Goal: Task Accomplishment & Management: Manage account settings

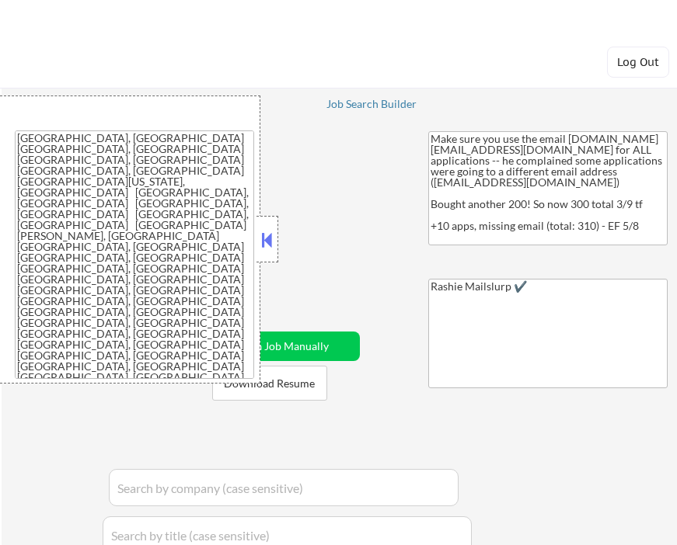
select select ""applied""
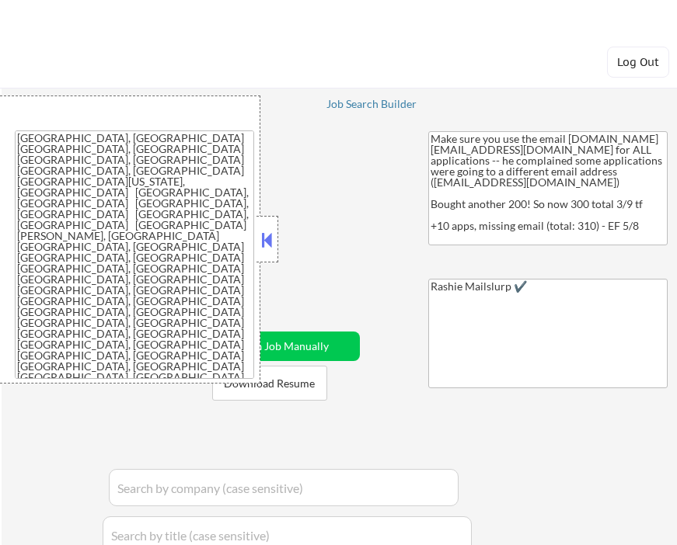
select select ""applied""
select select ""excluded""
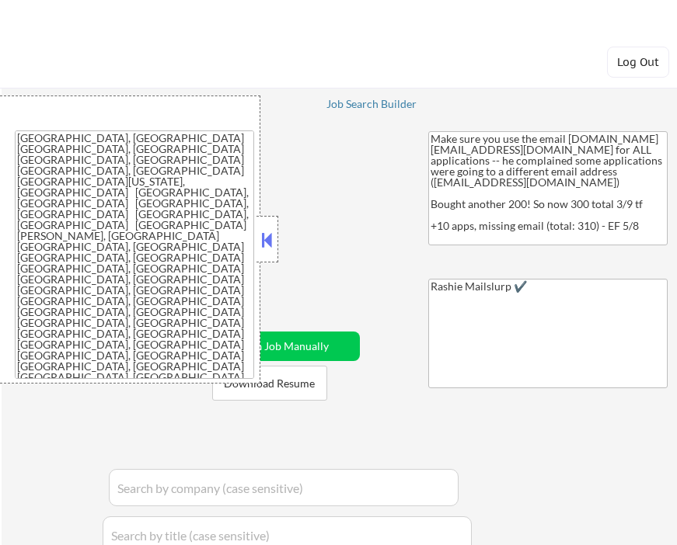
select select ""applied""
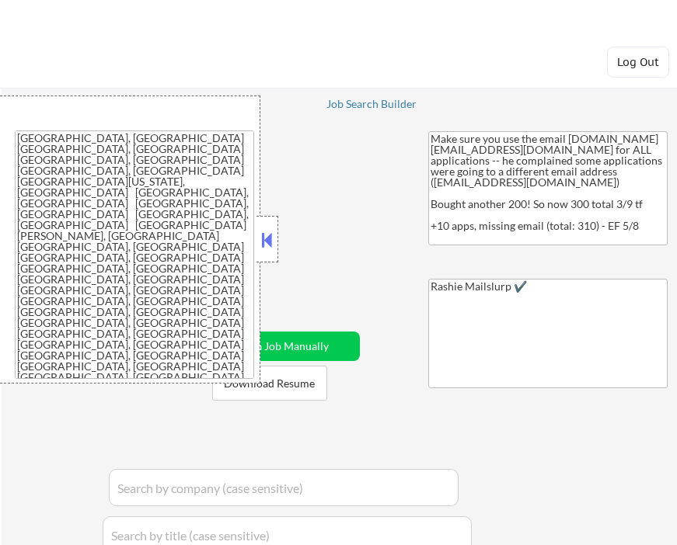
select select ""applied""
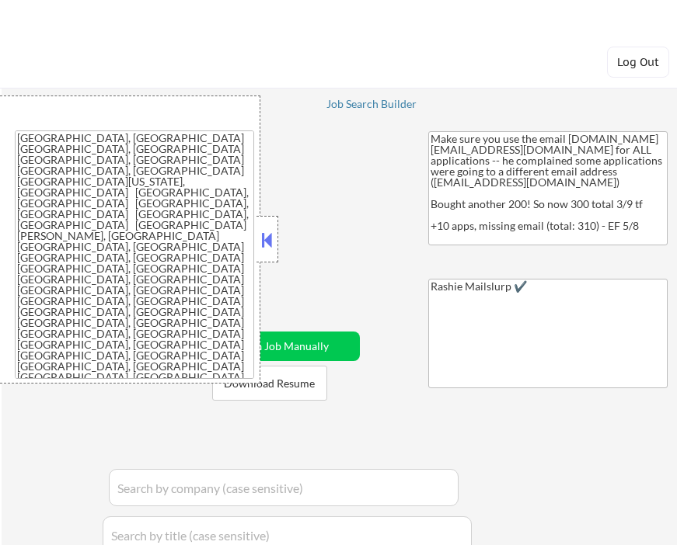
select select ""applied""
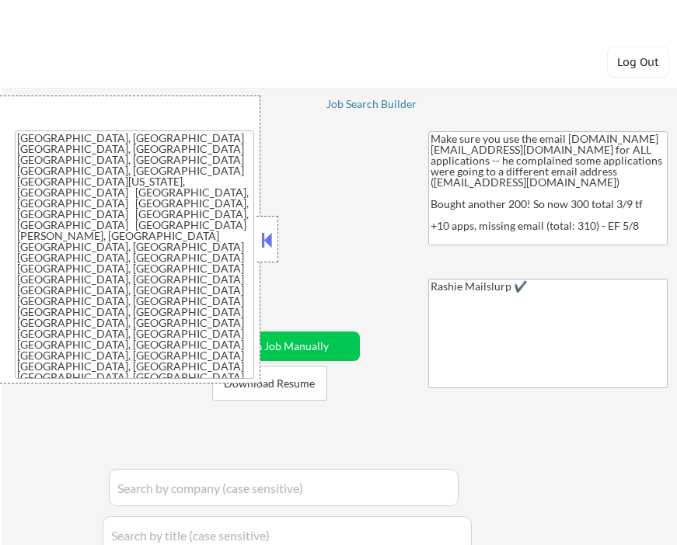
select select ""applied""
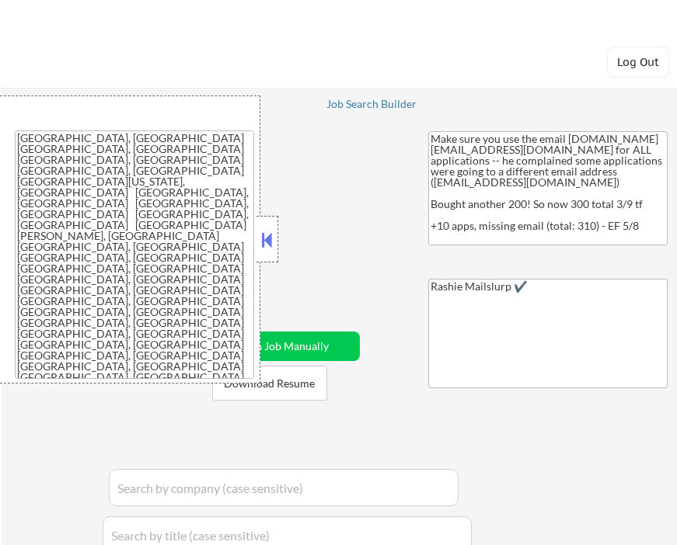
select select ""applied""
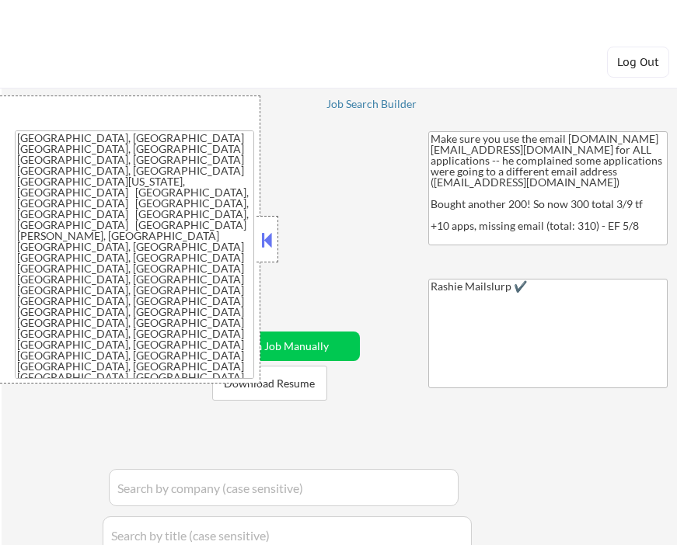
select select ""applied""
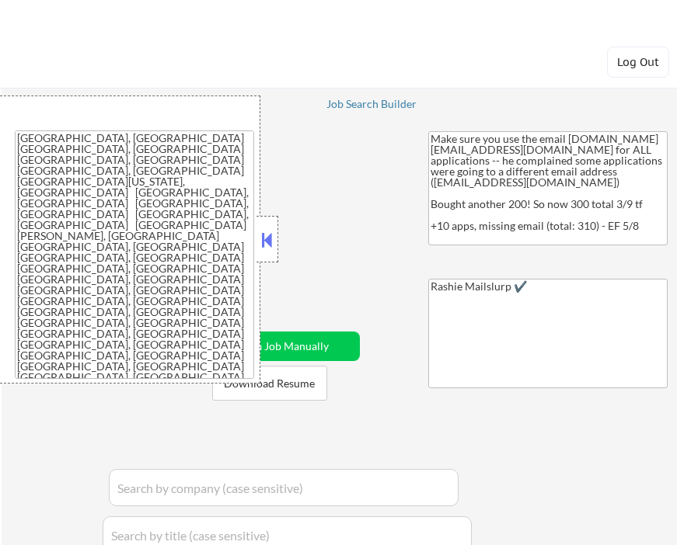
select select ""applied""
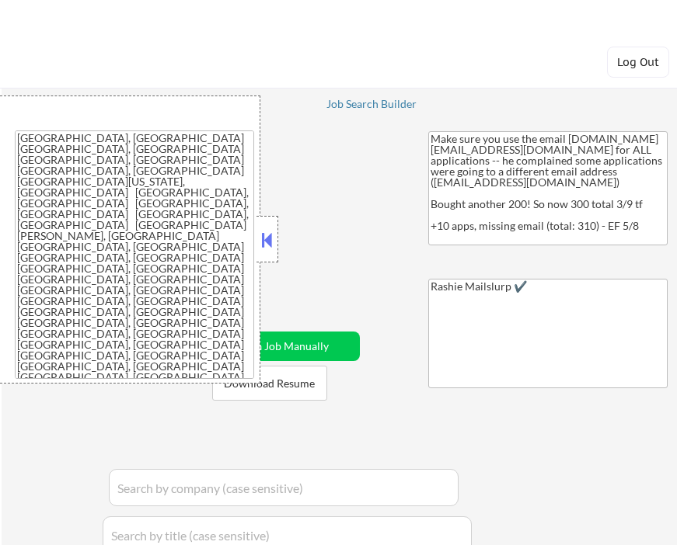
select select ""applied""
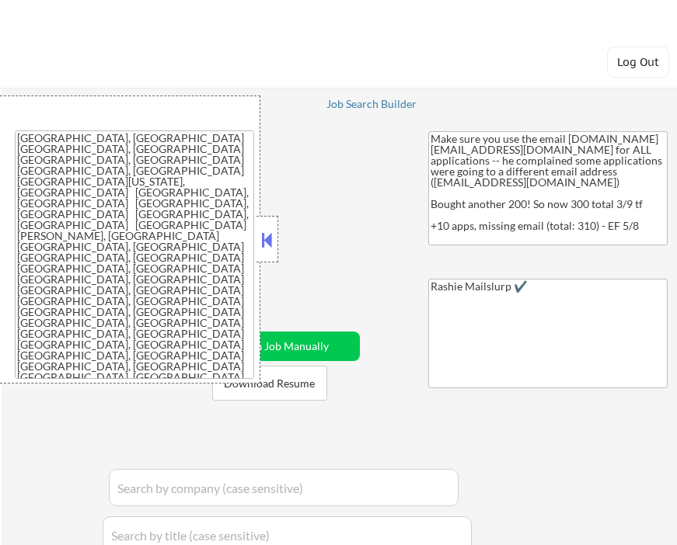
select select ""applied""
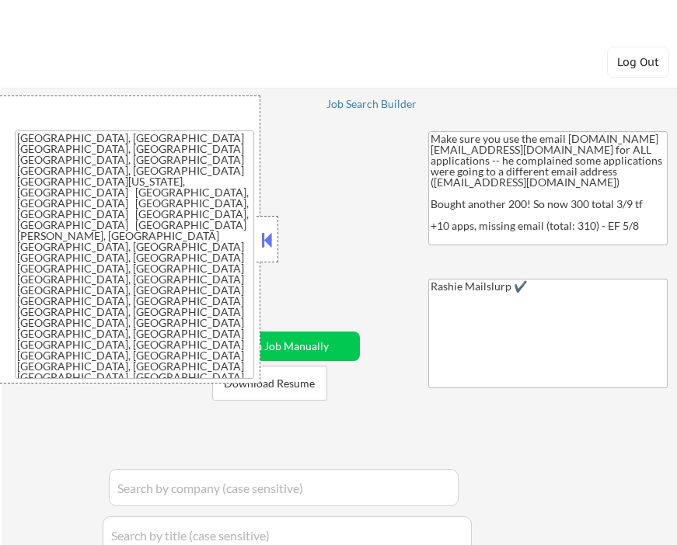
select select ""applied""
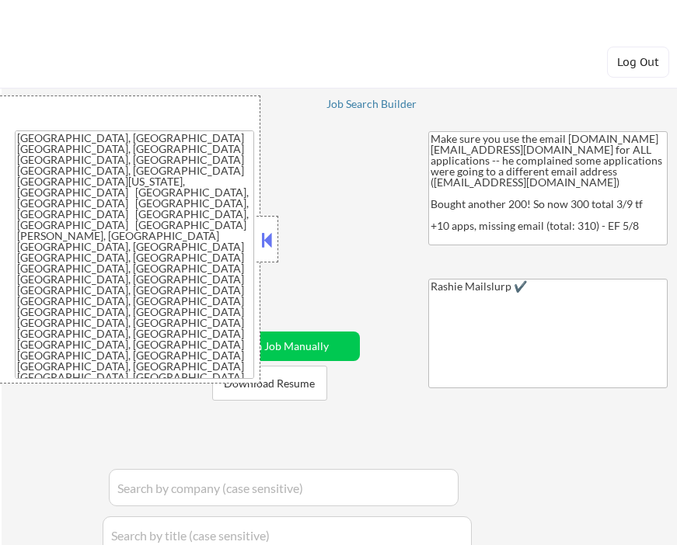
select select ""applied""
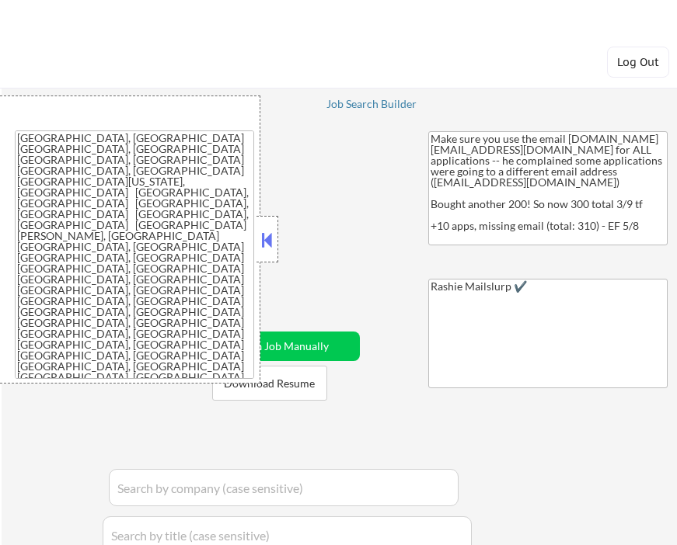
select select ""applied""
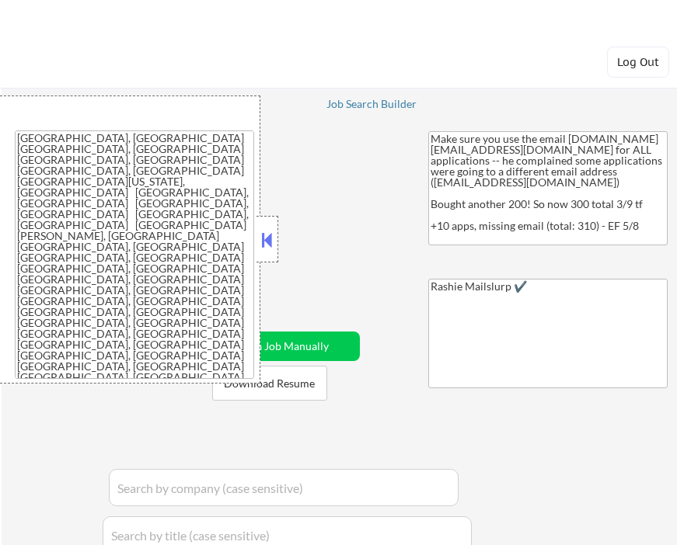
select select ""applied""
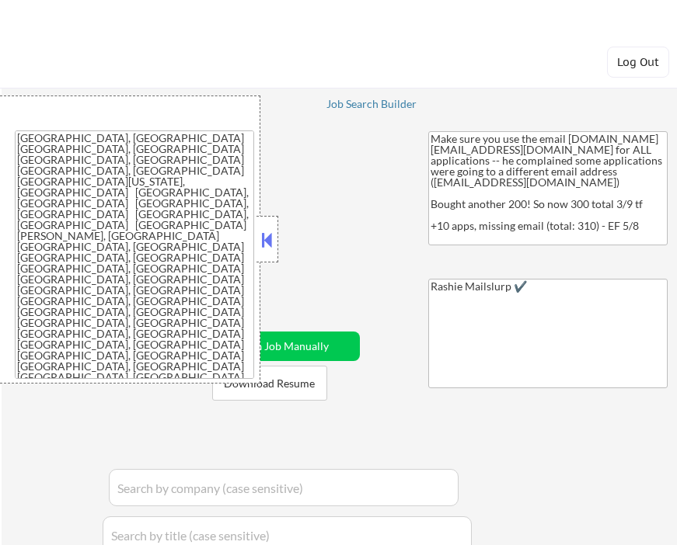
select select ""applied""
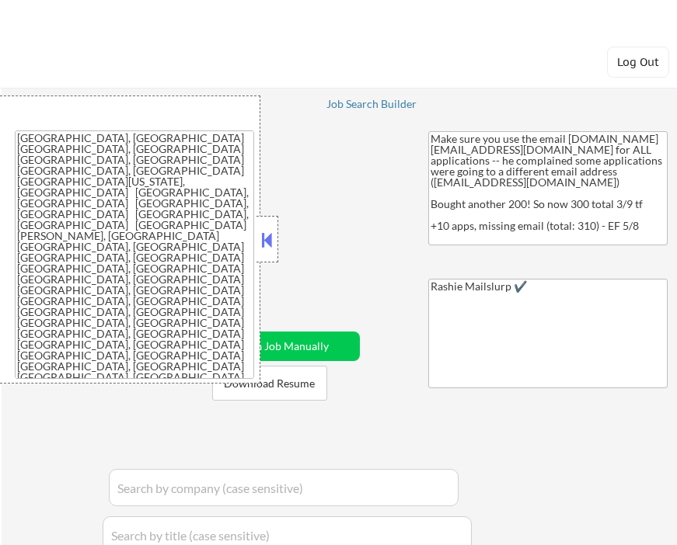
select select ""applied""
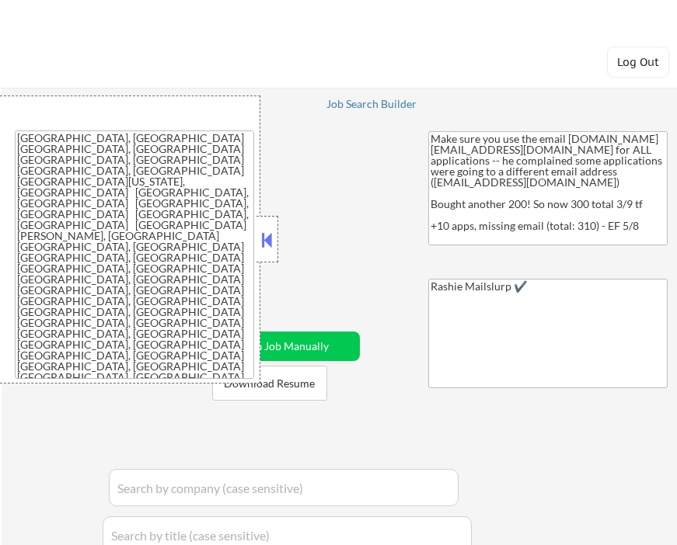
select select ""applied""
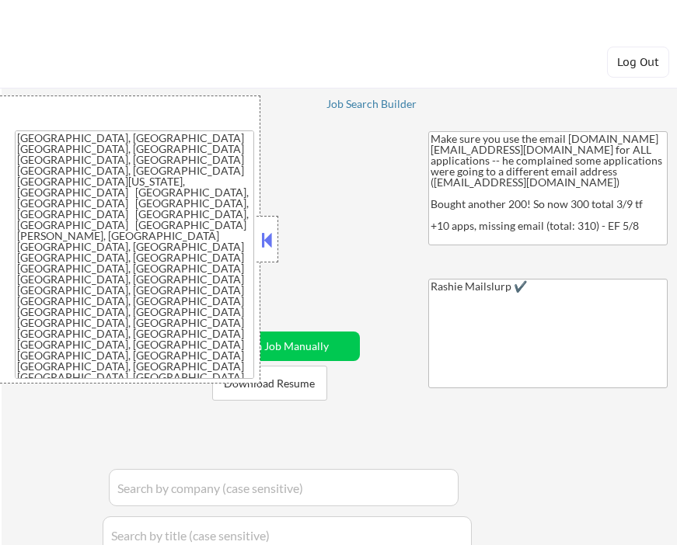
select select ""applied""
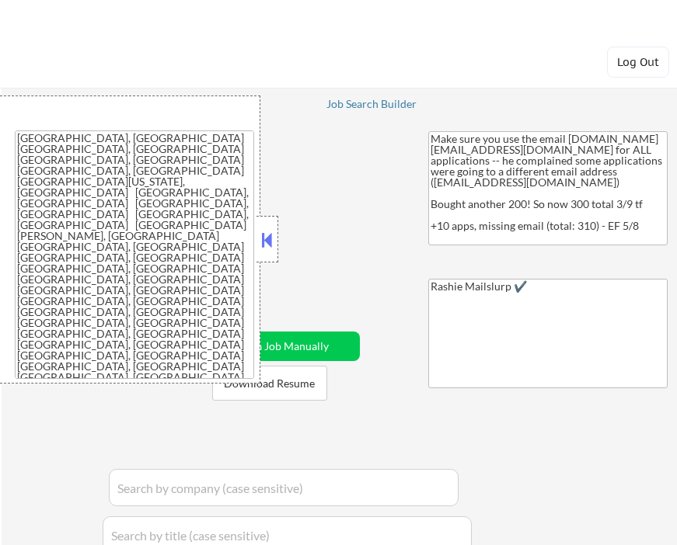
select select ""applied""
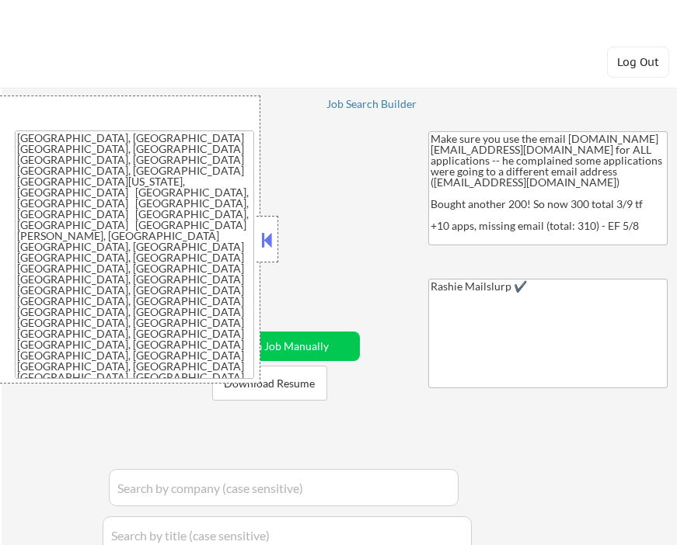
select select ""pending""
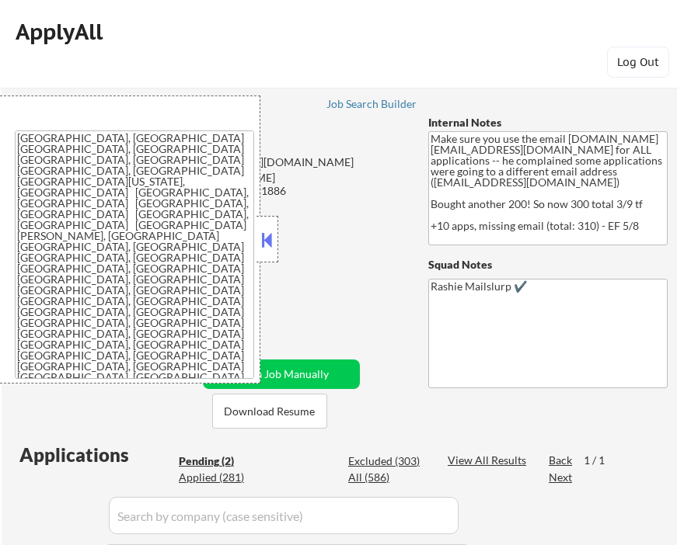
select select ""pending""
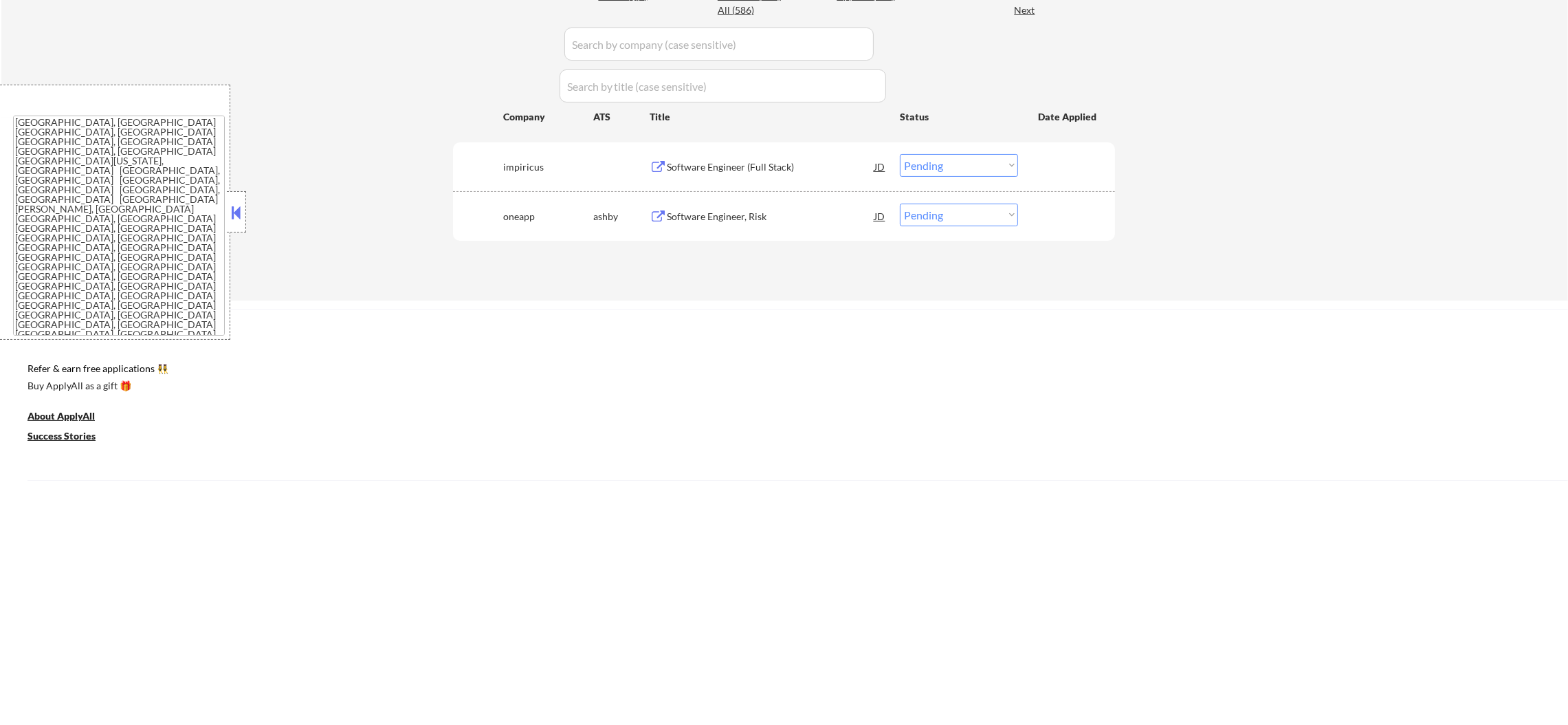
scroll to position [413, 0]
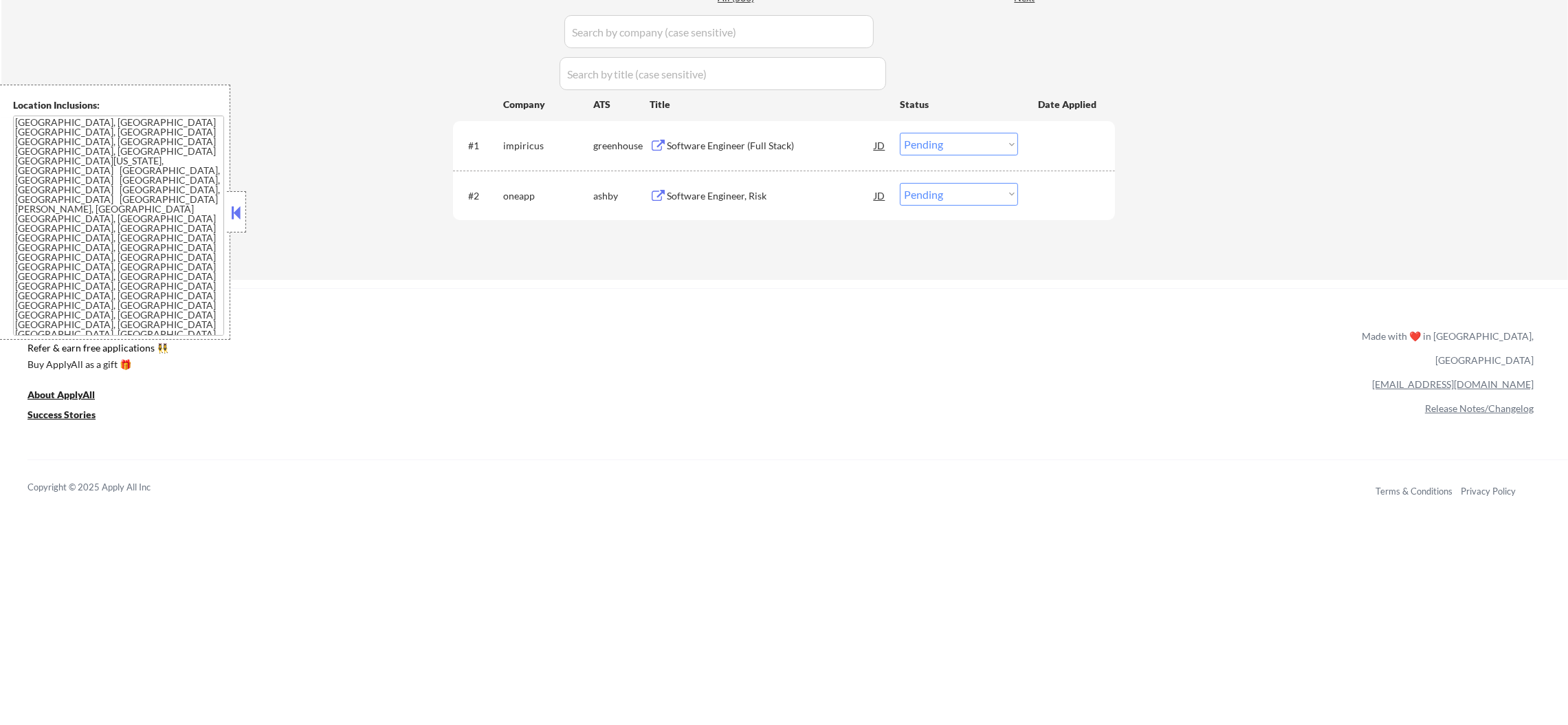
click at [598, 140] on div "Software Engineer (Full Stack)" at bounding box center [770, 146] width 208 height 14
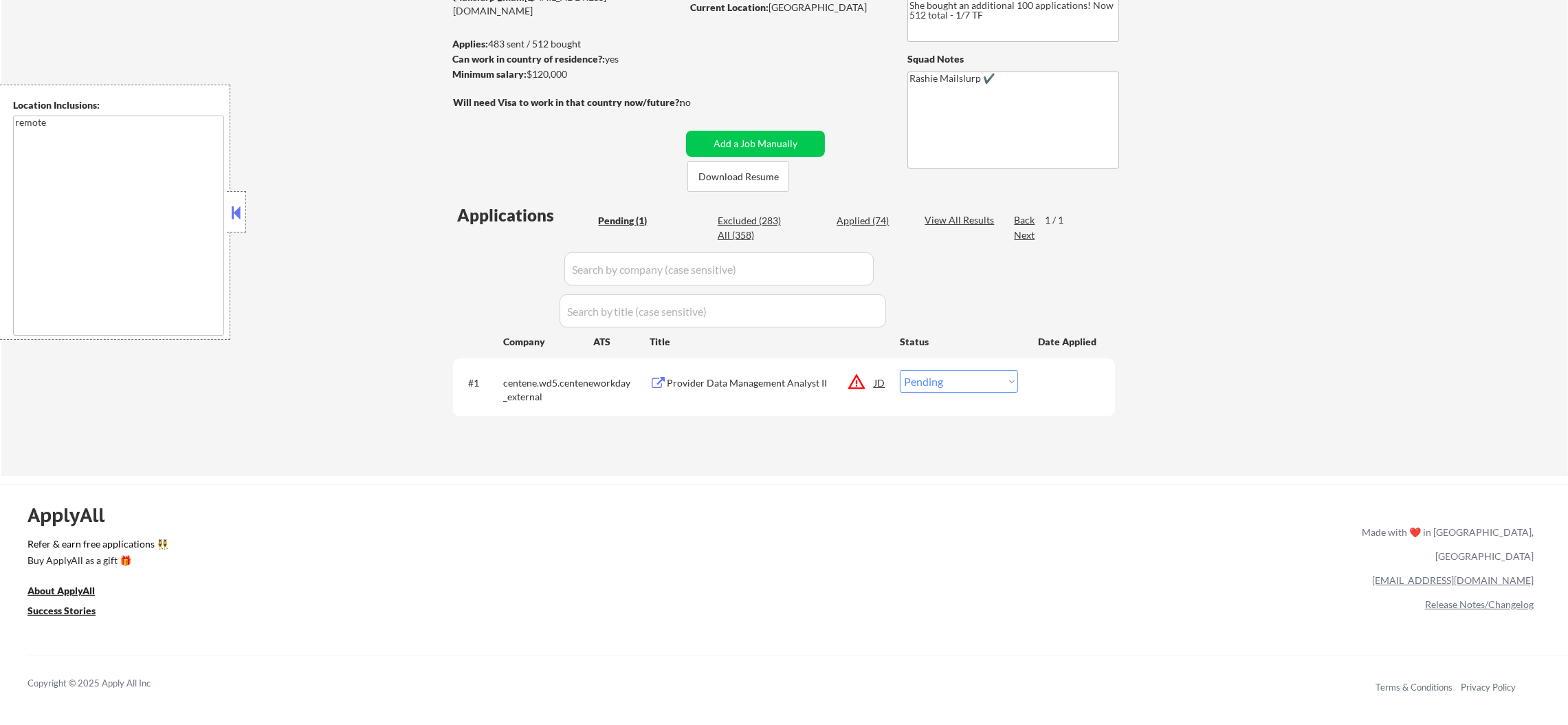
scroll to position [206, 0]
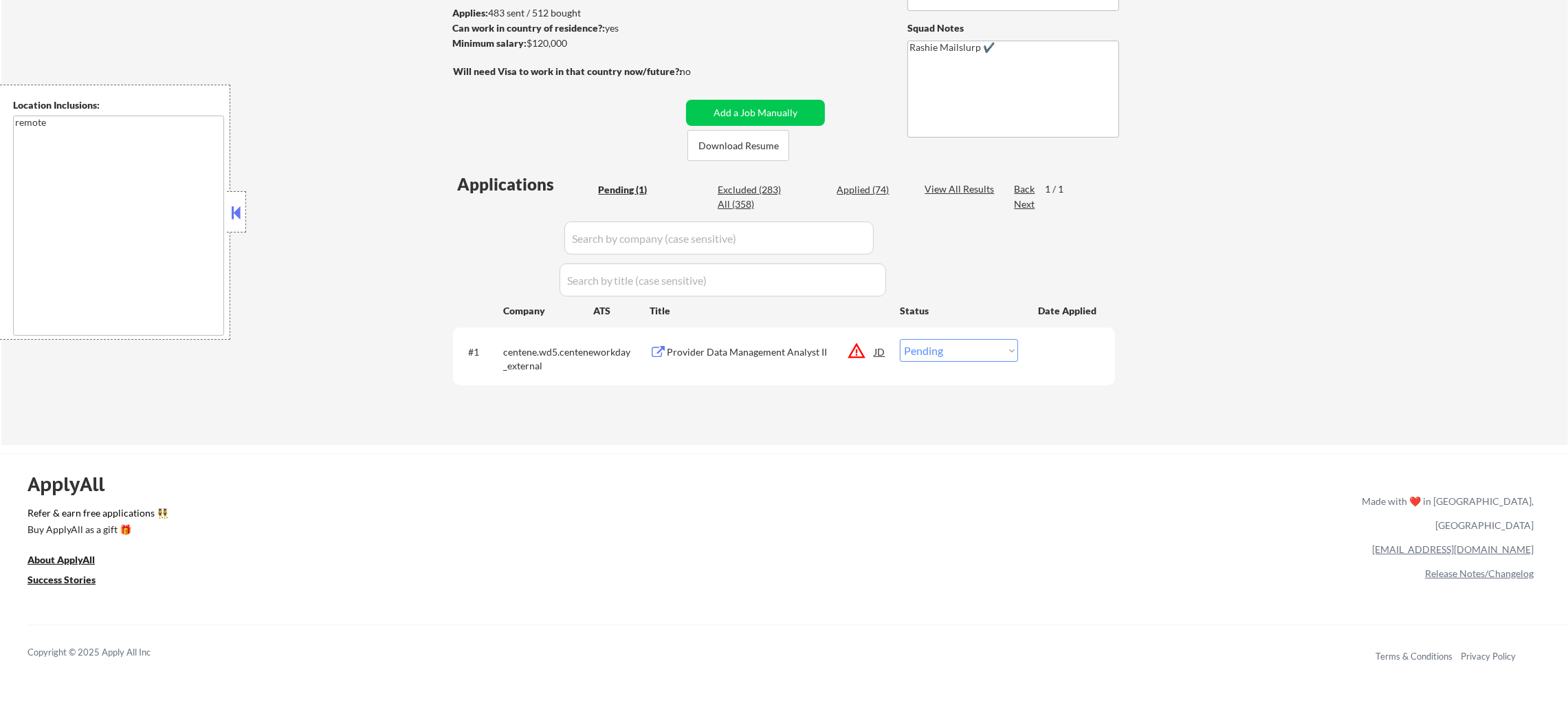
click at [856, 349] on button "warning_amber" at bounding box center [857, 351] width 19 height 19
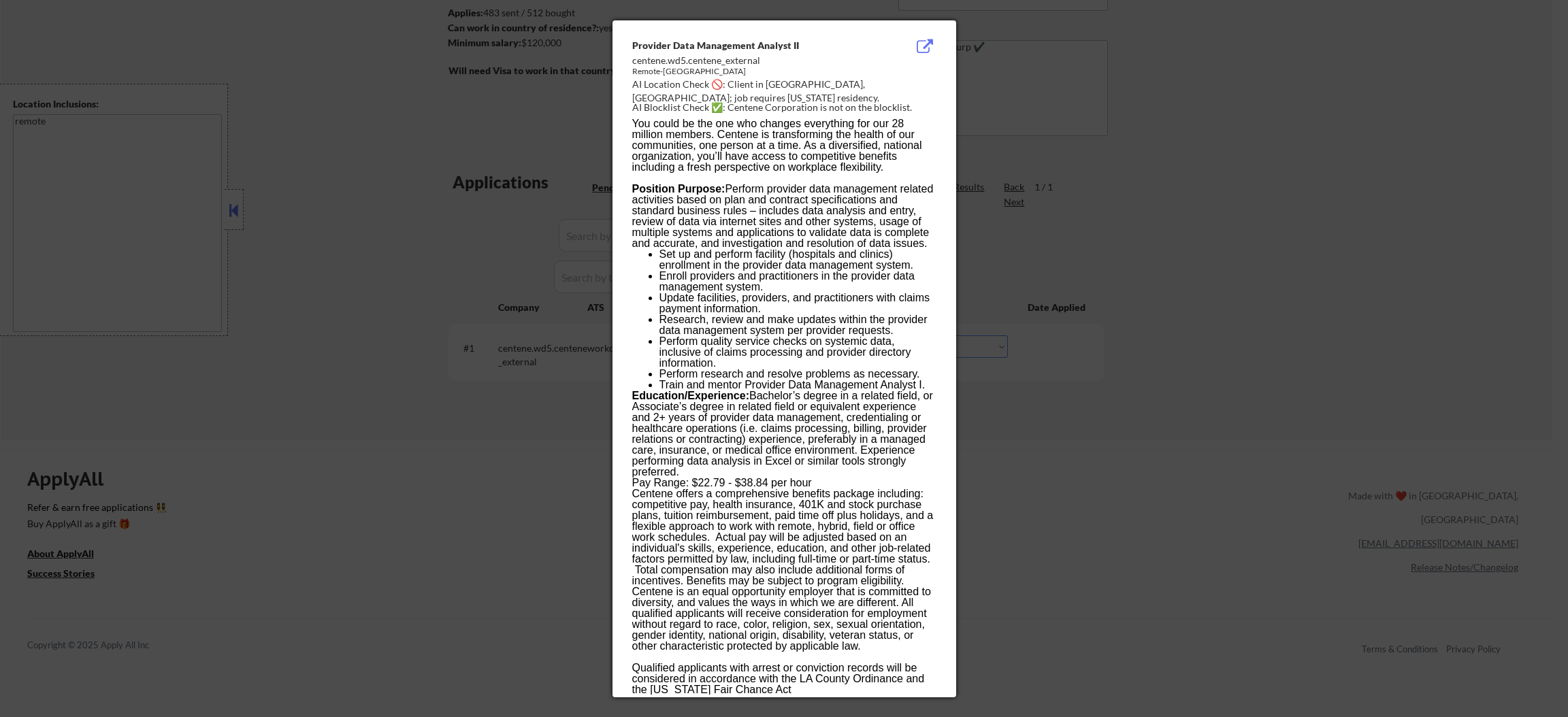
click at [1207, 304] on div at bounding box center [784, 358] width 1568 height 717
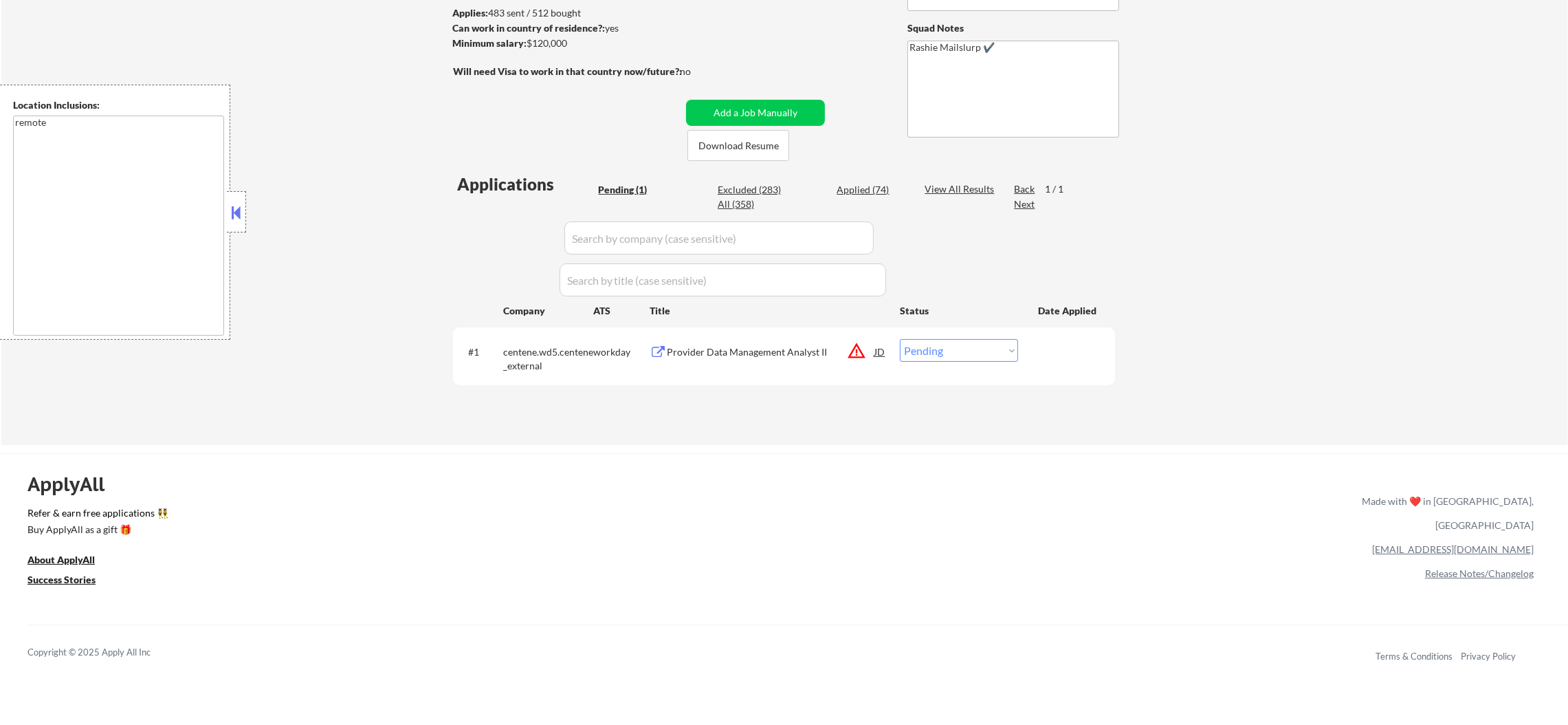
drag, startPoint x: 1004, startPoint y: 348, endPoint x: 1003, endPoint y: 357, distance: 9.1
click at [1004, 348] on select "Choose an option... Pending Applied Excluded (Questions) Excluded (Expired) Exc…" at bounding box center [959, 351] width 119 height 23
select select ""excluded__location_""
click at [900, 339] on select "Choose an option... Pending Applied Excluded (Questions) Excluded (Expired) Exc…" at bounding box center [959, 351] width 119 height 23
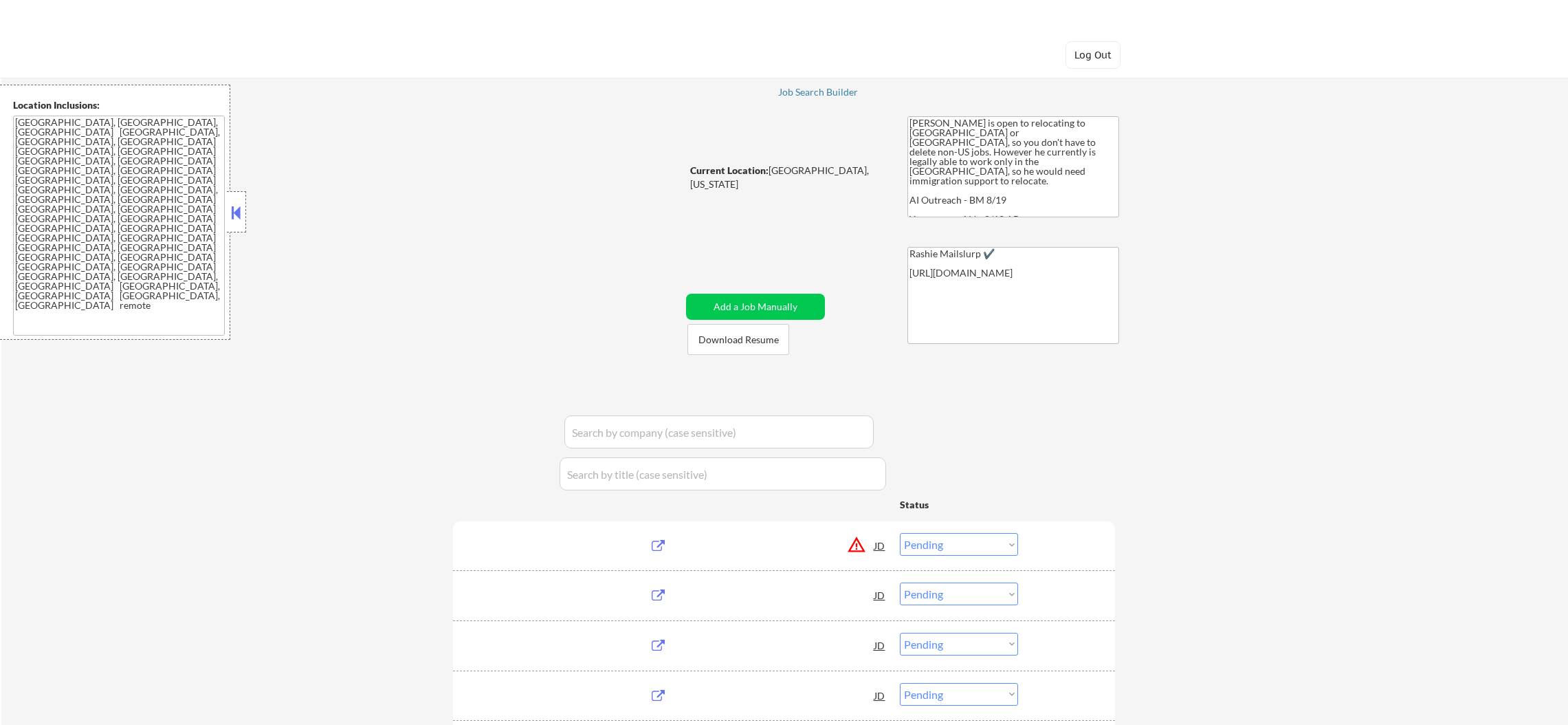
select select ""pending""
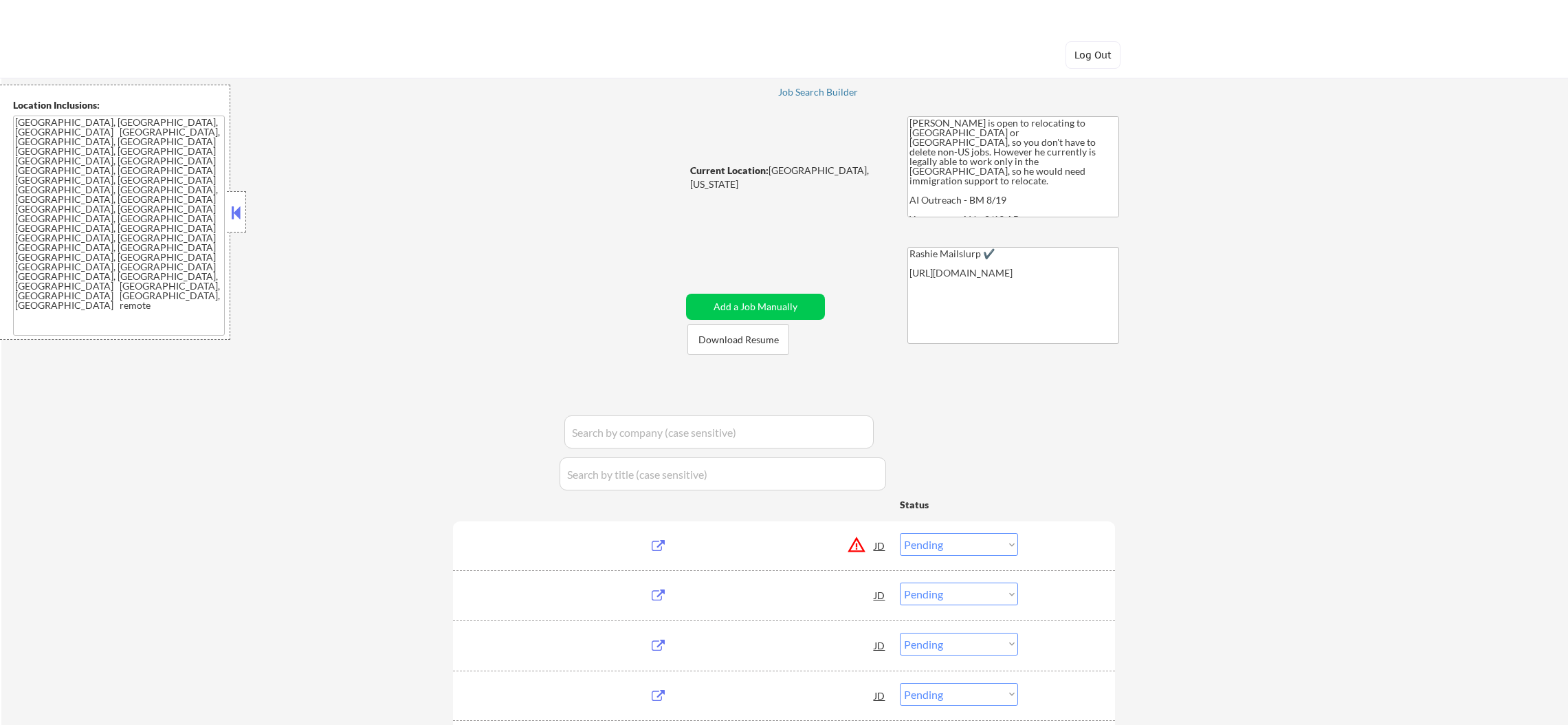
select select ""pending""
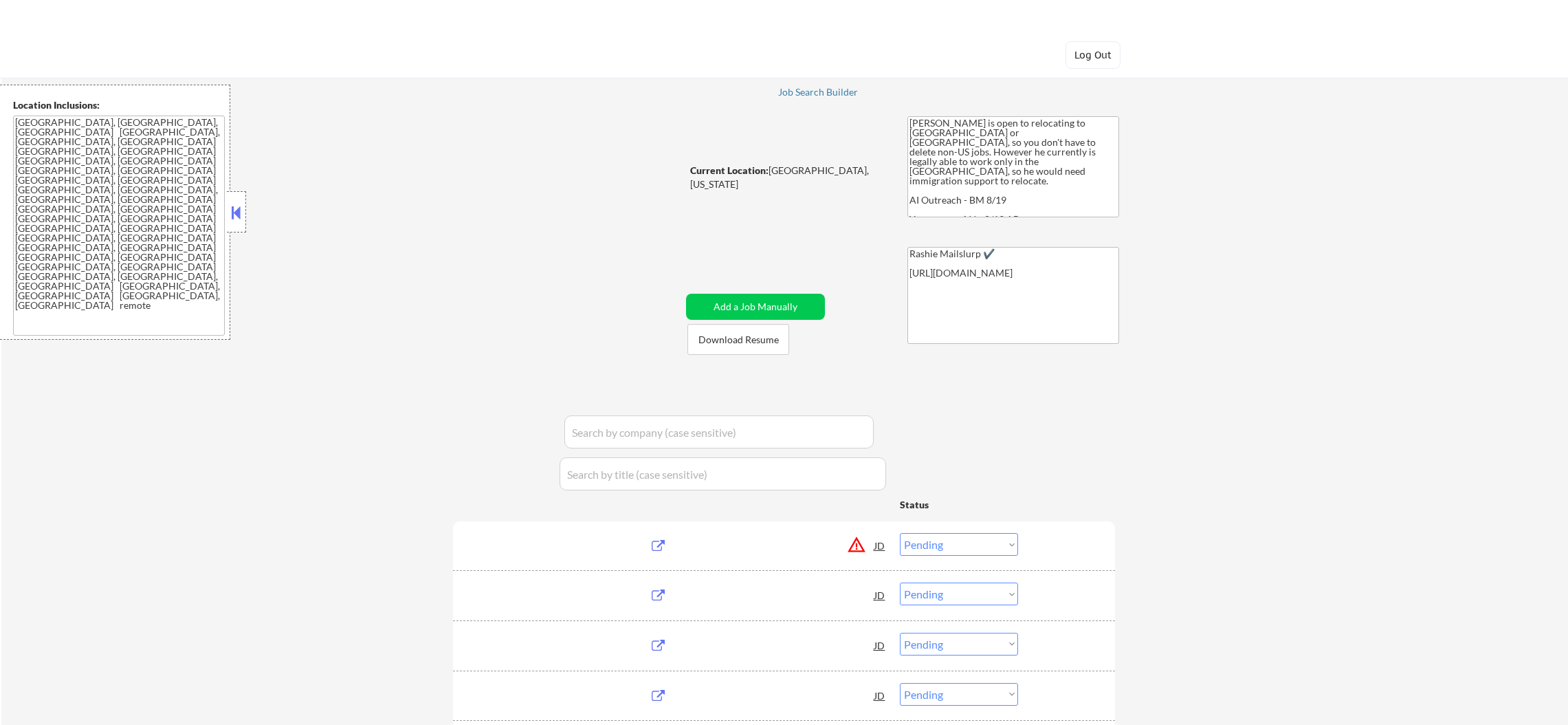
select select ""pending""
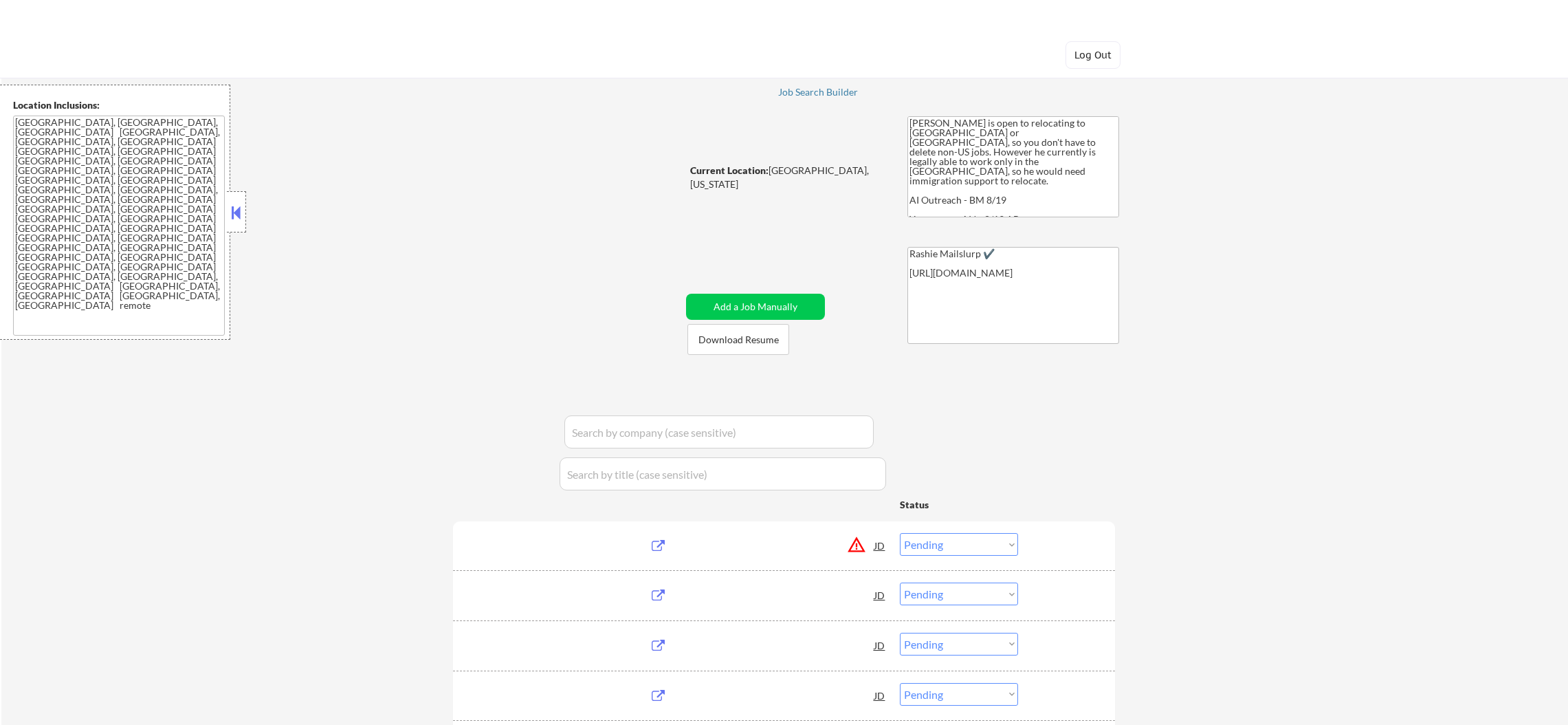
select select ""pending""
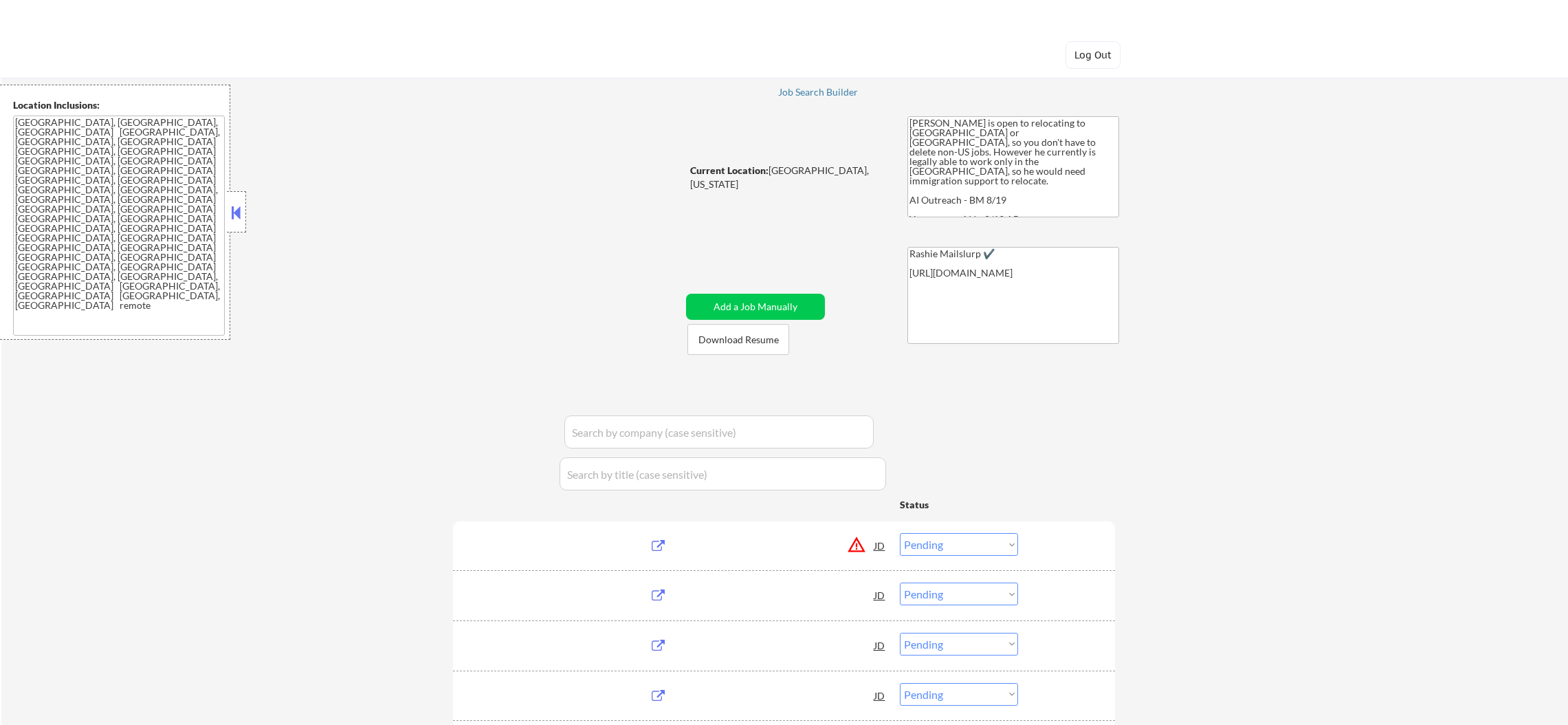
select select ""pending""
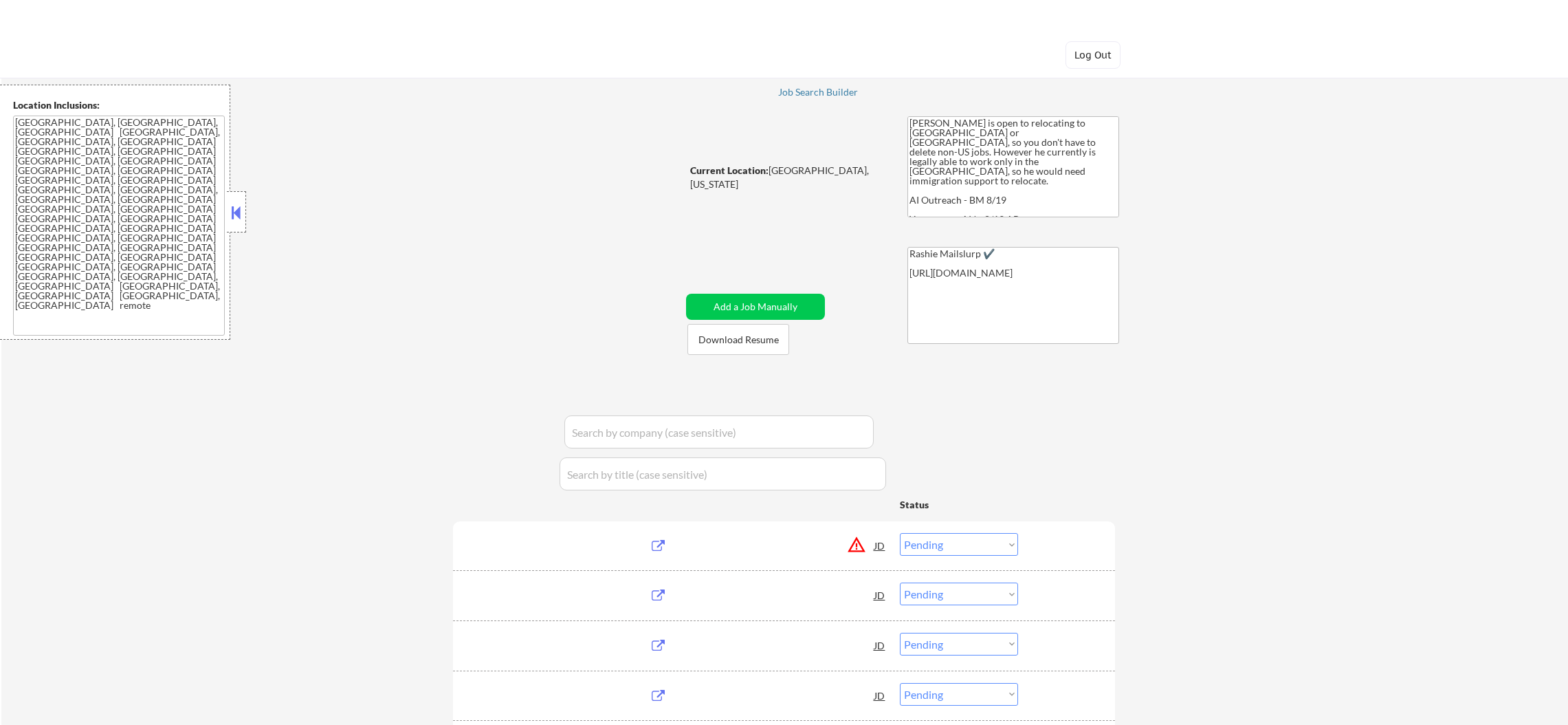
select select ""pending""
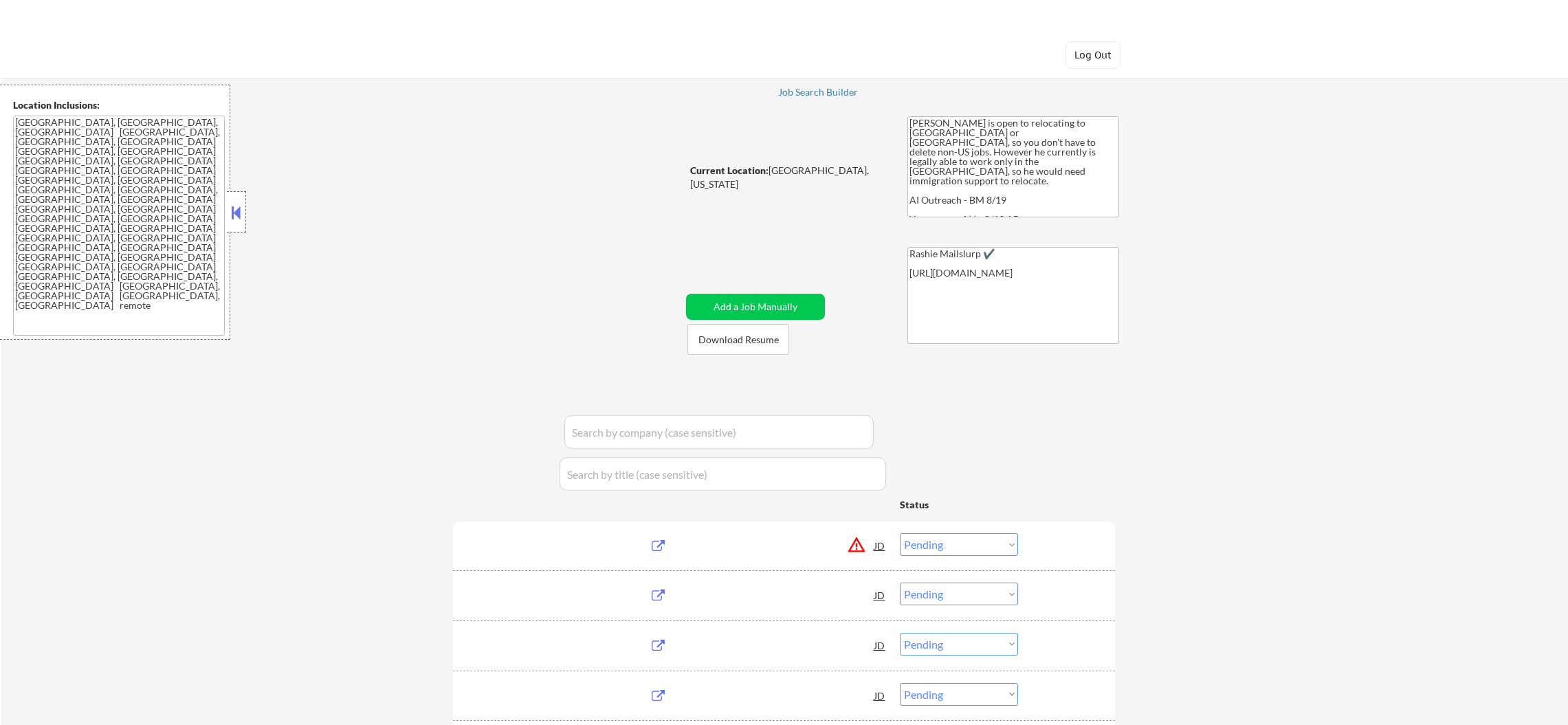
select select ""pending""
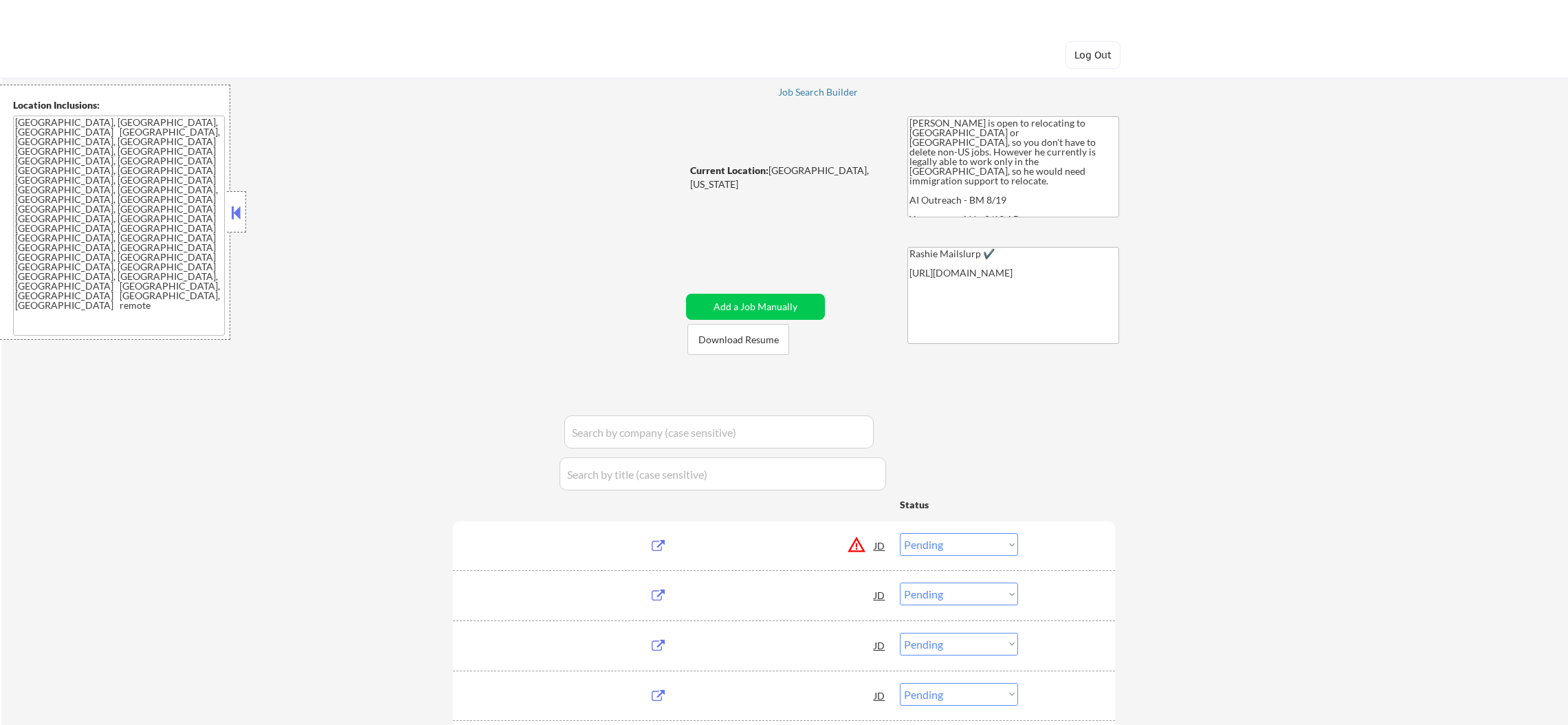
select select ""pending""
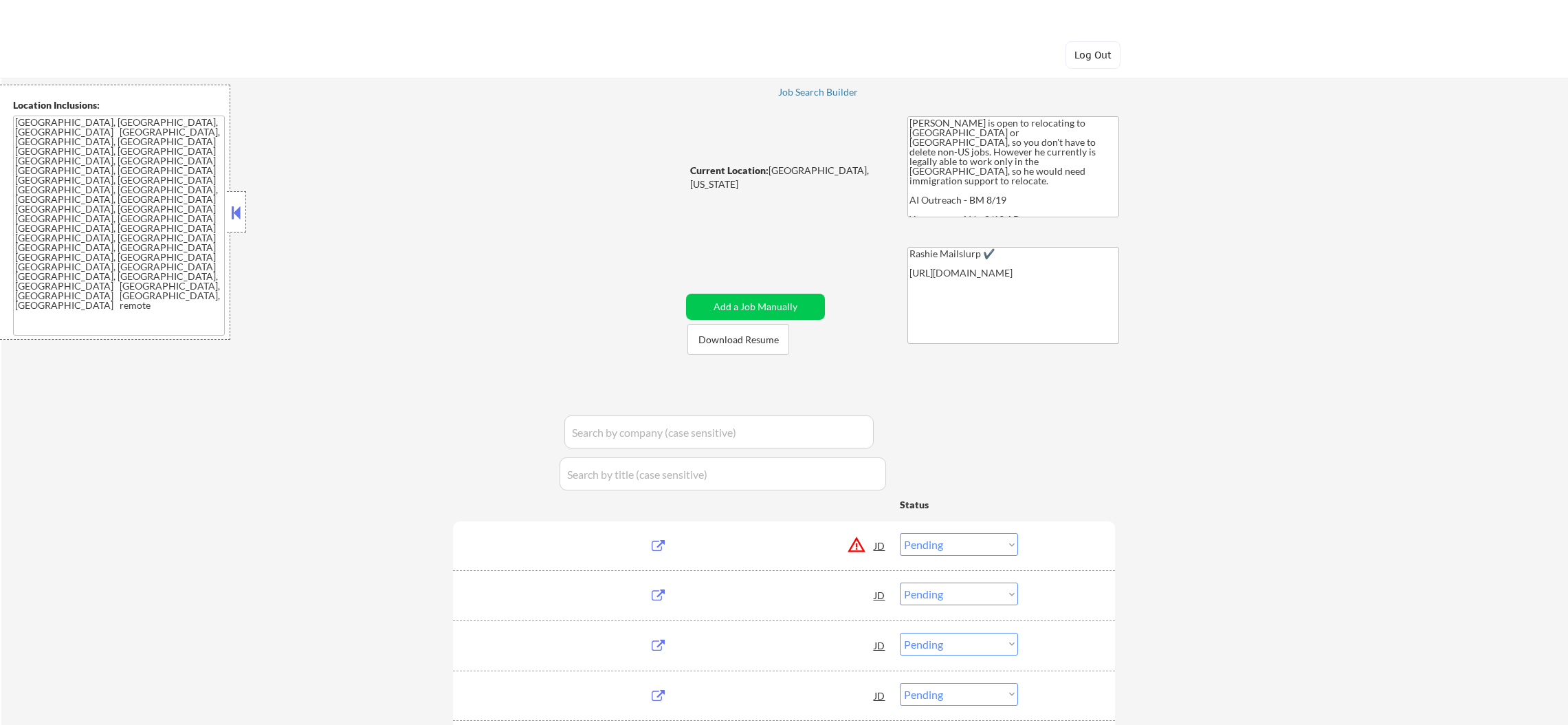
select select ""pending""
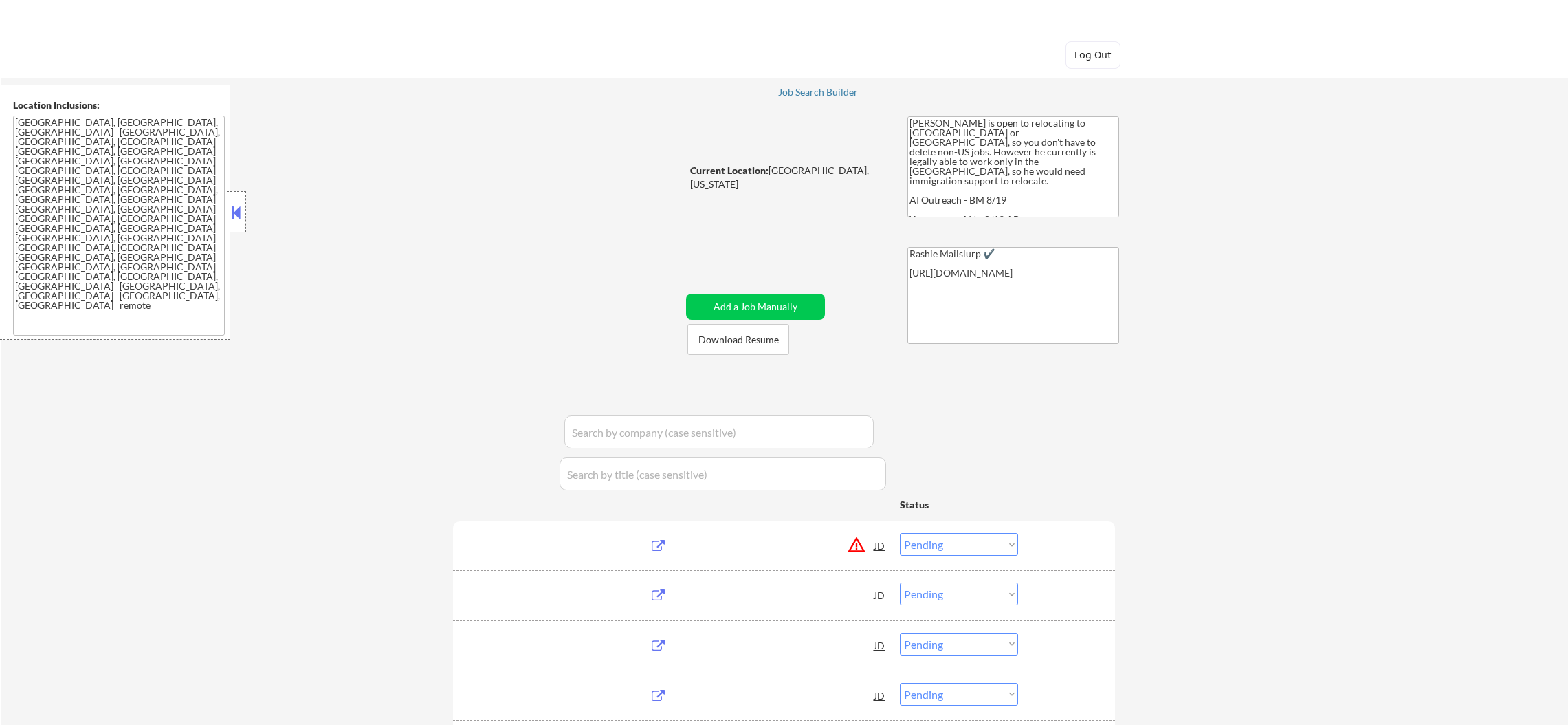
select select ""pending""
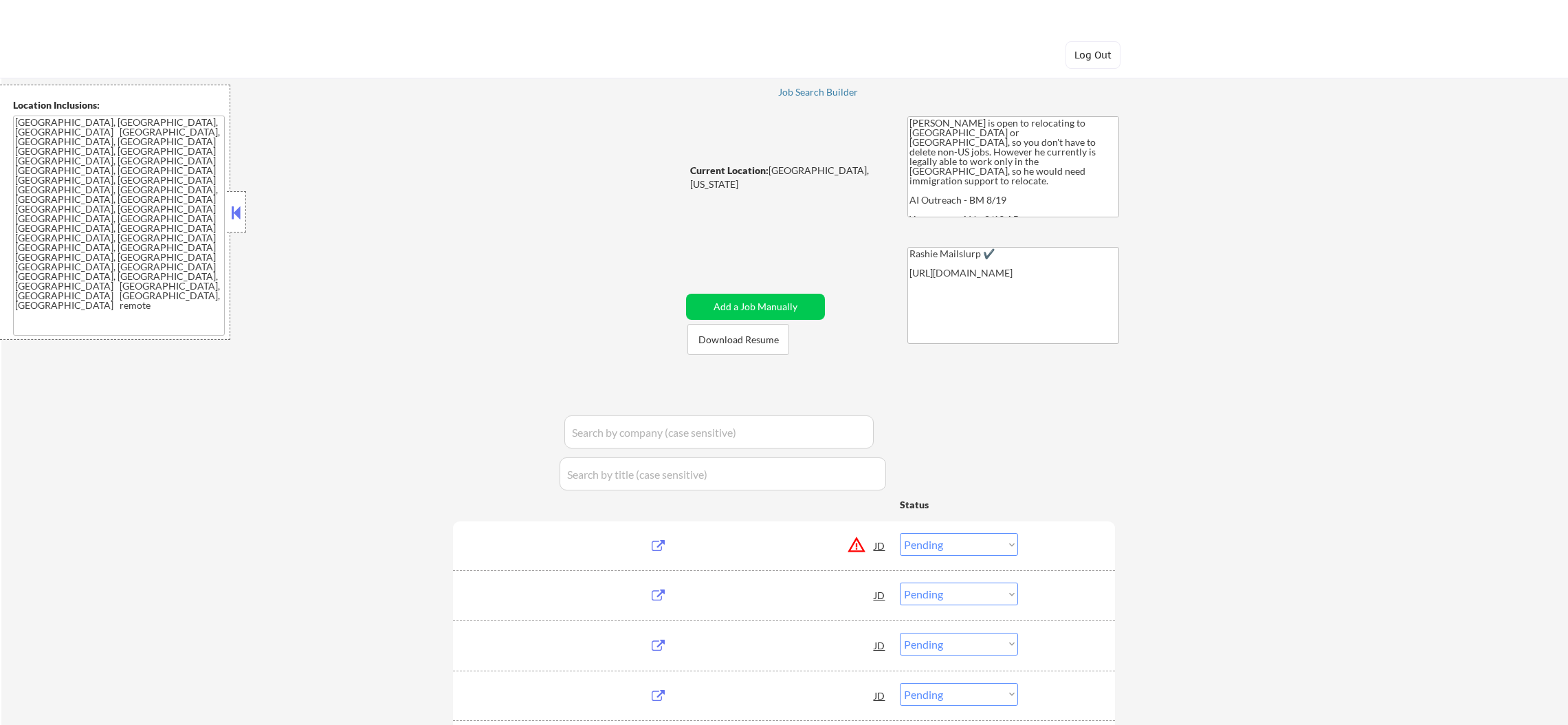
select select ""pending""
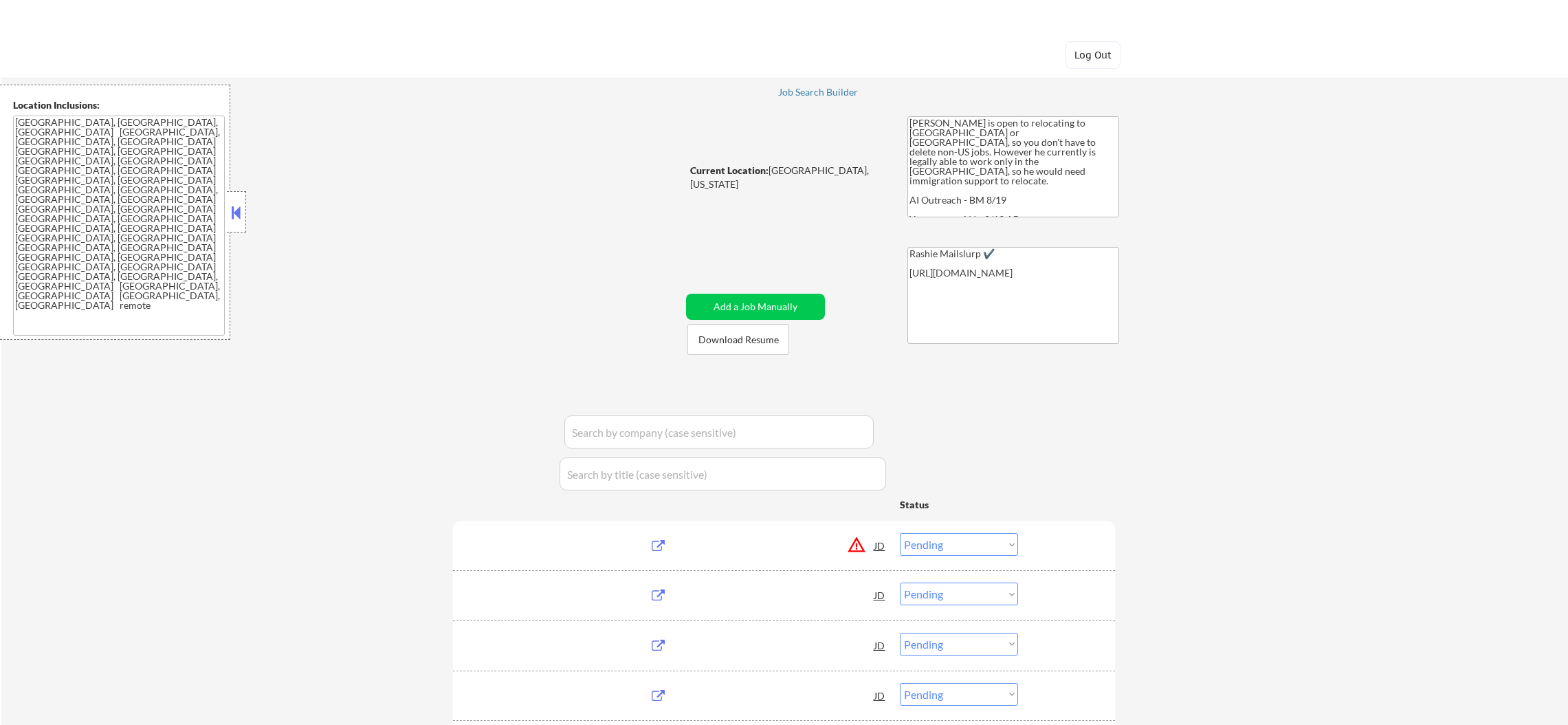
select select ""pending""
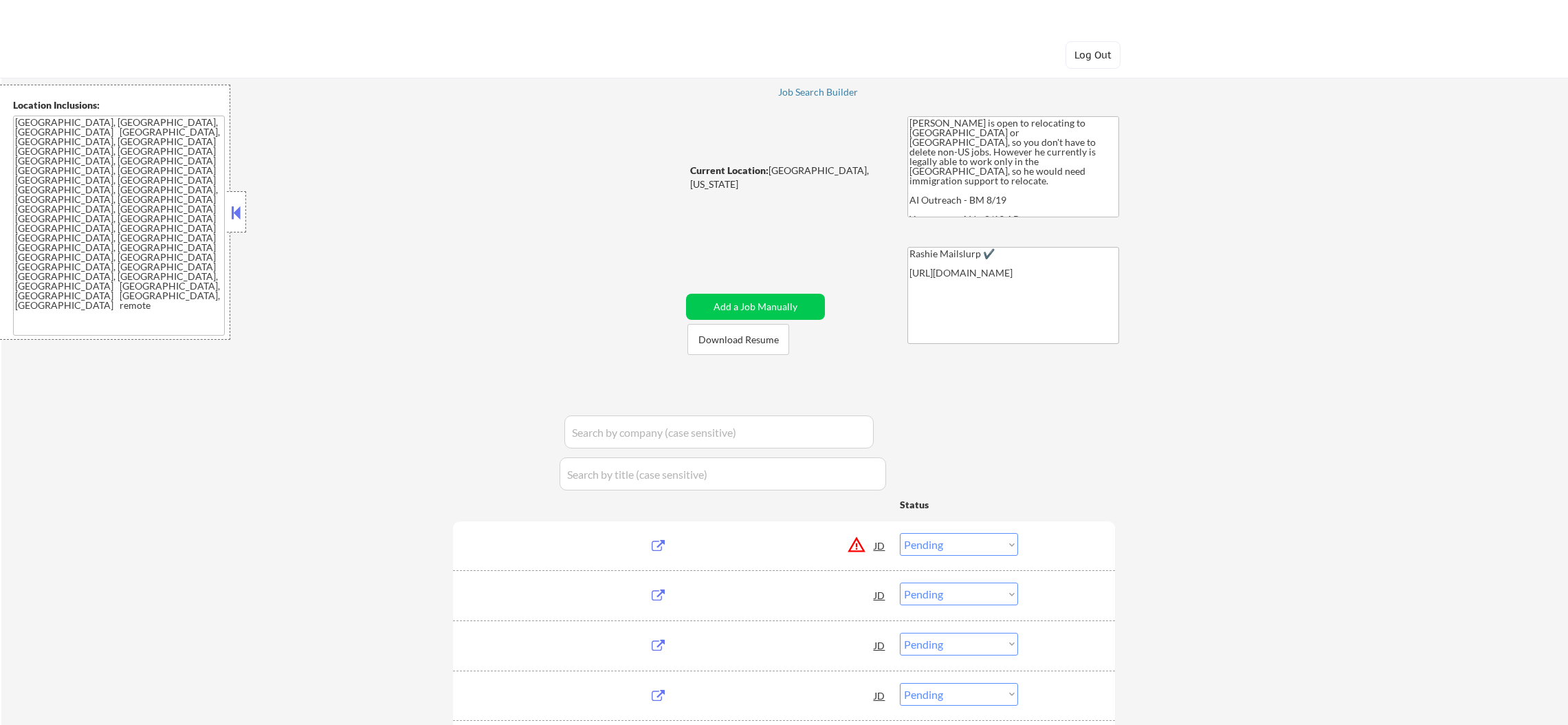
select select ""pending""
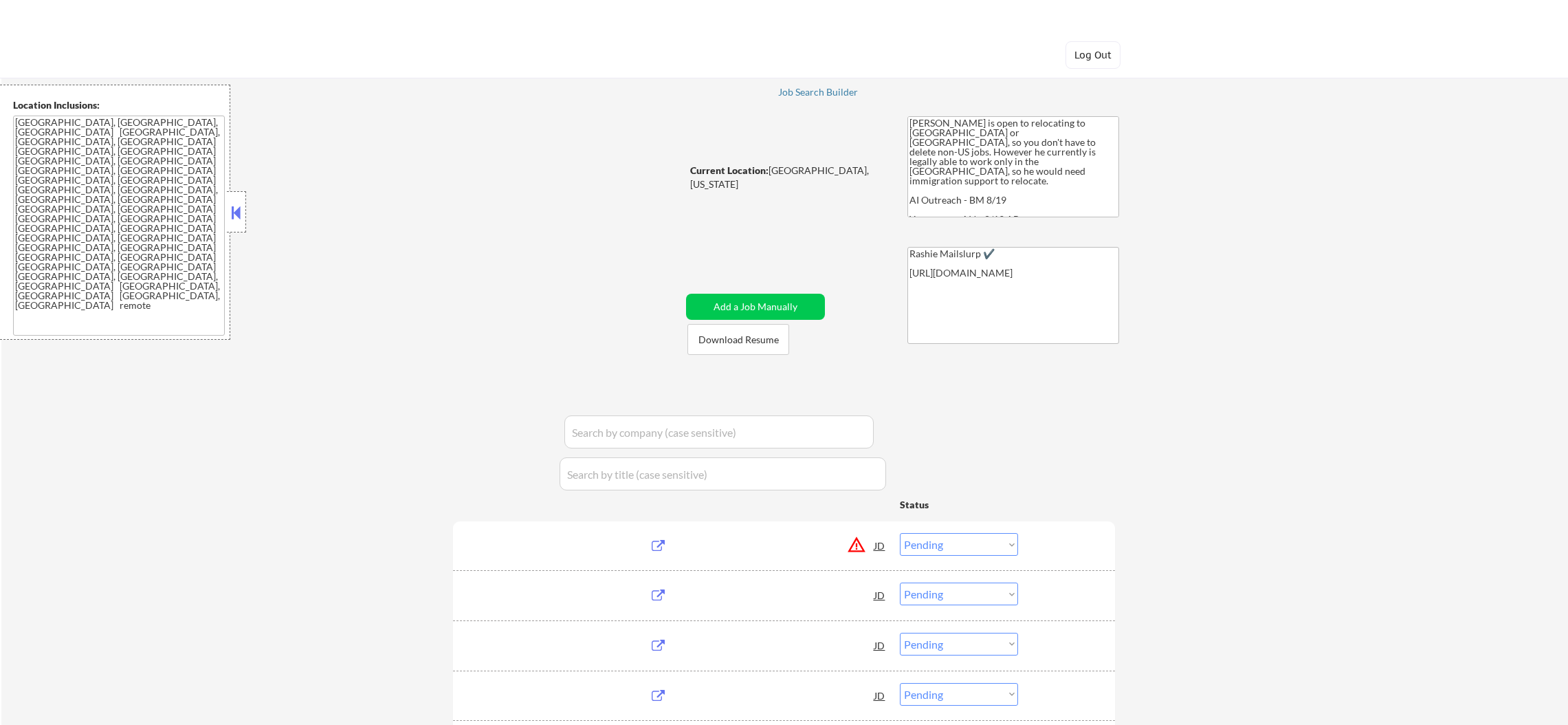
select select ""pending""
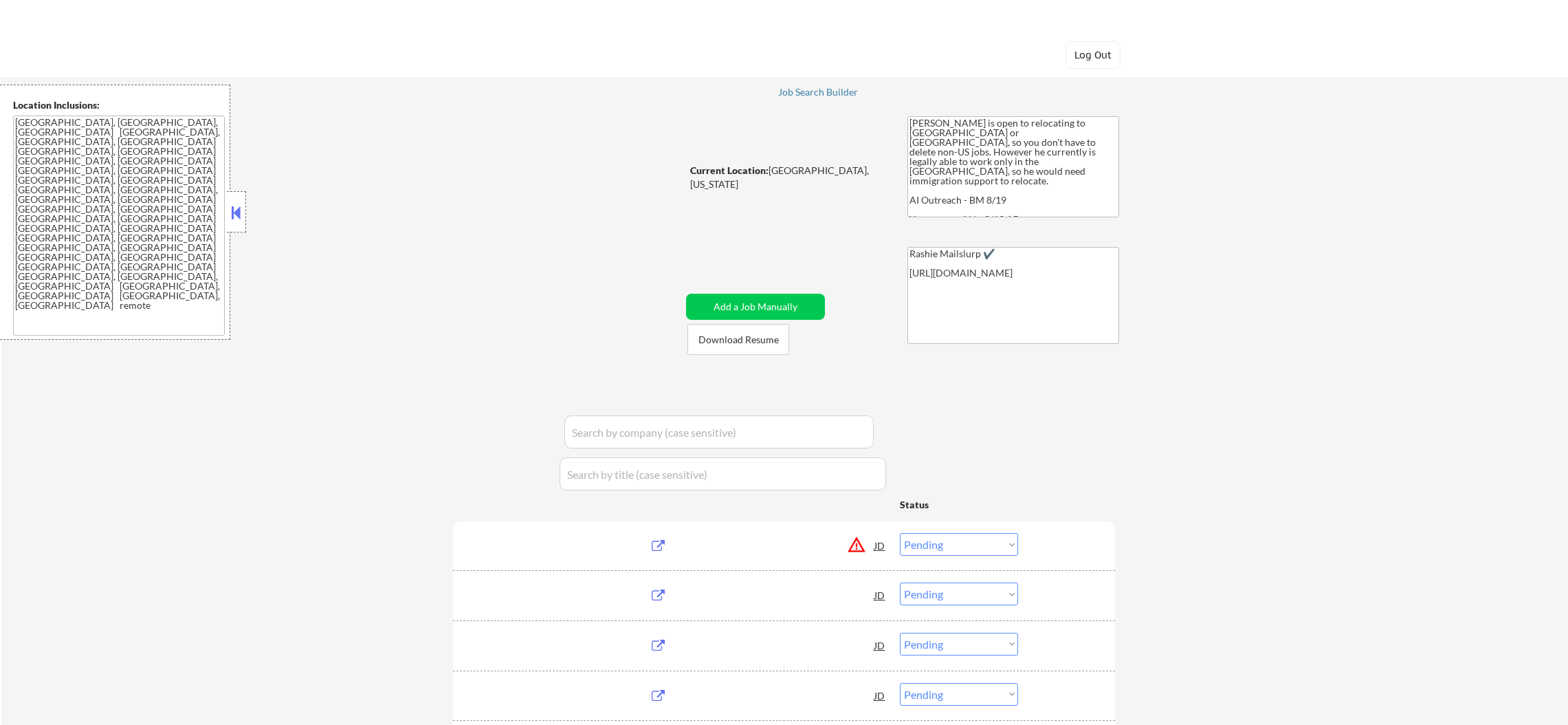
select select ""pending""
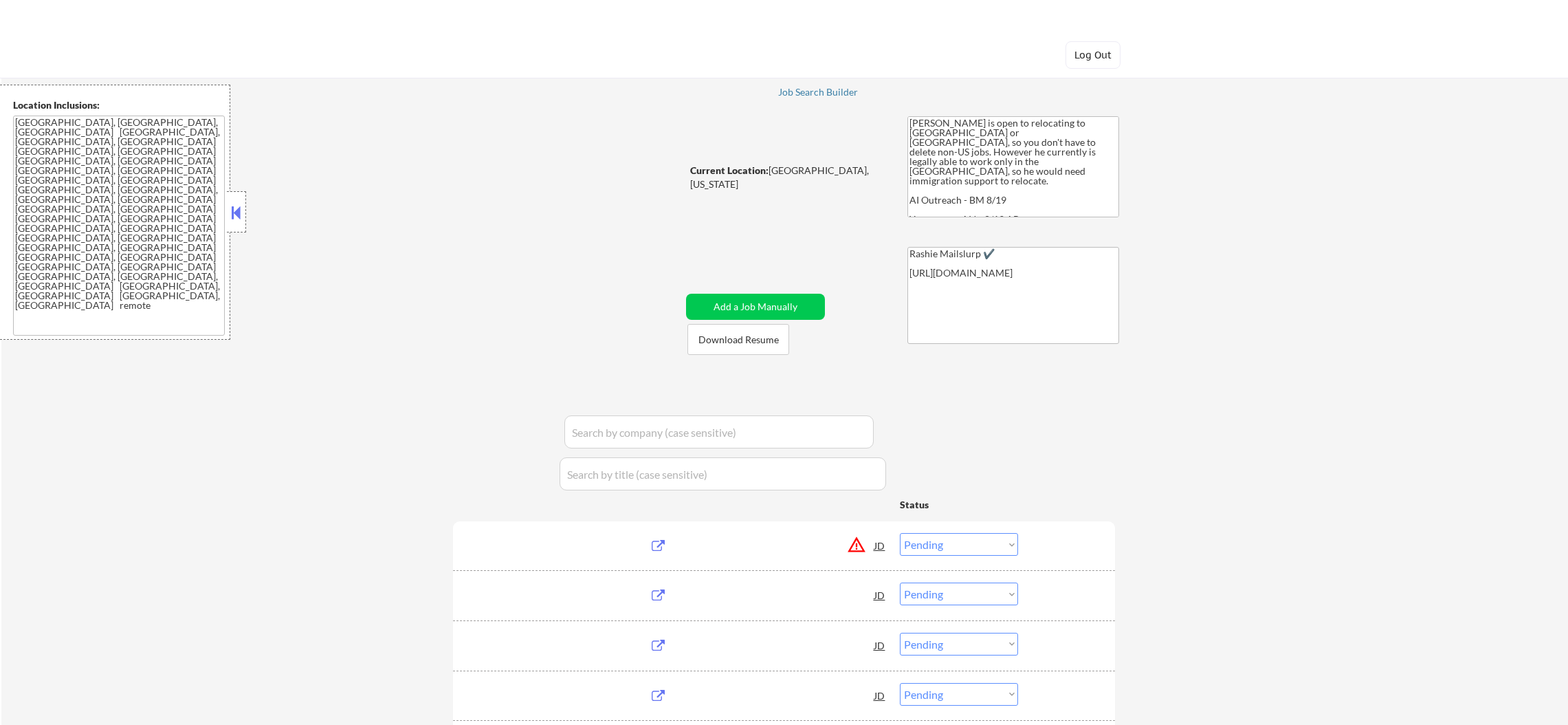
select select ""pending""
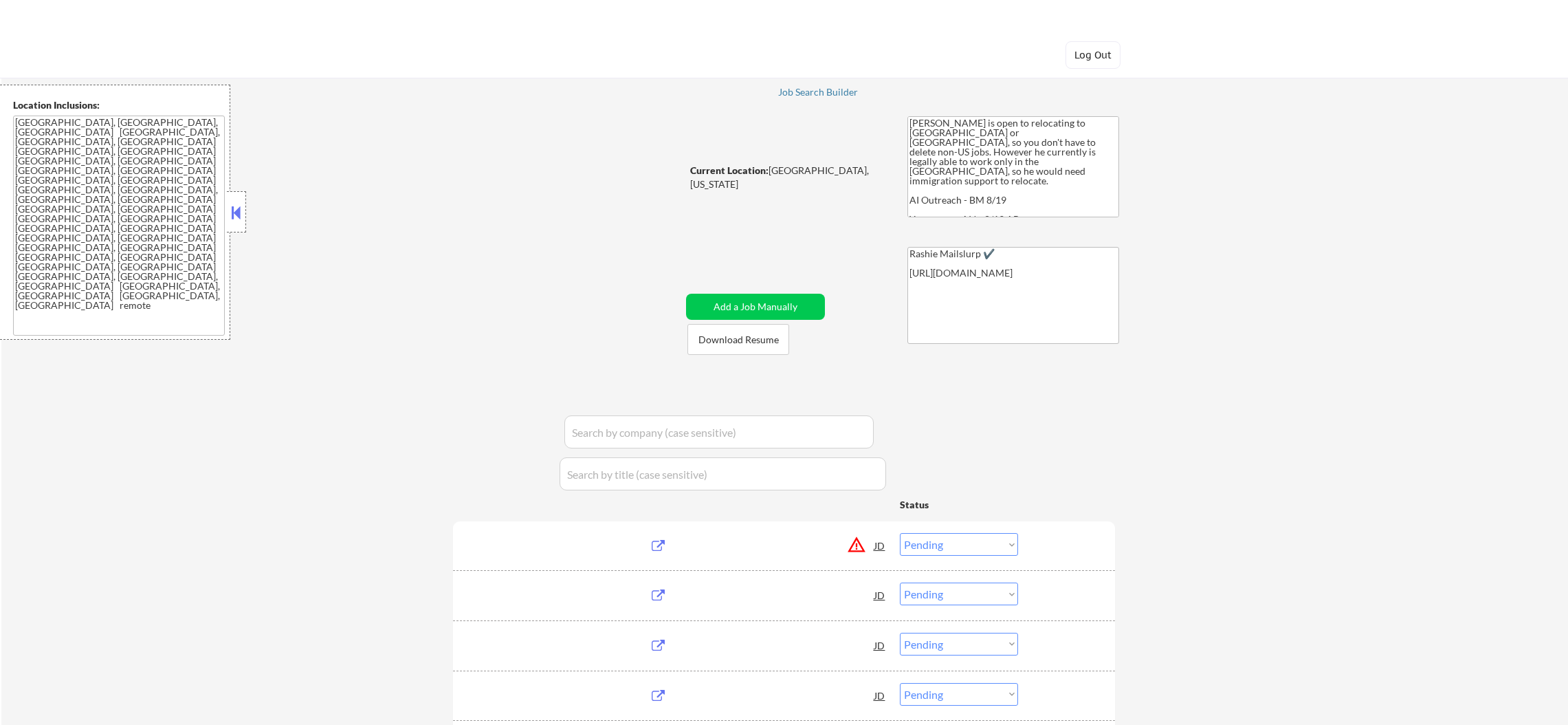
select select ""pending""
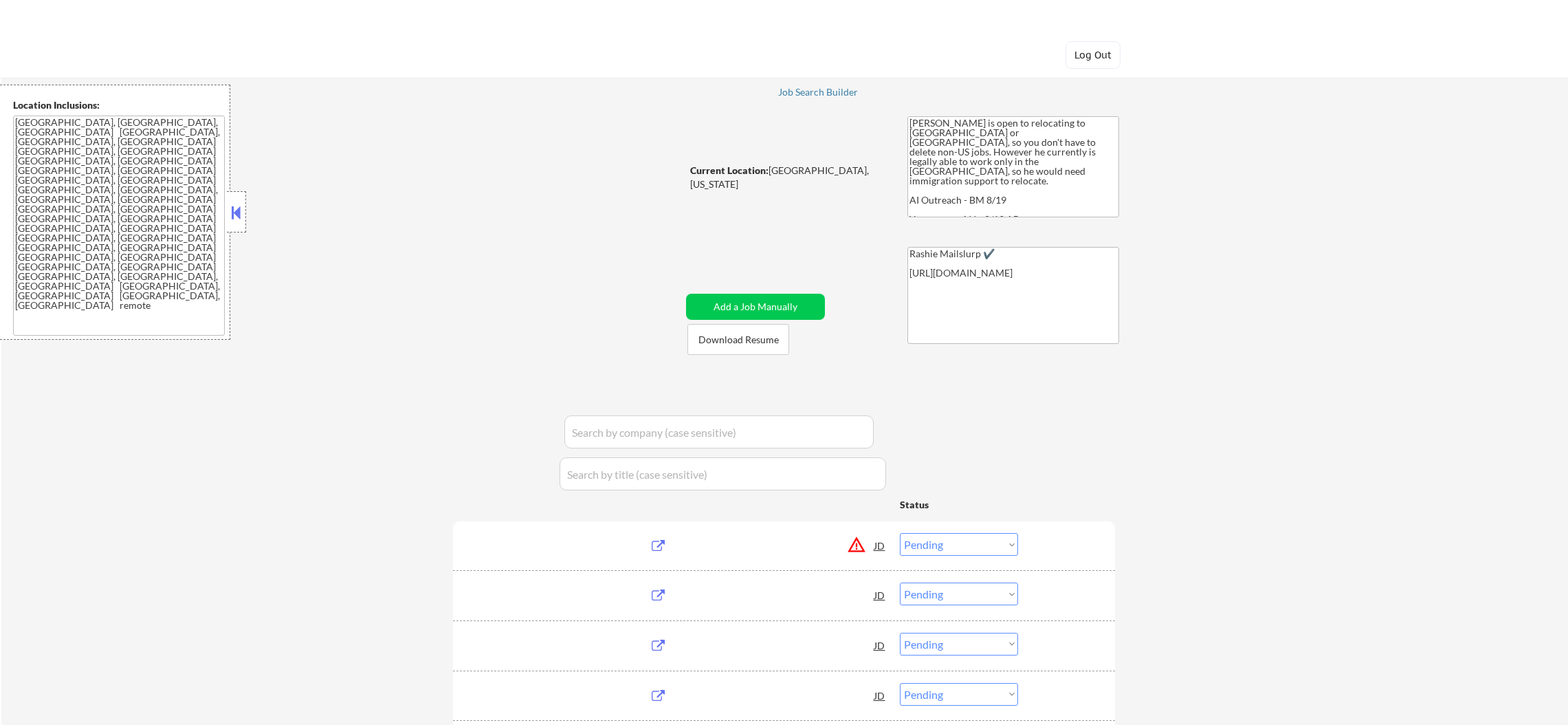
select select ""pending""
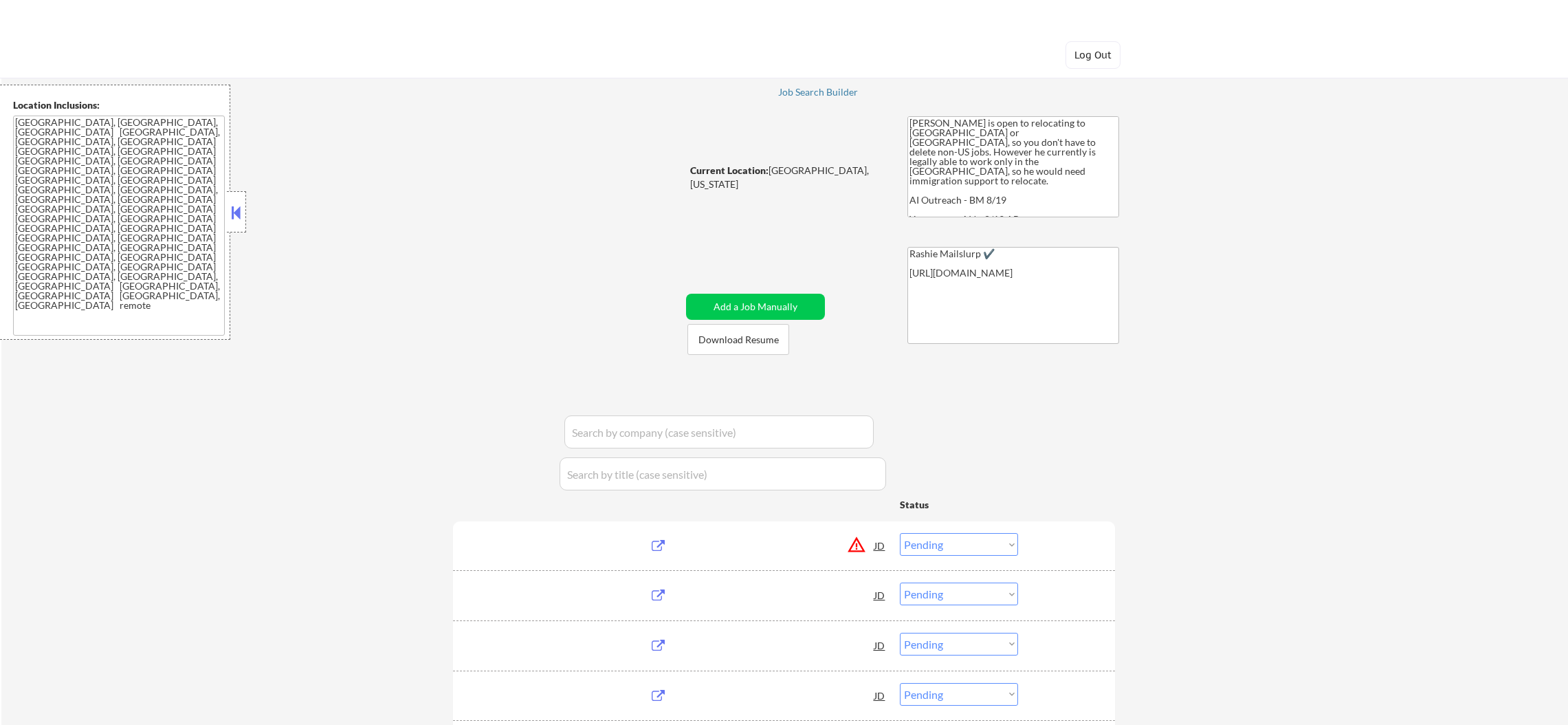
select select ""pending""
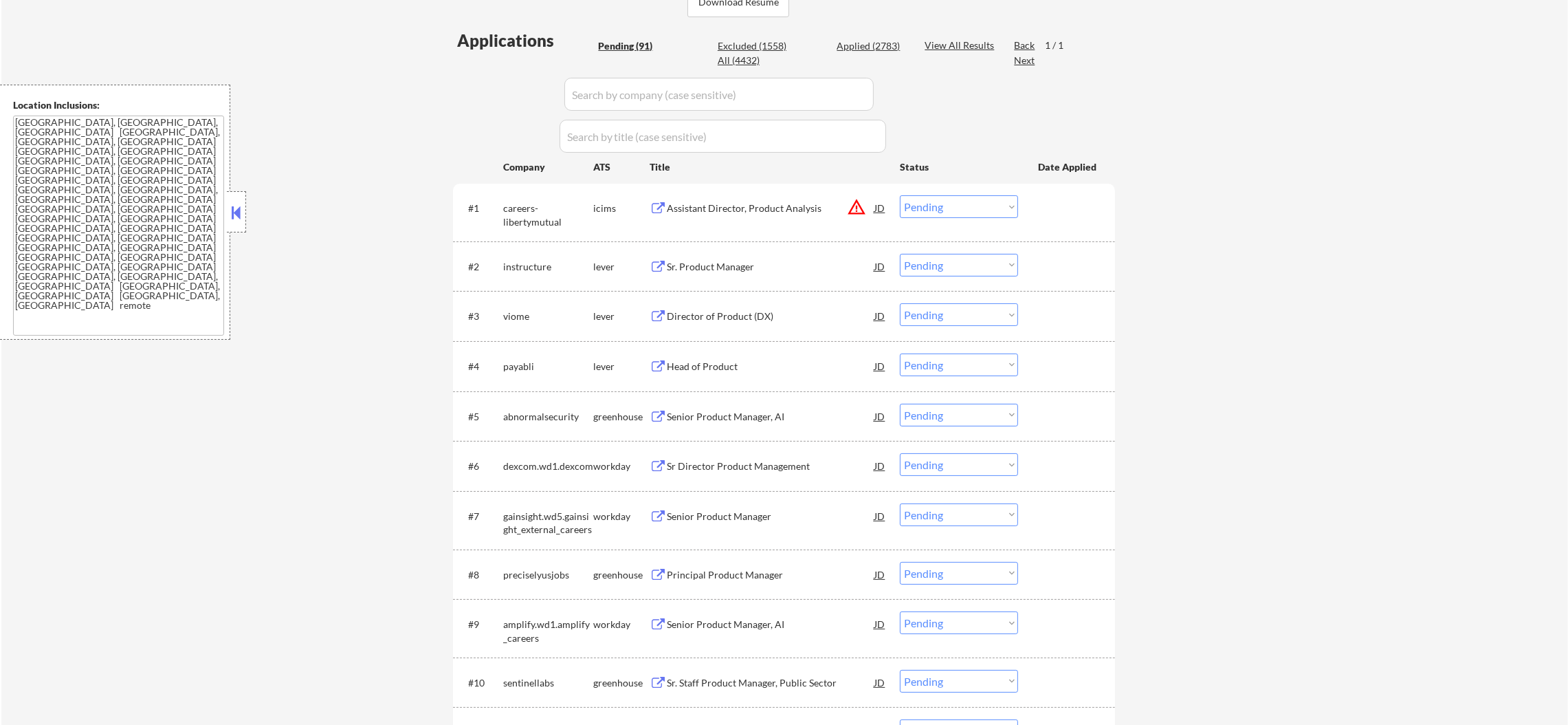
scroll to position [343, 0]
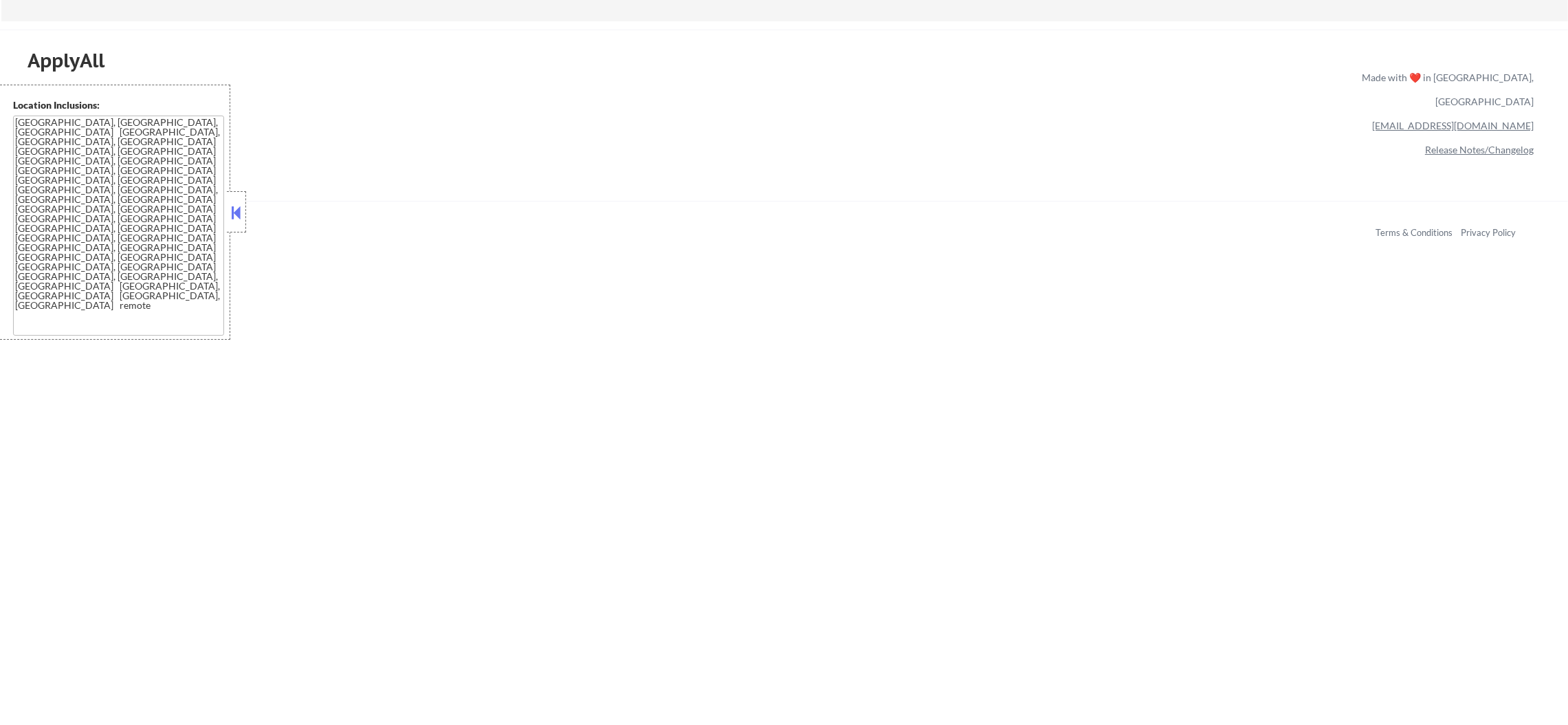
scroll to position [5179, 0]
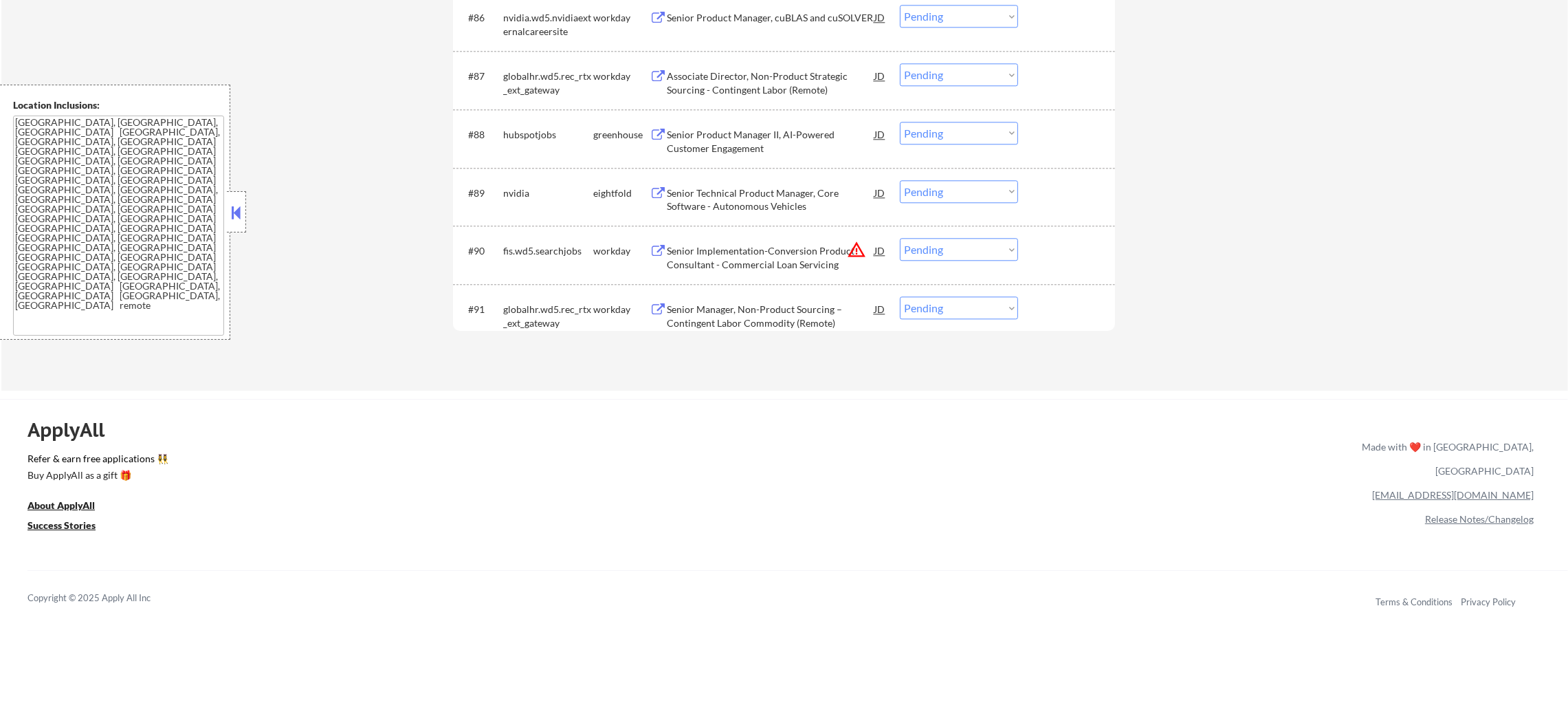
click at [546, 316] on div "globalhr.wd5.rec_rtx_ext_gateway" at bounding box center [549, 316] width 90 height 27
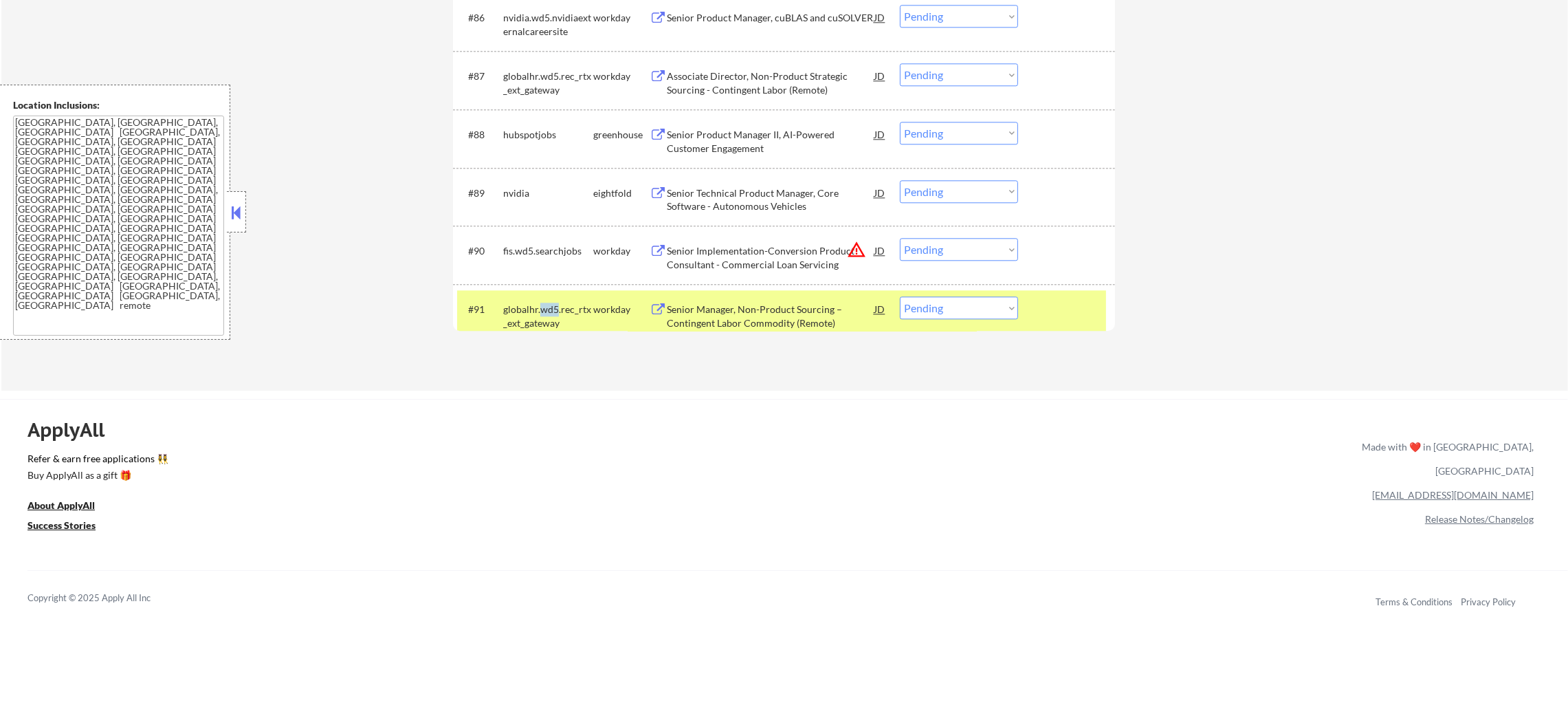
click at [546, 316] on div "globalhr.wd5.rec_rtx_ext_gateway" at bounding box center [549, 316] width 90 height 27
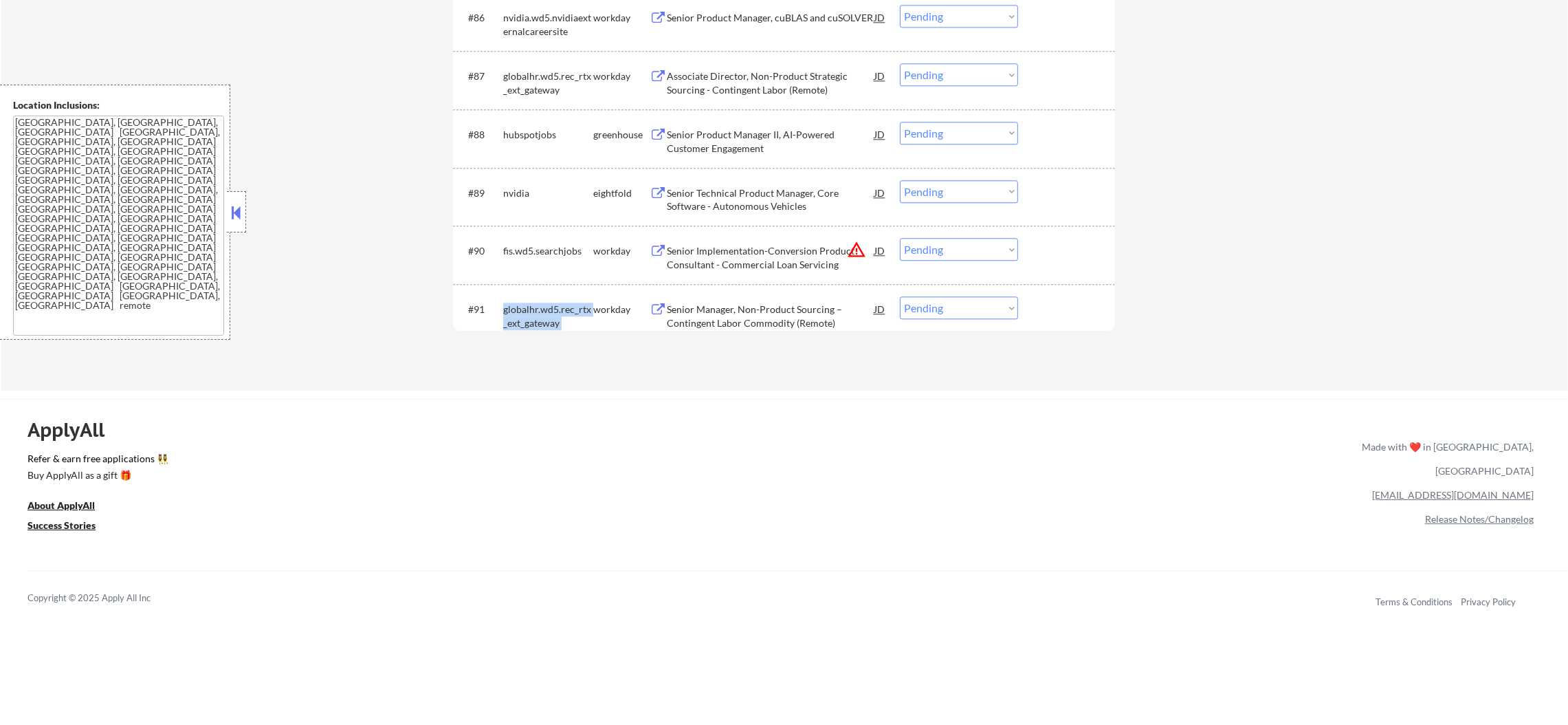
click at [546, 316] on div "globalhr.wd5.rec_rtx_ext_gateway" at bounding box center [549, 316] width 90 height 27
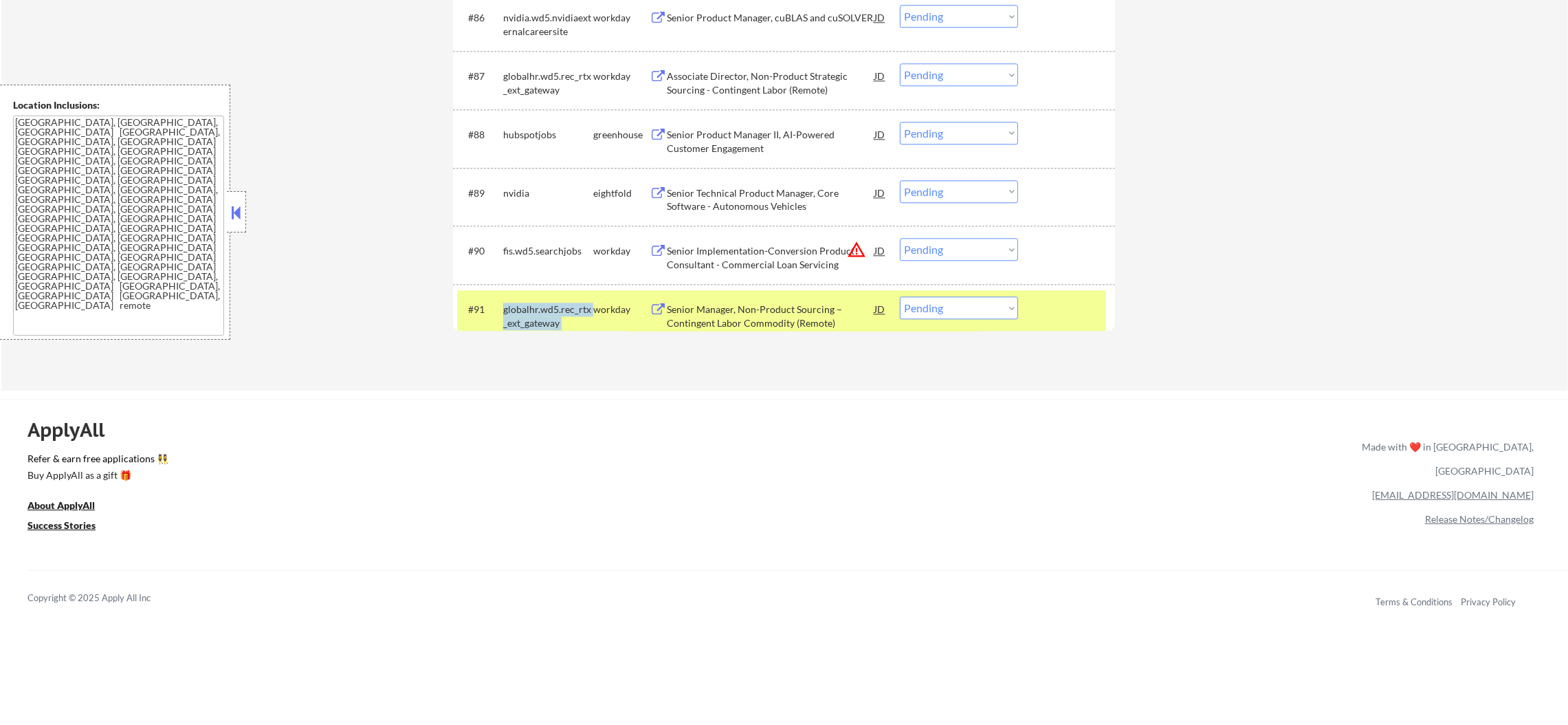
copy div "globalhr.wd5.rec_rtx_ext_gateway"
select select ""pending""
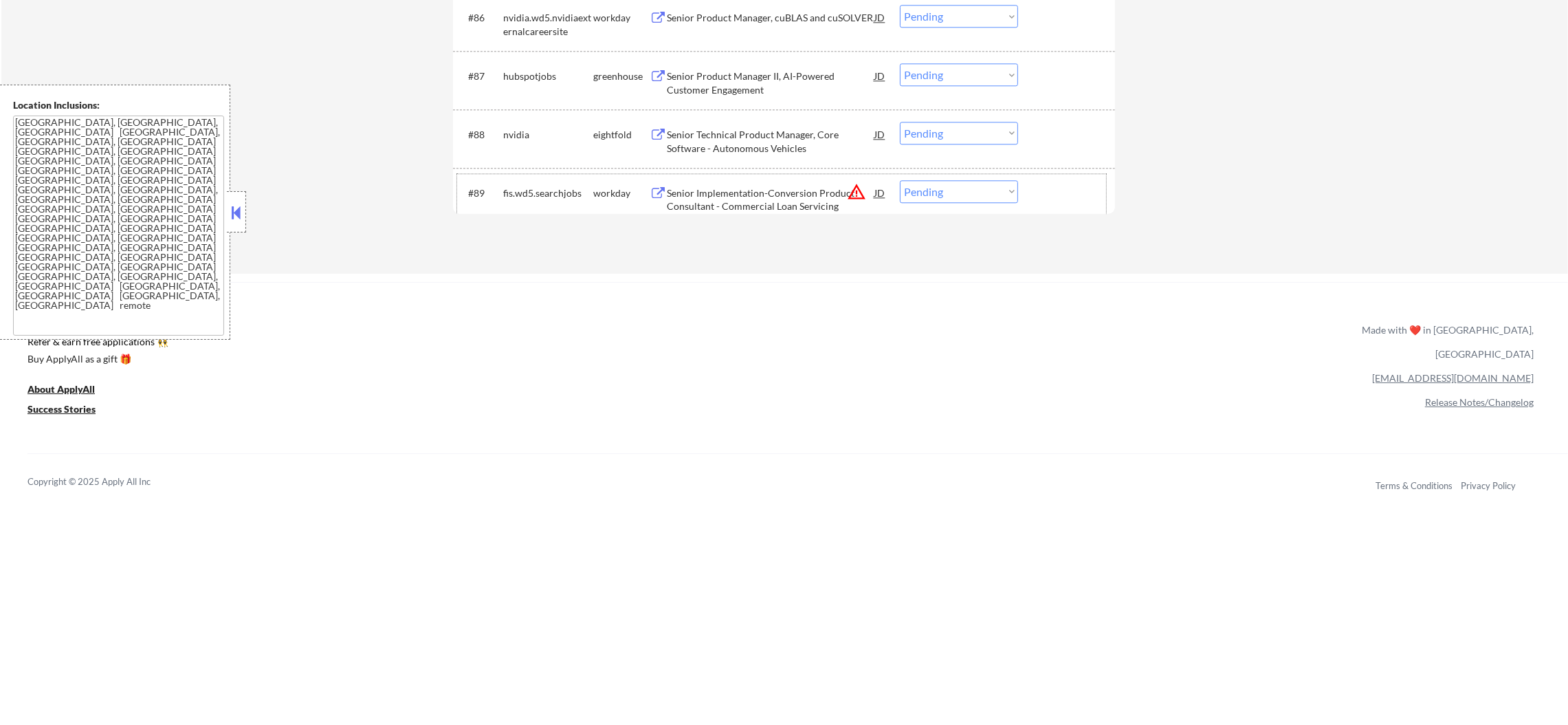
click at [556, 191] on div "fis.wd5.searchjobs" at bounding box center [549, 194] width 90 height 14
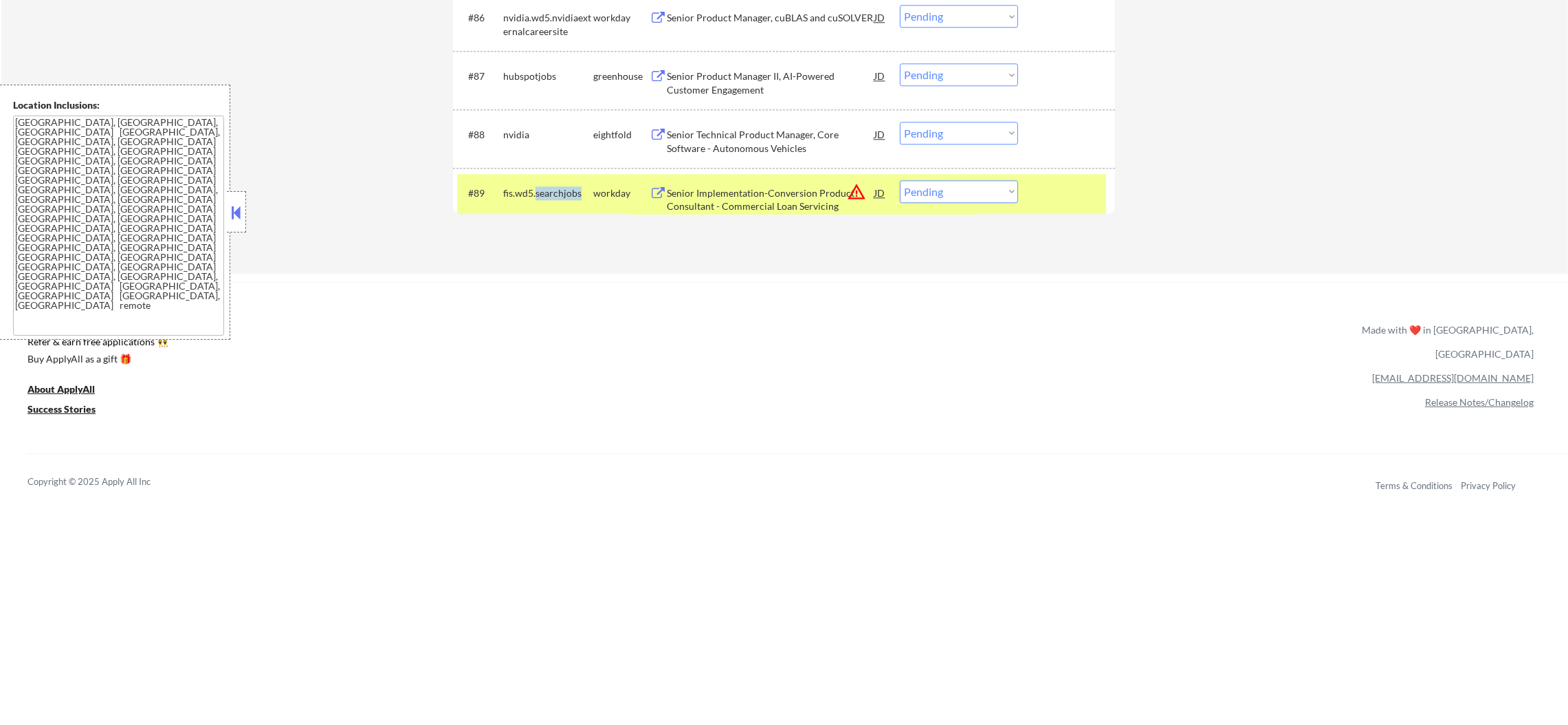
click at [556, 191] on div "fis.wd5.searchjobs" at bounding box center [549, 194] width 90 height 14
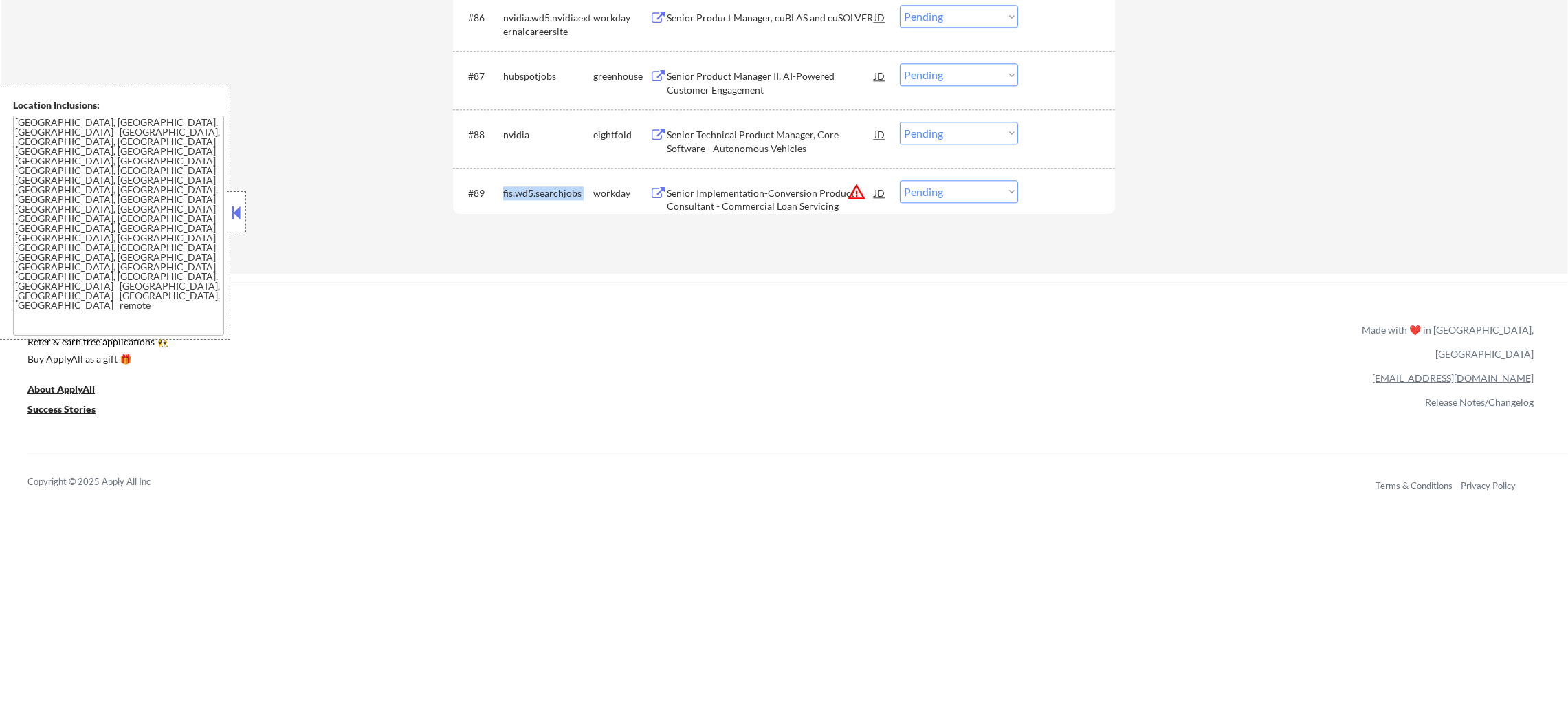
click at [556, 191] on div "fis.wd5.searchjobs" at bounding box center [549, 194] width 90 height 14
copy div "fis.wd5.searchjobs"
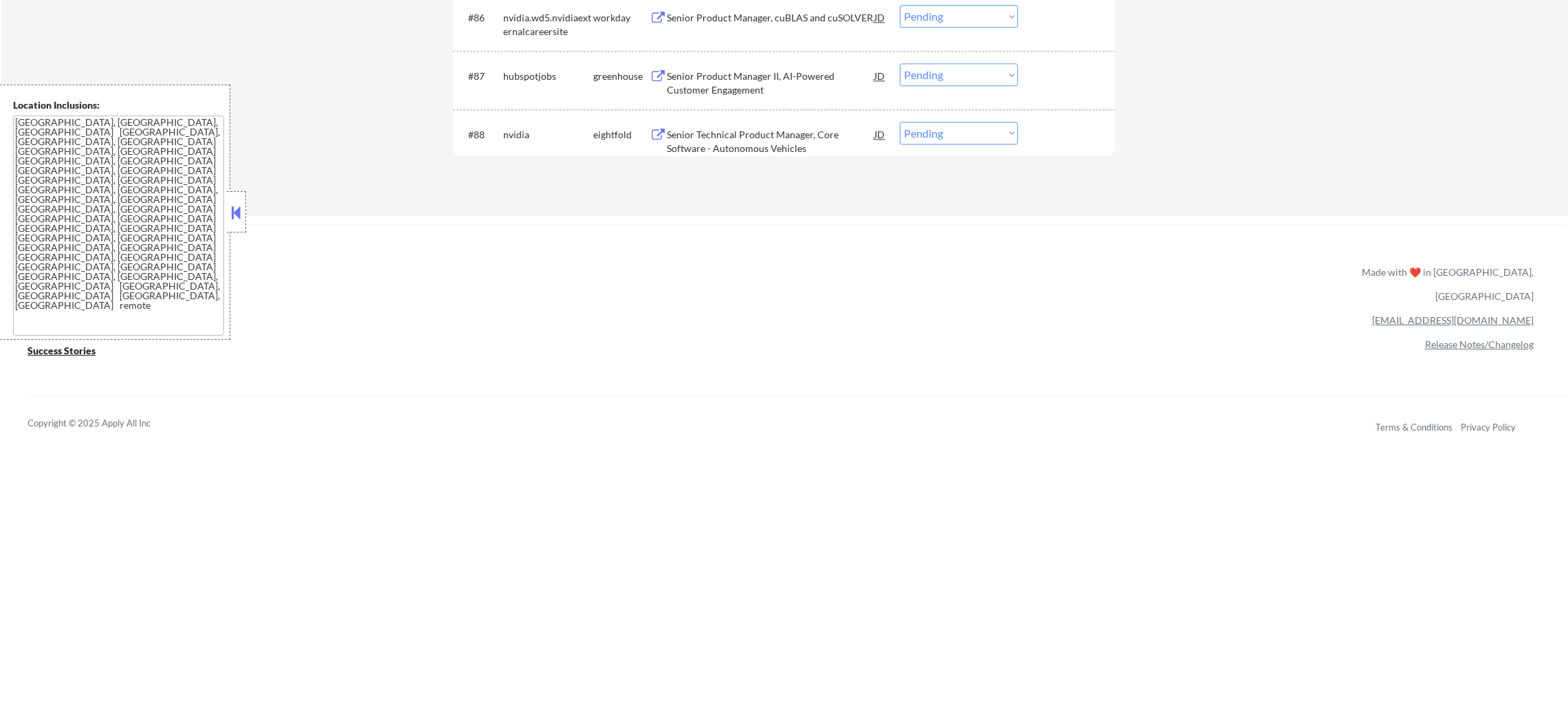
click at [509, 132] on div "nvidia" at bounding box center [549, 135] width 90 height 14
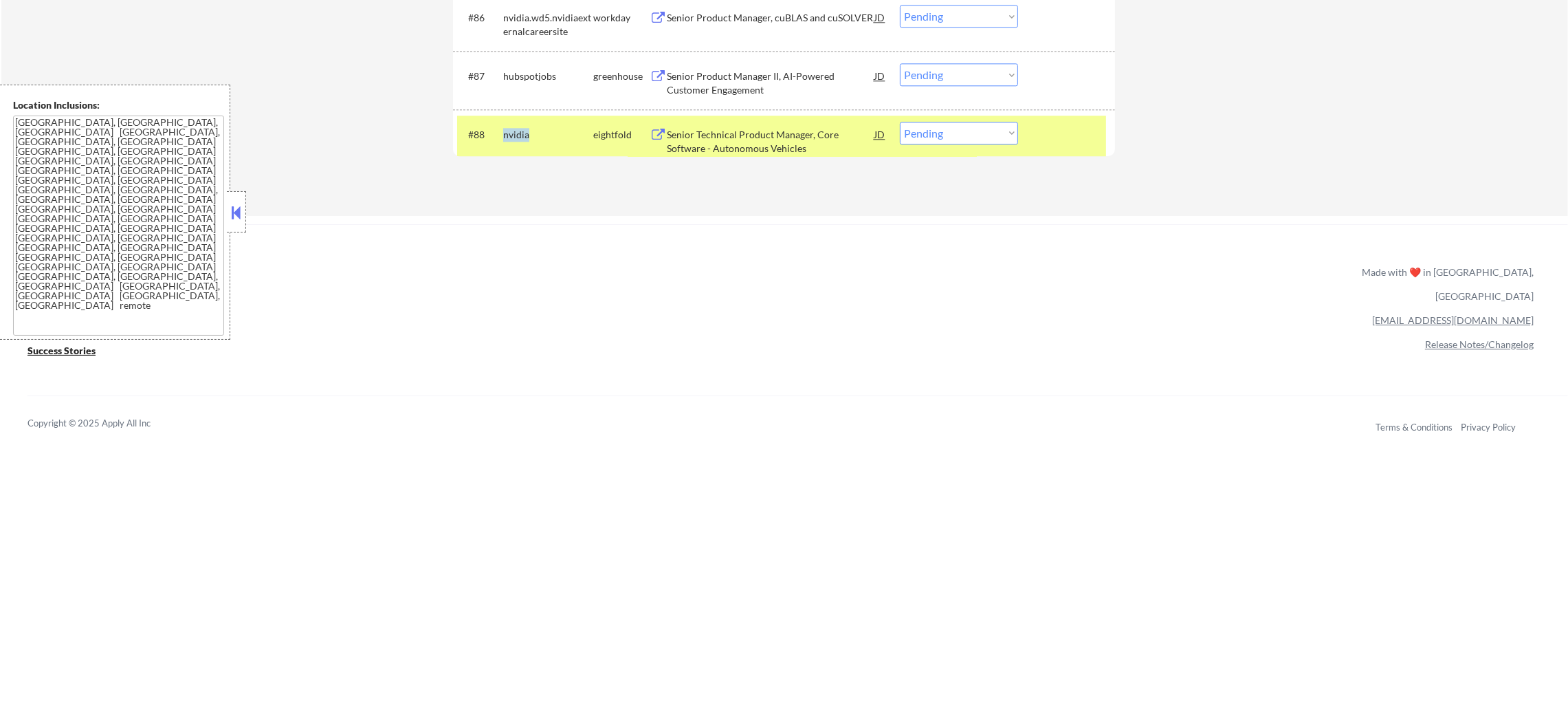
click at [509, 132] on div "nvidia" at bounding box center [549, 135] width 90 height 14
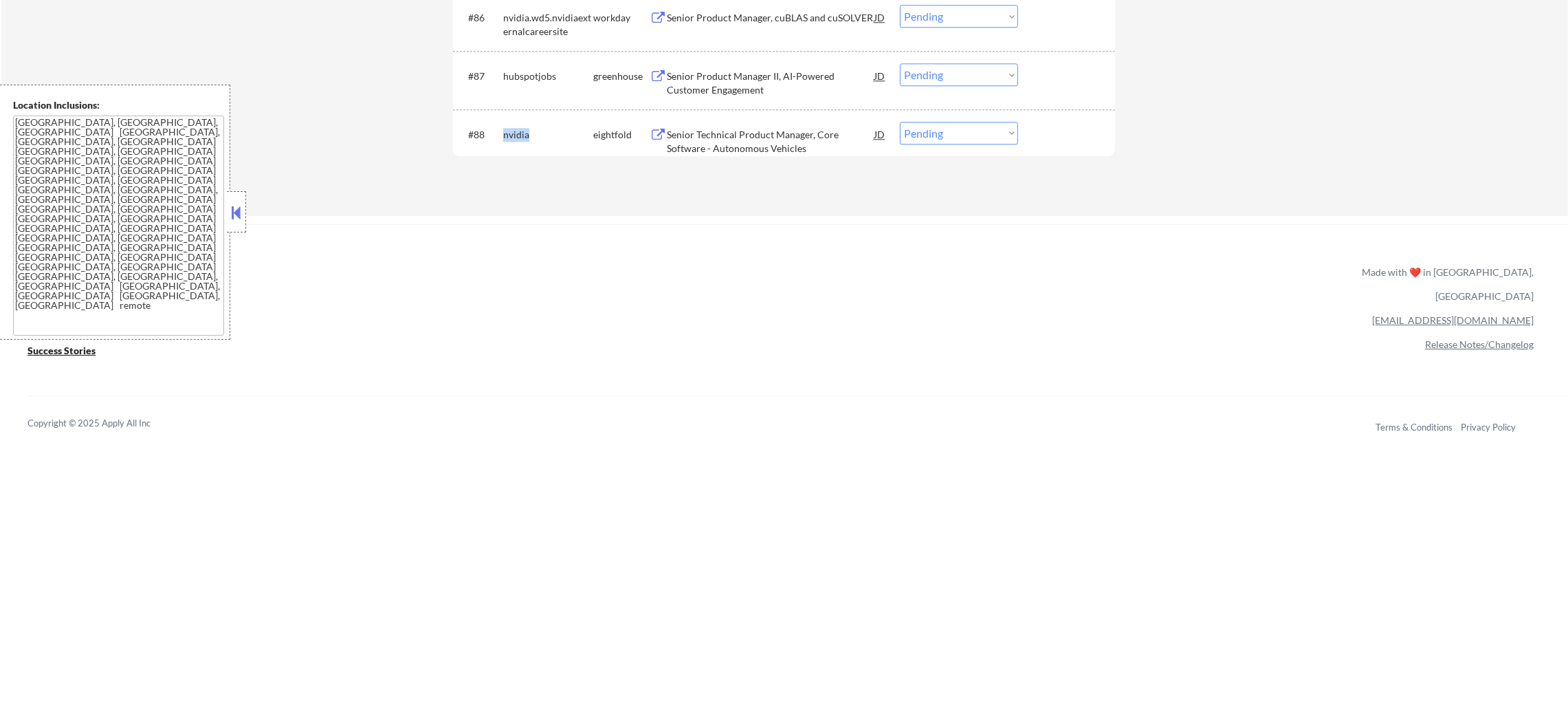
copy div "nvidia"
select select ""pending""
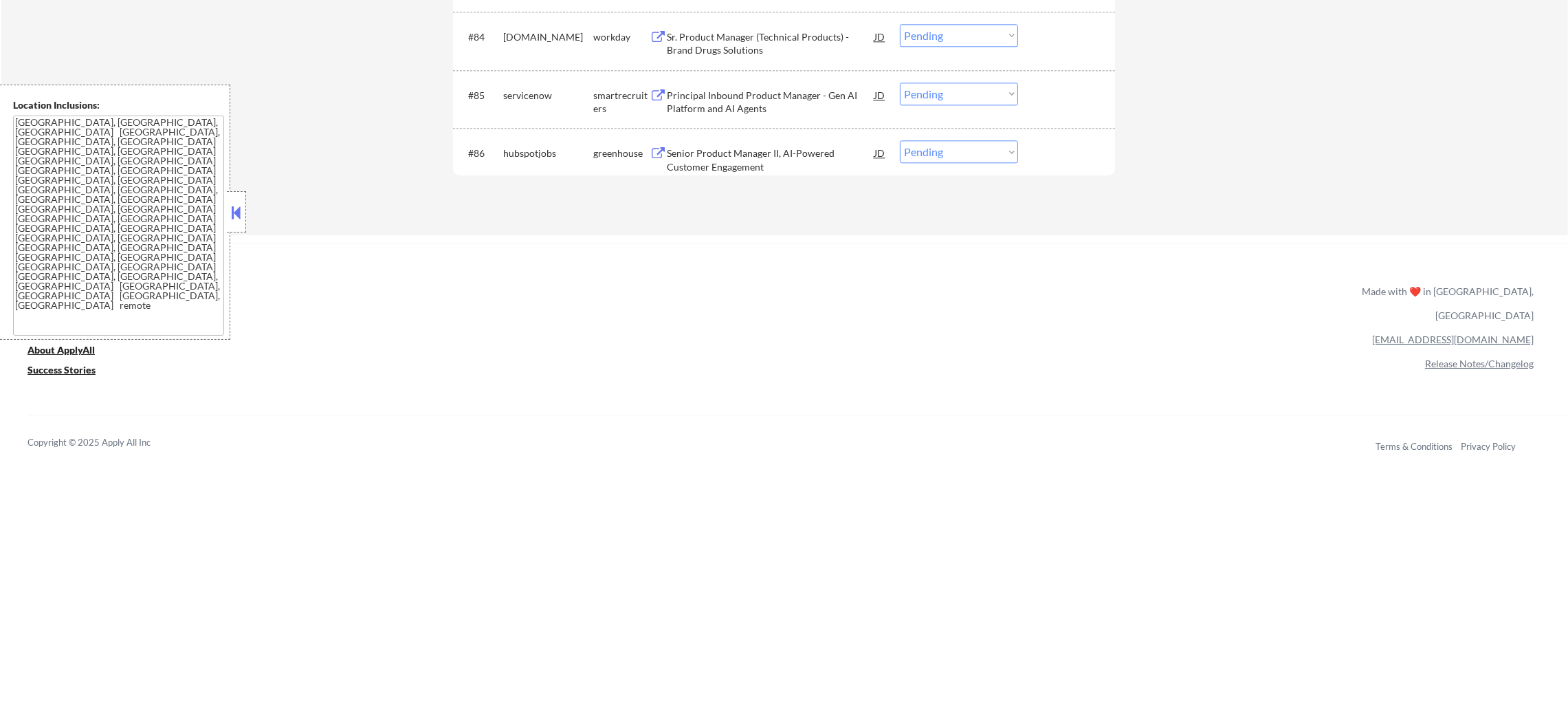
scroll to position [5041, 0]
click at [533, 150] on div "hubspotjobs" at bounding box center [549, 157] width 90 height 14
copy div "hubspotjobs"
select select ""pending""
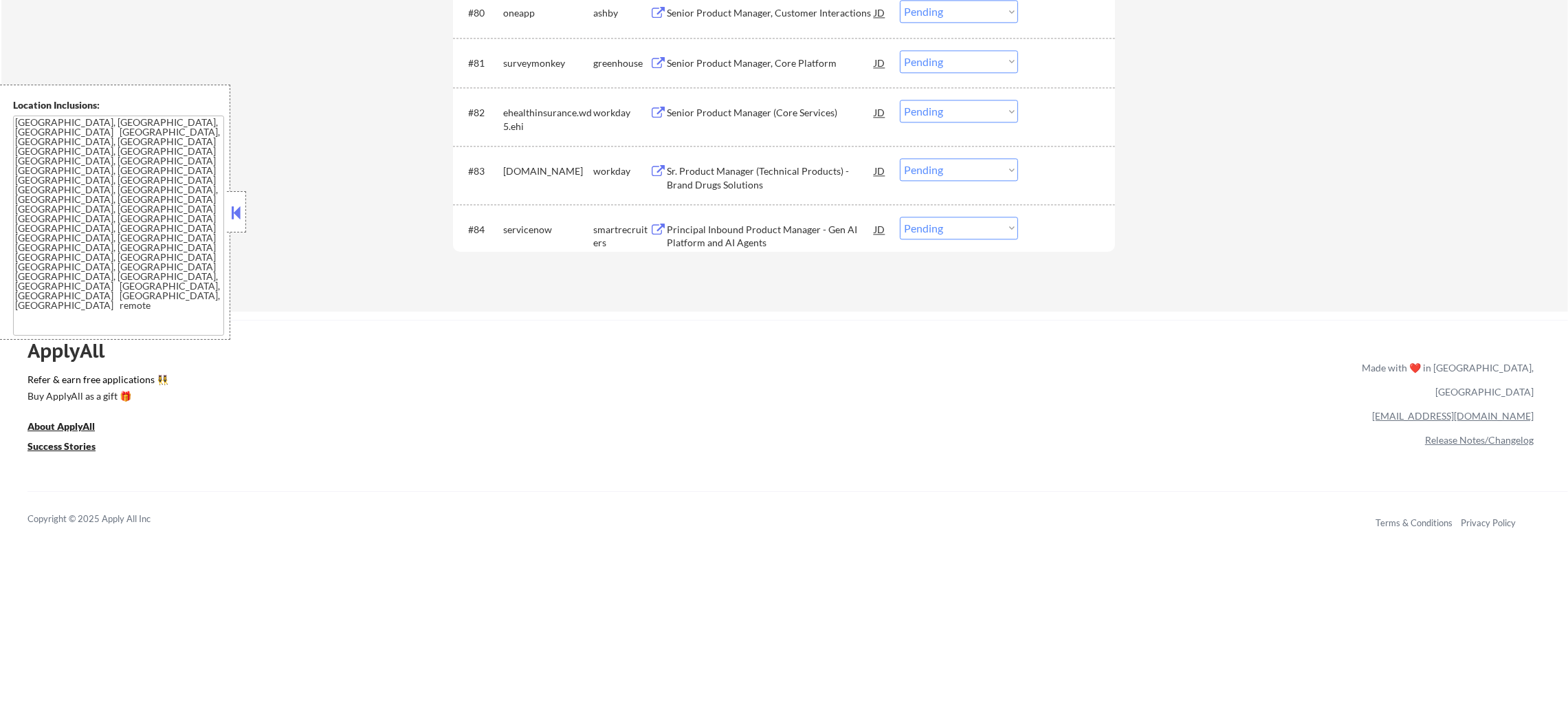
scroll to position [4835, 0]
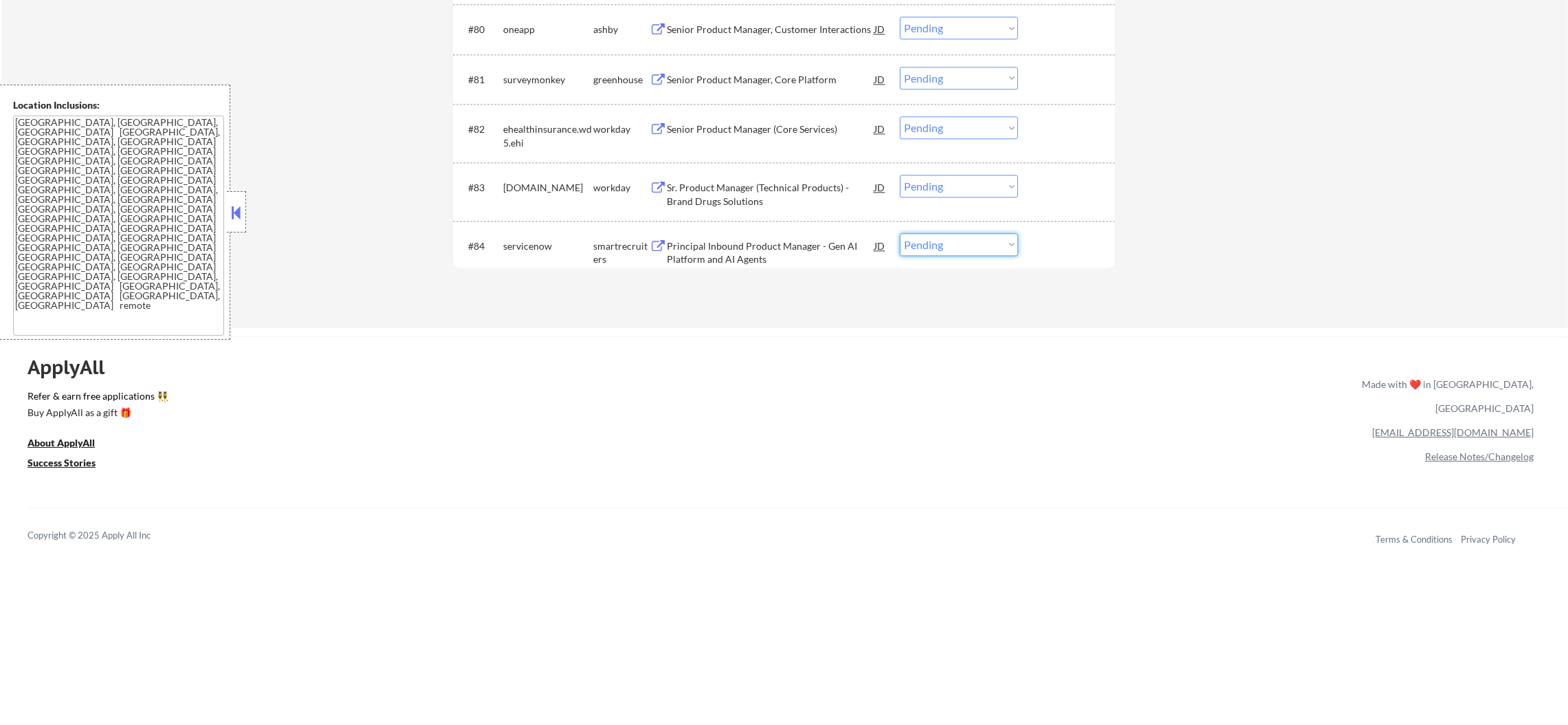
click at [953, 235] on select "Choose an option... Pending Applied Excluded (Questions) Excluded (Expired) Exc…" at bounding box center [959, 244] width 119 height 23
select select ""excluded__other_""
click at [900, 233] on select "Choose an option... Pending Applied Excluded (Questions) Excluded (Expired) Exc…" at bounding box center [959, 244] width 119 height 23
click at [552, 186] on div "goodrx.wd1.careers" at bounding box center [549, 188] width 90 height 14
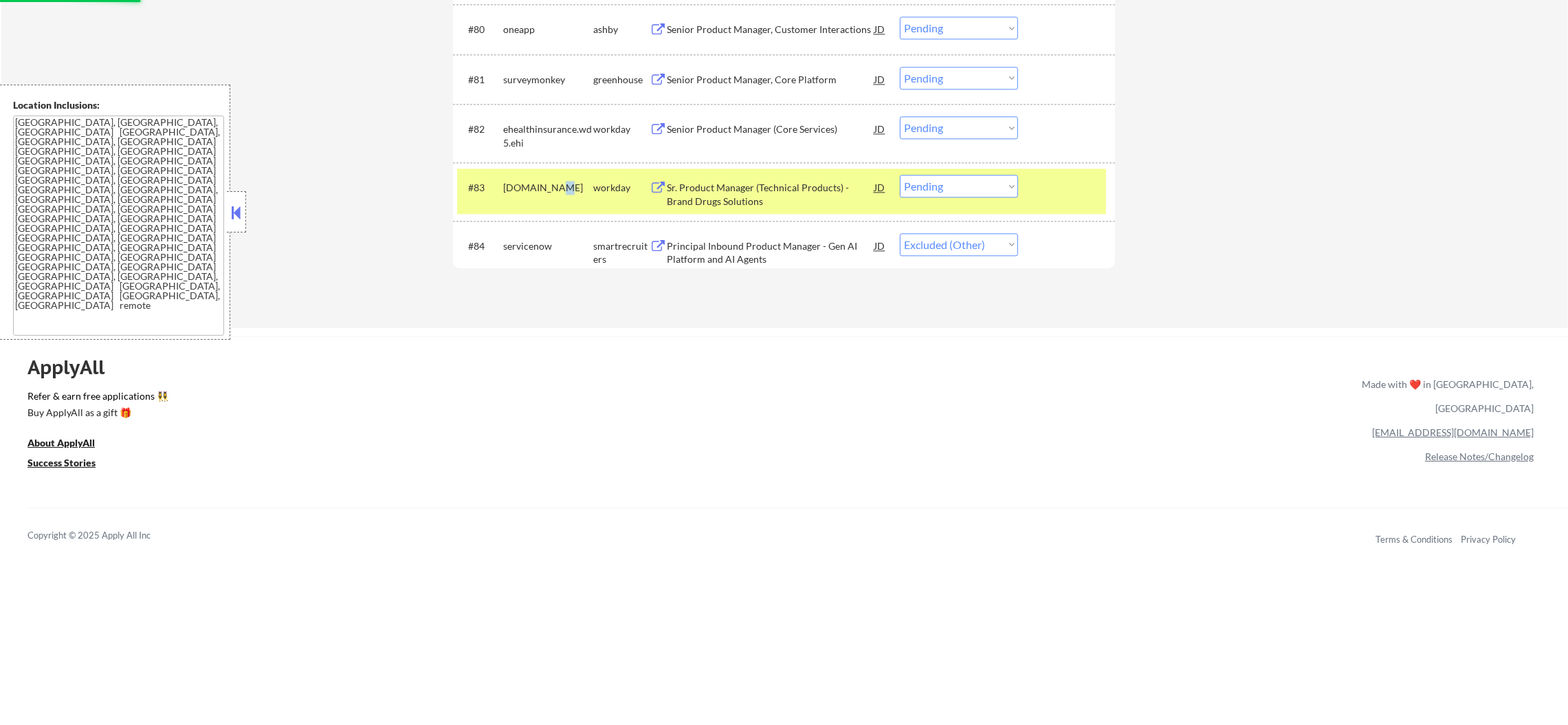
click at [552, 186] on div "goodrx.wd1.careers" at bounding box center [549, 188] width 90 height 14
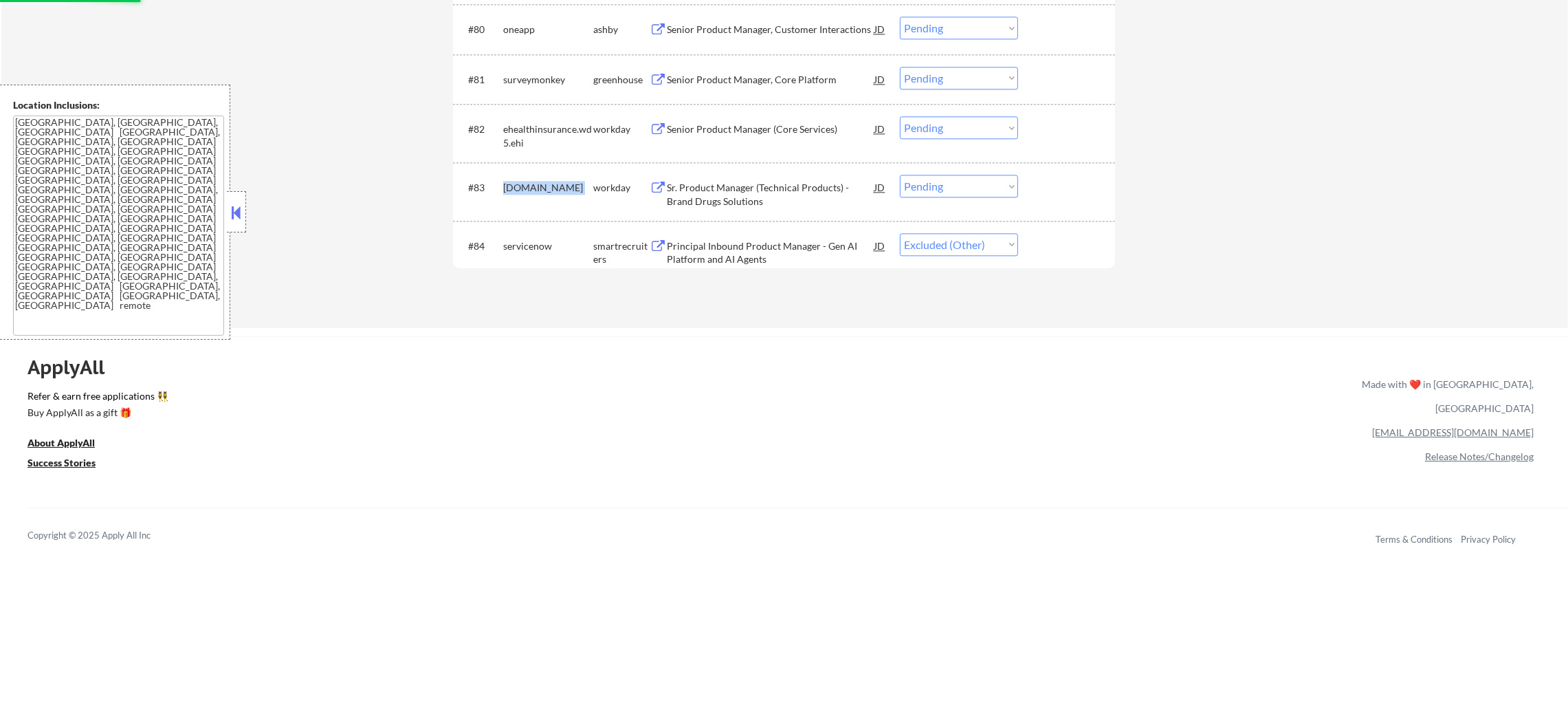
click at [552, 186] on div "goodrx.wd1.careers" at bounding box center [549, 188] width 90 height 14
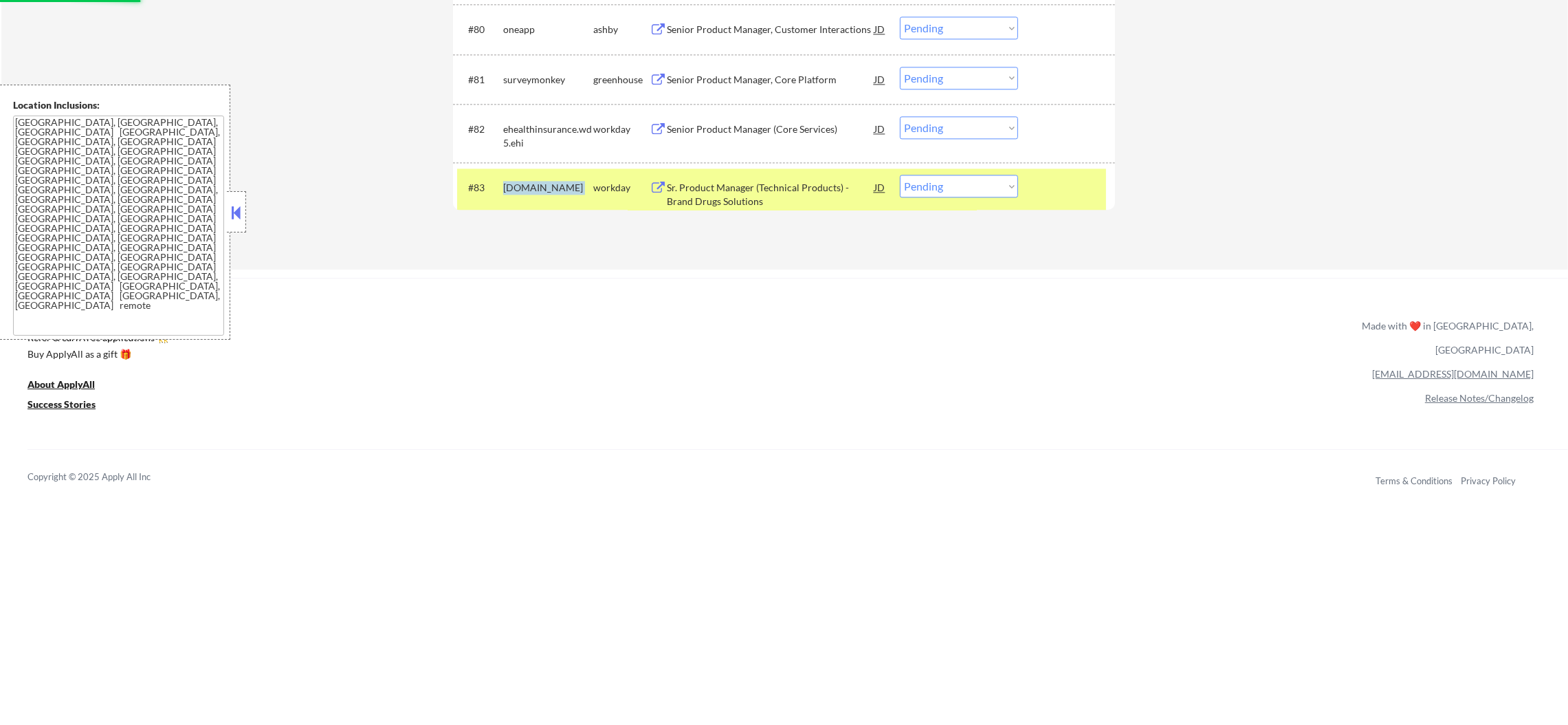
copy div "goodrx.wd1.careers"
click at [922, 188] on select "Choose an option... Pending Applied Excluded (Questions) Excluded (Expired) Exc…" at bounding box center [959, 186] width 119 height 23
select select ""applied""
click at [900, 174] on select "Choose an option... Pending Applied Excluded (Questions) Excluded (Expired) Exc…" at bounding box center [959, 186] width 119 height 23
click at [548, 192] on div "goodrx.wd1.careers" at bounding box center [549, 188] width 90 height 14
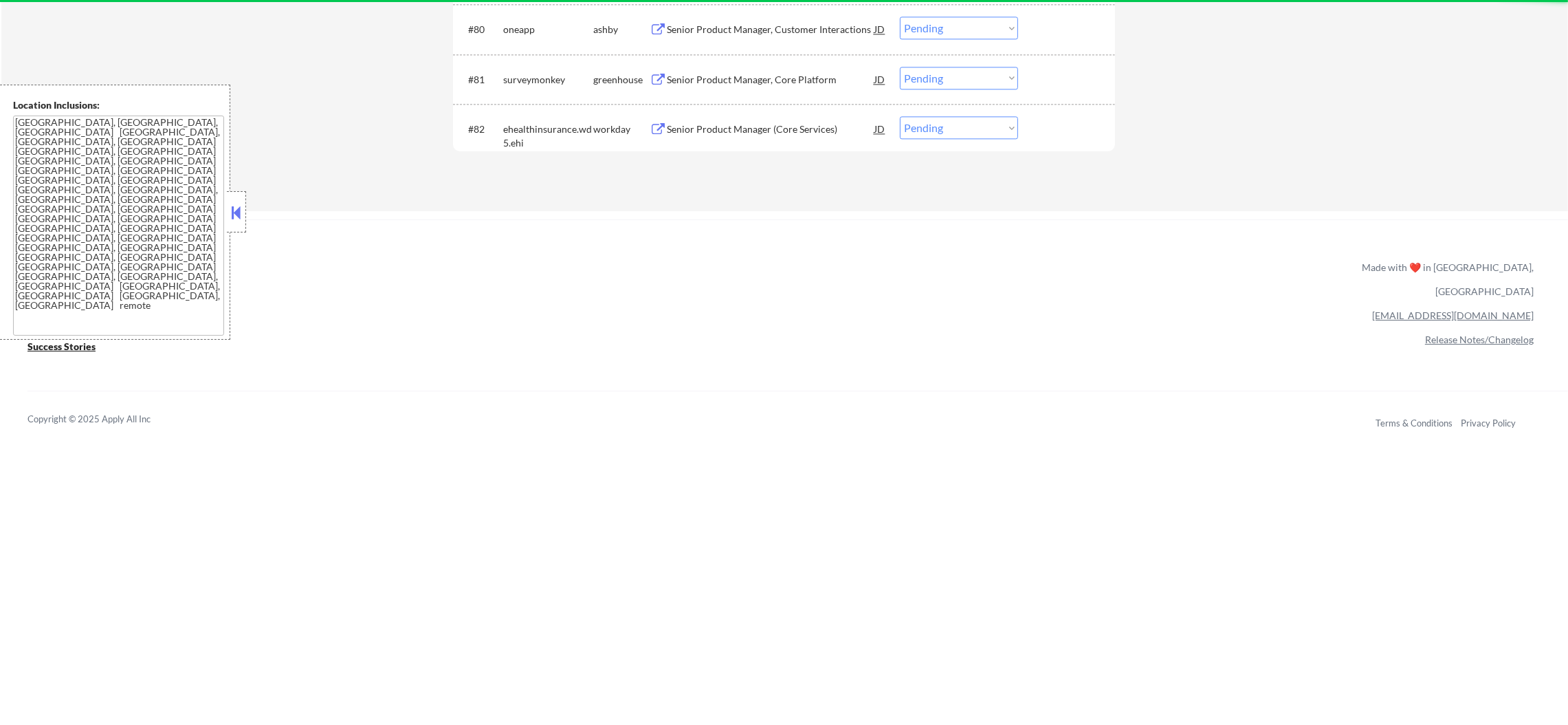
click at [510, 135] on div "ehealthinsurance.wd5.ehi" at bounding box center [549, 135] width 90 height 27
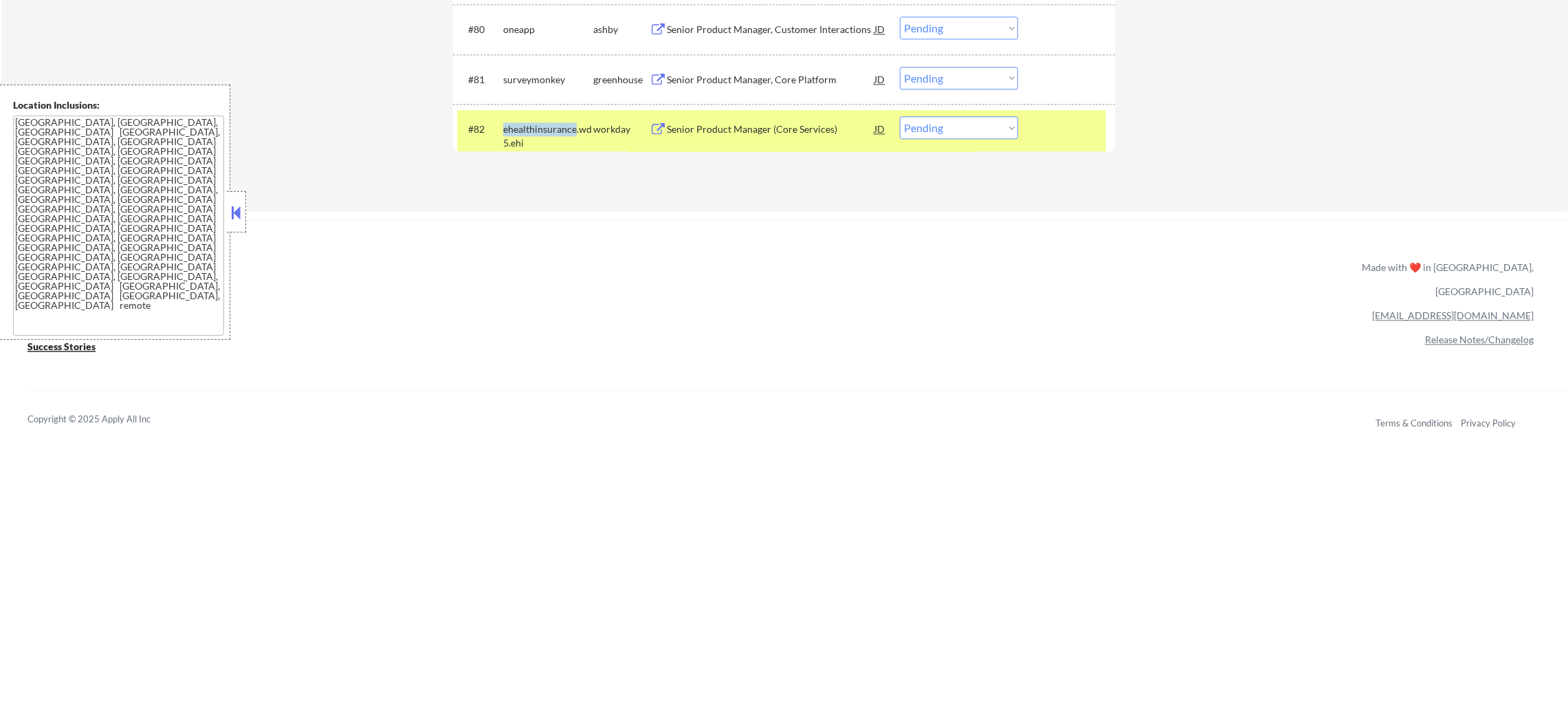
click at [510, 135] on div "ehealthinsurance.wd5.ehi" at bounding box center [549, 135] width 90 height 27
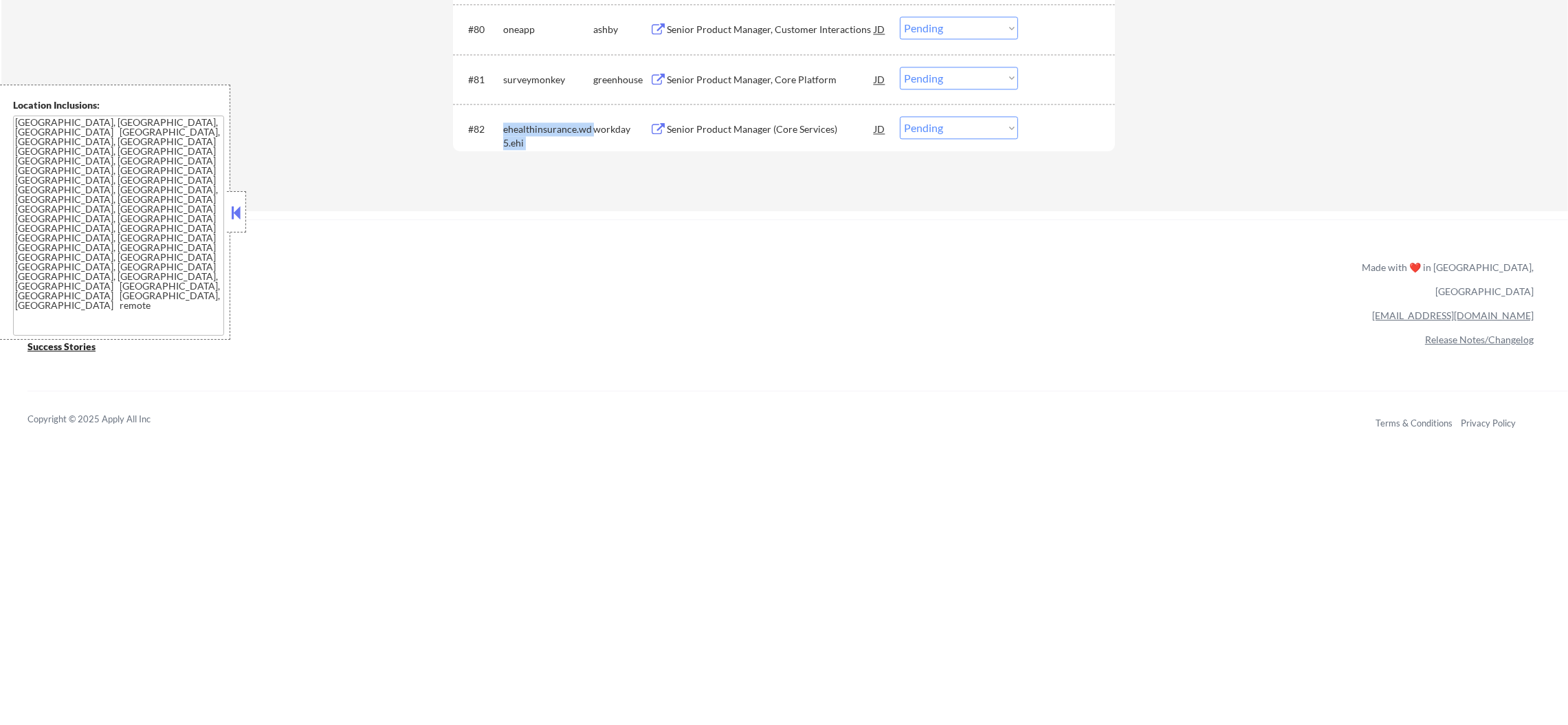
click at [510, 135] on div "ehealthinsurance.wd5.ehi" at bounding box center [549, 135] width 90 height 27
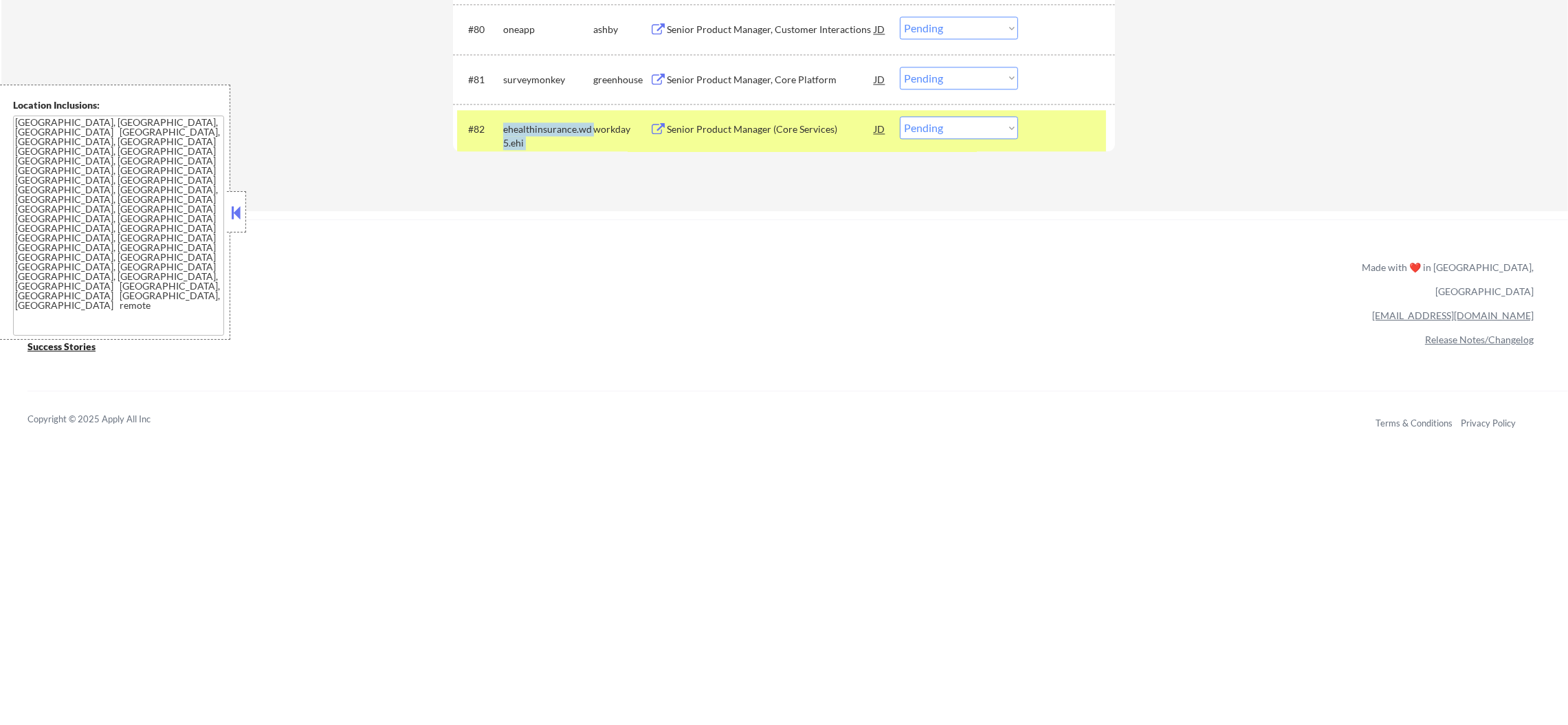
copy div "ehealthinsurance.wd5.ehi"
click at [510, 127] on div "ehealthinsurance.wd5.ehi" at bounding box center [549, 135] width 90 height 27
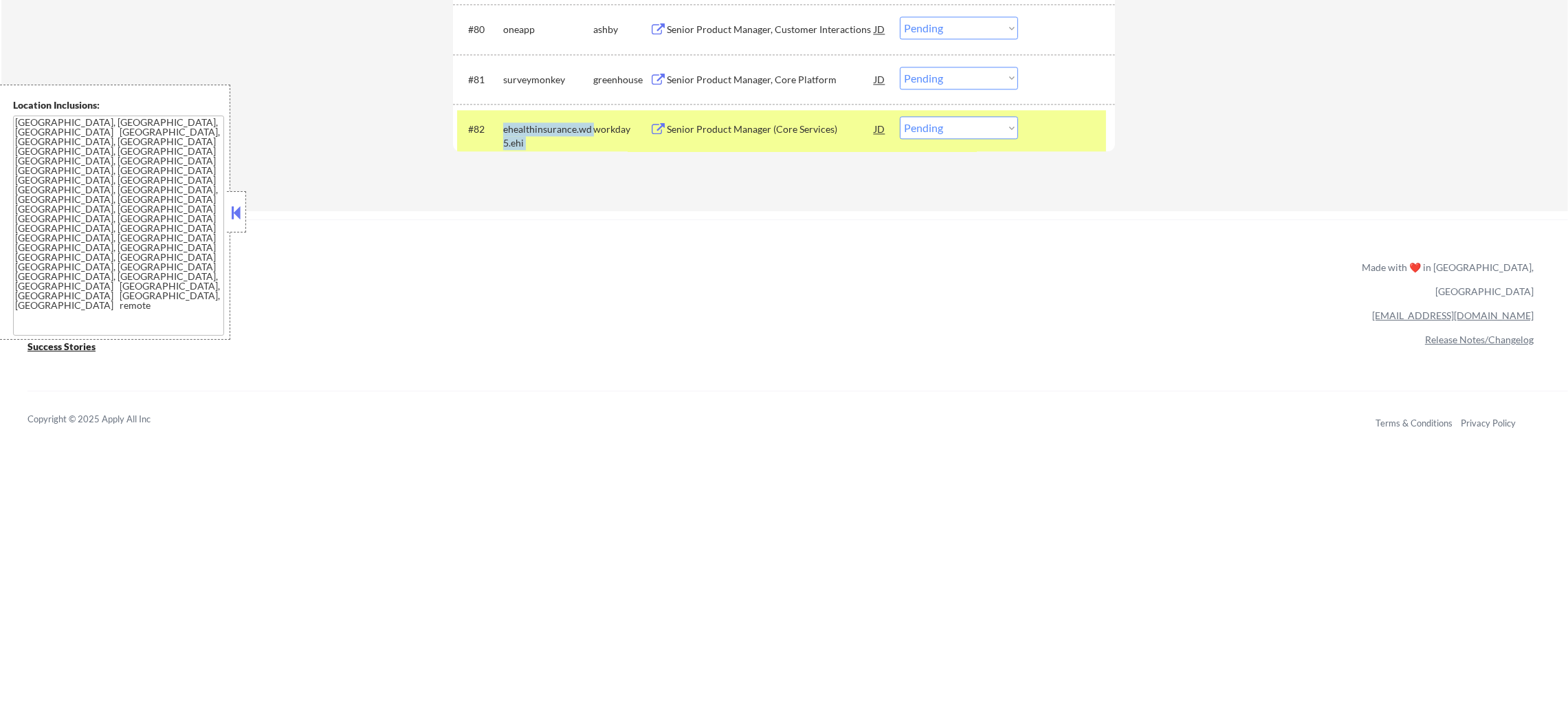
copy div "ehealthinsurance.wd5.ehi"
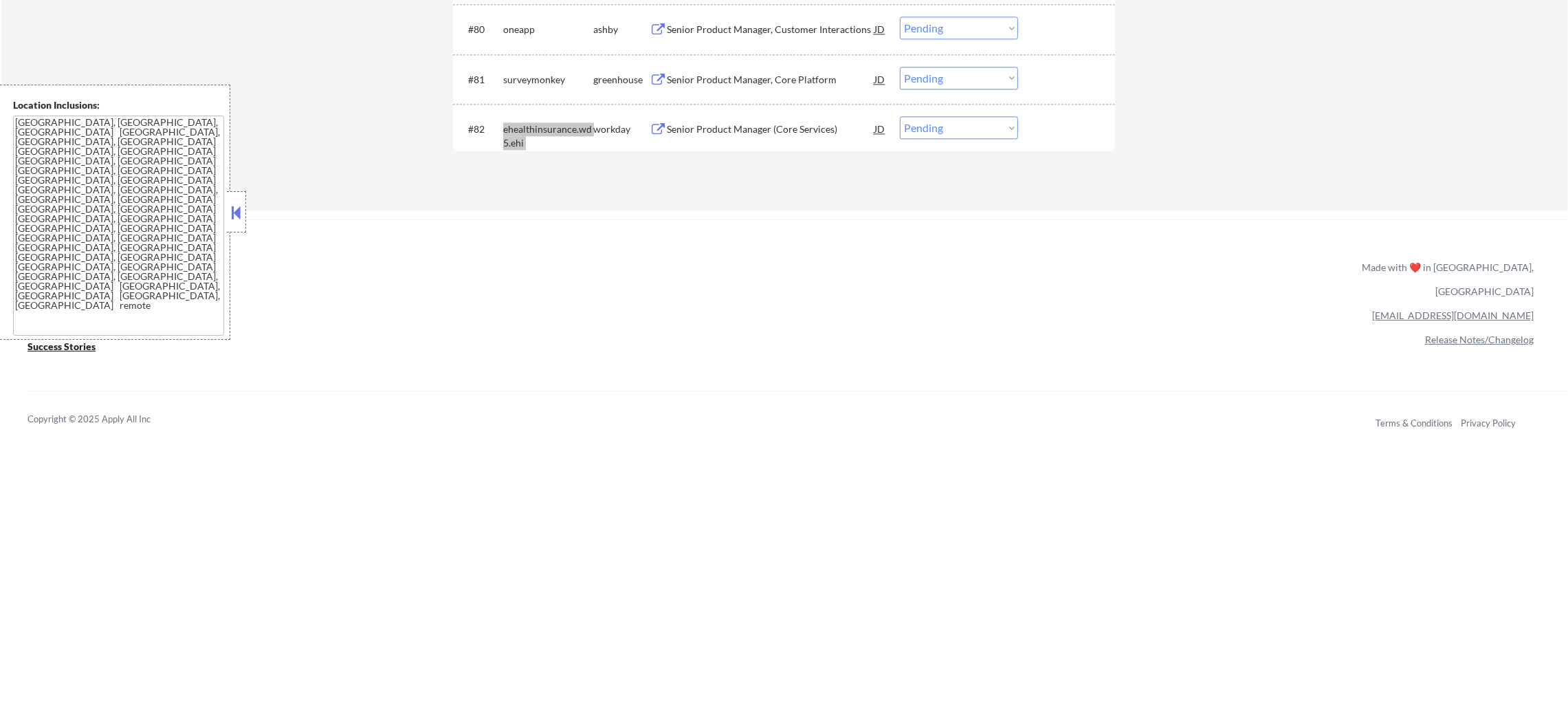
select select ""pending""
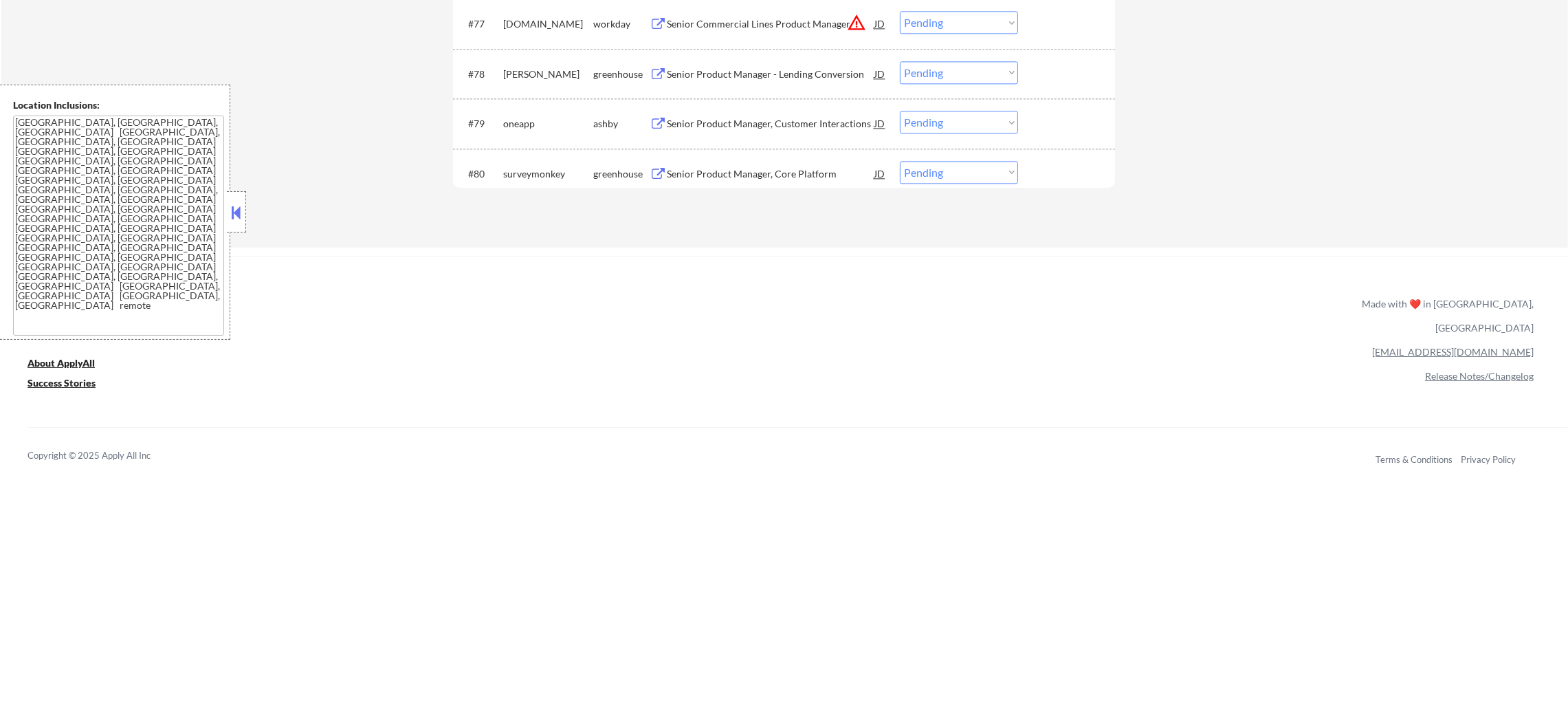
scroll to position [4663, 0]
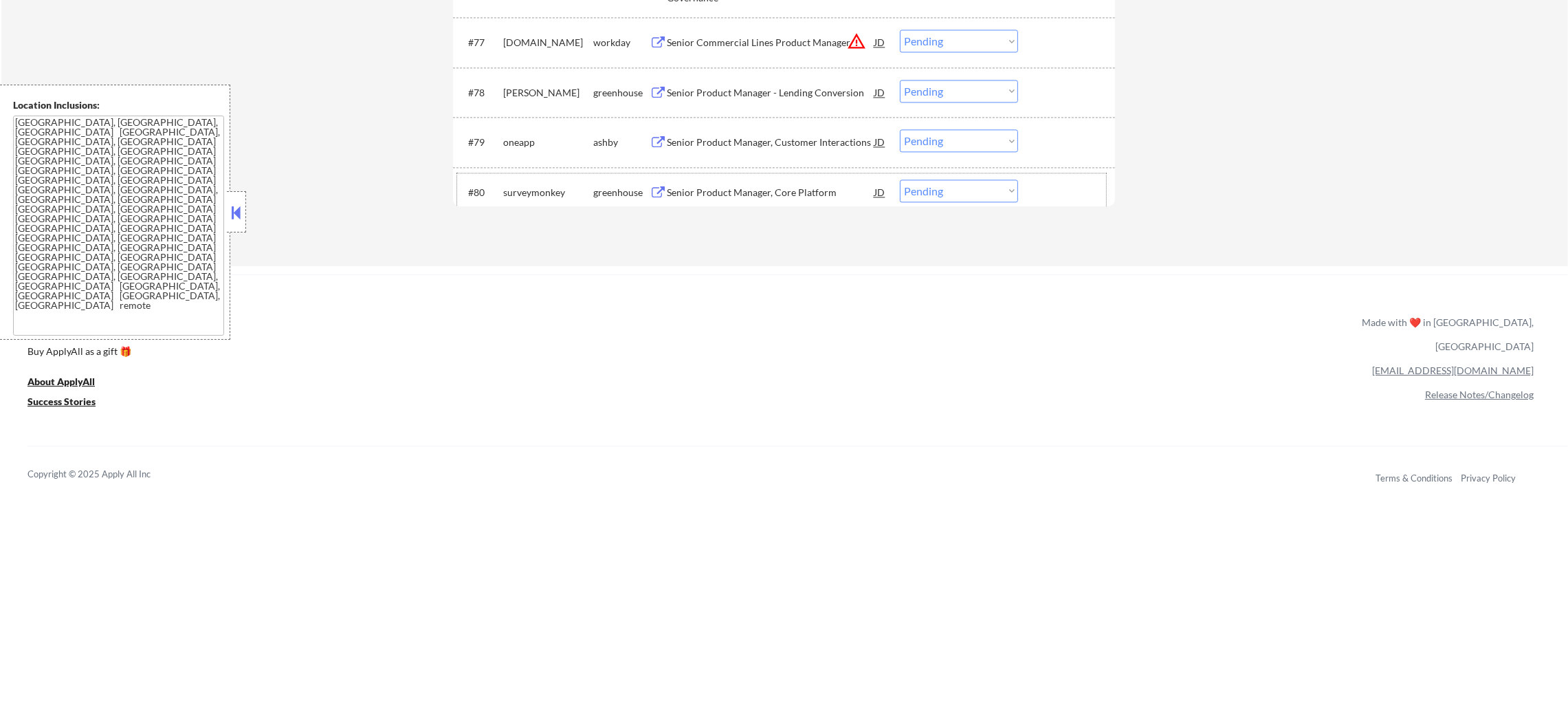
click at [520, 189] on div "surveymonkey" at bounding box center [549, 193] width 90 height 14
copy div "surveymonkey"
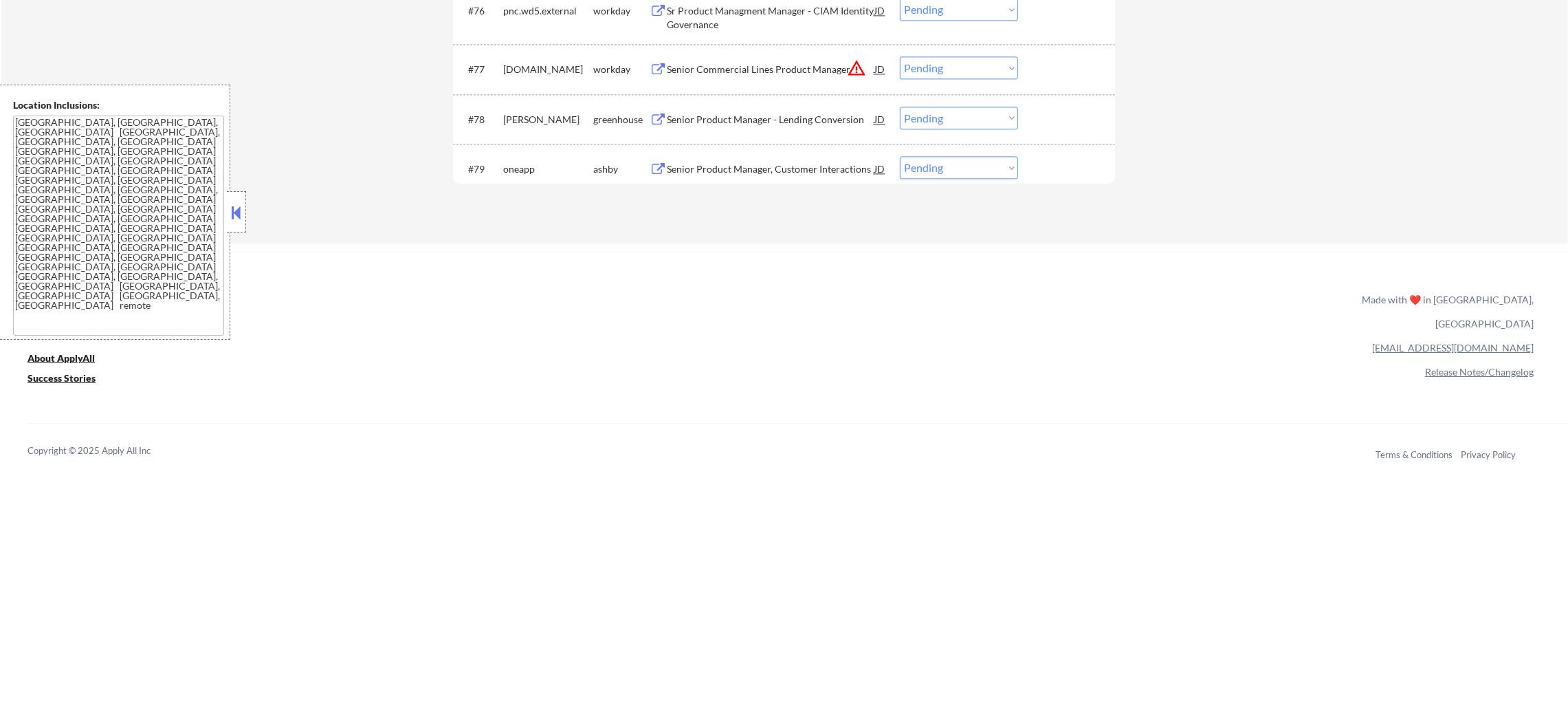
scroll to position [4629, 0]
click at [503, 177] on div "oneapp" at bounding box center [549, 178] width 90 height 14
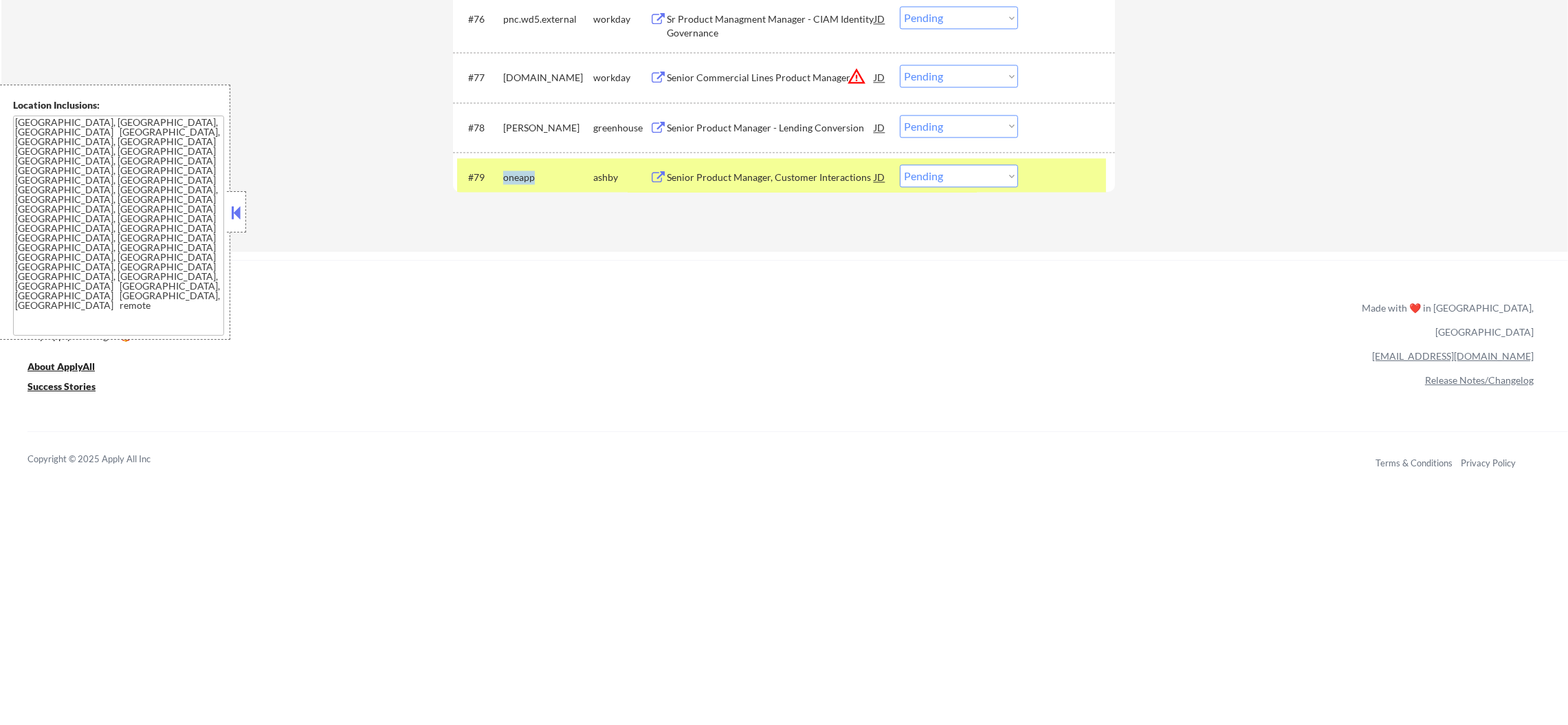
click at [503, 177] on div "oneapp" at bounding box center [549, 178] width 90 height 14
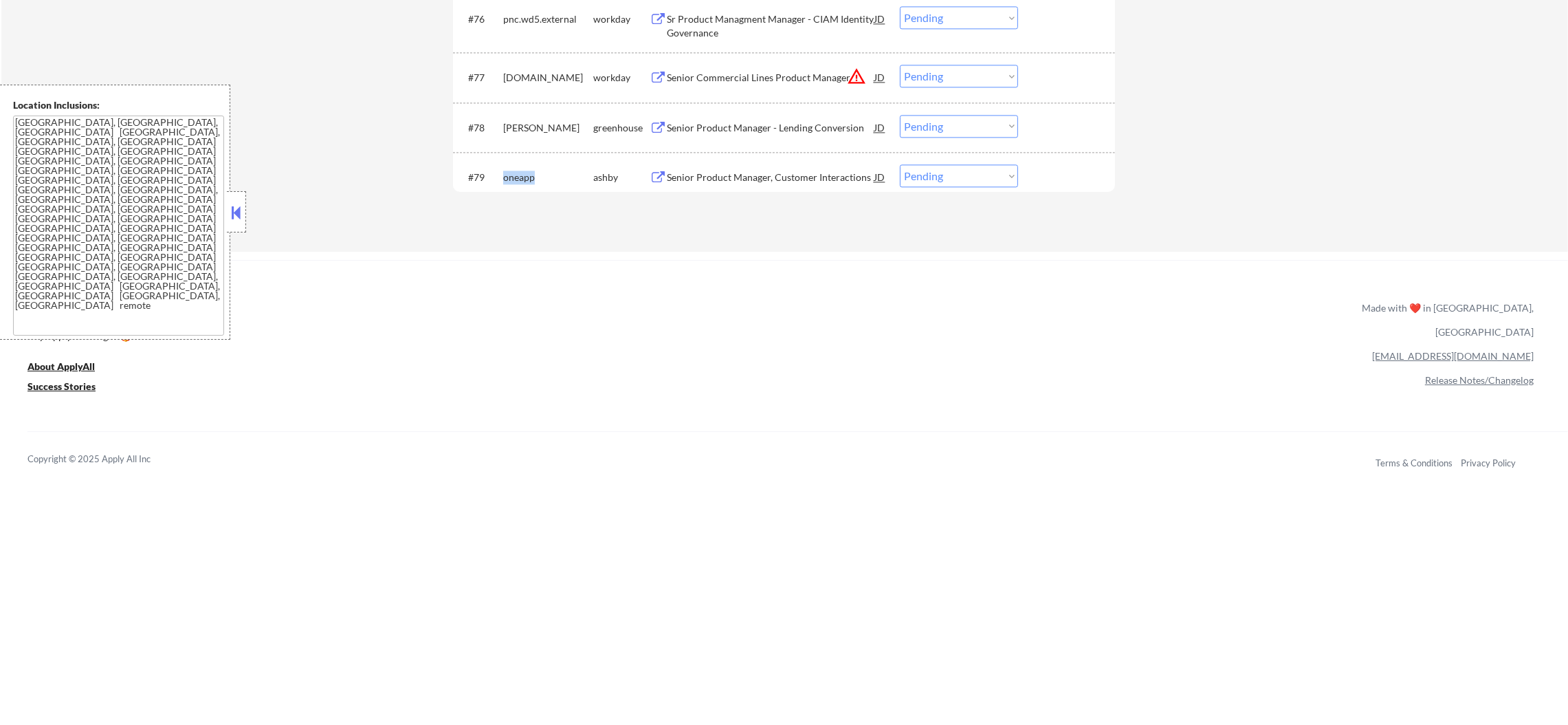
copy div "oneapp"
select select ""excluded__other_""
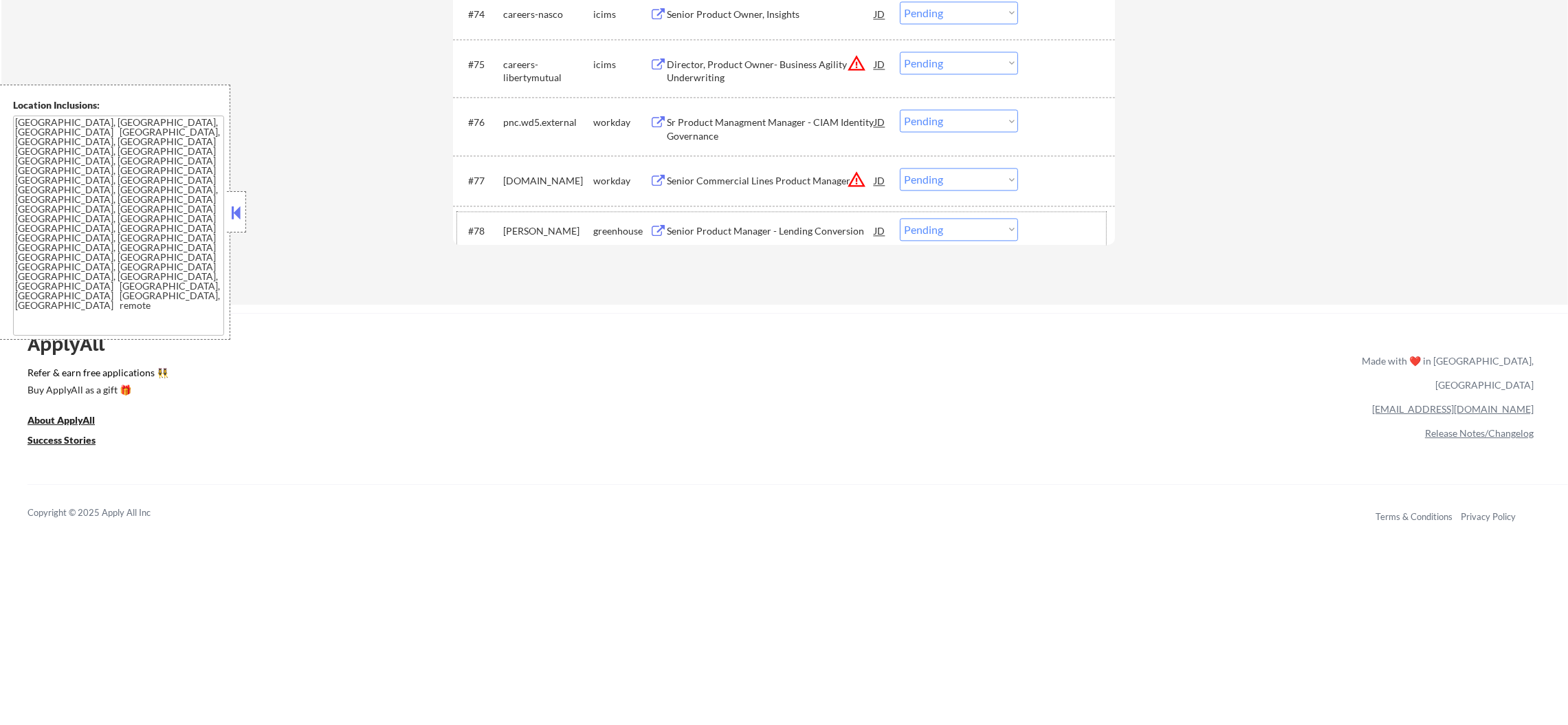
click at [522, 231] on div "earnest" at bounding box center [549, 231] width 90 height 14
copy div "earnest"
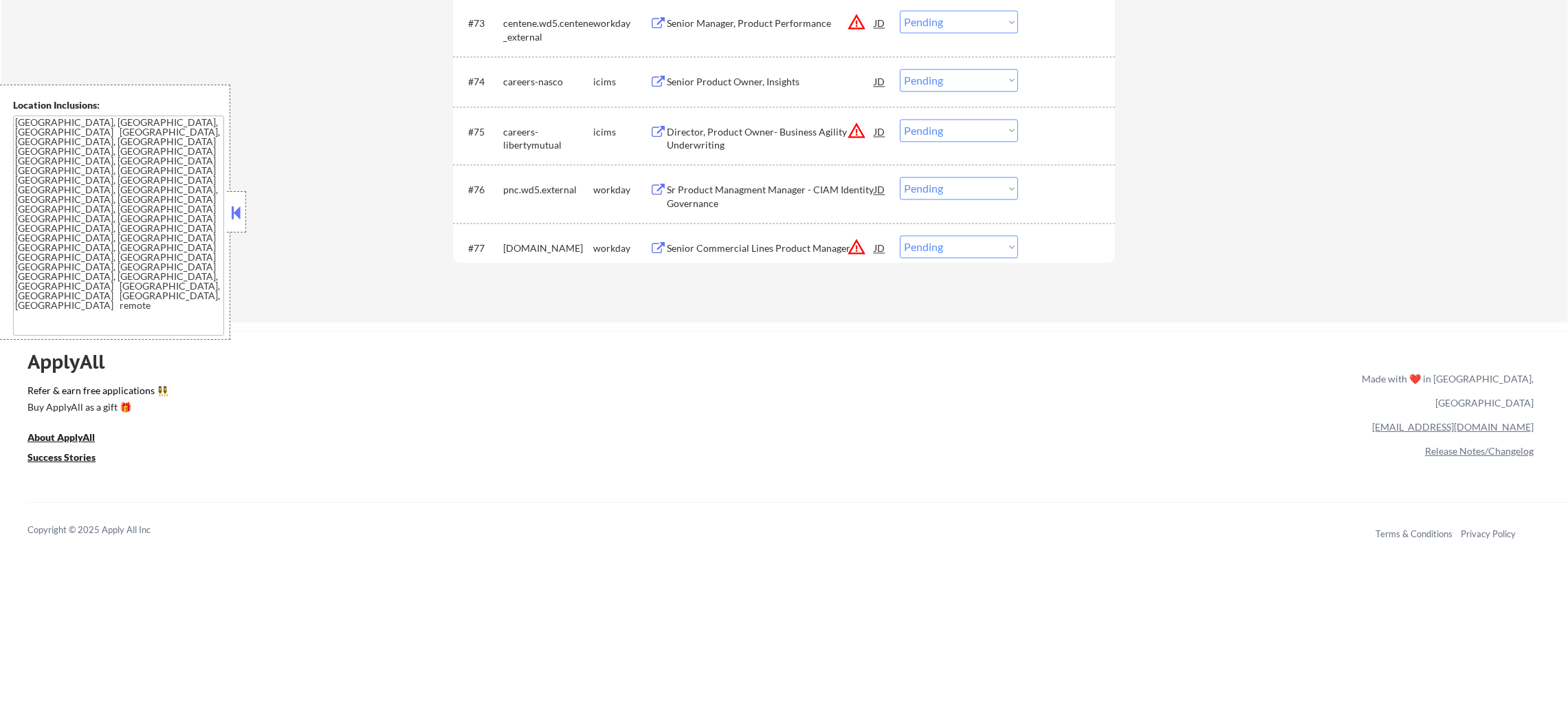
scroll to position [4457, 0]
click at [519, 248] on div "encova.wd1.search" at bounding box center [549, 249] width 90 height 14
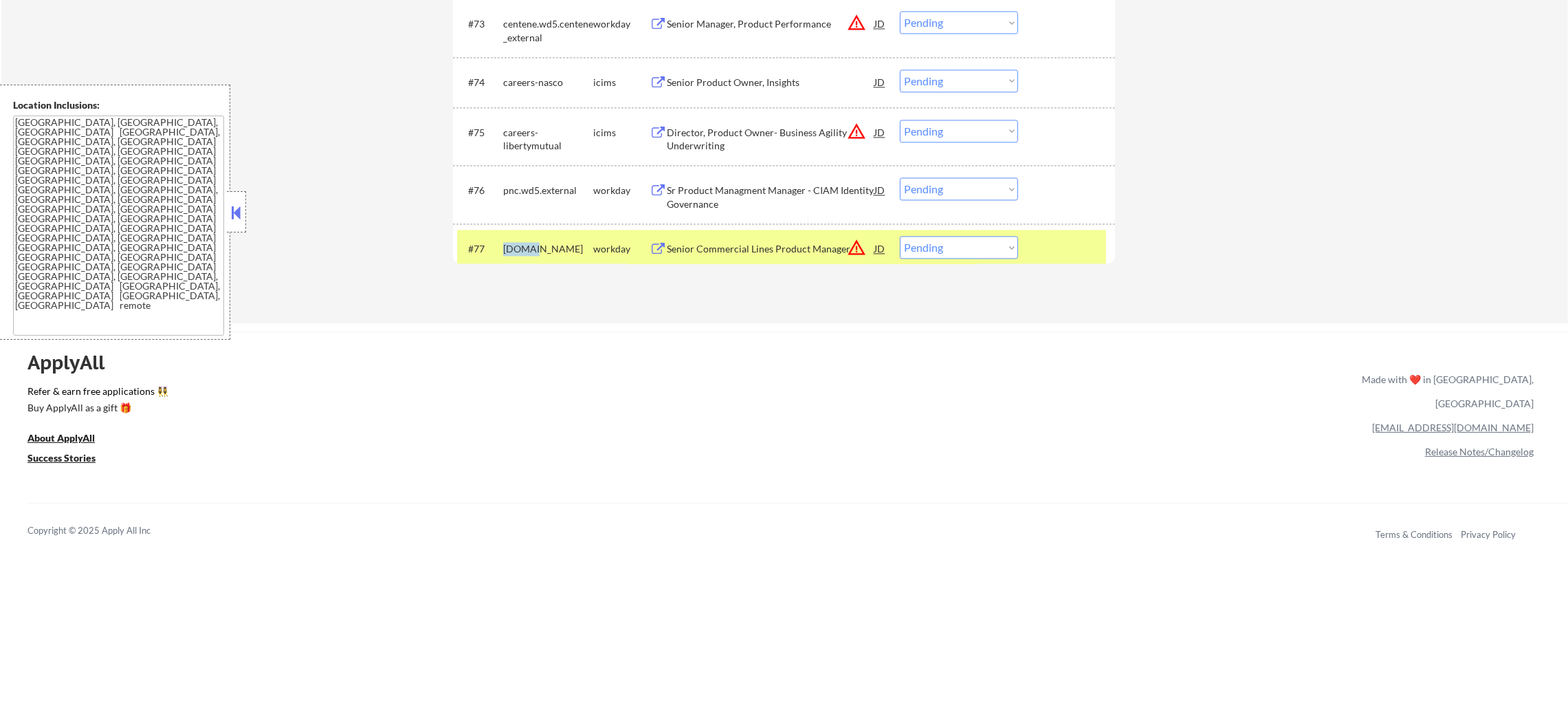
click at [519, 248] on div "encova.wd1.search" at bounding box center [549, 249] width 90 height 14
select select ""pending""
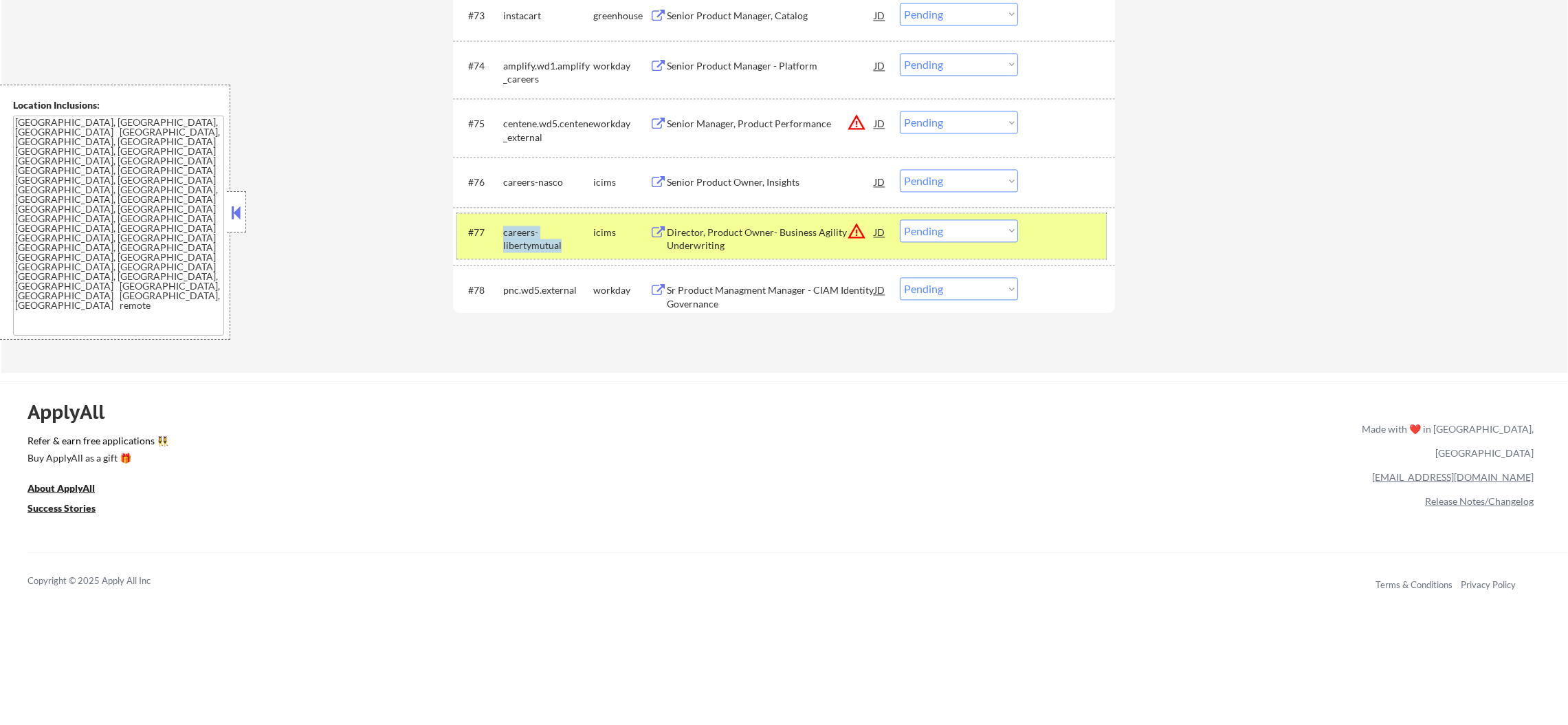
click at [539, 242] on div "careers-libertymutual" at bounding box center [549, 239] width 90 height 27
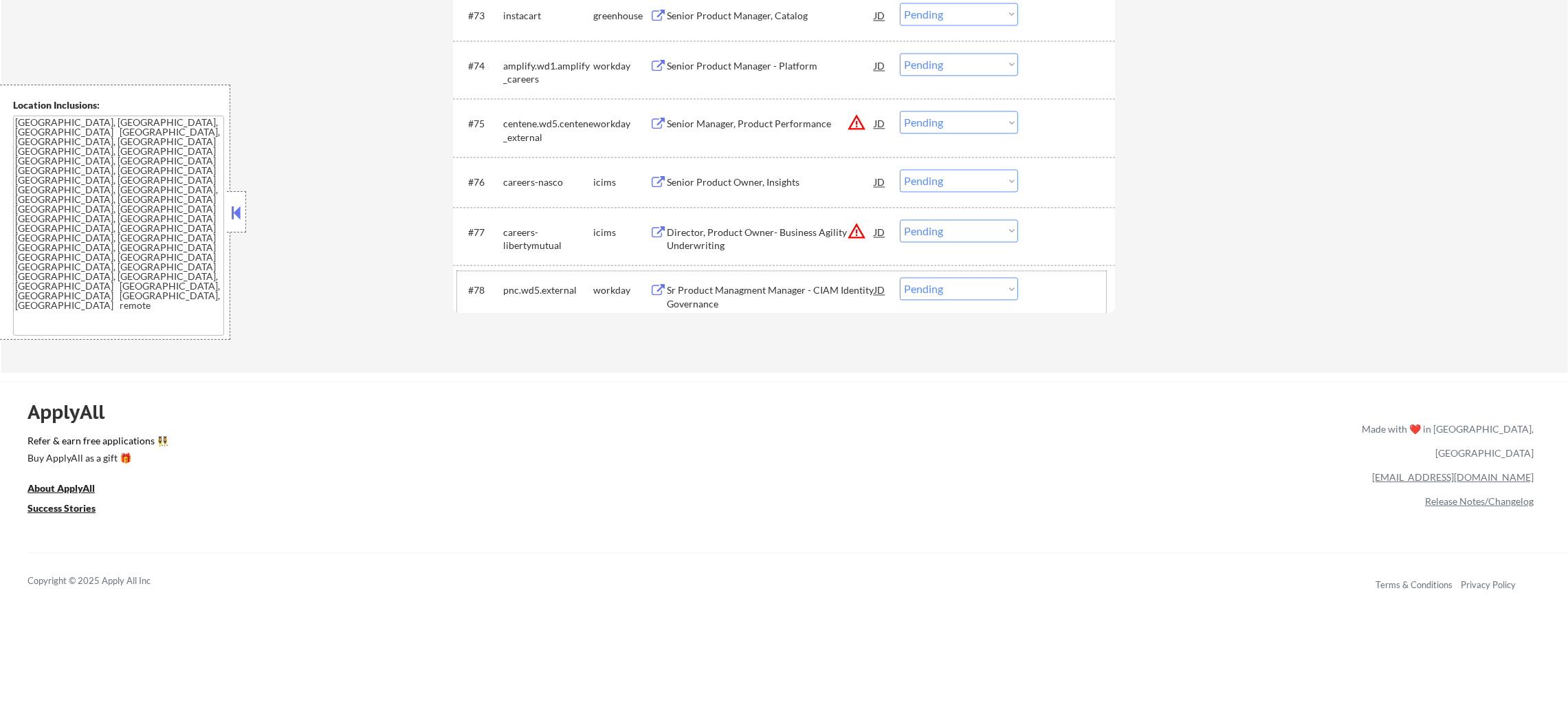
click at [531, 284] on div "pnc.wd5.external" at bounding box center [549, 290] width 90 height 14
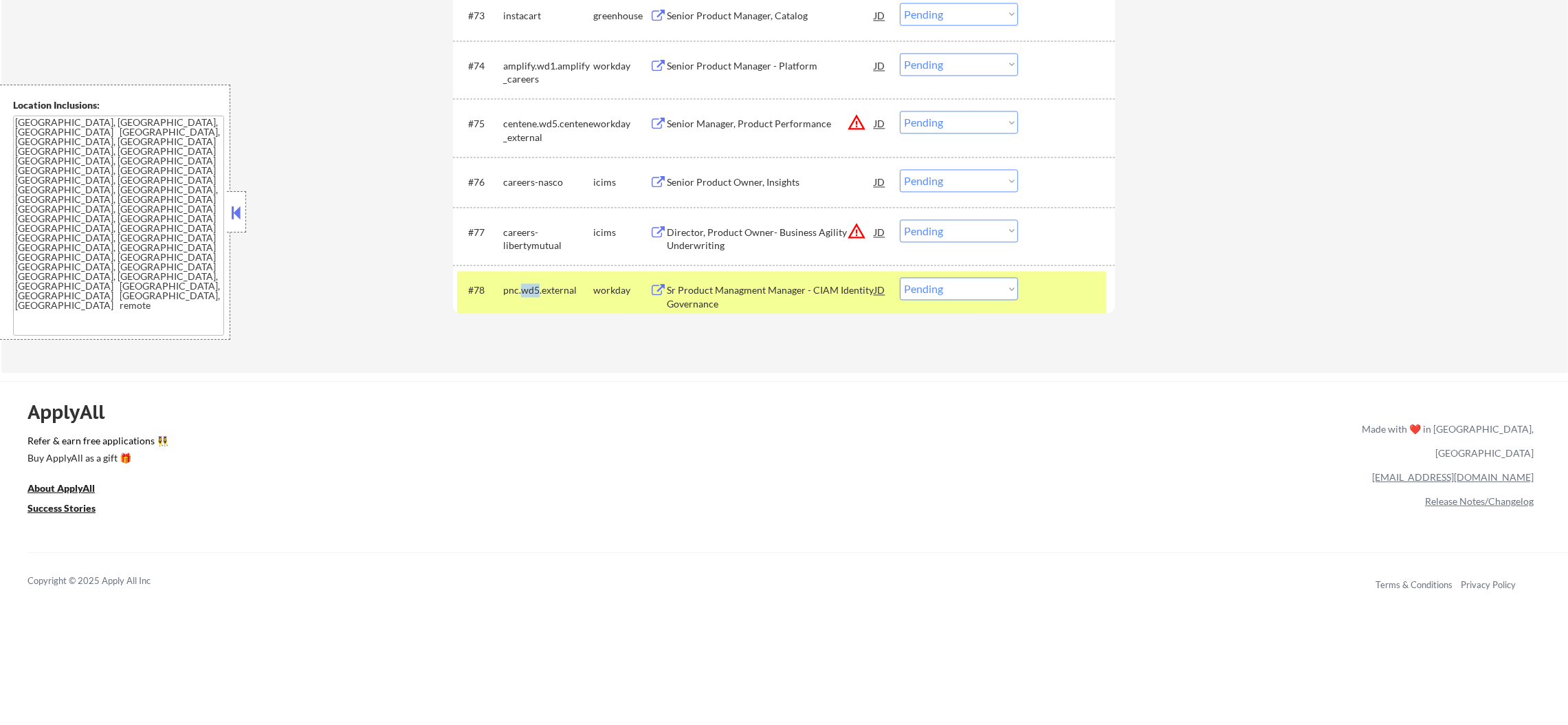
click at [531, 284] on div "pnc.wd5.external" at bounding box center [549, 290] width 90 height 14
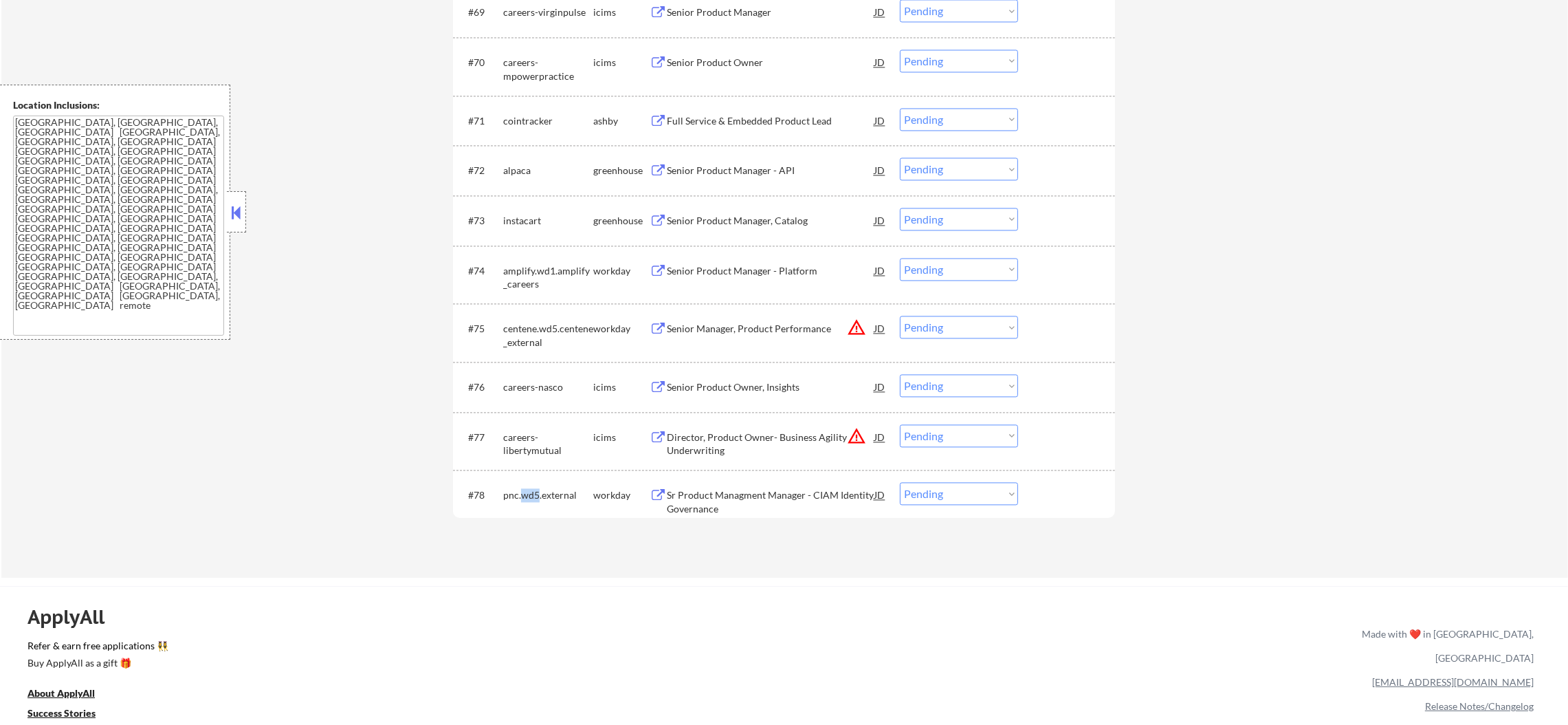
scroll to position [4251, 0]
click at [530, 220] on div "instacart" at bounding box center [549, 222] width 90 height 14
select select ""pending""
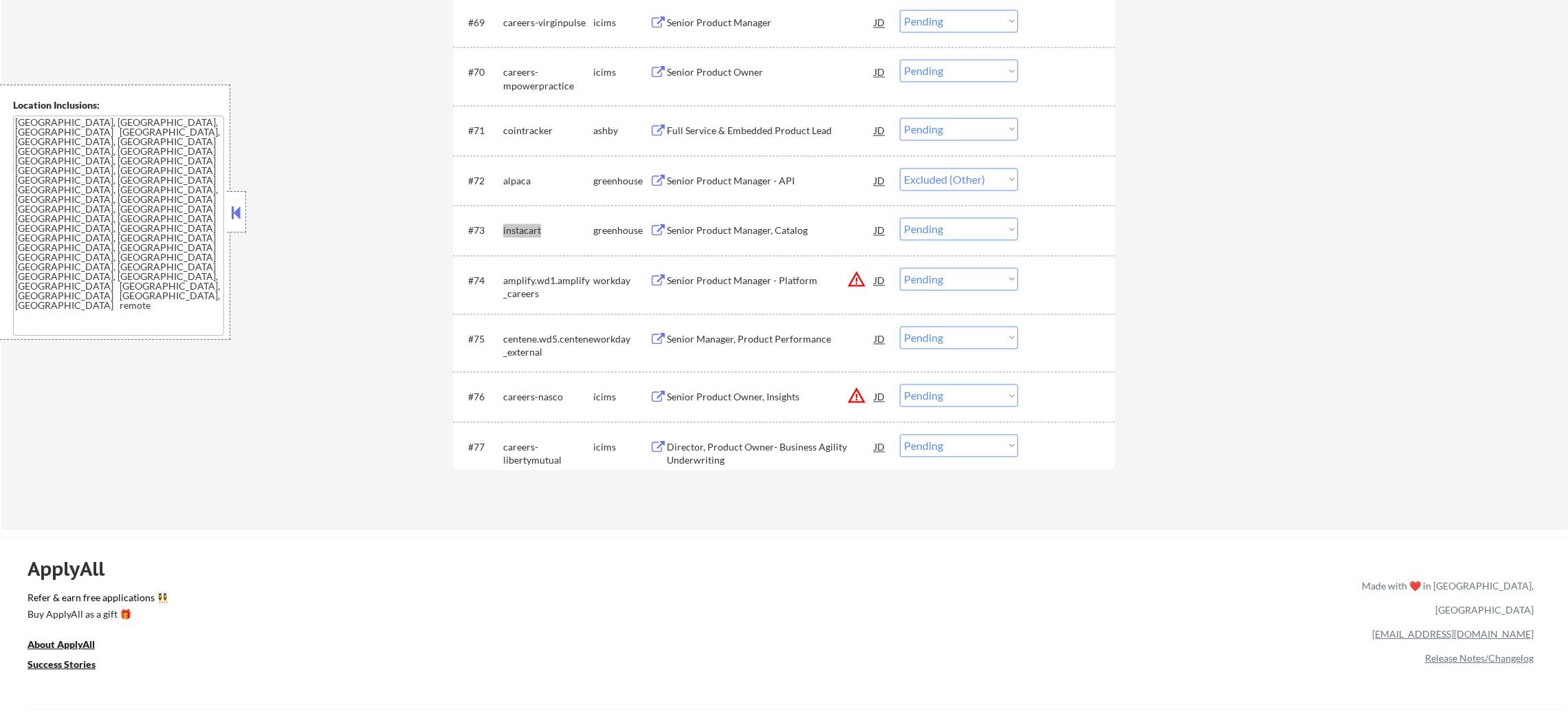
select select ""pending""
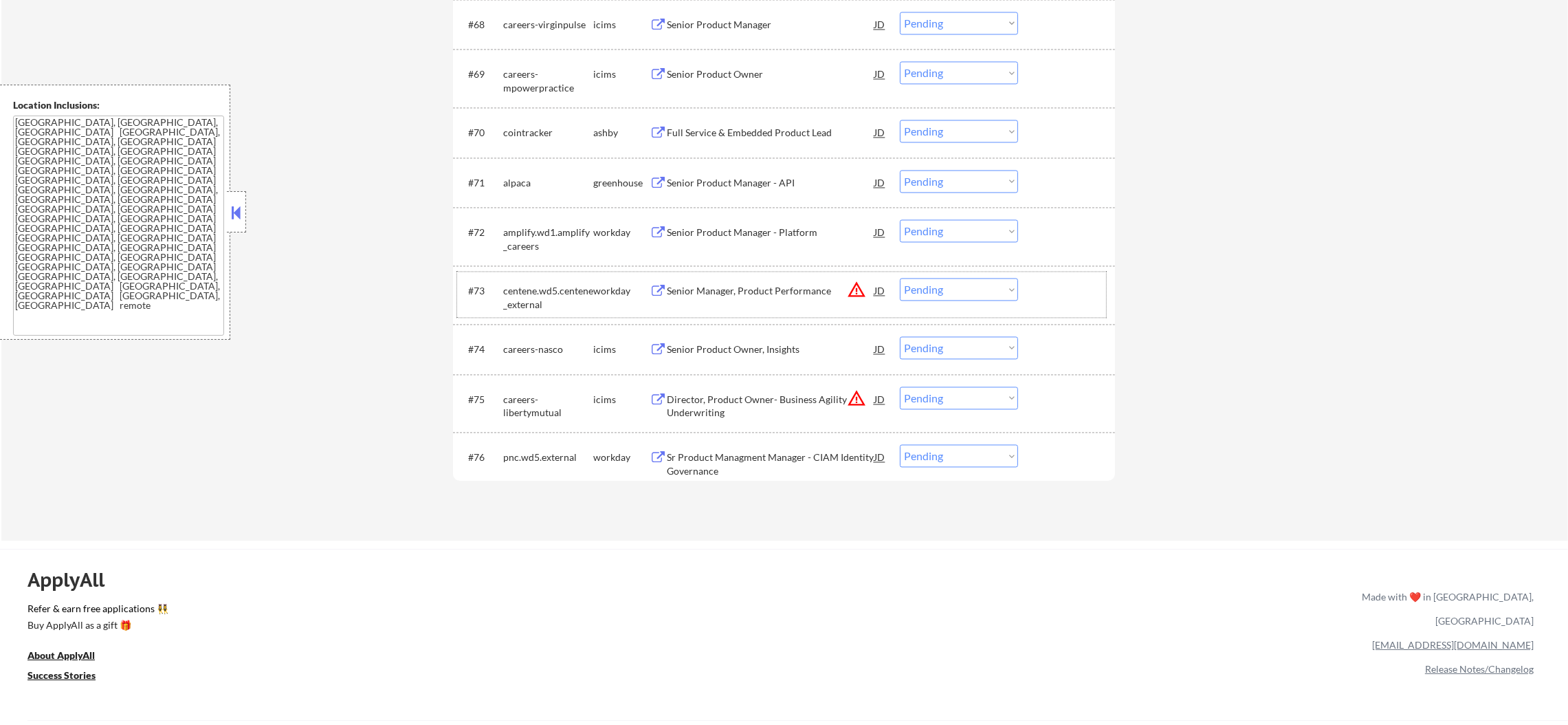
scroll to position [4183, 0]
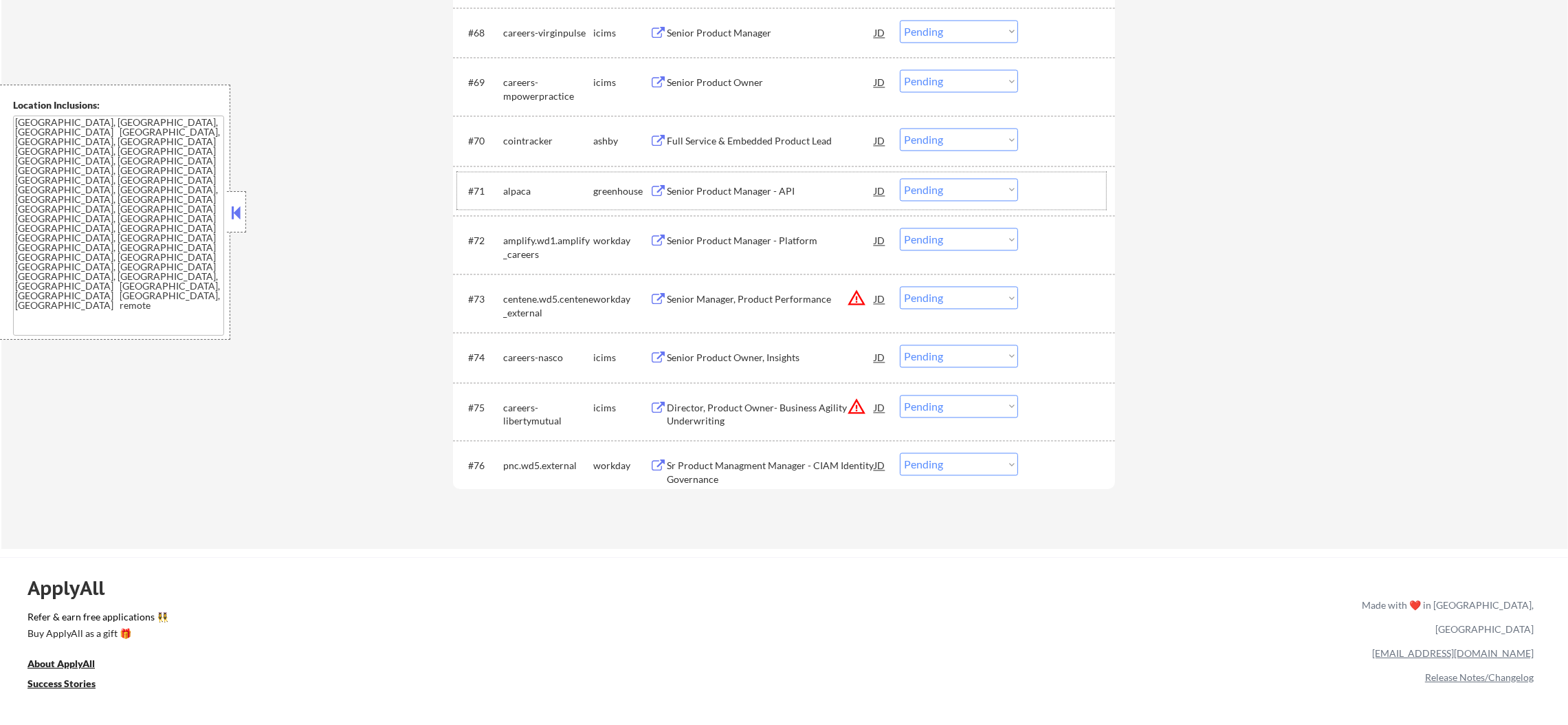
click at [519, 184] on div "alpaca" at bounding box center [549, 191] width 90 height 14
select select ""pending""
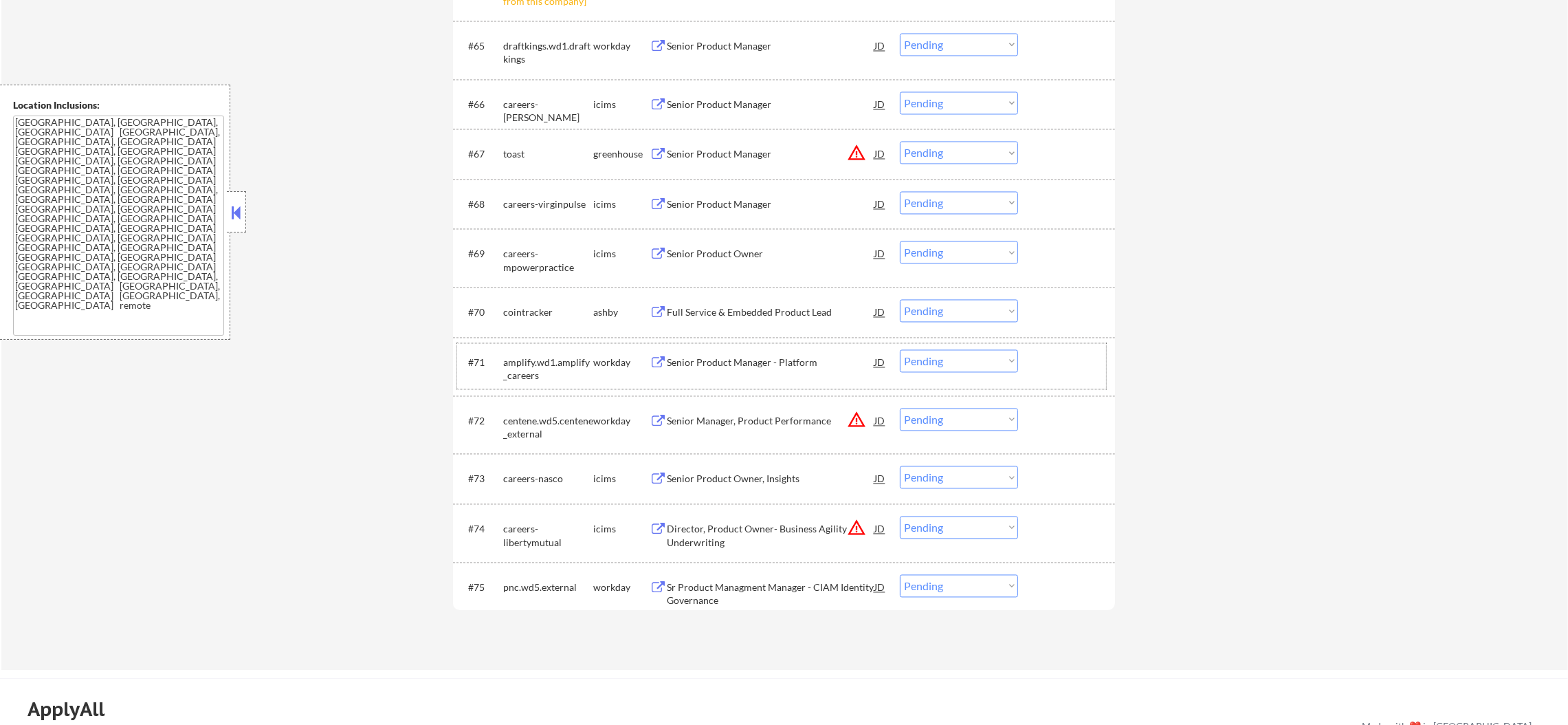
scroll to position [4010, 0]
click at [508, 161] on div "toast" at bounding box center [549, 156] width 90 height 14
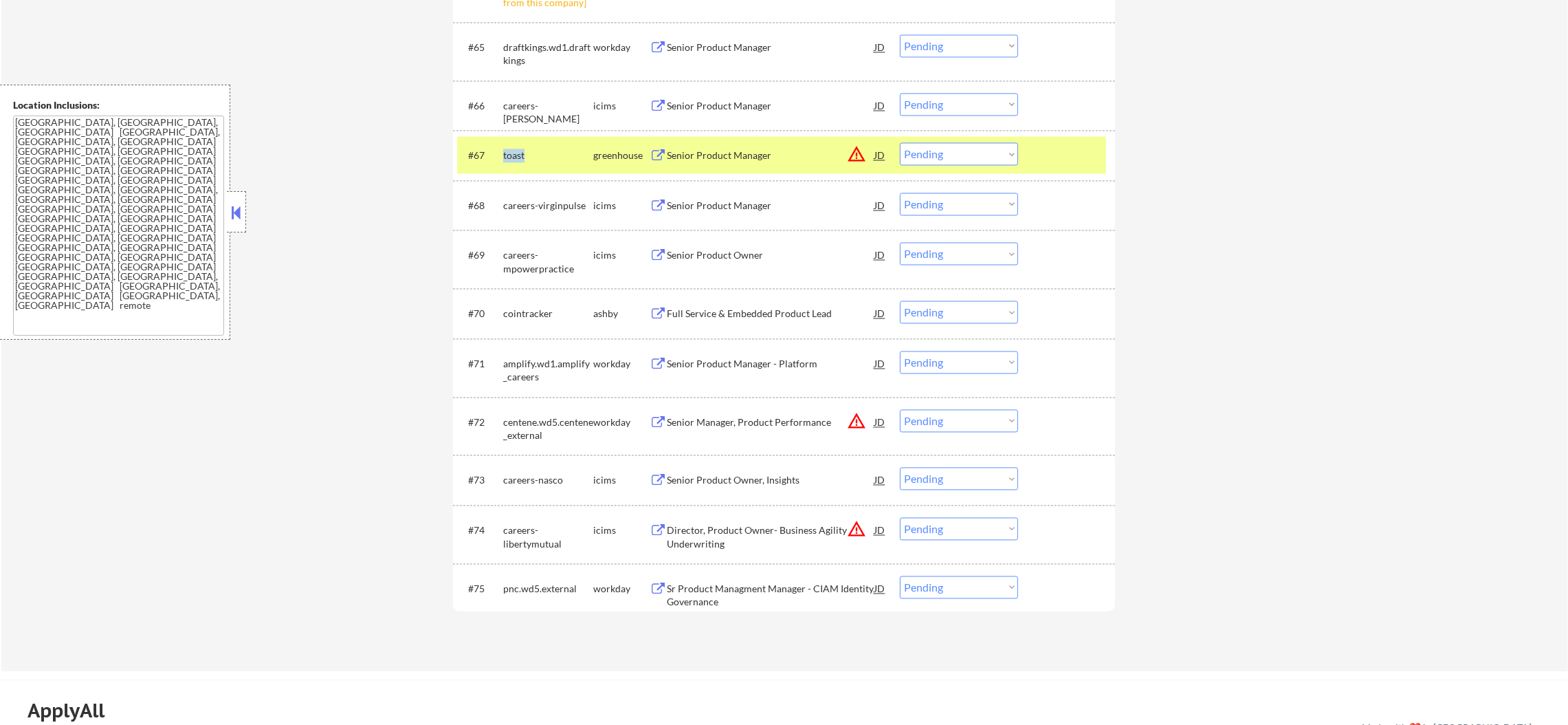
click at [508, 161] on div "toast" at bounding box center [549, 156] width 90 height 14
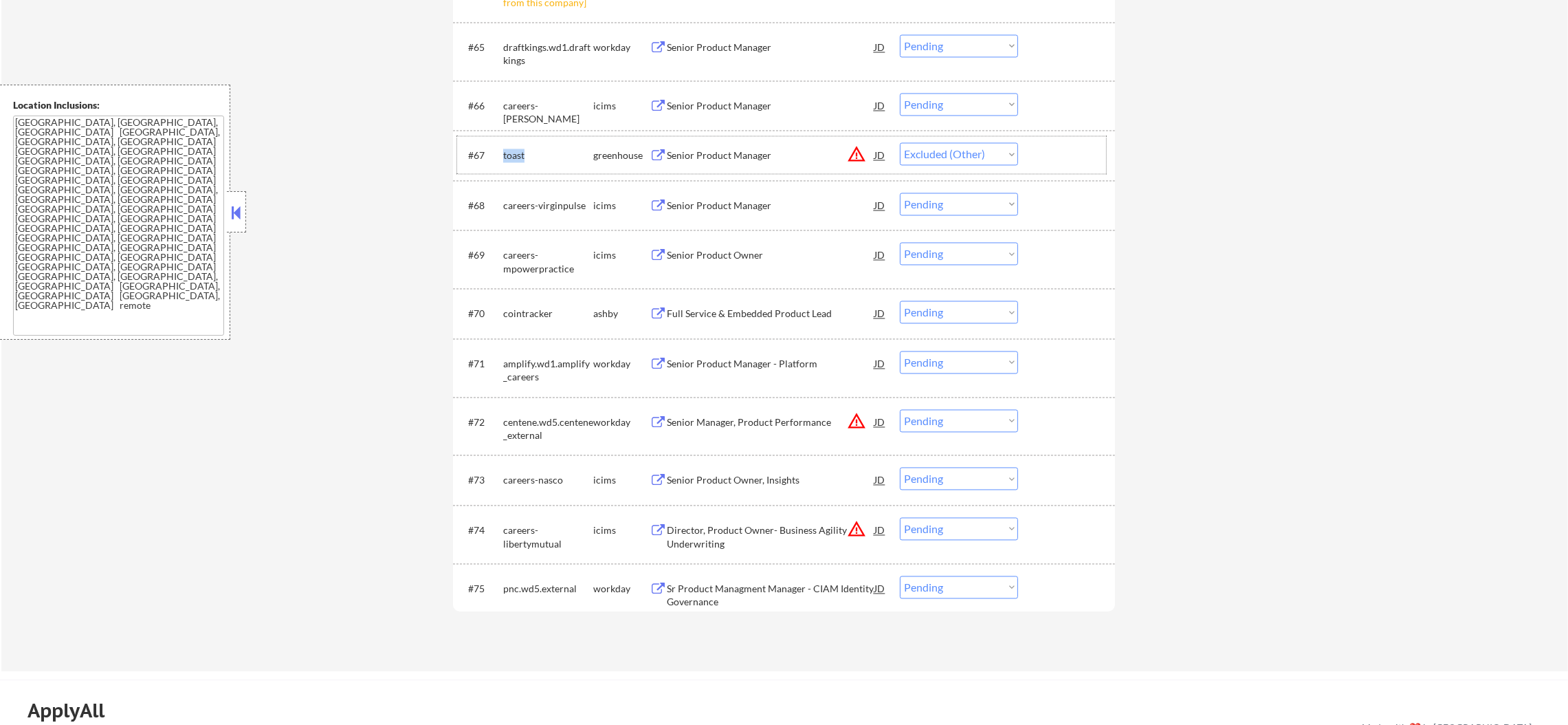
select select ""pending""
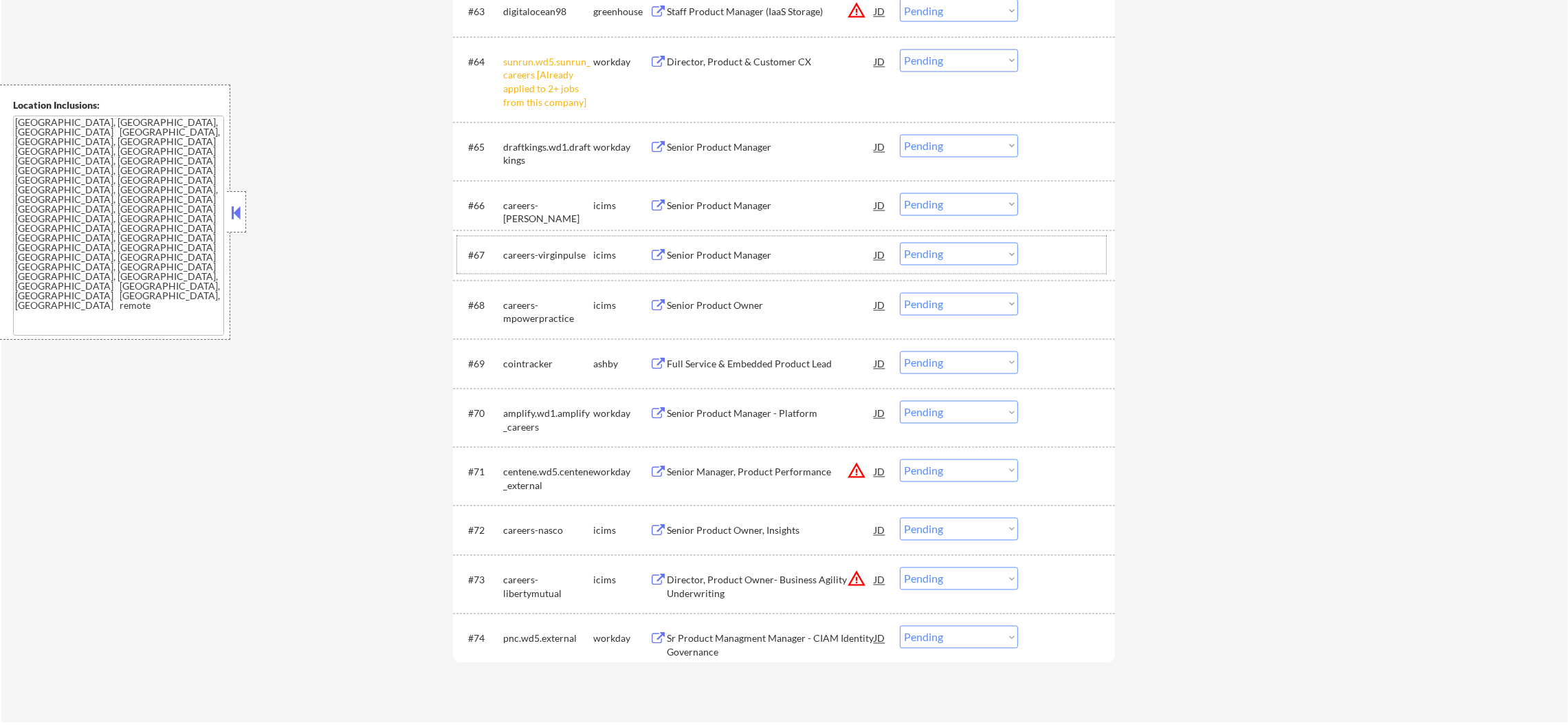
scroll to position [3907, 0]
click at [934, 66] on select "Choose an option... Pending Applied Excluded (Questions) Excluded (Expired) Exc…" at bounding box center [959, 64] width 119 height 23
click at [900, 52] on select "Choose an option... Pending Applied Excluded (Questions) Excluded (Expired) Exc…" at bounding box center [959, 64] width 119 height 23
select select ""pending""
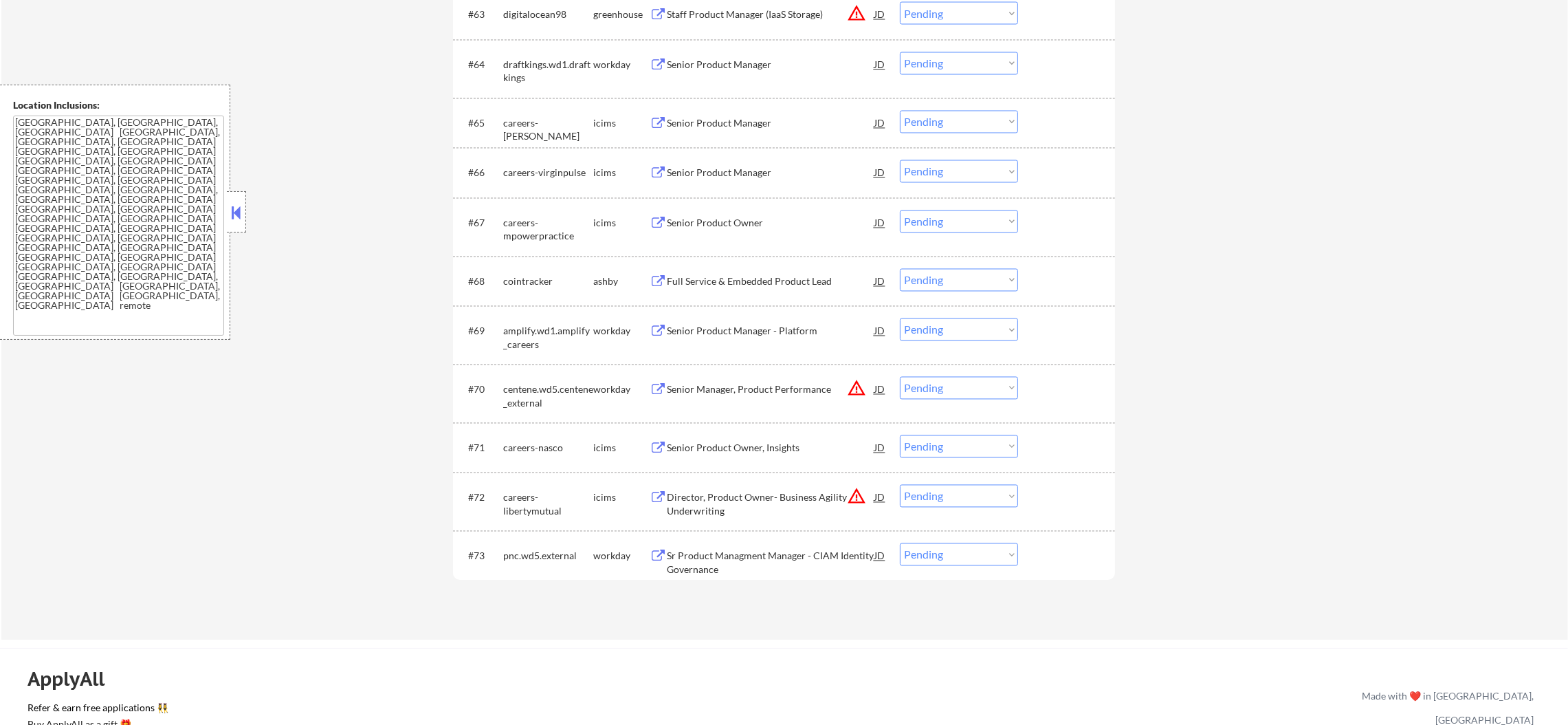
click at [527, 275] on div "cointracker" at bounding box center [549, 282] width 90 height 14
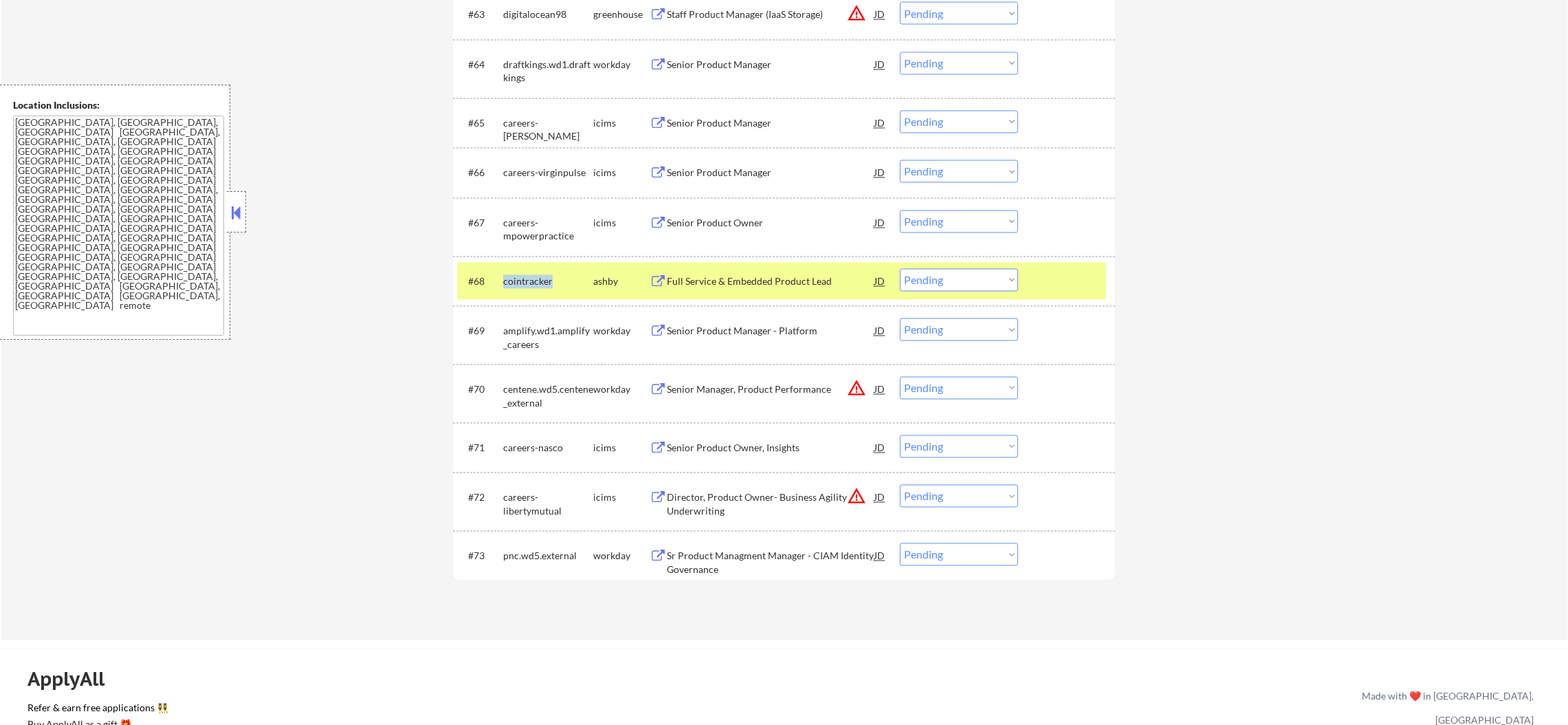
click at [527, 275] on div "cointracker" at bounding box center [549, 282] width 90 height 14
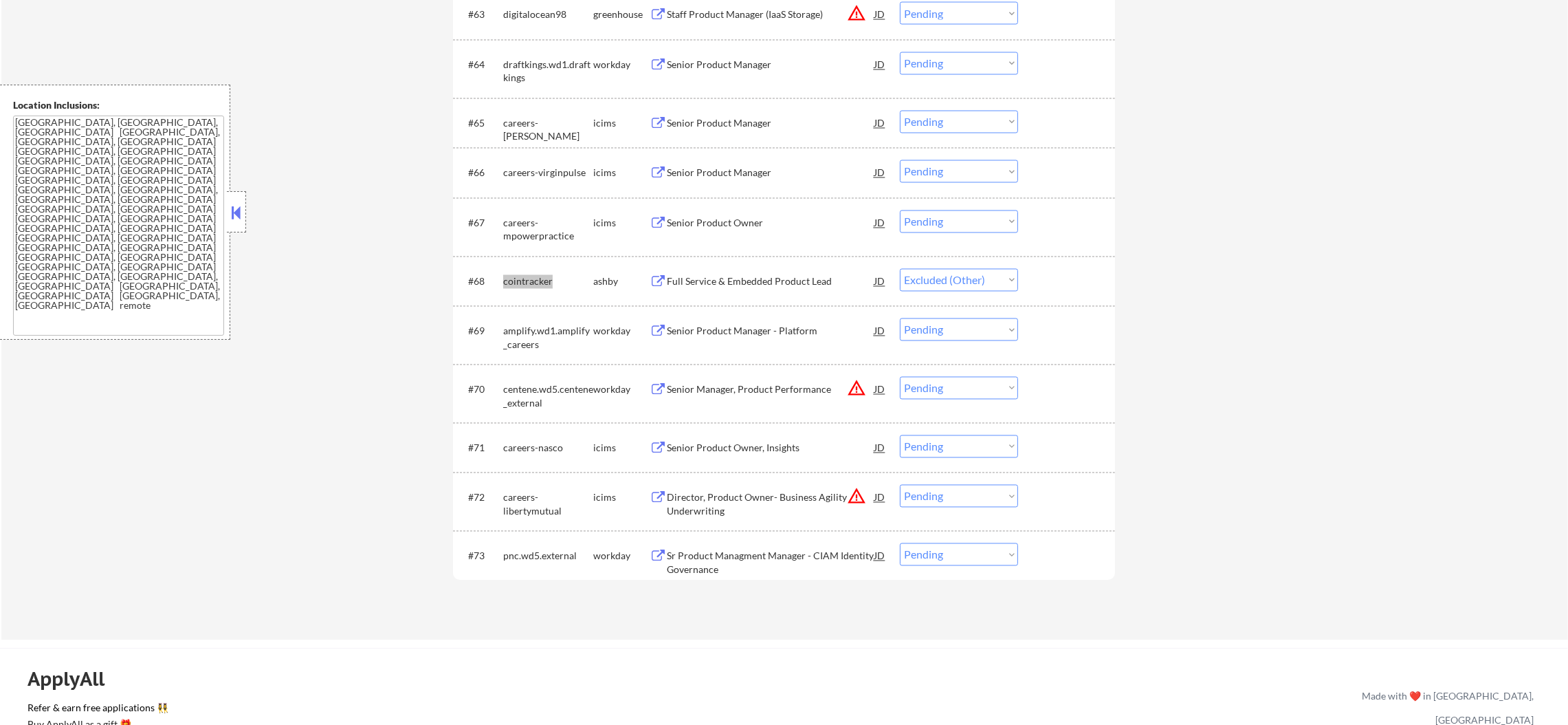
select select ""pending""
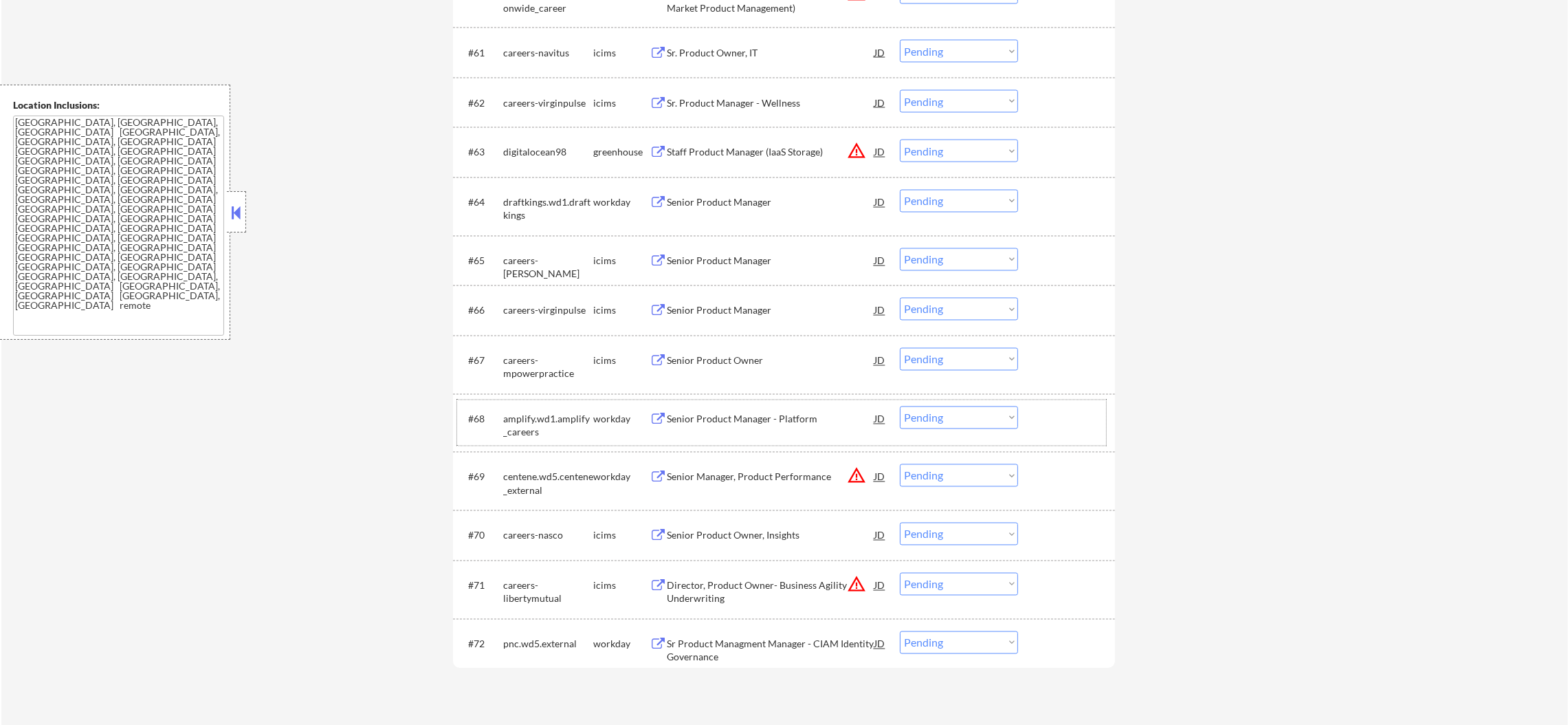
scroll to position [3736, 0]
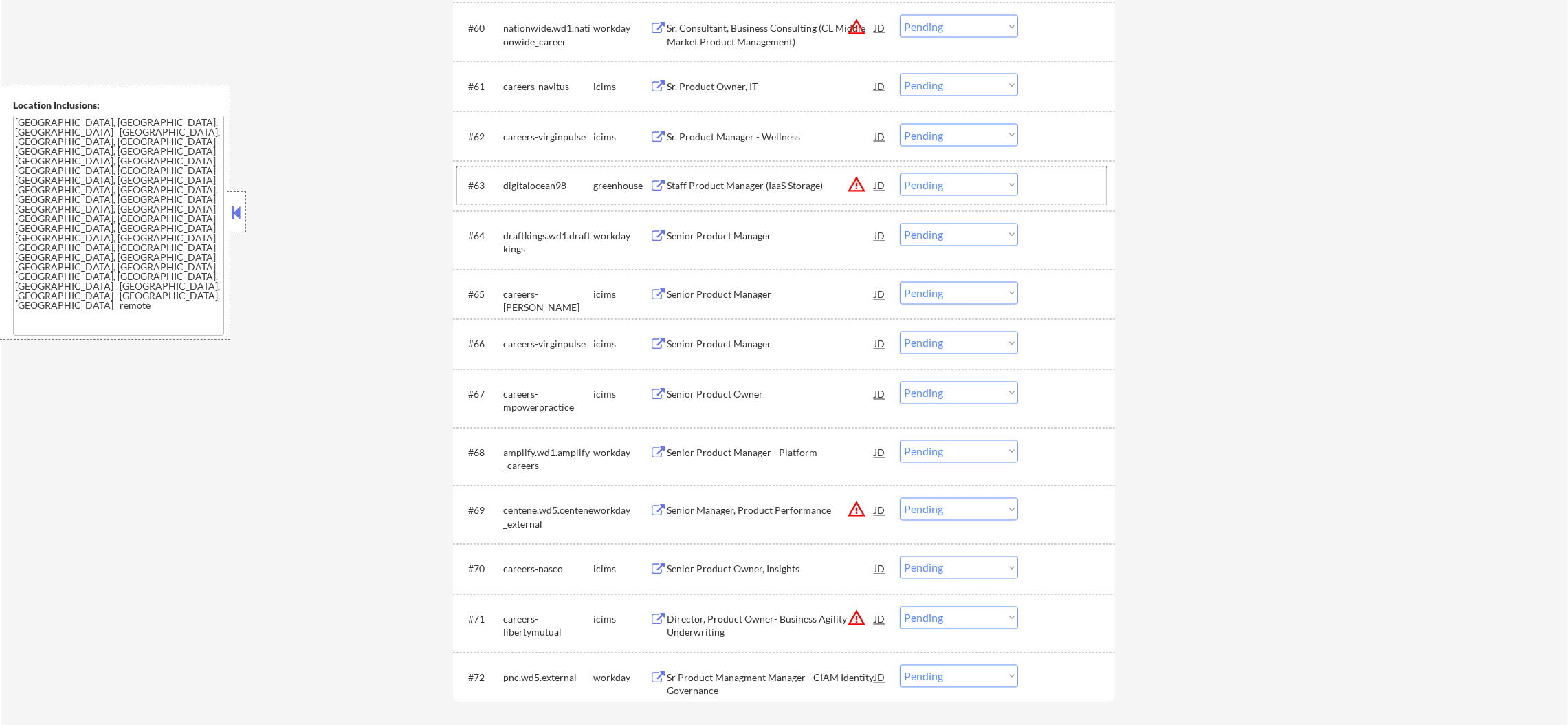
click at [553, 181] on div "digitalocean98" at bounding box center [549, 187] width 90 height 14
select select ""pending""
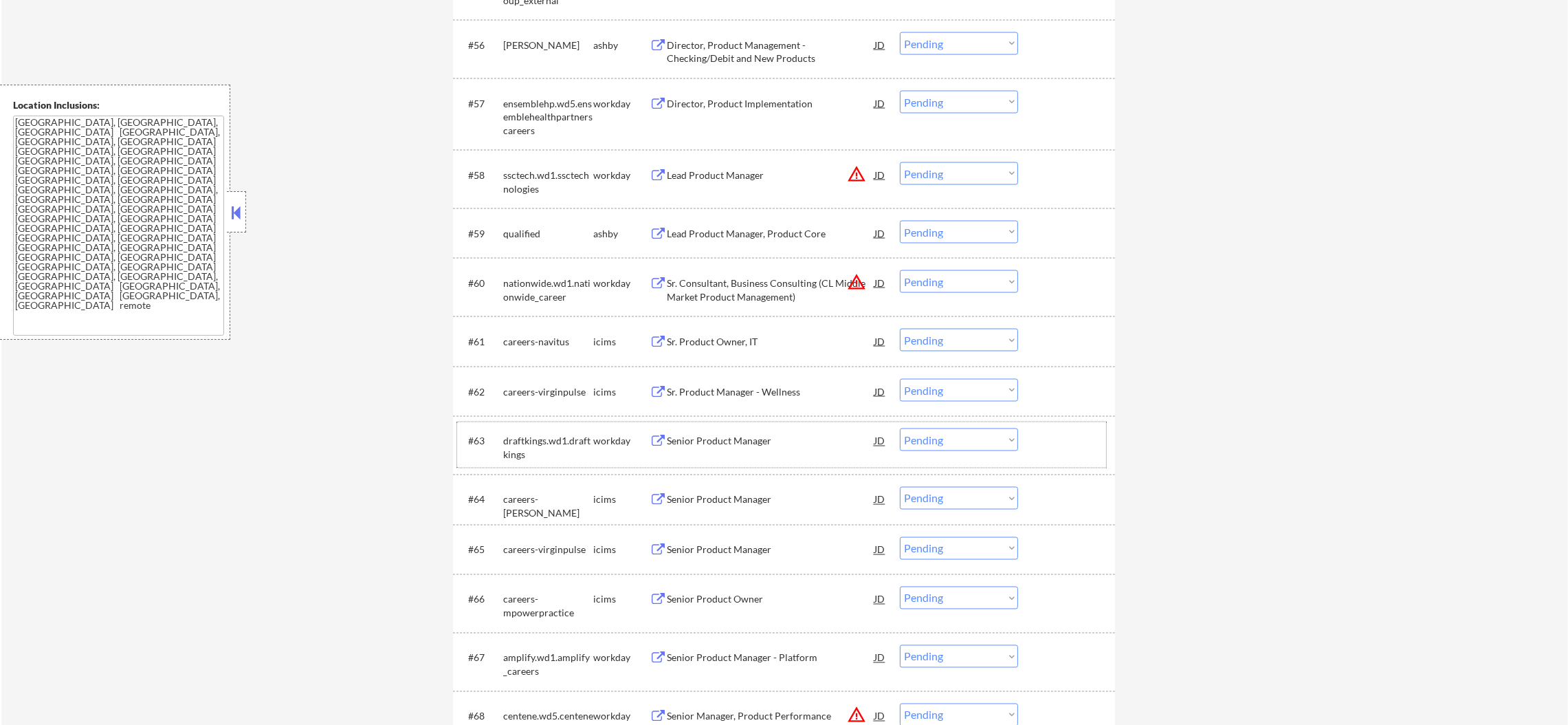
scroll to position [3460, 0]
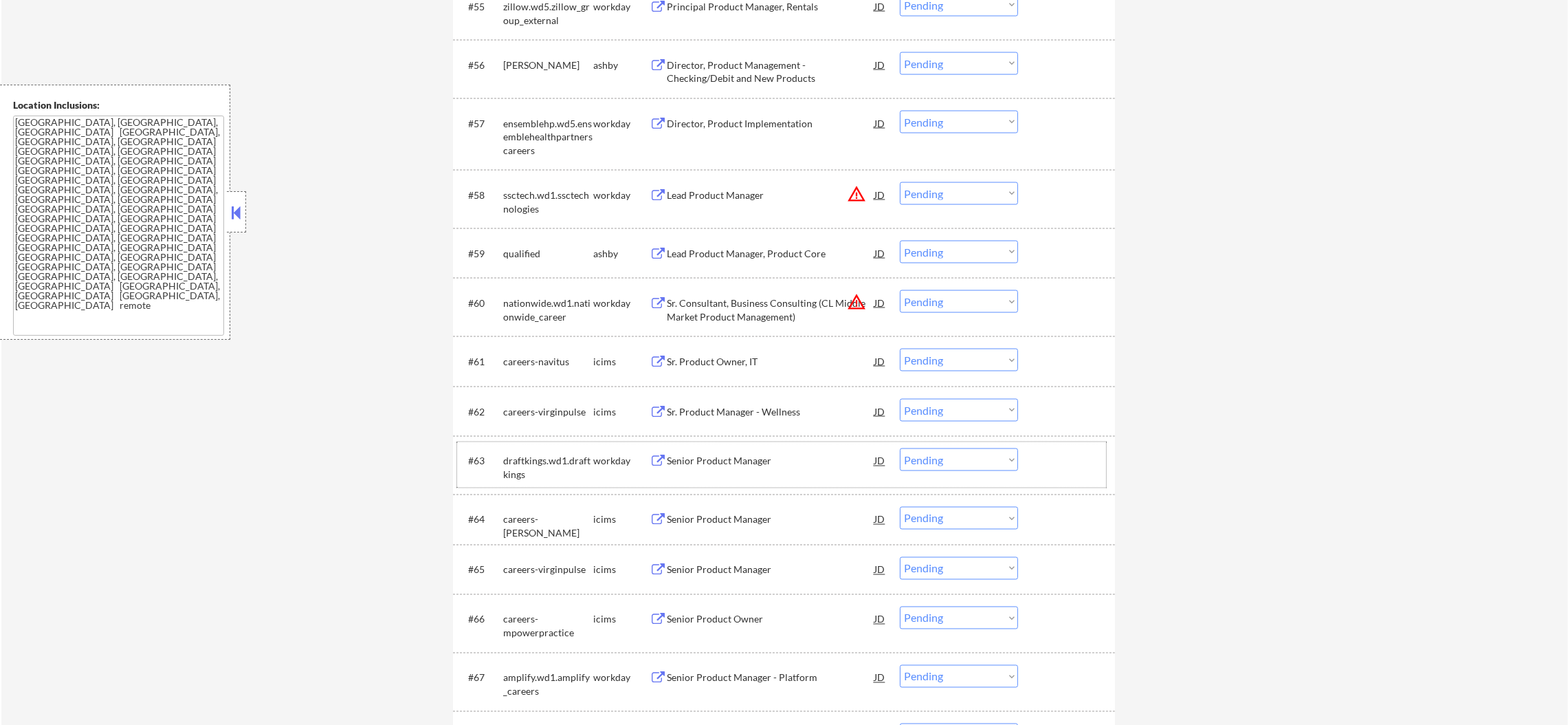
click at [522, 247] on div "qualified" at bounding box center [549, 254] width 90 height 14
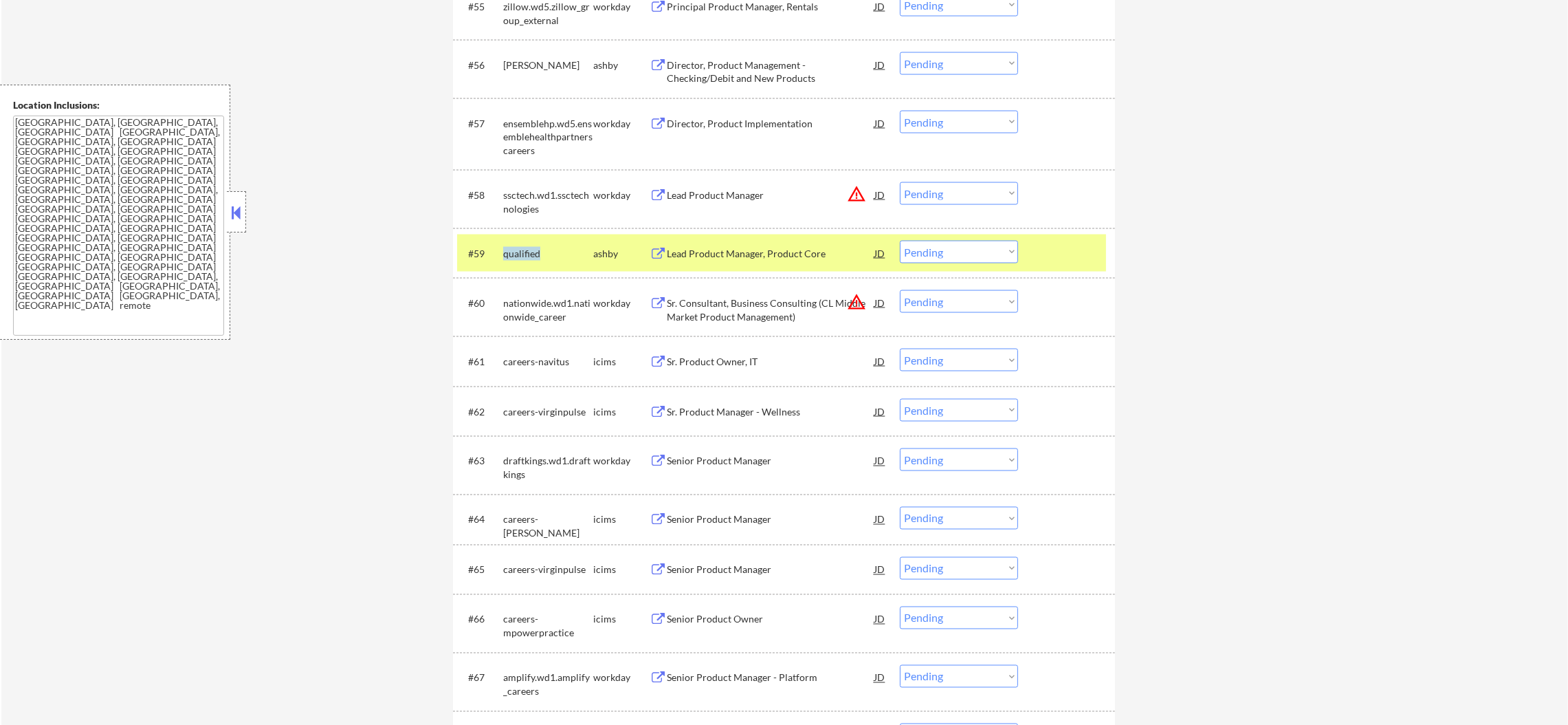
click at [522, 247] on div "qualified" at bounding box center [549, 254] width 90 height 14
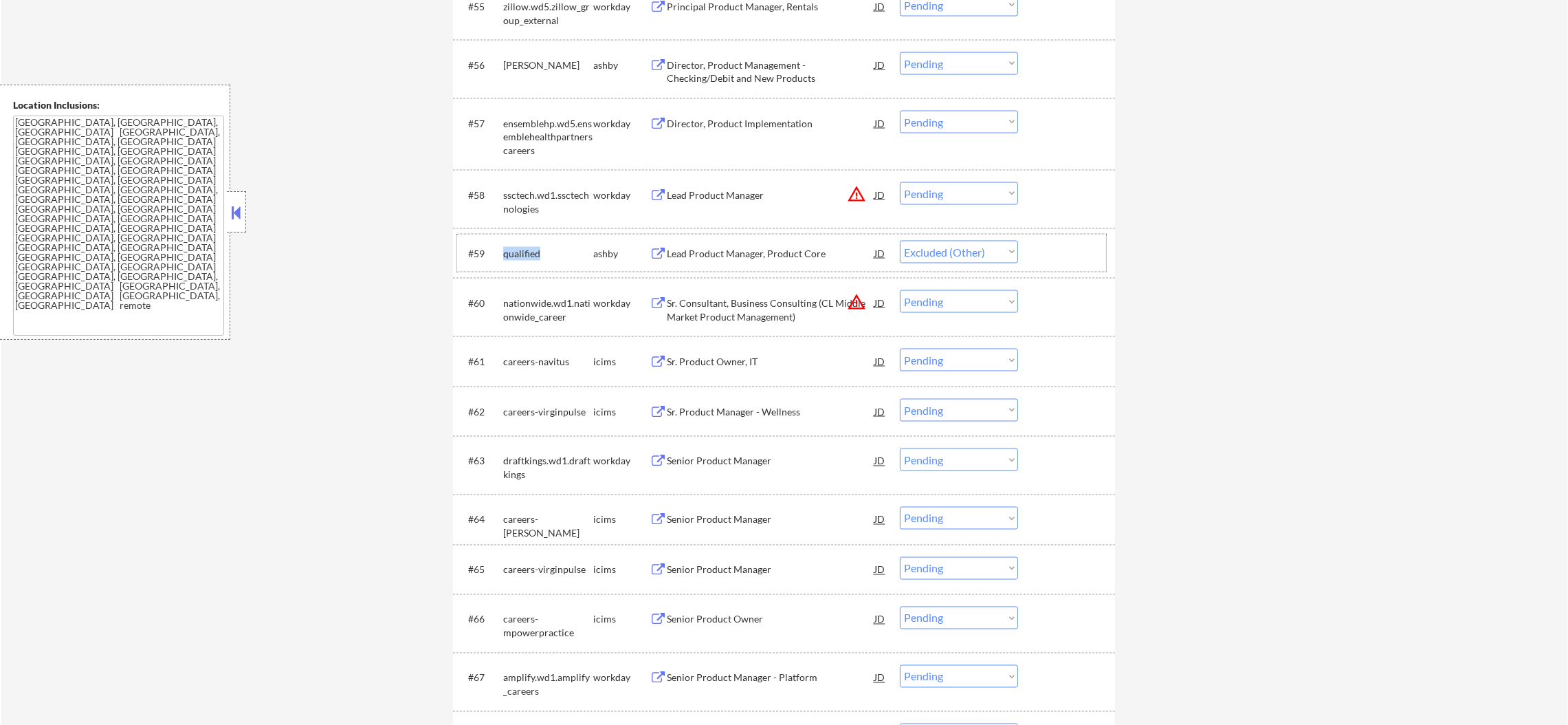
select select ""pending""
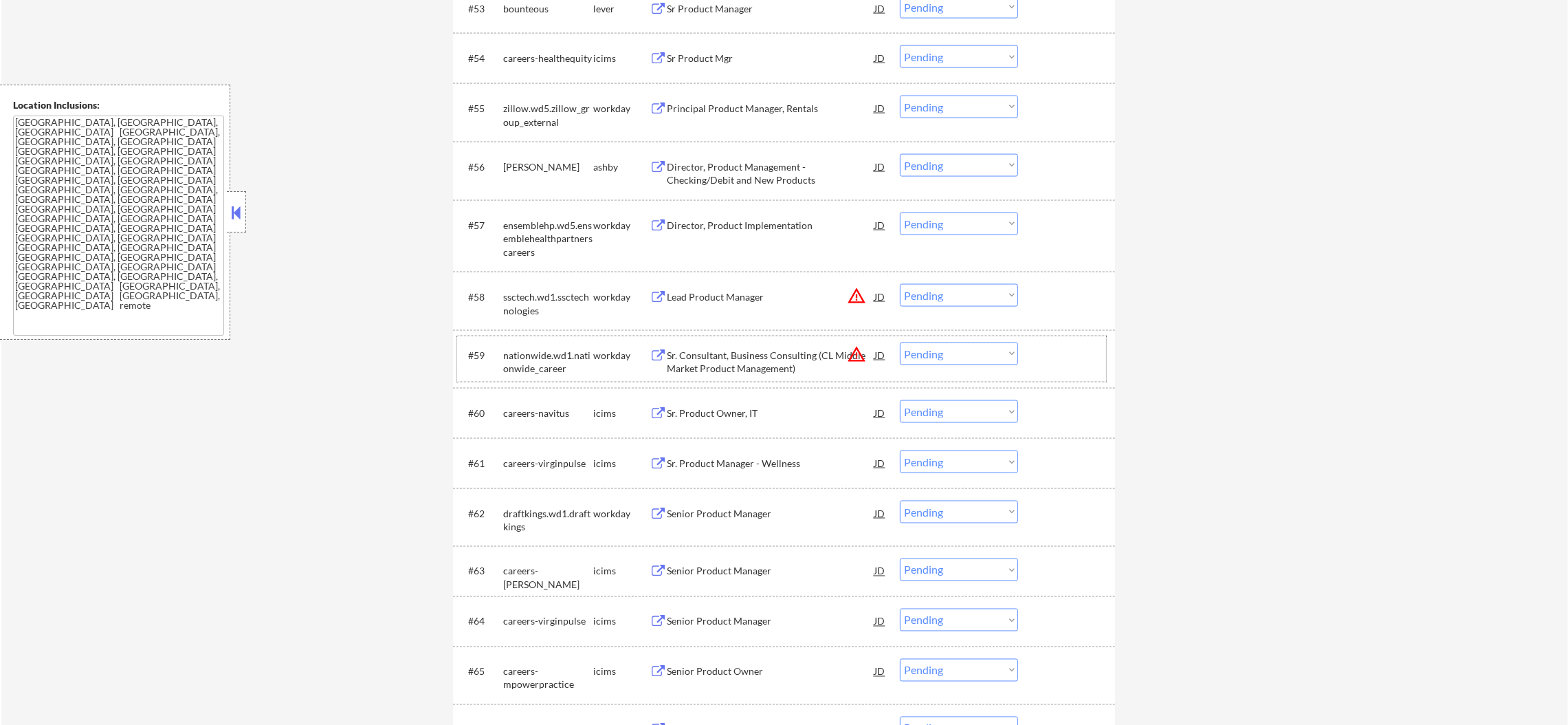
scroll to position [3323, 0]
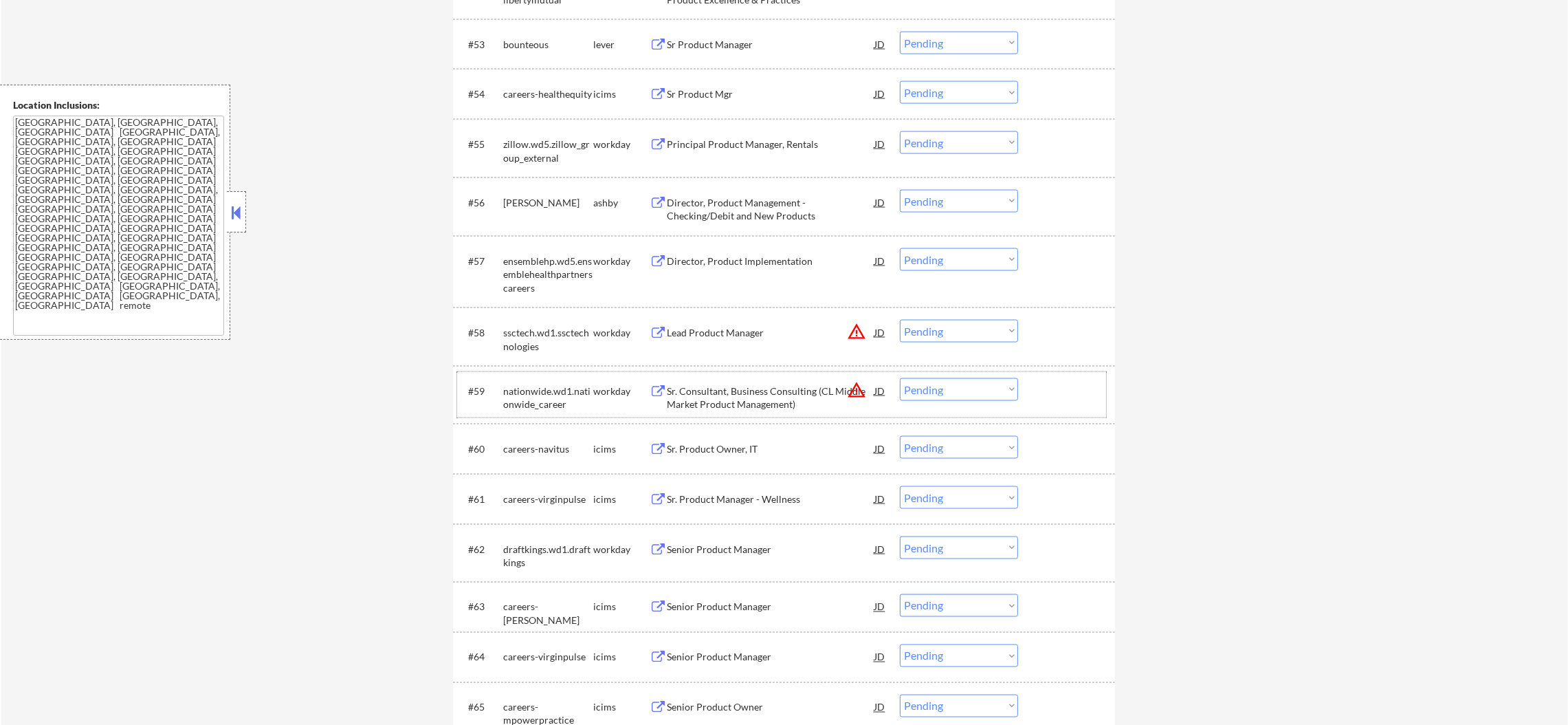
click at [513, 200] on div "dave" at bounding box center [549, 203] width 90 height 14
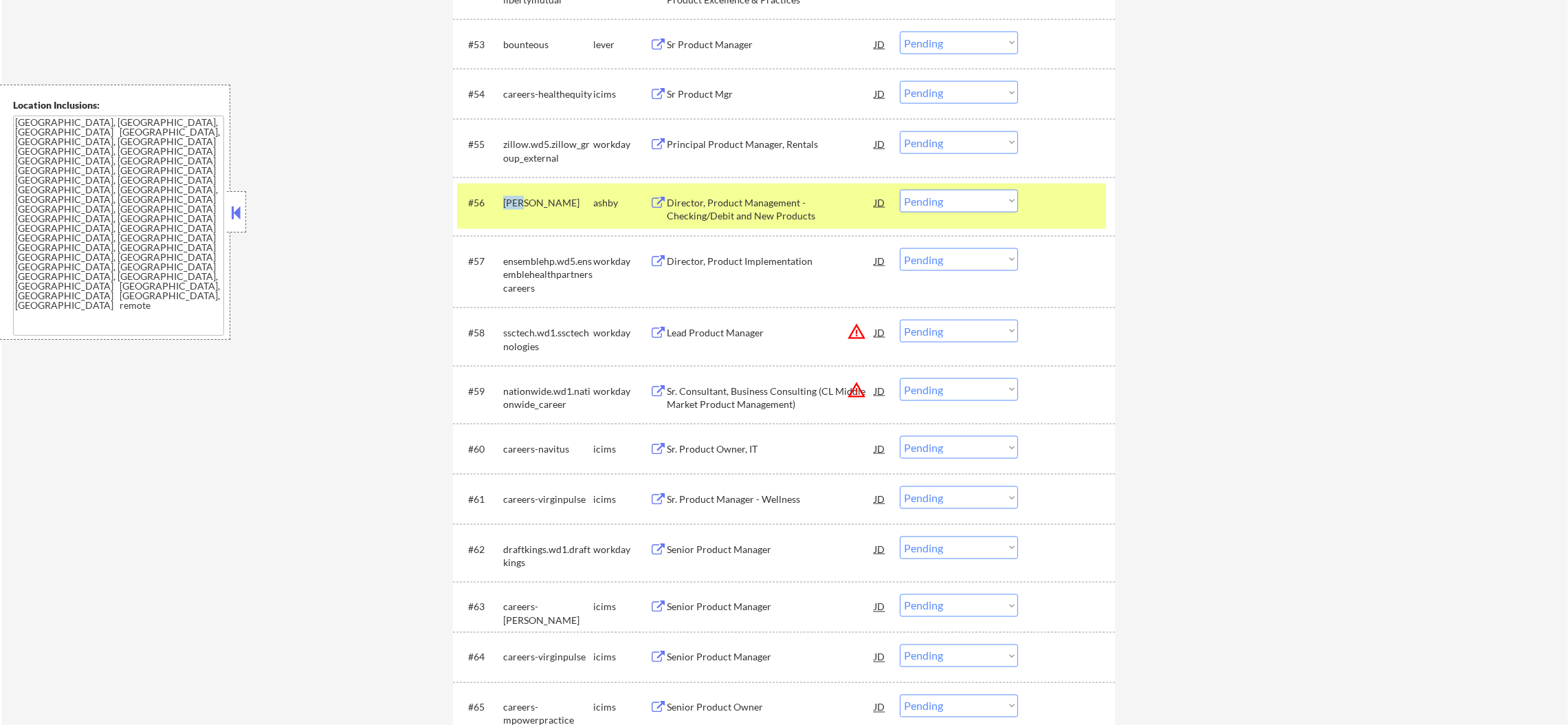
click at [513, 200] on div "dave" at bounding box center [549, 203] width 90 height 14
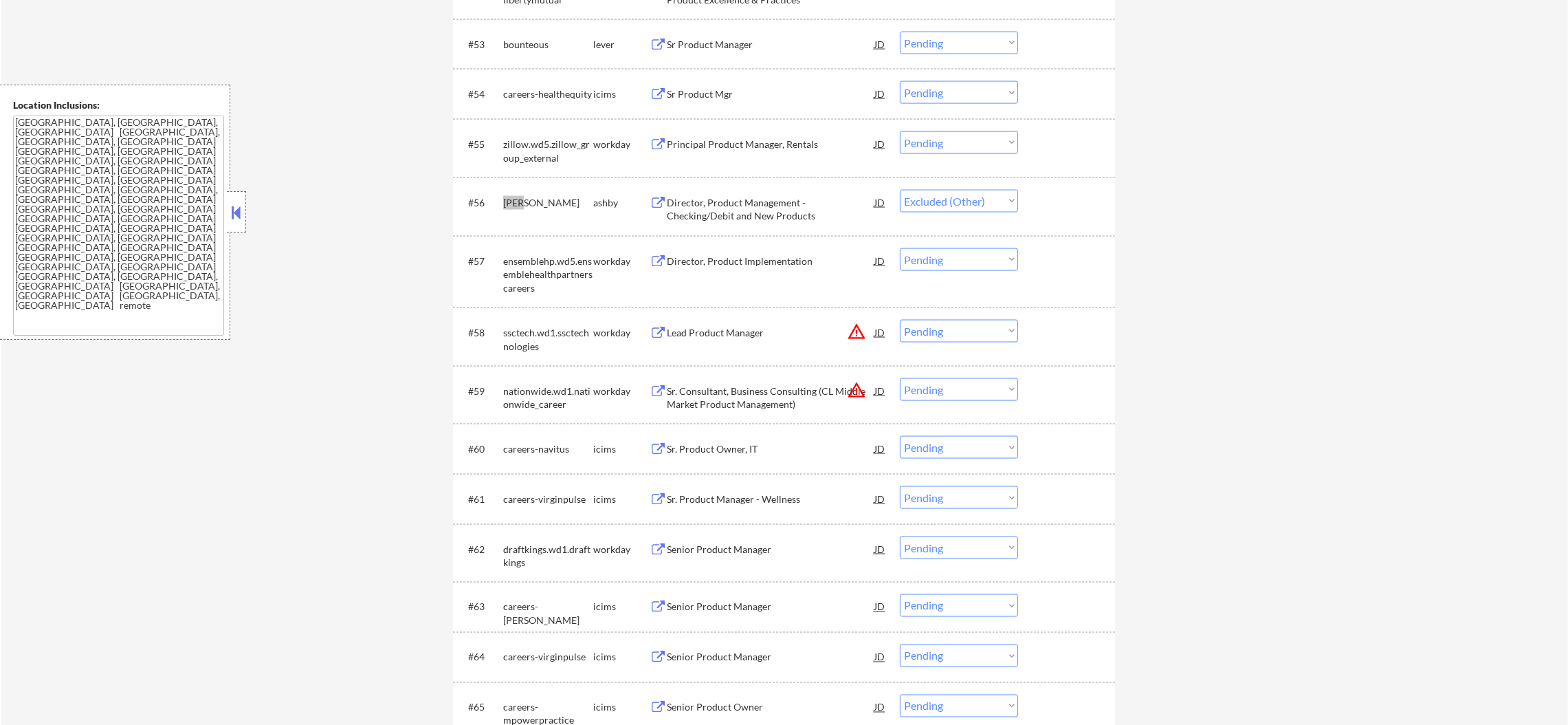
select select ""pending""
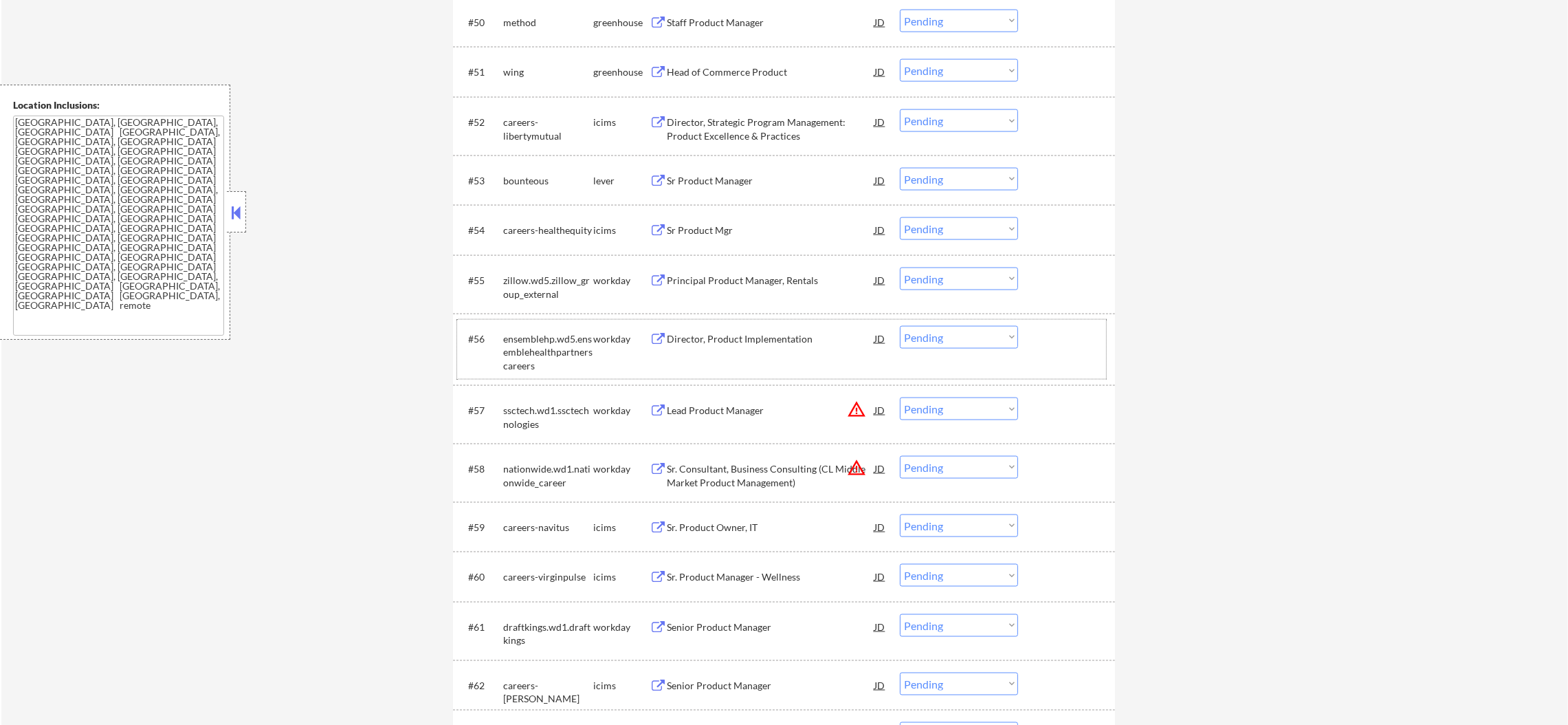
scroll to position [3185, 0]
click at [527, 175] on div "bounteous" at bounding box center [549, 182] width 90 height 14
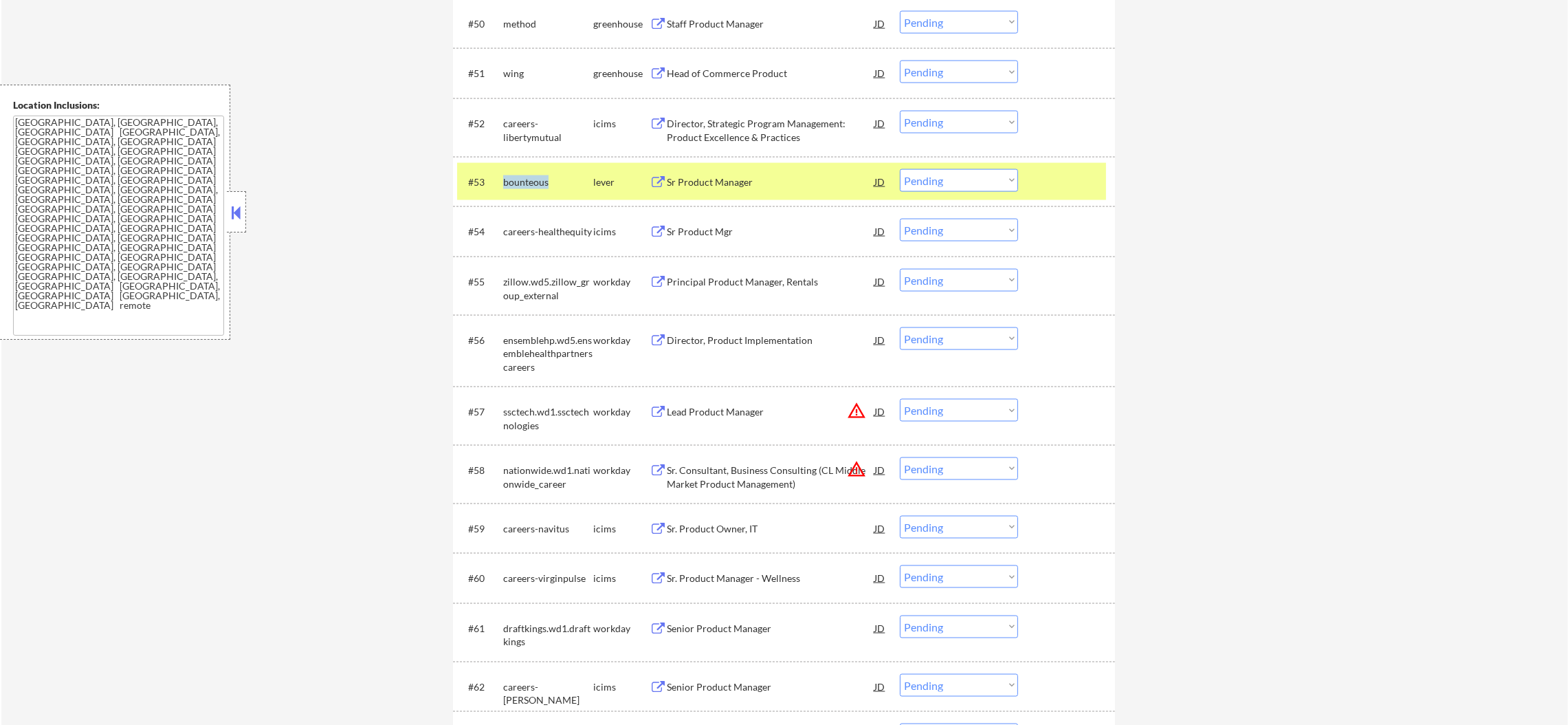
click at [527, 175] on div "bounteous" at bounding box center [549, 182] width 90 height 14
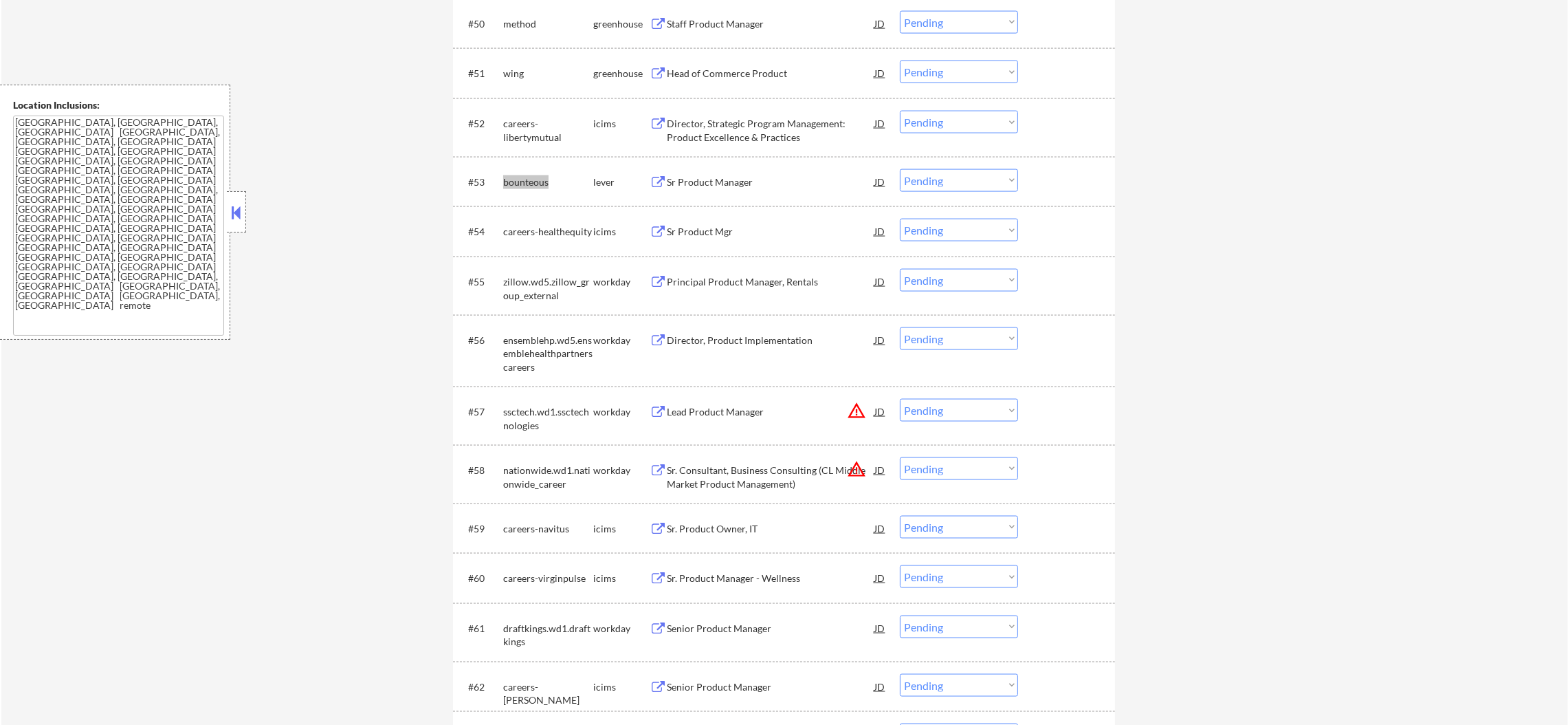
select select ""pending""
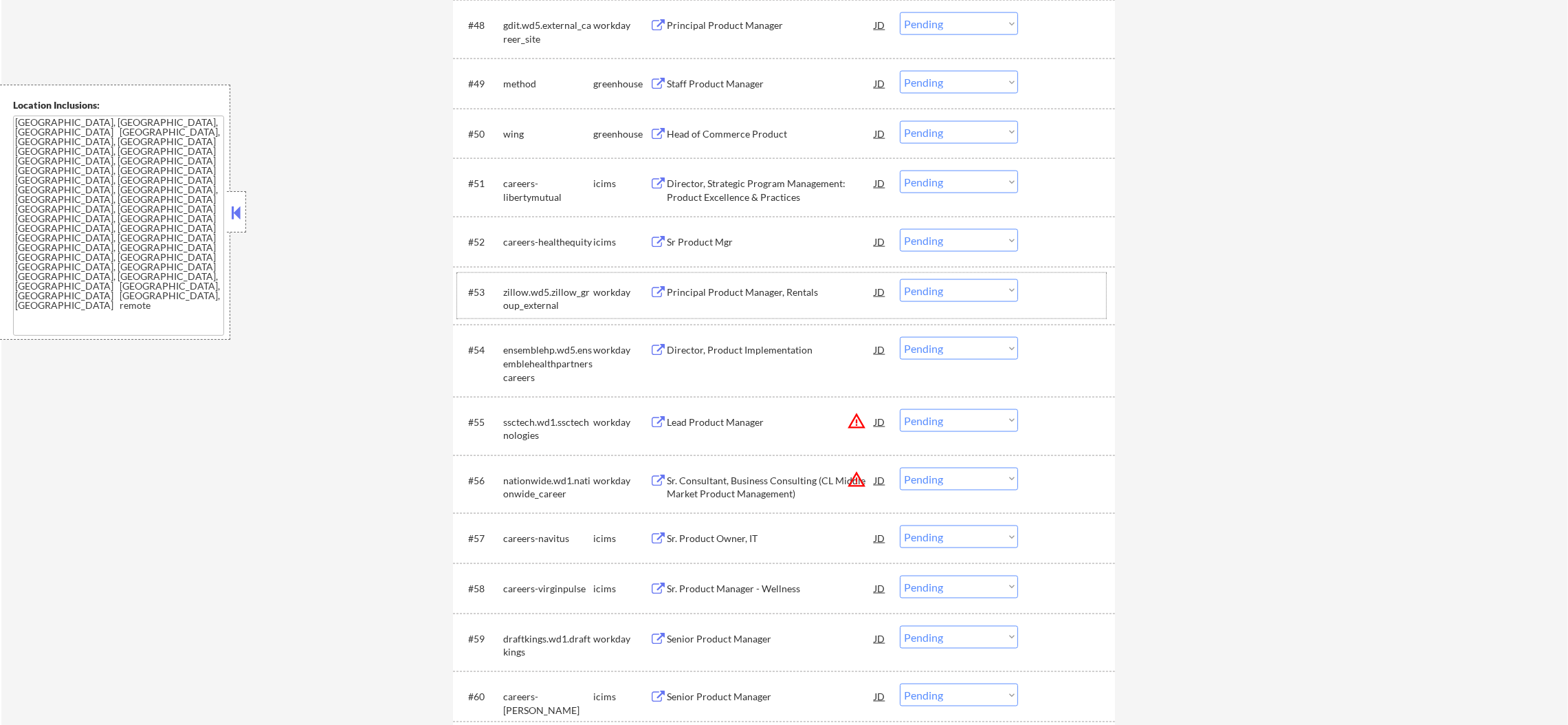
scroll to position [3048, 0]
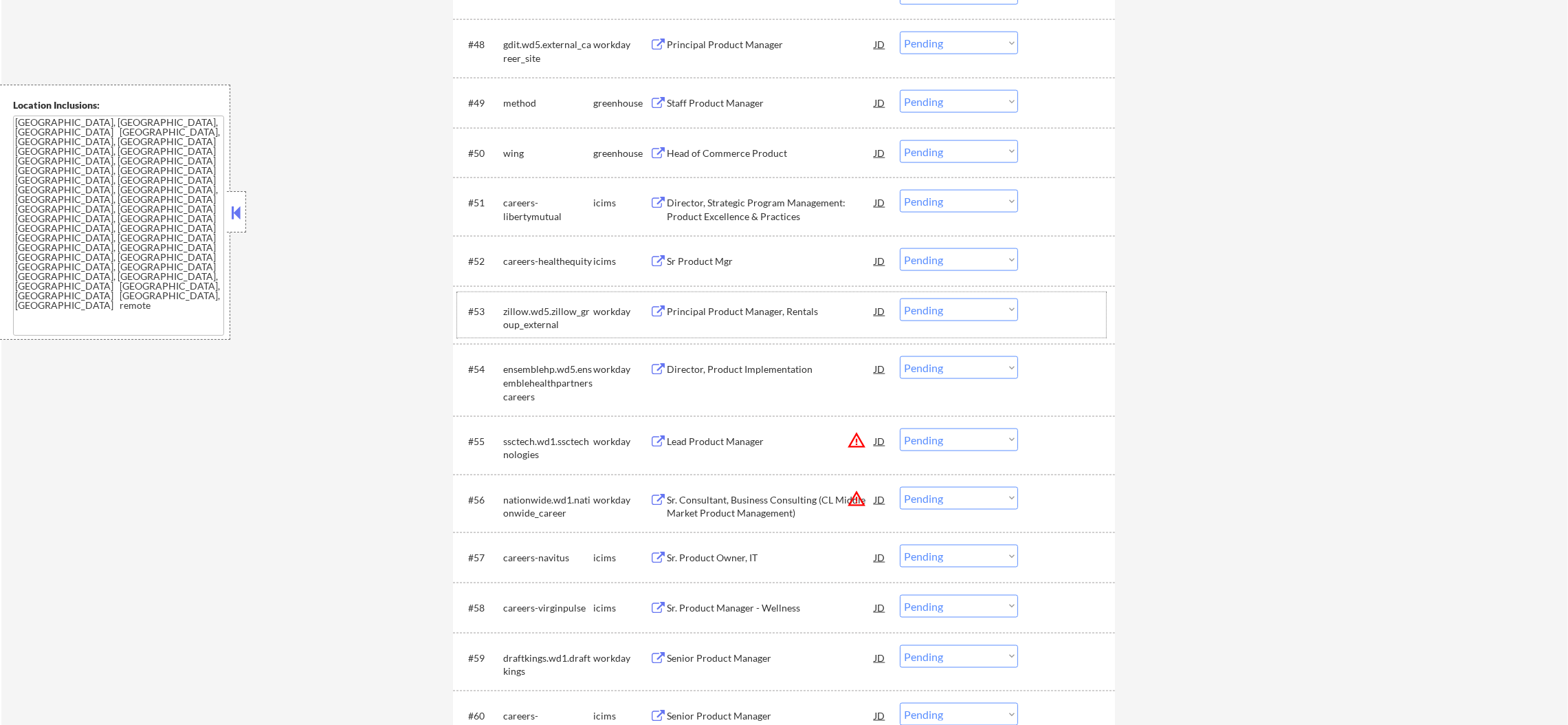
click at [518, 151] on div "wing" at bounding box center [549, 153] width 90 height 14
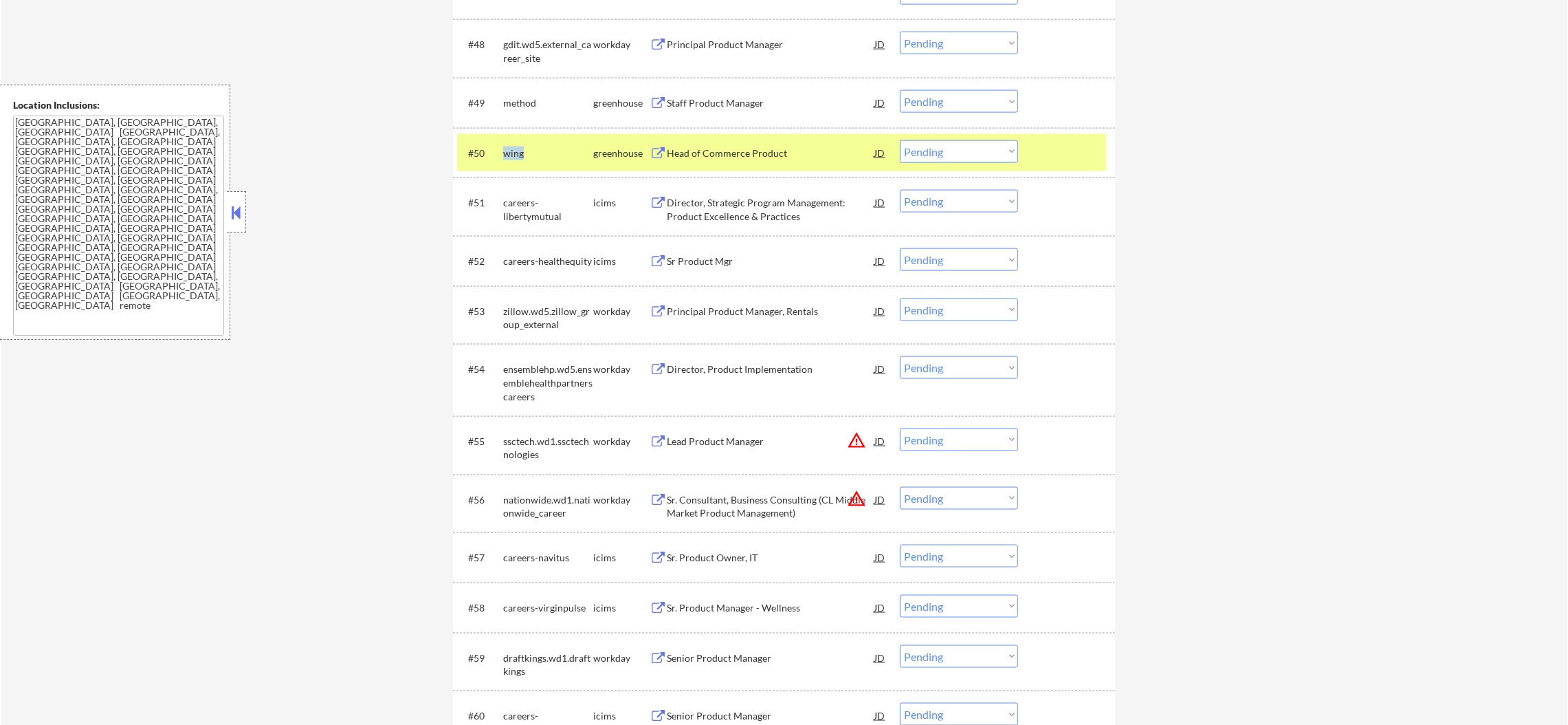
click at [518, 151] on div "wing" at bounding box center [549, 153] width 90 height 14
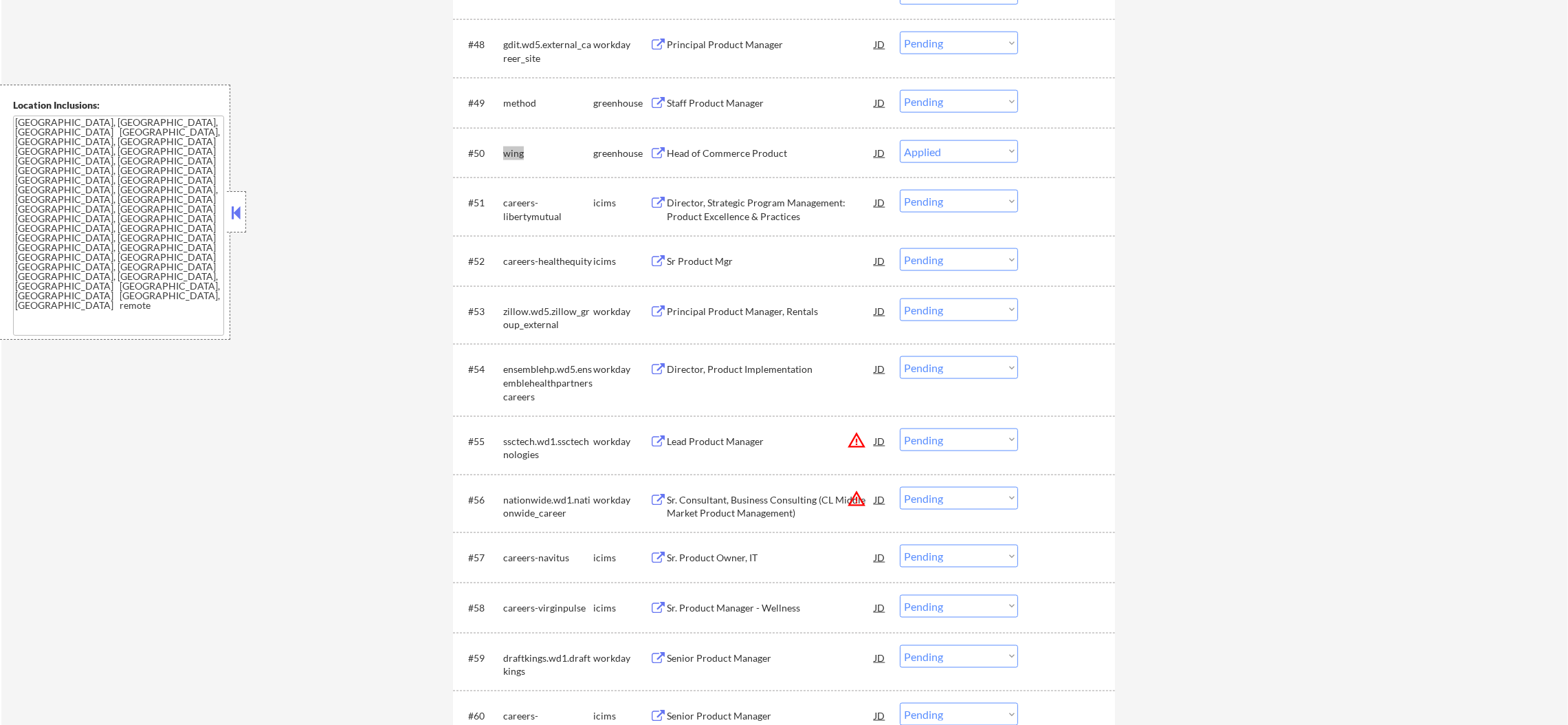
select select ""pending""
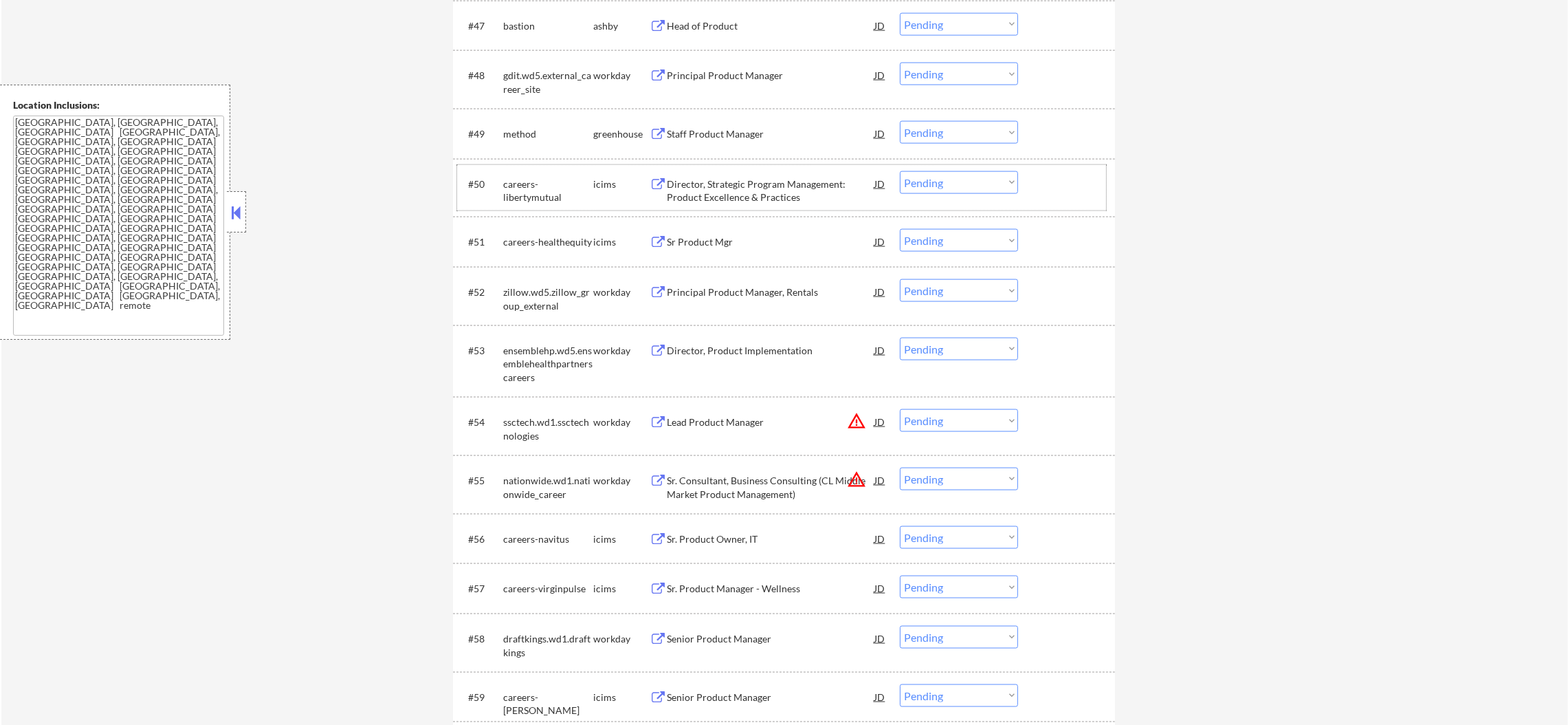
scroll to position [2979, 0]
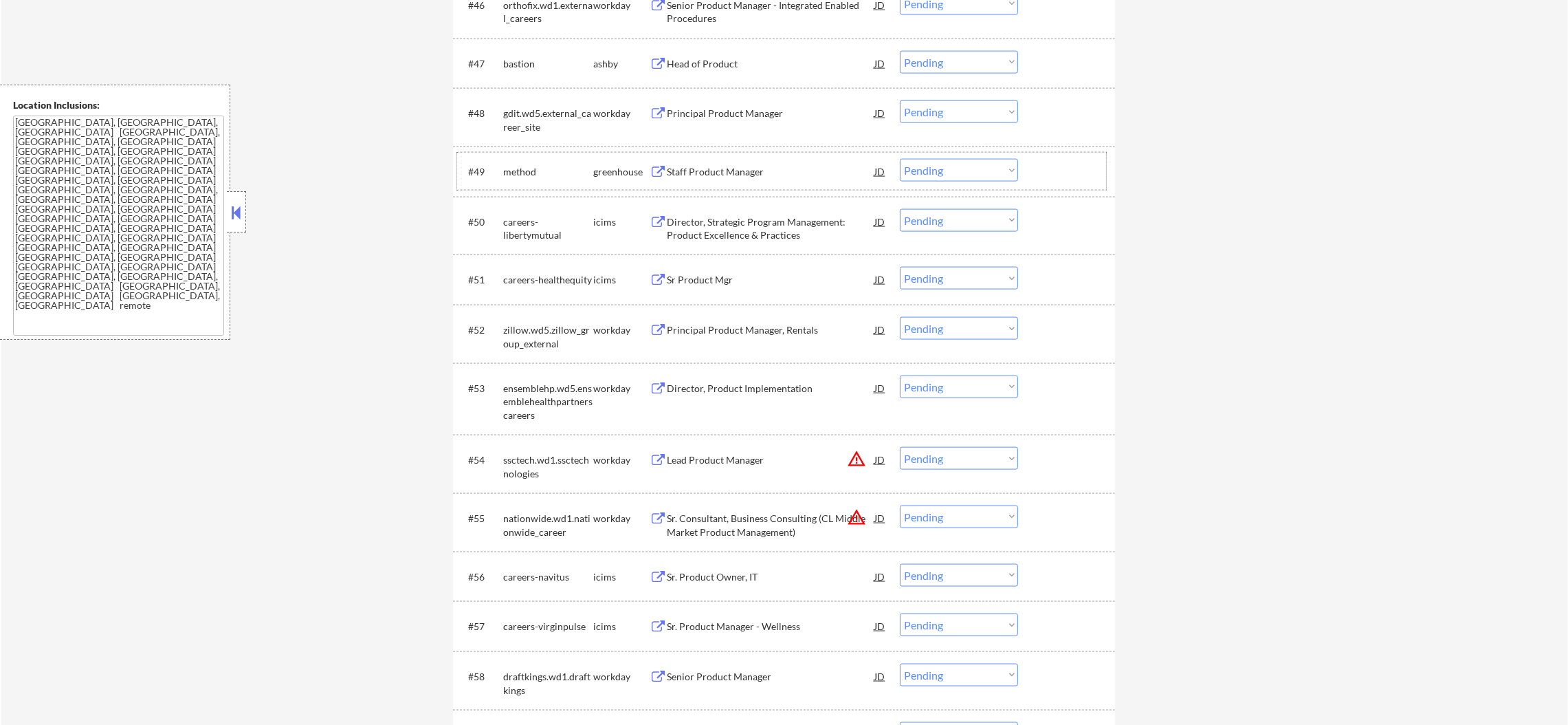
click at [531, 168] on div "method" at bounding box center [549, 172] width 90 height 14
select select ""pending""
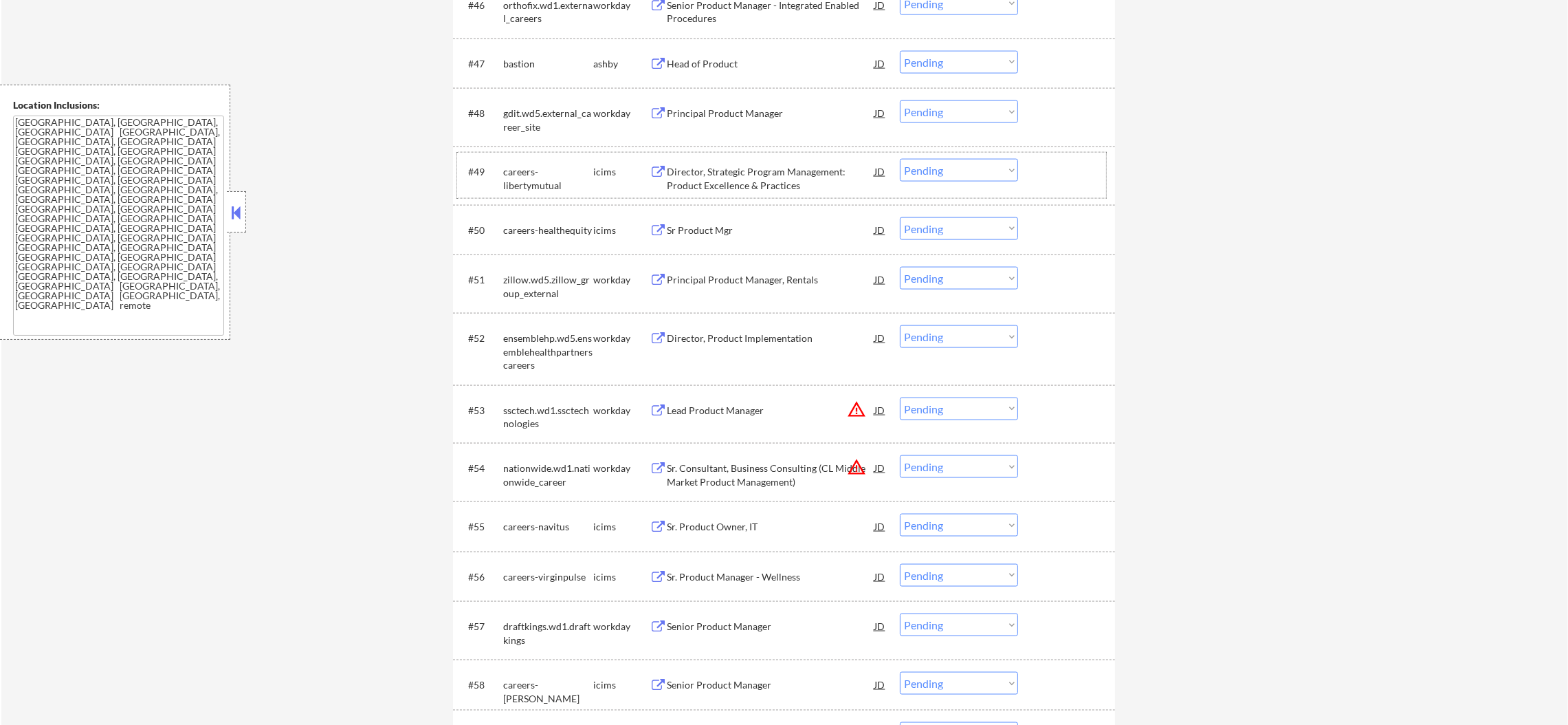
click at [517, 54] on div "bastion" at bounding box center [549, 63] width 90 height 25
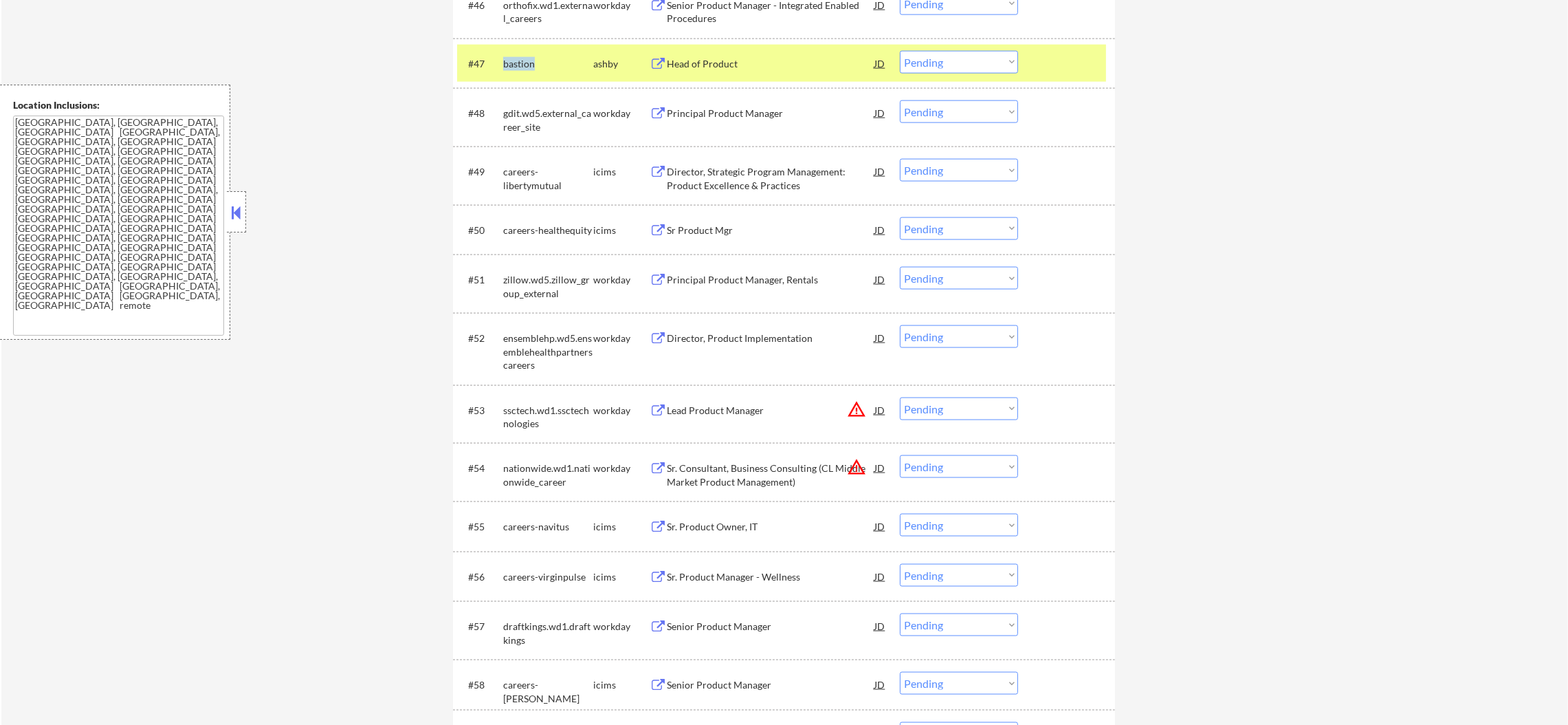
click at [517, 54] on div "bastion" at bounding box center [549, 63] width 90 height 25
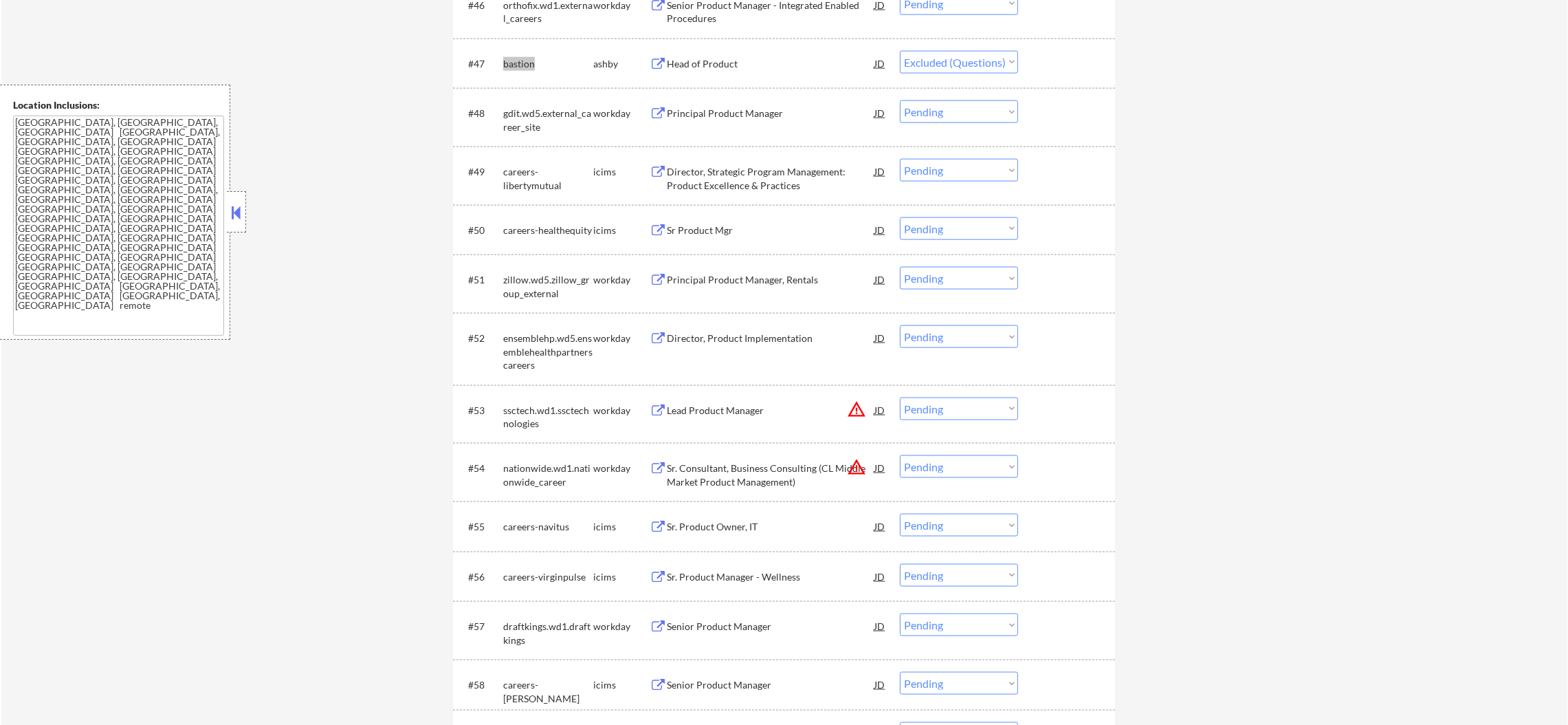
select select ""pending""
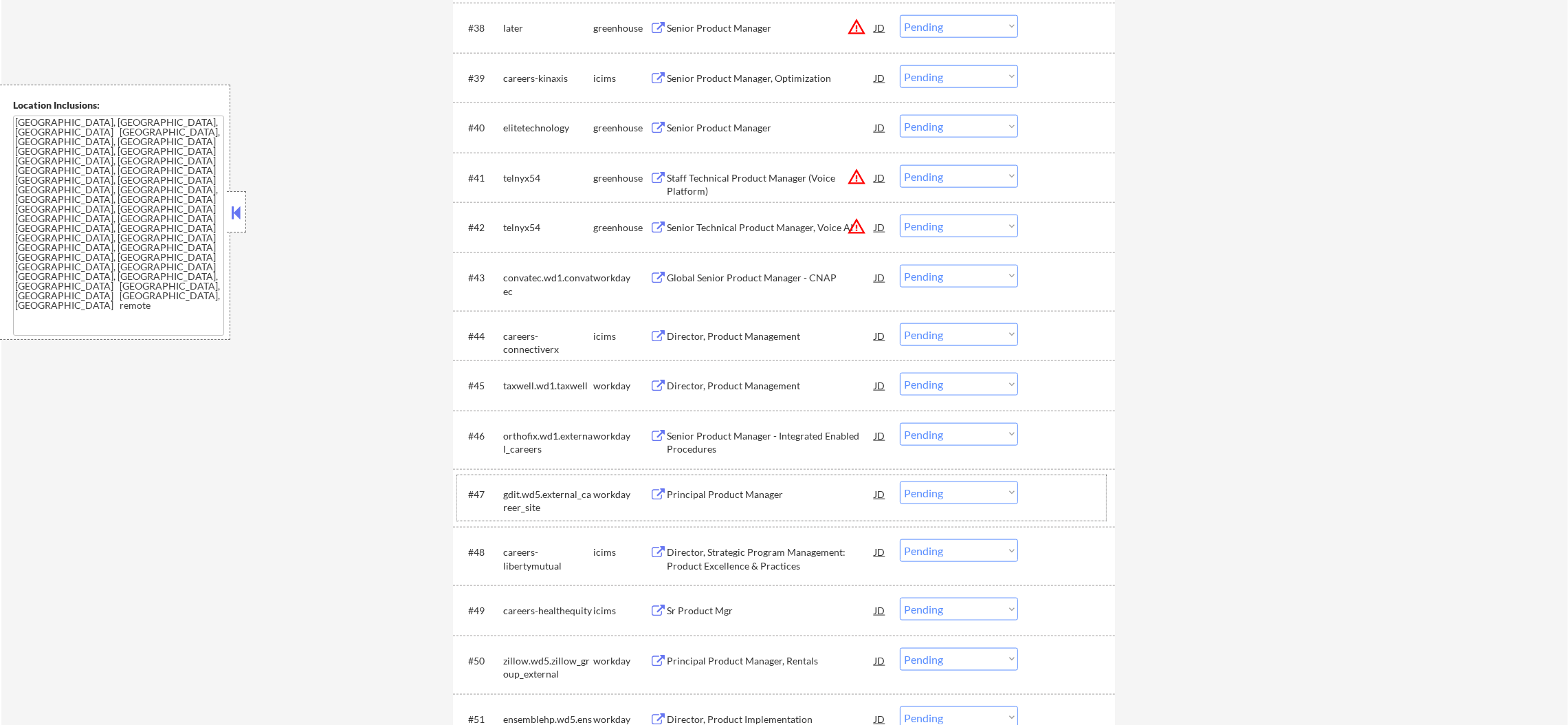
scroll to position [2532, 0]
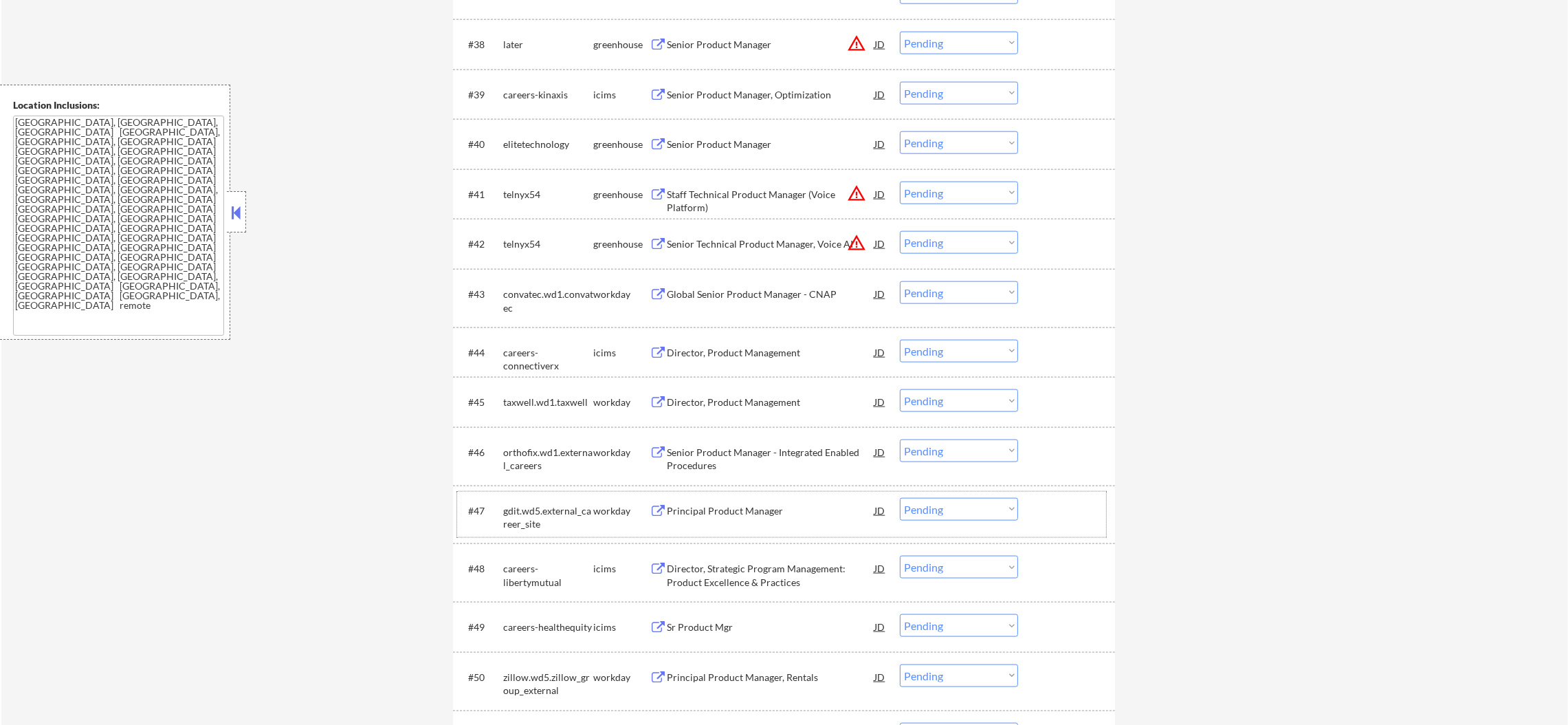
click at [512, 248] on div "telnyx54" at bounding box center [549, 244] width 90 height 14
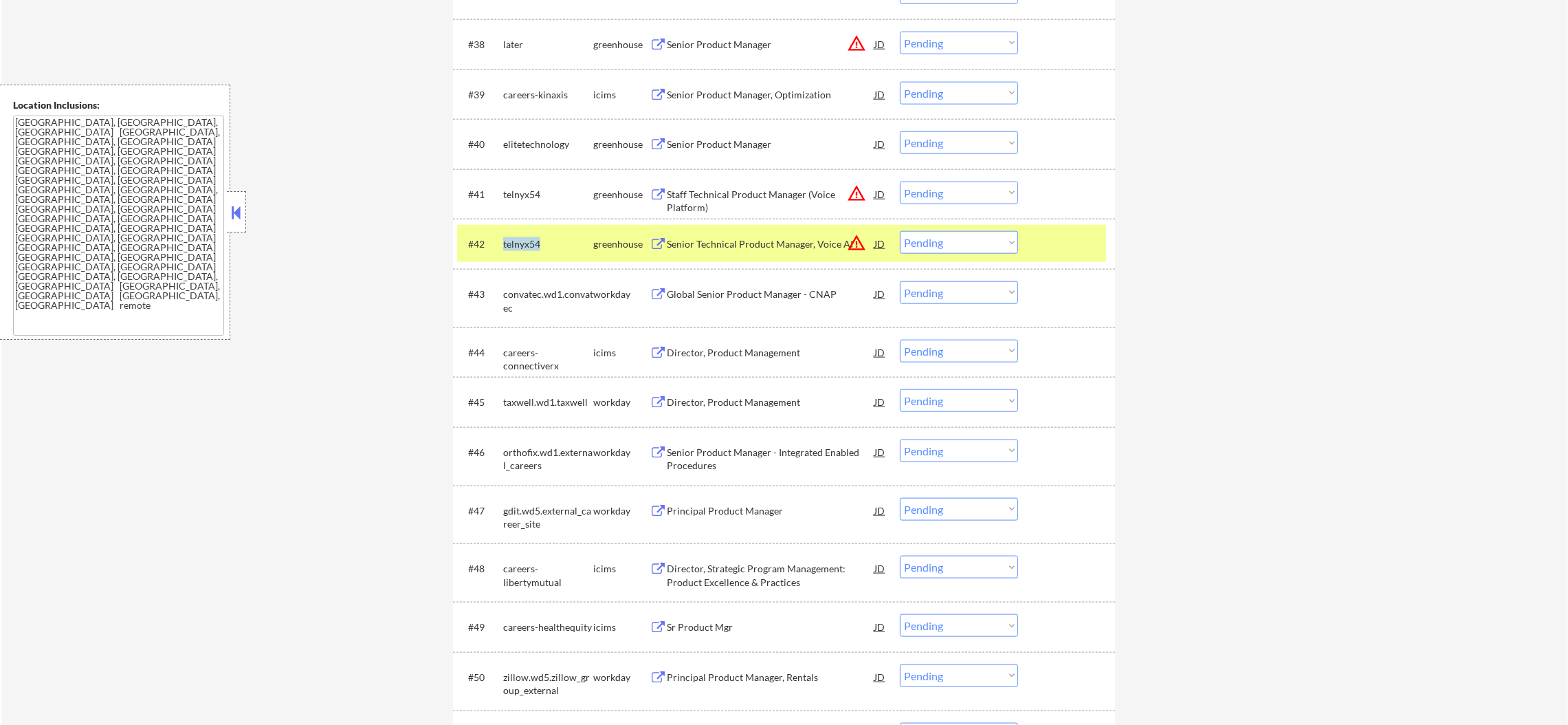
click at [512, 248] on div "telnyx54" at bounding box center [549, 244] width 90 height 14
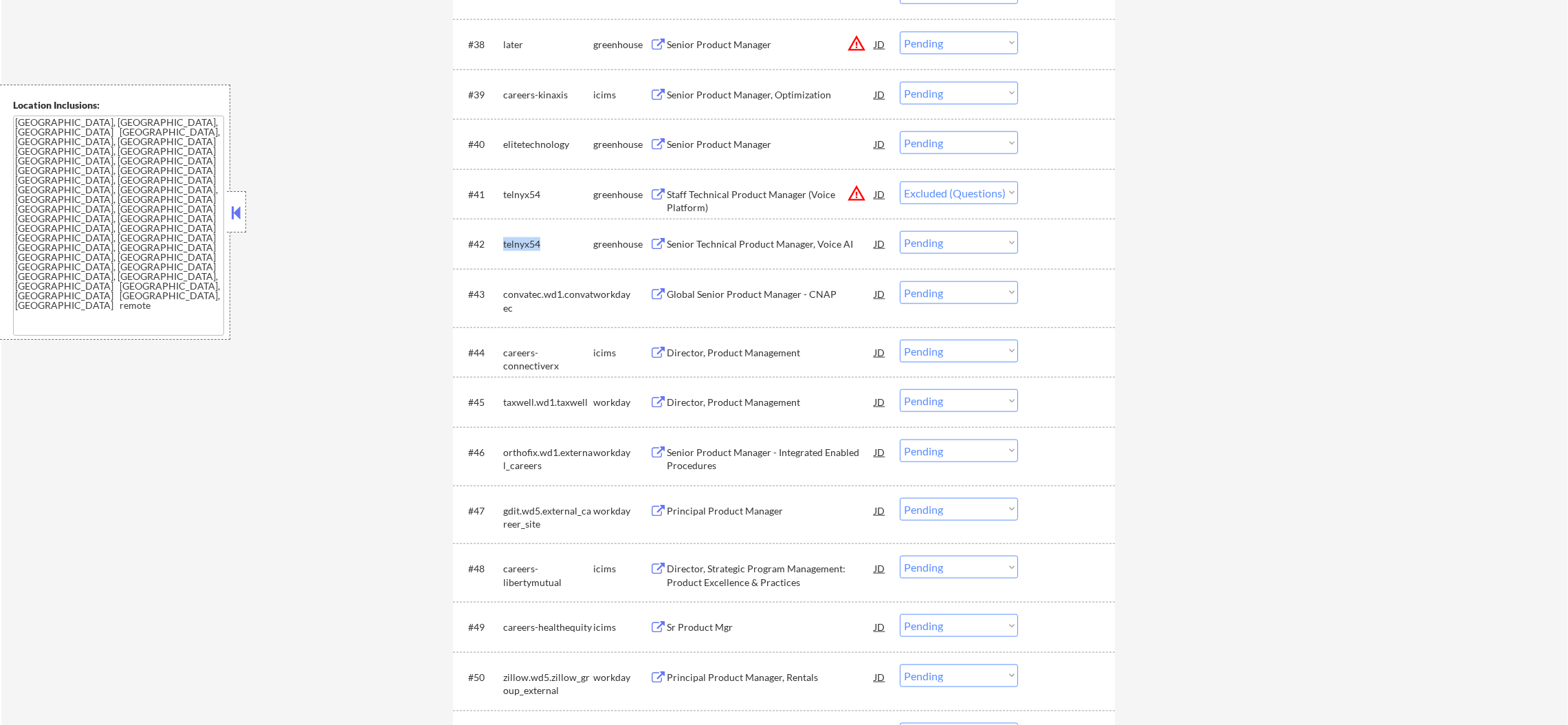
select select ""pending""
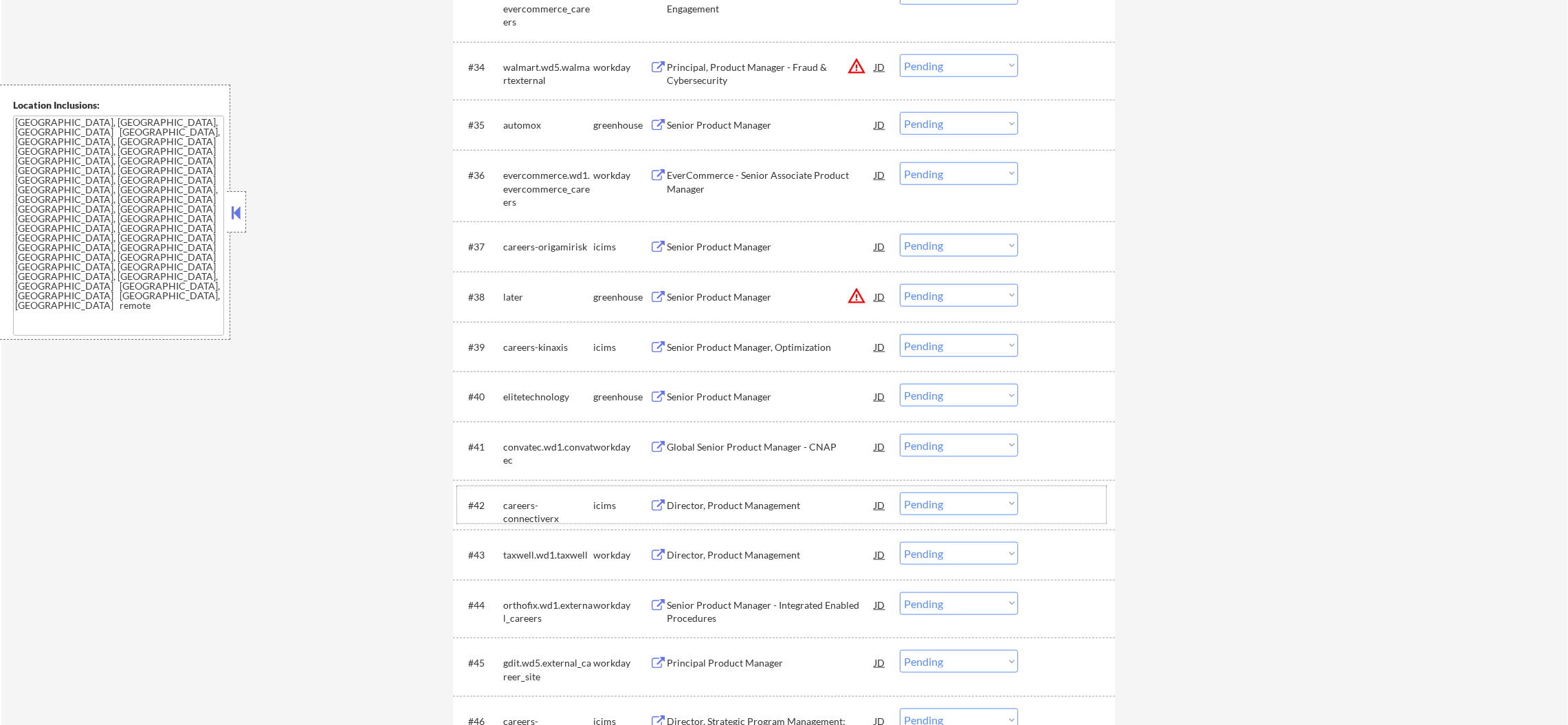
scroll to position [2291, 0]
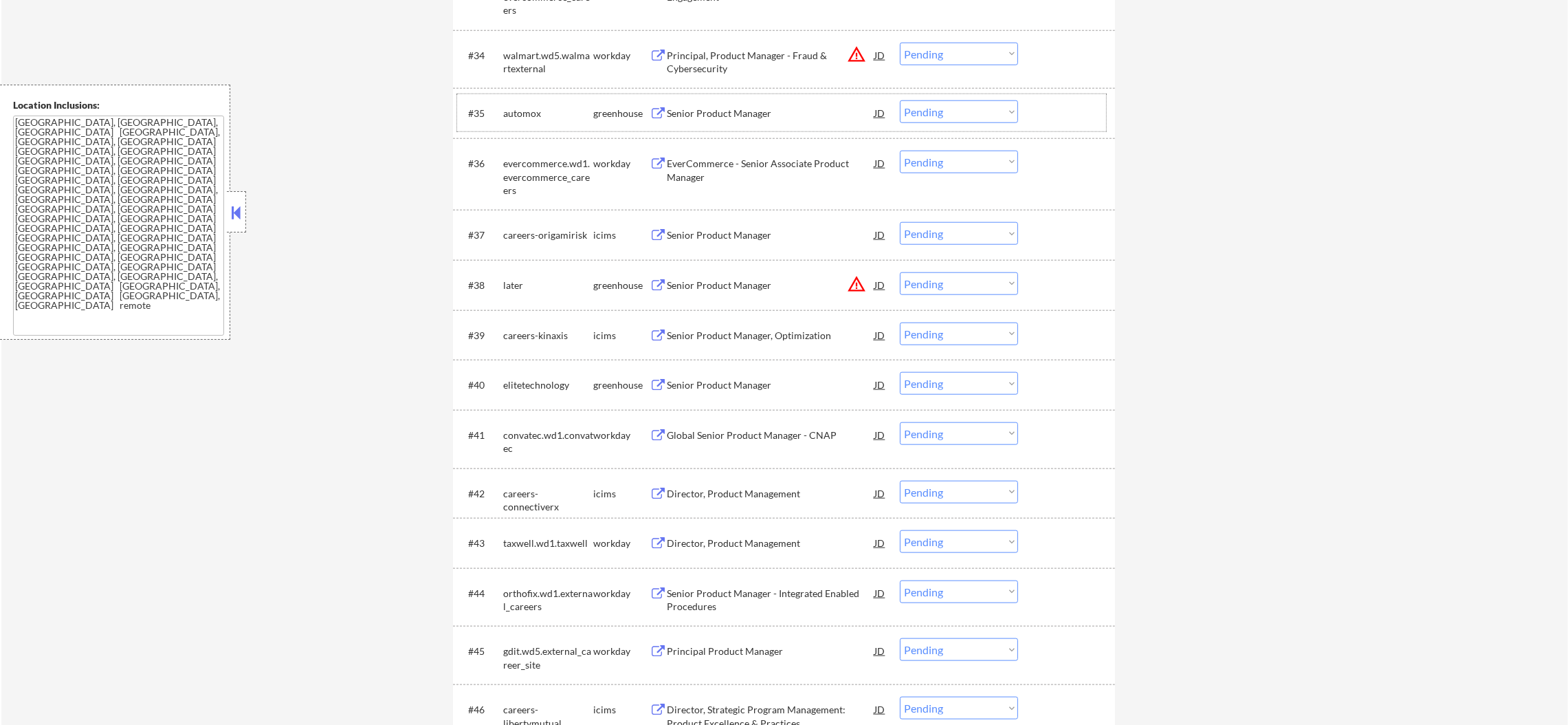
click at [535, 115] on div "automox" at bounding box center [549, 113] width 90 height 14
select select ""pending""
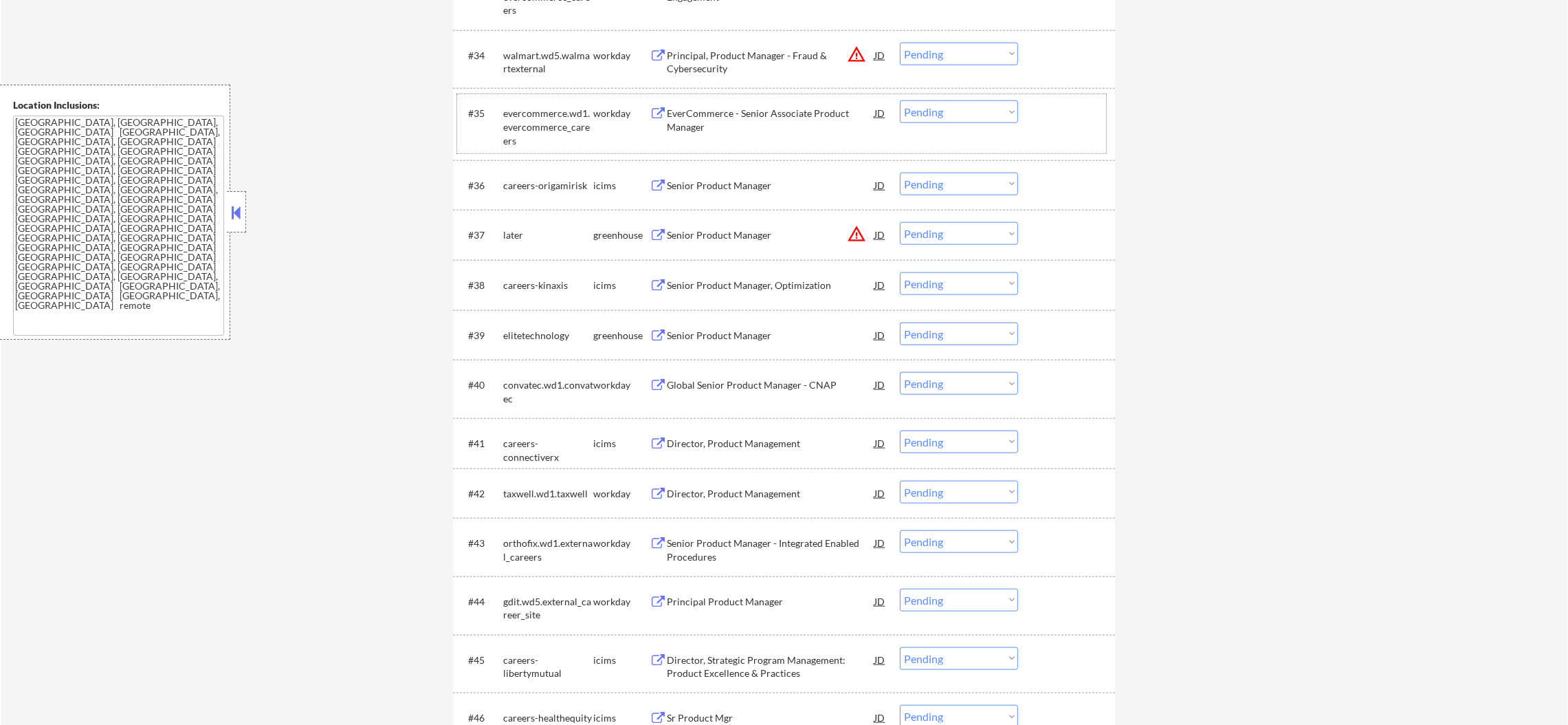
click at [514, 235] on div "later" at bounding box center [549, 235] width 90 height 14
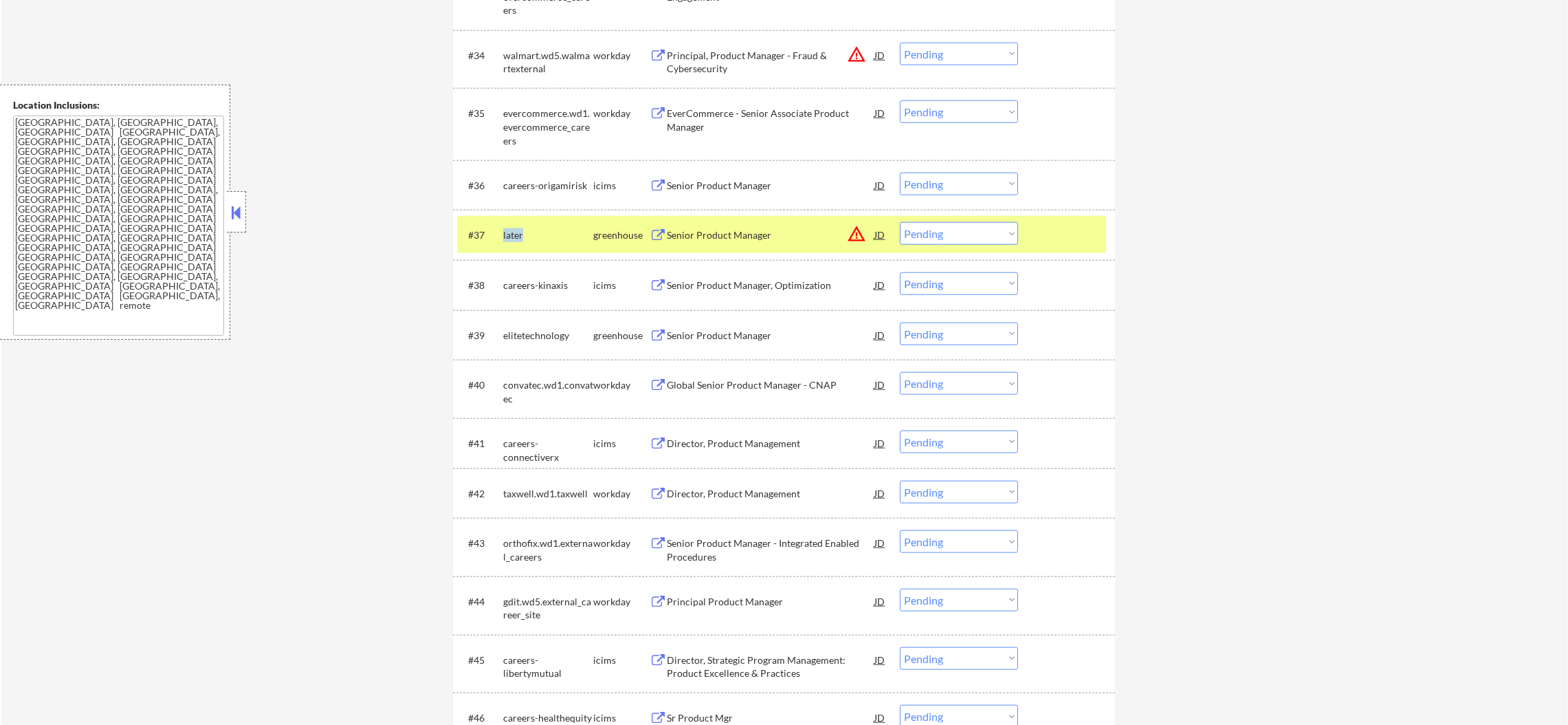
click at [514, 235] on div "later" at bounding box center [549, 235] width 90 height 14
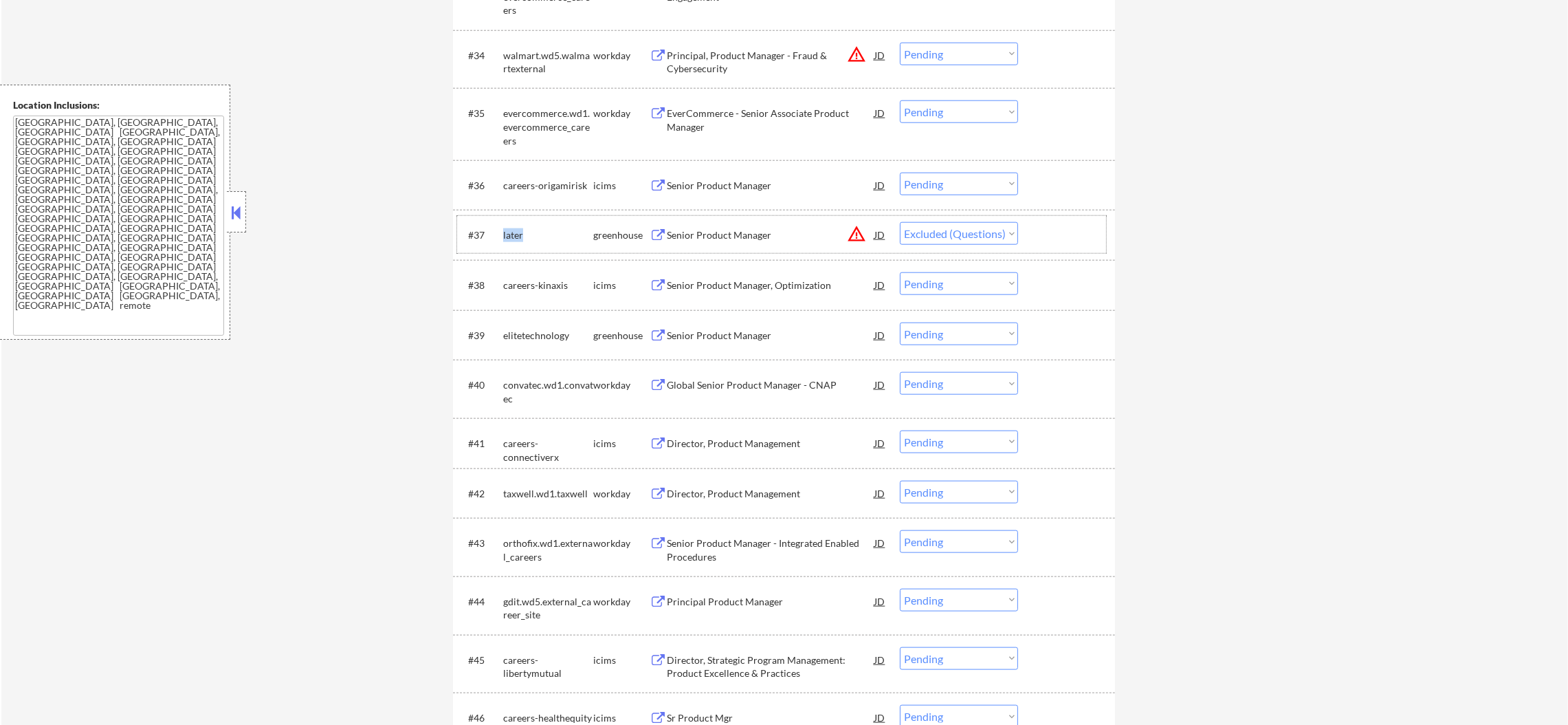
select select ""pending""
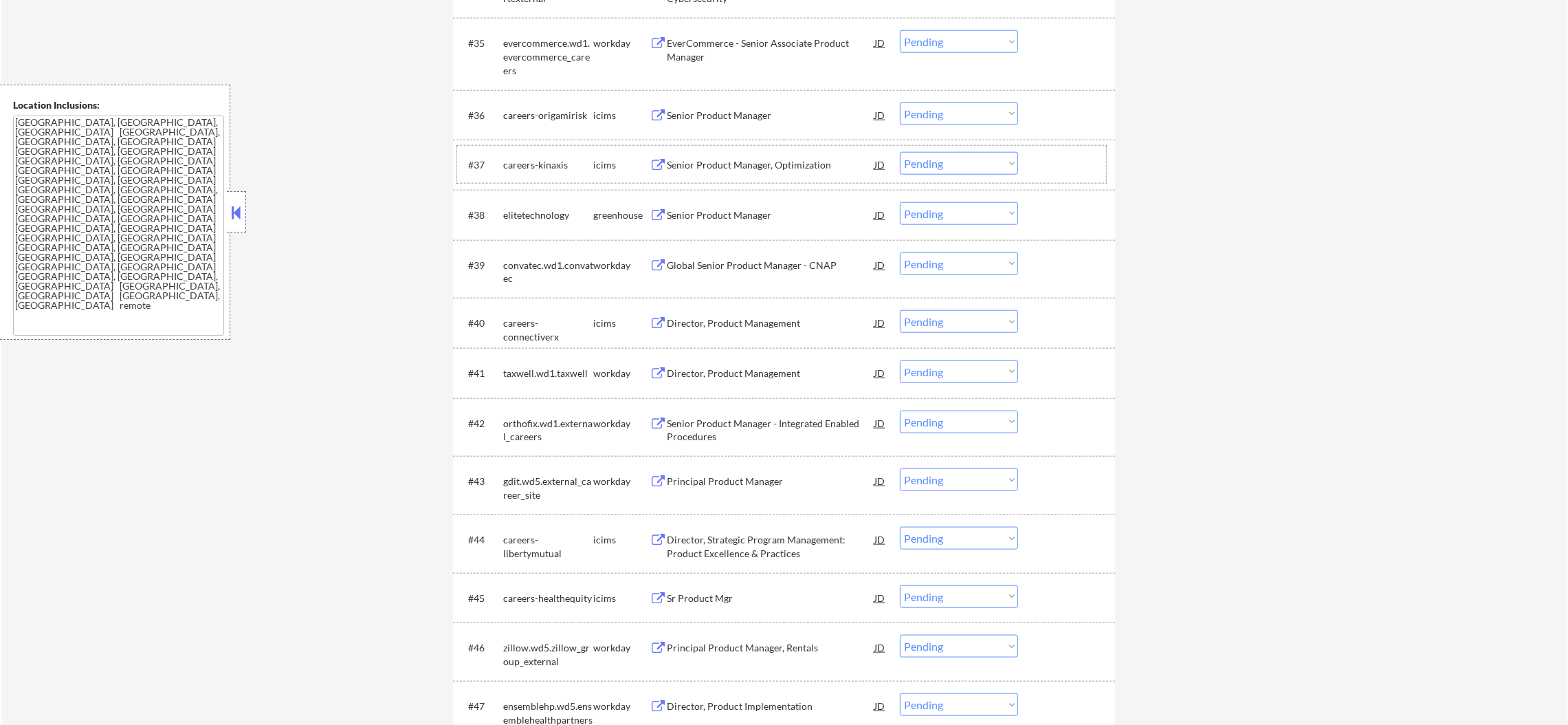
scroll to position [2463, 0]
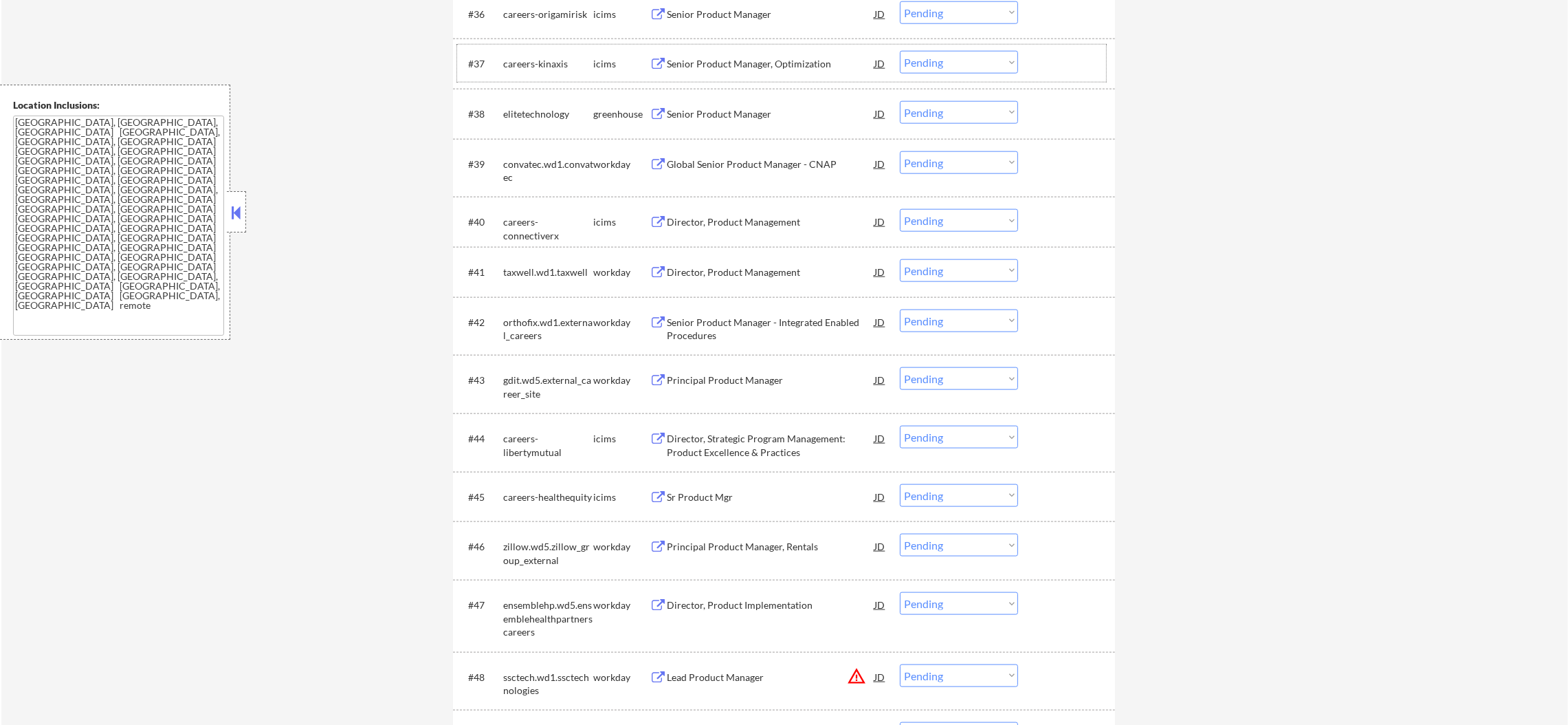
click at [535, 112] on div "elitetechnology" at bounding box center [549, 114] width 90 height 14
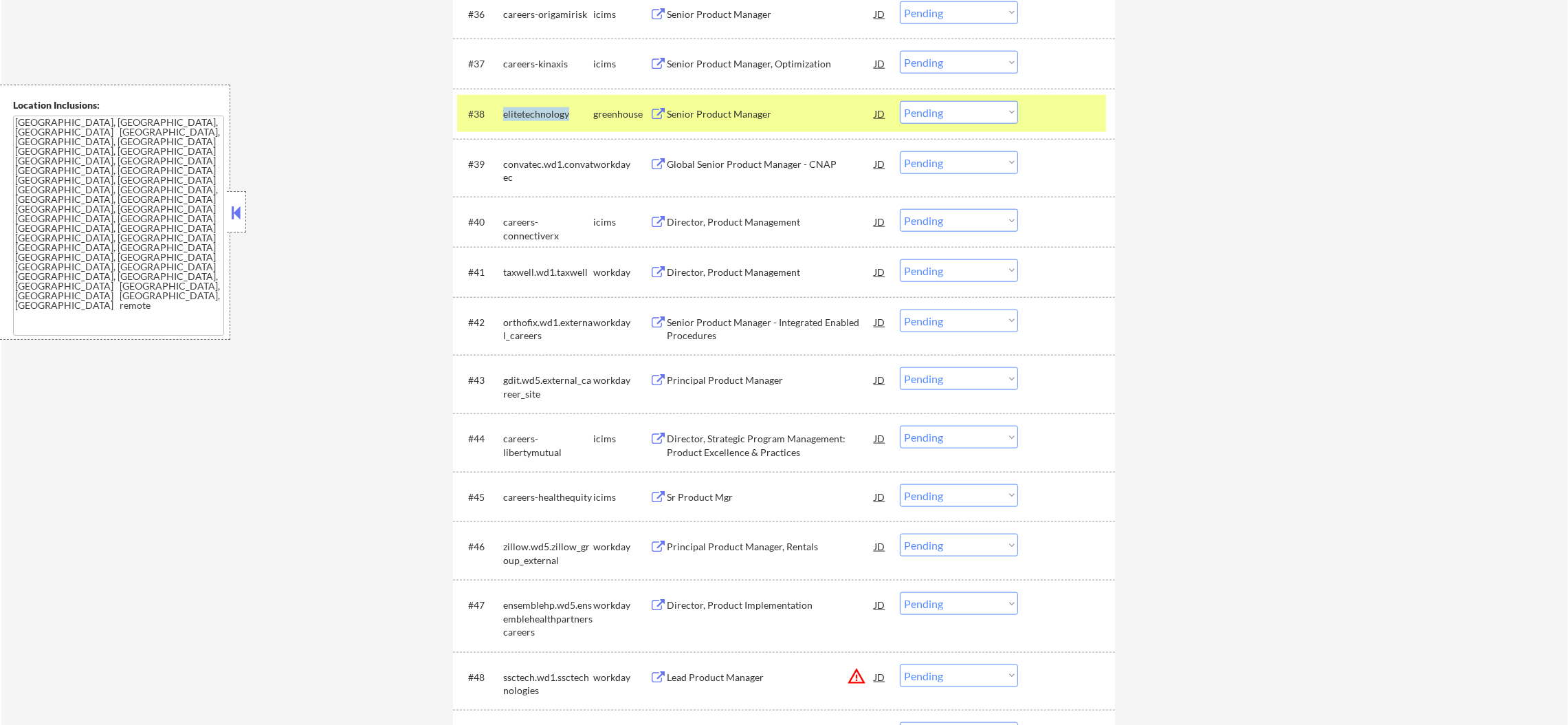
click at [535, 112] on div "elitetechnology" at bounding box center [549, 114] width 90 height 14
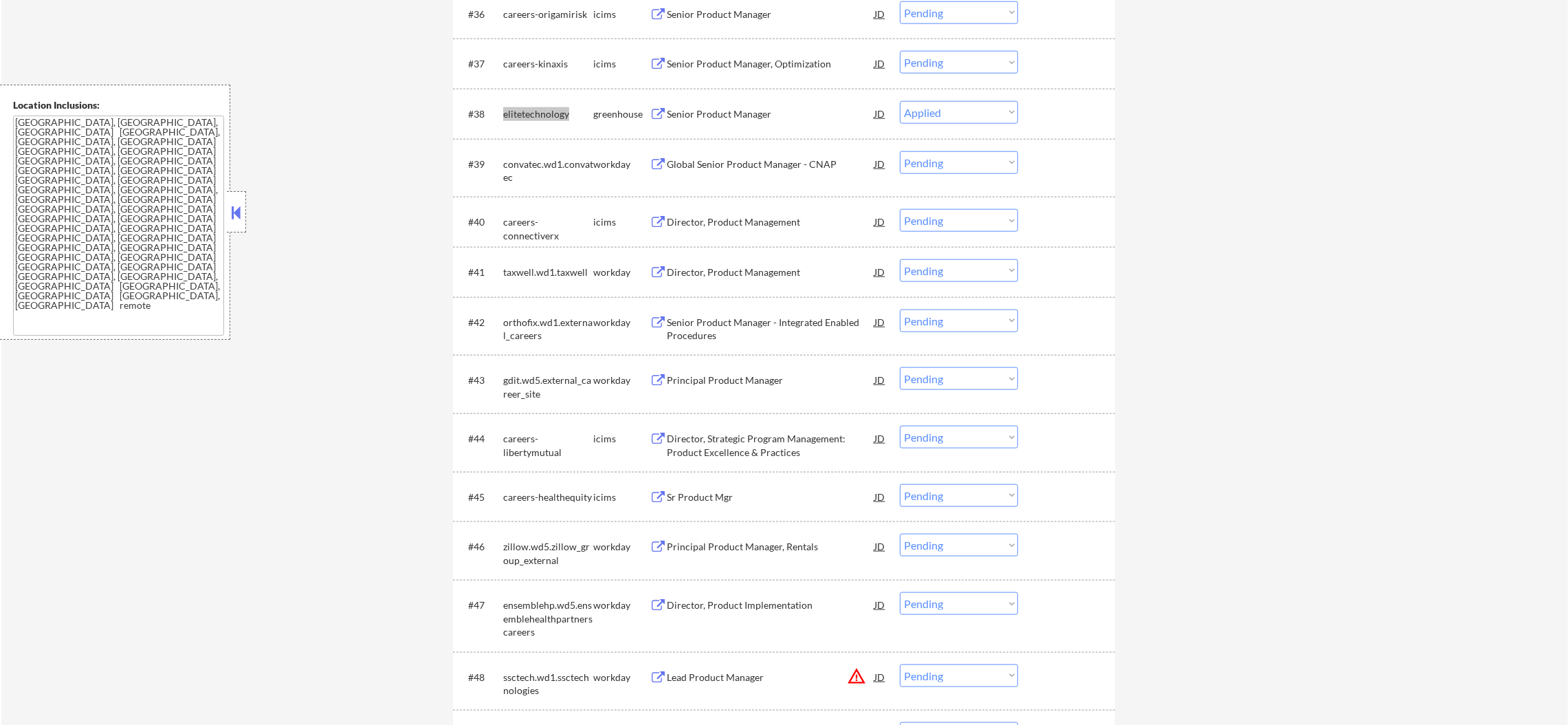
select select ""pending""
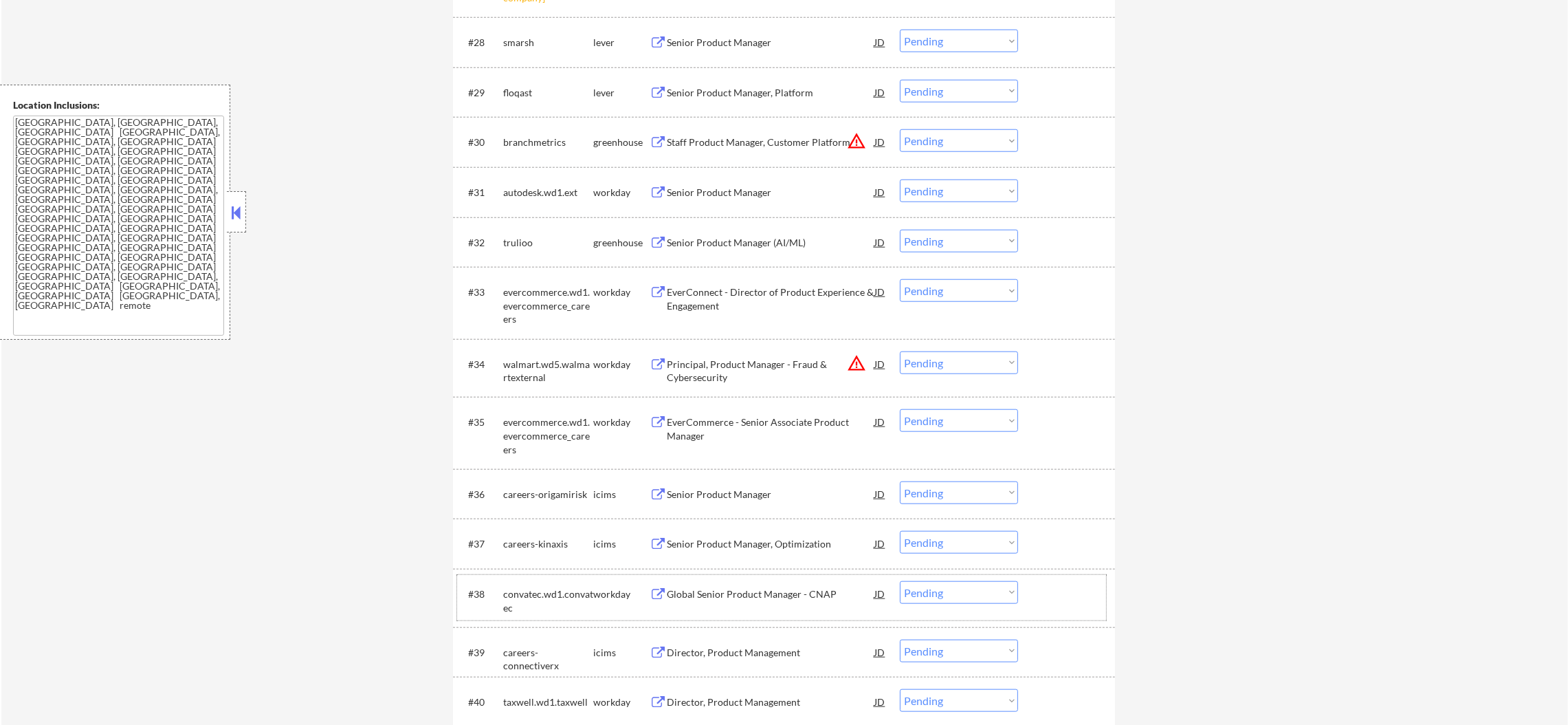
scroll to position [1982, 0]
click at [519, 242] on div "trulioo" at bounding box center [549, 243] width 90 height 14
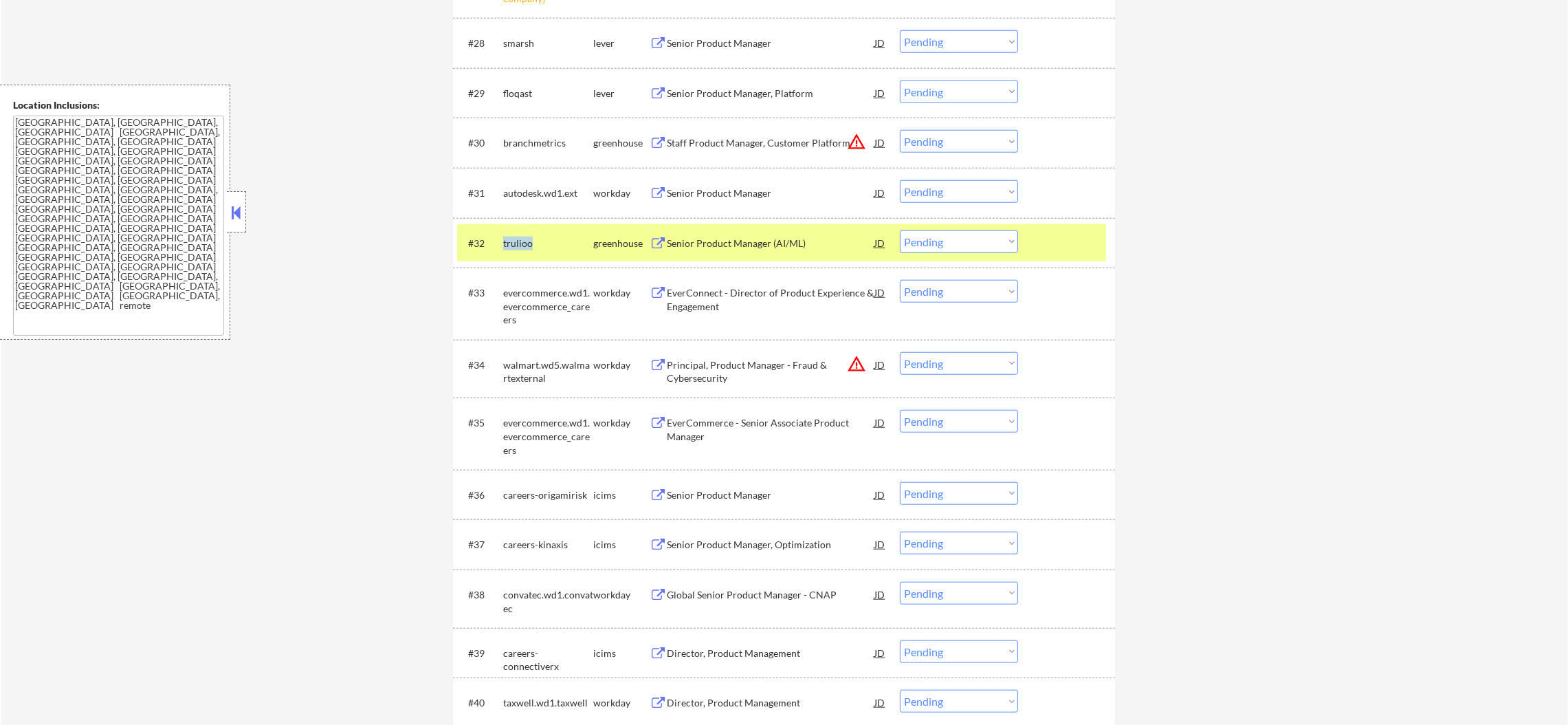
click at [519, 242] on div "trulioo" at bounding box center [549, 243] width 90 height 14
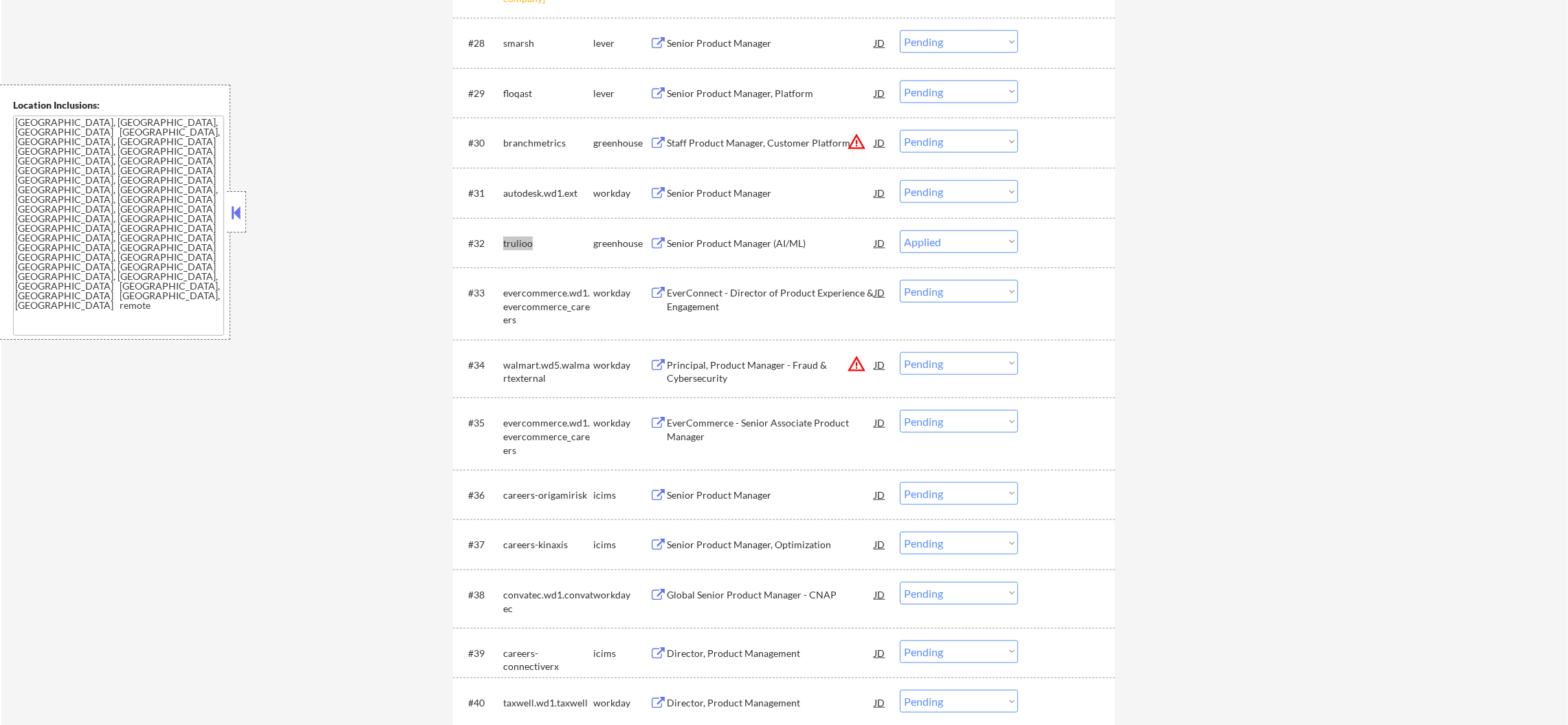
select select ""pending""
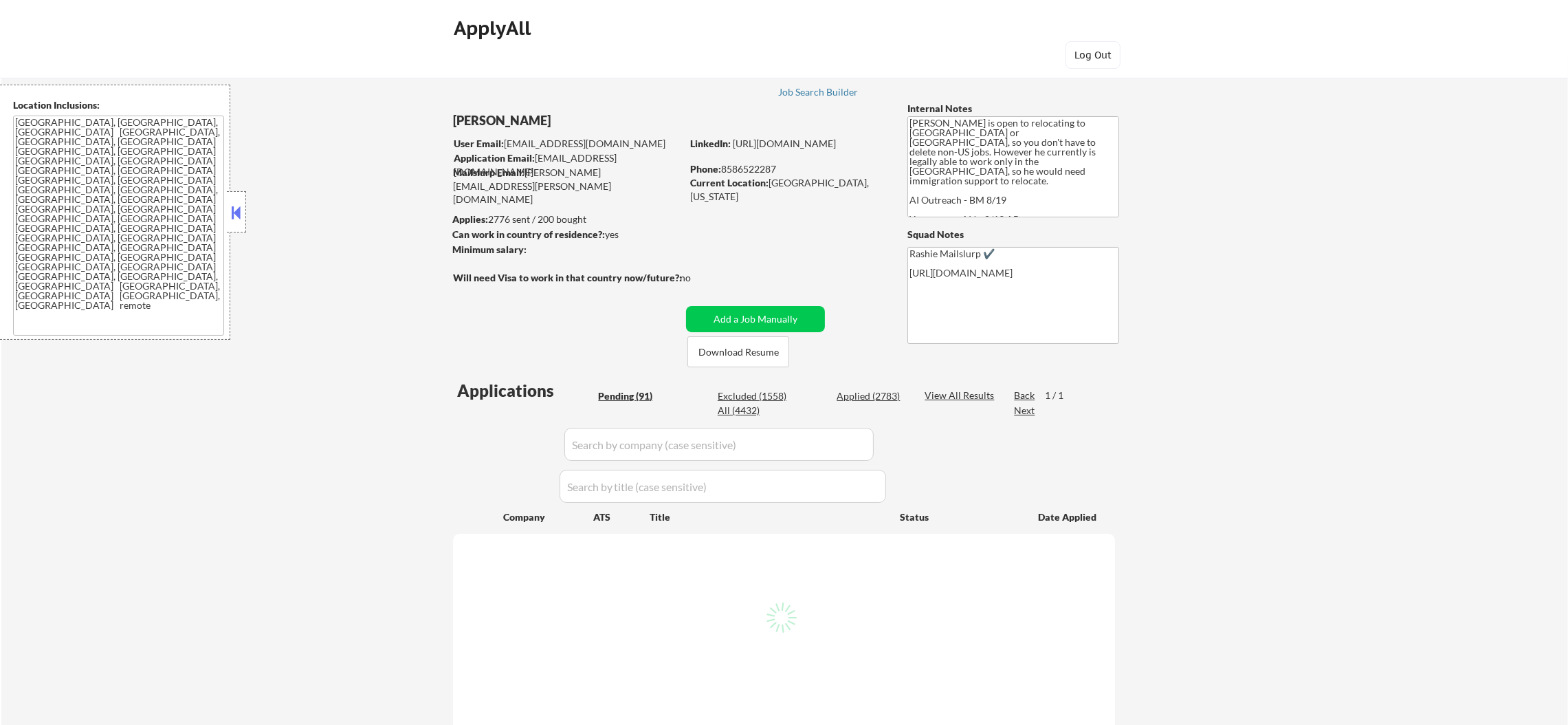
click at [749, 413] on div "All (4432)" at bounding box center [752, 411] width 69 height 14
select select ""pending""
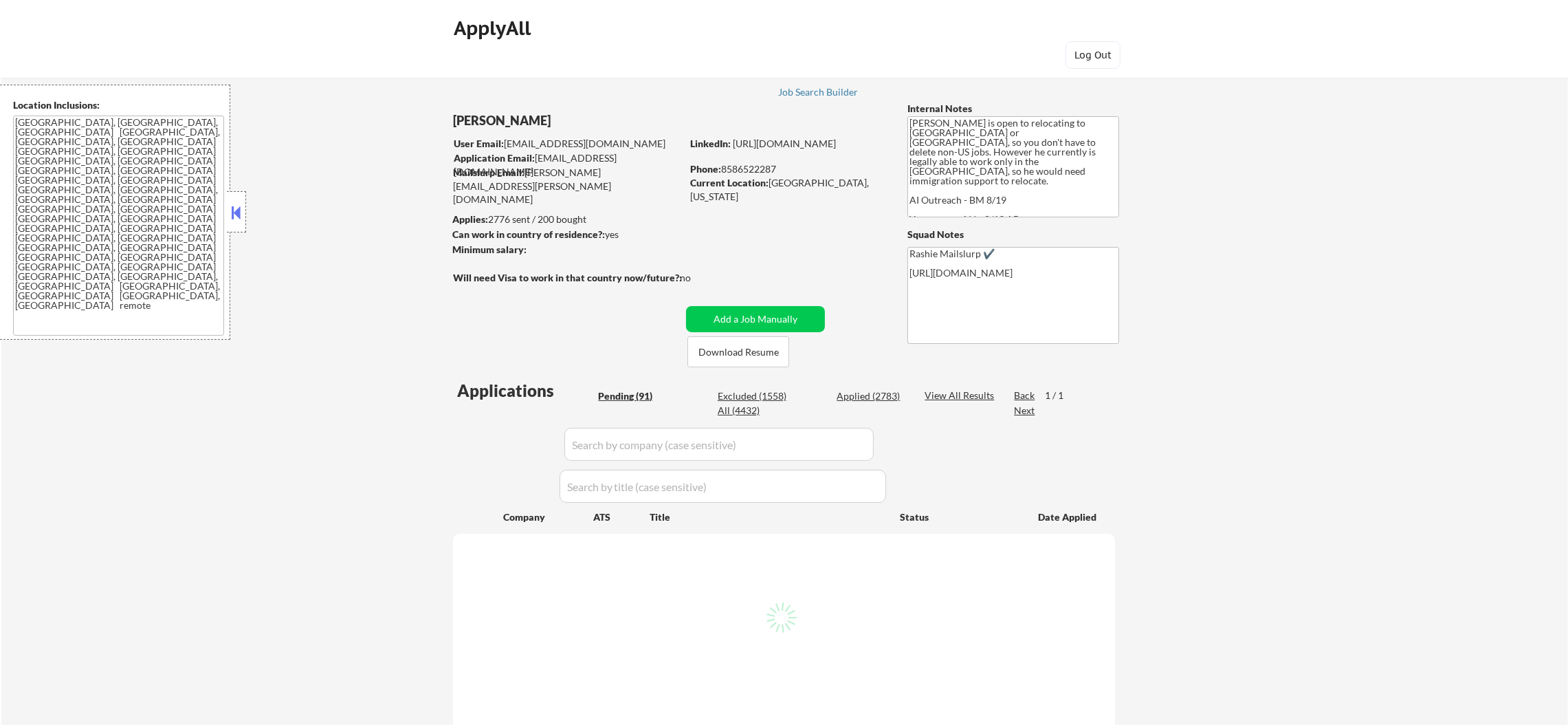
select select ""pending""
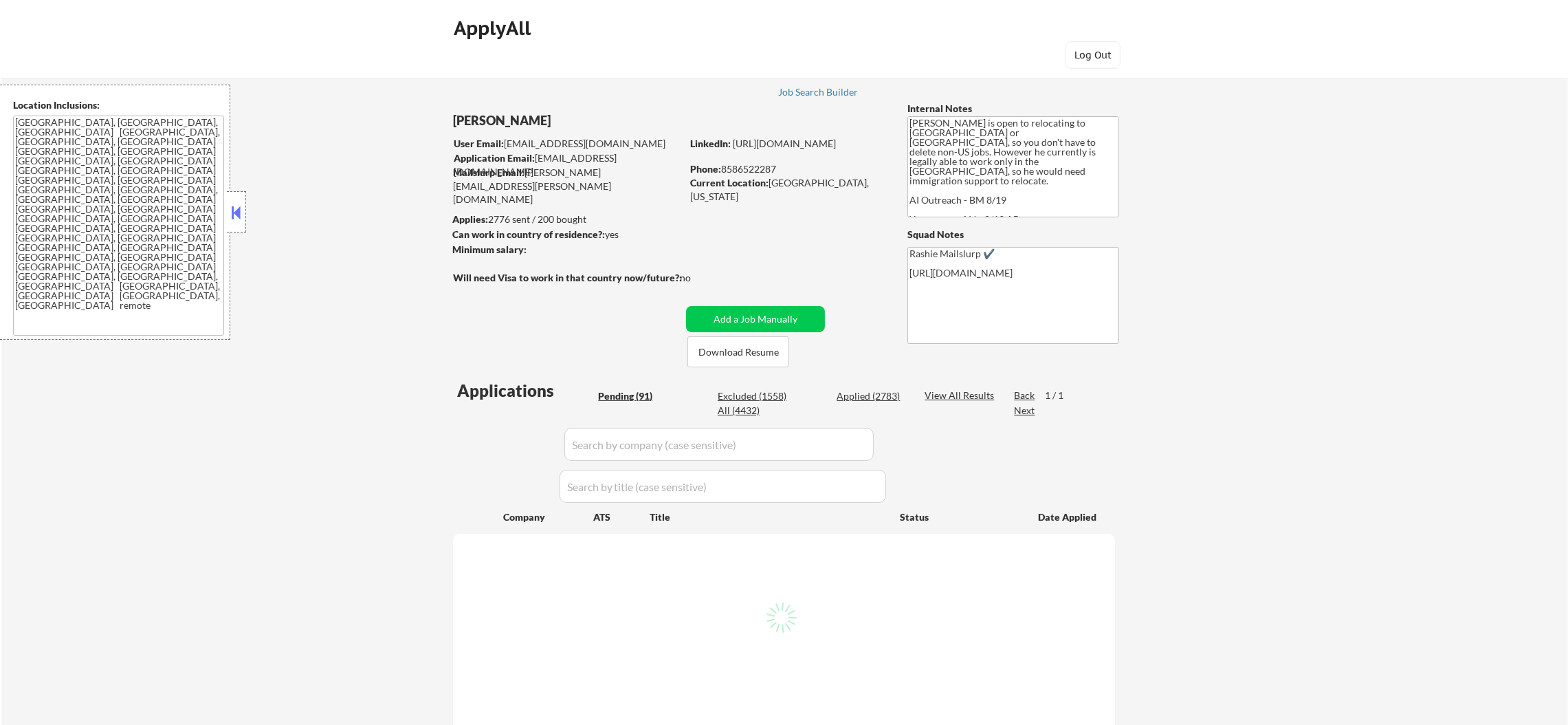
select select ""pending""
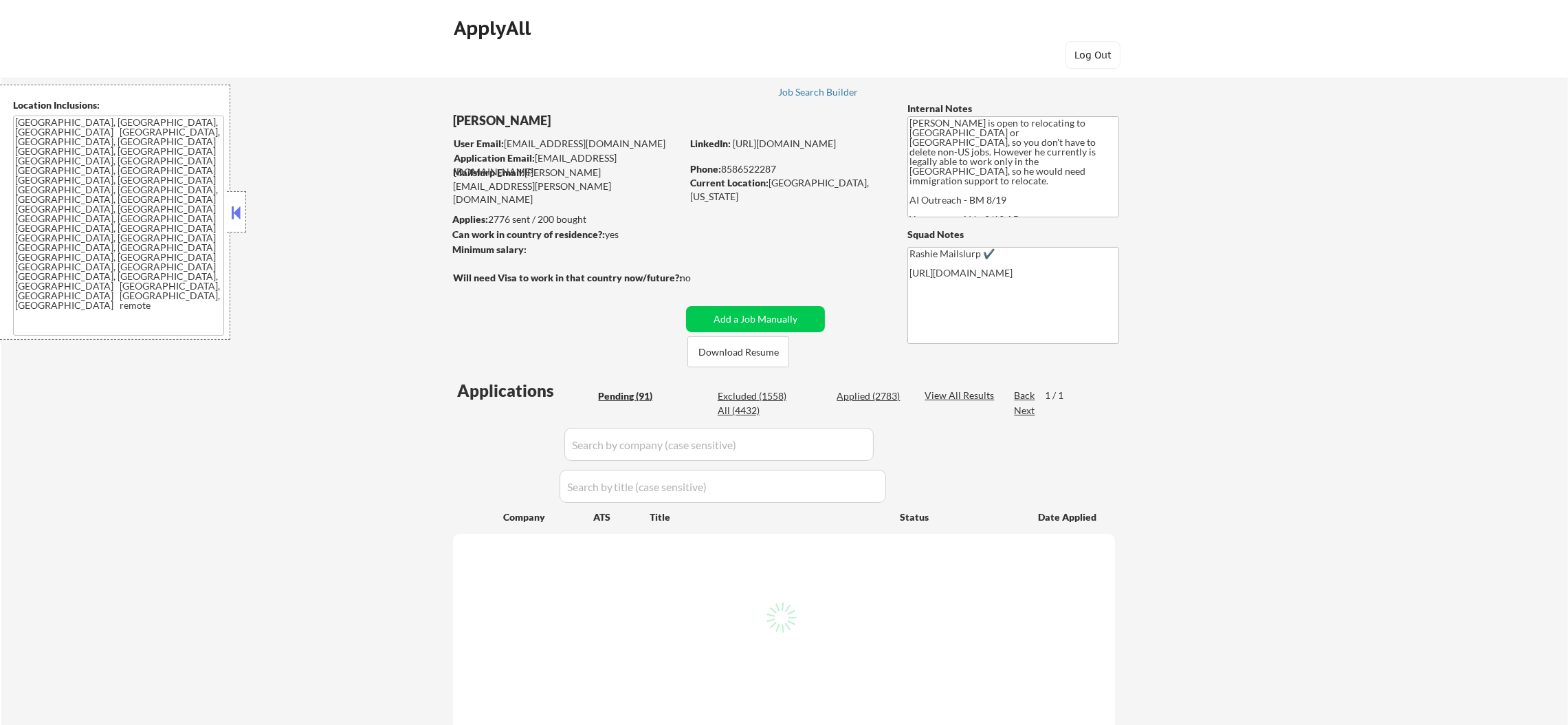
select select ""pending""
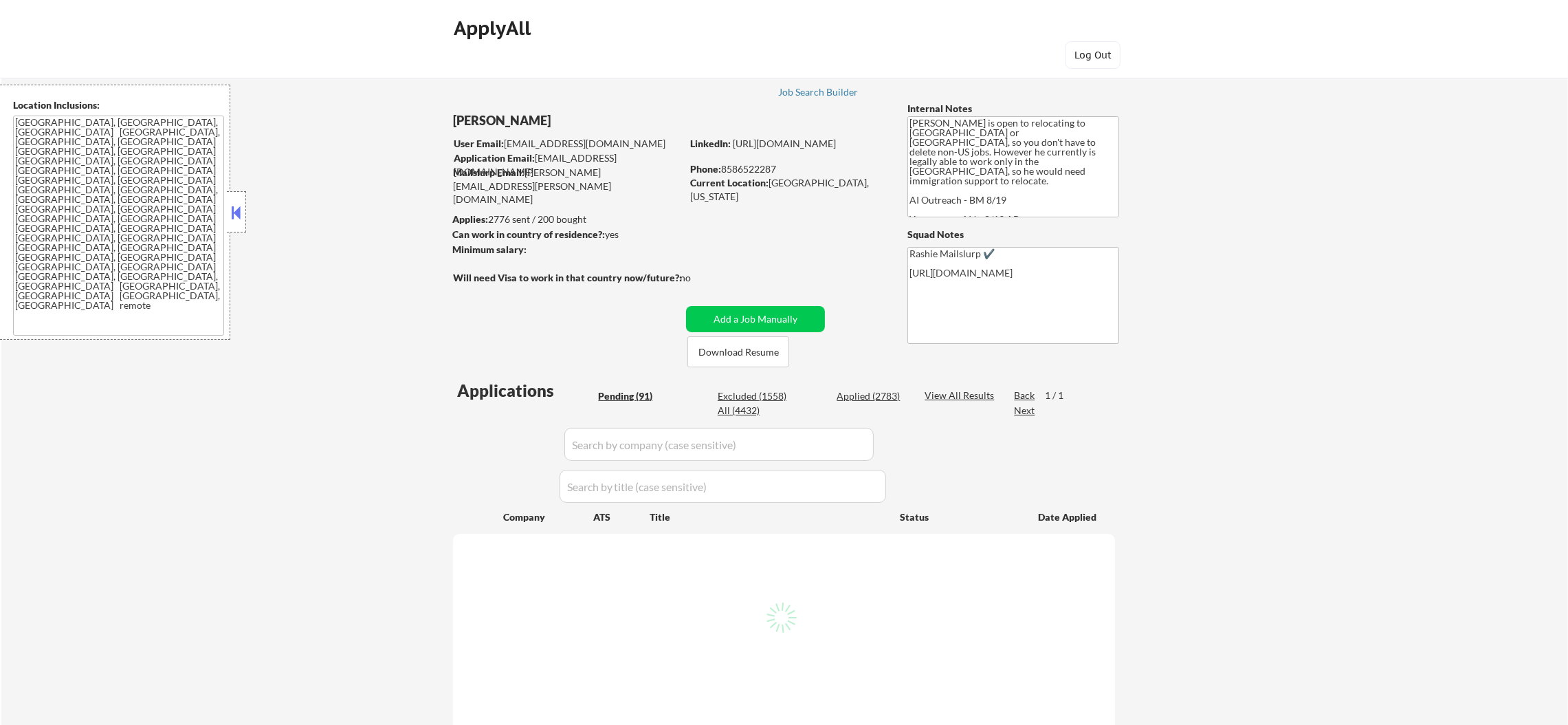
select select ""pending""
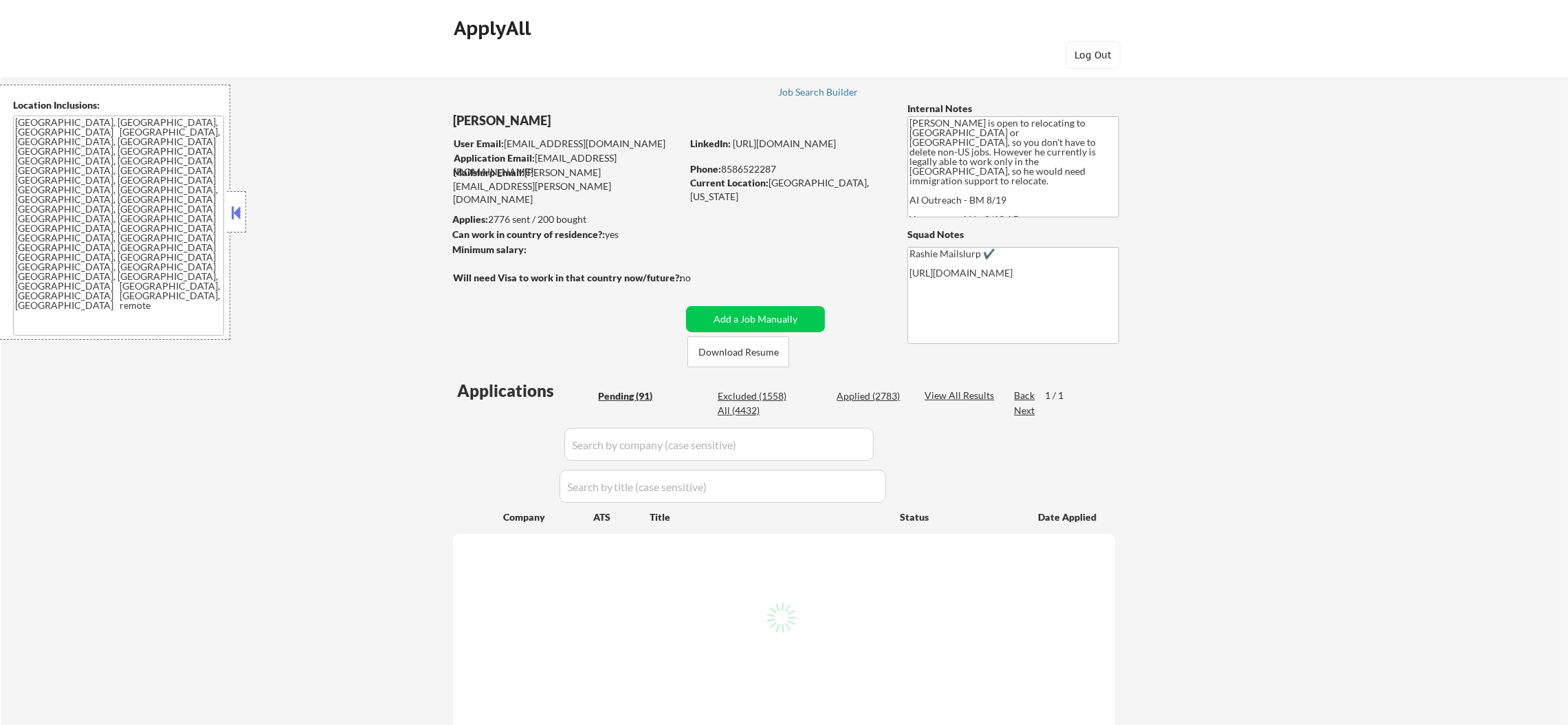
select select ""pending""
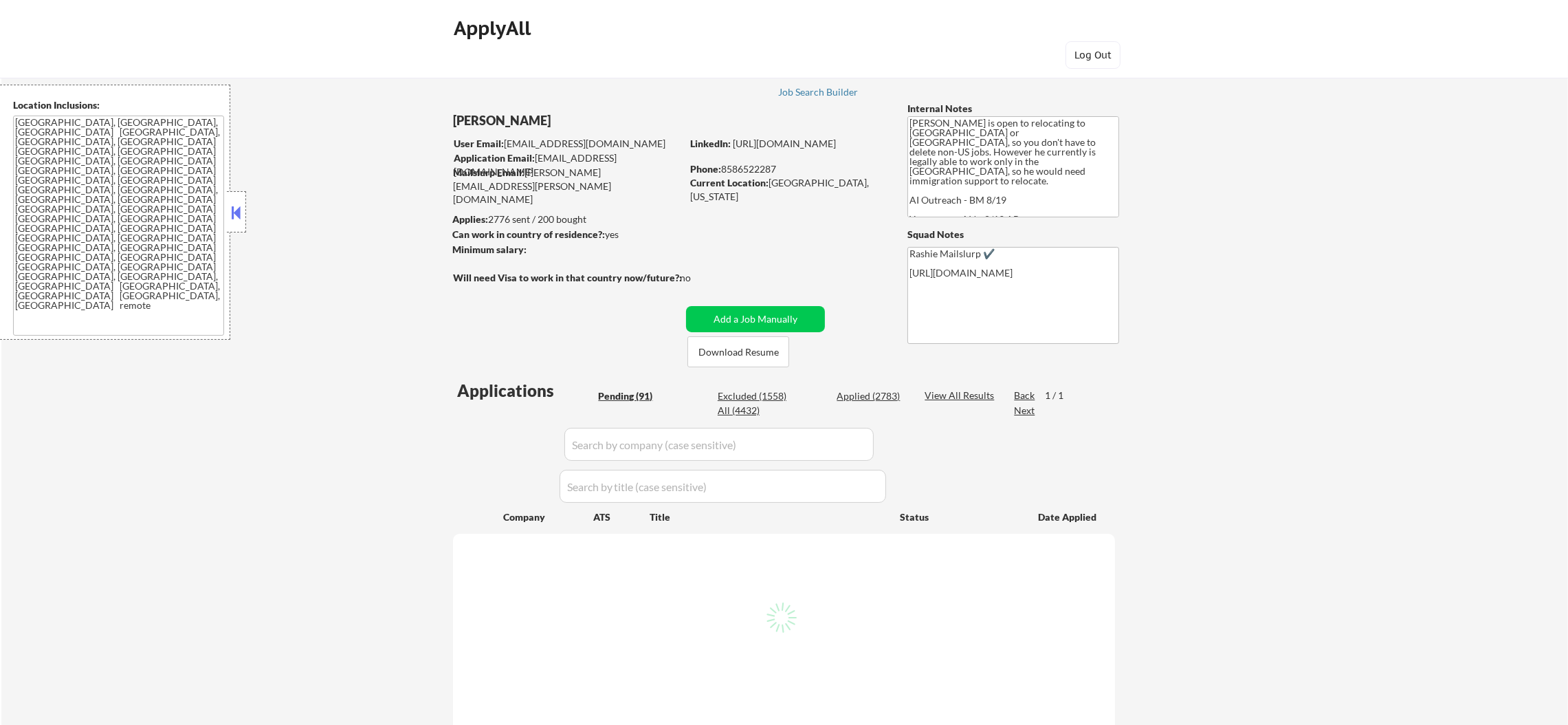
select select ""pending""
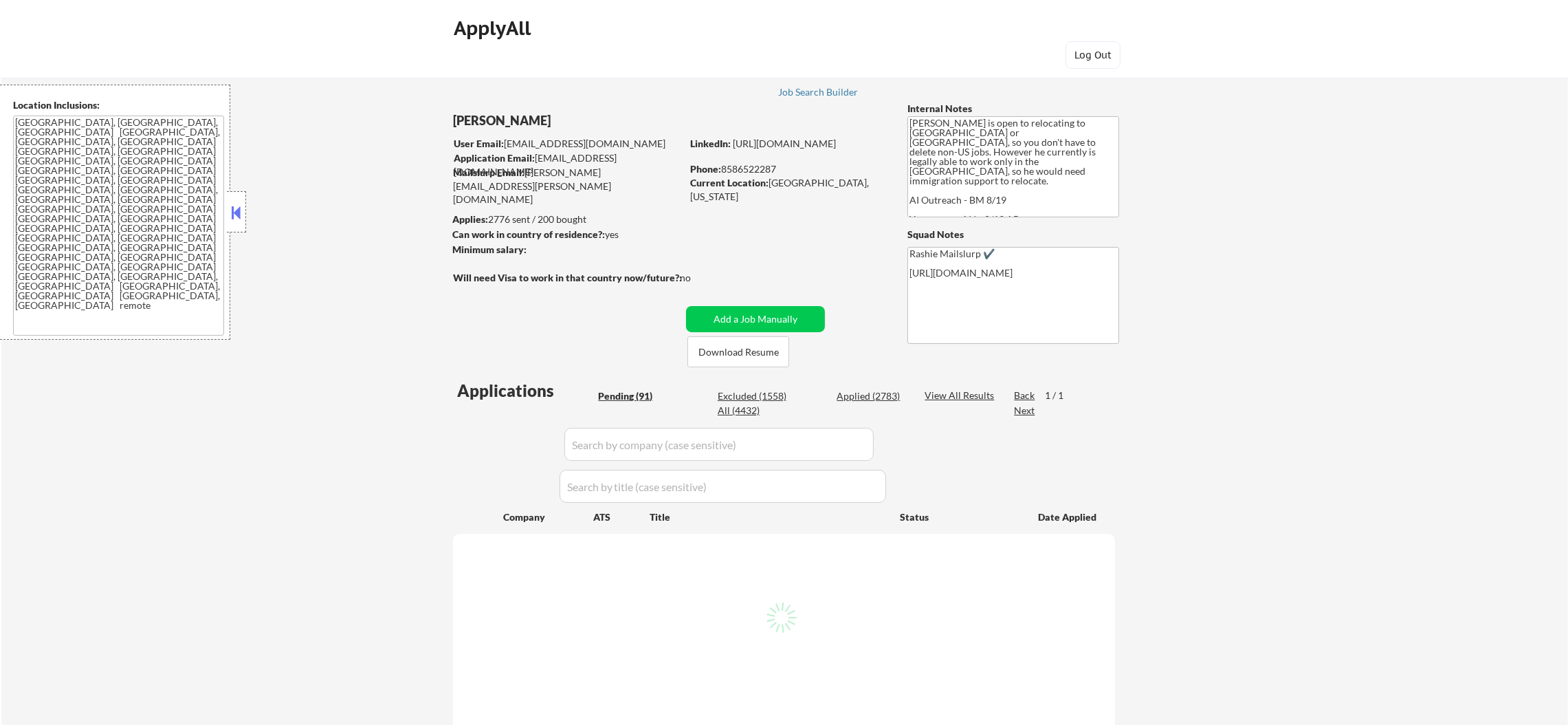
select select ""pending""
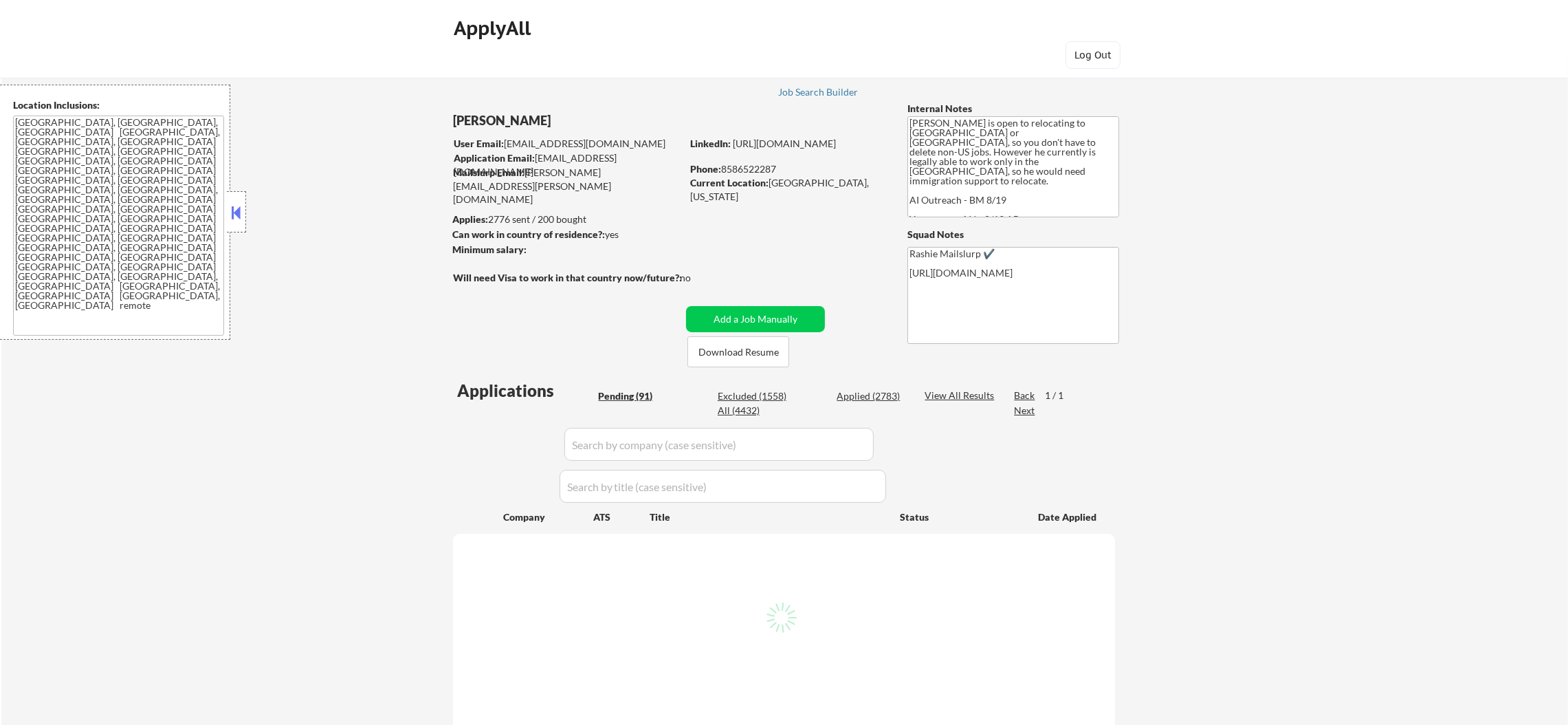
select select ""pending""
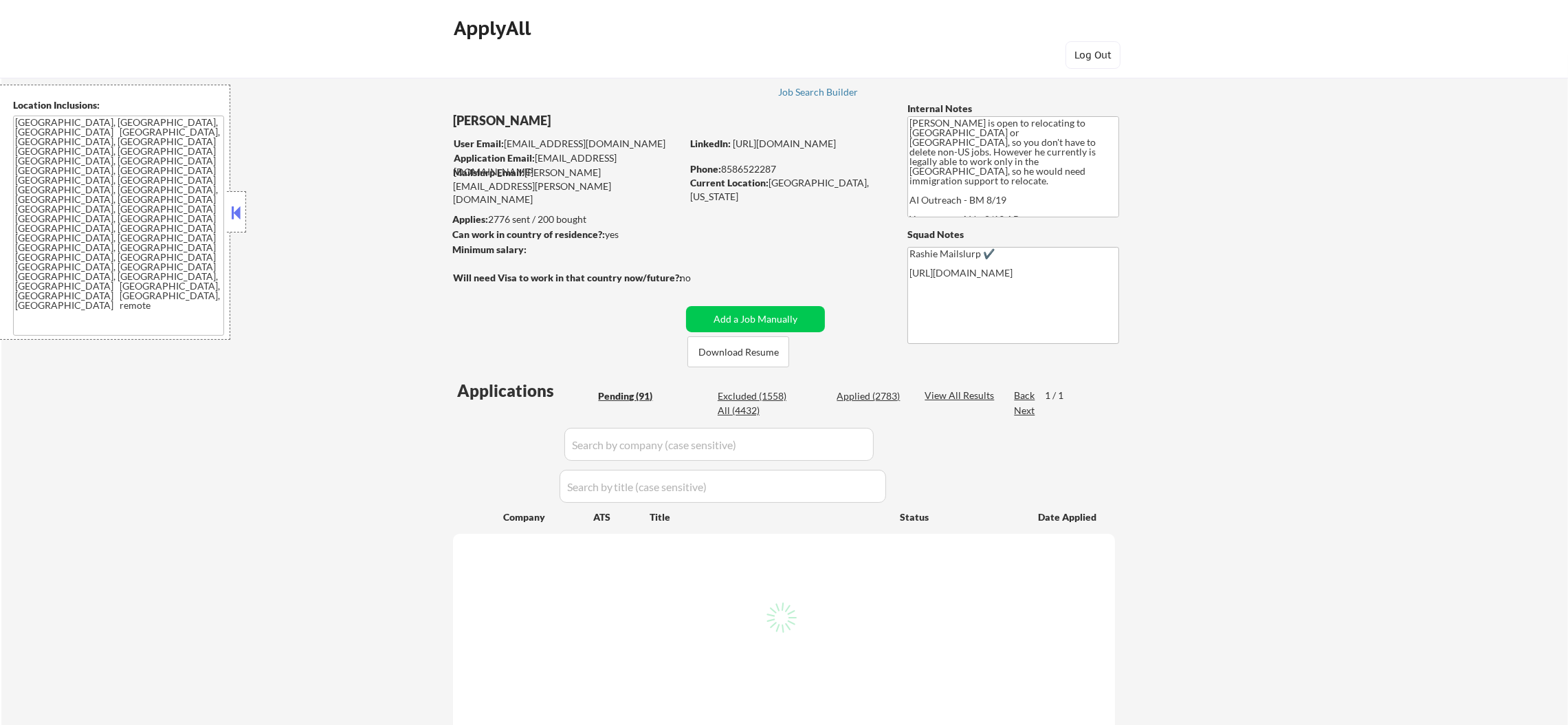
select select ""pending""
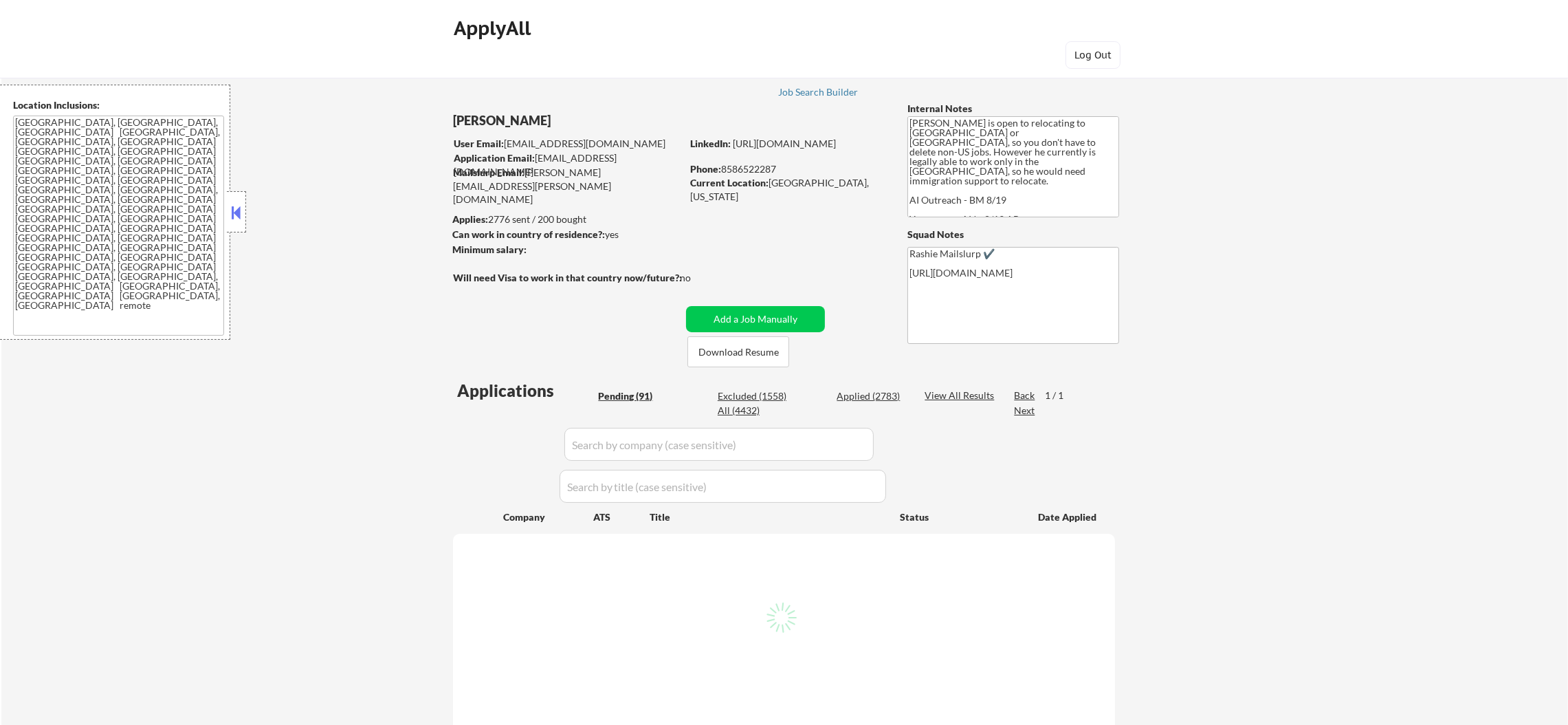
select select ""pending""
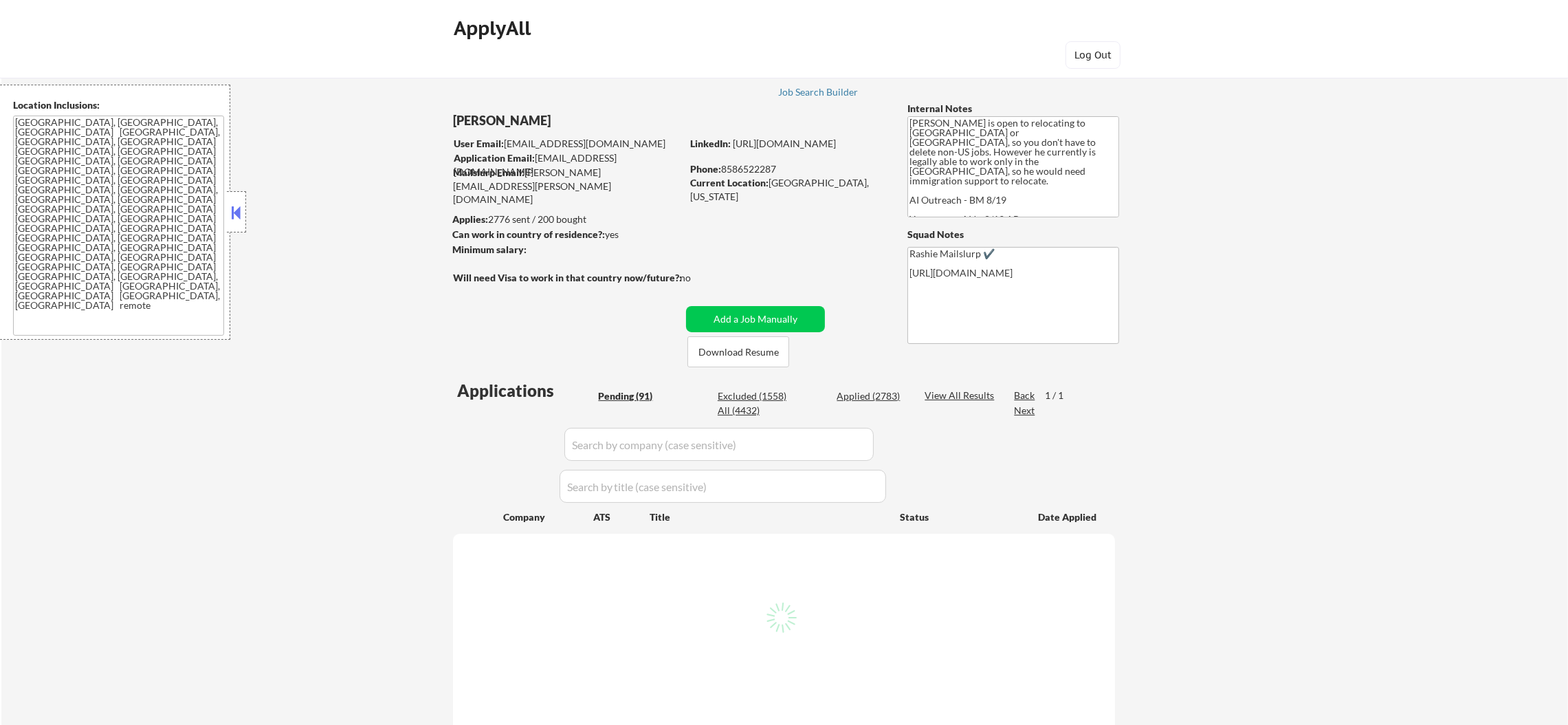
select select ""pending""
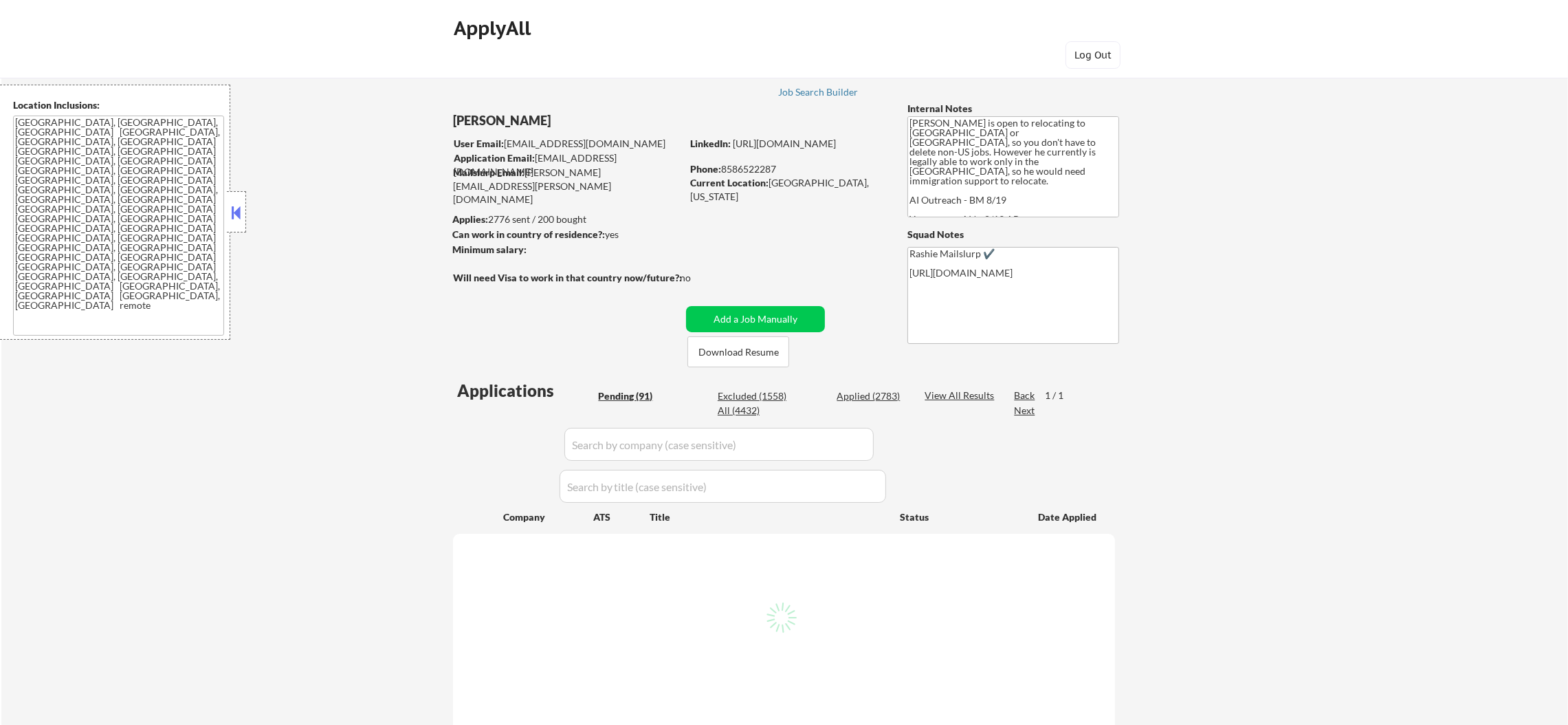
select select ""pending""
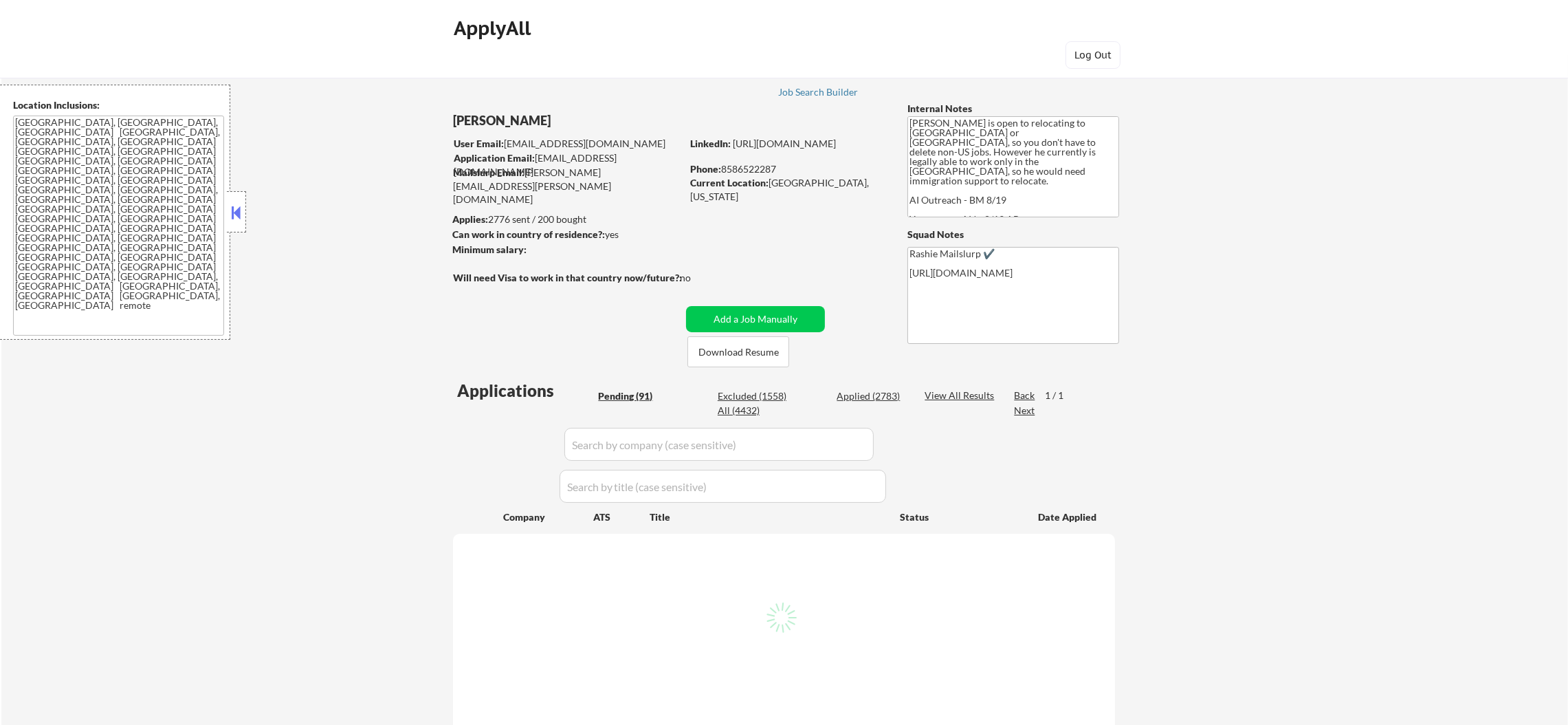
select select ""pending""
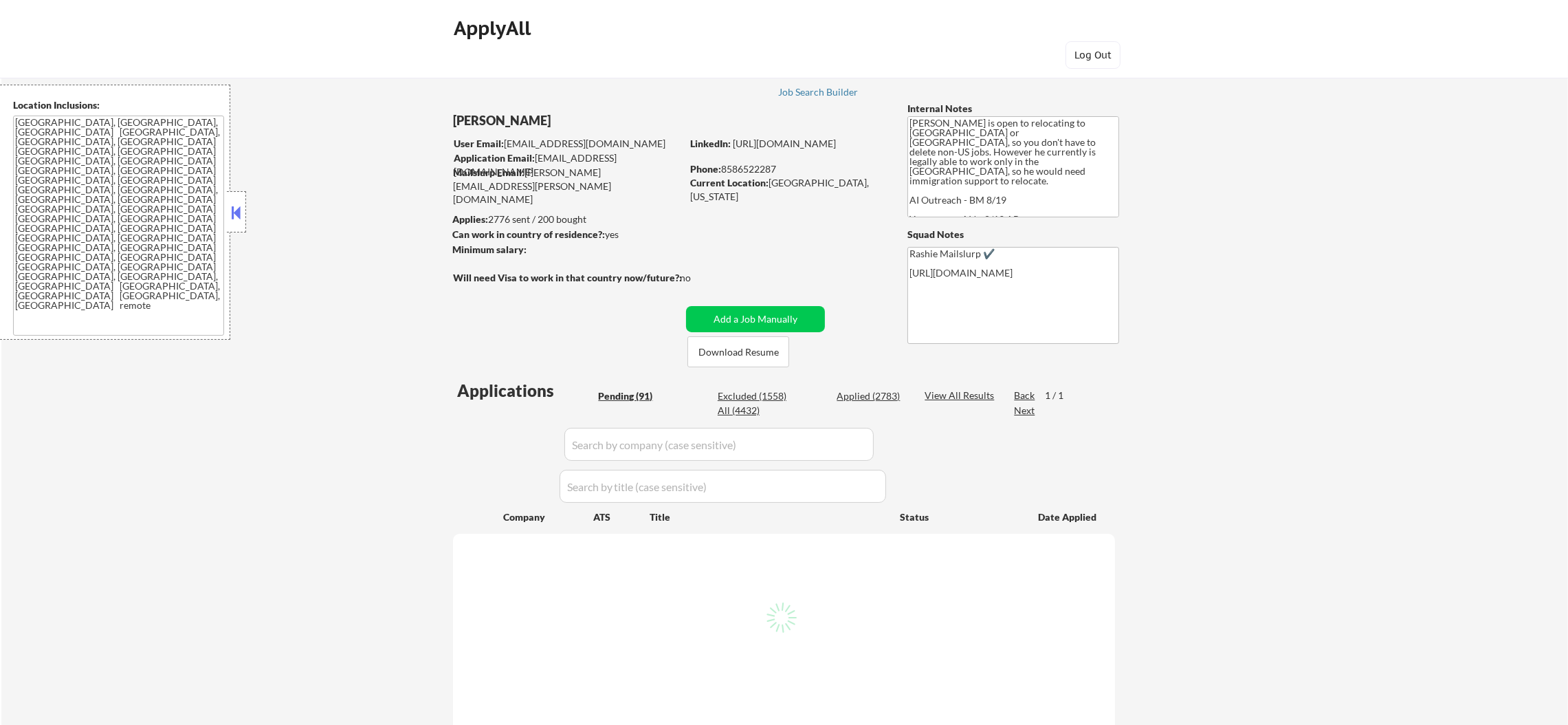
select select ""pending""
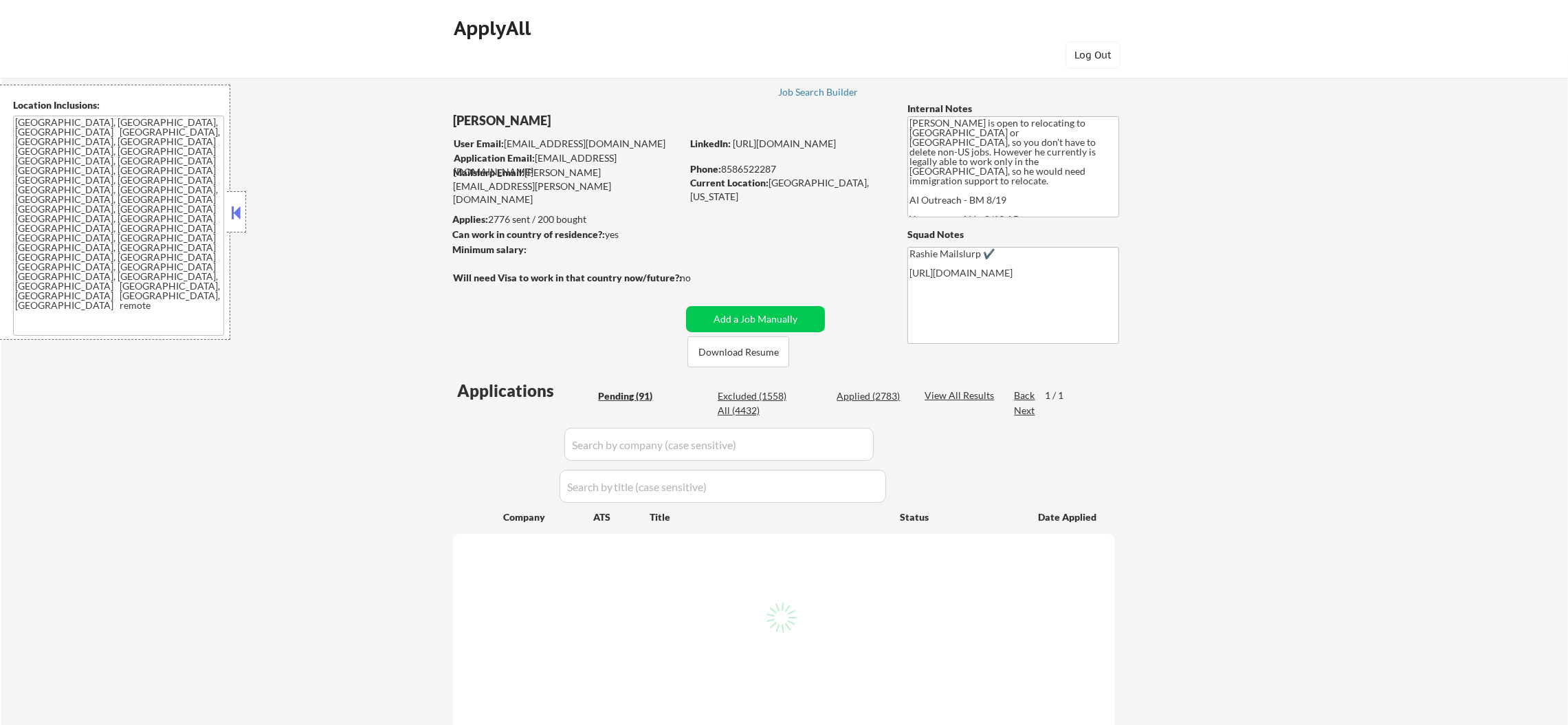
select select ""pending""
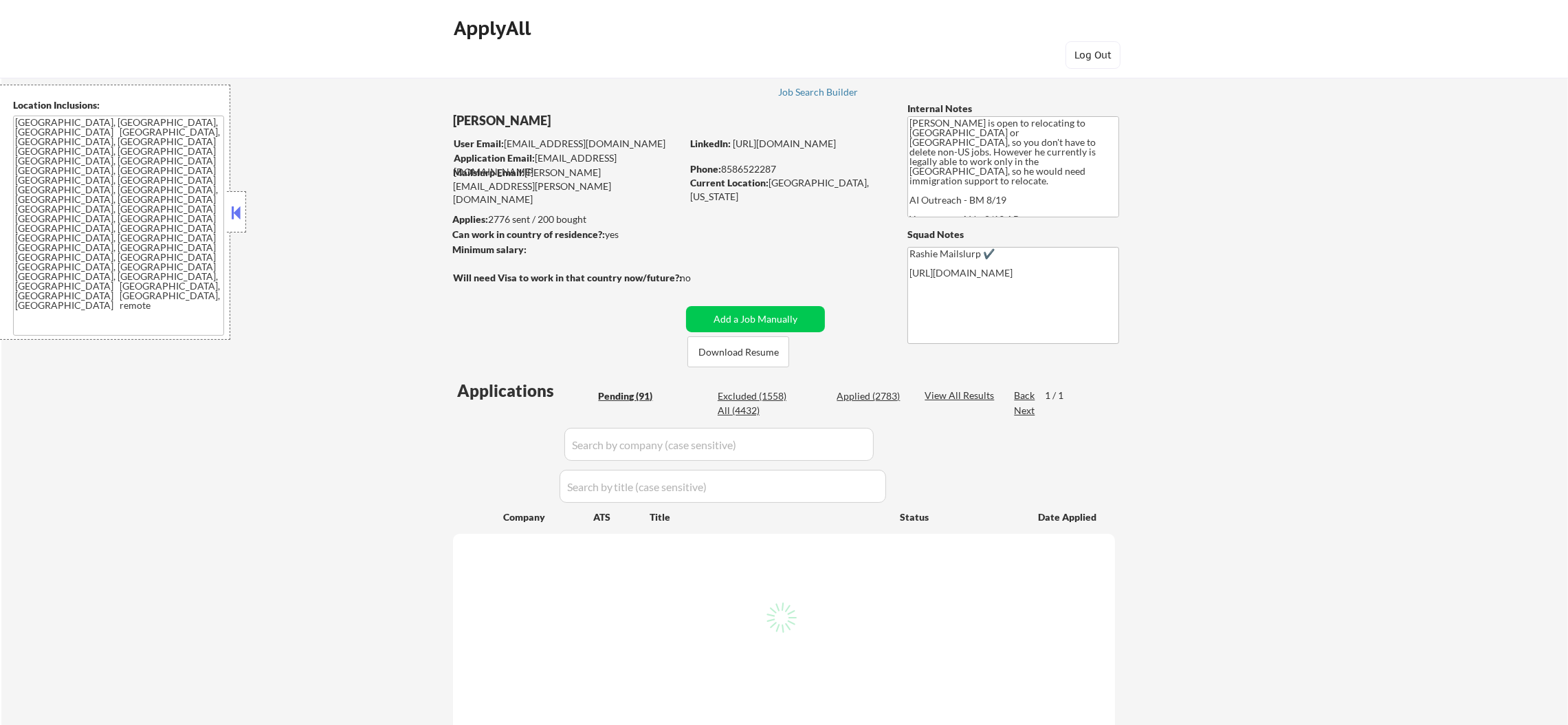
select select ""pending""
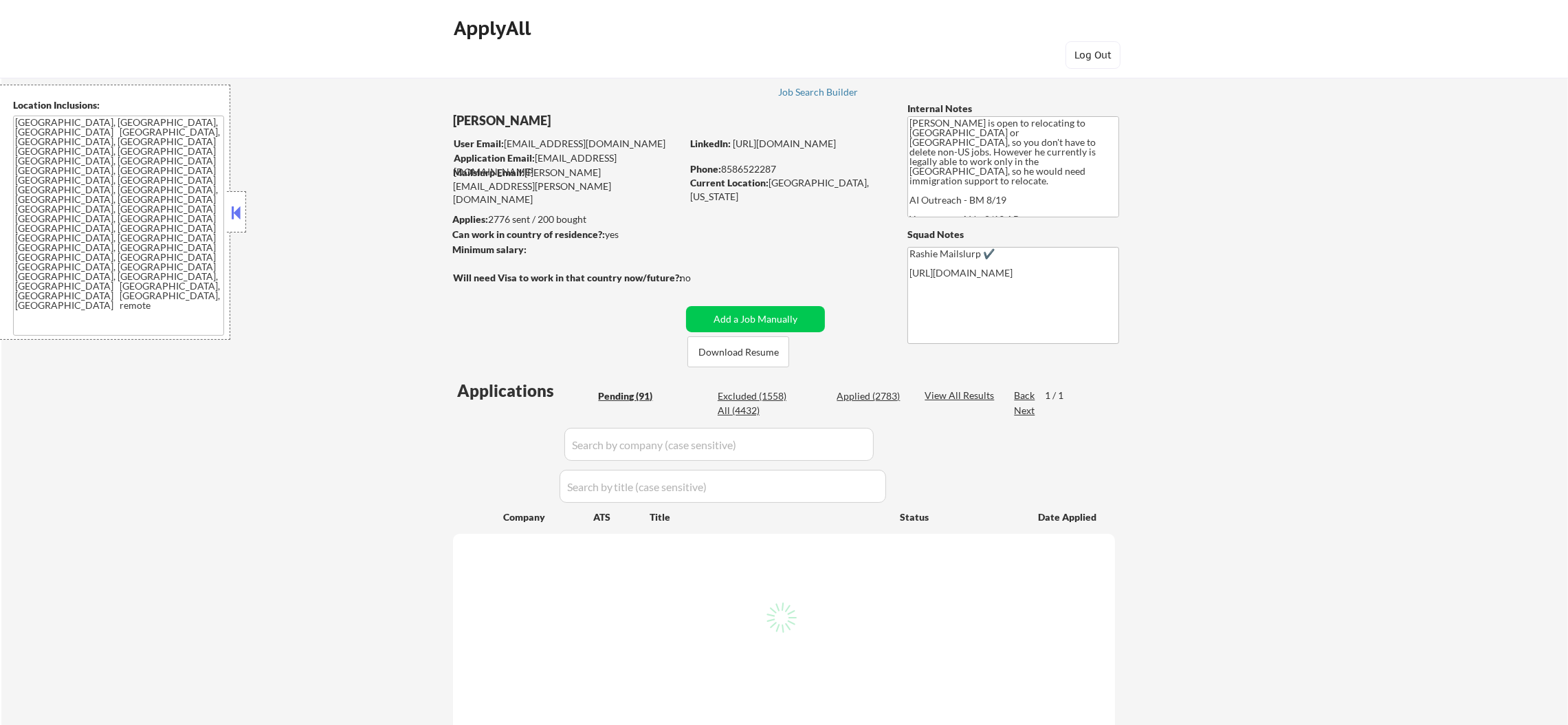
select select ""pending""
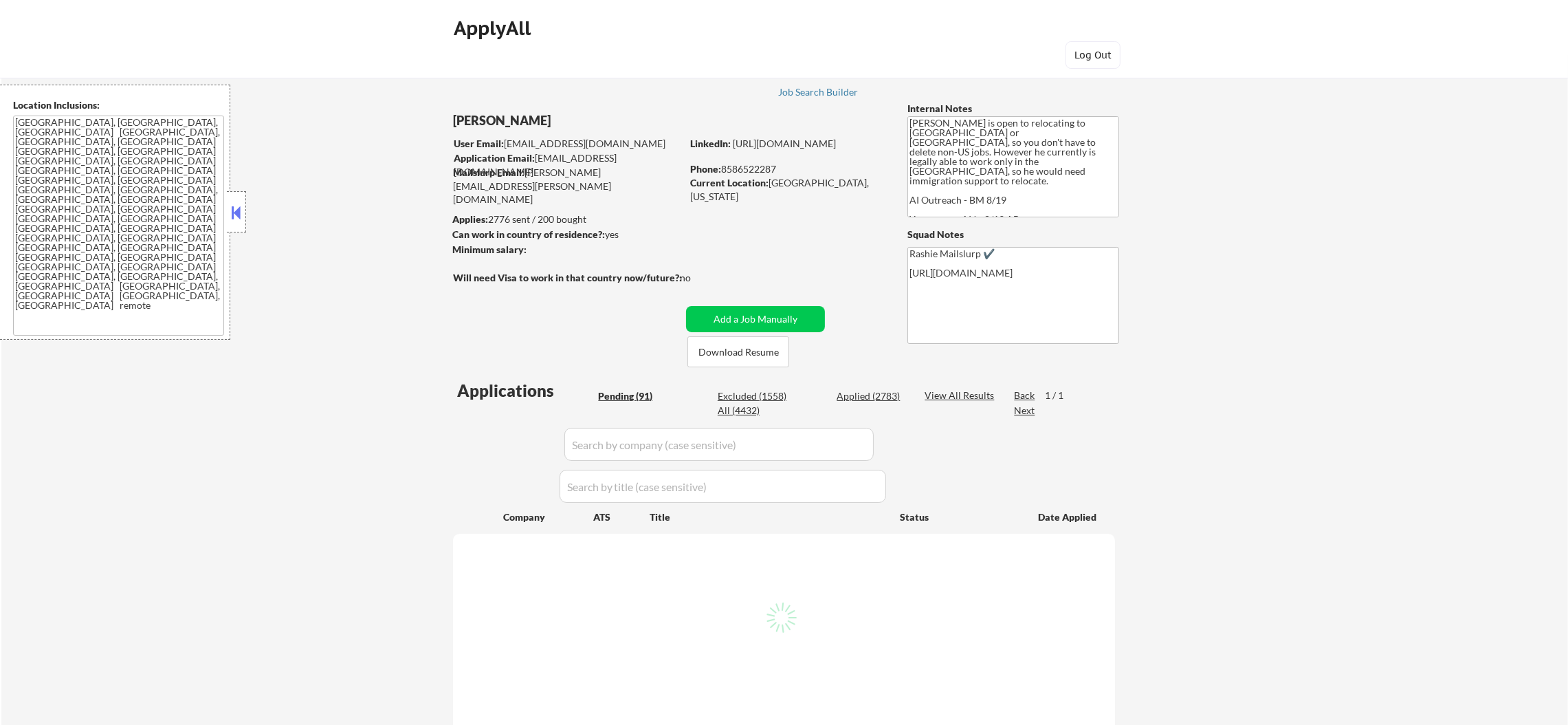
select select ""pending""
select select ""applied""
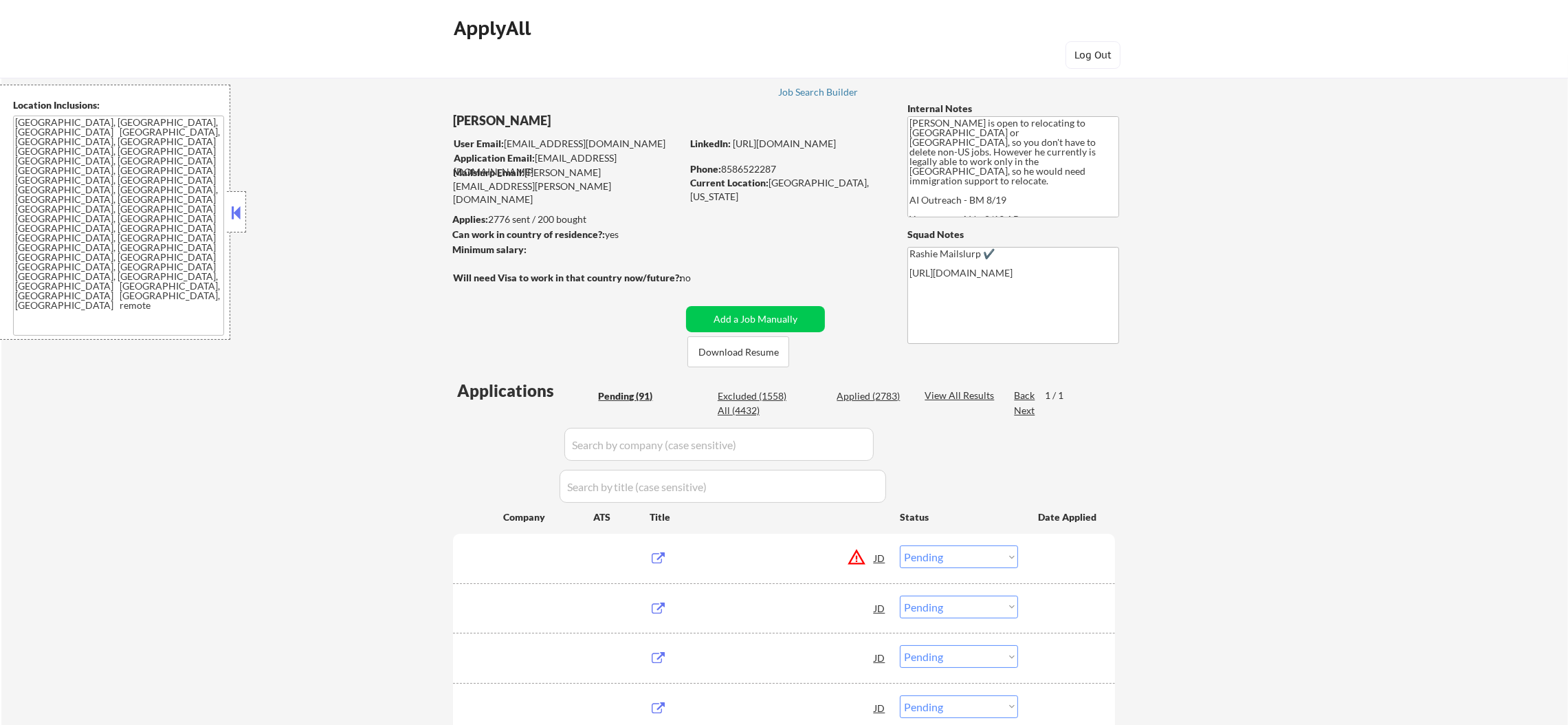
select select ""applied""
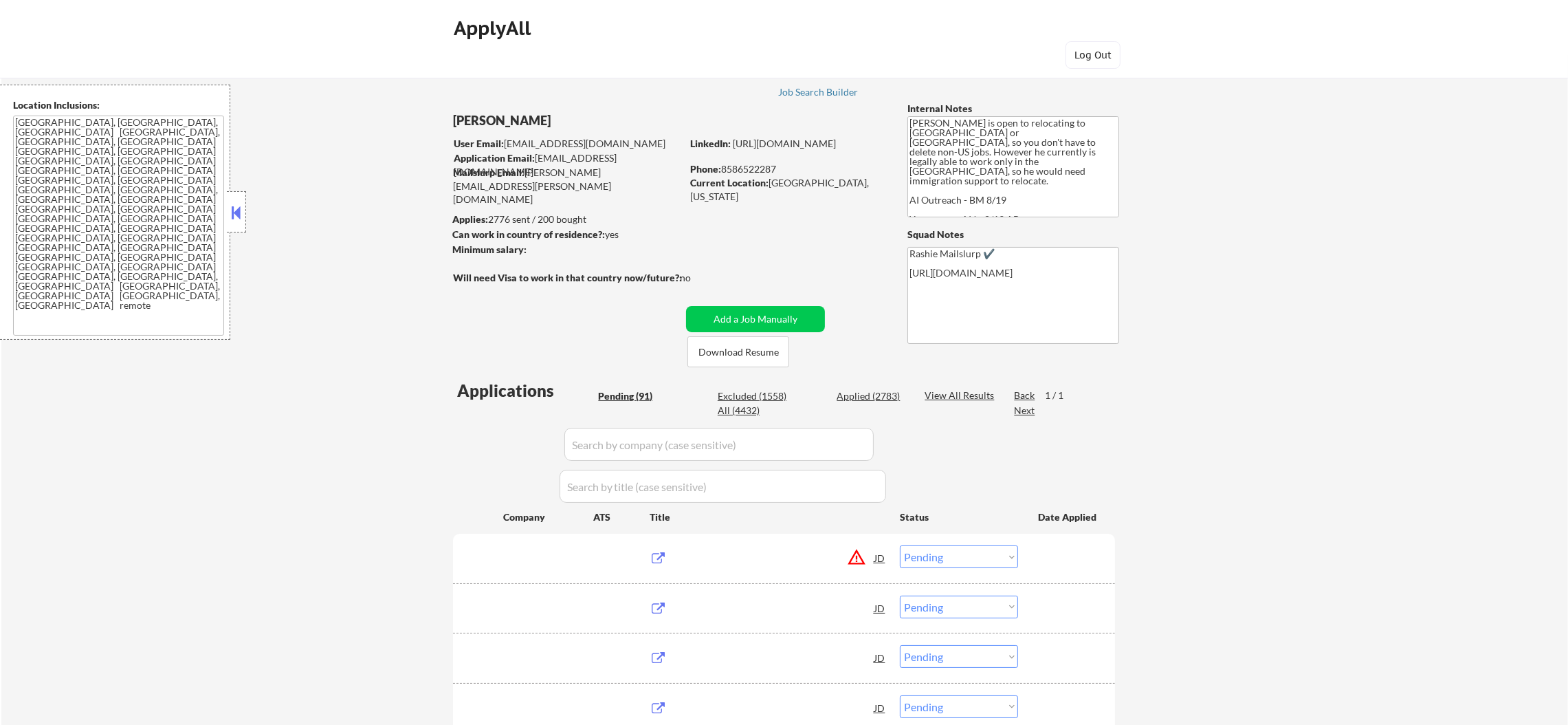
select select ""applied""
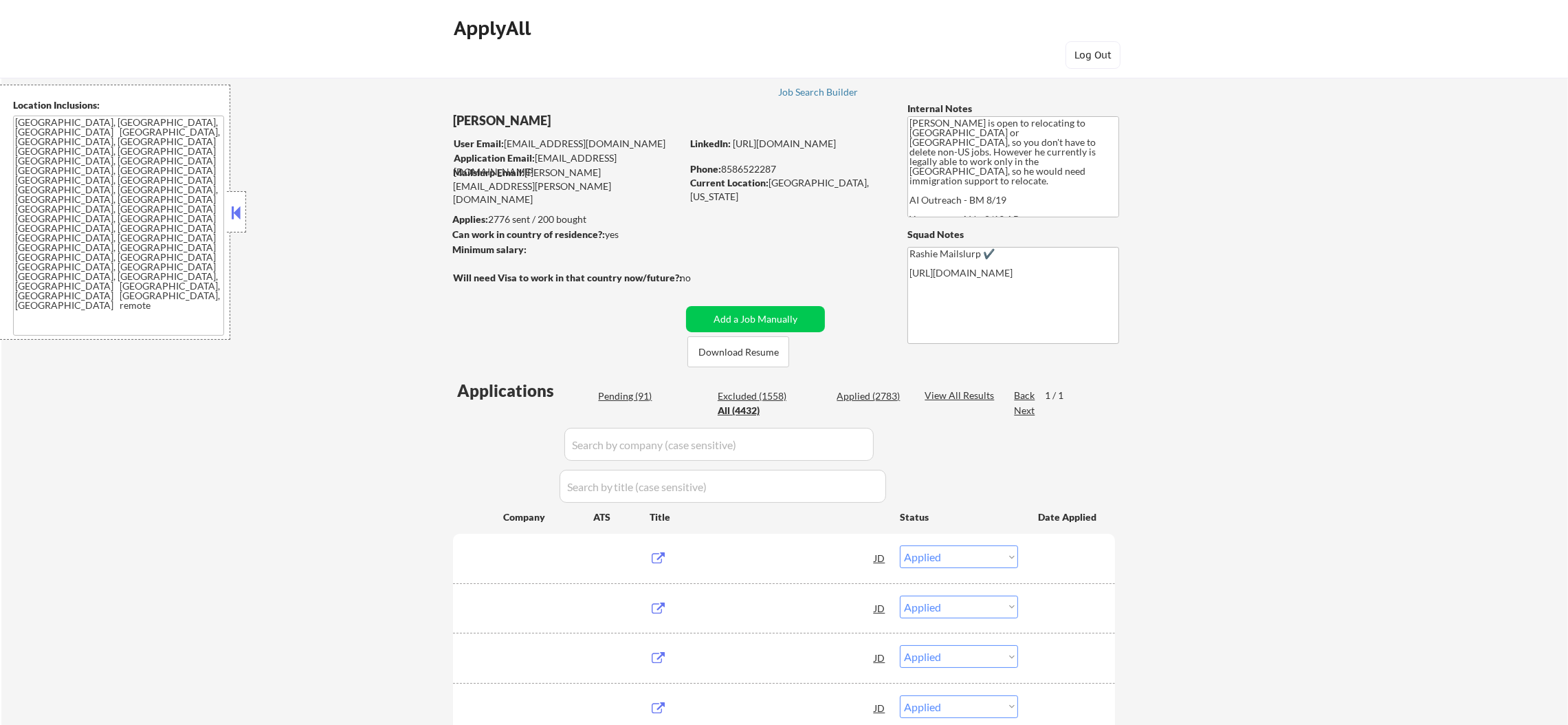
select select ""applied""
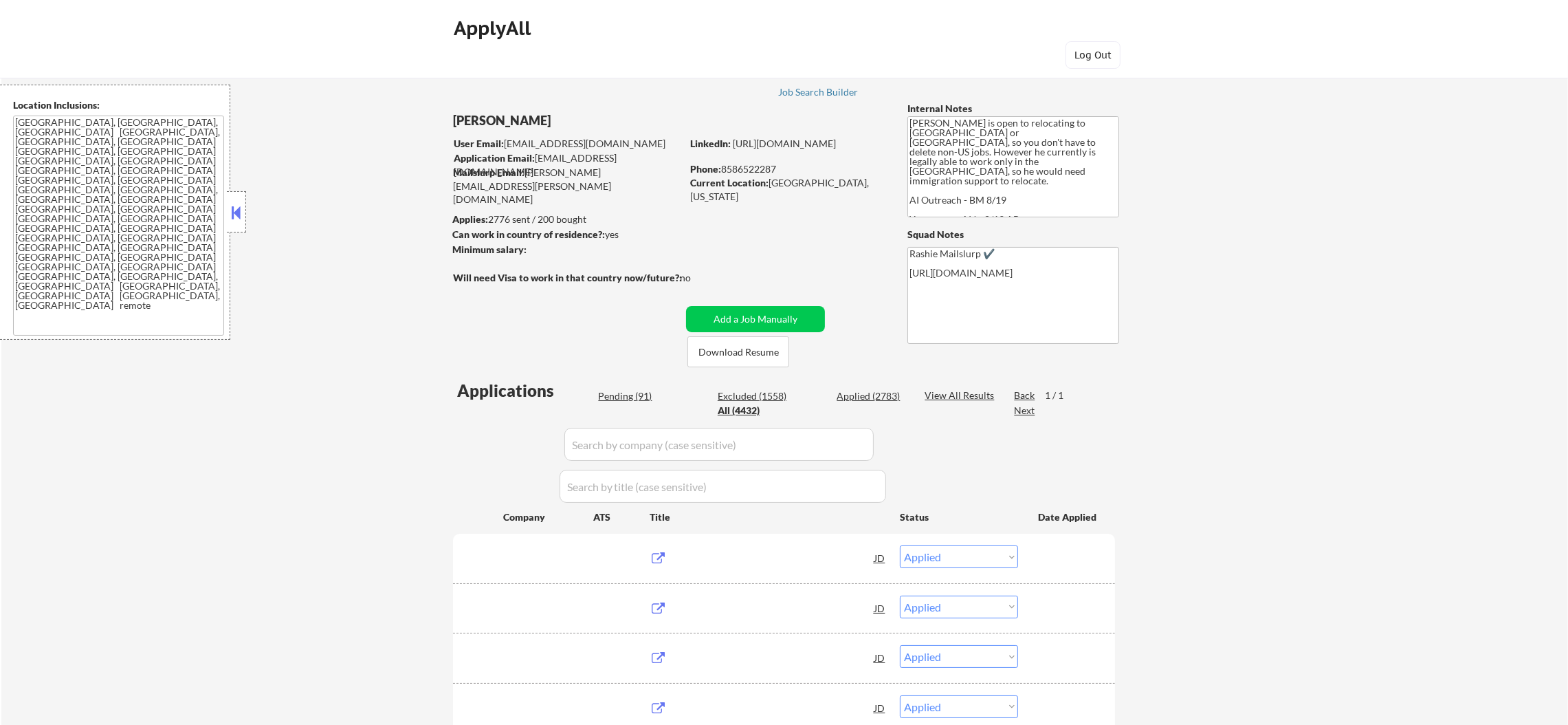
select select ""applied""
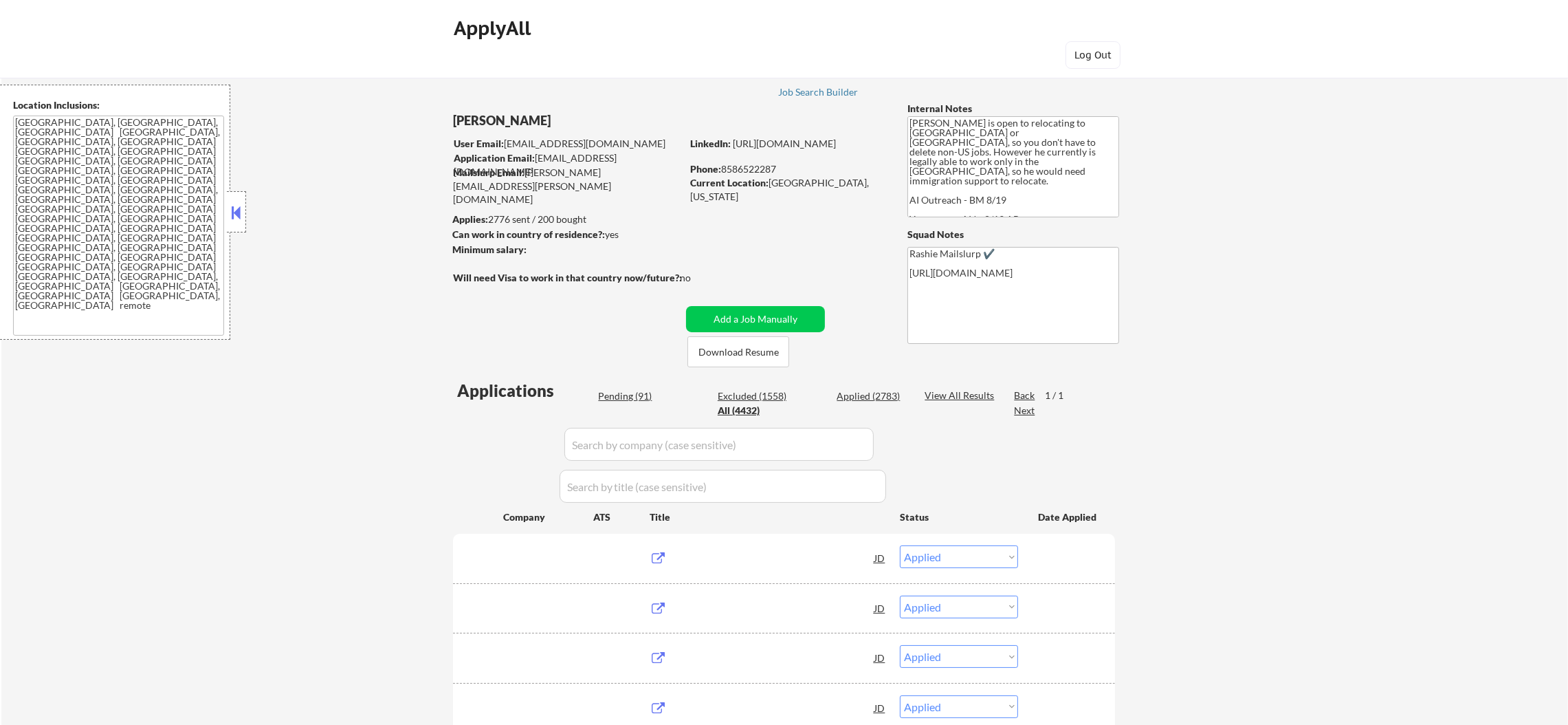
select select ""applied""
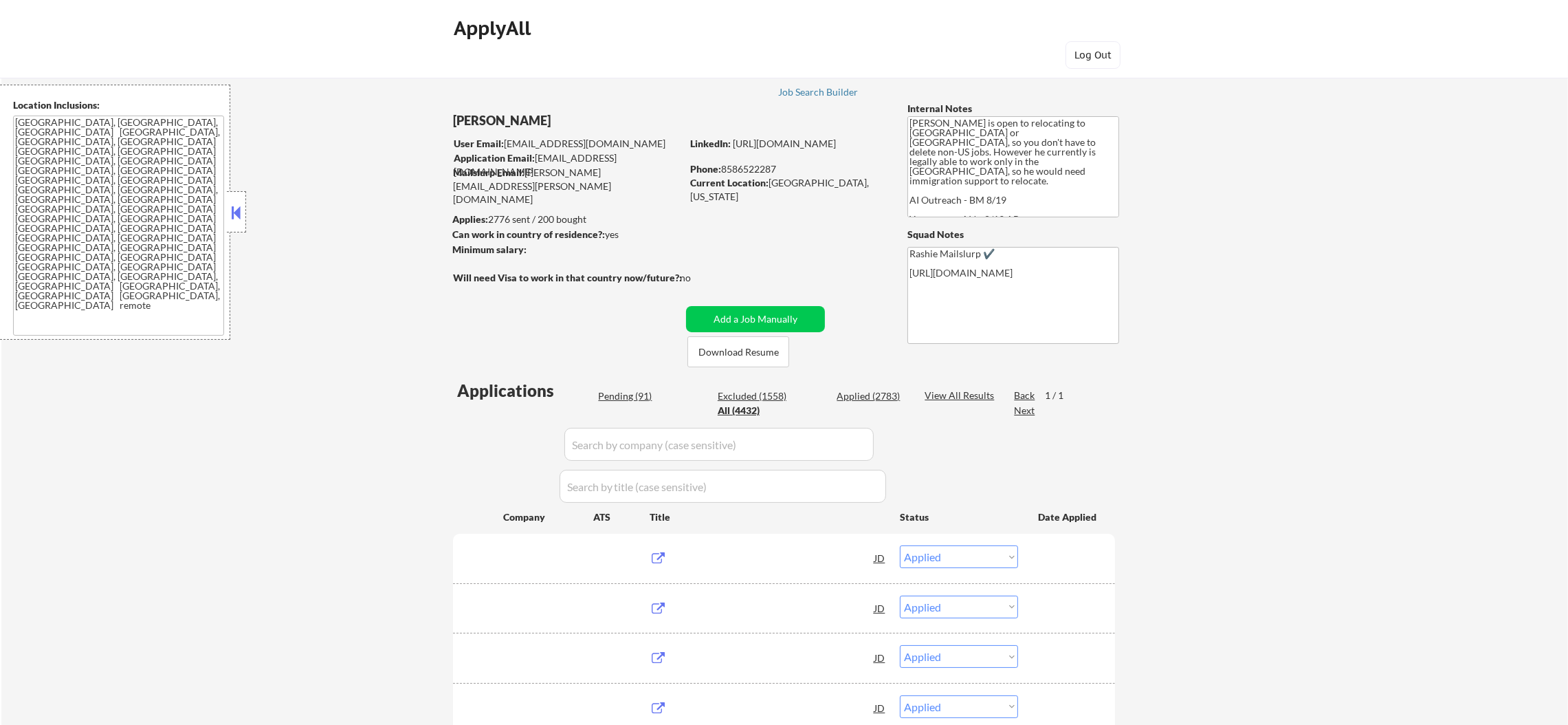
select select ""applied""
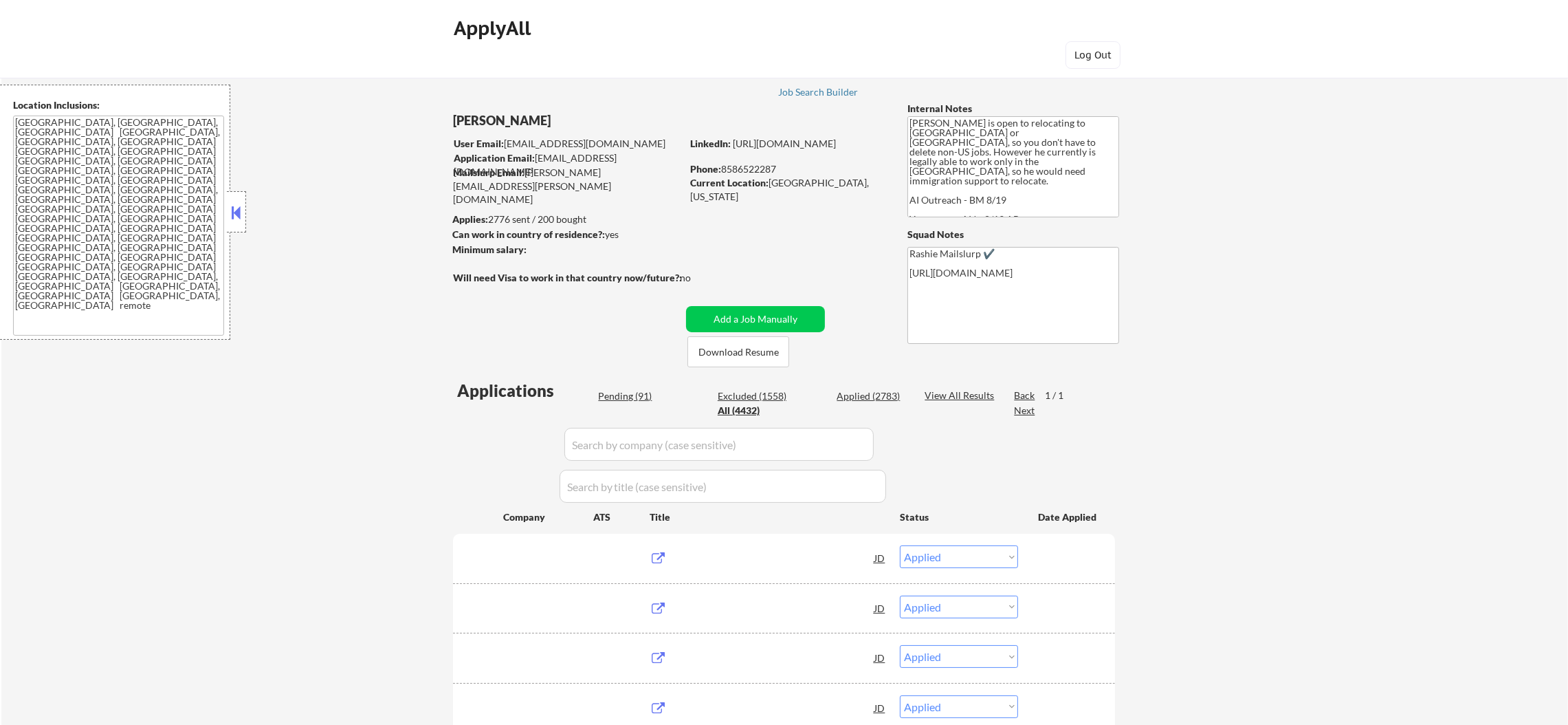
select select ""applied""
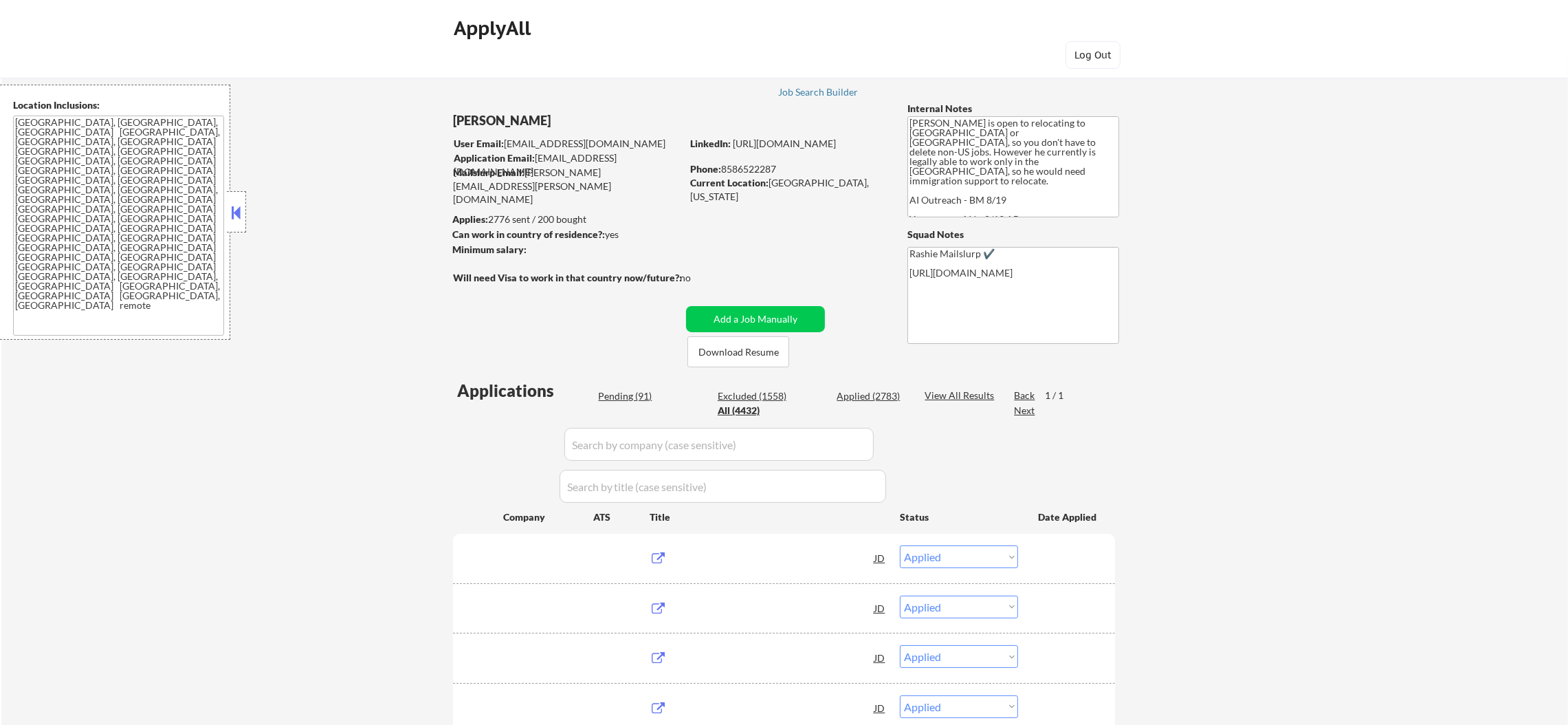
select select ""applied""
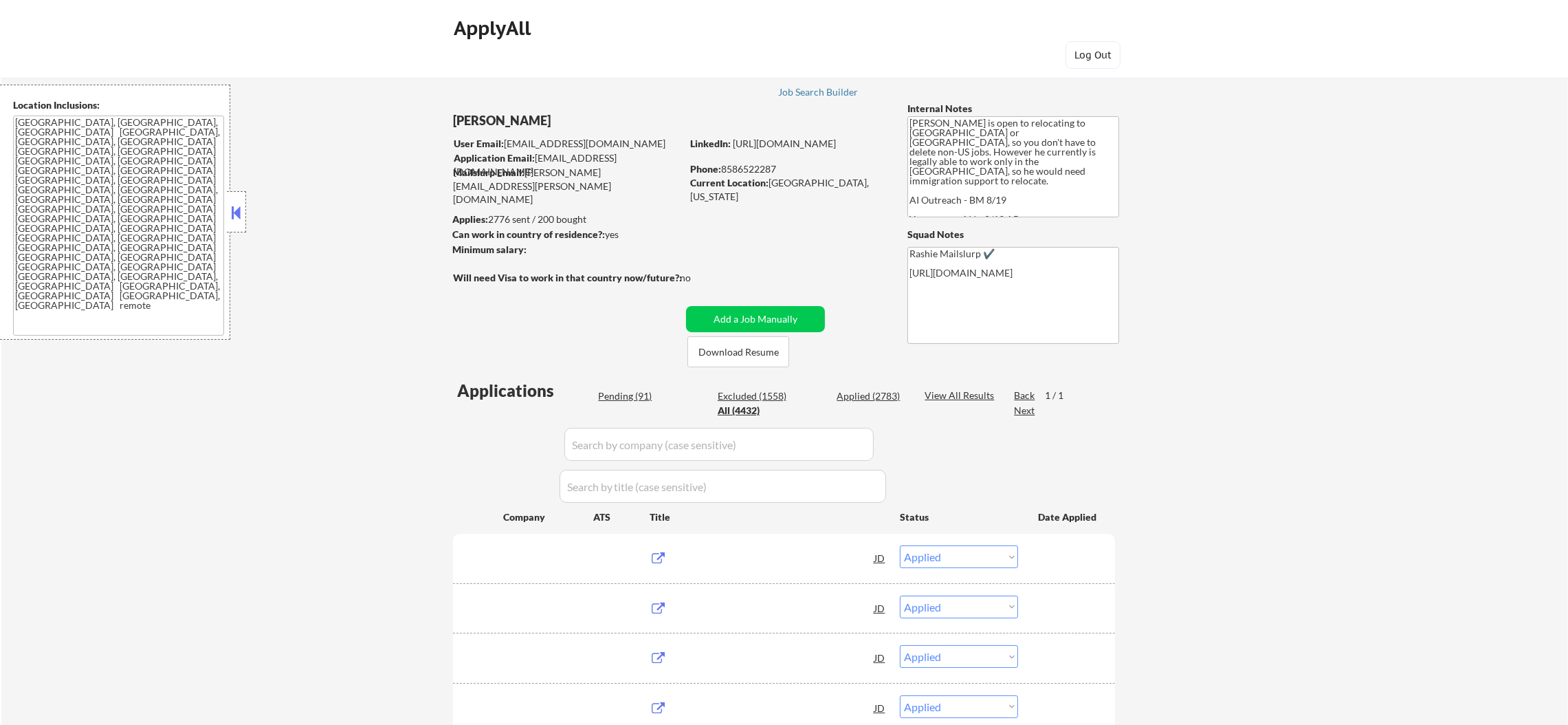
select select ""applied""
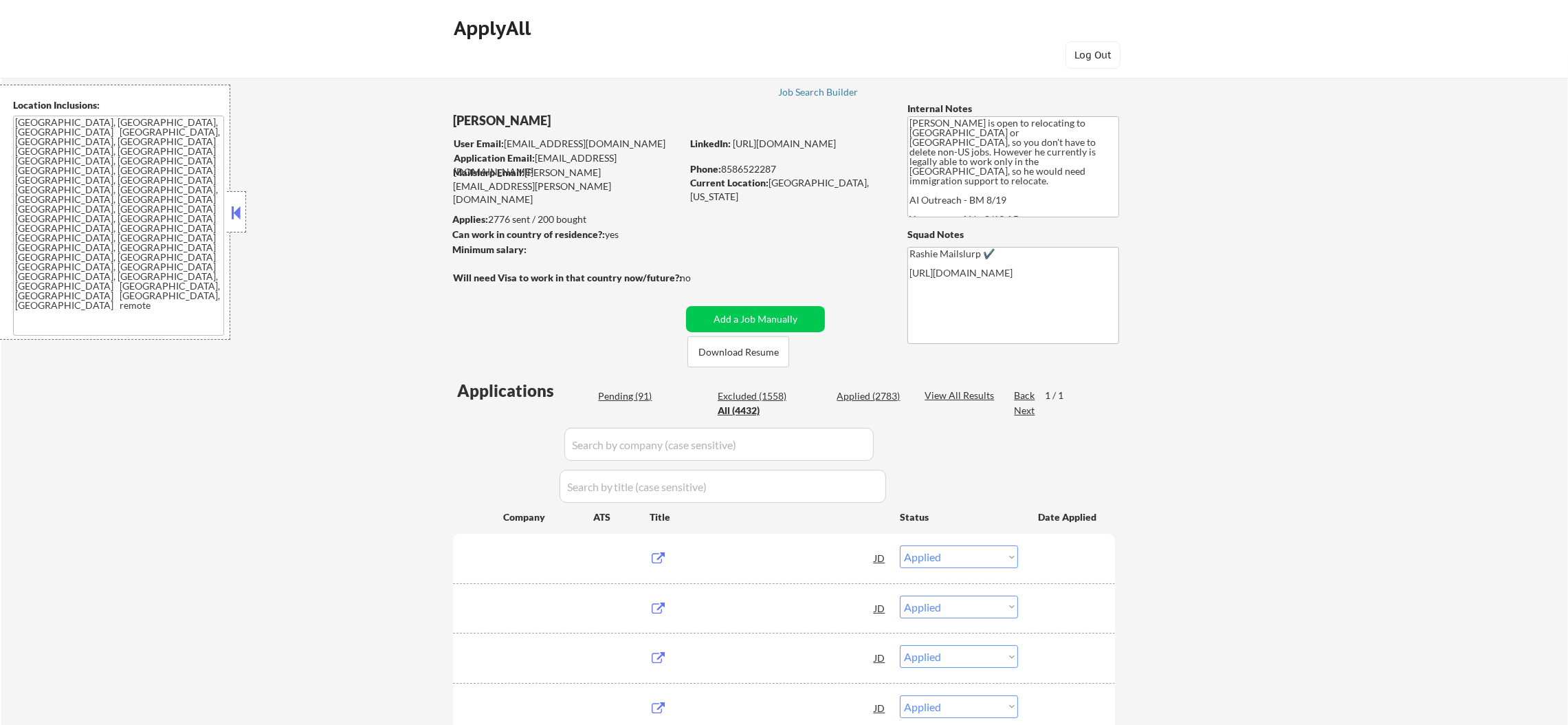
select select ""applied""
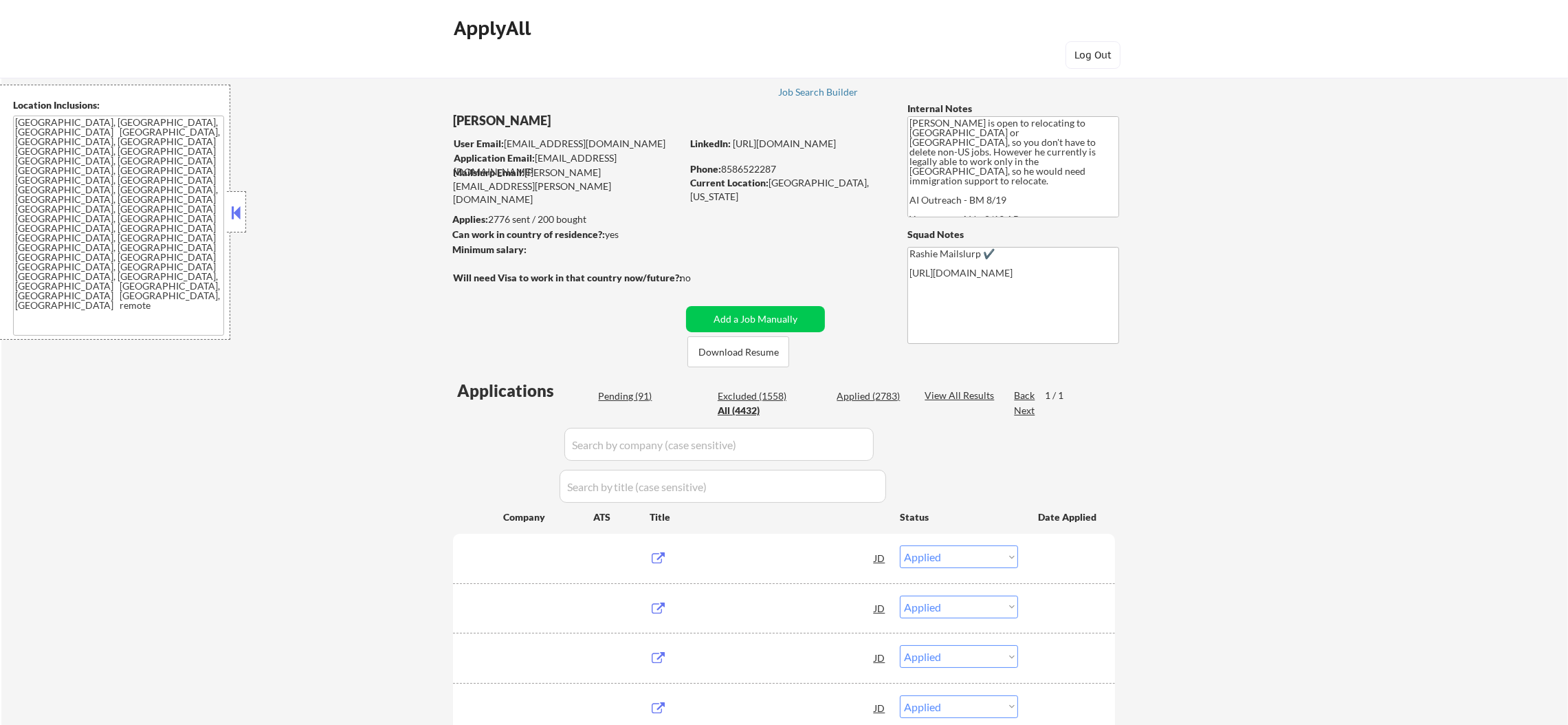
select select ""applied""
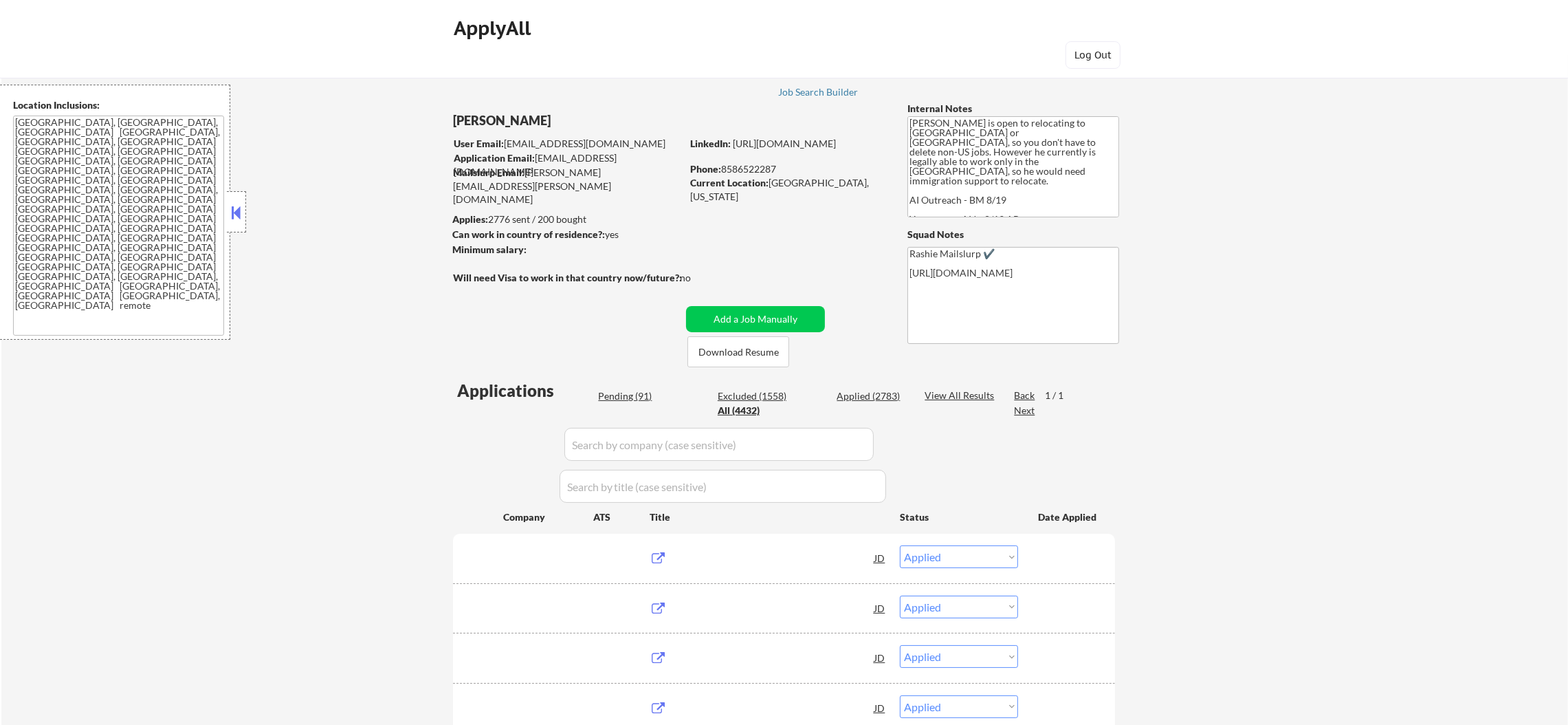
select select ""applied""
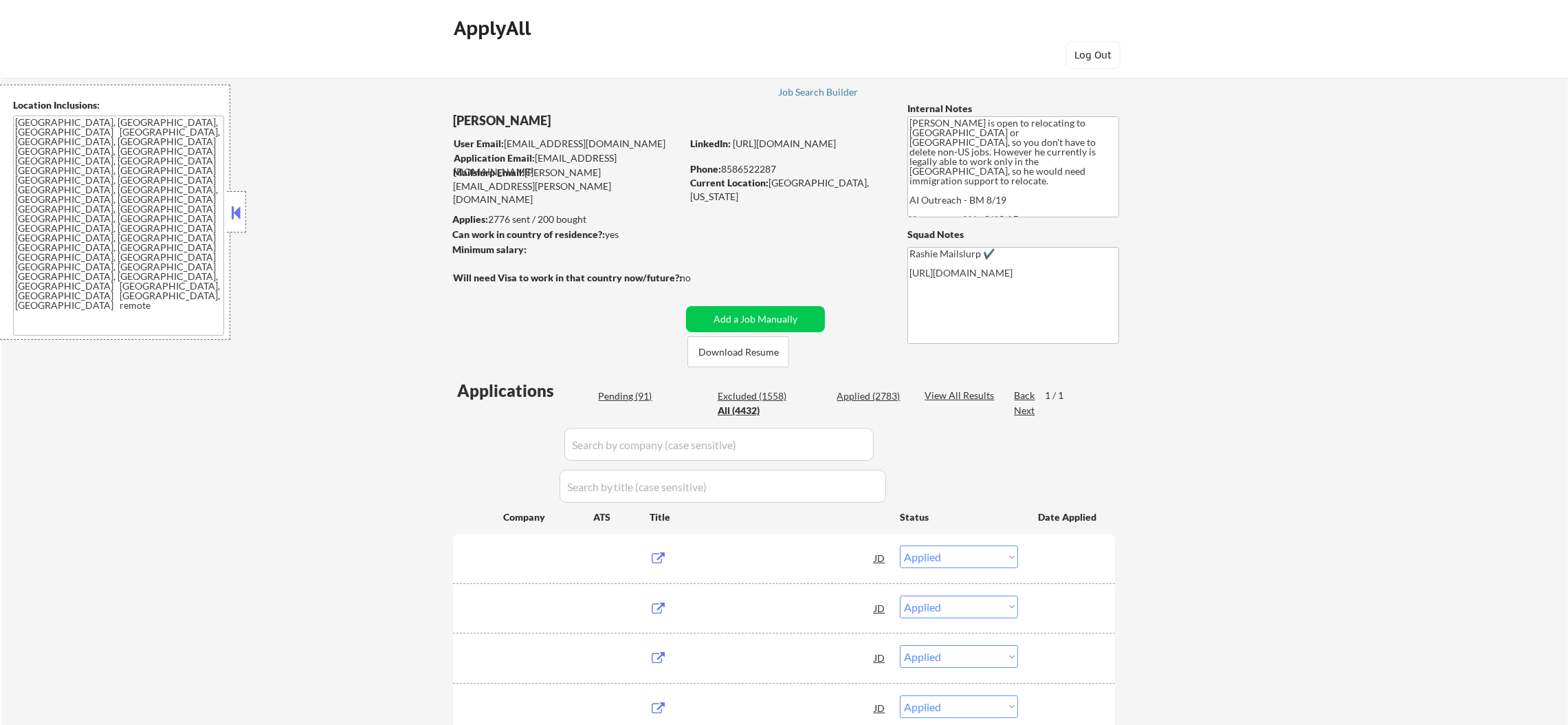
select select ""applied""
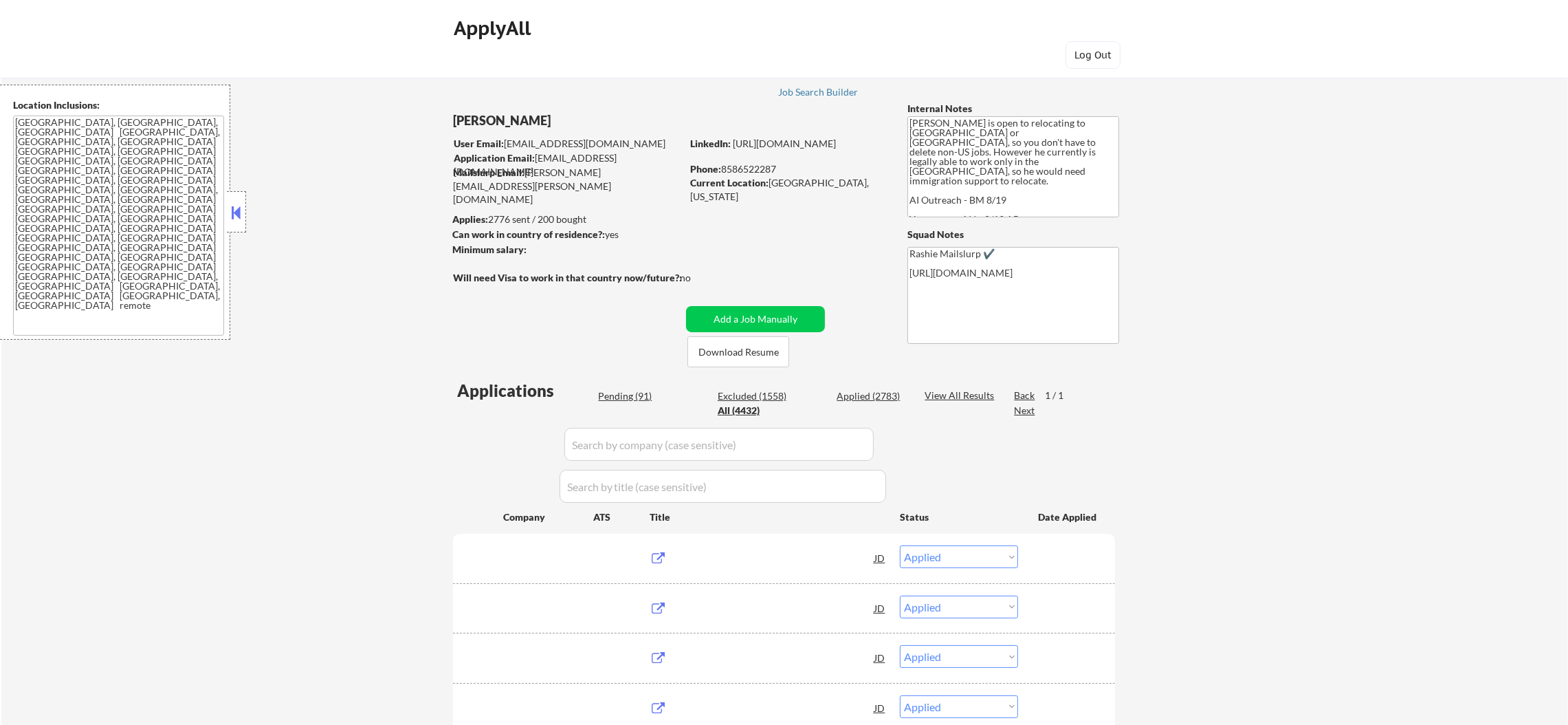
select select ""applied""
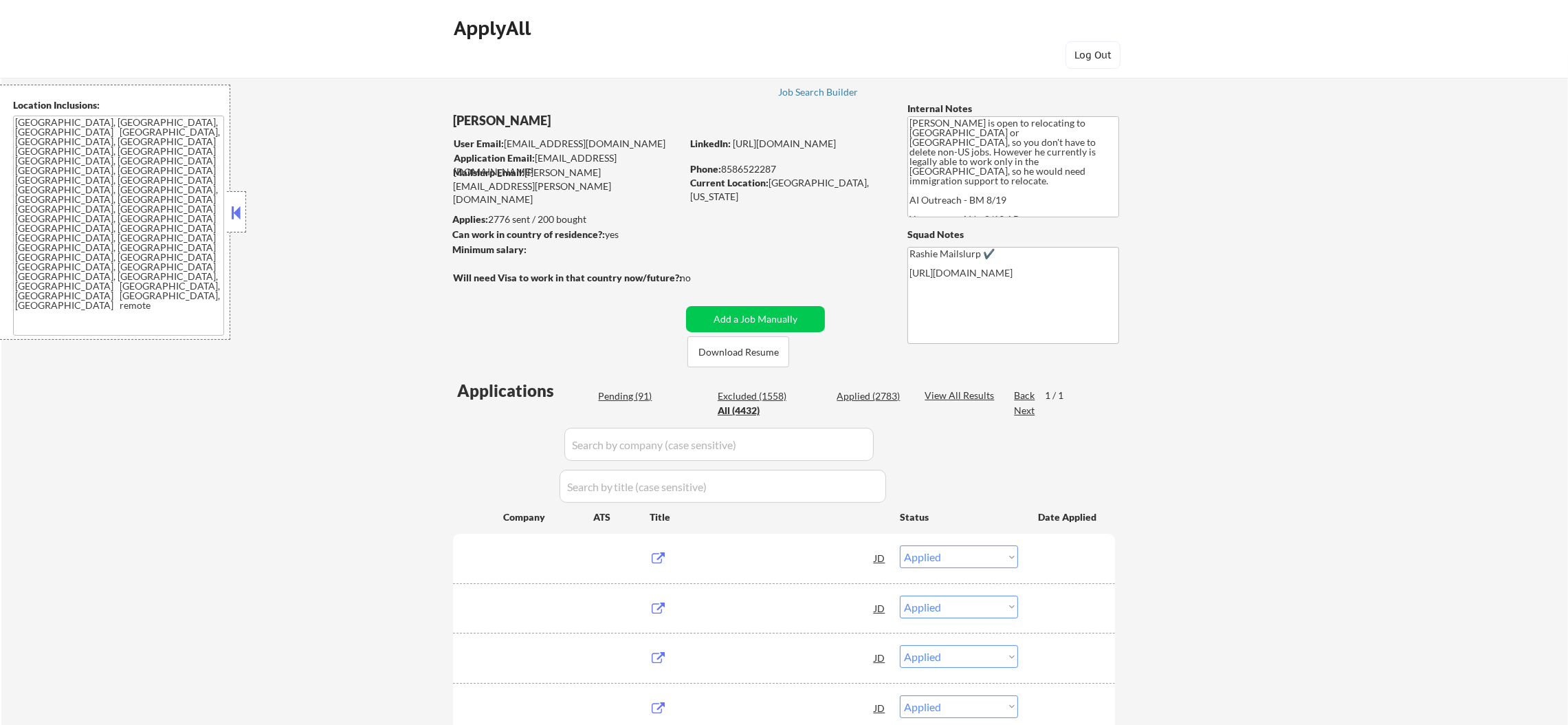
select select ""applied""
select select ""excluded__other_""
select select ""applied""
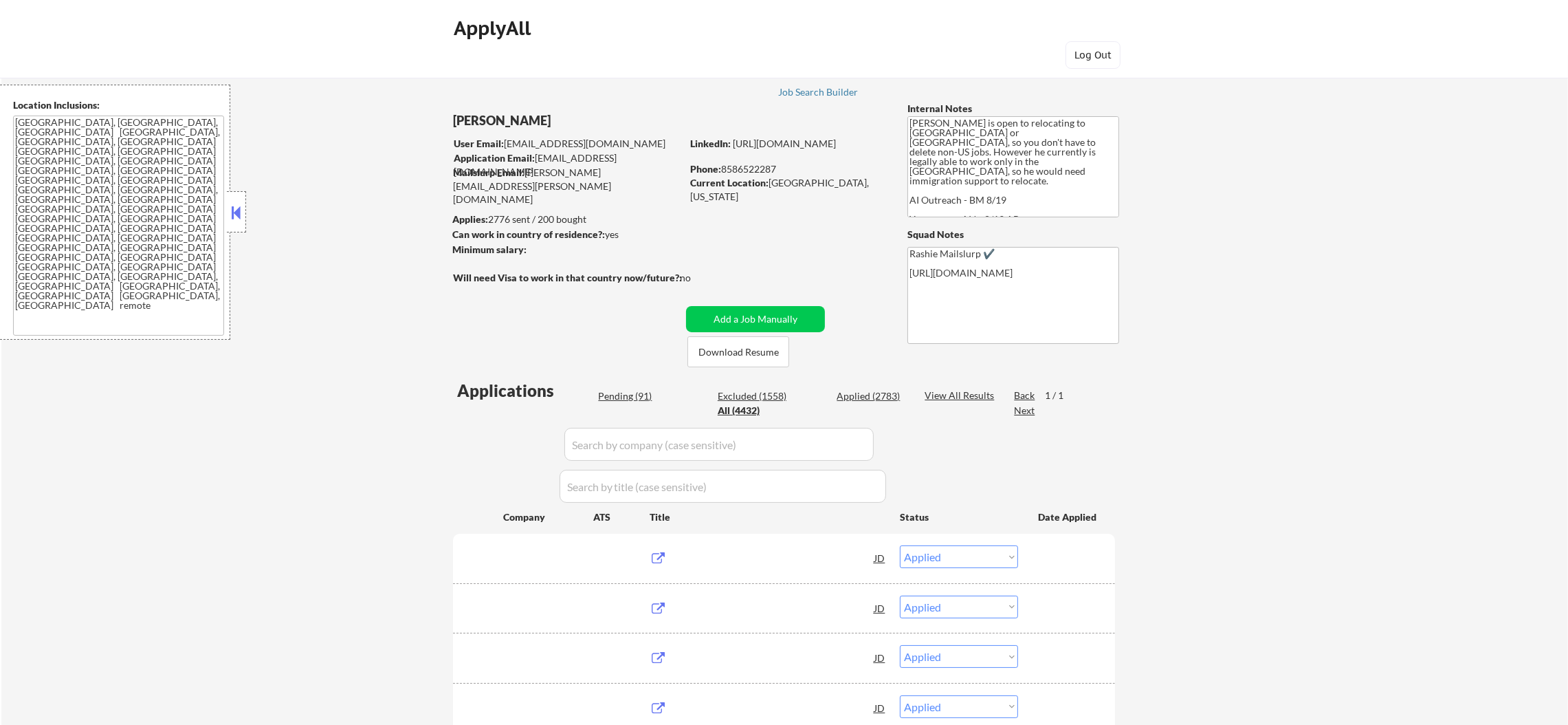
select select ""applied""
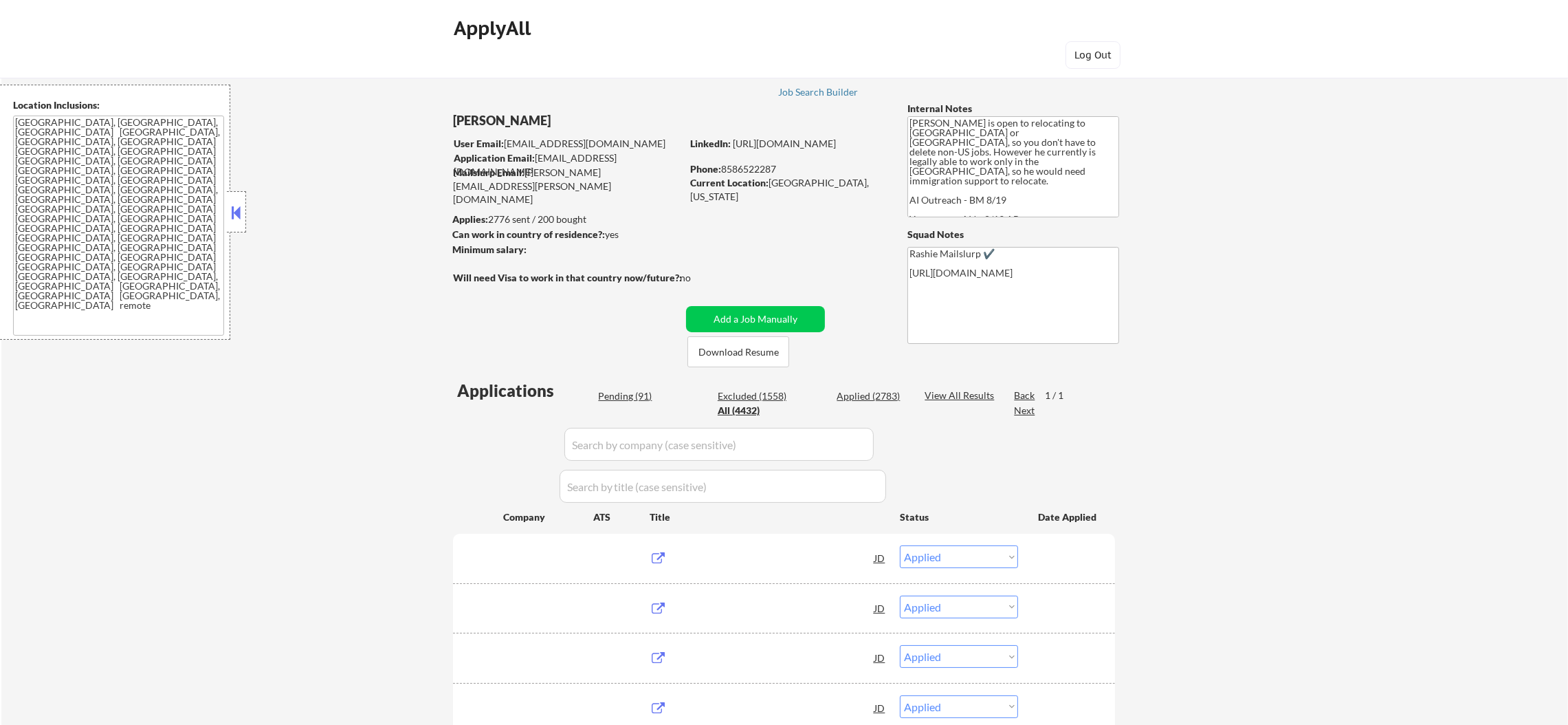
select select ""applied""
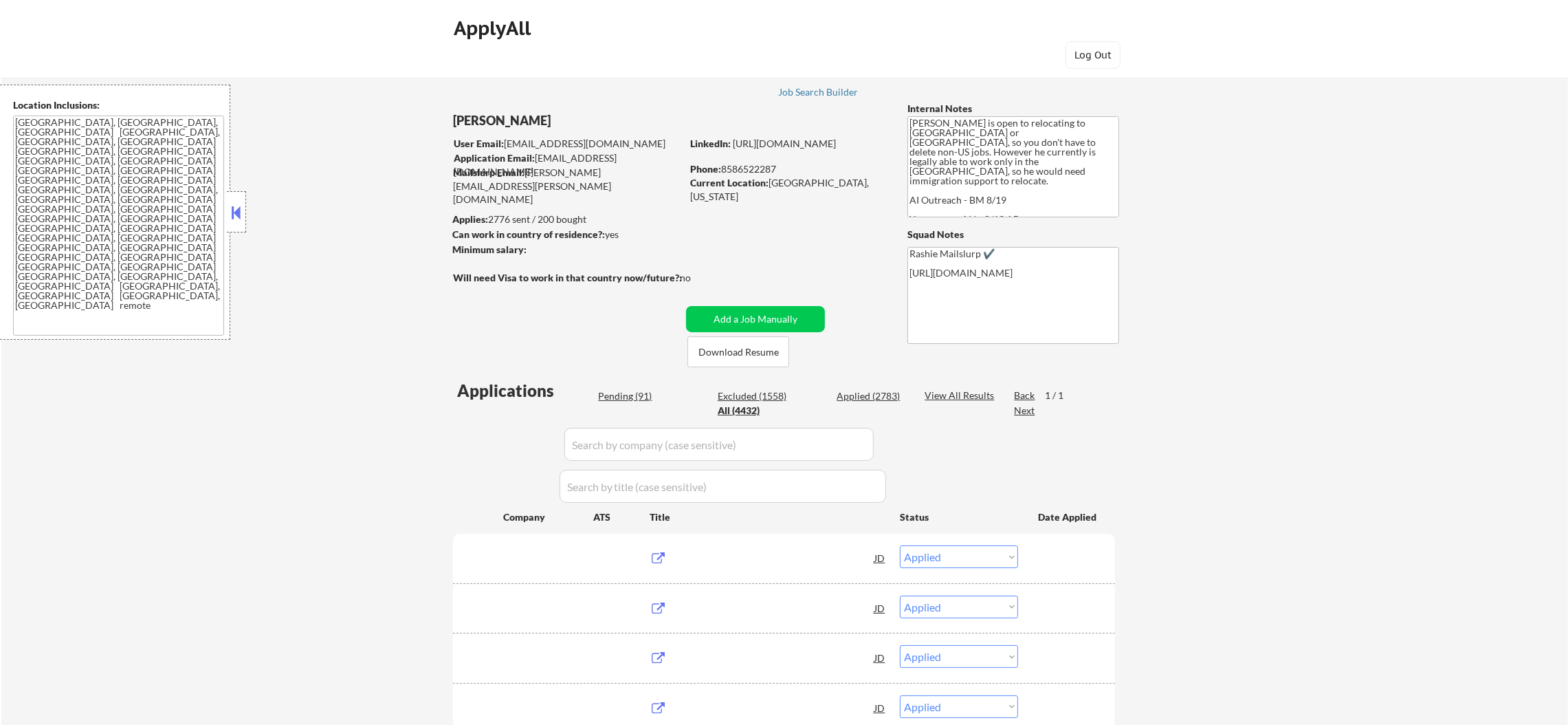
select select ""applied""
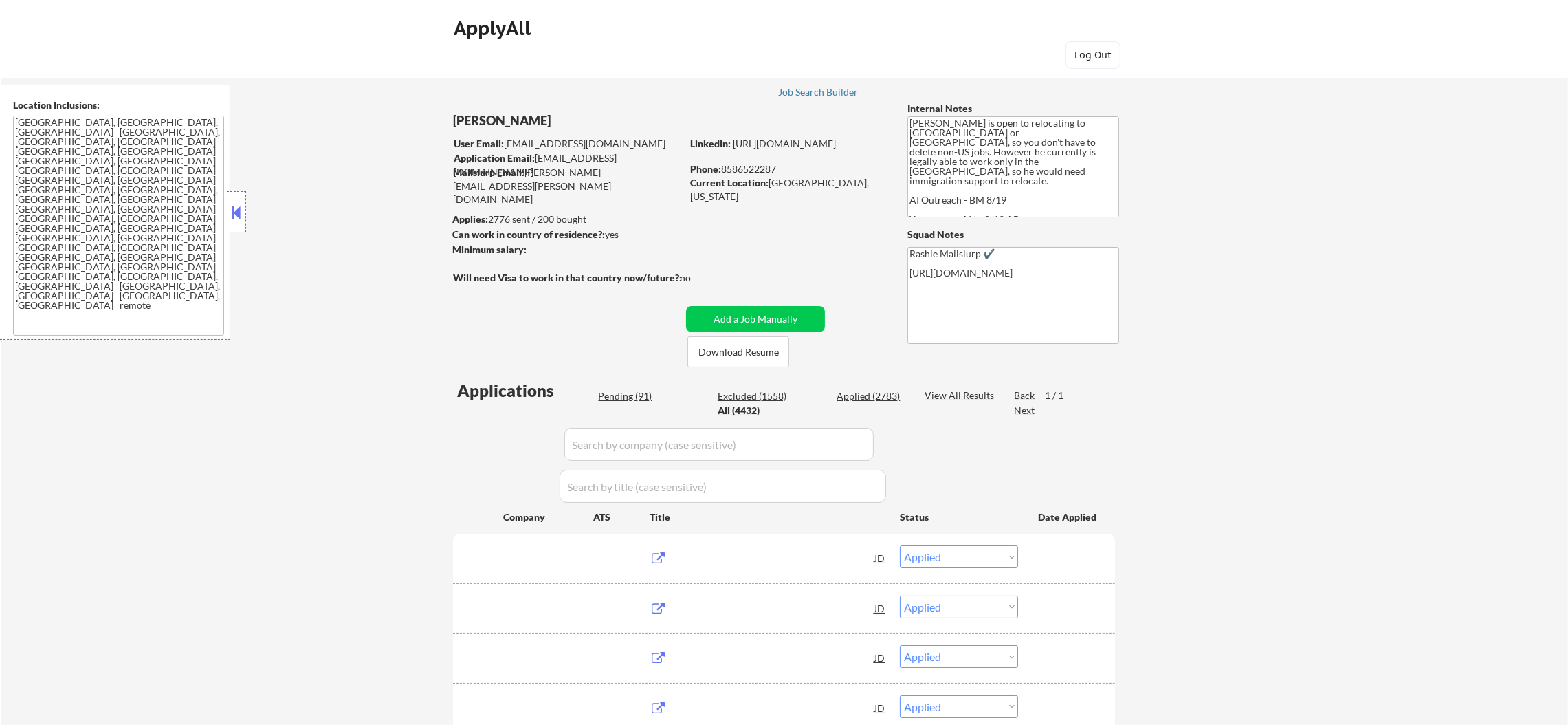
select select ""applied""
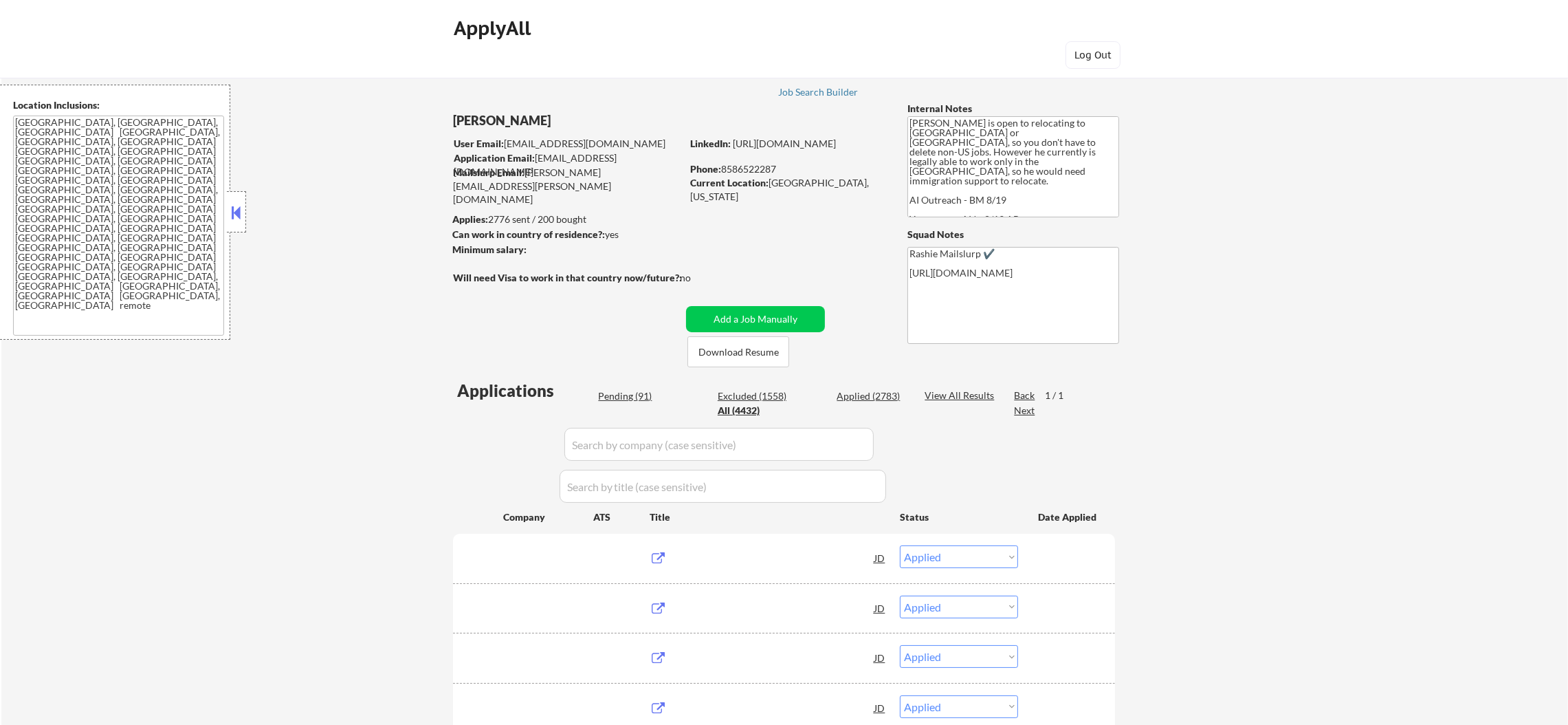
select select ""applied""
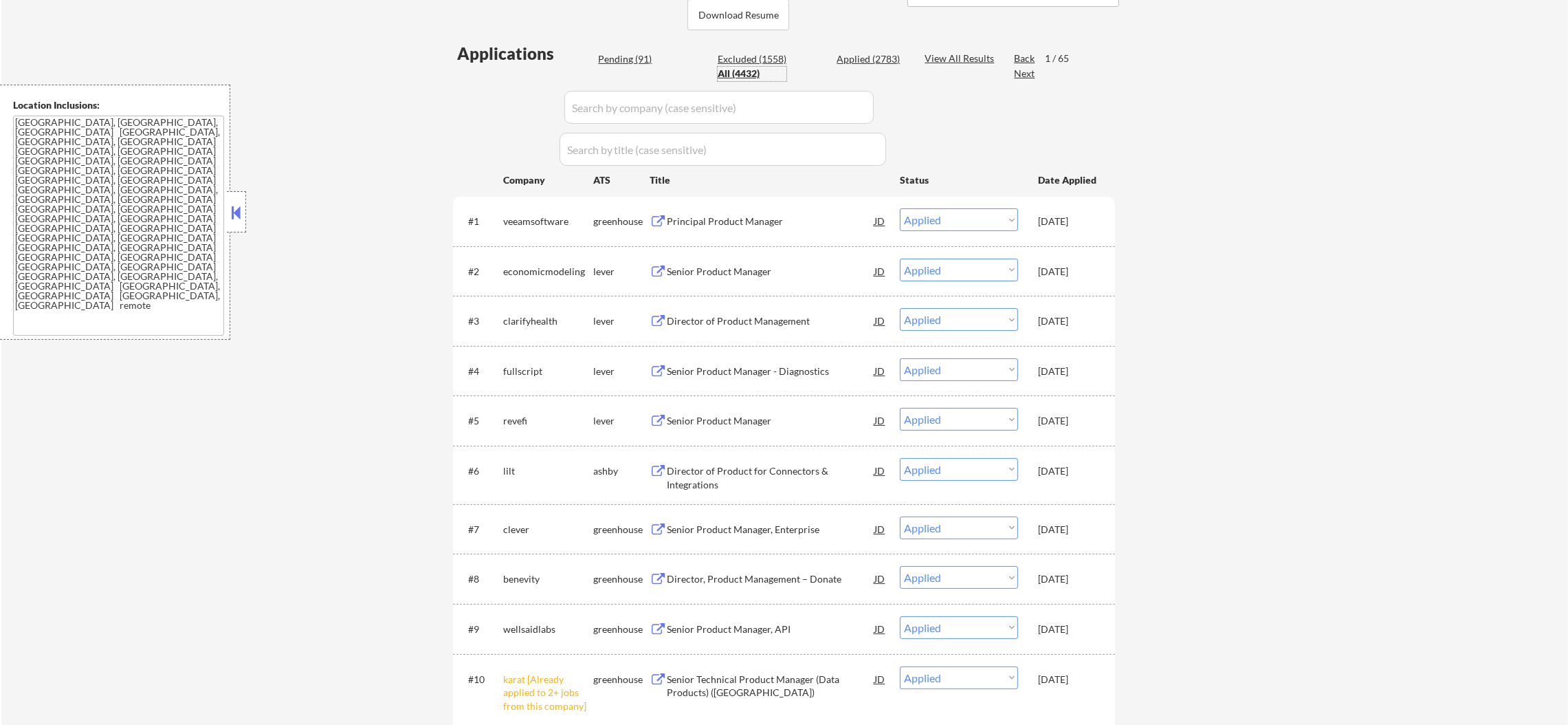
scroll to position [343, 0]
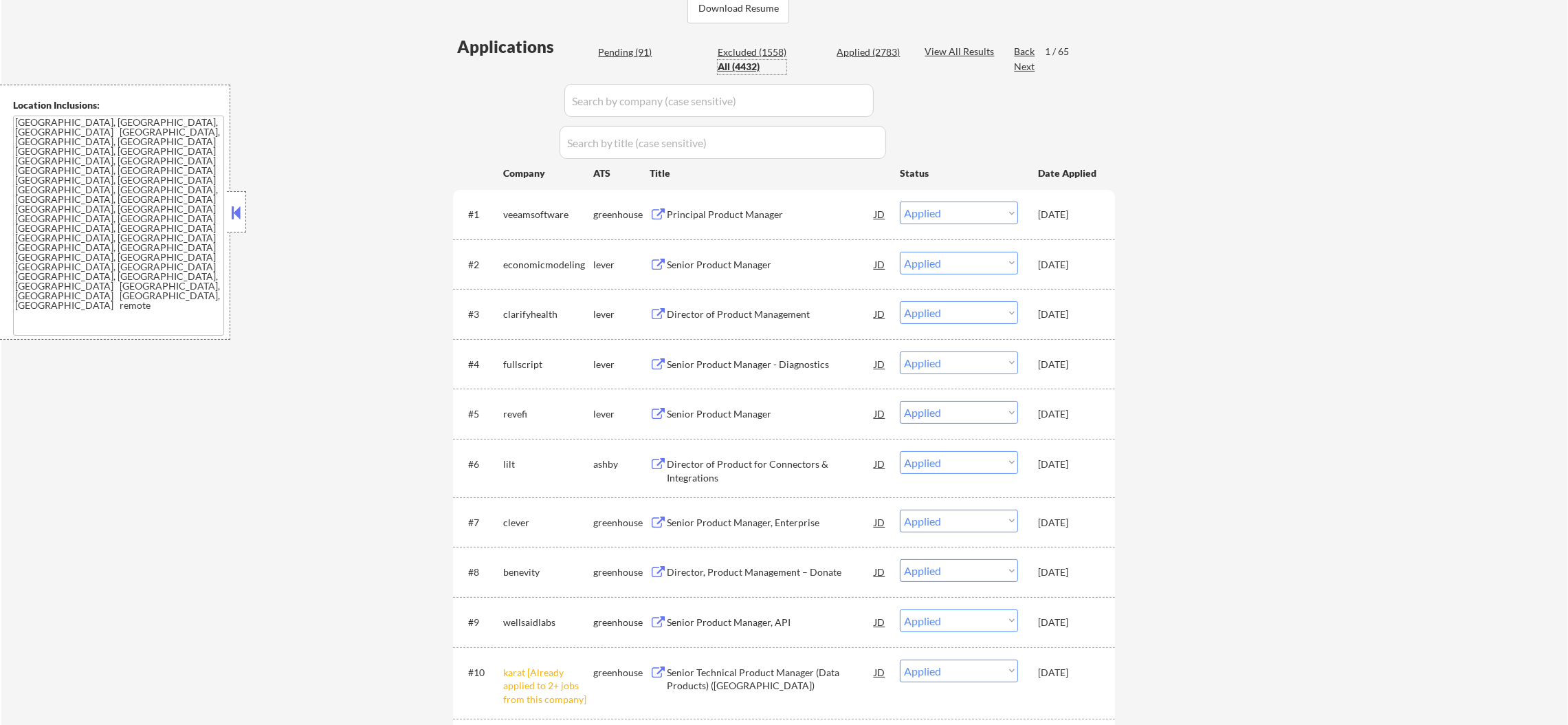
click at [680, 89] on input "input" at bounding box center [719, 100] width 310 height 33
paste input "globalhr.wd5.rec_rtx_ext_gateway"
type input "globalhr.wd5.rec_rtx_ext_gateway"
select select ""pending""
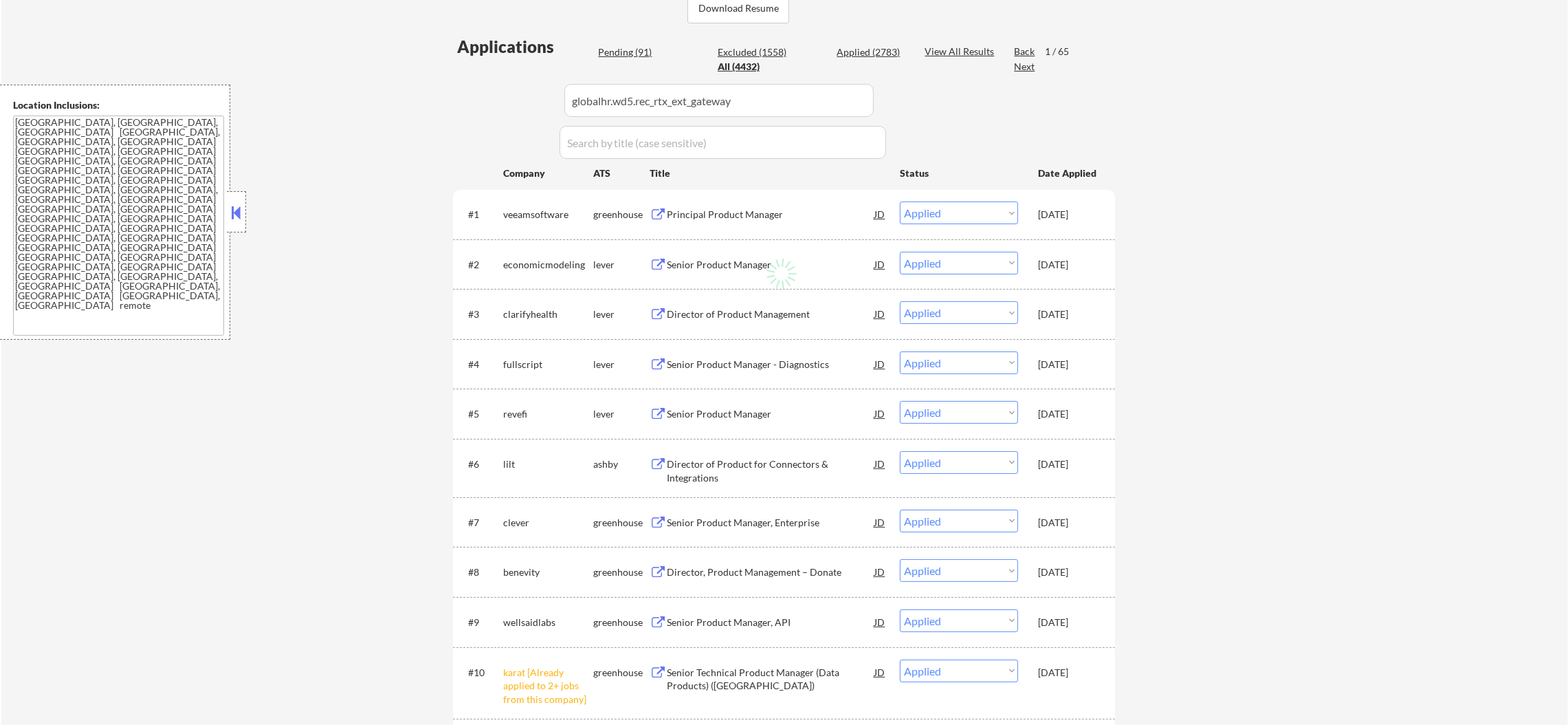
select select ""pending""
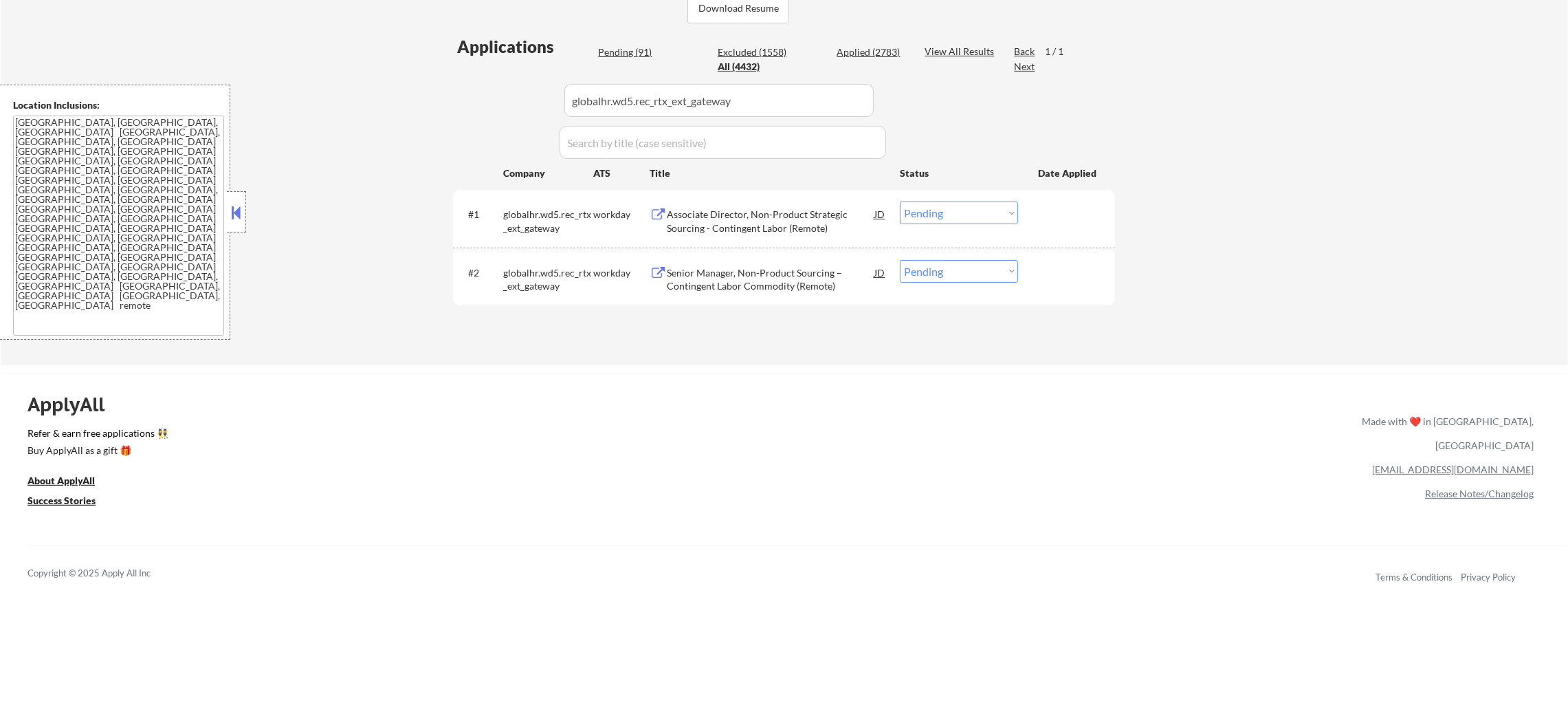
click at [743, 213] on div "Associate Director, Non-Product Strategic Sourcing - Contingent Labor (Remote)" at bounding box center [770, 221] width 208 height 27
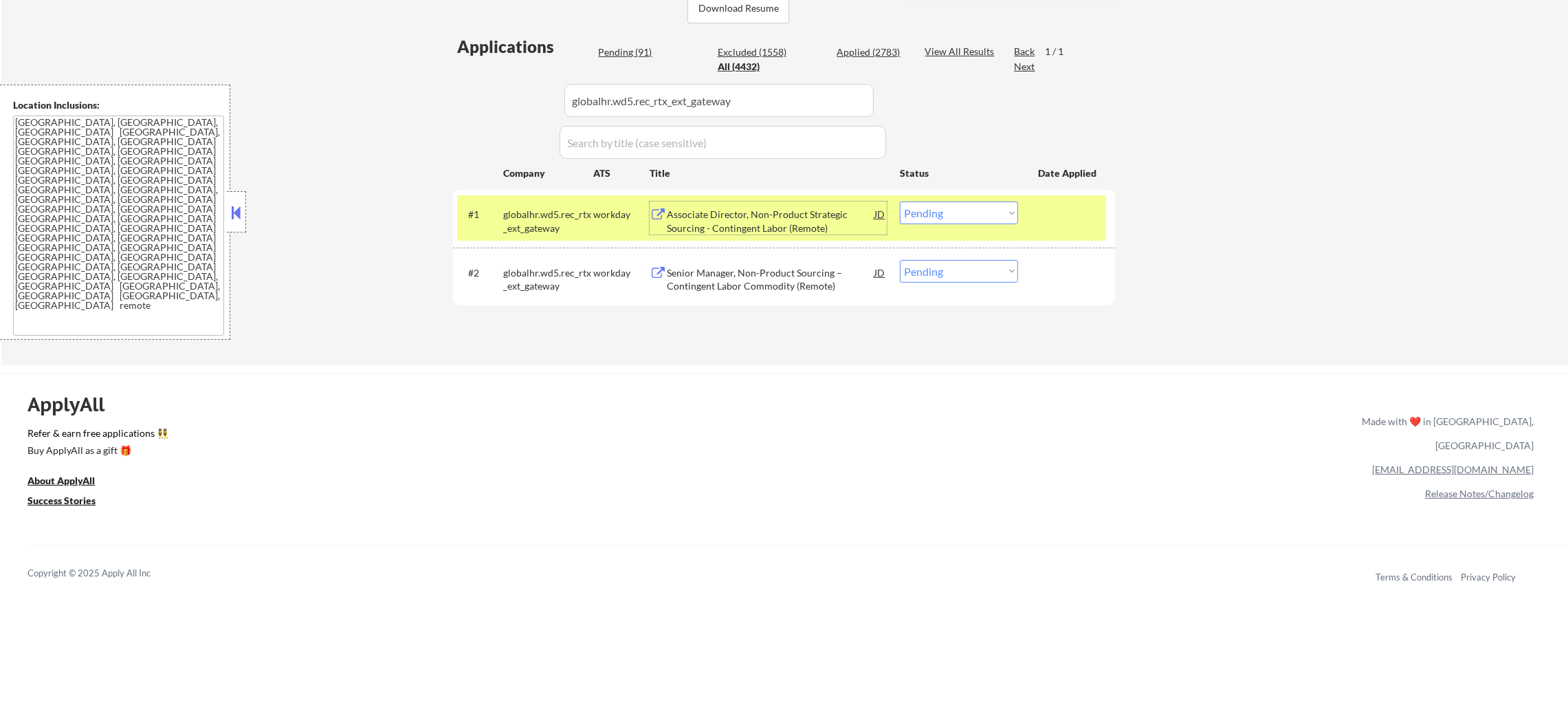
click at [956, 221] on select "Choose an option... Pending Applied Excluded (Questions) Excluded (Expired) Exc…" at bounding box center [959, 213] width 119 height 23
select select ""excluded__expired_""
click at [900, 202] on select "Choose an option... Pending Applied Excluded (Questions) Excluded (Expired) Exc…" at bounding box center [959, 213] width 119 height 23
click at [534, 231] on div "globalhr.wd5.rec_rtx_ext_gateway" at bounding box center [549, 221] width 90 height 27
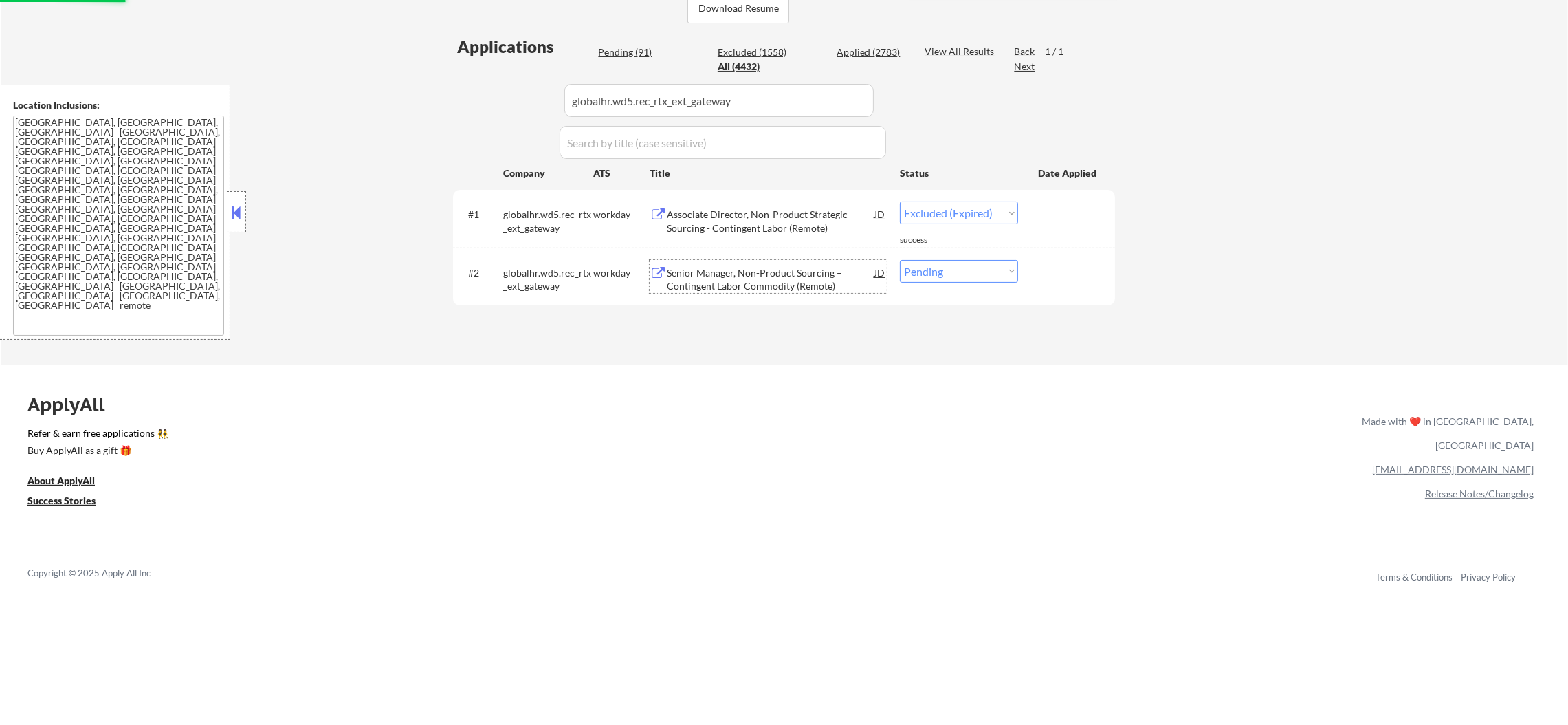
click at [753, 274] on div "Senior Manager, Non-Product Sourcing – Contingent Labor Commodity (Remote)" at bounding box center [770, 280] width 208 height 27
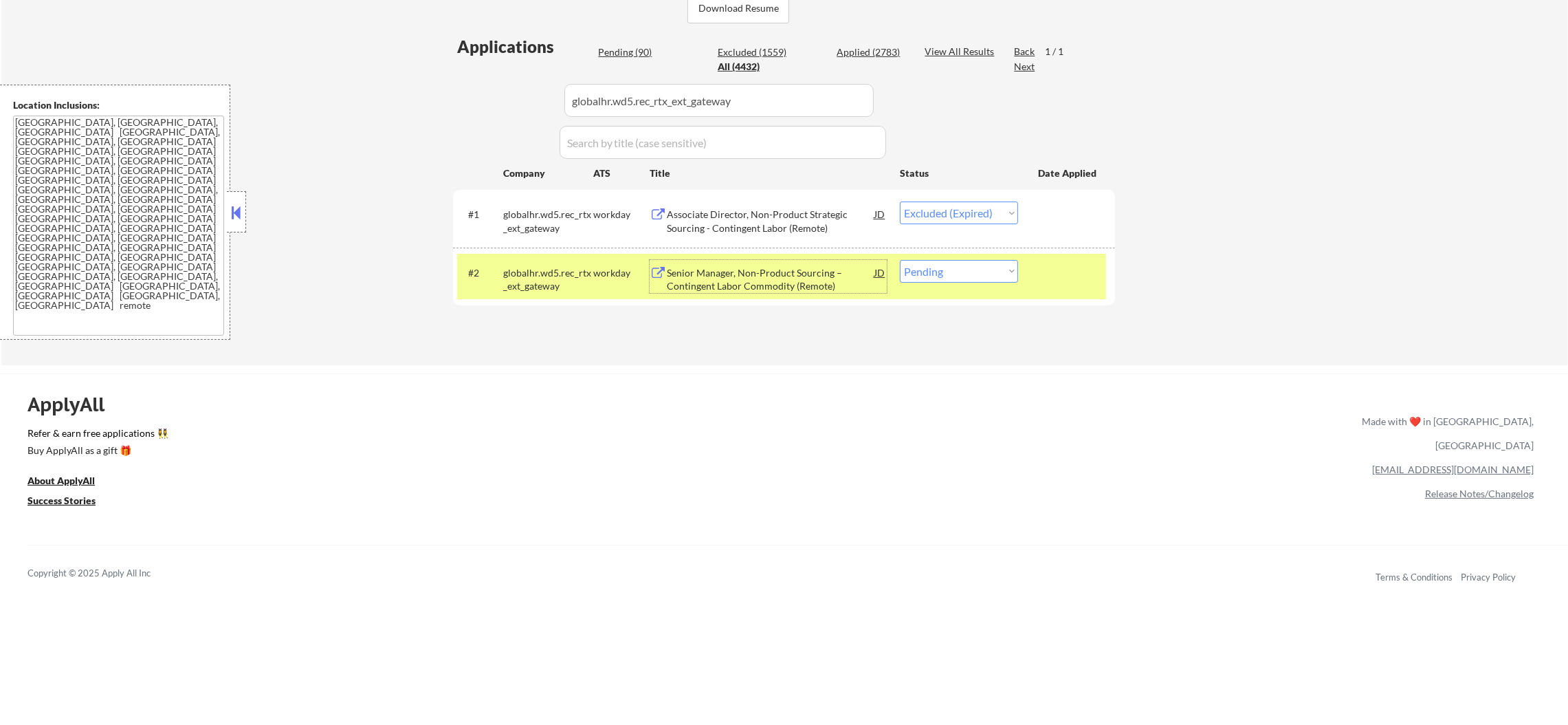
click at [969, 268] on select "Choose an option... Pending Applied Excluded (Questions) Excluded (Expired) Exc…" at bounding box center [959, 272] width 119 height 23
select select ""excluded__expired_""
click at [900, 260] on select "Choose an option... Pending Applied Excluded (Questions) Excluded (Expired) Exc…" at bounding box center [959, 272] width 119 height 23
click at [559, 255] on div "#2 globalhr.wd5.rec_rtx_ext_gateway workday Senior Manager, Non-Product Sourcin…" at bounding box center [781, 276] width 649 height 45
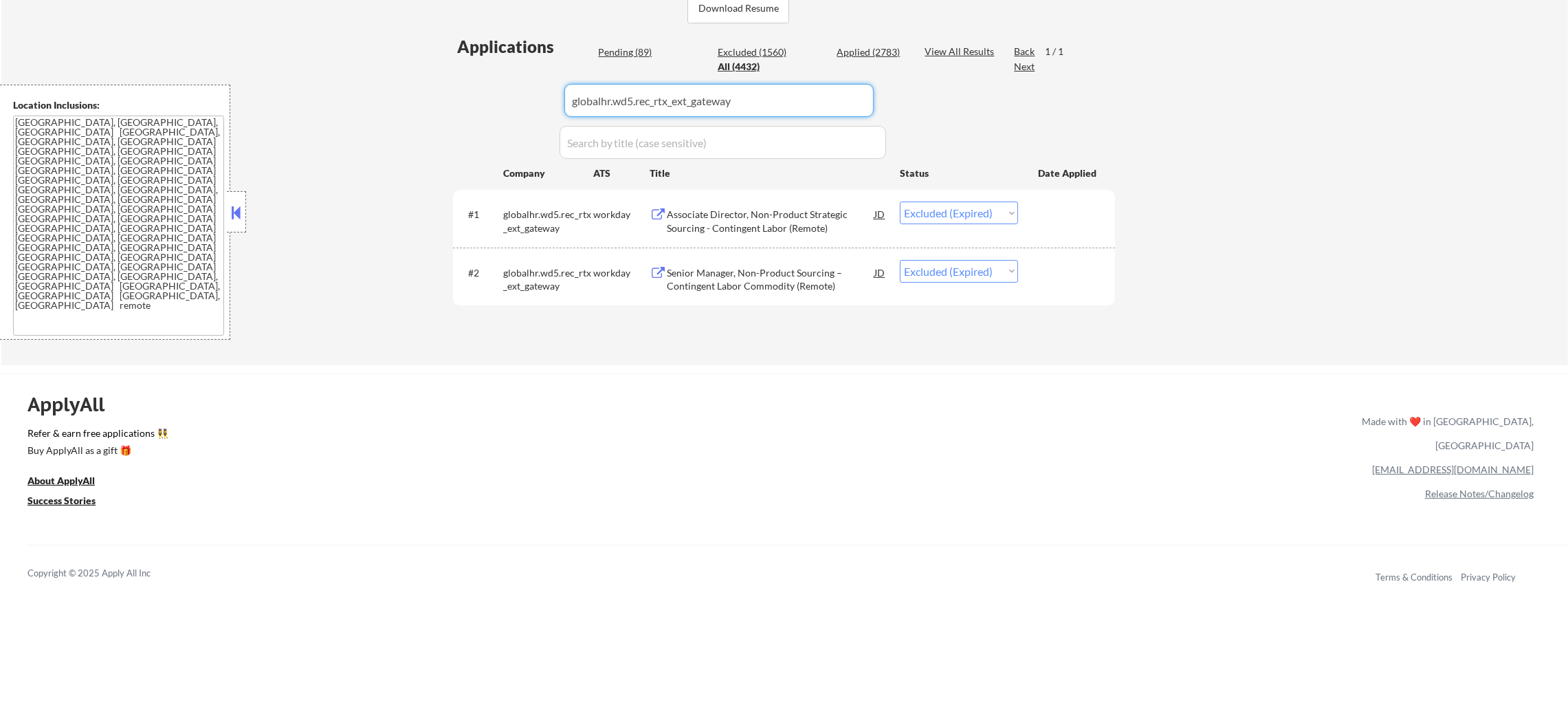
drag, startPoint x: 765, startPoint y: 95, endPoint x: 427, endPoint y: 102, distance: 338.1
click at [428, 102] on div "← Return to /applysquad Mailslurp Inbox Job Search Builder Gabriel Wilensky Use…" at bounding box center [785, 38] width 1566 height 654
paste input "fis.wd5.searchjobs"
type input "fis.wd5.searchjobs"
click at [427, 102] on div "← Return to /applysquad Mailslurp Inbox Job Search Builder Gabriel Wilensky Use…" at bounding box center [785, 38] width 1566 height 654
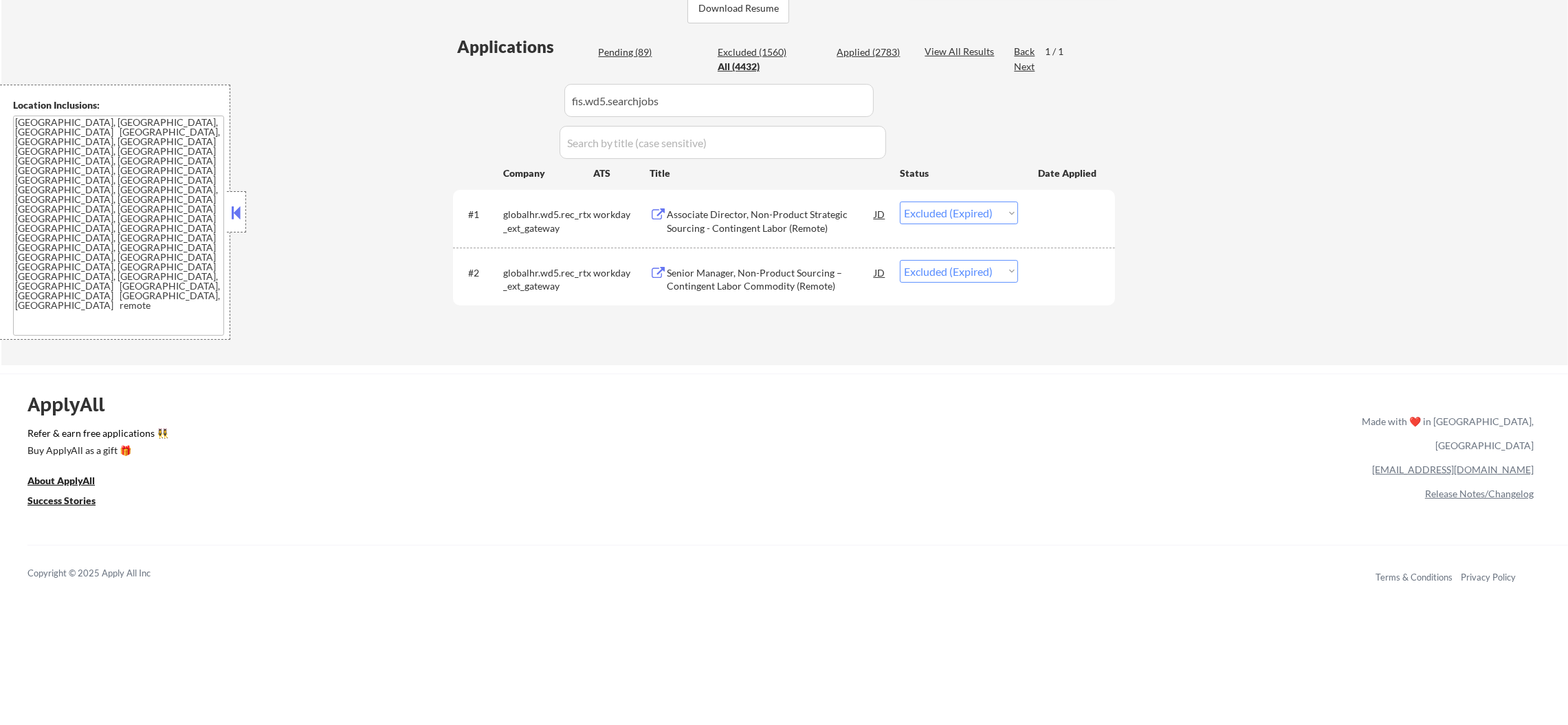
select select ""pending""
select select ""excluded__expired_""
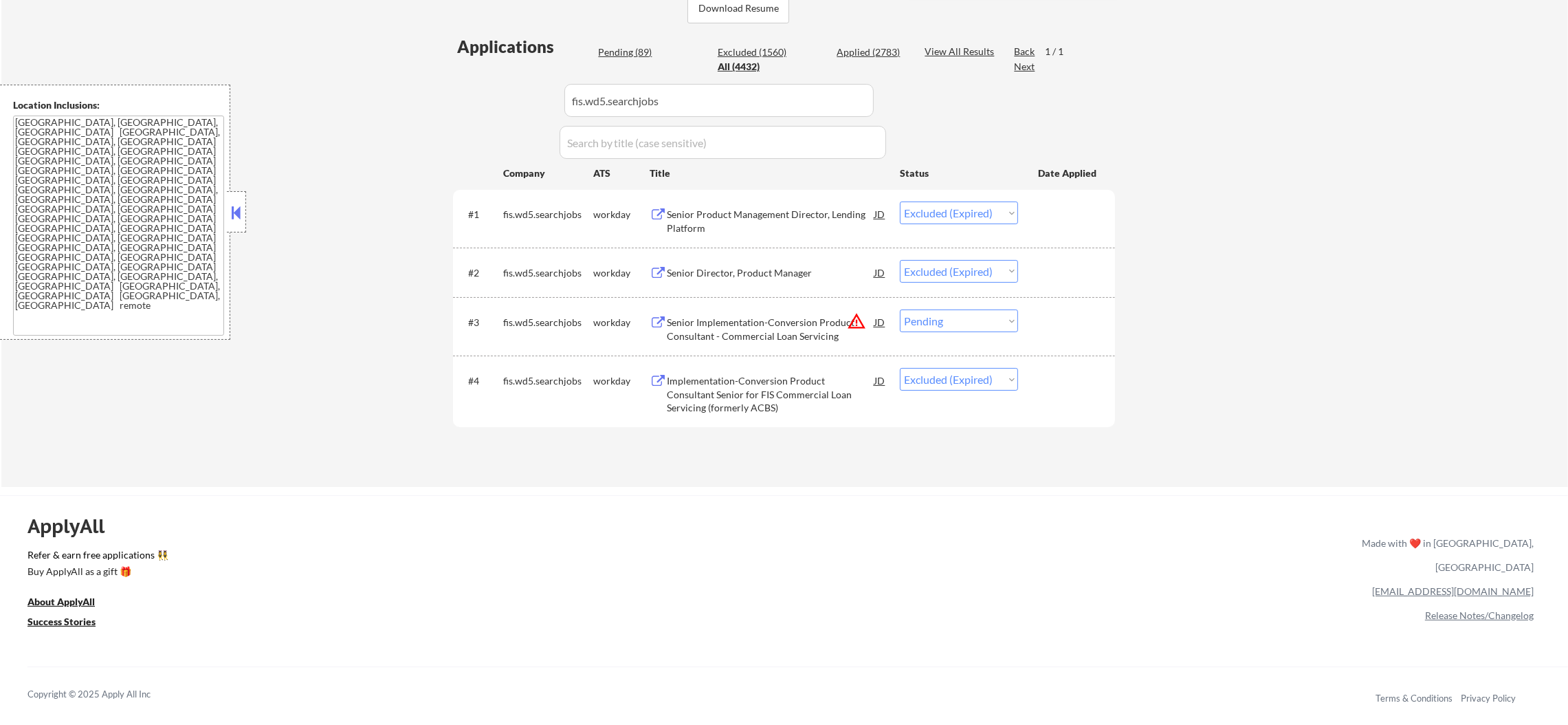
click at [857, 318] on button "warning_amber" at bounding box center [857, 321] width 19 height 19
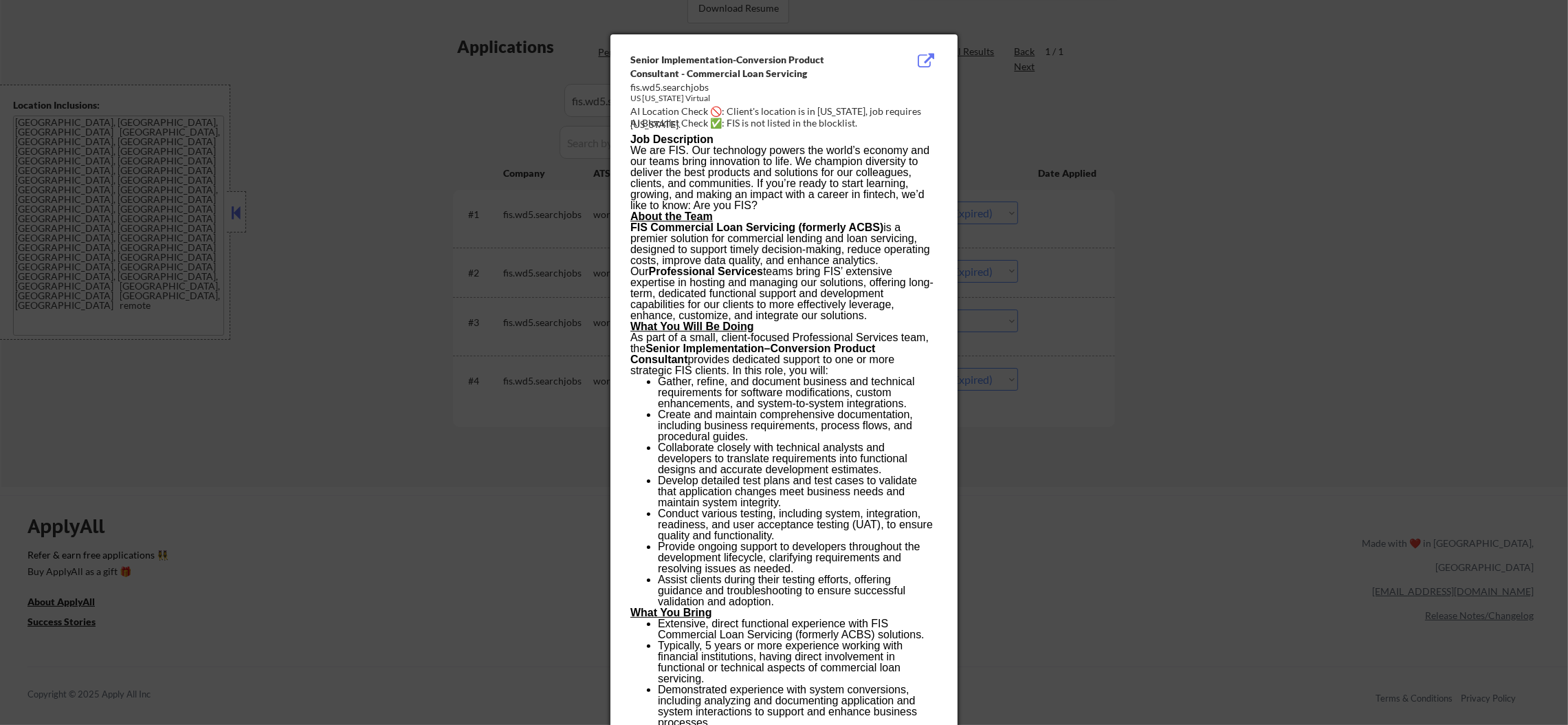
click at [1115, 283] on div at bounding box center [784, 362] width 1568 height 725
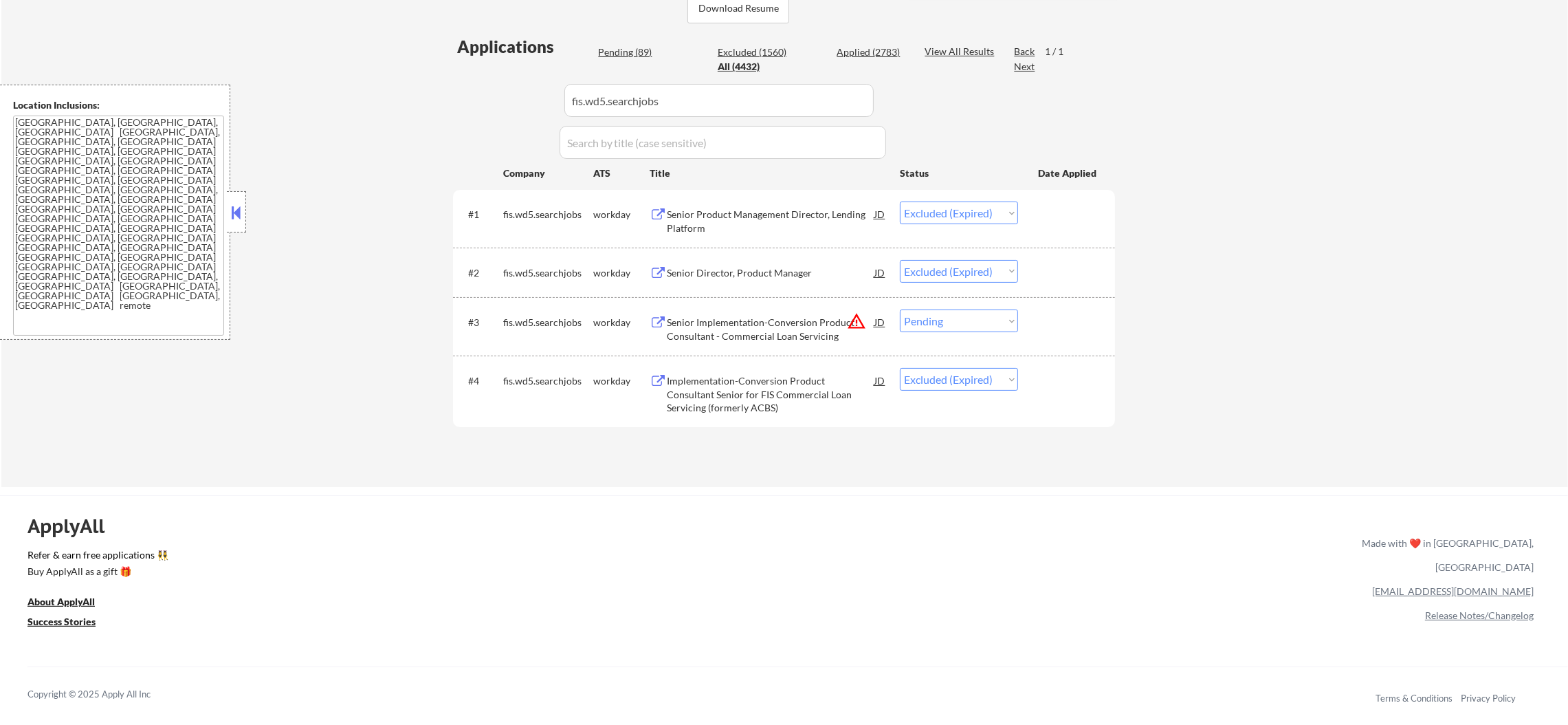
click at [786, 352] on div "#3 fis.wd5.searchjobs workday Senior Implementation-Conversion Product Consulta…" at bounding box center [784, 327] width 662 height 58
click at [787, 332] on div "Senior Implementation-Conversion Product Consultant - Commercial Loan Servicing" at bounding box center [770, 329] width 208 height 27
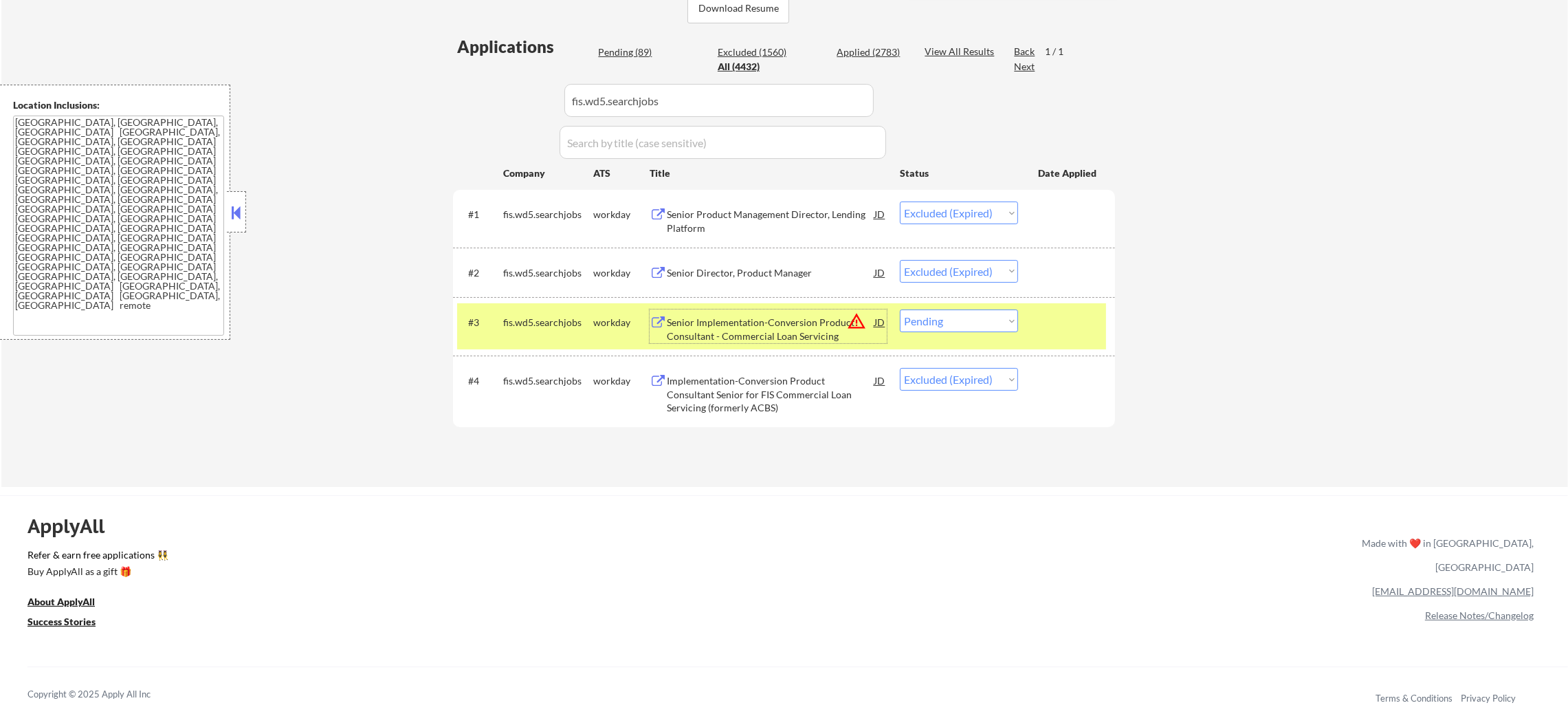
drag, startPoint x: 969, startPoint y: 320, endPoint x: 965, endPoint y: 329, distance: 9.8
click at [969, 320] on select "Choose an option... Pending Applied Excluded (Questions) Excluded (Expired) Exc…" at bounding box center [959, 321] width 119 height 23
select select ""excluded__bad_match_""
click at [900, 310] on select "Choose an option... Pending Applied Excluded (Questions) Excluded (Expired) Exc…" at bounding box center [959, 321] width 119 height 23
click at [541, 331] on div "fis.wd5.searchjobs" at bounding box center [549, 322] width 90 height 25
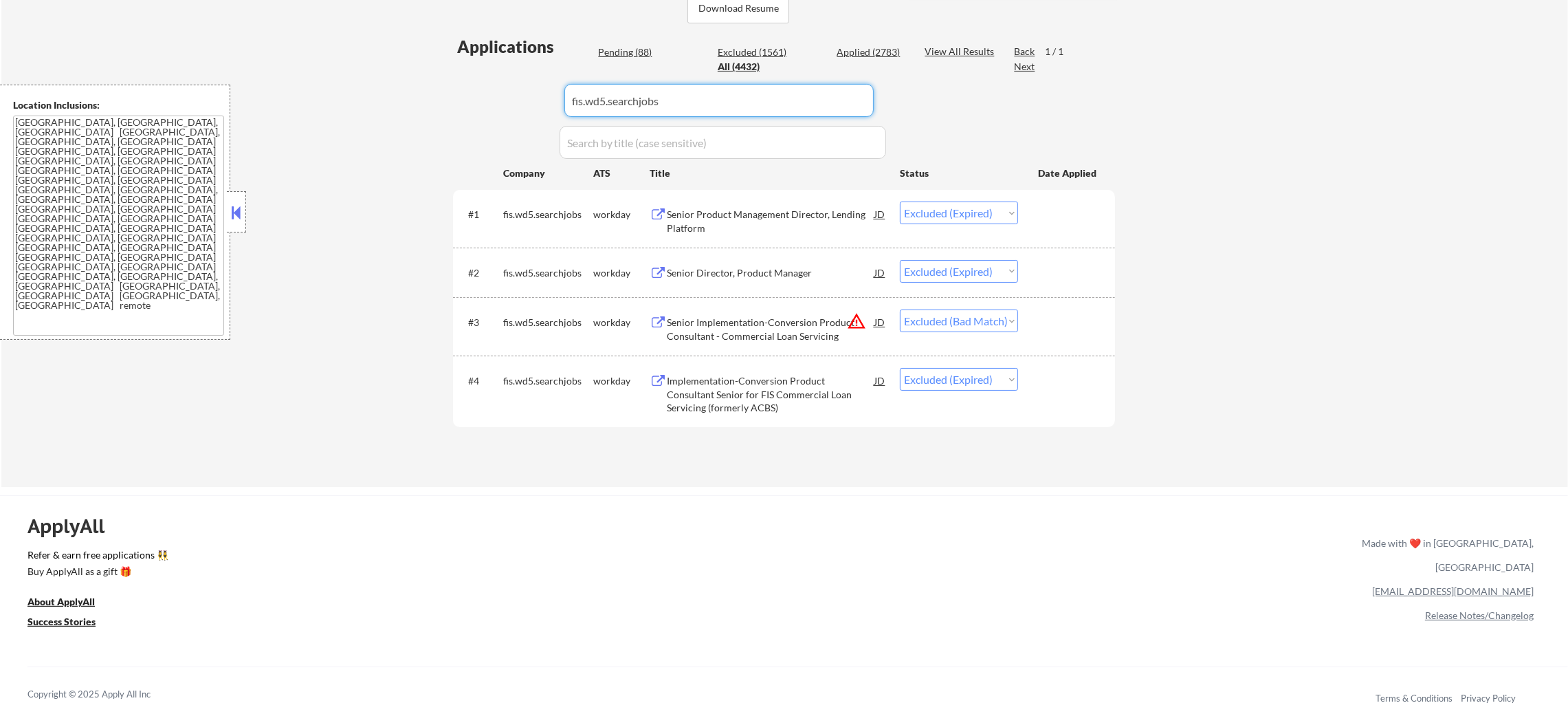
drag, startPoint x: 489, startPoint y: 85, endPoint x: 409, endPoint y: 79, distance: 80.2
click at [413, 79] on div "← Return to /applysquad Mailslurp Inbox Job Search Builder Gabriel Wilensky Use…" at bounding box center [785, 99] width 1566 height 775
paste input "nvidia"
click at [408, 79] on div "← Return to /applysquad Mailslurp Inbox Job Search Builder Gabriel Wilensky Use…" at bounding box center [785, 99] width 1566 height 775
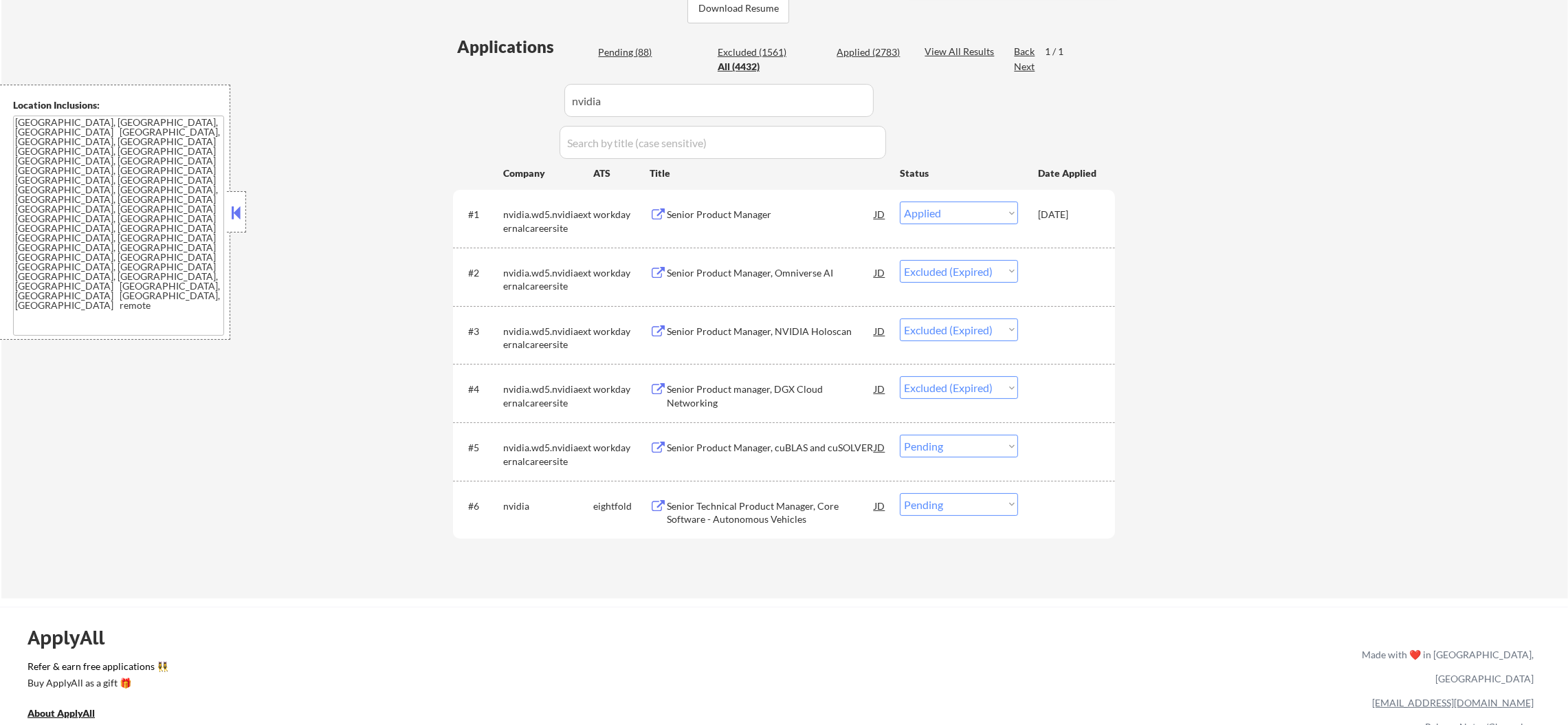
click at [805, 444] on div "Senior Product Manager, cuBLAS and cuSOLVER" at bounding box center [770, 448] width 208 height 14
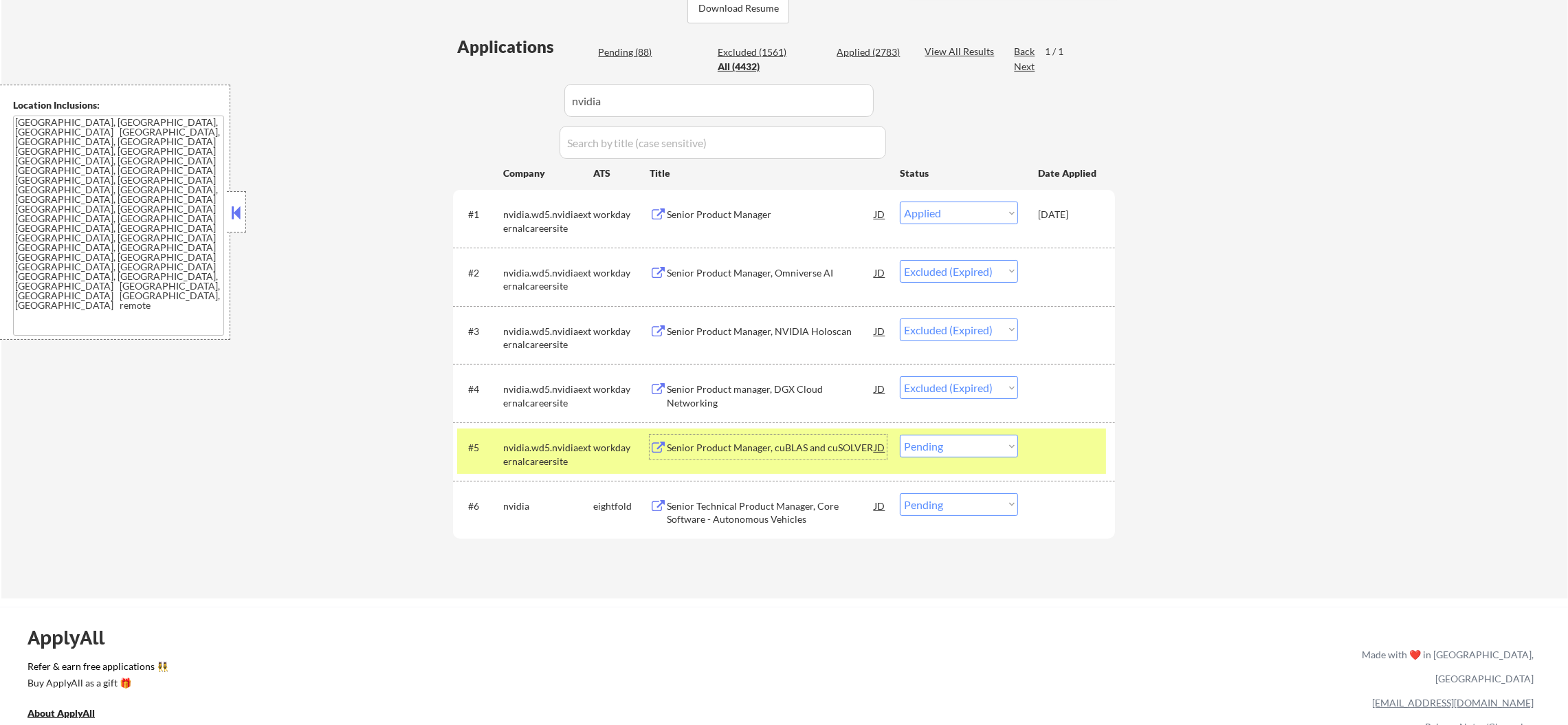
click at [988, 451] on select "Choose an option... Pending Applied Excluded (Questions) Excluded (Expired) Exc…" at bounding box center [959, 446] width 119 height 23
click at [900, 435] on select "Choose an option... Pending Applied Excluded (Questions) Excluded (Expired) Exc…" at bounding box center [959, 446] width 119 height 23
click at [519, 442] on div "nvidia.wd5.nvidiaexternalcareersite" at bounding box center [549, 454] width 90 height 27
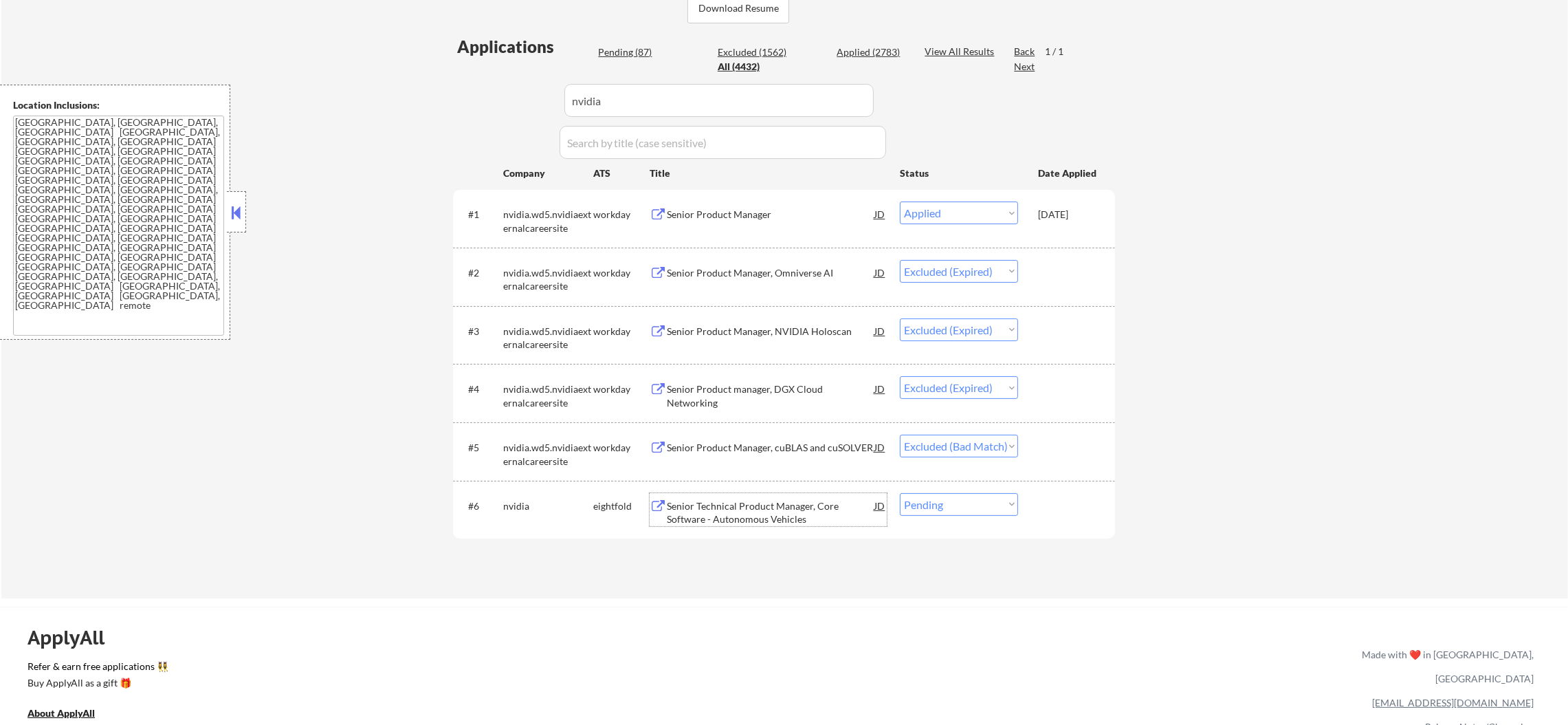
click at [760, 510] on div "Senior Technical Product Manager, Core Software - Autonomous Vehicles" at bounding box center [770, 513] width 208 height 27
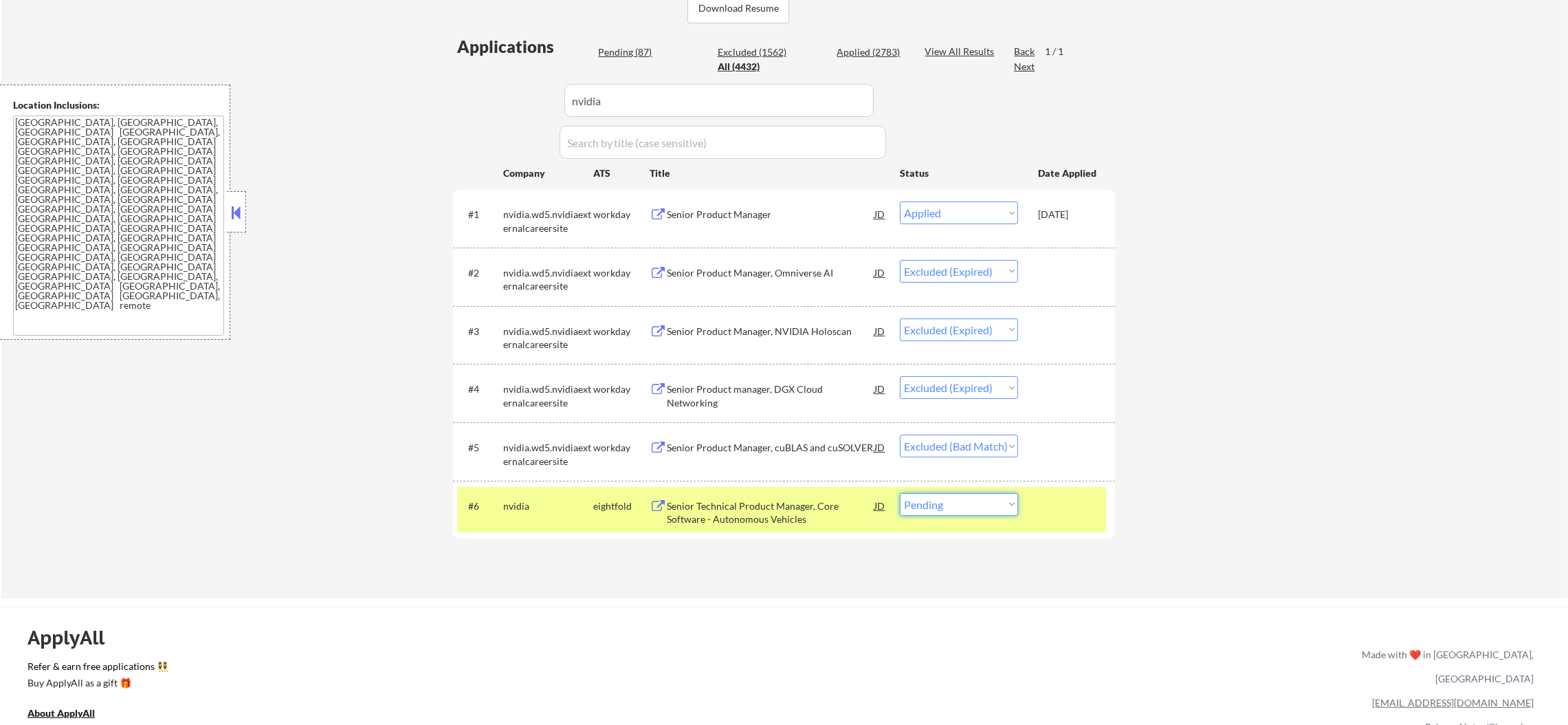
click at [972, 505] on select "Choose an option... Pending Applied Excluded (Questions) Excluded (Expired) Exc…" at bounding box center [959, 505] width 119 height 23
click at [900, 493] on select "Choose an option... Pending Applied Excluded (Questions) Excluded (Expired) Exc…" at bounding box center [959, 505] width 119 height 23
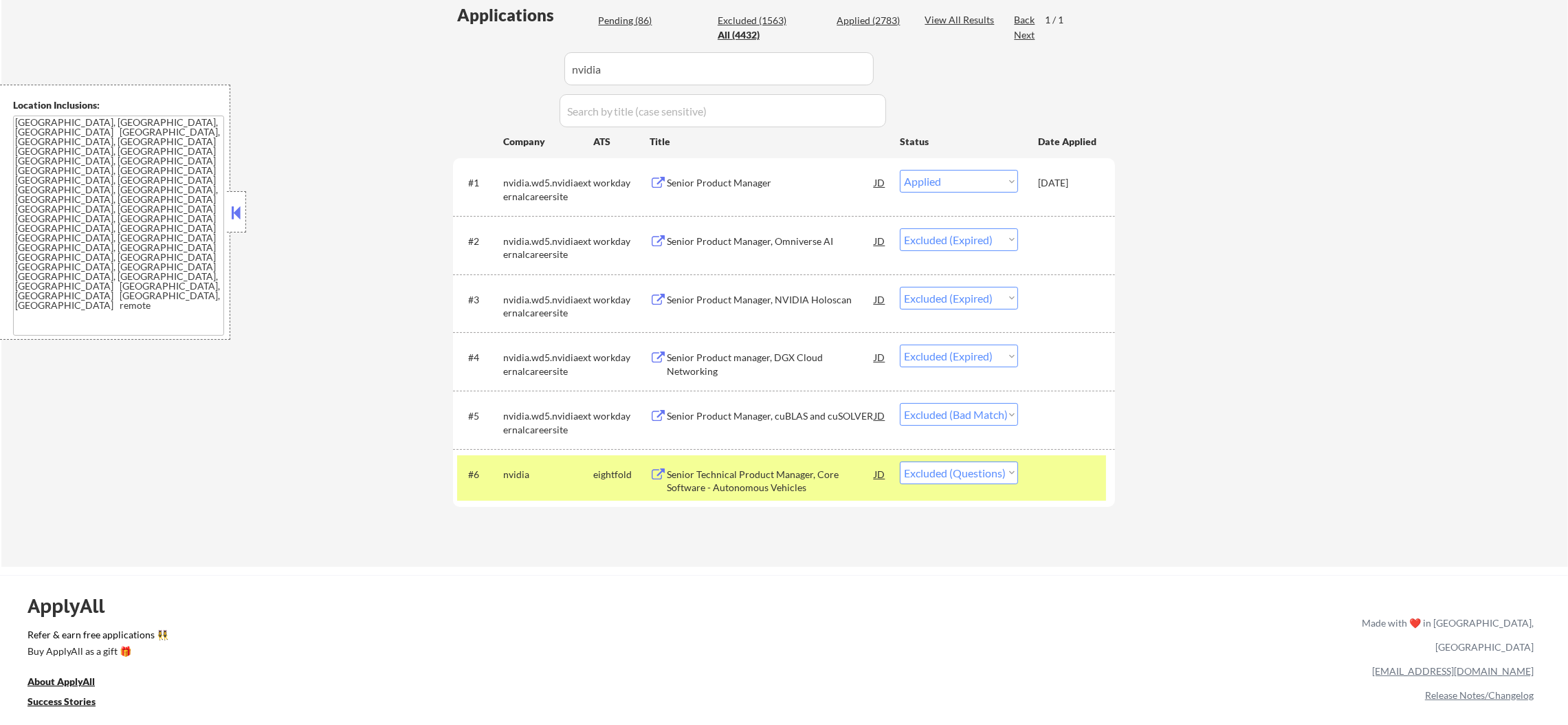
scroll to position [413, 0]
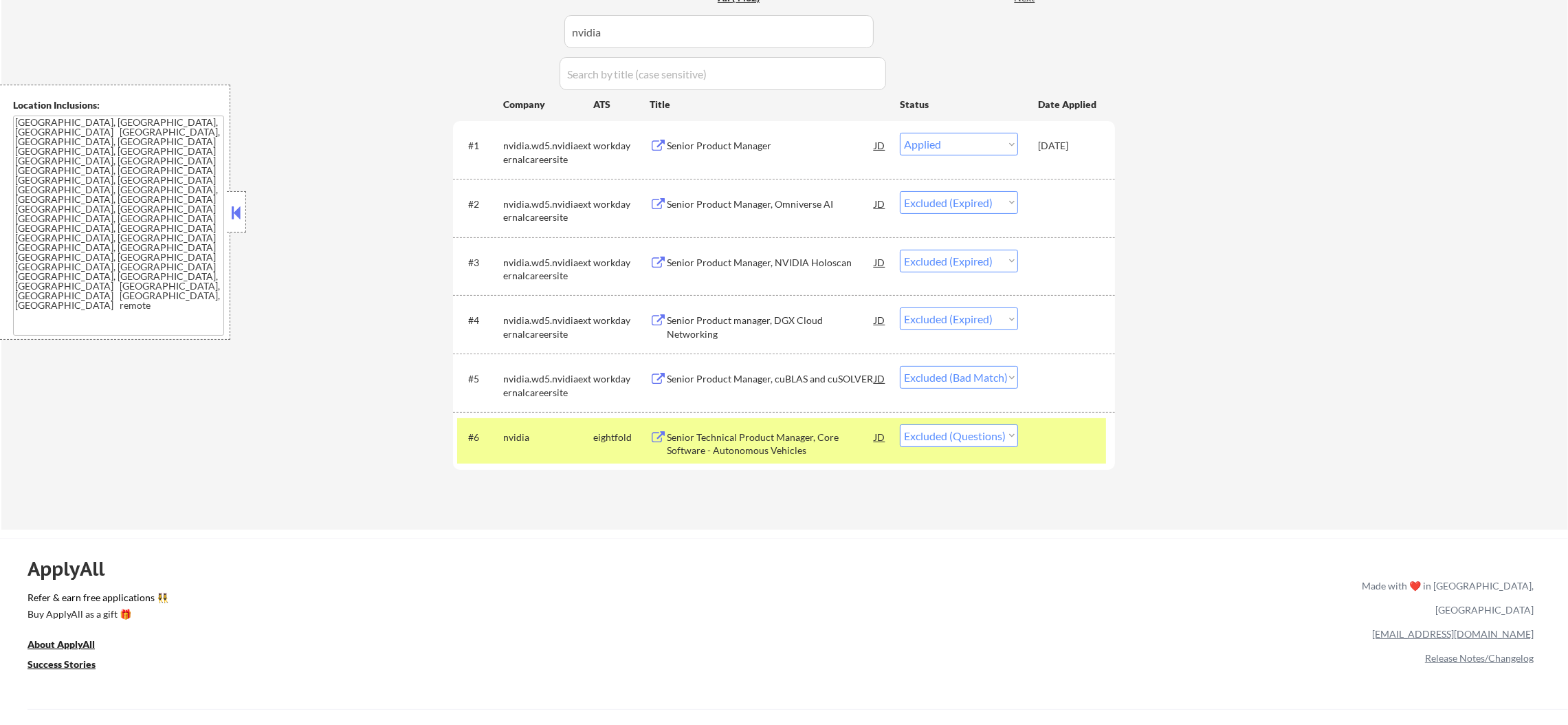
click at [491, 445] on div "#6 nvidia eightfold Senior Technical Product Manager, Core Software - Autonomou…" at bounding box center [781, 440] width 649 height 45
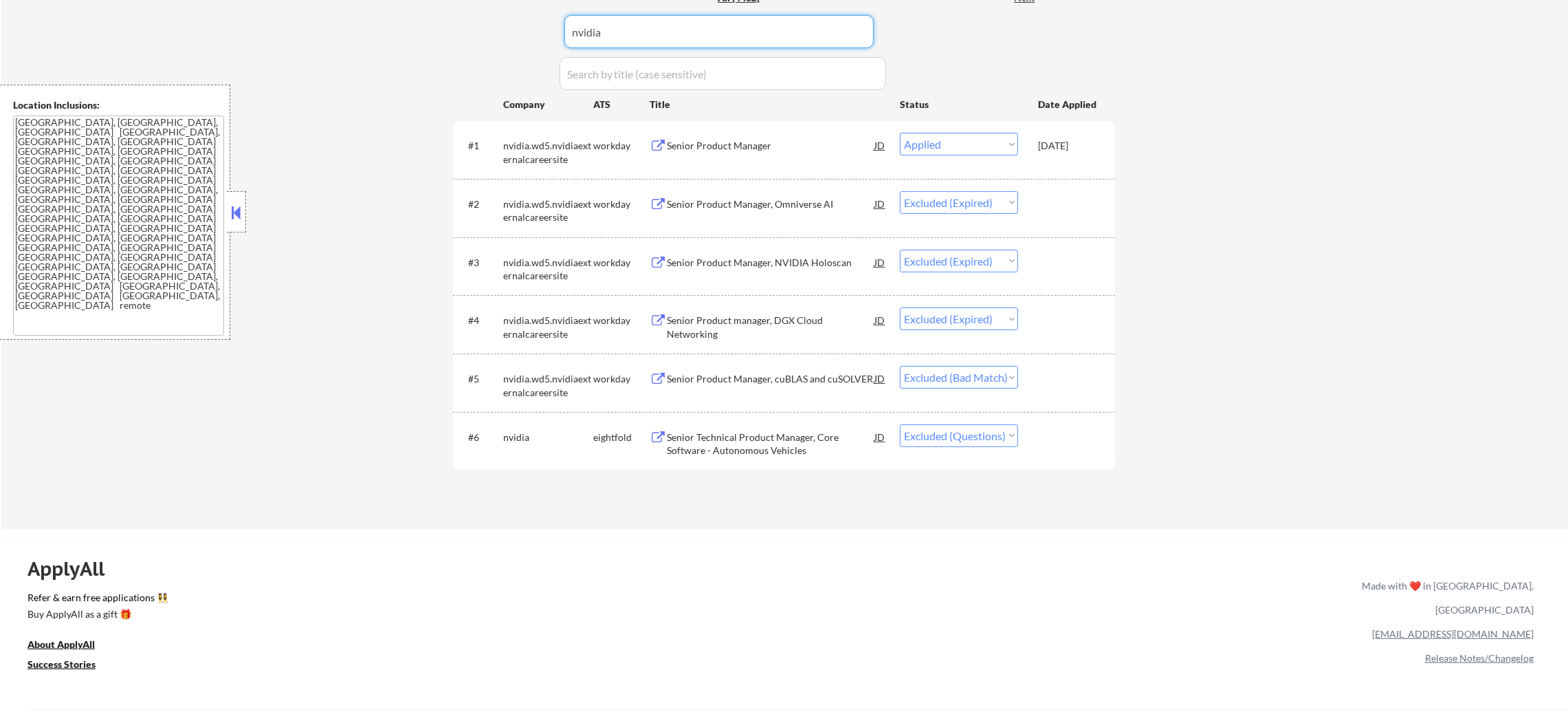
drag, startPoint x: 673, startPoint y: 39, endPoint x: 469, endPoint y: 33, distance: 204.1
click at [470, 33] on div "Applications Pending (86) Excluded (1563) Applied (2783) All (4432) View All Re…" at bounding box center [784, 235] width 662 height 537
paste input "hubspotjobs"
click at [469, 33] on div "Applications Pending (86) Excluded (1563) Applied (2783) All (4432) View All Re…" at bounding box center [784, 235] width 662 height 537
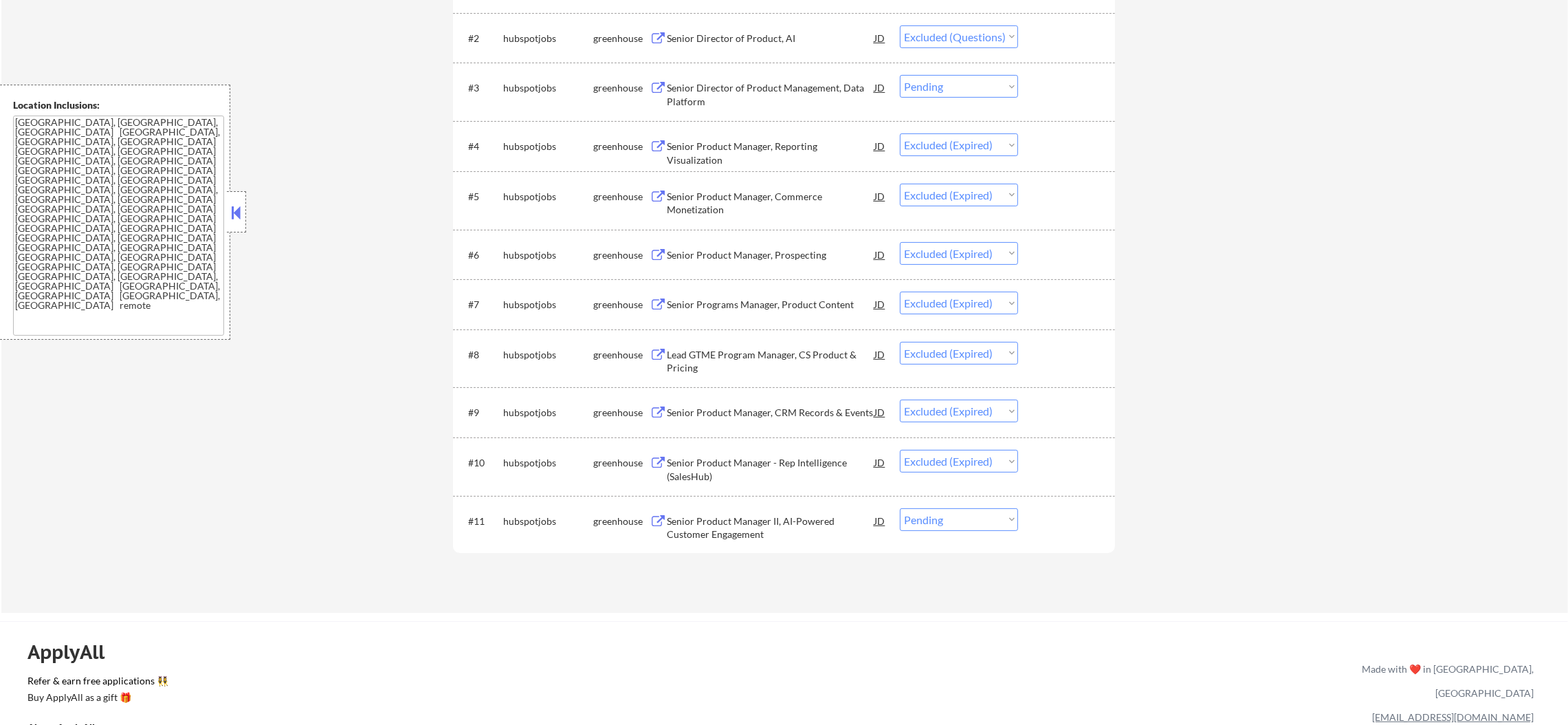
scroll to position [584, 0]
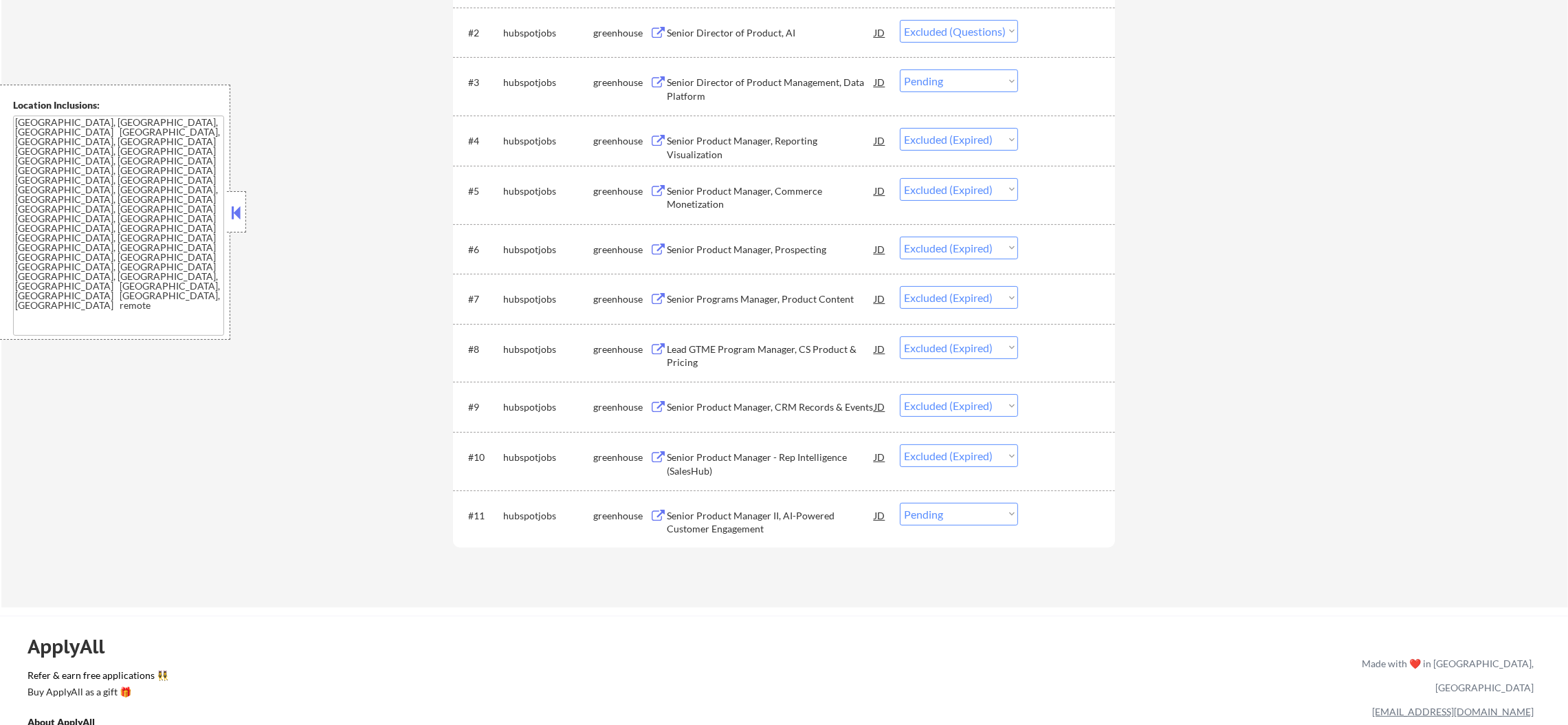
click at [938, 514] on select "Choose an option... Pending Applied Excluded (Questions) Excluded (Expired) Exc…" at bounding box center [959, 514] width 119 height 23
click at [780, 498] on div "#11 hubspotjobs greenhouse Senior Product Manager II, AI-Powered Customer Engag…" at bounding box center [781, 519] width 649 height 45
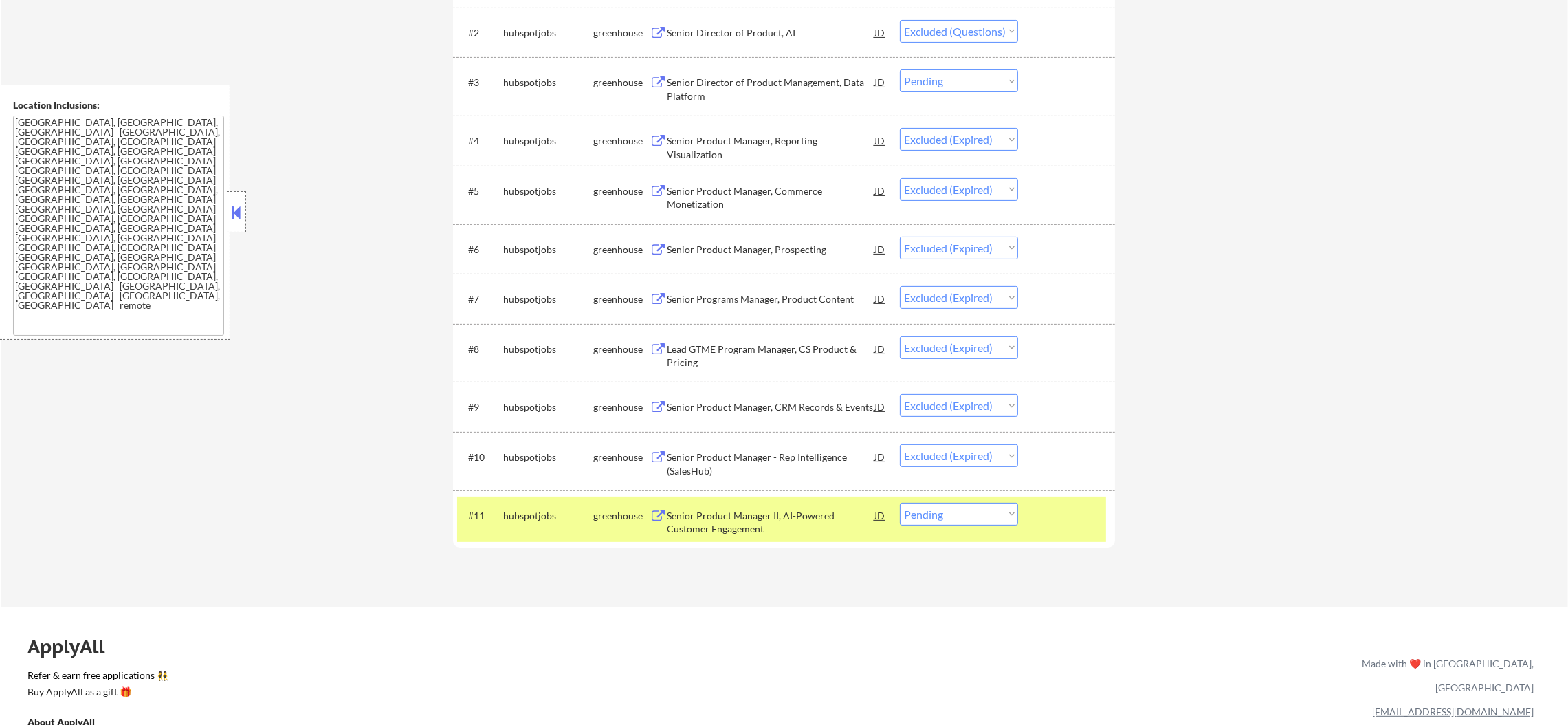
click at [772, 509] on div "Senior Product Manager II, AI-Powered Customer Engagement" at bounding box center [770, 522] width 208 height 27
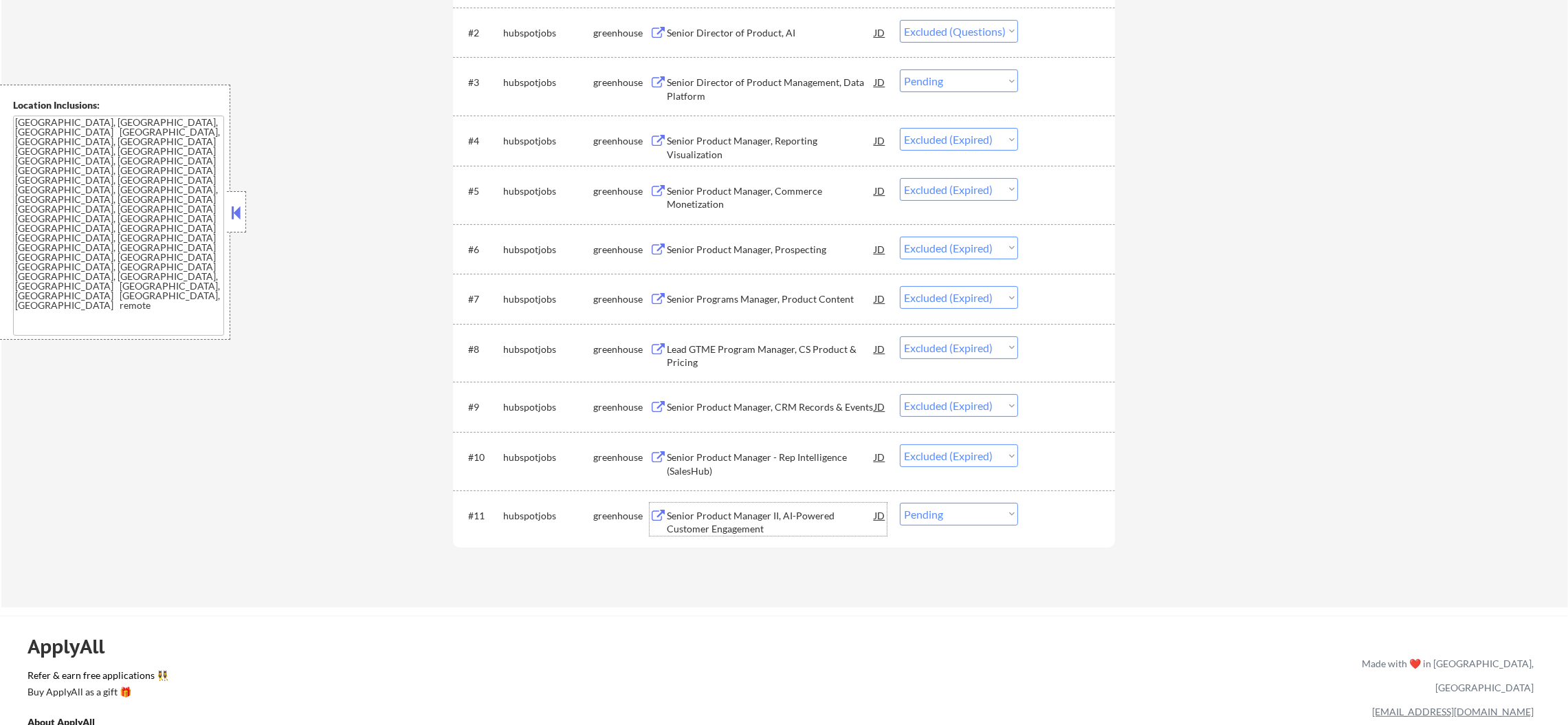
click at [995, 67] on div "#3 hubspotjobs greenhouse Senior Director of Product Management, Data Platform …" at bounding box center [781, 85] width 649 height 45
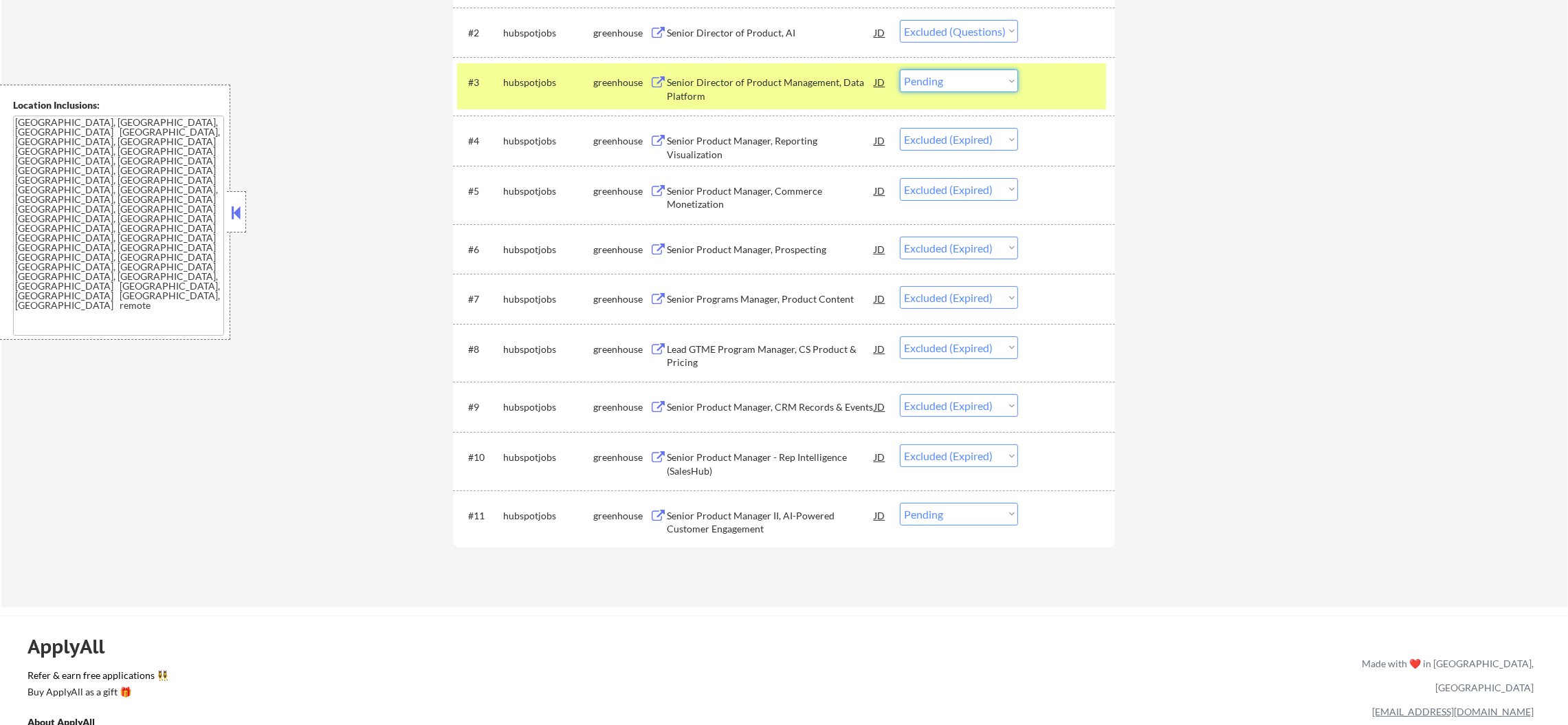
click at [1008, 81] on select "Choose an option... Pending Applied Excluded (Questions) Excluded (Expired) Exc…" at bounding box center [959, 81] width 119 height 23
click at [900, 69] on select "Choose an option... Pending Applied Excluded (Questions) Excluded (Expired) Exc…" at bounding box center [959, 81] width 119 height 23
click at [554, 72] on div "hubspotjobs" at bounding box center [549, 81] width 90 height 25
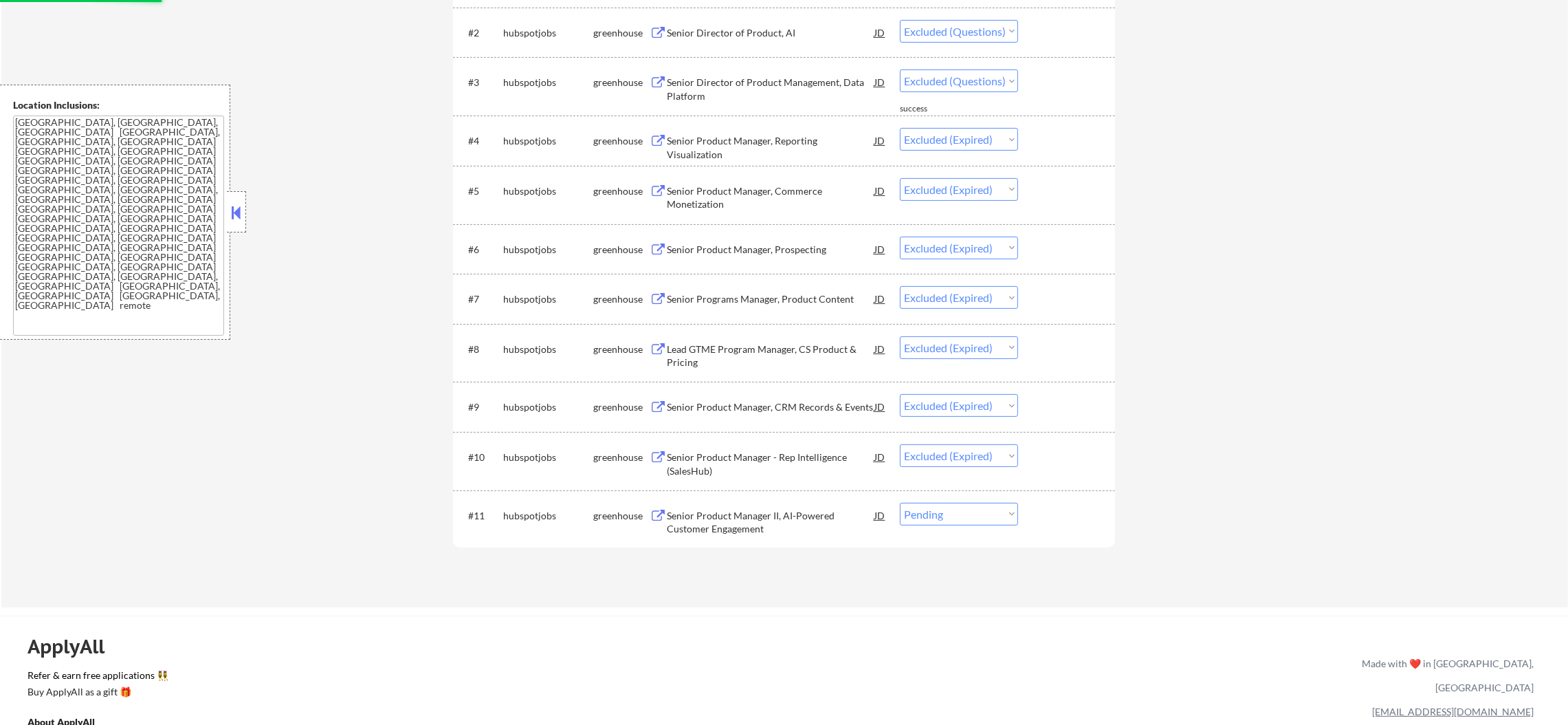
drag, startPoint x: 975, startPoint y: 511, endPoint x: 969, endPoint y: 520, distance: 10.8
click at [975, 511] on select "Choose an option... Pending Applied Excluded (Questions) Excluded (Expired) Exc…" at bounding box center [959, 514] width 119 height 23
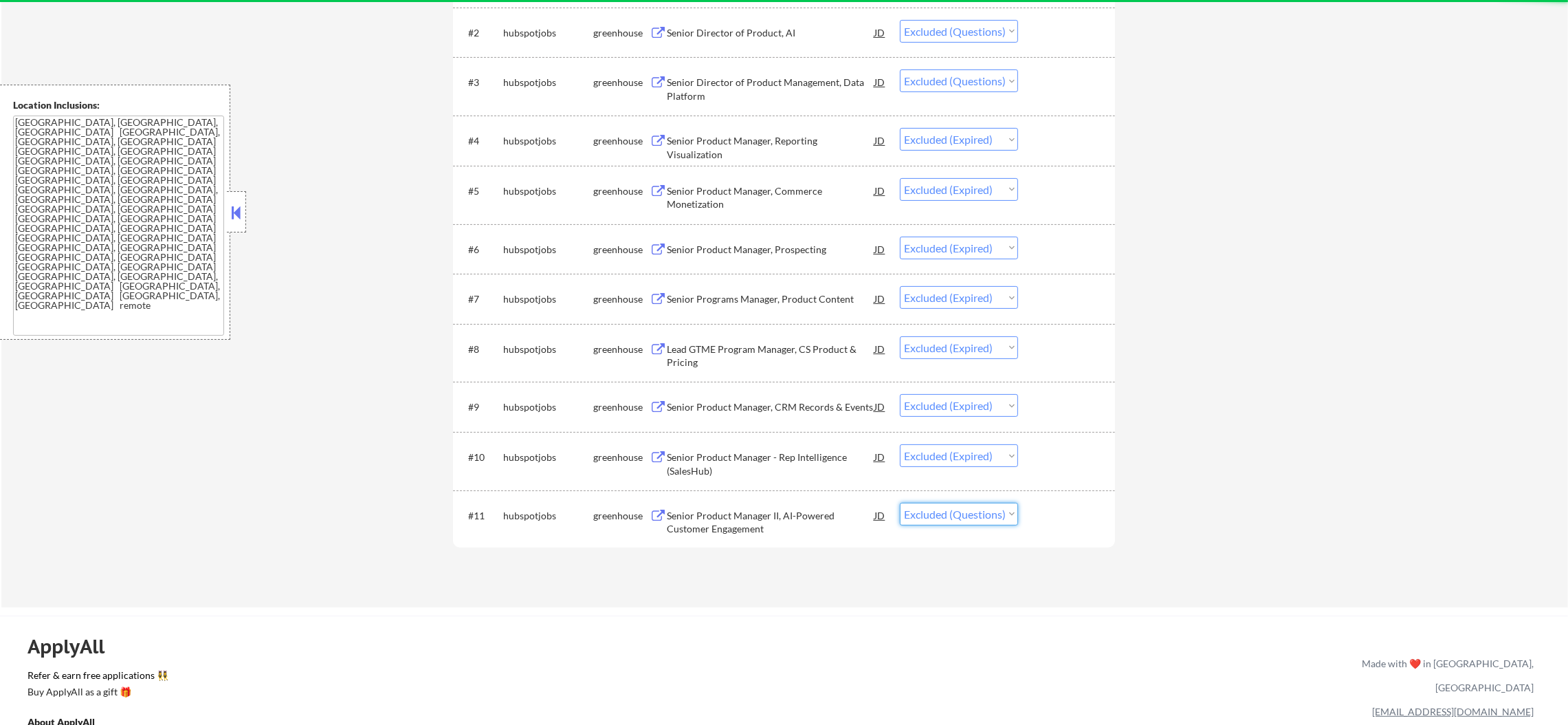
click at [900, 503] on select "Choose an option... Pending Applied Excluded (Questions) Excluded (Expired) Exc…" at bounding box center [959, 514] width 119 height 23
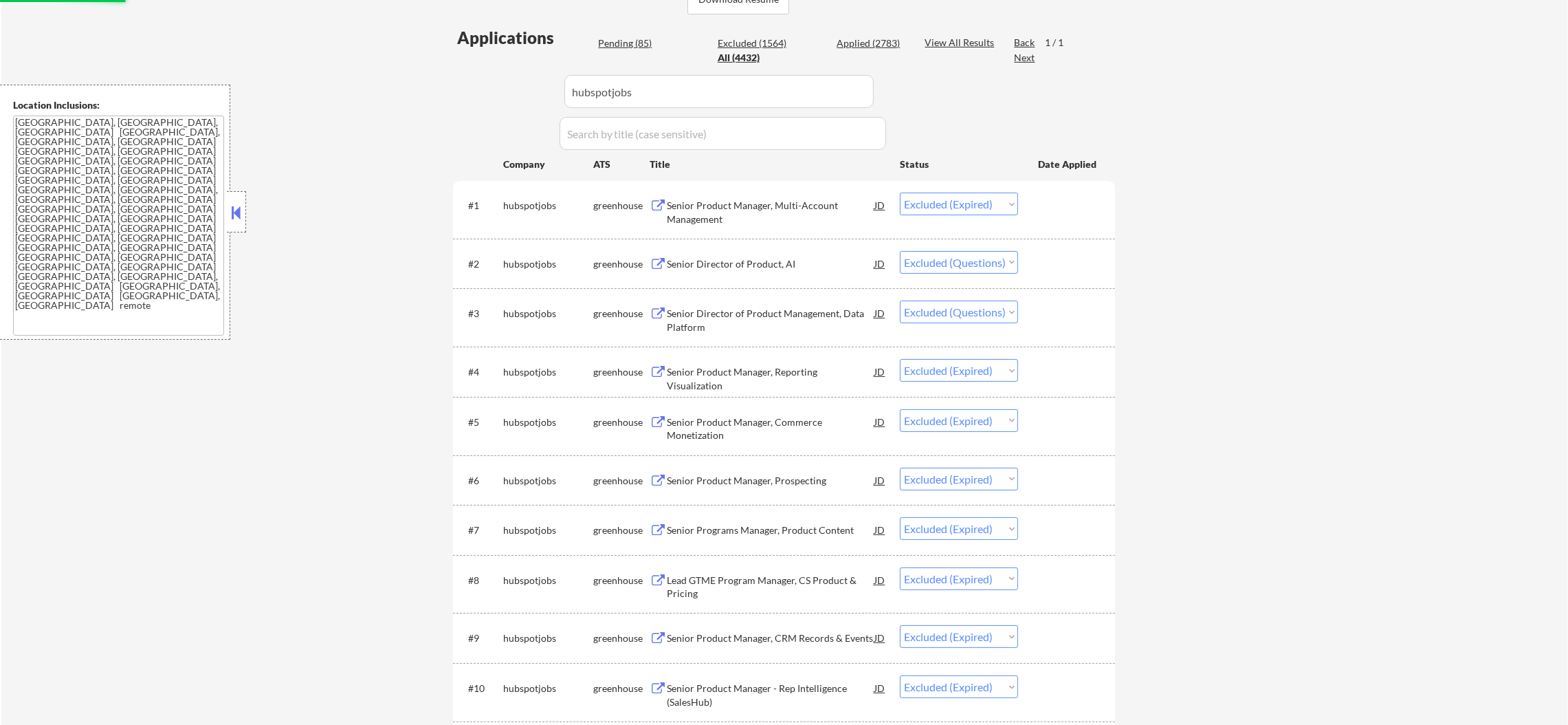
scroll to position [343, 0]
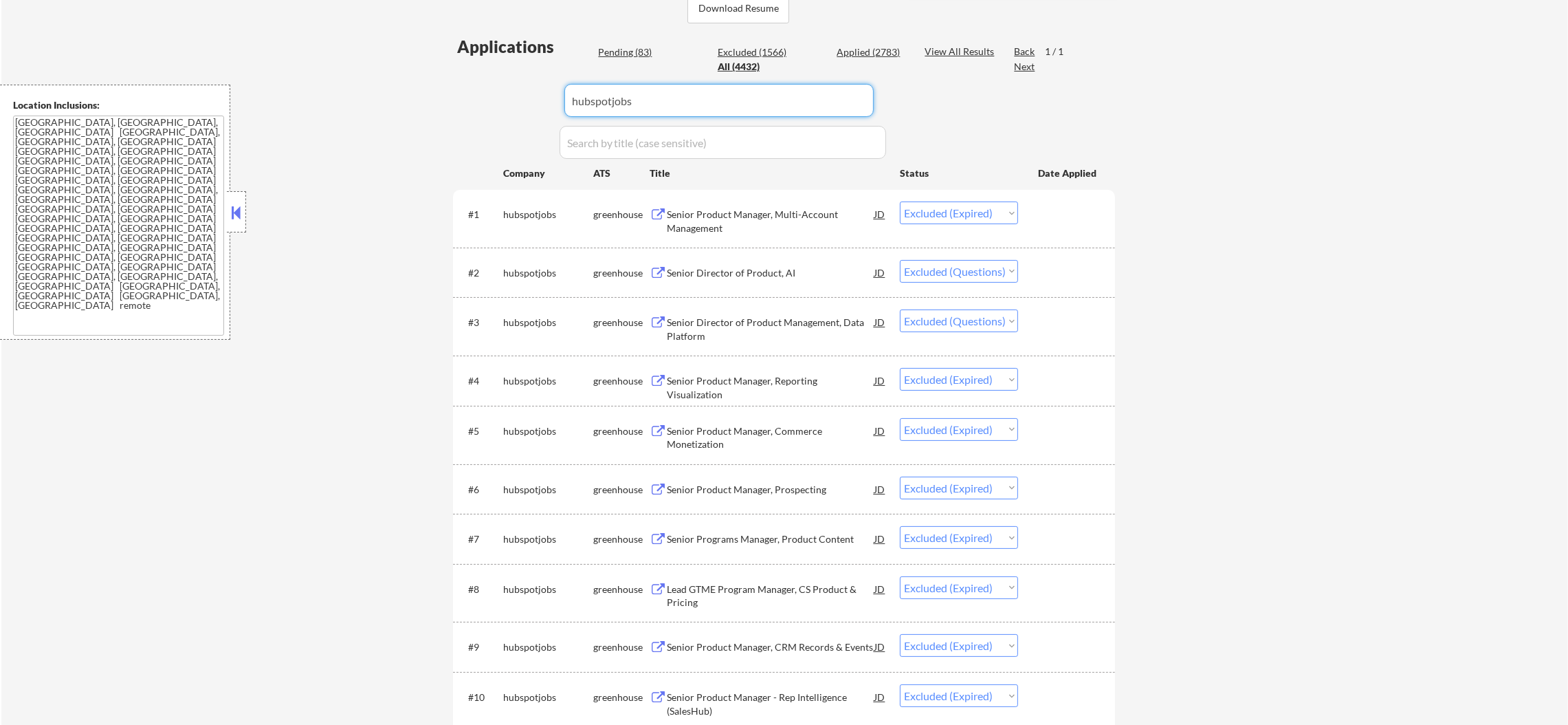
drag, startPoint x: 658, startPoint y: 82, endPoint x: 456, endPoint y: 81, distance: 202.0
click at [460, 81] on div "Applications Pending (83) Excluded (1566) Applied (2783) All (4432) View All Re…" at bounding box center [784, 428] width 662 height 786
paste input "goodrx.wd1.careers"
click at [453, 81] on div "Applications Pending (83) Excluded (1566) Applied (2783) All (4432) View All Re…" at bounding box center [784, 428] width 662 height 786
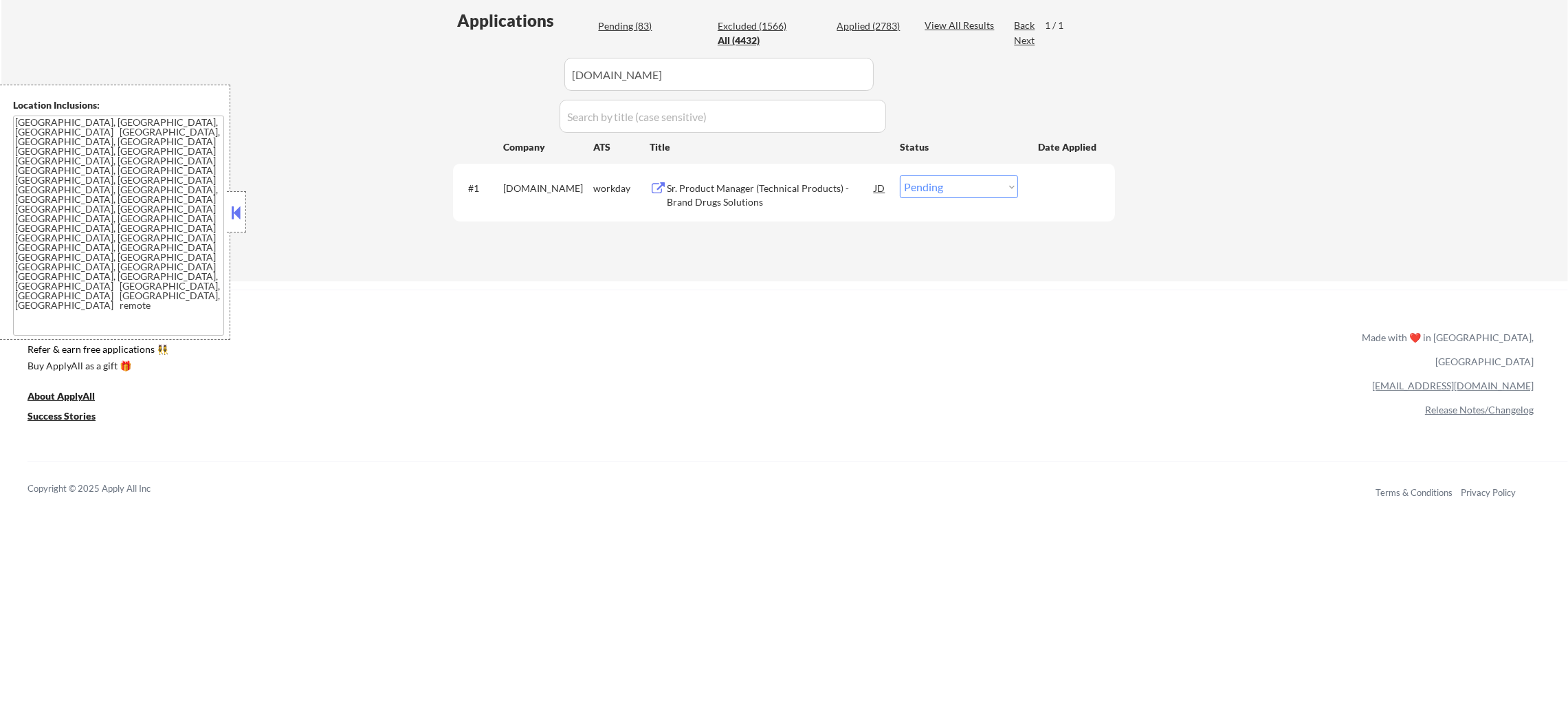
scroll to position [377, 0]
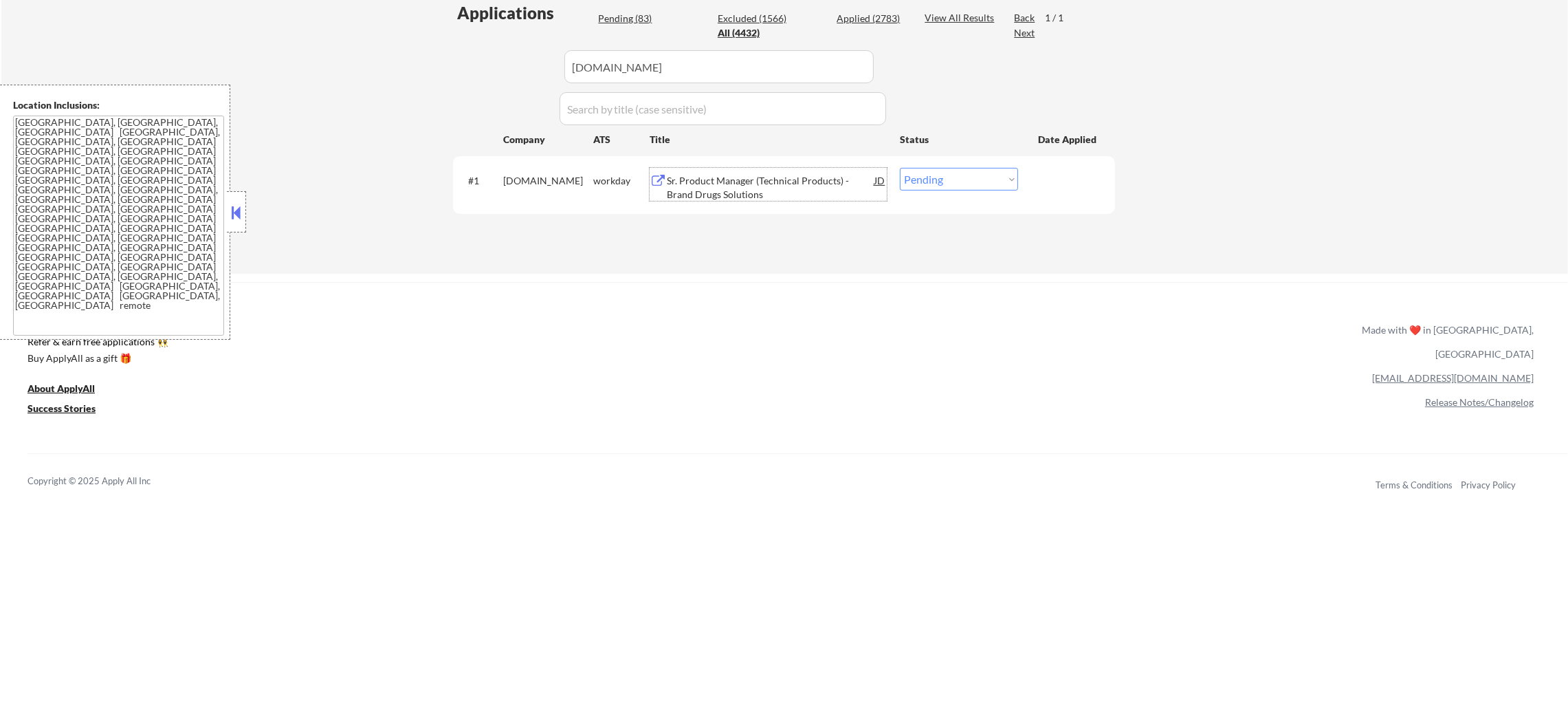
click at [754, 181] on div "Sr. Product Manager (Technical Products) - Brand Drugs Solutions" at bounding box center [770, 188] width 208 height 27
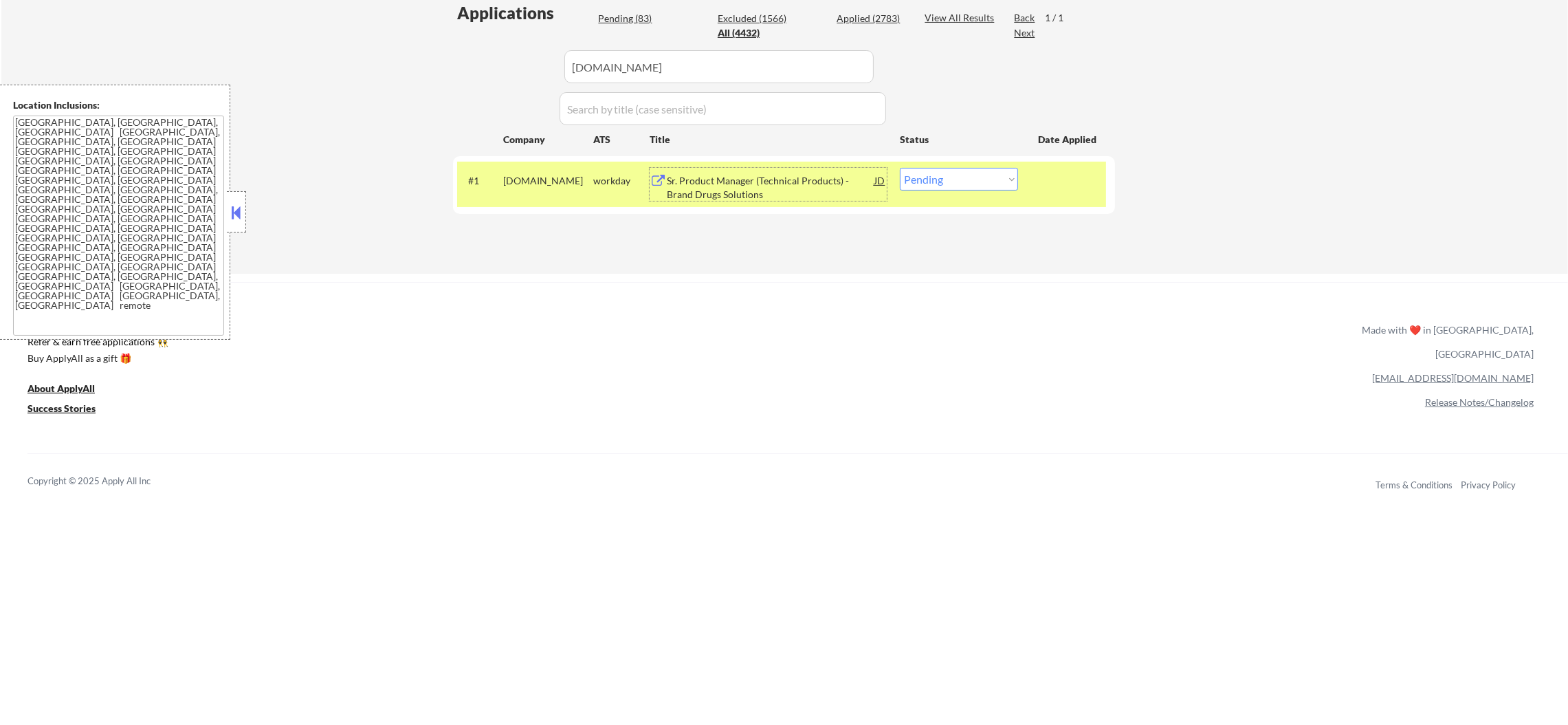
click at [819, 165] on div "#1 goodrx.wd1.careers workday Sr. Product Manager (Technical Products) - Brand …" at bounding box center [781, 184] width 649 height 45
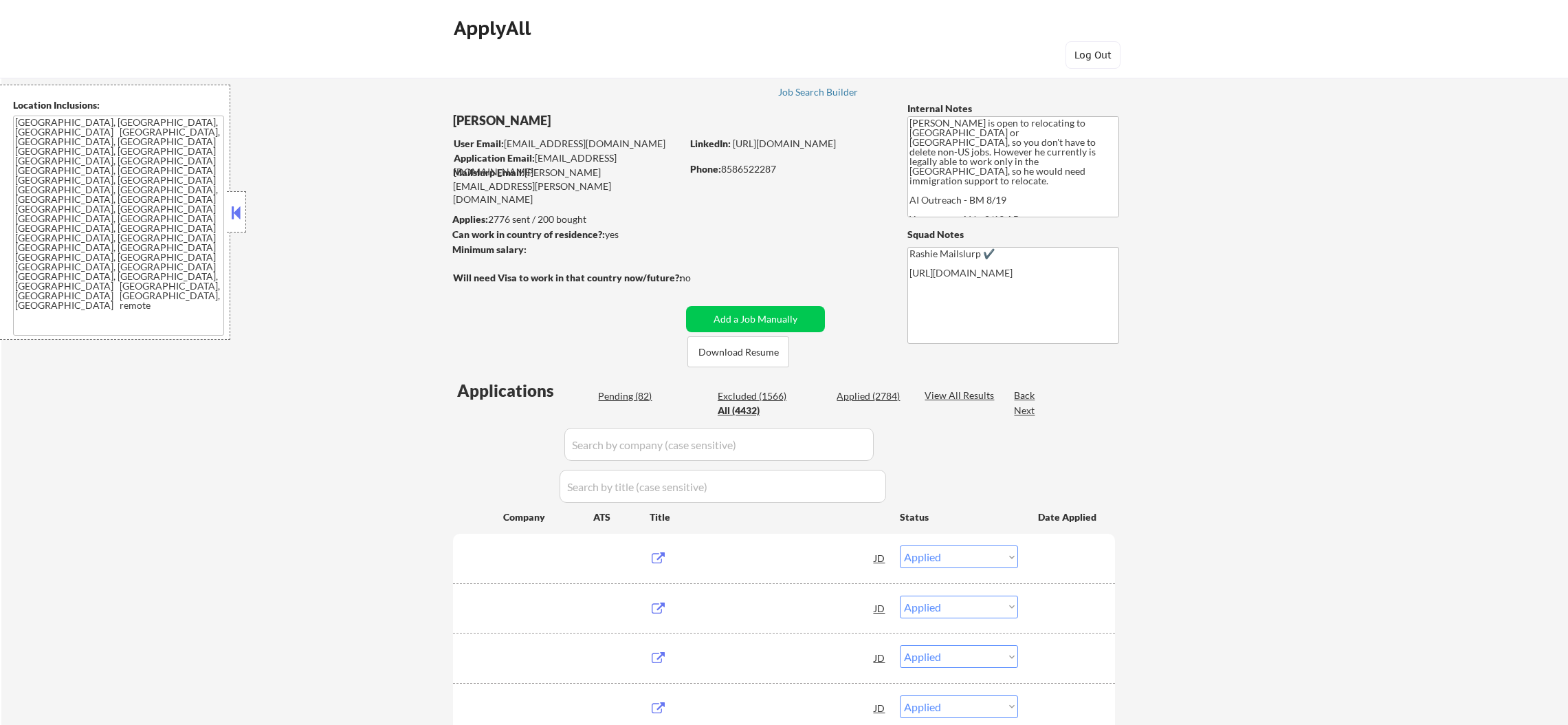
select select ""applied""
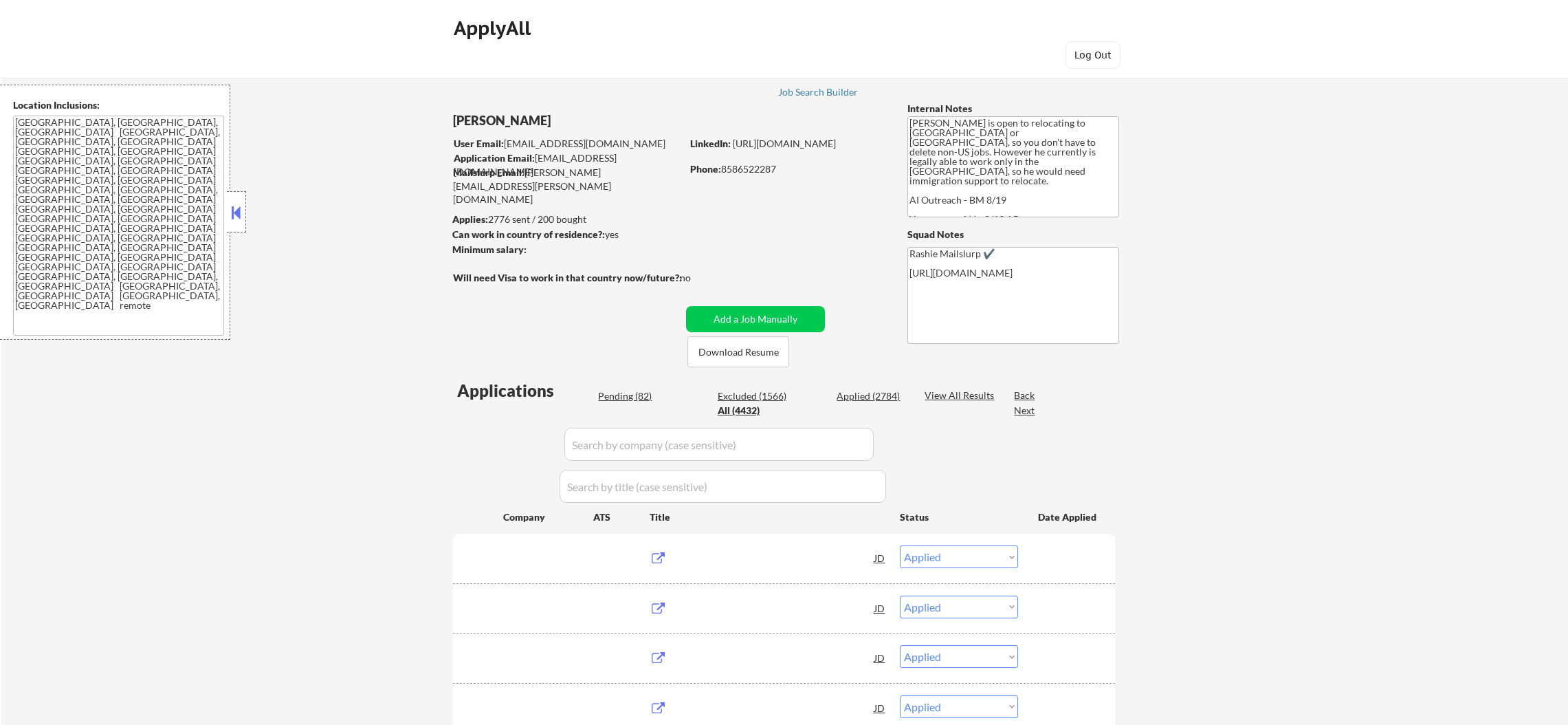
select select ""applied""
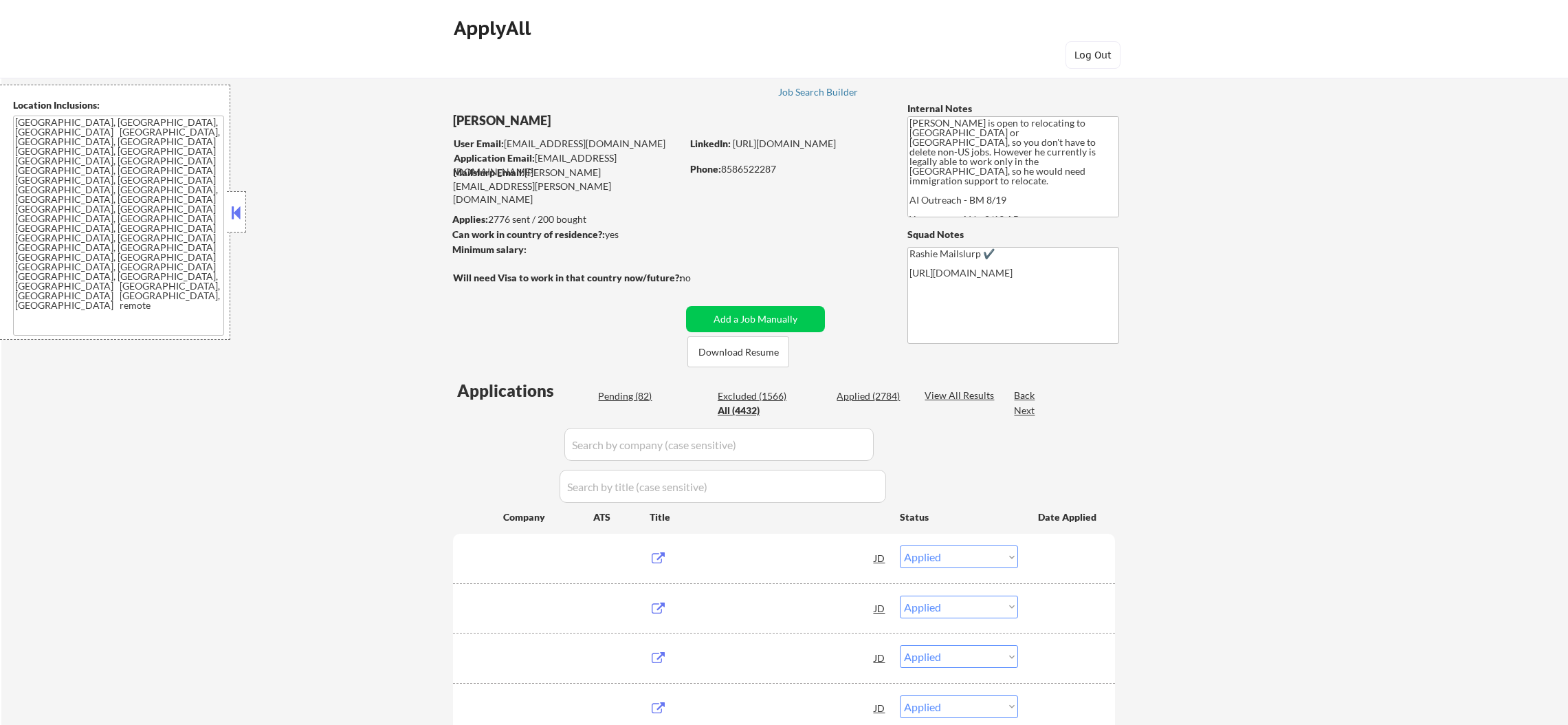
select select ""applied""
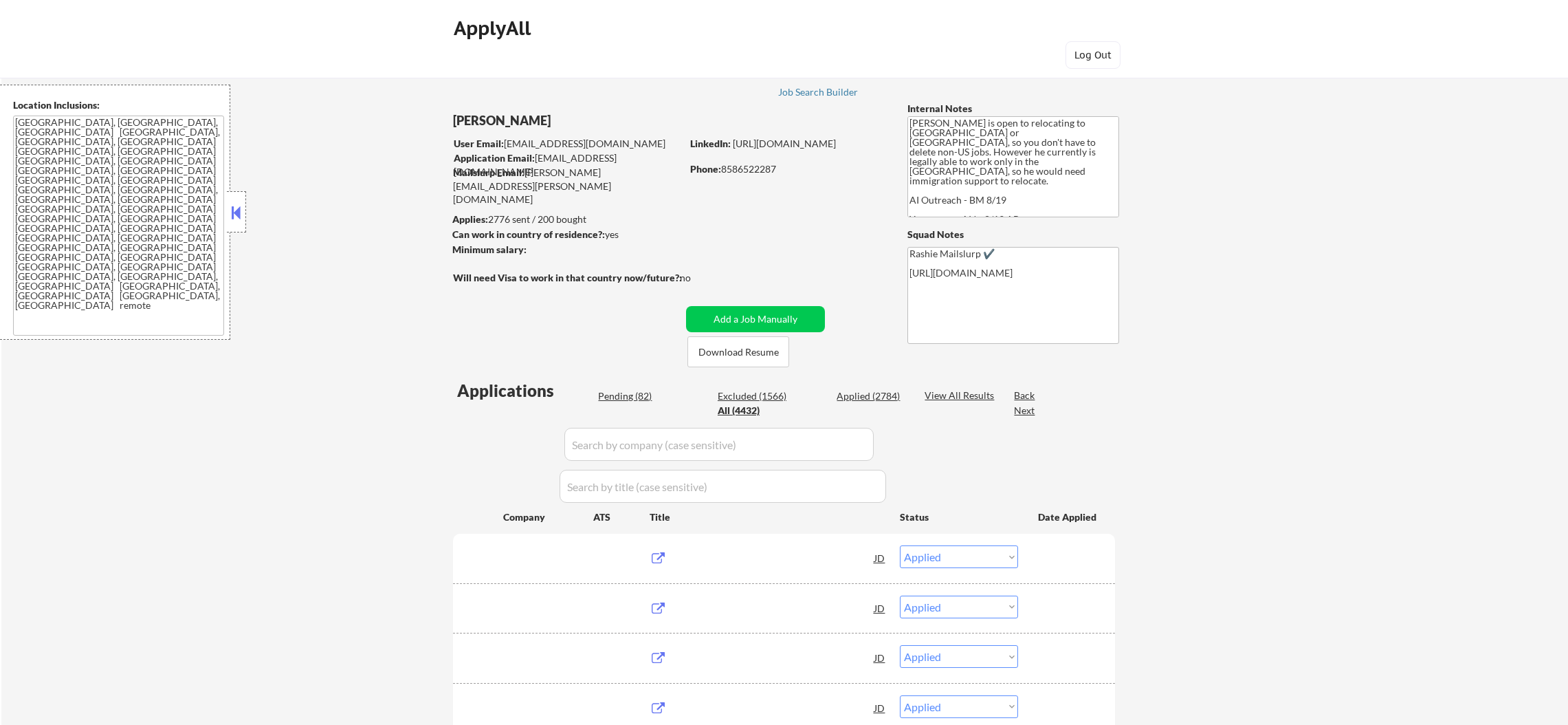
select select ""applied""
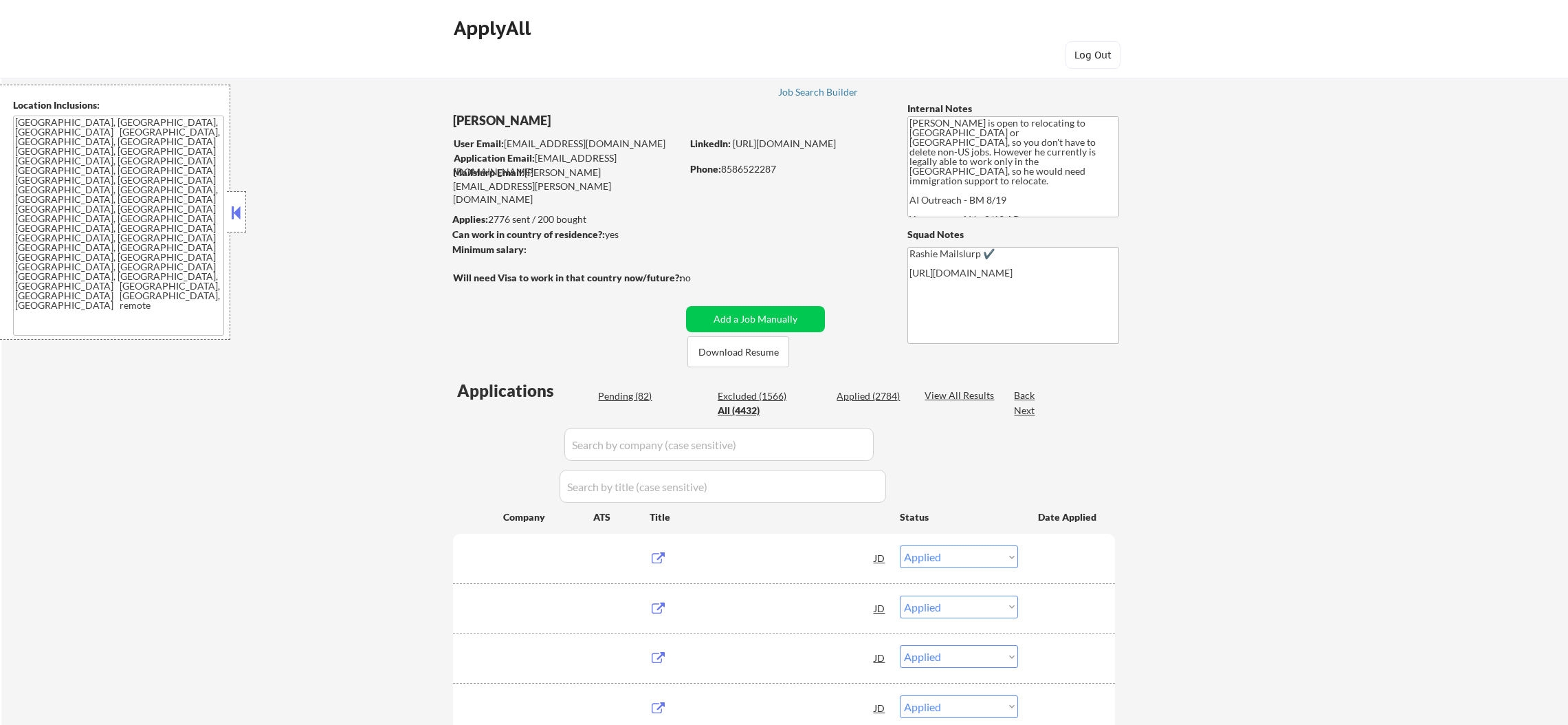
select select ""applied""
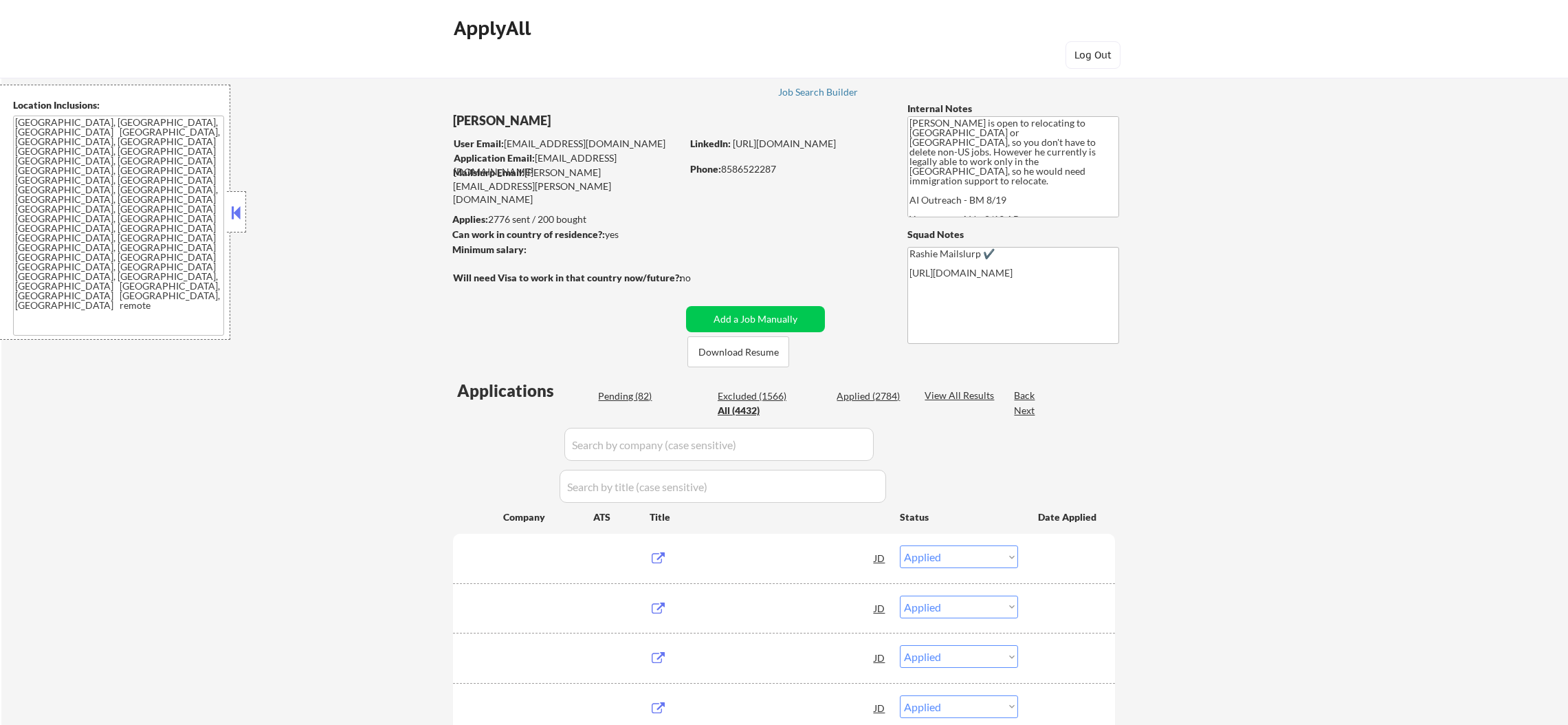
select select ""applied""
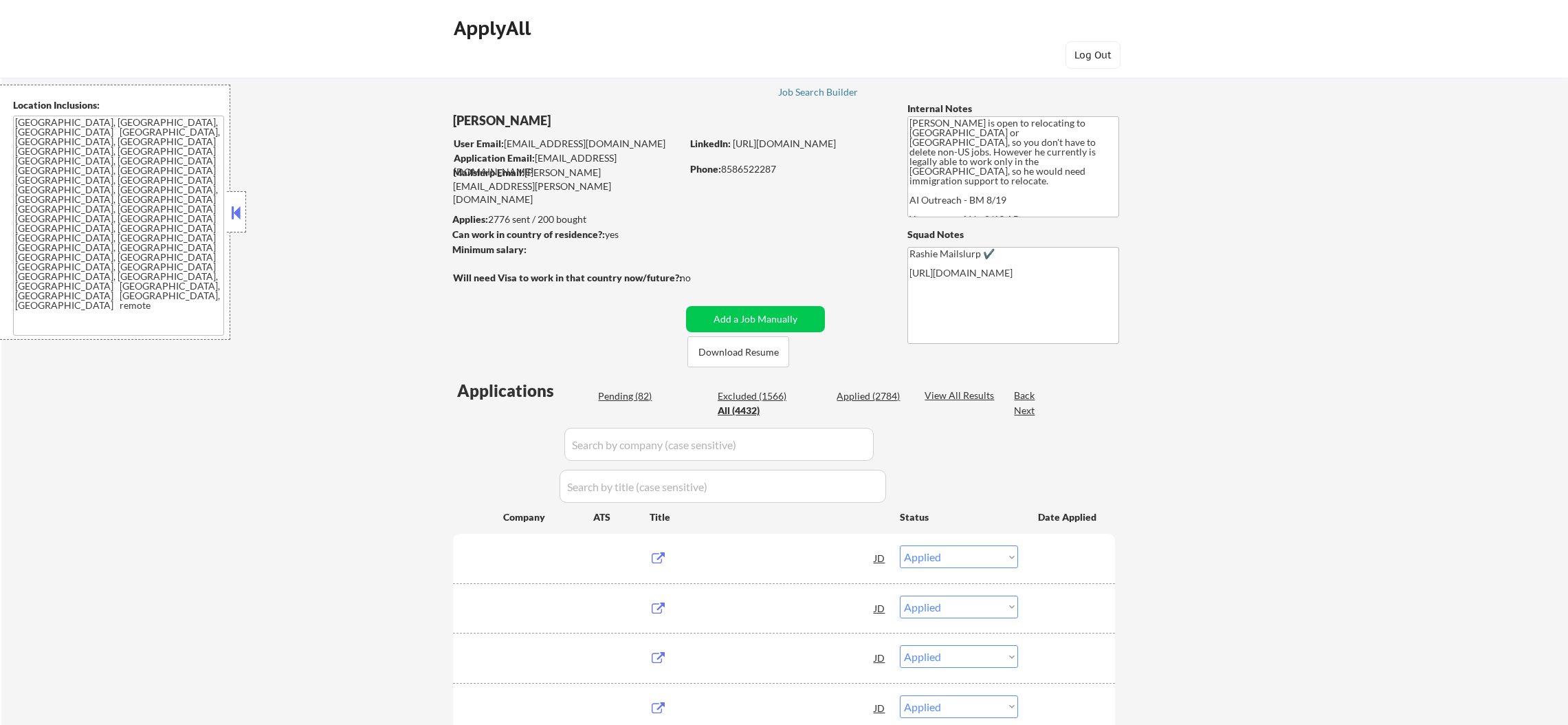
select select ""applied""
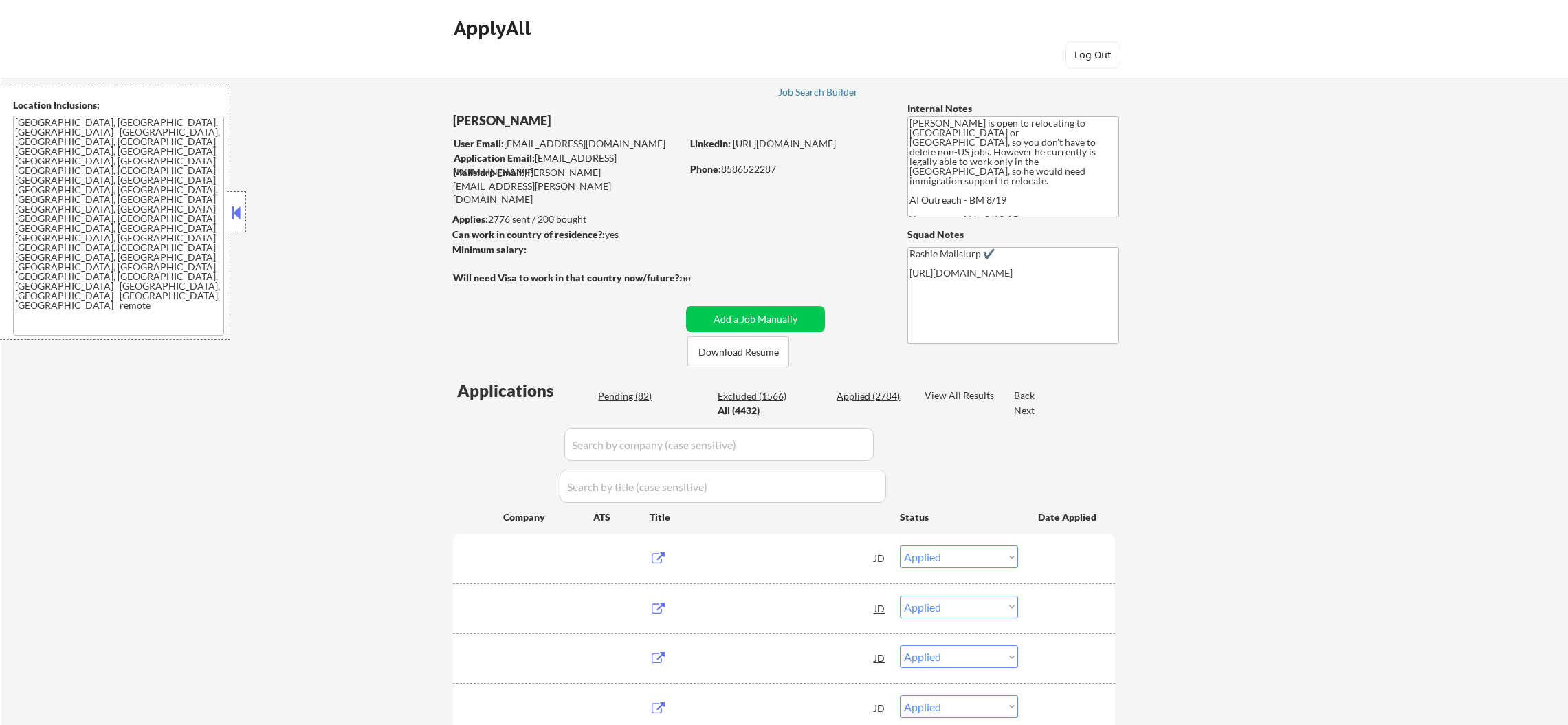
select select ""applied""
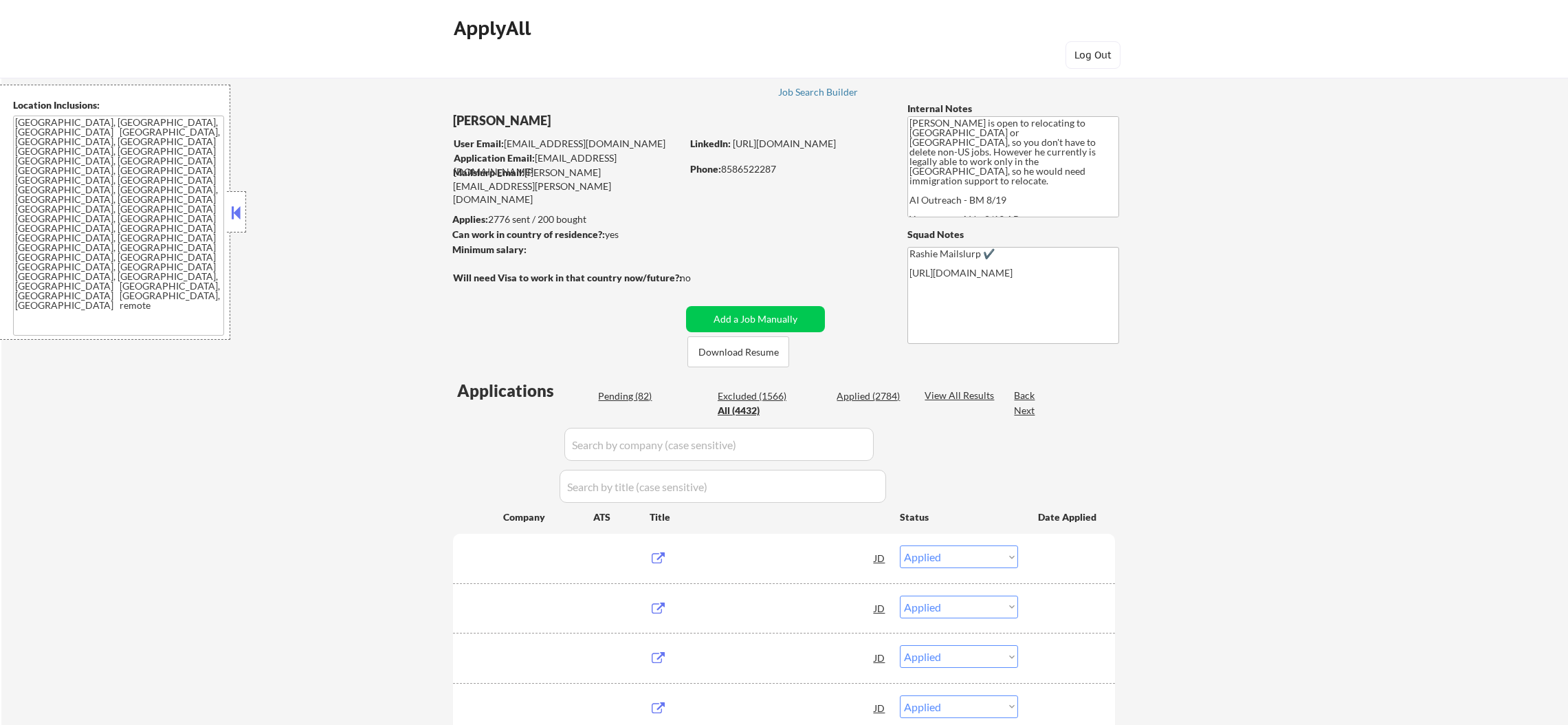
select select ""applied""
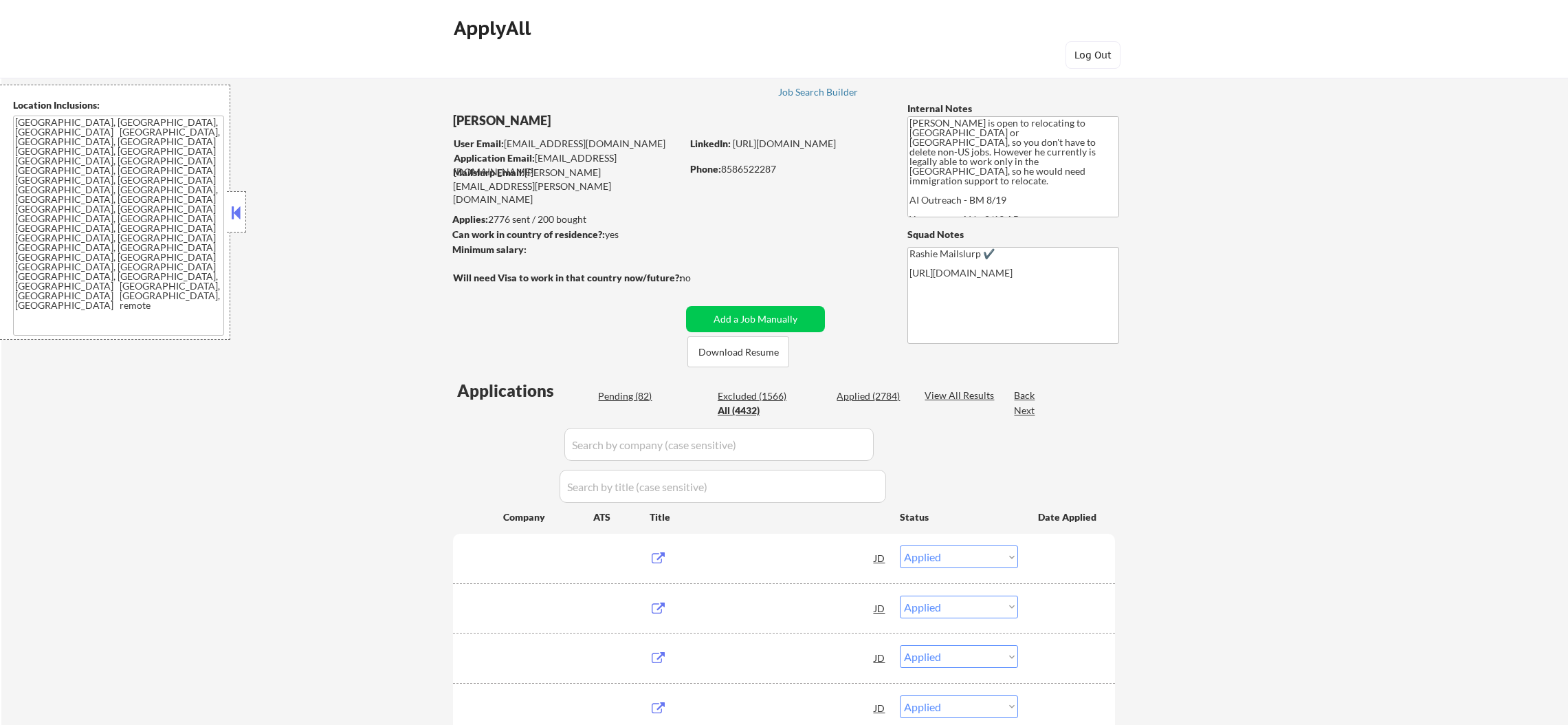
select select ""applied""
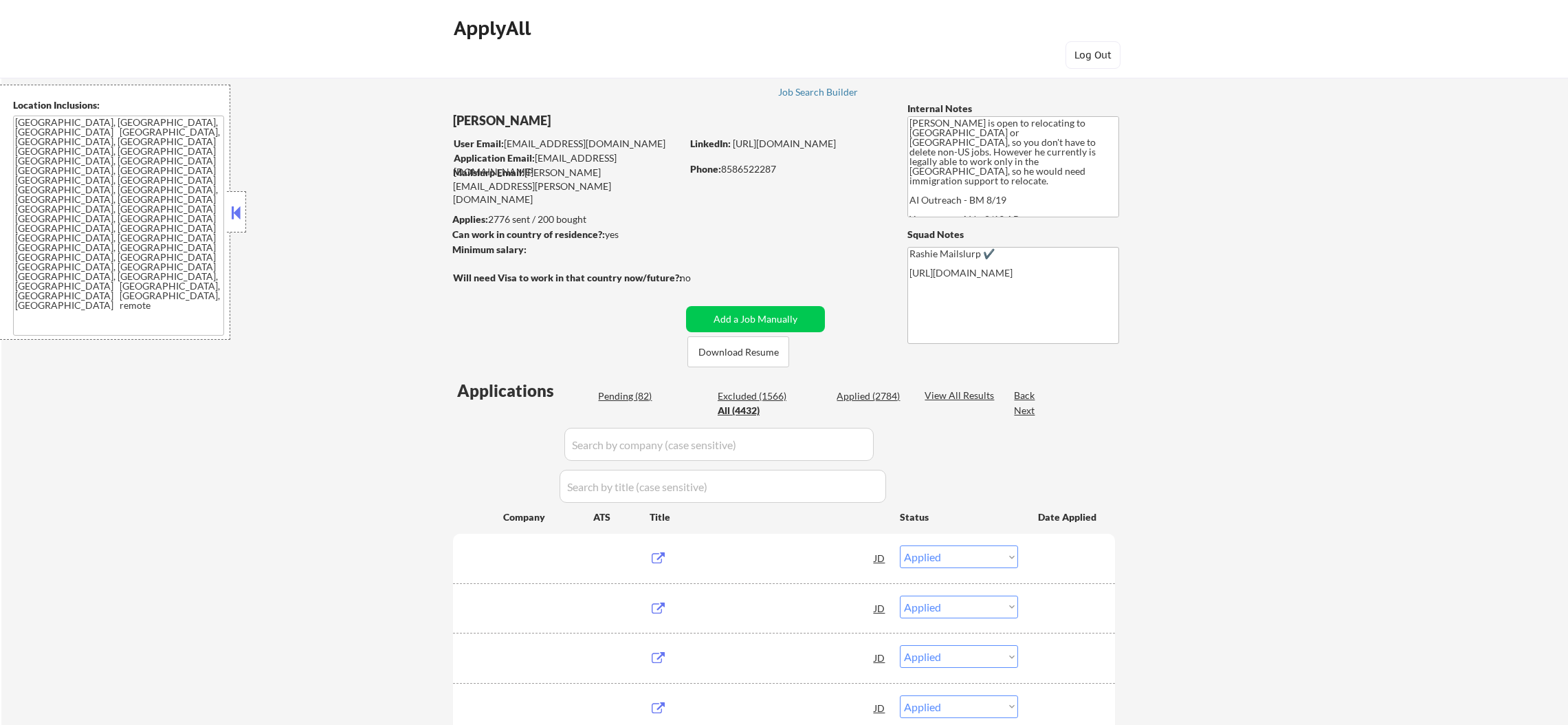
select select ""applied""
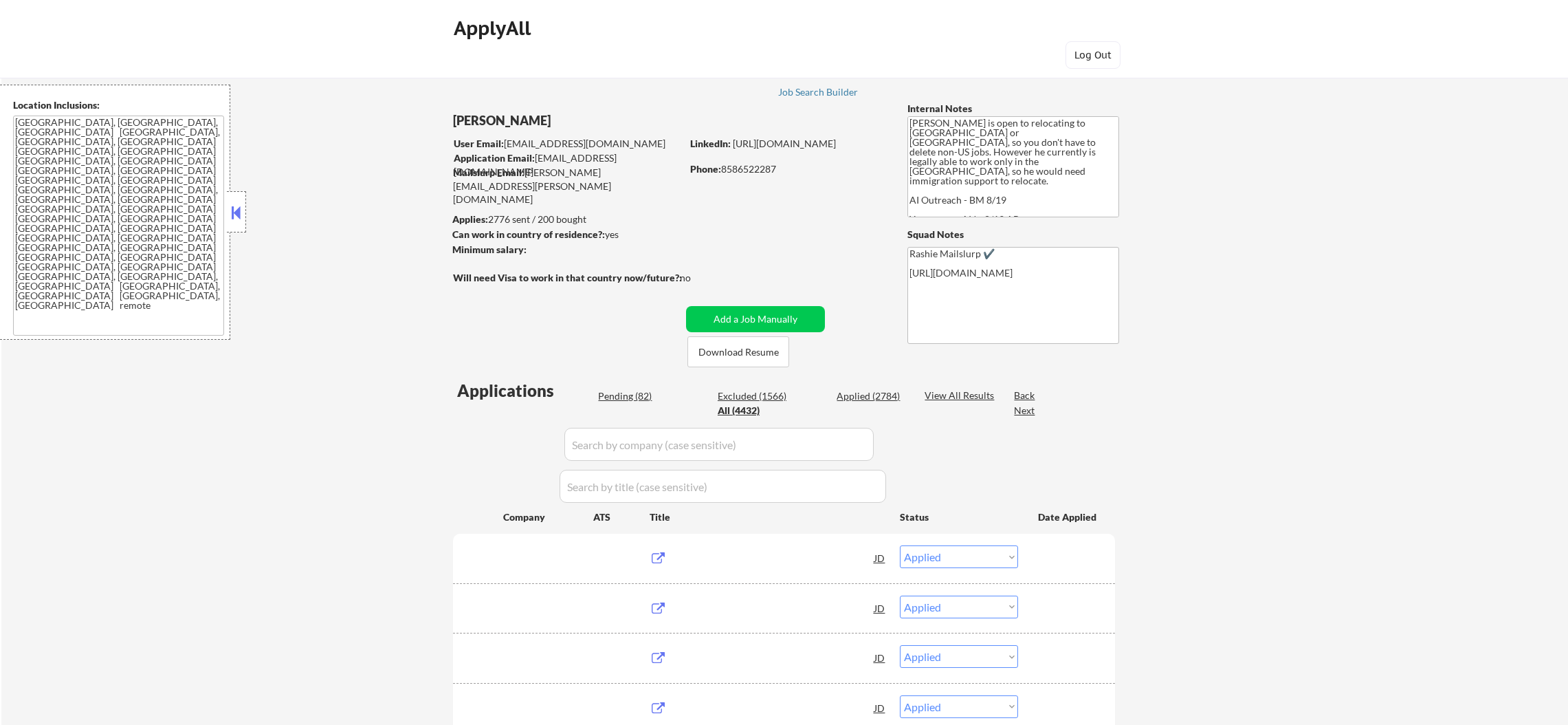
select select ""applied""
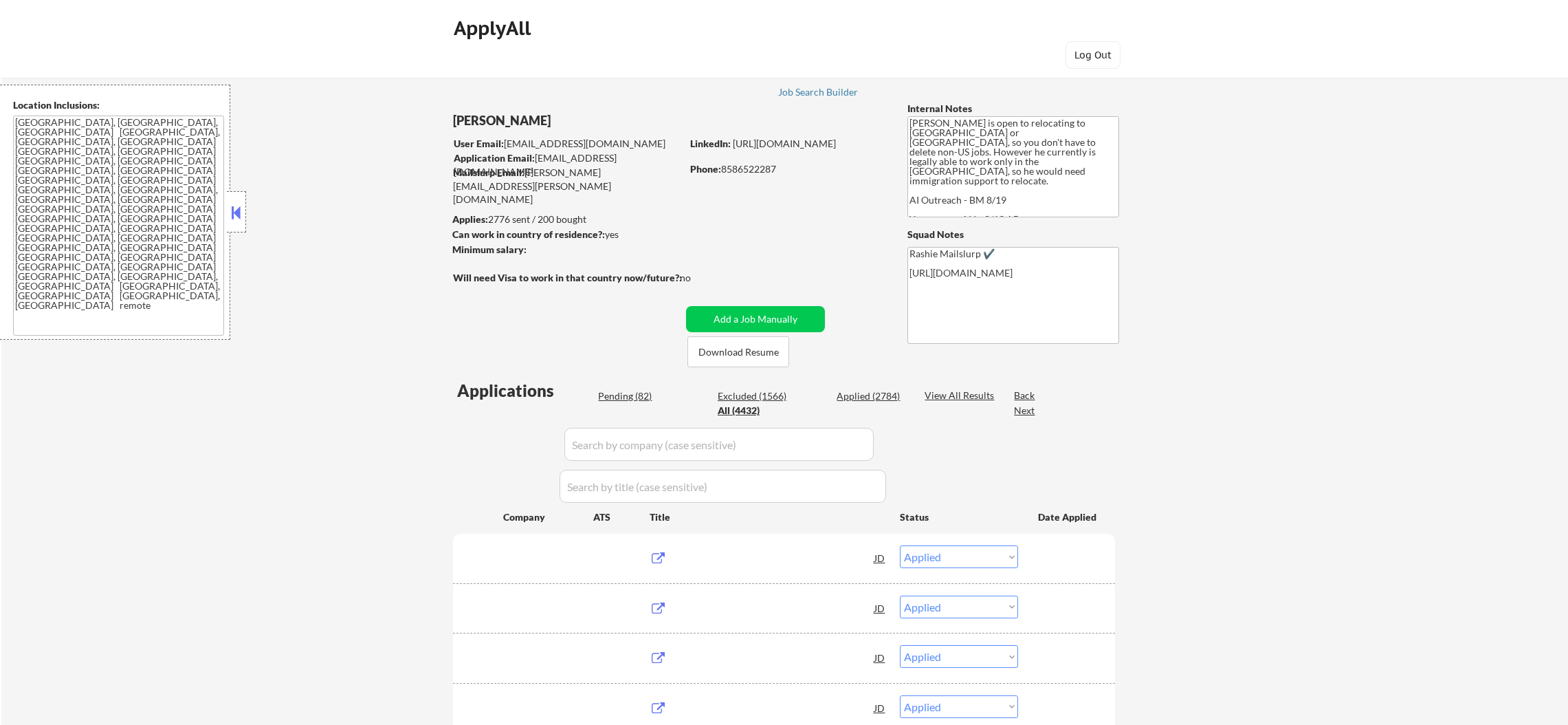
select select ""applied""
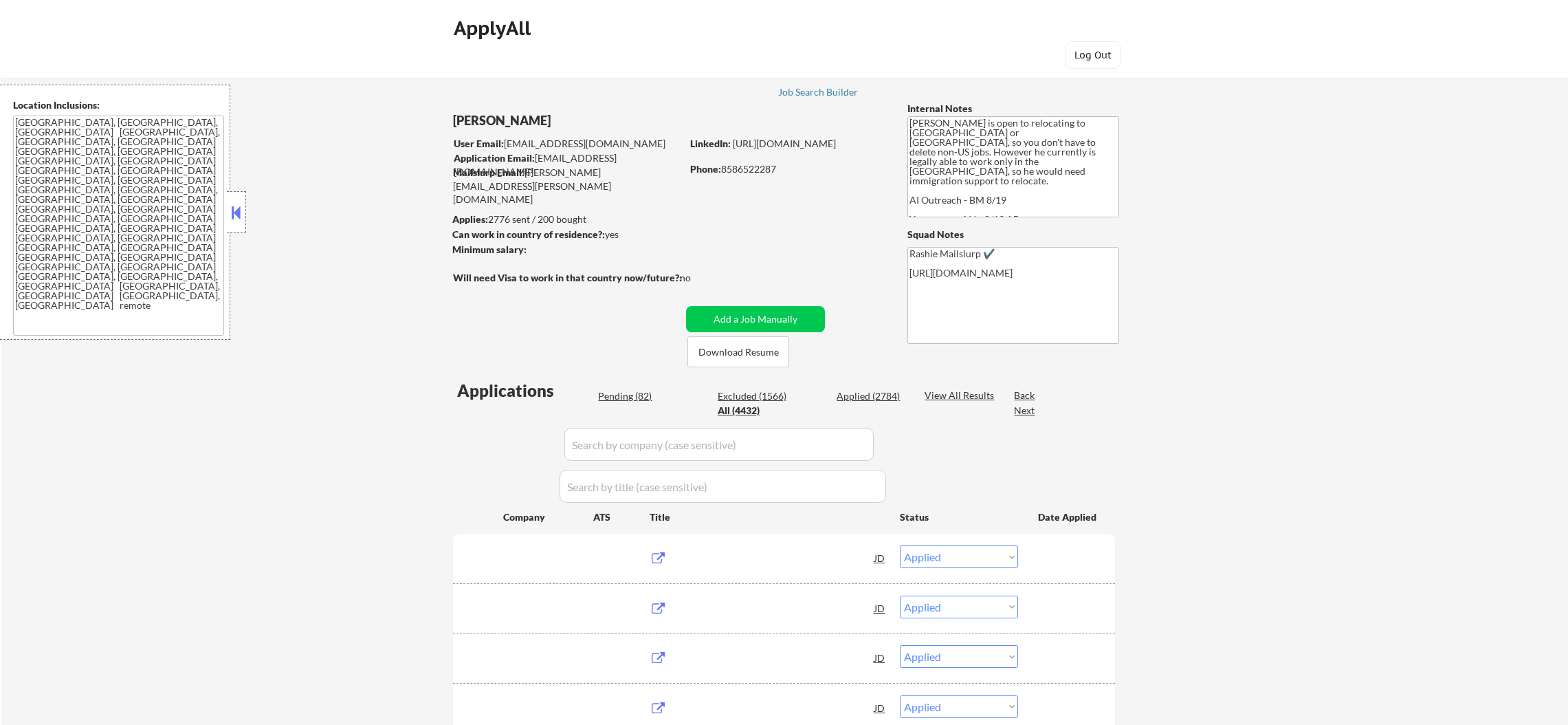
select select ""applied""
select select ""excluded__other_""
select select ""applied""
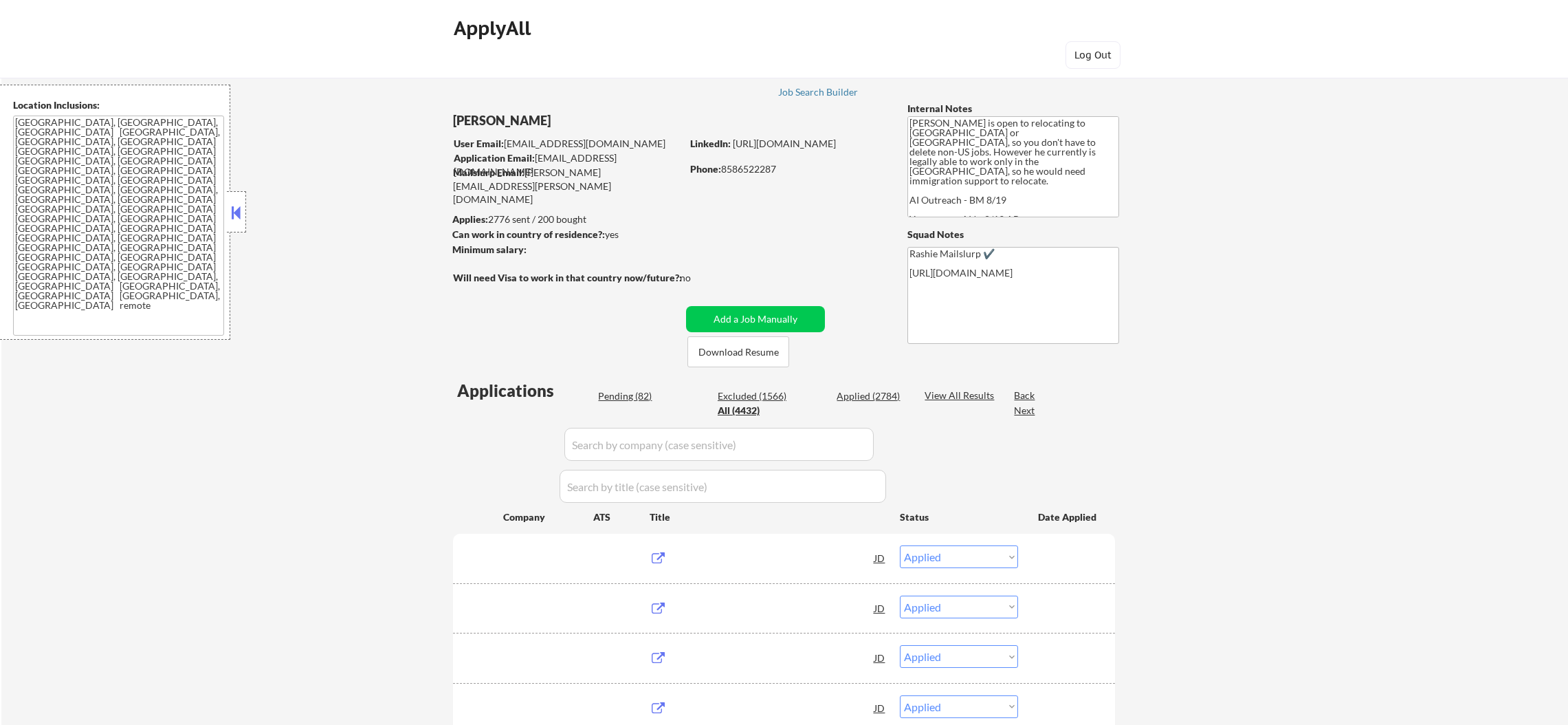
select select ""applied""
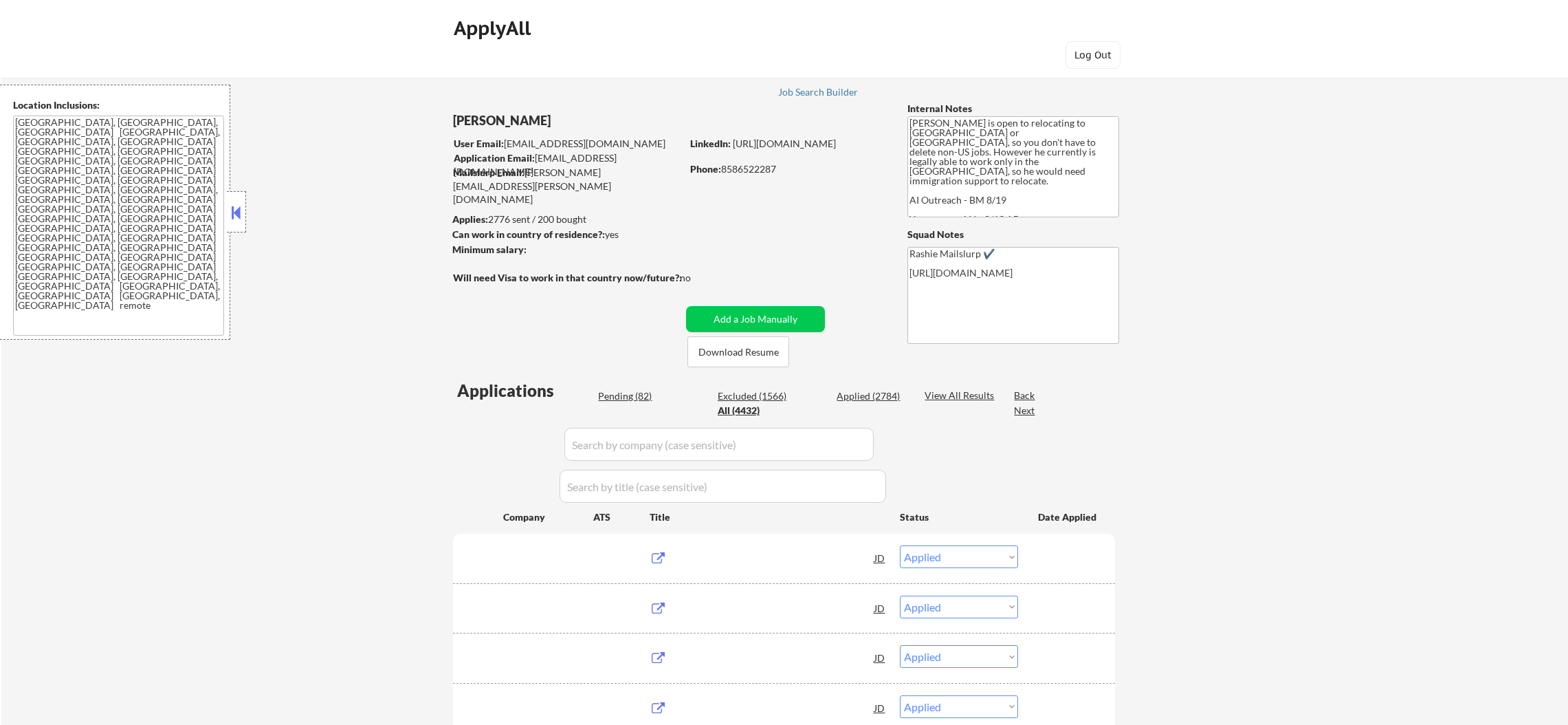
select select ""applied""
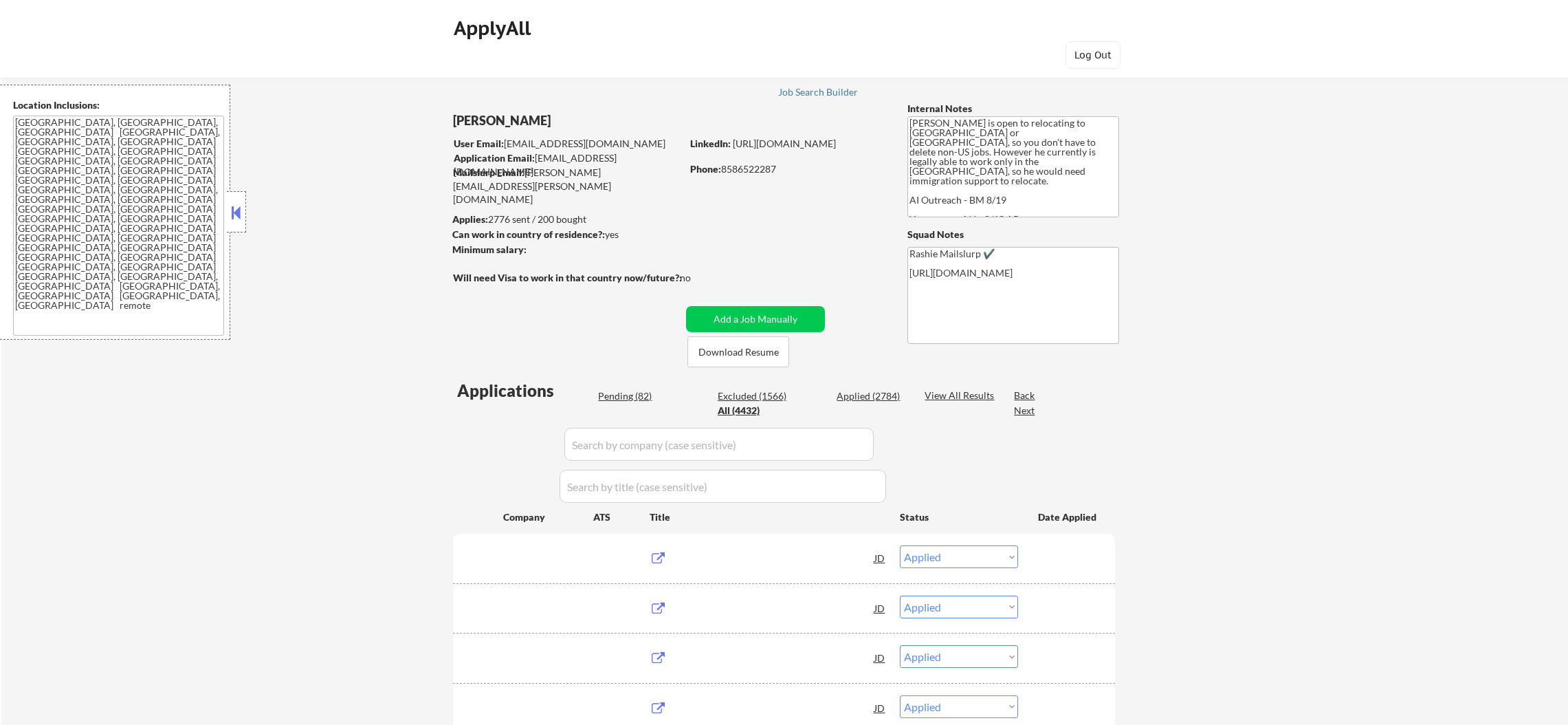
select select ""applied""
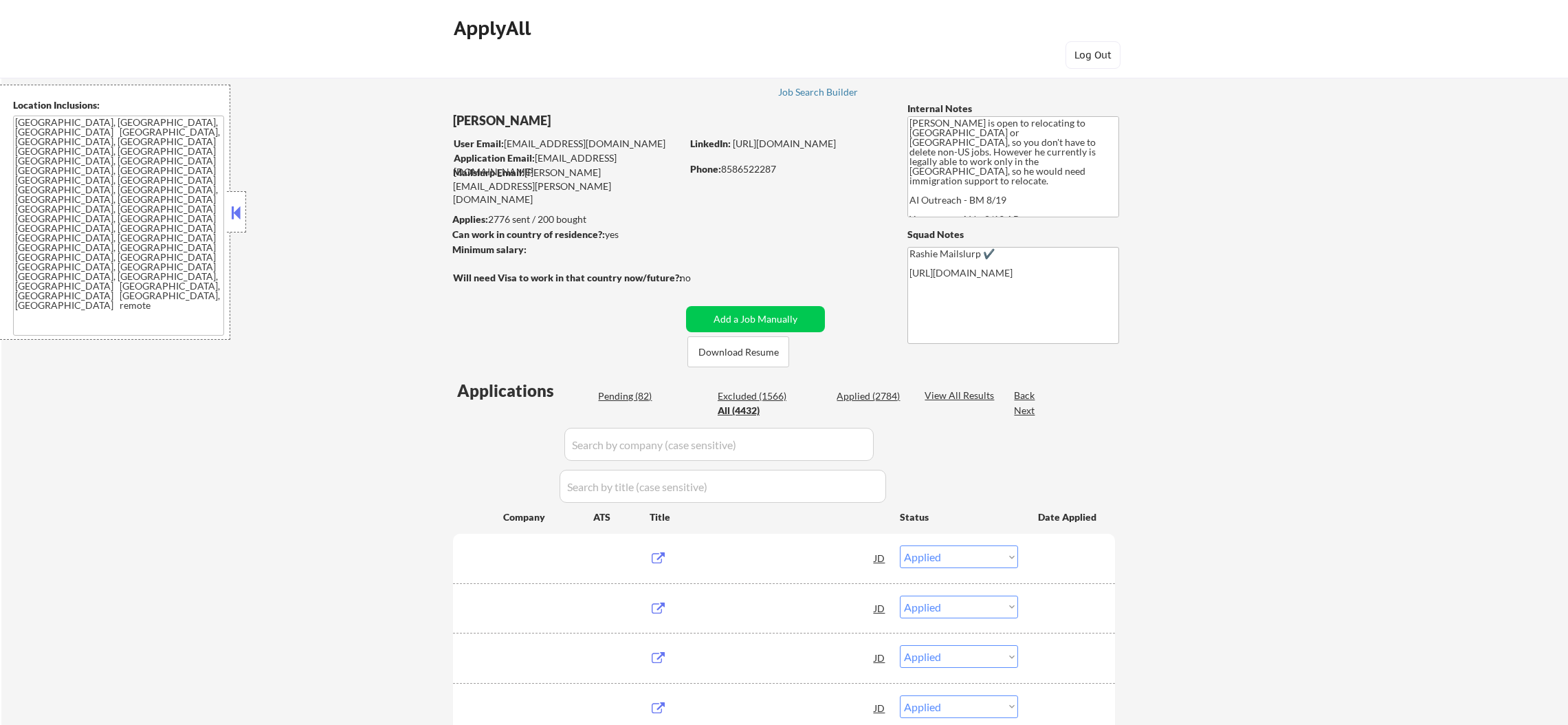
select select ""applied""
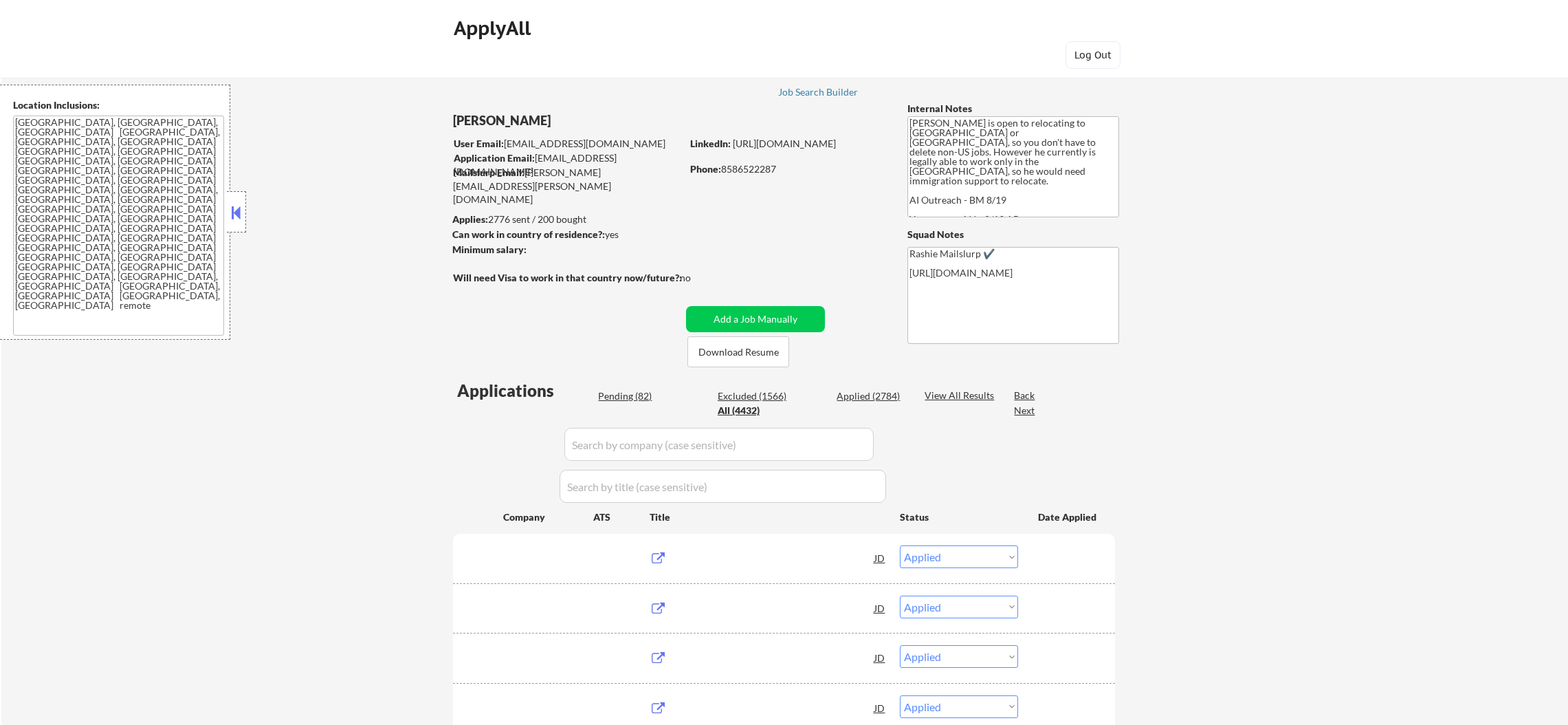
select select ""applied""
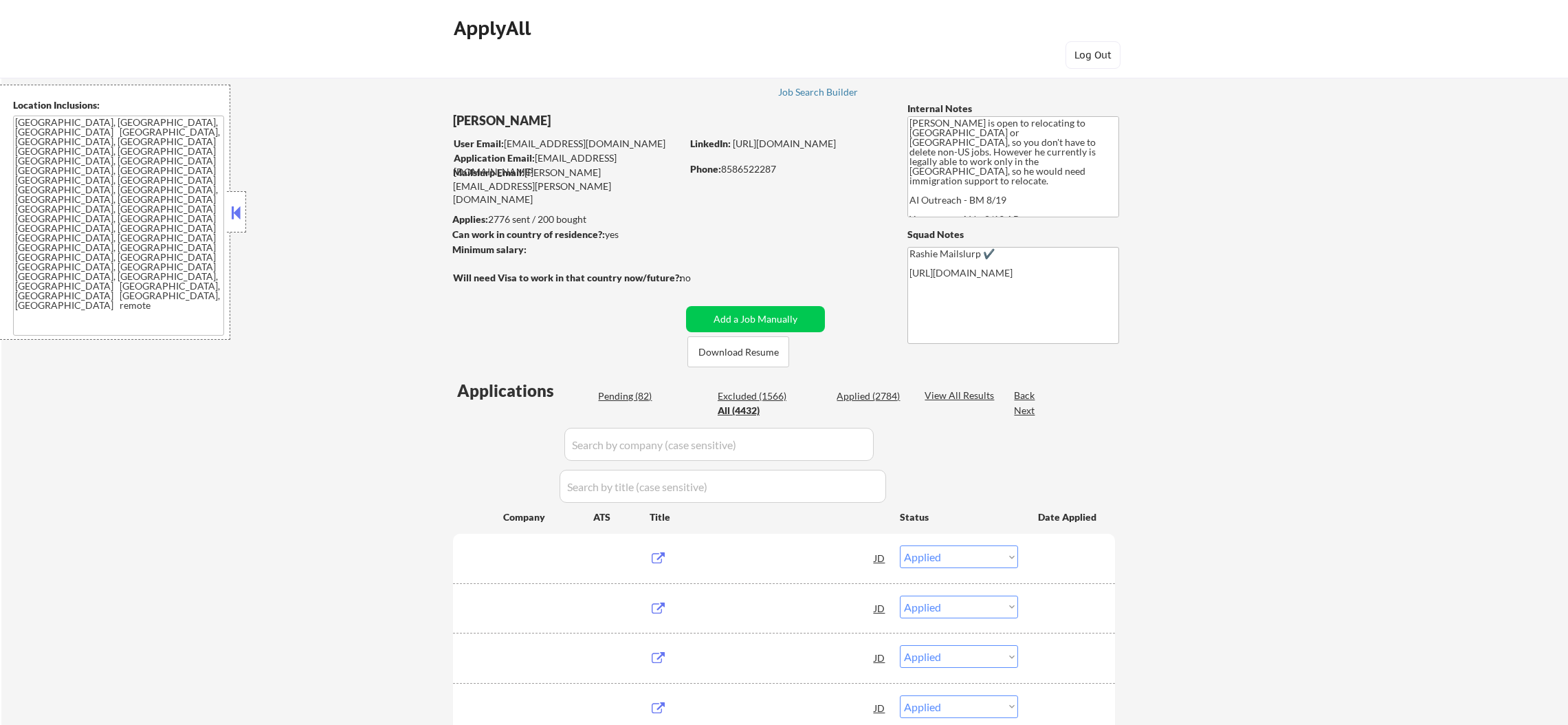
select select ""applied""
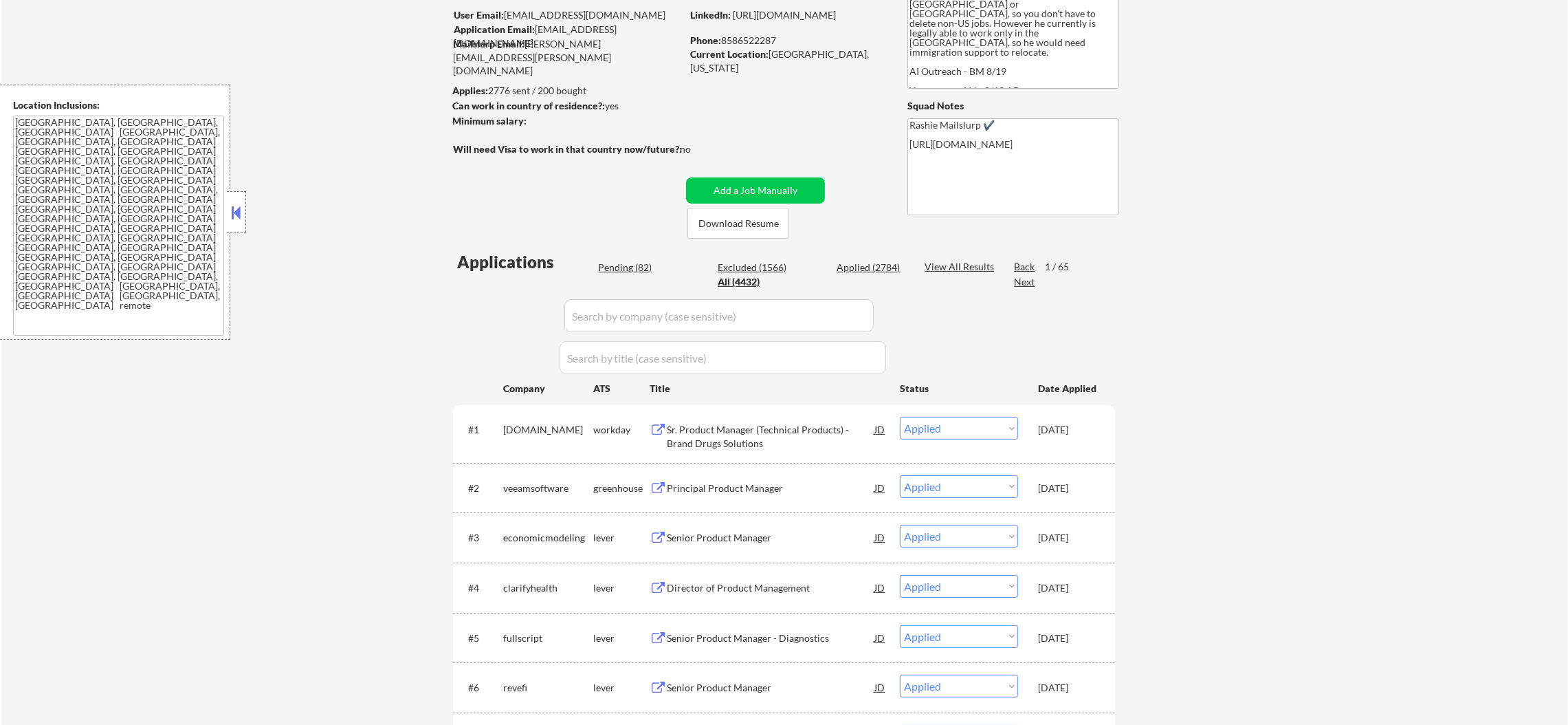
scroll to position [206, 0]
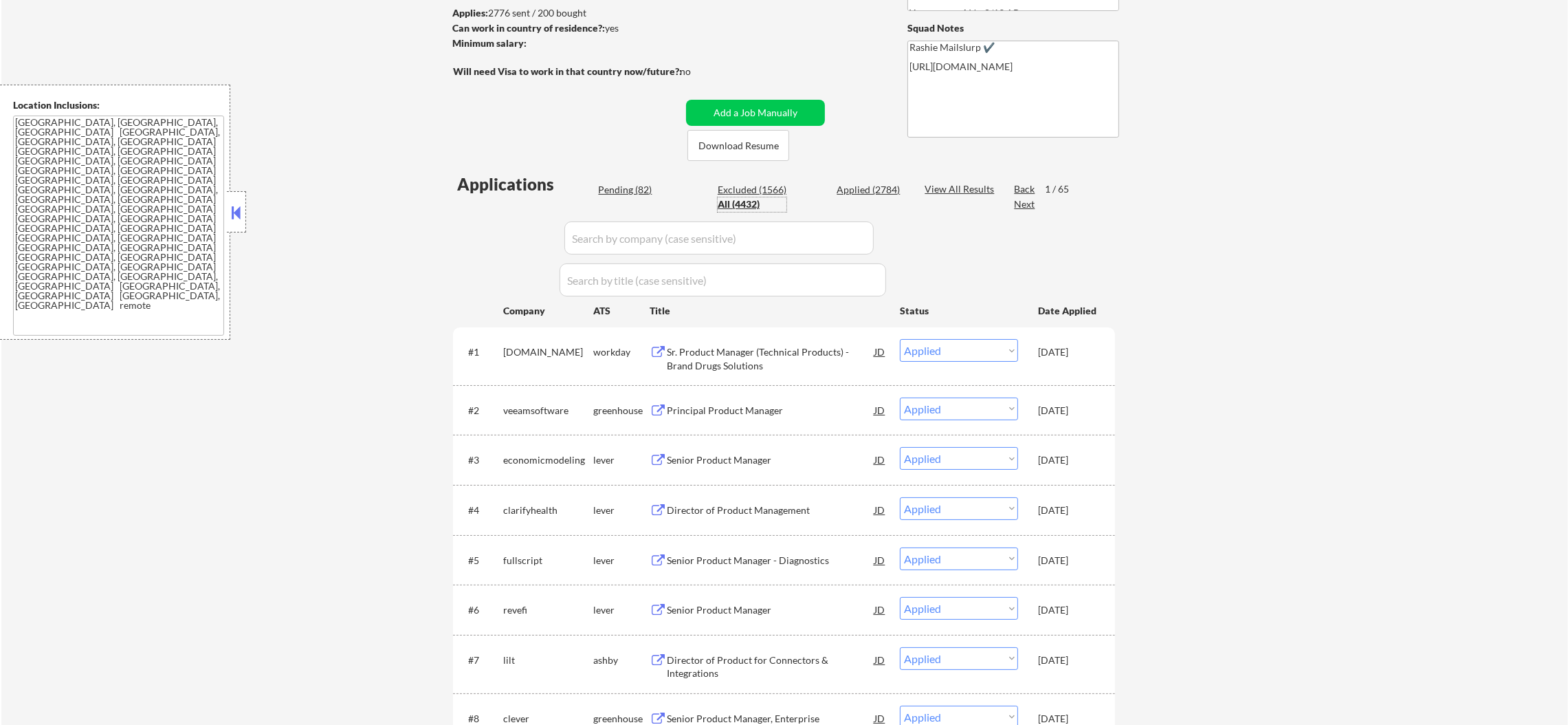
click at [639, 234] on input "input" at bounding box center [719, 237] width 310 height 33
paste input "ehealthinsurance.wd5.ehi"
type input "ehealthinsurance.wd5.ehi"
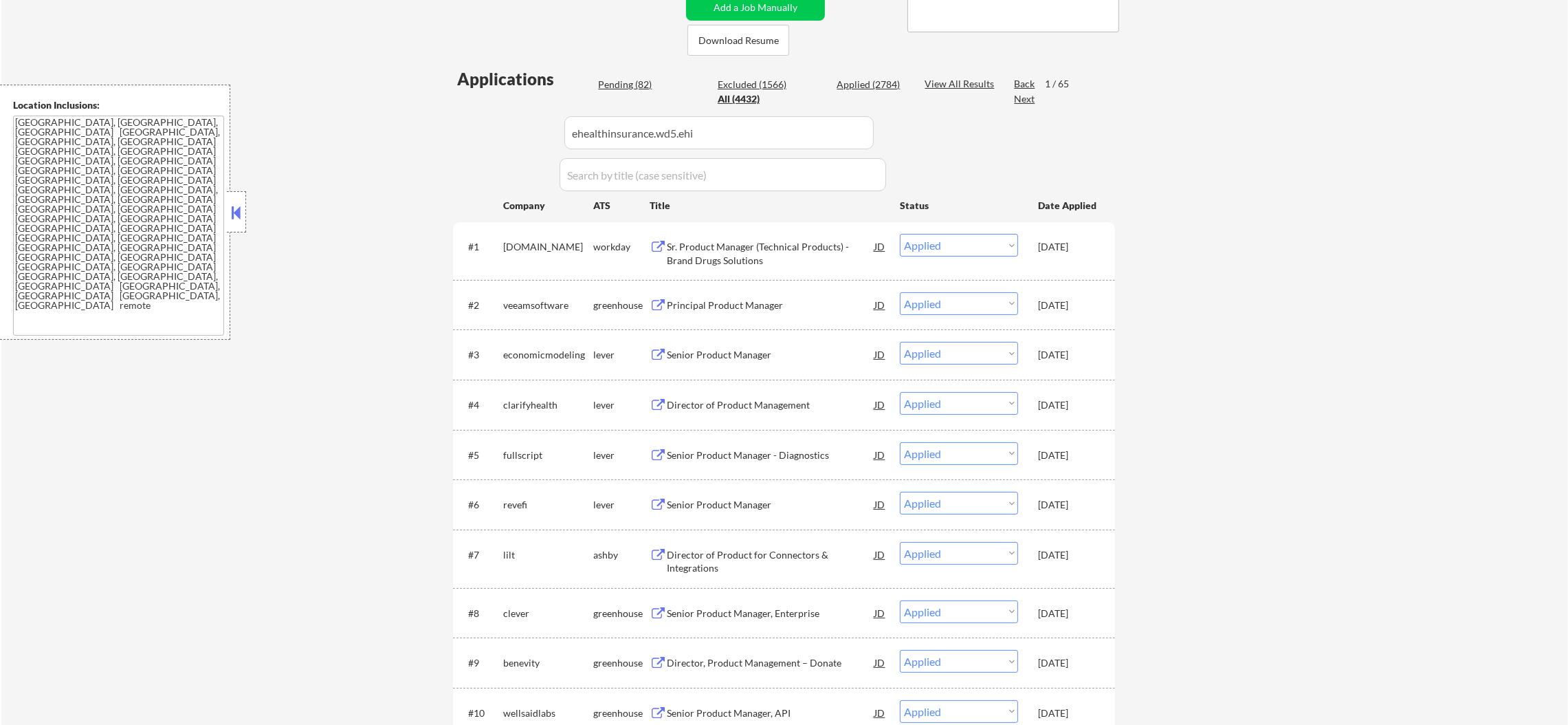
select select ""excluded""
select select ""pending""
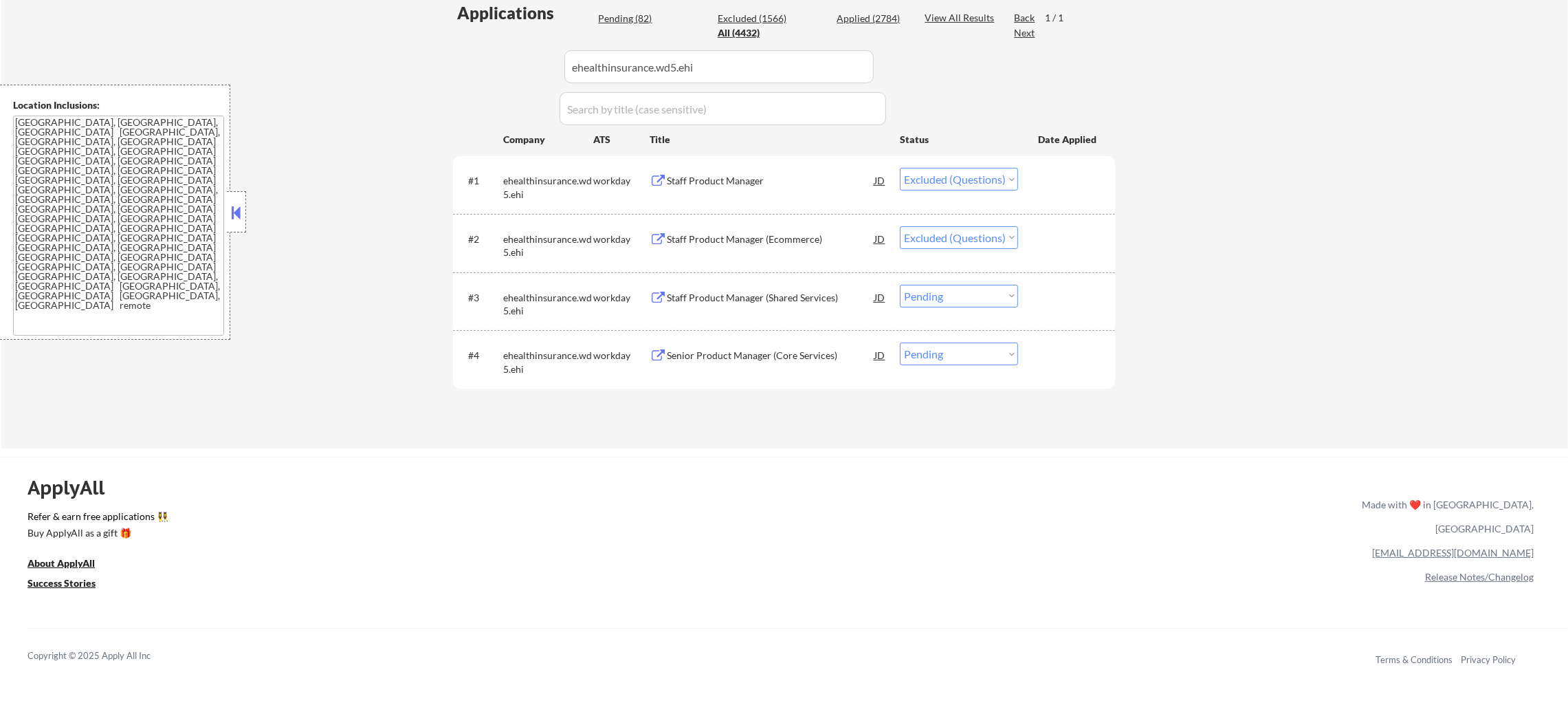
click at [832, 291] on div "Staff Product Manager (Shared Services)" at bounding box center [770, 298] width 208 height 14
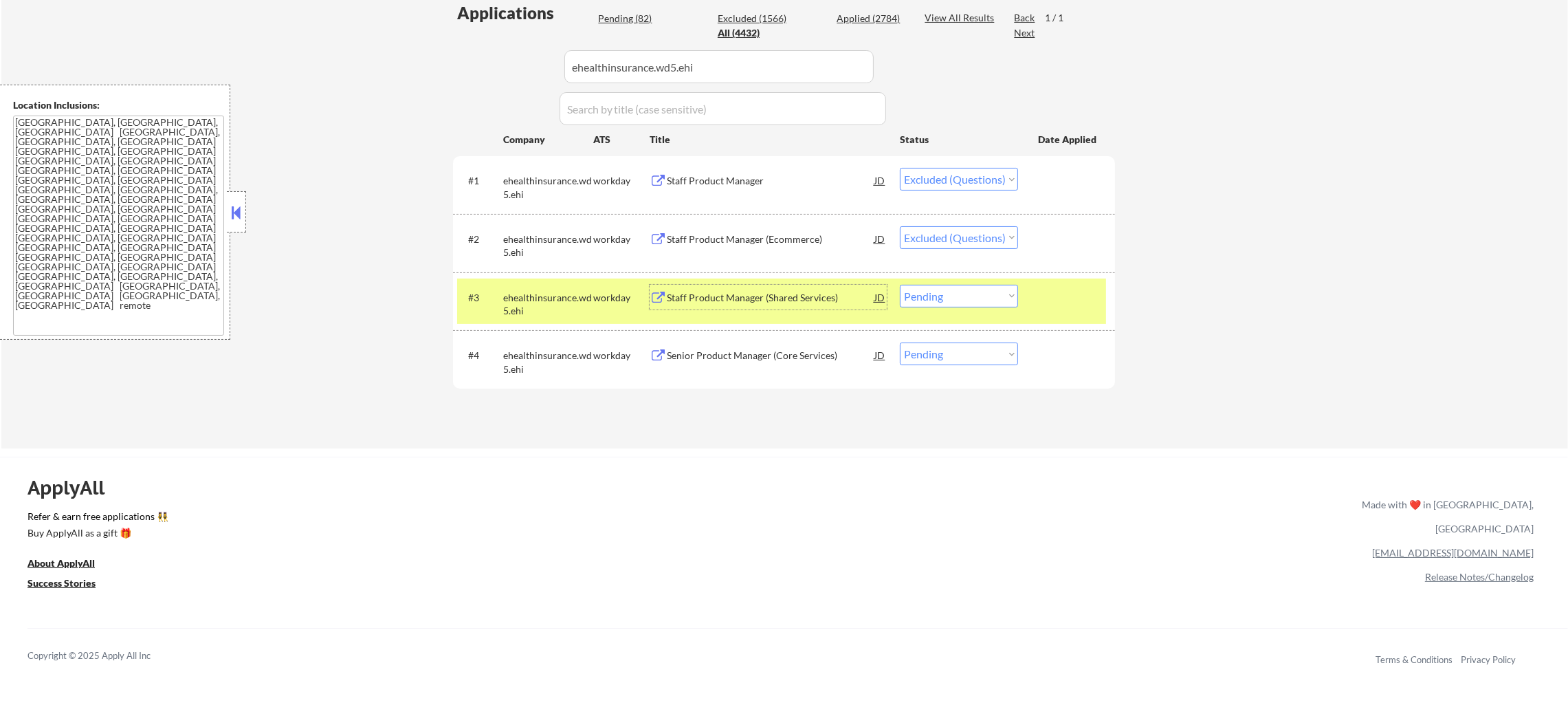
click at [975, 291] on select "Choose an option... Pending Applied Excluded (Questions) Excluded (Expired) Exc…" at bounding box center [959, 297] width 119 height 23
select select ""excluded""
click at [900, 285] on select "Choose an option... Pending Applied Excluded (Questions) Excluded (Expired) Exc…" at bounding box center [959, 297] width 119 height 23
click at [972, 362] on select "Choose an option... Pending Applied Excluded (Questions) Excluded (Expired) Exc…" at bounding box center [959, 354] width 119 height 23
select select ""excluded""
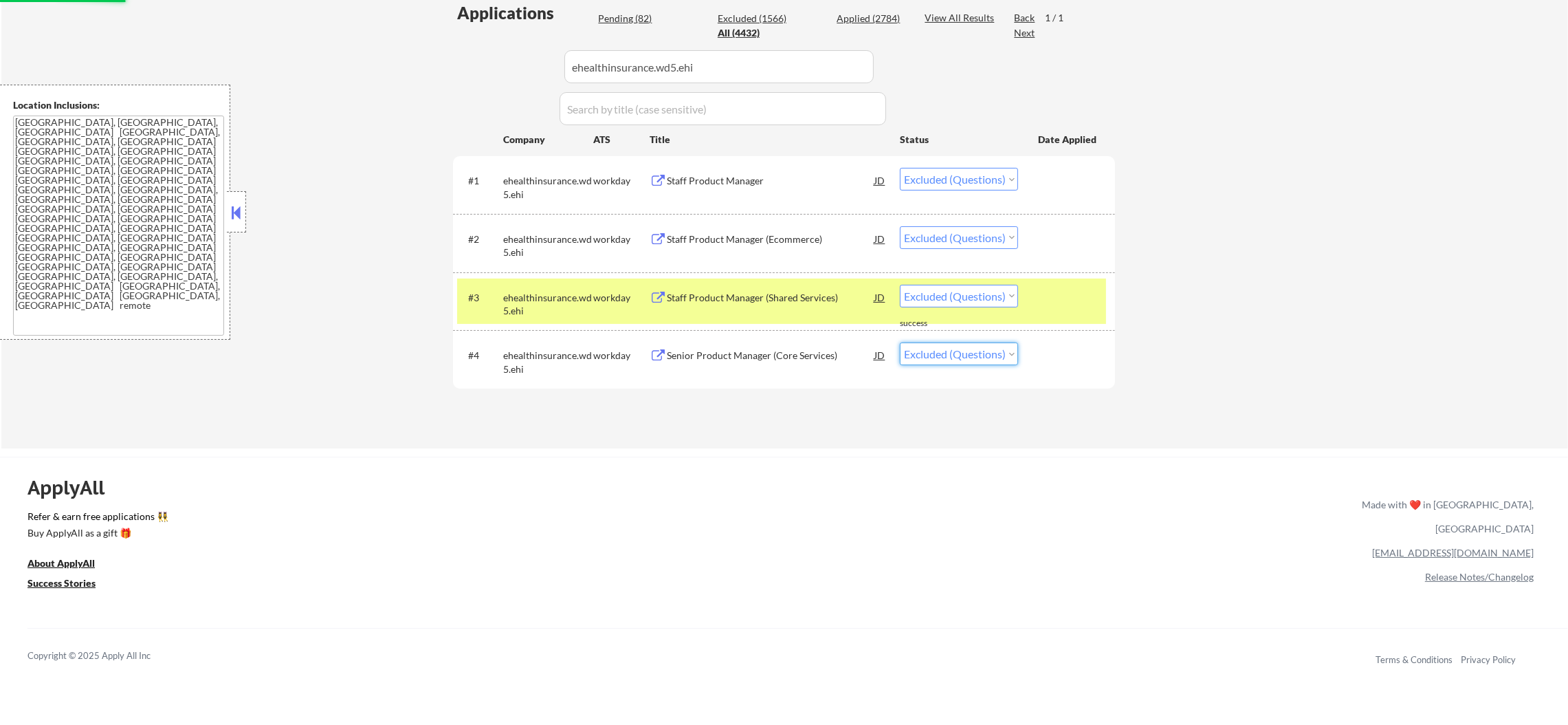
click at [900, 343] on select "Choose an option... Pending Applied Excluded (Questions) Excluded (Expired) Exc…" at bounding box center [959, 354] width 119 height 23
click at [556, 296] on div "ehealthinsurance.wd5.ehi" at bounding box center [549, 305] width 90 height 27
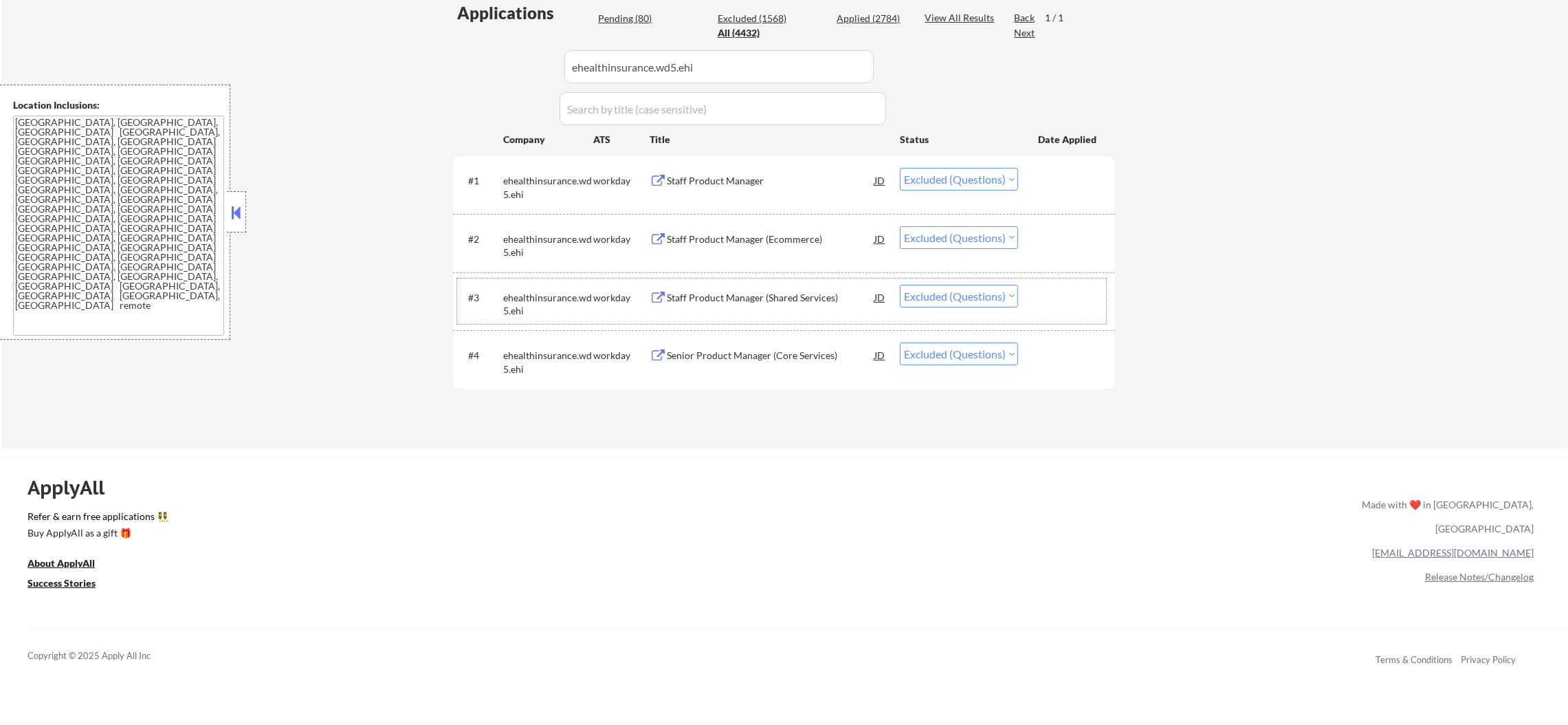
drag, startPoint x: 531, startPoint y: 62, endPoint x: 398, endPoint y: 59, distance: 133.0
click at [402, 59] on div "← Return to /applysquad Mailslurp Inbox Job Search Builder Gabriel Wilensky Use…" at bounding box center [785, 63] width 1566 height 771
paste input "surveymonkey"
type input "surveymonkey"
click at [395, 59] on div "← Return to /applysquad Mailslurp Inbox Job Search Builder Gabriel Wilensky Use…" at bounding box center [785, 63] width 1566 height 771
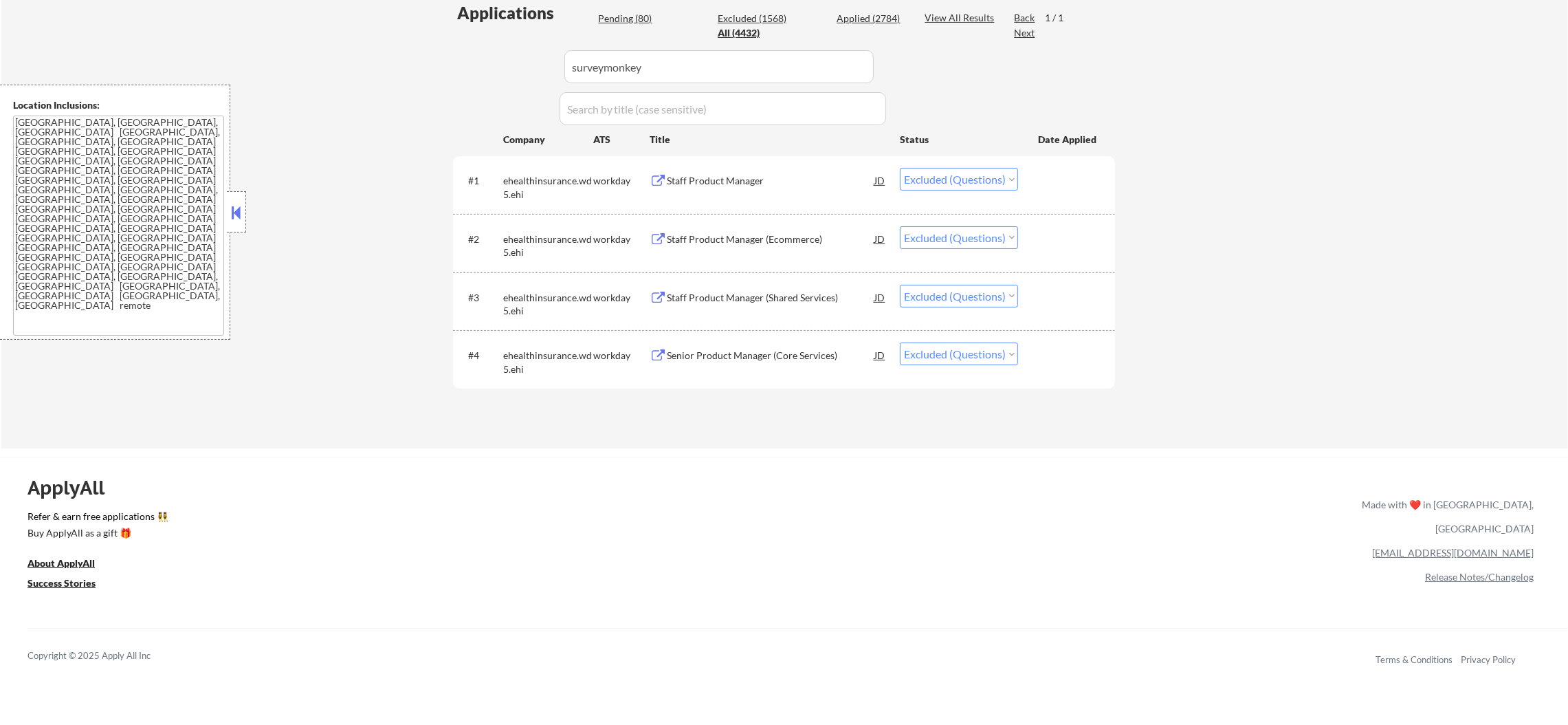
select select ""applied""
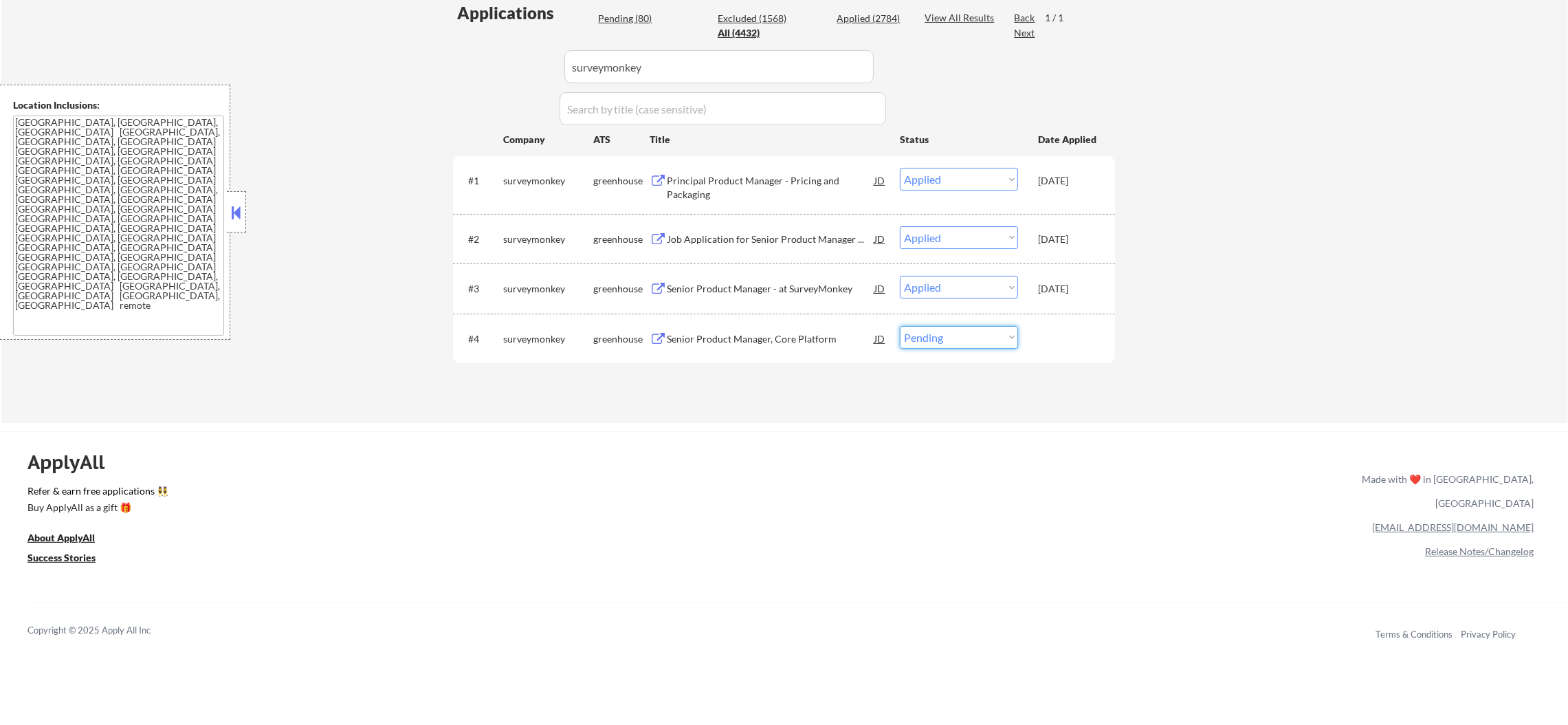
click at [920, 337] on select "Choose an option... Pending Applied Excluded (Questions) Excluded (Expired) Exc…" at bounding box center [959, 337] width 119 height 23
select select ""excluded__other_""
click at [900, 326] on select "Choose an option... Pending Applied Excluded (Questions) Excluded (Expired) Exc…" at bounding box center [959, 337] width 119 height 23
paste input "oneapp"
drag, startPoint x: 682, startPoint y: 51, endPoint x: 407, endPoint y: 60, distance: 275.1
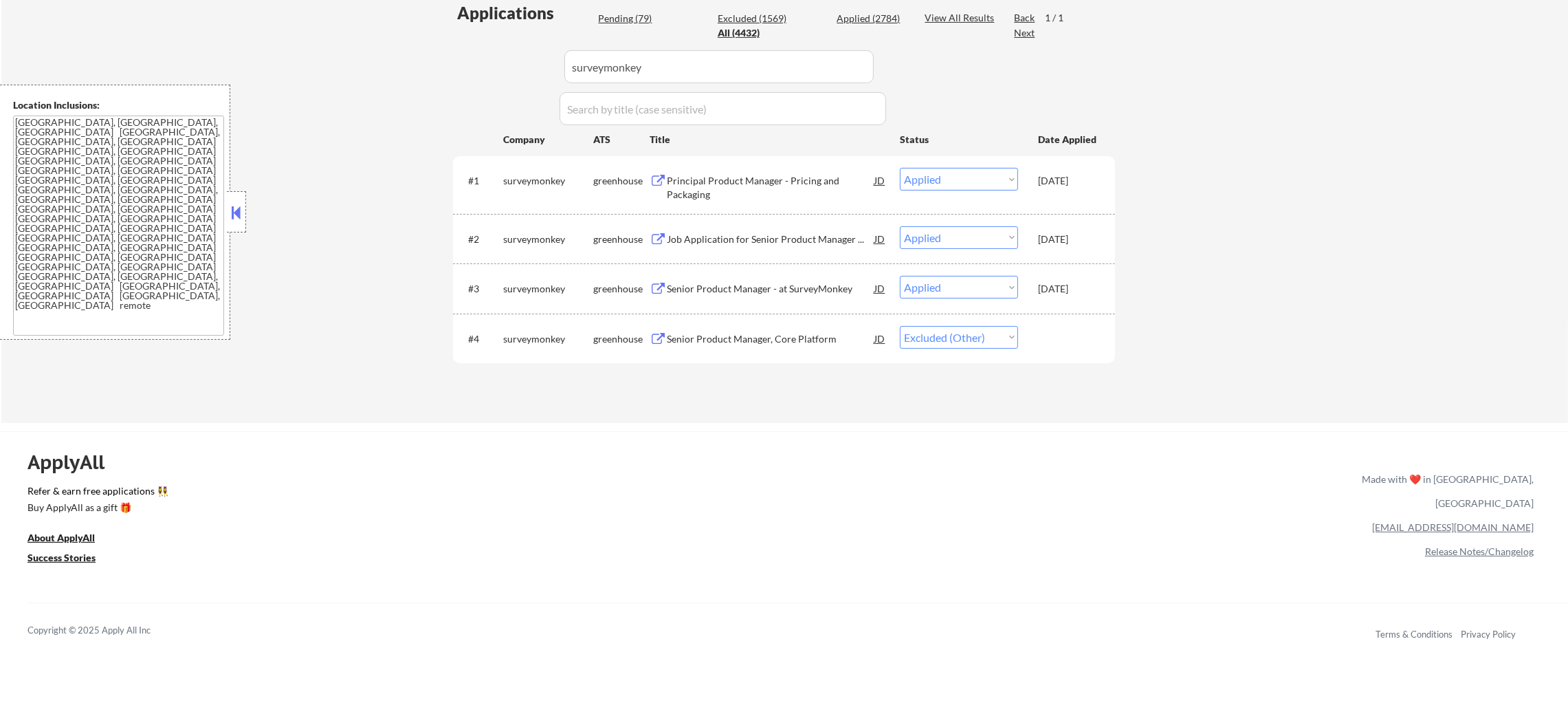
click at [407, 60] on div "← Return to /applysquad Mailslurp Inbox Job Search Builder Gabriel Wilensky Use…" at bounding box center [785, 50] width 1566 height 745
type input "oneapp"
click at [407, 60] on div "← Return to /applysquad Mailslurp Inbox Job Search Builder Gabriel Wilensky Use…" at bounding box center [785, 50] width 1566 height 745
select select ""excluded__bad_match_""
click at [942, 340] on select "Choose an option... Pending Applied Excluded (Questions) Excluded (Expired) Exc…" at bounding box center [959, 337] width 119 height 23
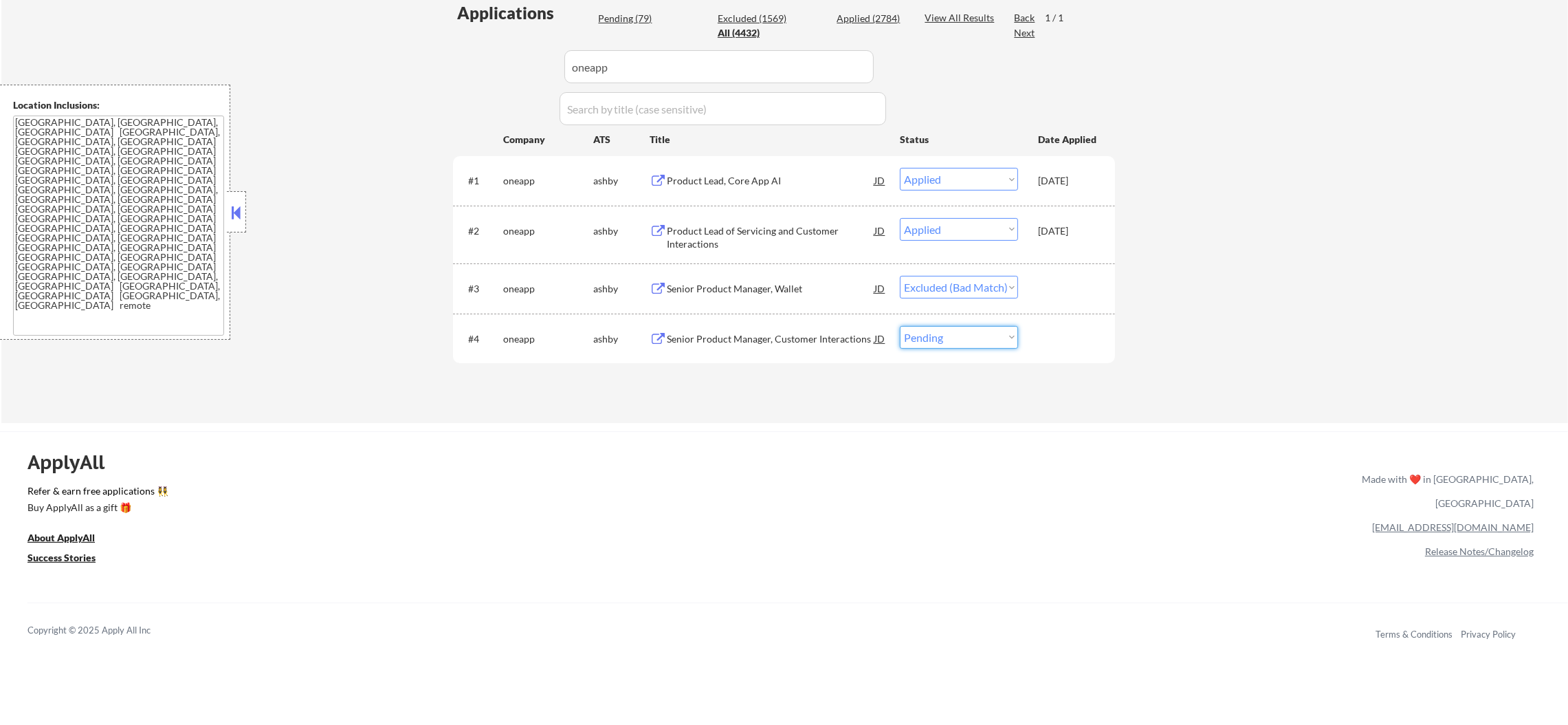
select select ""excluded__other_""
click at [900, 326] on select "Choose an option... Pending Applied Excluded (Questions) Excluded (Expired) Exc…" at bounding box center [959, 337] width 119 height 23
drag, startPoint x: 645, startPoint y: 84, endPoint x: 587, endPoint y: 66, distance: 60.7
click at [587, 66] on div "Applications Pending (78) Excluded (1570) Applied (2784) All (4432) View All Re…" at bounding box center [784, 199] width 662 height 396
drag, startPoint x: 587, startPoint y: 66, endPoint x: 638, endPoint y: 63, distance: 51.1
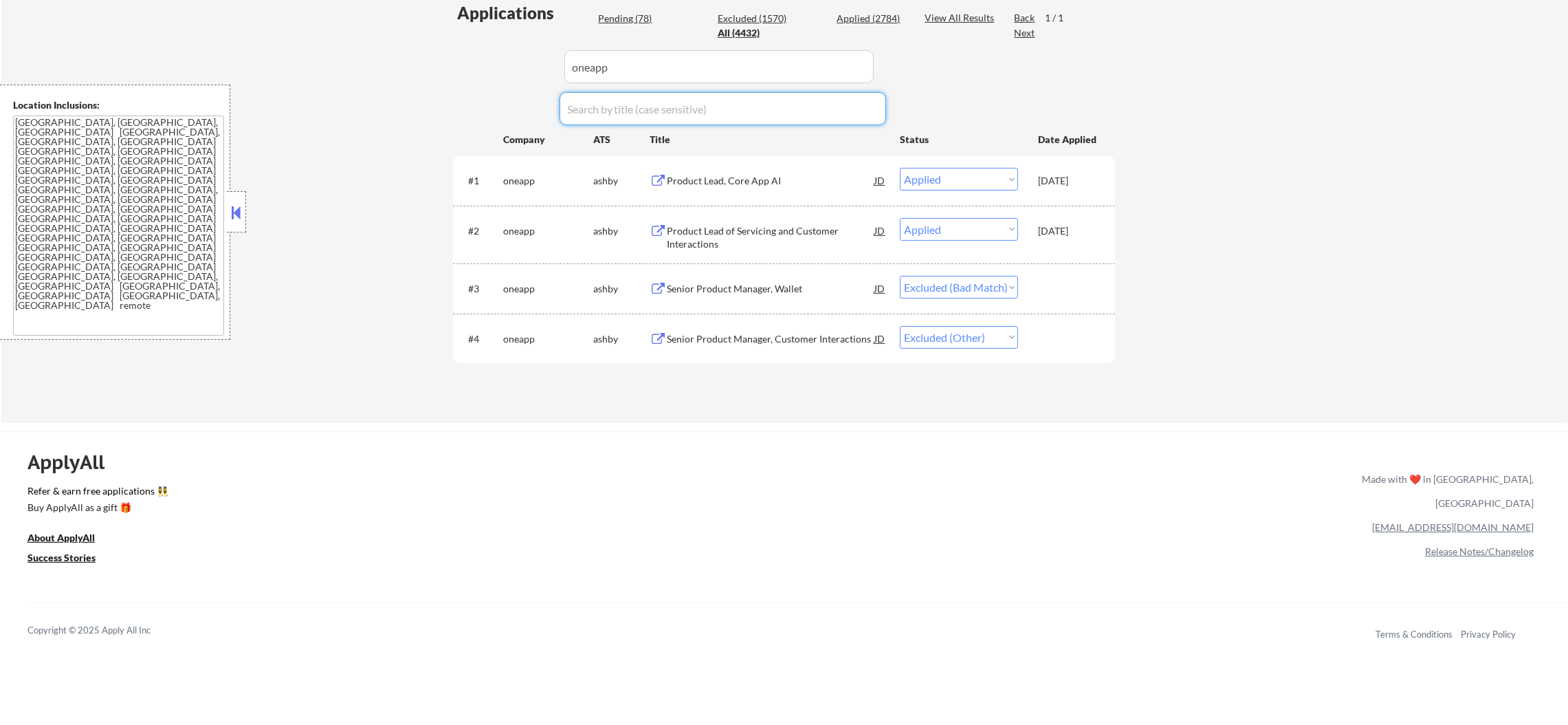
click at [636, 65] on input "input" at bounding box center [719, 66] width 310 height 33
click at [636, 55] on input "input" at bounding box center [719, 66] width 310 height 33
paste input "earnest"
type input "earnest"
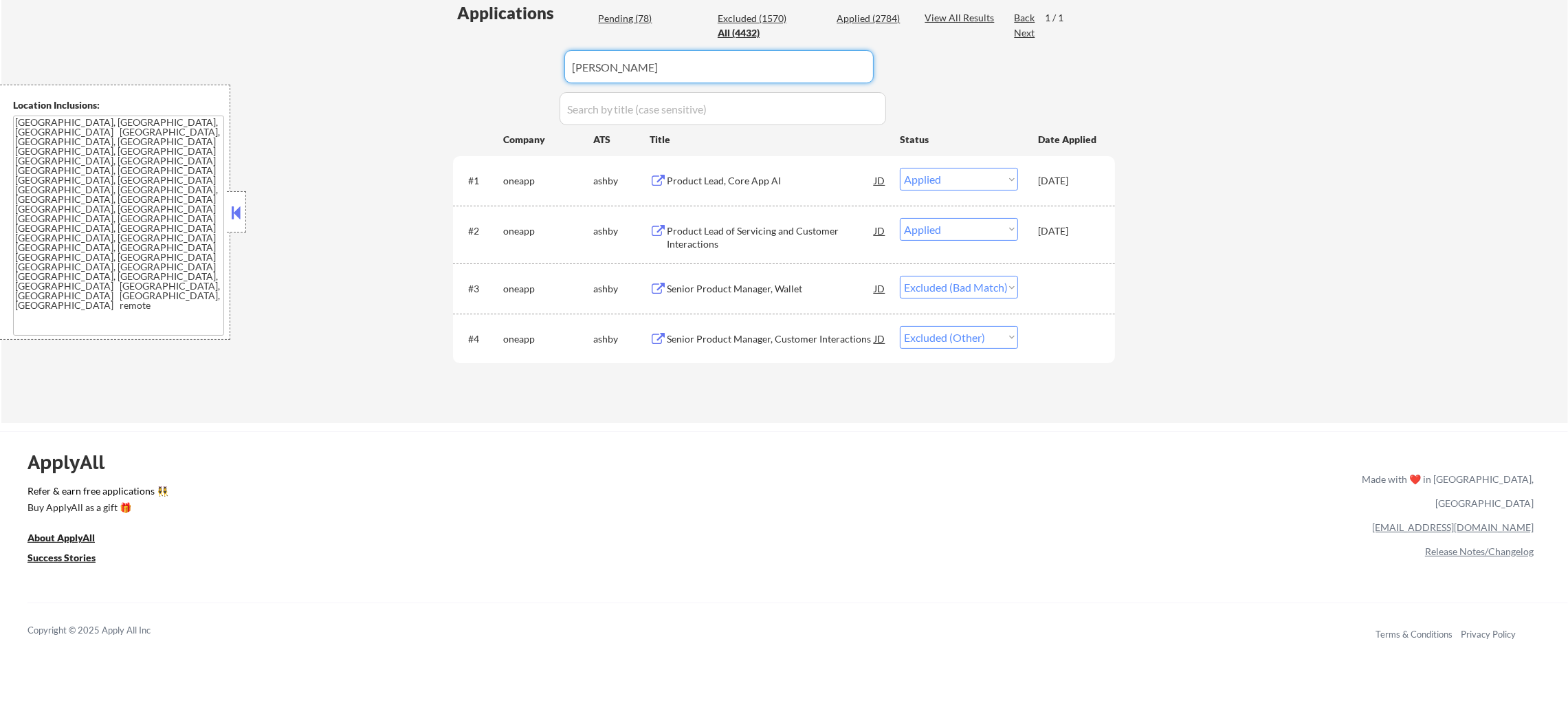
click at [427, 60] on div "← Return to /applysquad Mailslurp Inbox Job Search Builder Gabriel Wilensky Use…" at bounding box center [785, 50] width 1566 height 745
select select ""applied""
select select ""excluded__location_""
select select ""excluded__other_""
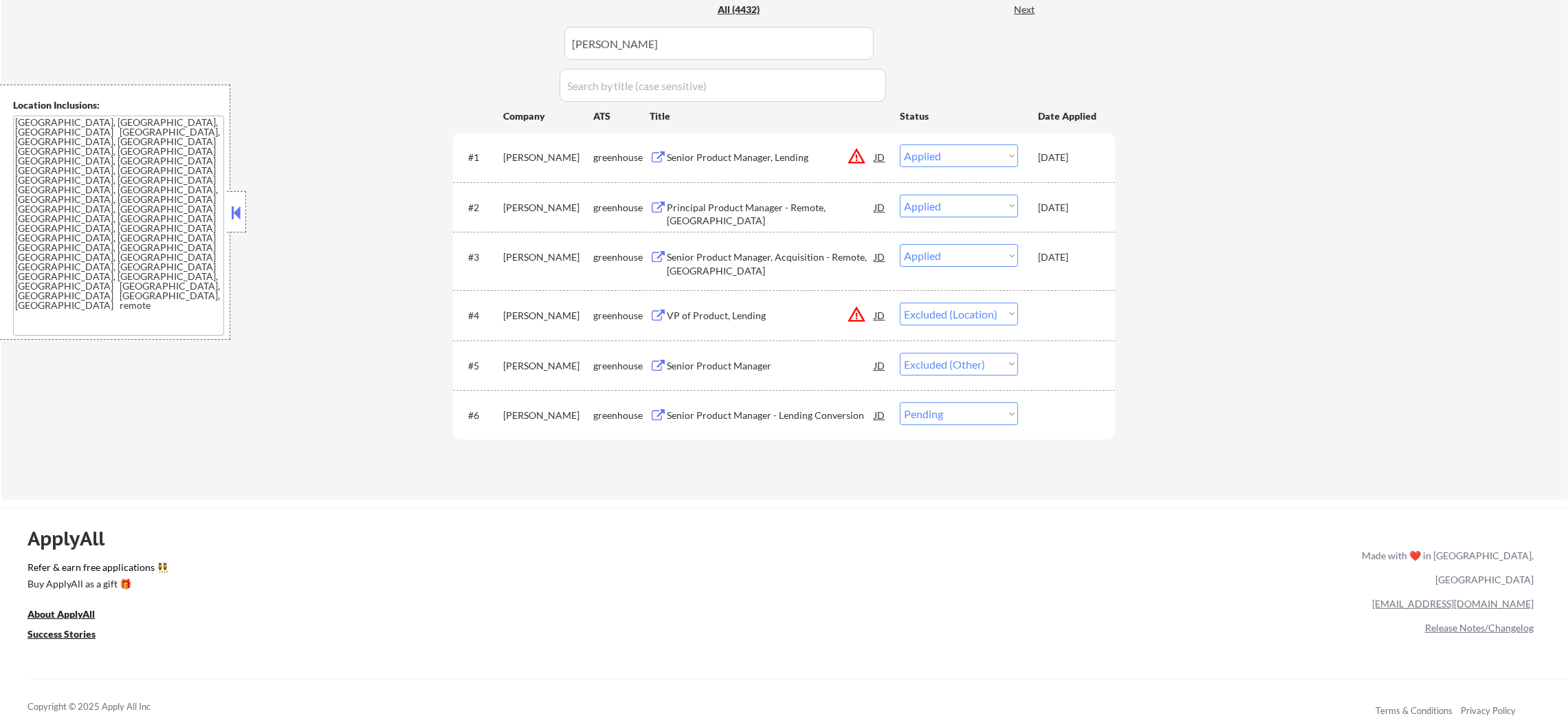
scroll to position [447, 0]
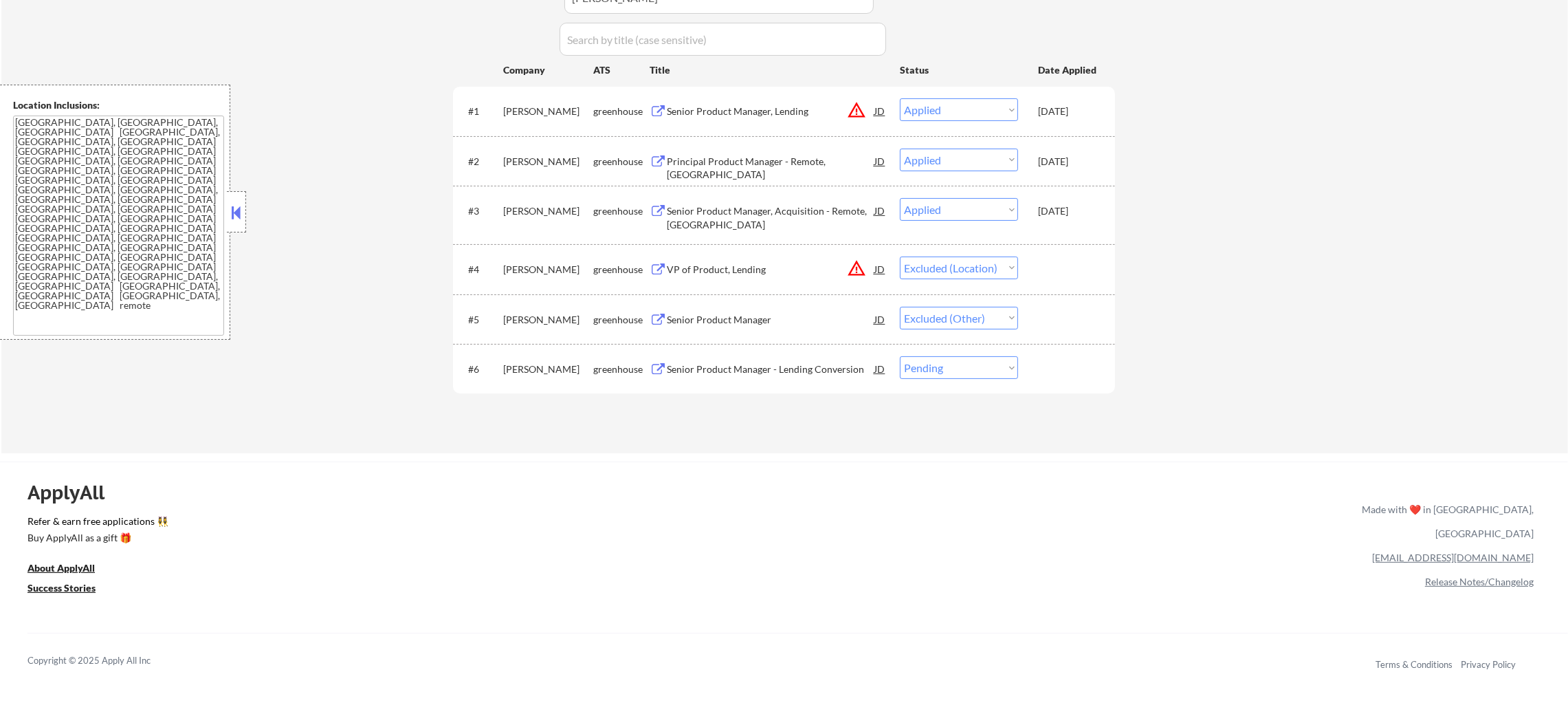
click at [996, 359] on select "Choose an option... Pending Applied Excluded (Questions) Excluded (Expired) Exc…" at bounding box center [959, 367] width 119 height 23
select select ""excluded__other_""
click at [900, 356] on select "Choose an option... Pending Applied Excluded (Questions) Excluded (Expired) Exc…" at bounding box center [959, 367] width 119 height 23
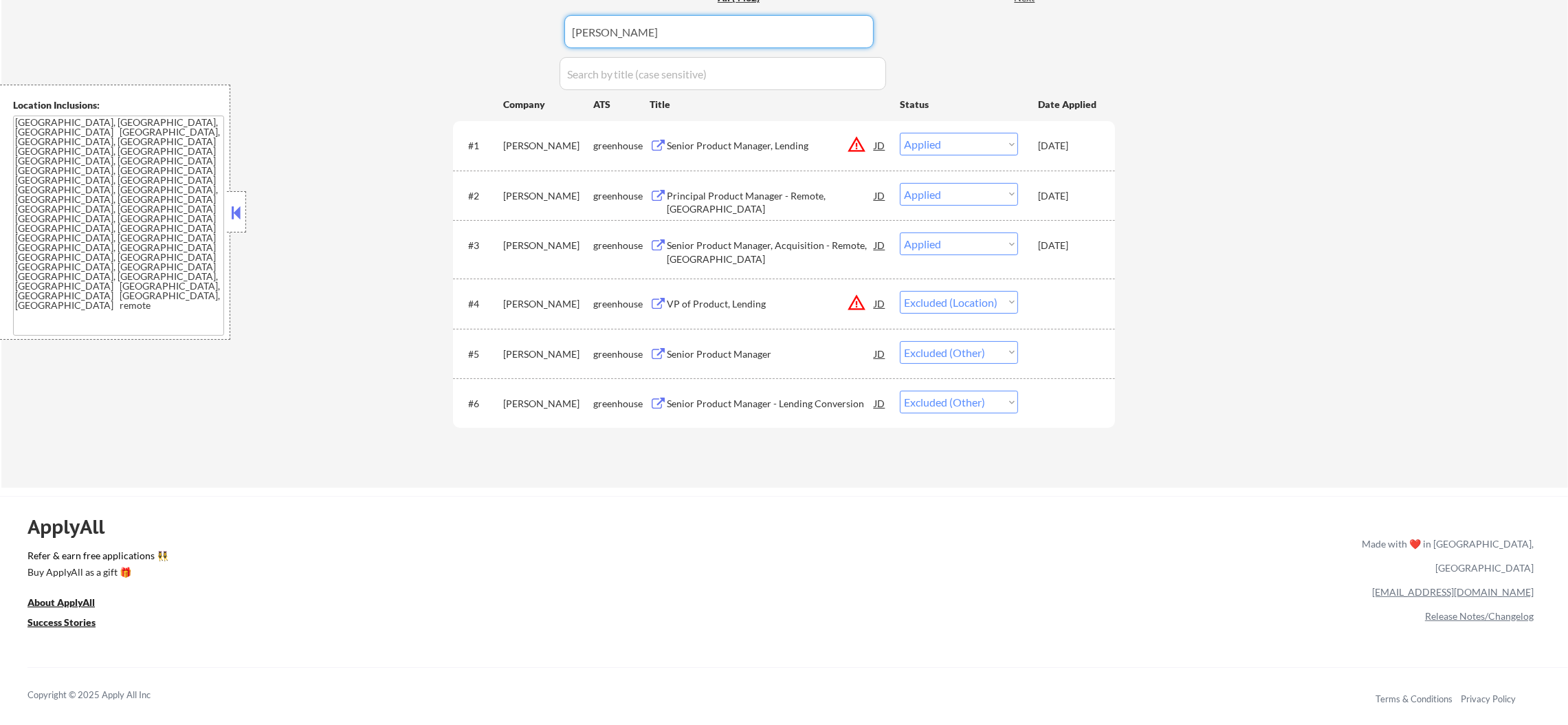
drag, startPoint x: 674, startPoint y: 36, endPoint x: 456, endPoint y: 33, distance: 218.0
click at [473, 37] on div "Applications Pending (77) Excluded (1571) Applied (2784) All (4432) View All Re…" at bounding box center [784, 213] width 662 height 495
paste input "encova.wd1.search"
type input "encova.wd1.search"
click at [456, 33] on div "Applications Pending (77) Excluded (1571) Applied (2784) All (4432) View All Re…" at bounding box center [784, 213] width 662 height 495
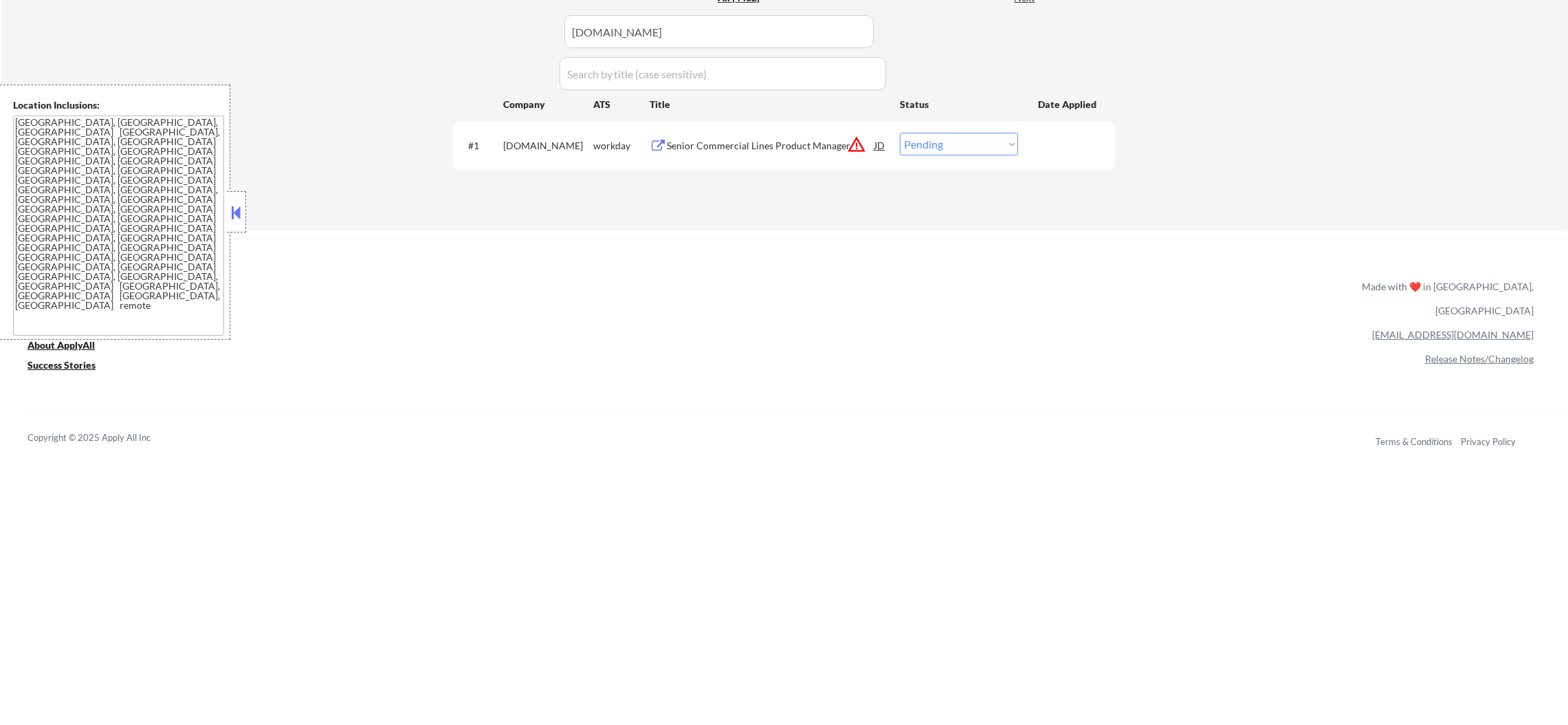
click at [855, 146] on button "warning_amber" at bounding box center [857, 144] width 19 height 19
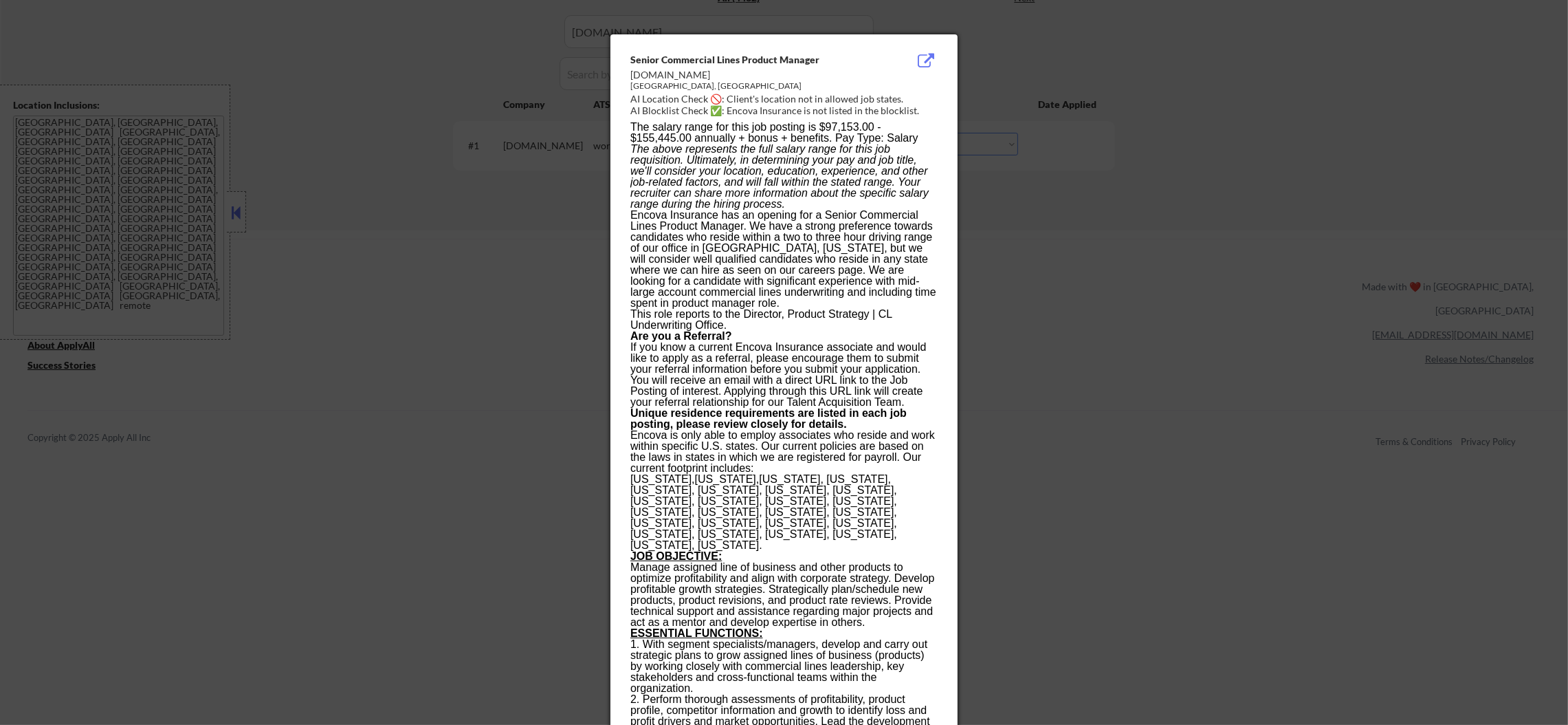
click at [1069, 189] on div at bounding box center [784, 362] width 1568 height 725
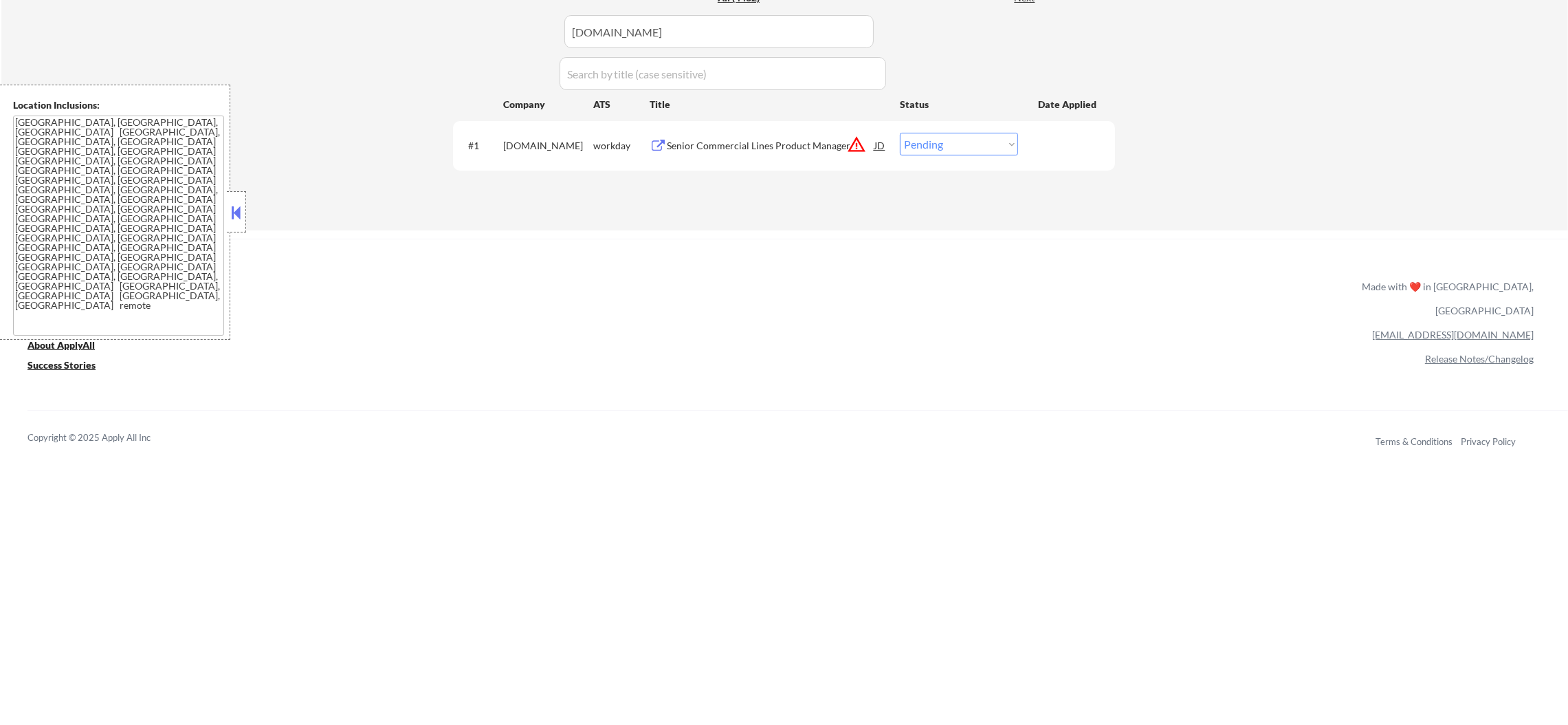
click at [808, 124] on div "#1 encova.wd1.search workday Senior Commercial Lines Product Manager JD warning…" at bounding box center [784, 145] width 662 height 49
click at [795, 149] on div "Senior Commercial Lines Product Manager" at bounding box center [770, 146] width 208 height 14
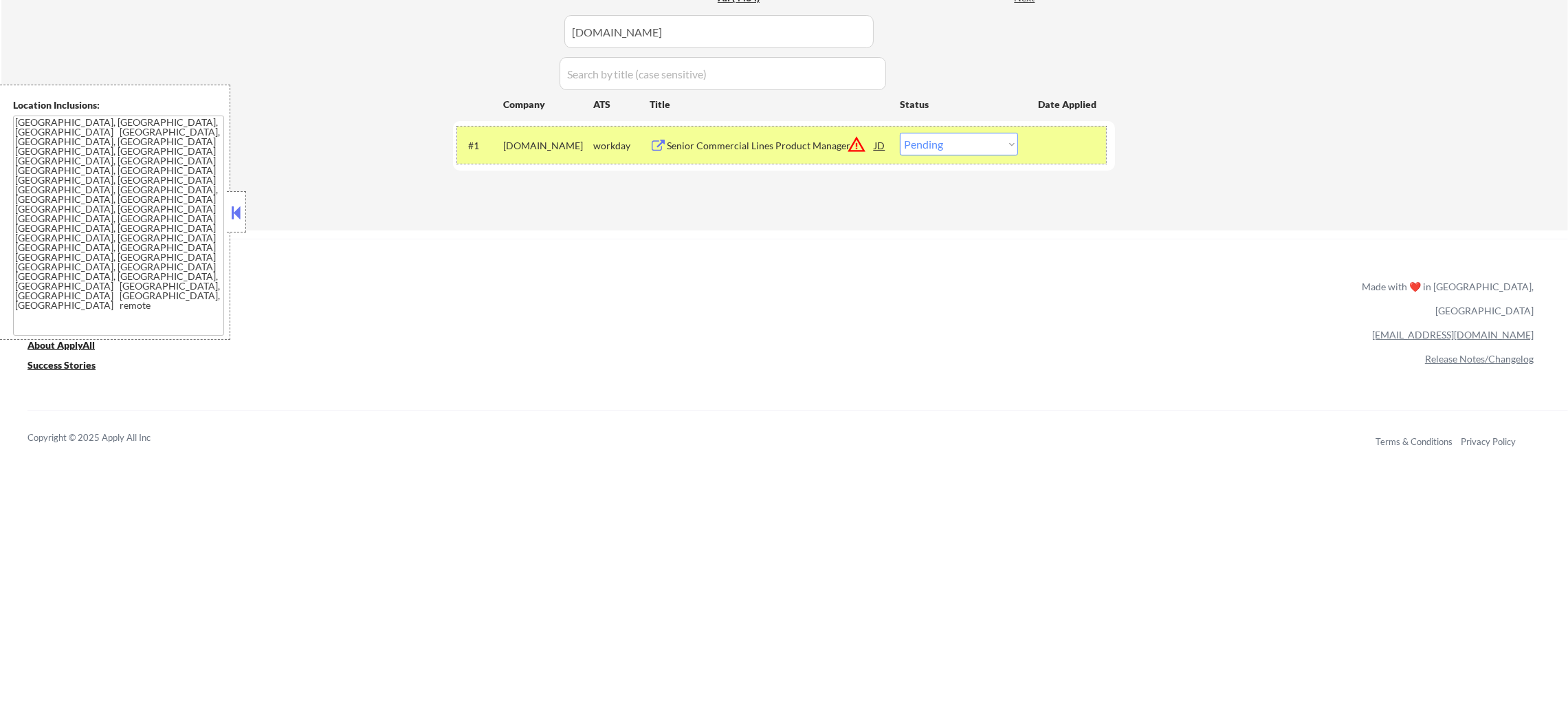
click at [926, 157] on div "#1 encova.wd1.search workday Senior Commercial Lines Product Manager JD warning…" at bounding box center [781, 145] width 649 height 37
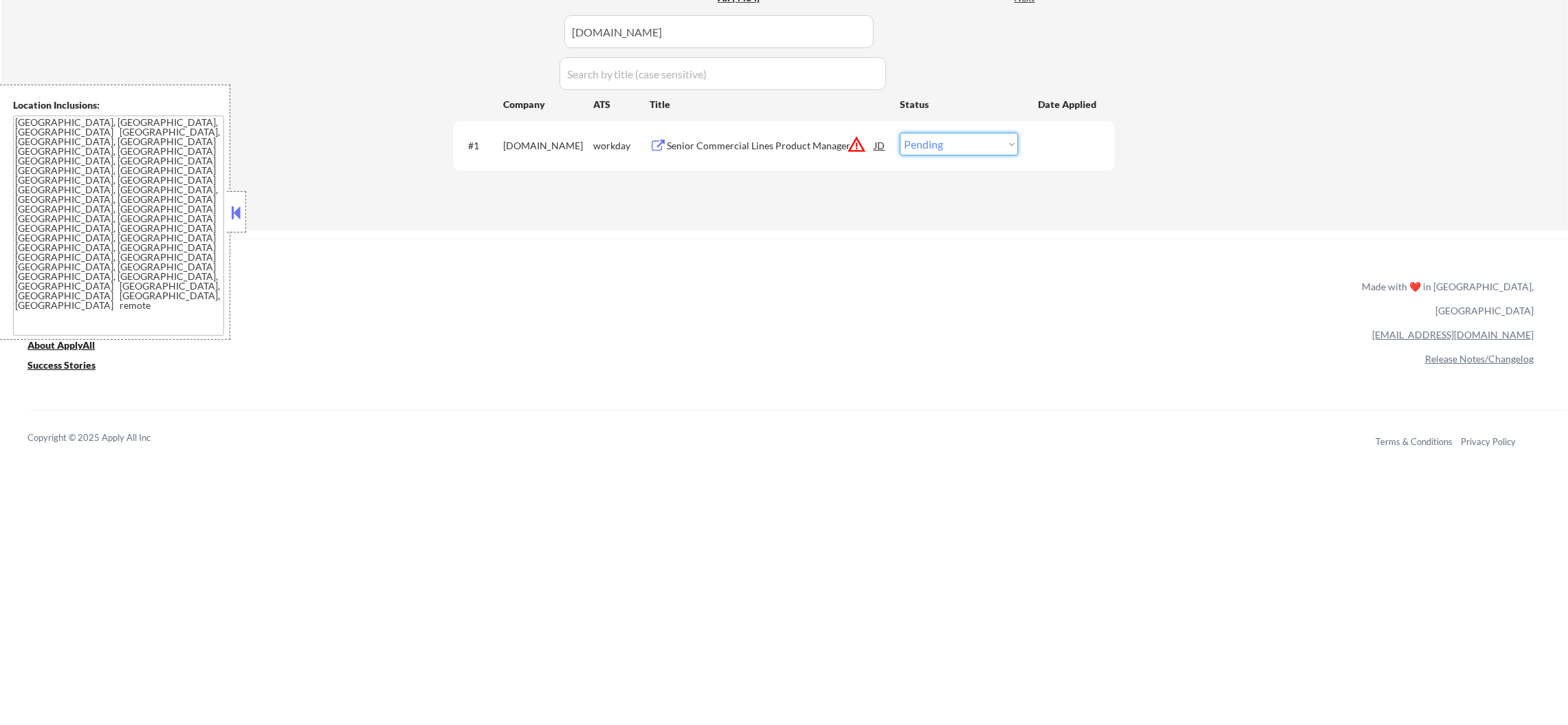
click at [939, 147] on select "Choose an option... Pending Applied Excluded (Questions) Excluded (Expired) Exc…" at bounding box center [959, 144] width 119 height 23
click at [900, 133] on select "Choose an option... Pending Applied Excluded (Questions) Excluded (Expired) Exc…" at bounding box center [959, 144] width 119 height 23
click at [939, 307] on link "Refer & earn free applications 👯‍♀️" at bounding box center [550, 301] width 1047 height 14
click at [957, 143] on select "Choose an option... Pending Applied Excluded (Questions) Excluded (Expired) Exc…" at bounding box center [959, 144] width 119 height 23
select select ""excluded__bad_match_""
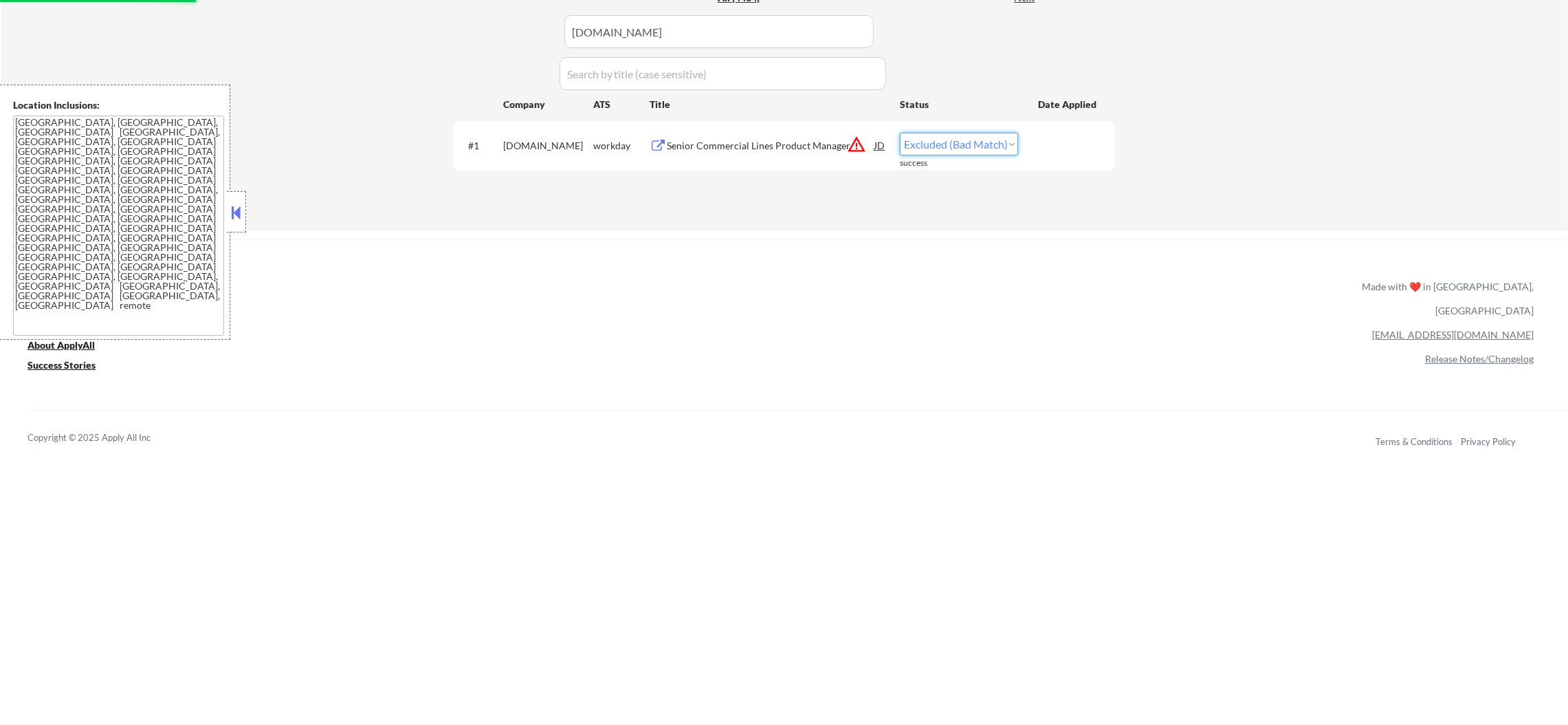
click at [900, 133] on select "Choose an option... Pending Applied Excluded (Questions) Excluded (Expired) Exc…" at bounding box center [959, 144] width 119 height 23
paste input "instacart"
drag, startPoint x: 692, startPoint y: 35, endPoint x: 371, endPoint y: 40, distance: 321.0
type input "instacart"
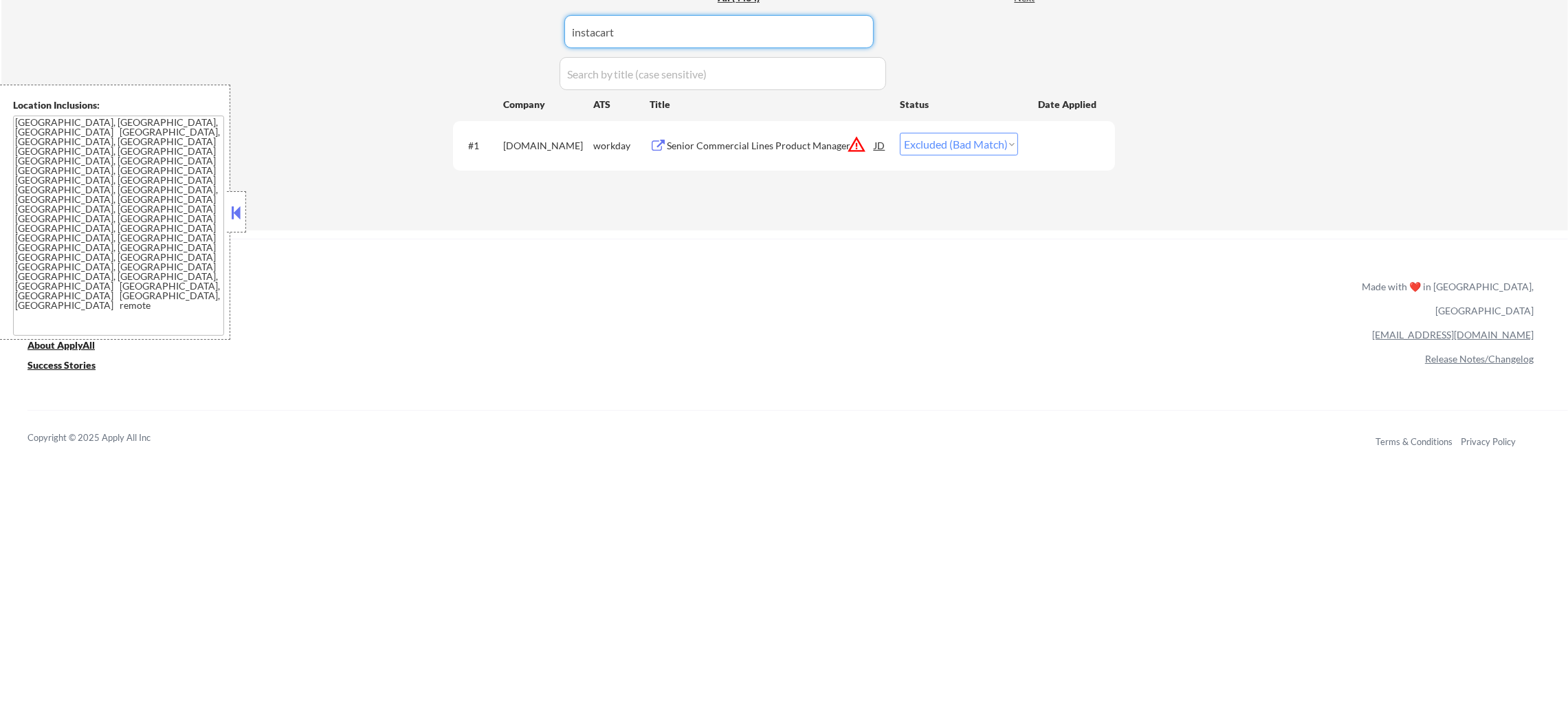
select select ""applied""
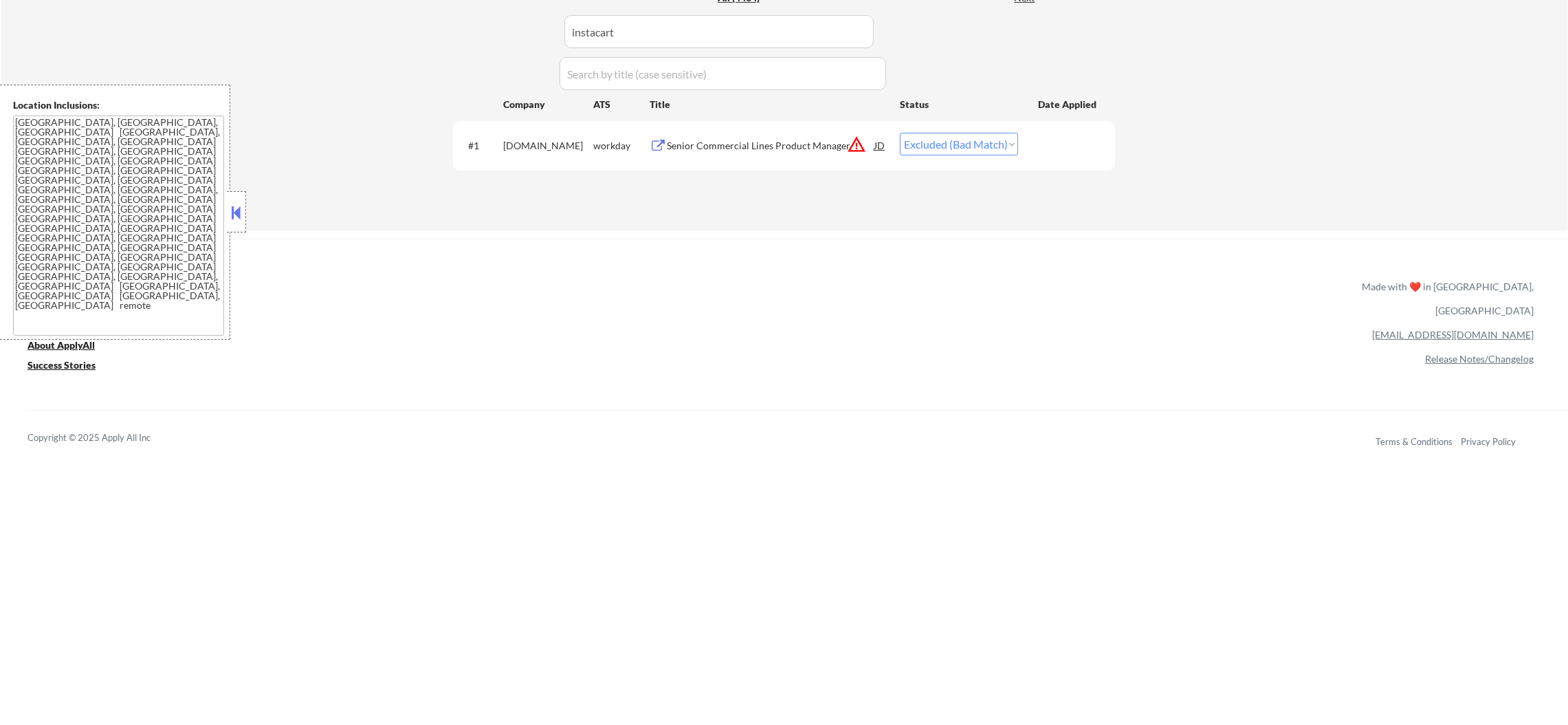
select select ""excluded__other_""
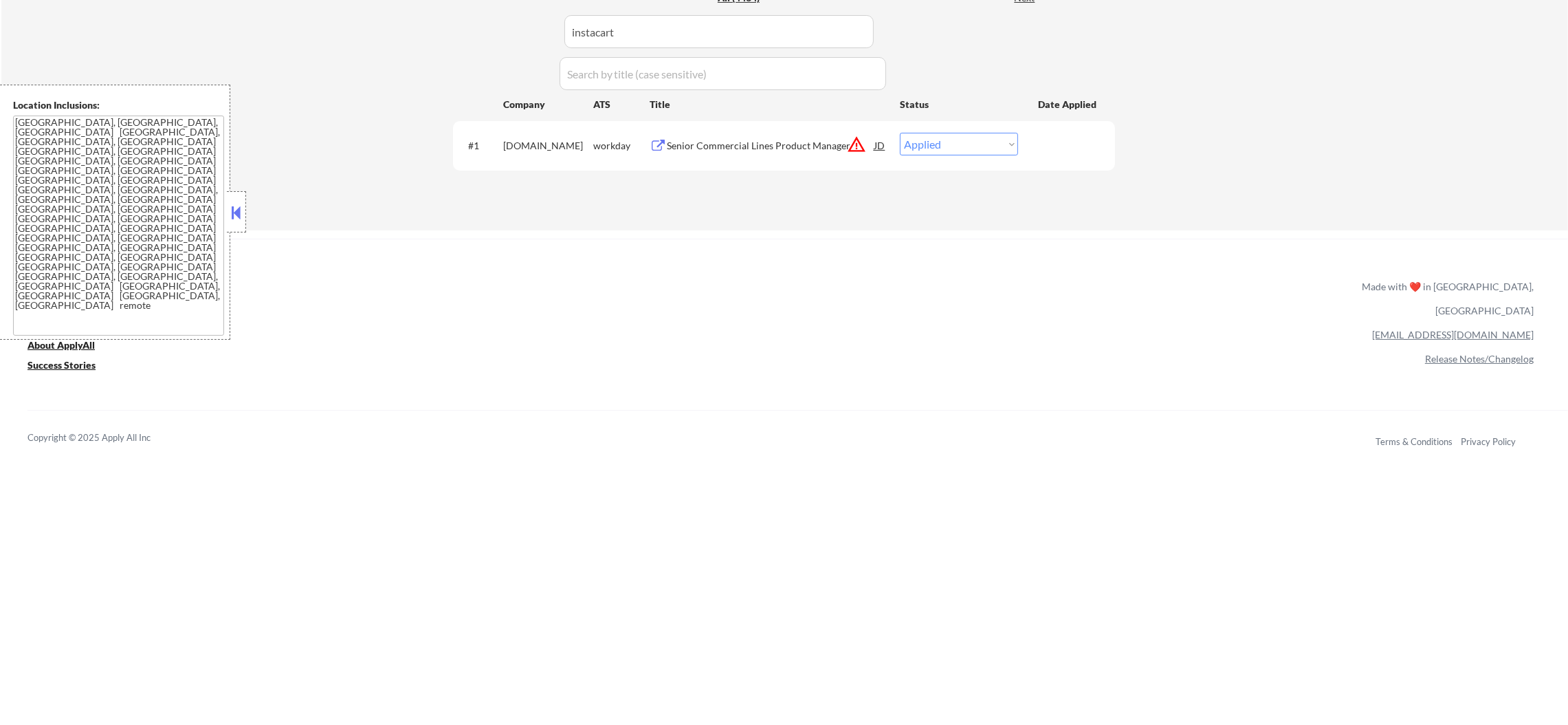
select select ""excluded__other_""
select select ""pending""
select select ""excluded__other_""
select select ""pending""
select select ""excluded__other_""
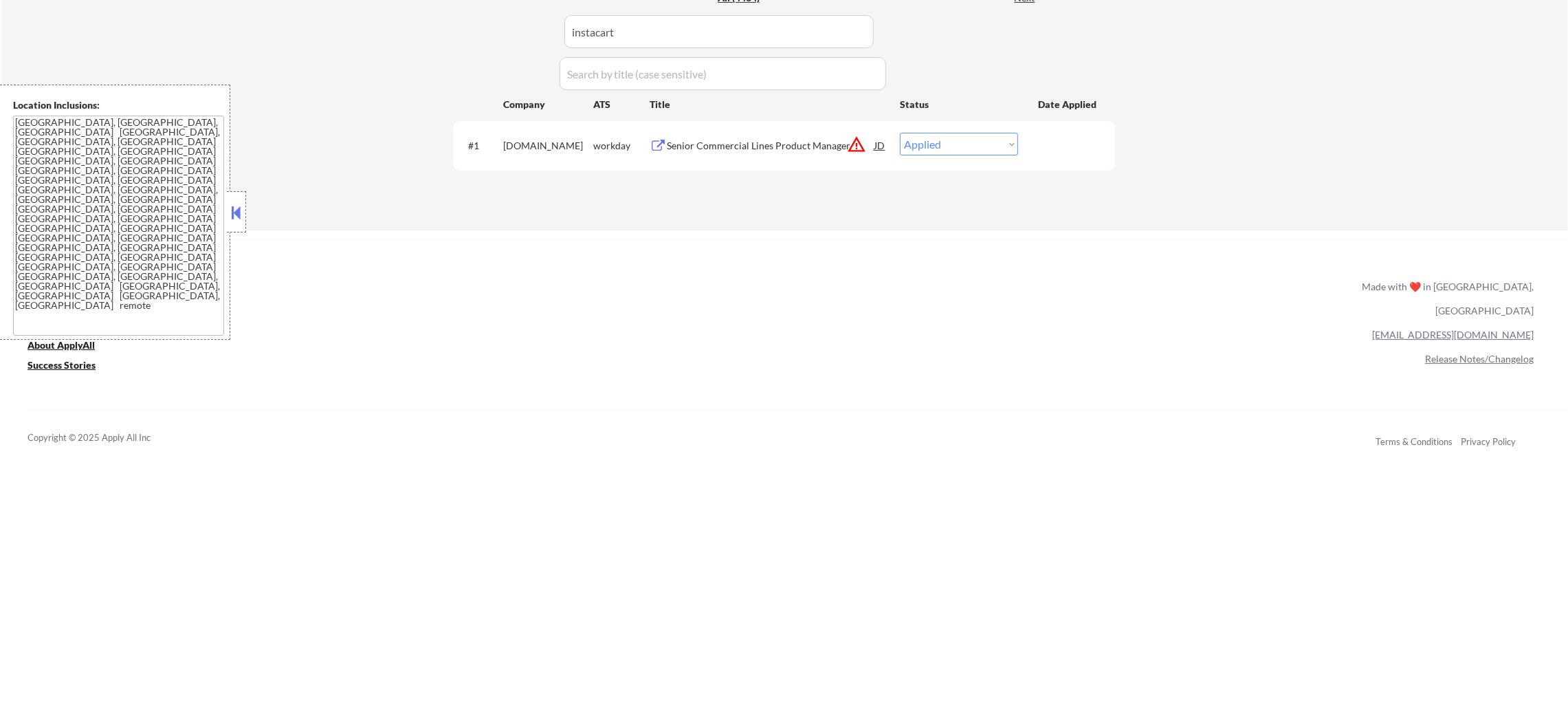
select select ""excluded__other_""
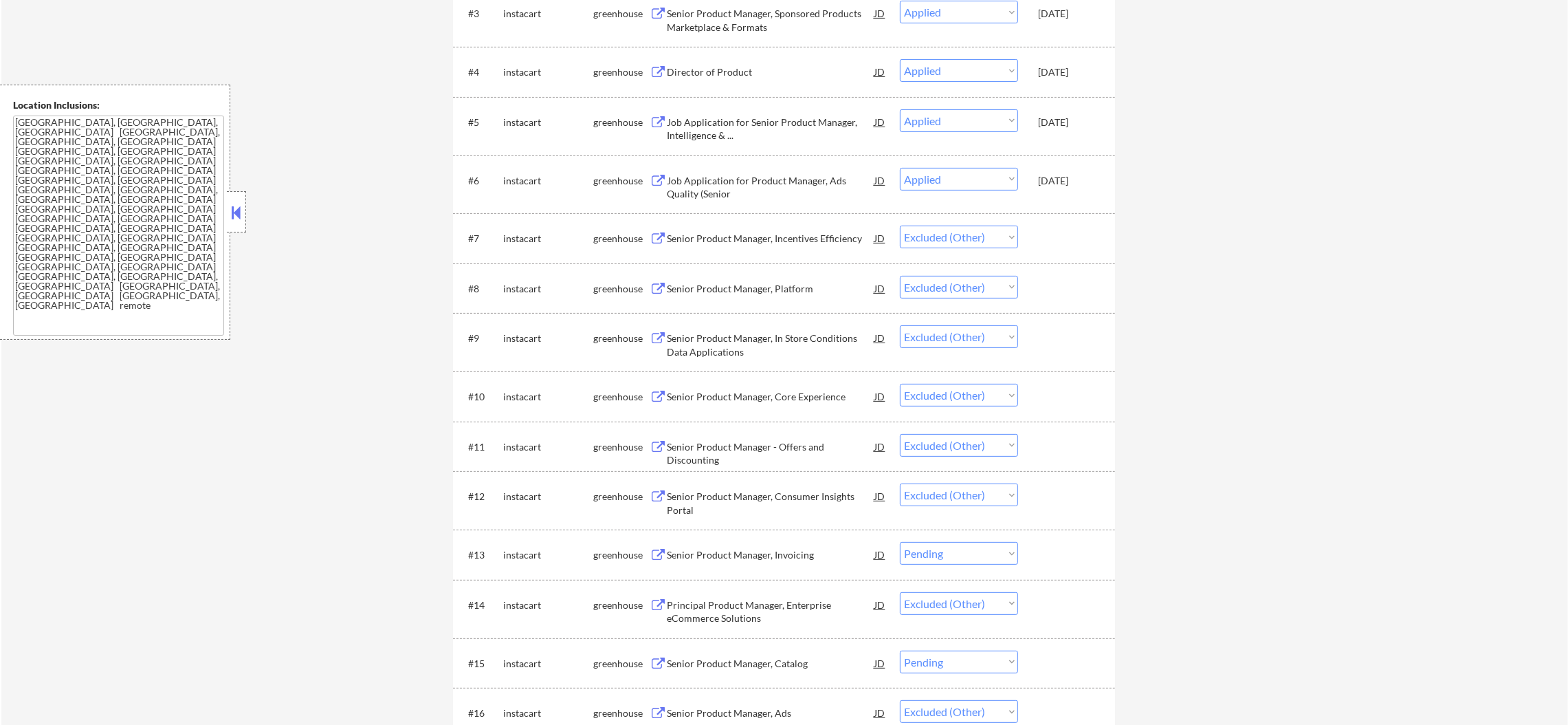
scroll to position [791, 0]
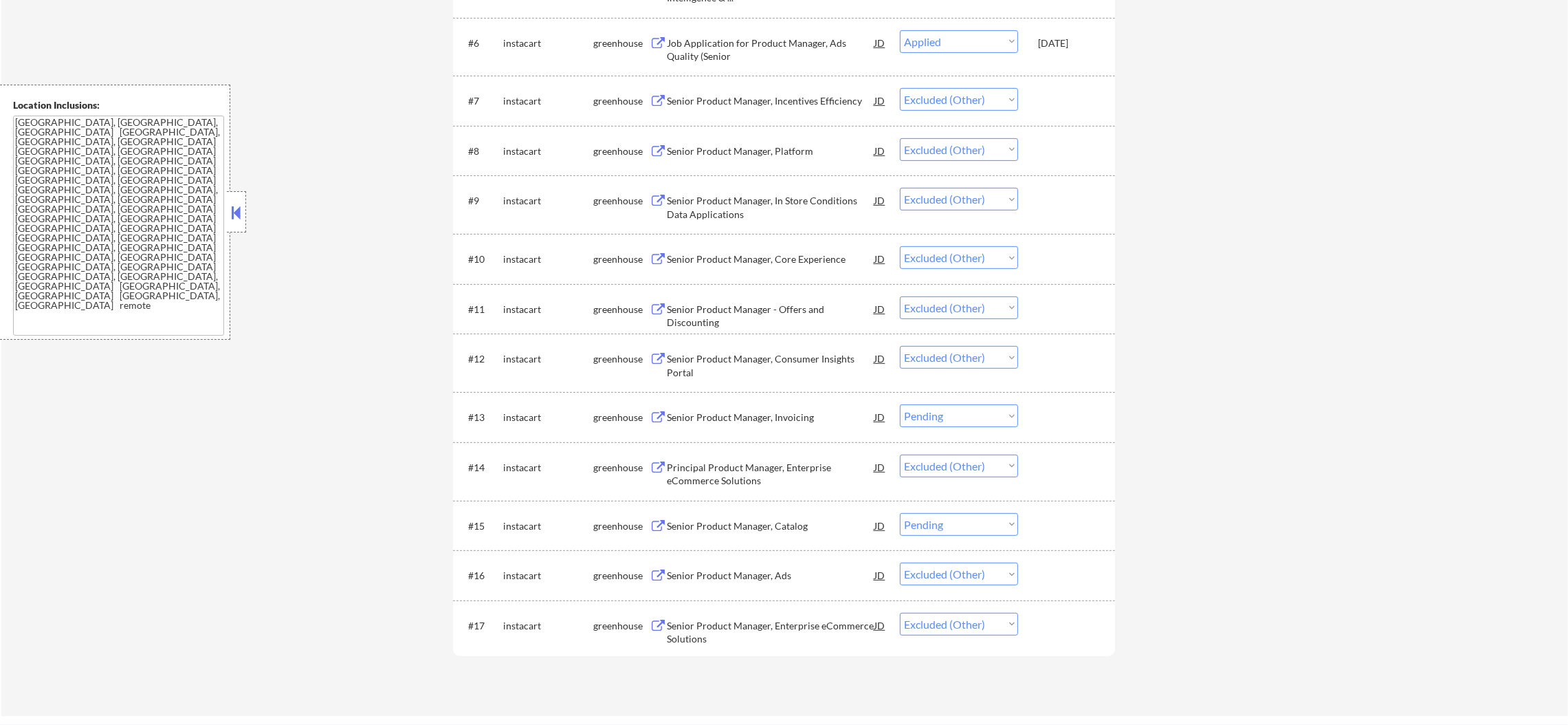
click at [962, 420] on select "Choose an option... Pending Applied Excluded (Questions) Excluded (Expired) Exc…" at bounding box center [959, 416] width 119 height 23
select select ""excluded__other_""
click at [900, 405] on select "Choose an option... Pending Applied Excluded (Questions) Excluded (Expired) Exc…" at bounding box center [959, 416] width 119 height 23
drag, startPoint x: 972, startPoint y: 519, endPoint x: 971, endPoint y: 531, distance: 12.0
click at [972, 520] on select "Choose an option... Pending Applied Excluded (Questions) Excluded (Expired) Exc…" at bounding box center [959, 524] width 119 height 23
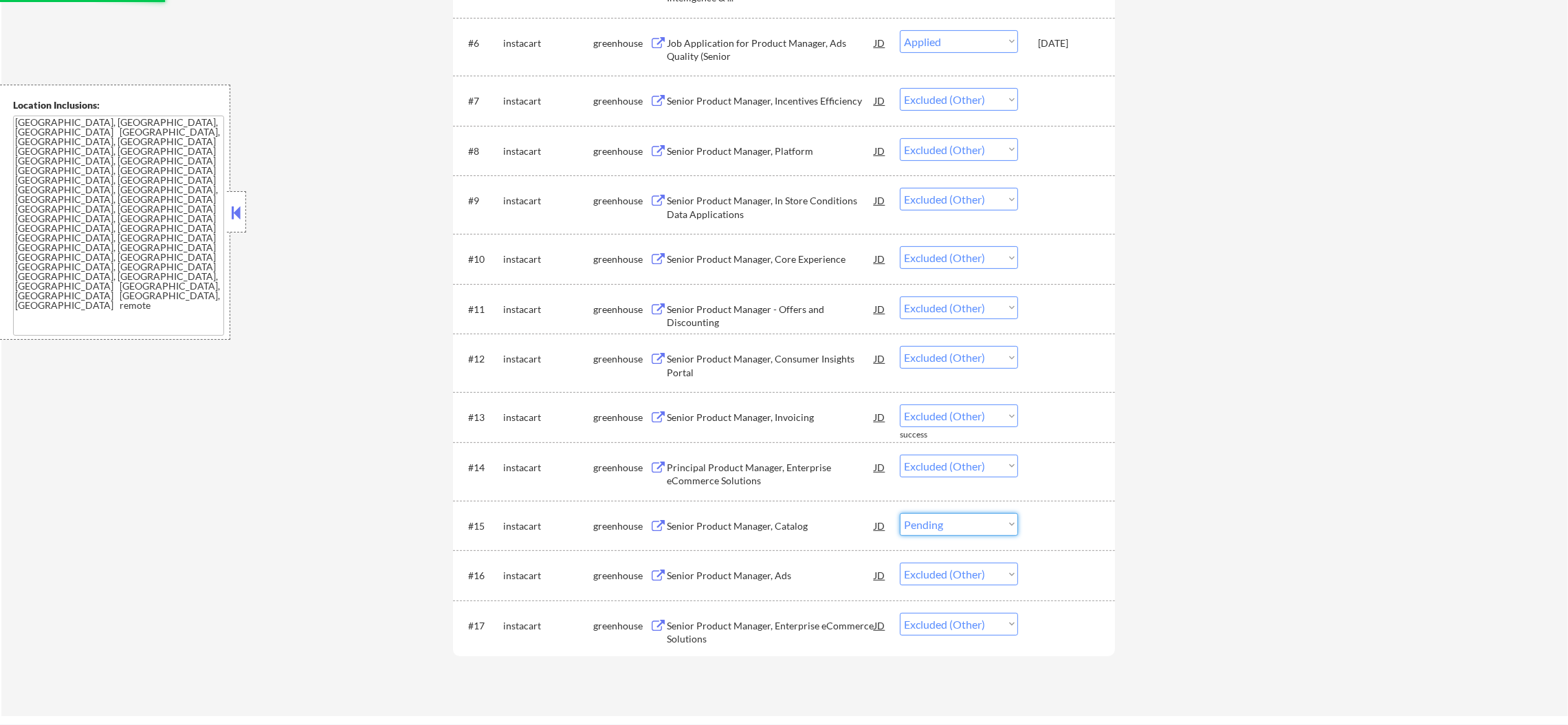
select select ""excluded__other_""
click at [900, 513] on select "Choose an option... Pending Applied Excluded (Questions) Excluded (Expired) Exc…" at bounding box center [959, 524] width 119 height 23
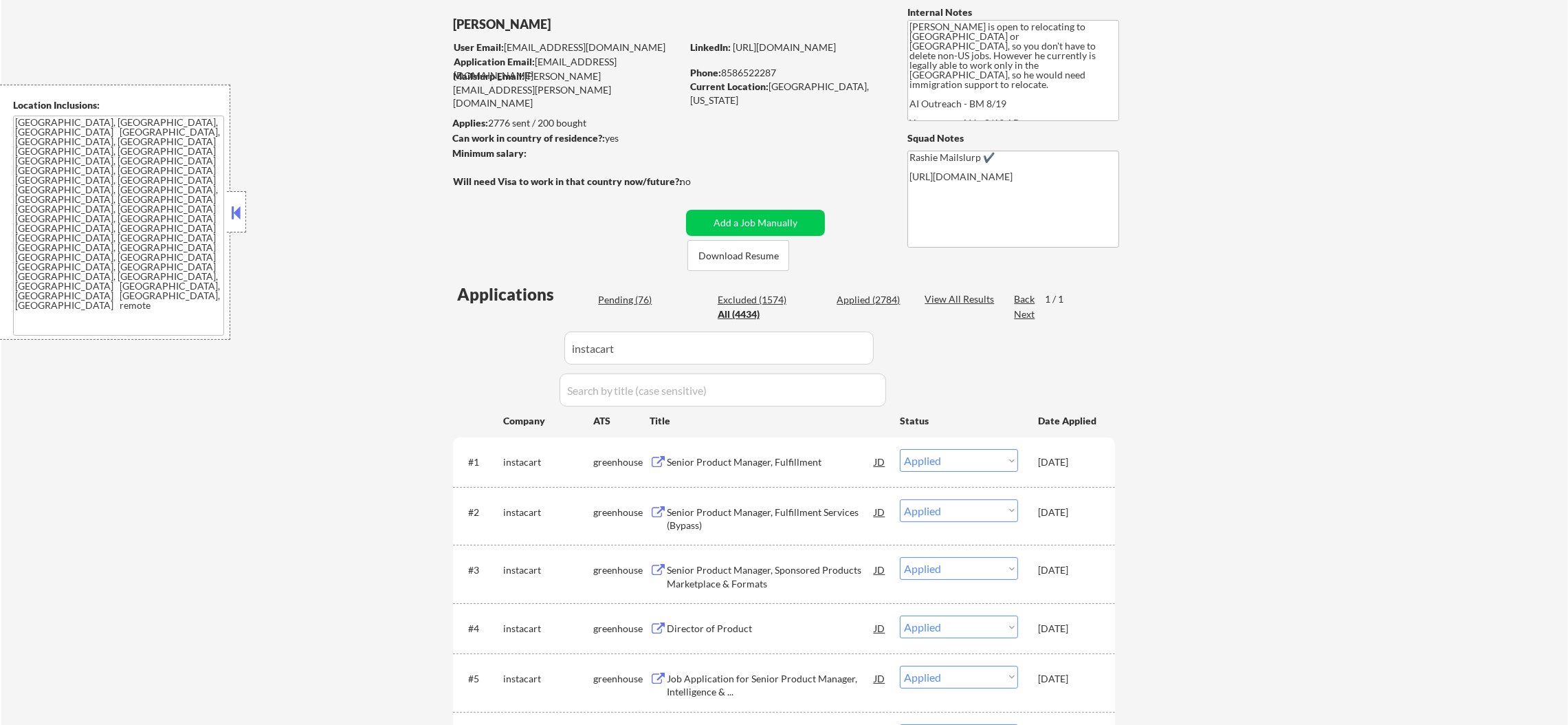
scroll to position [4, 0]
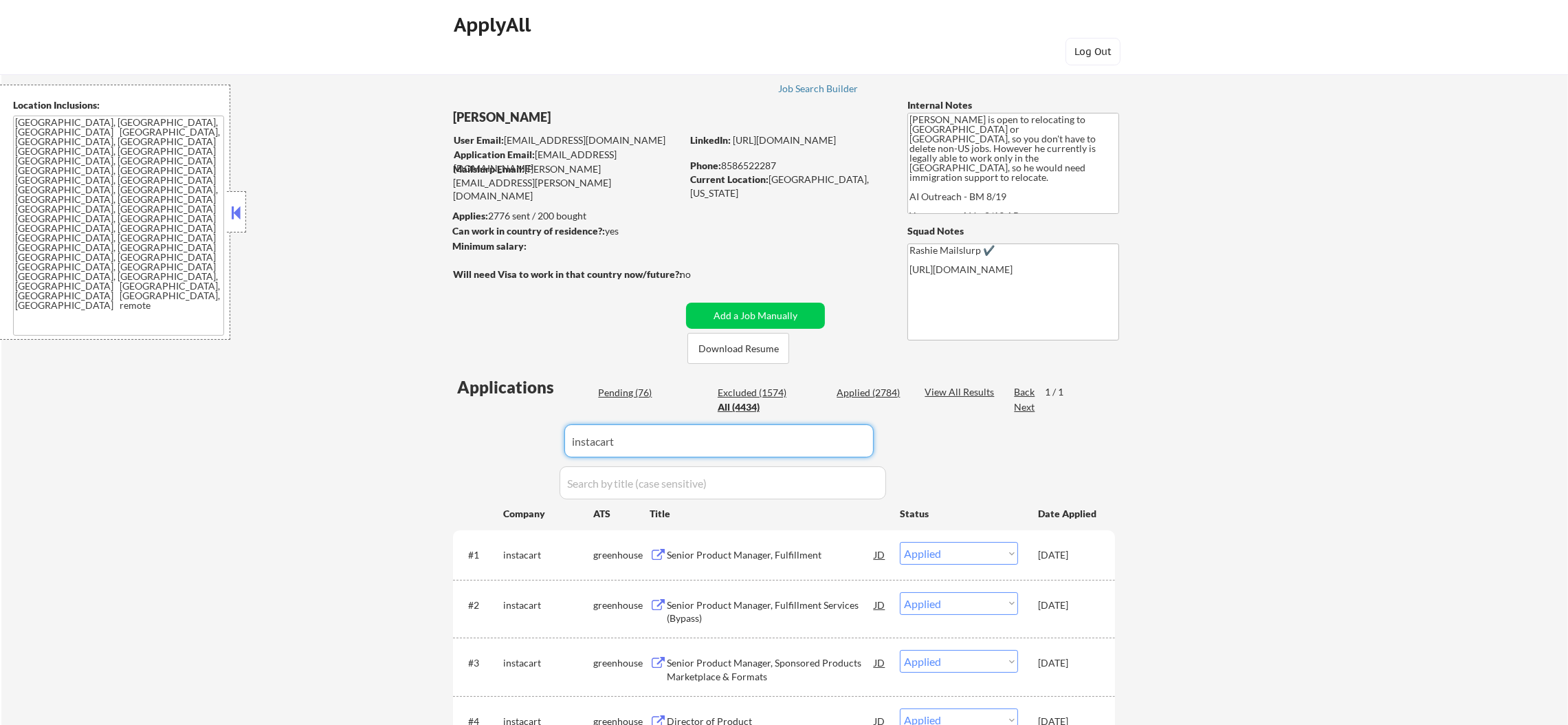
drag, startPoint x: 649, startPoint y: 424, endPoint x: 374, endPoint y: 420, distance: 275.0
paste input "alpaca"
type input "alpaca"
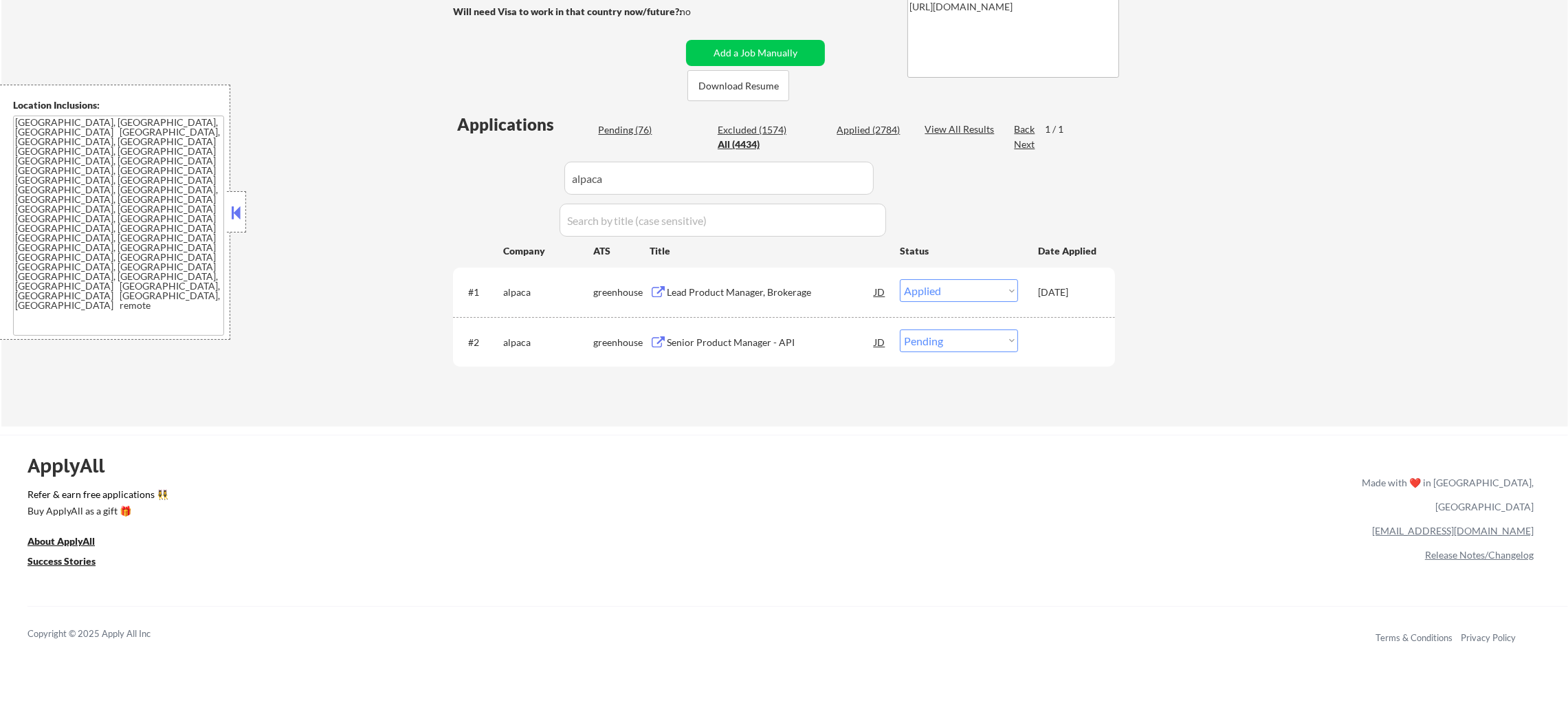
scroll to position [279, 0]
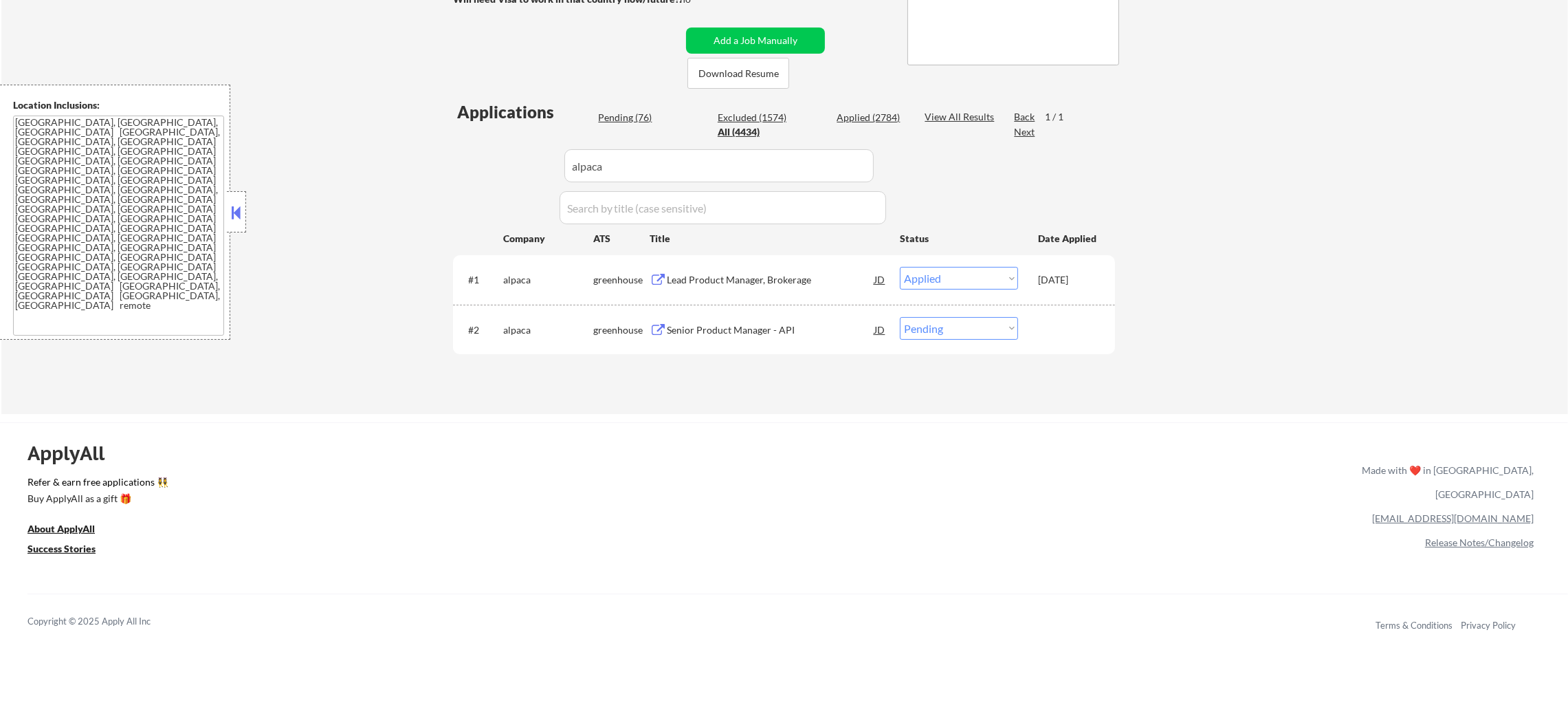
click at [759, 335] on div "Senior Product Manager - API" at bounding box center [770, 330] width 208 height 14
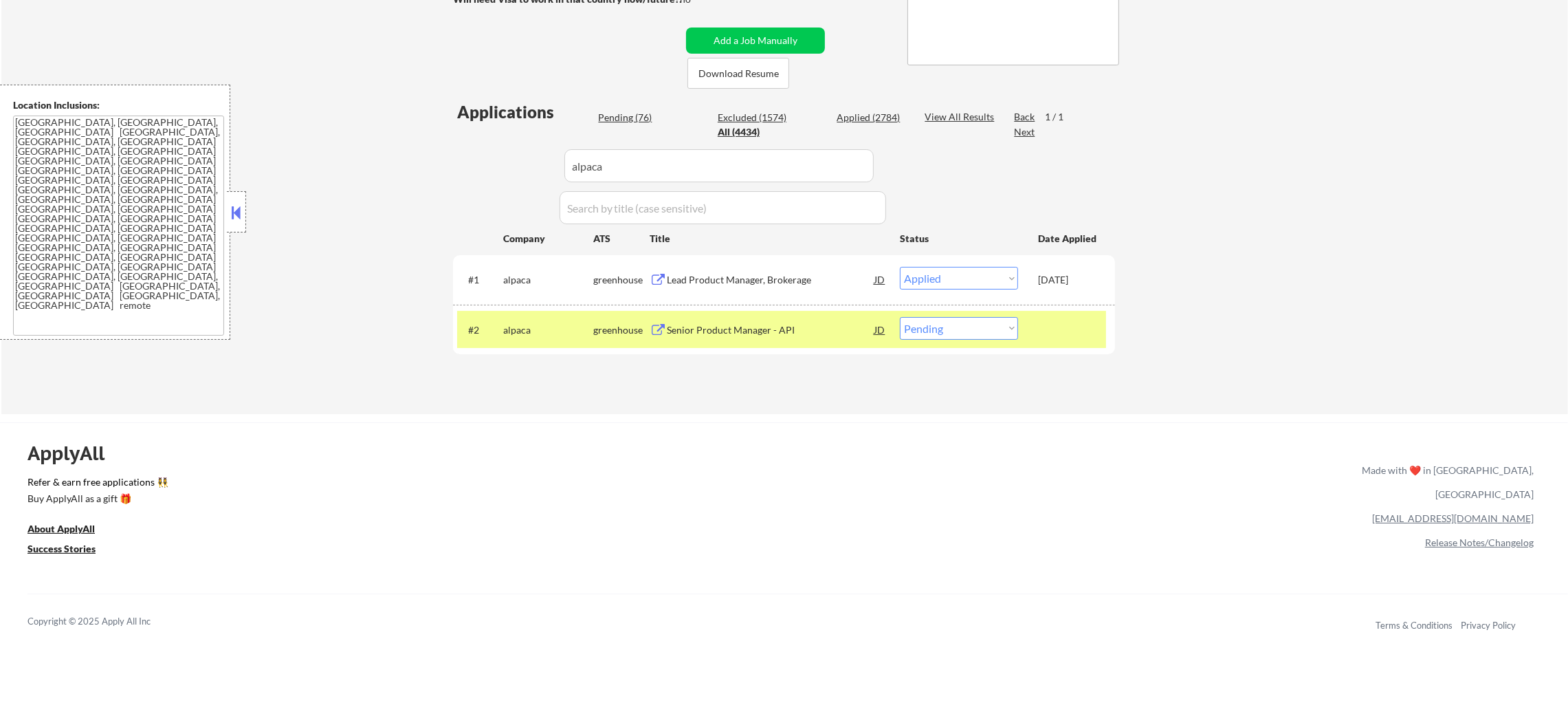
click at [1000, 308] on div "#2 alpaca greenhouse Senior Product Manager - API JD Choose an option... Pendin…" at bounding box center [784, 329] width 662 height 50
drag, startPoint x: 996, startPoint y: 325, endPoint x: 995, endPoint y: 333, distance: 8.1
click at [996, 325] on select "Choose an option... Pending Applied Excluded (Questions) Excluded (Expired) Exc…" at bounding box center [959, 328] width 119 height 23
select select ""excluded__other_""
click at [900, 317] on select "Choose an option... Pending Applied Excluded (Questions) Excluded (Expired) Exc…" at bounding box center [959, 328] width 119 height 23
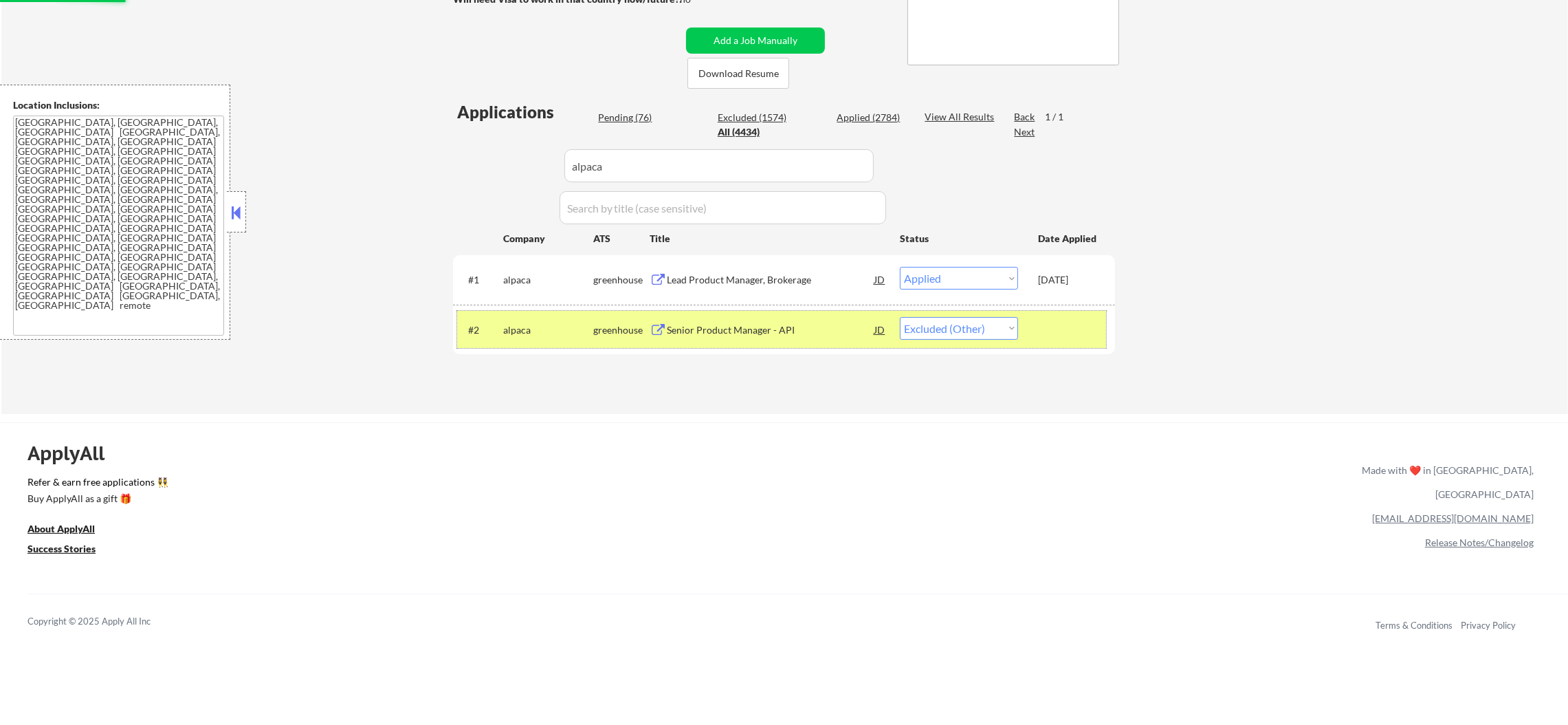
click at [545, 345] on div "#2 alpaca greenhouse Senior Product Manager - API JD Choose an option... Pendin…" at bounding box center [781, 329] width 649 height 37
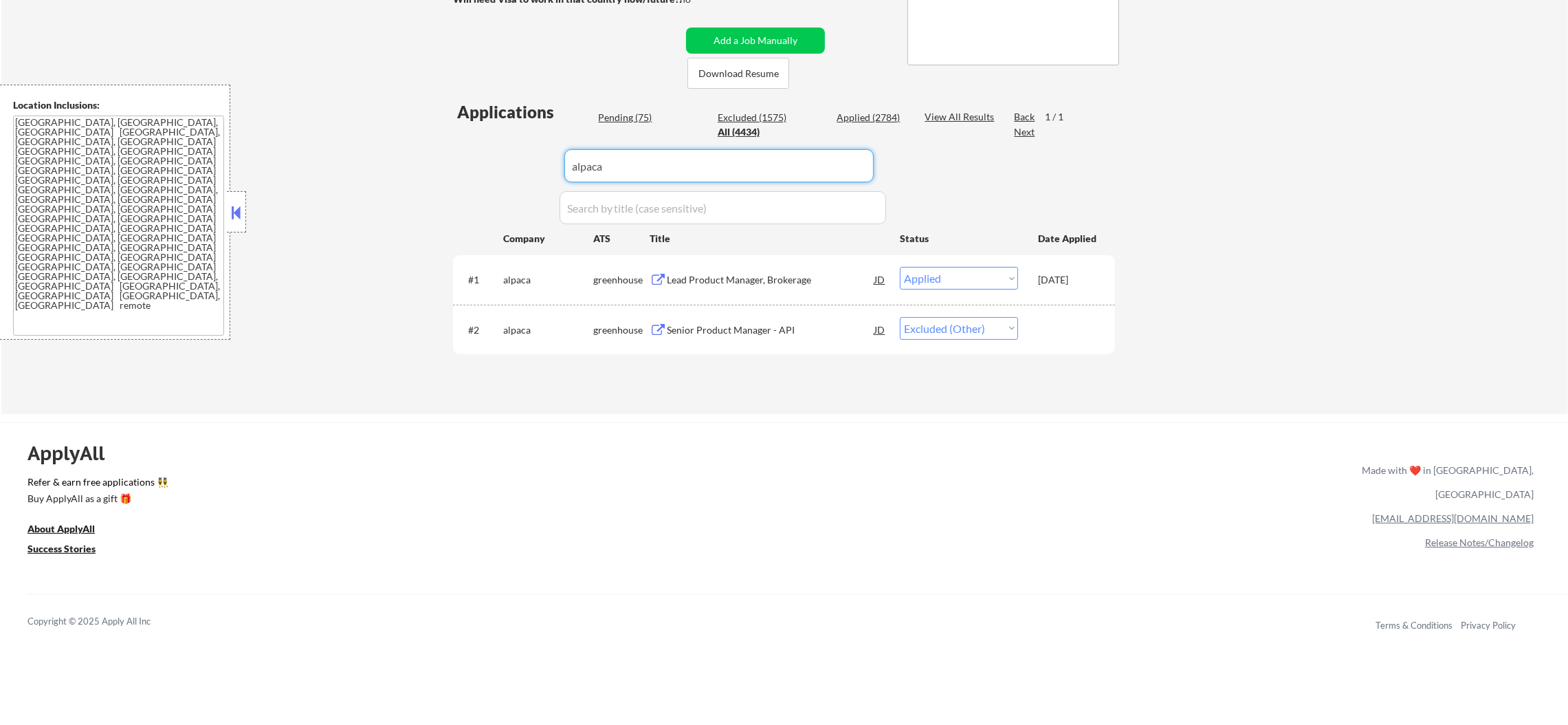
drag, startPoint x: 665, startPoint y: 172, endPoint x: 521, endPoint y: 162, distance: 144.3
click at [519, 165] on div "Applications Pending (75) Excluded (1575) Applied (2784) All (4434) View All Re…" at bounding box center [784, 243] width 662 height 288
paste input "toast"
type input "toast"
click at [449, 297] on div "← Return to /applysquad Mailslurp Inbox Job Search Builder Gabriel Wilensky Use…" at bounding box center [784, 90] width 686 height 627
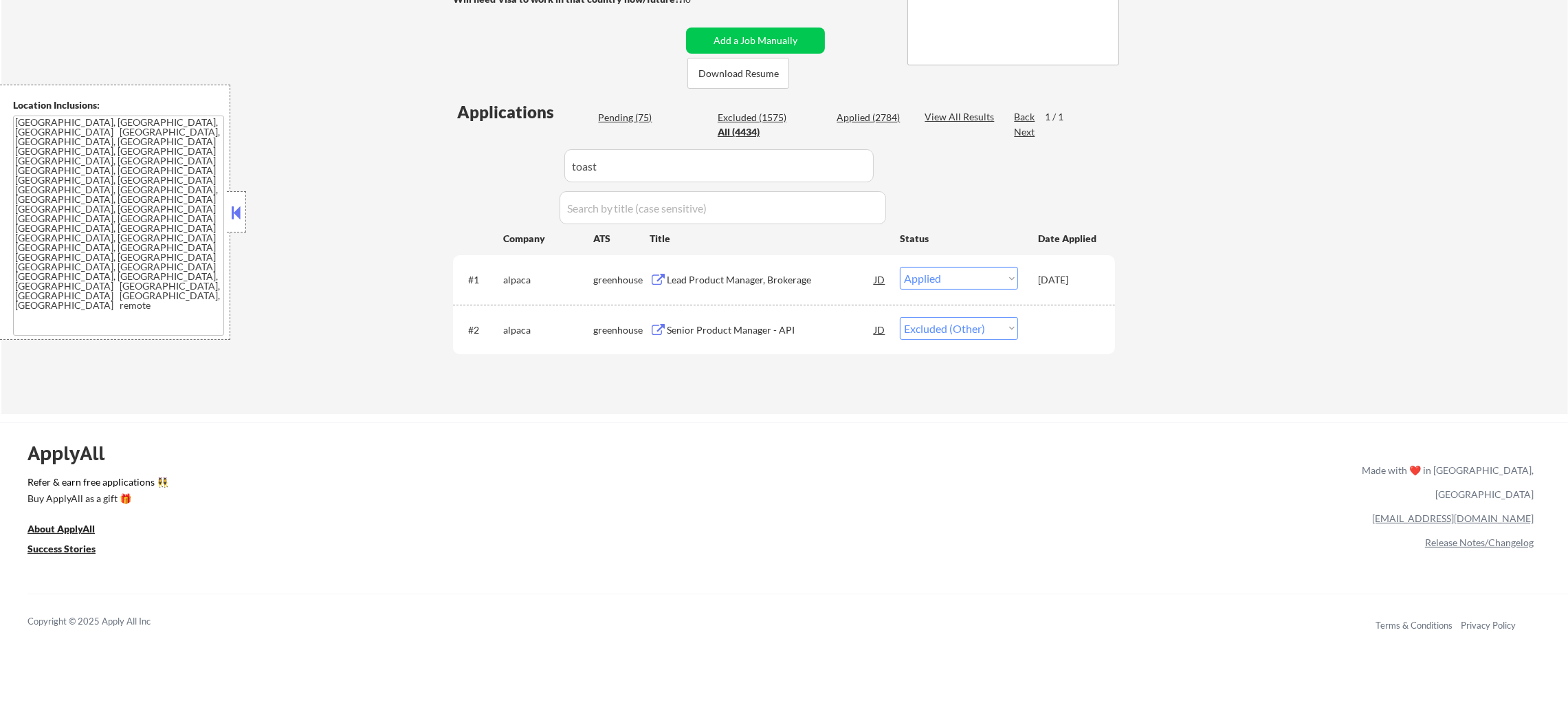
select select ""applied""
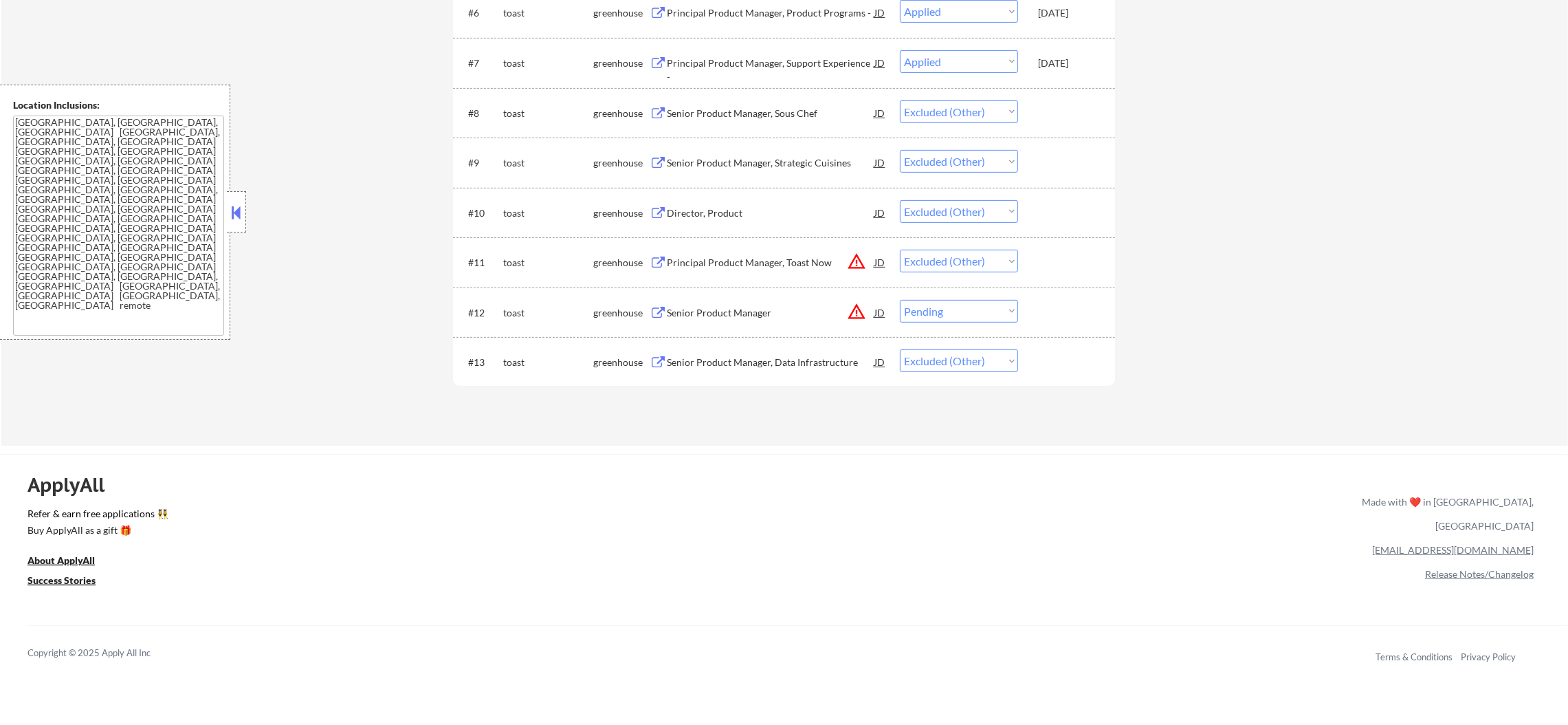
scroll to position [829, 0]
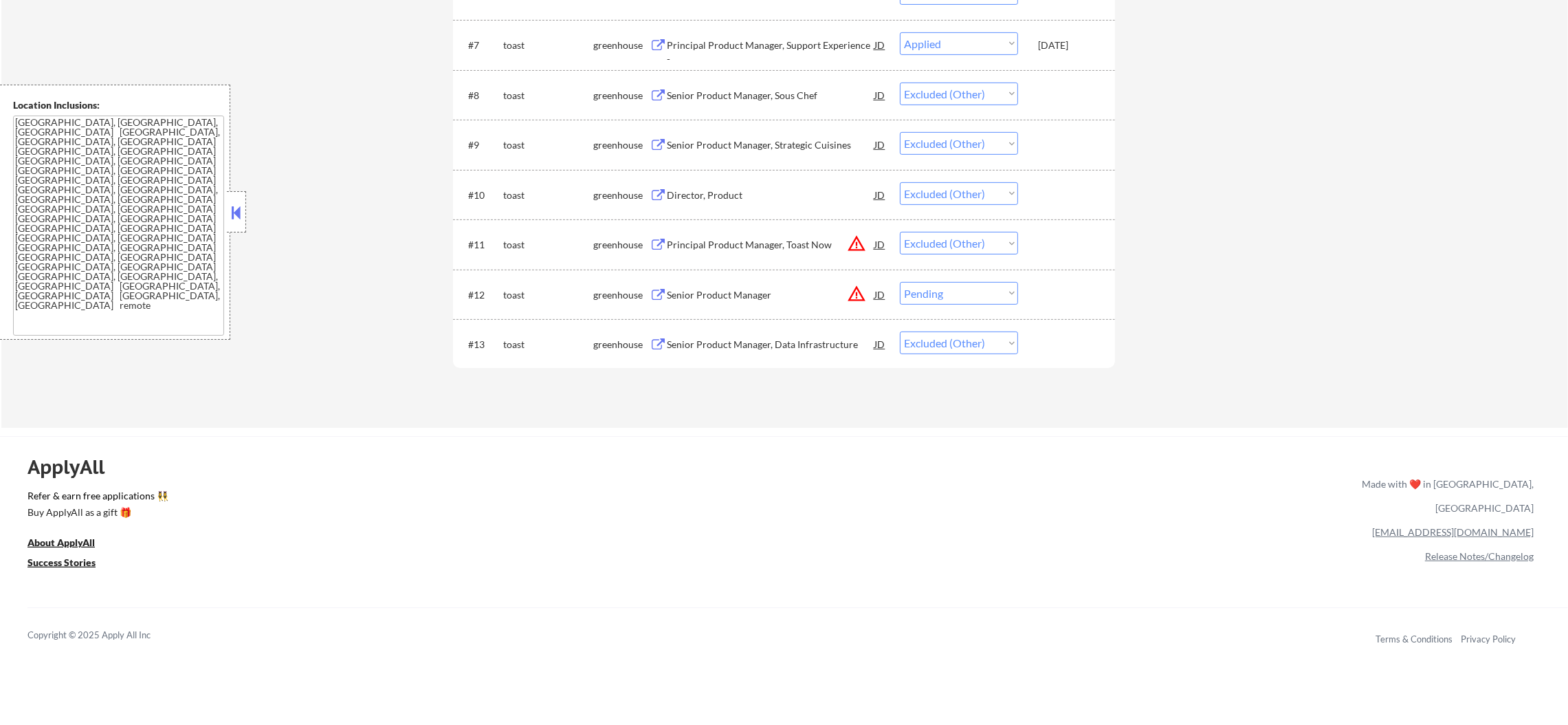
click at [964, 297] on select "Choose an option... Pending Applied Excluded (Questions) Excluded (Expired) Exc…" at bounding box center [959, 293] width 119 height 23
select select ""excluded__other_""
click at [900, 282] on select "Choose an option... Pending Applied Excluded (Questions) Excluded (Expired) Exc…" at bounding box center [959, 293] width 119 height 23
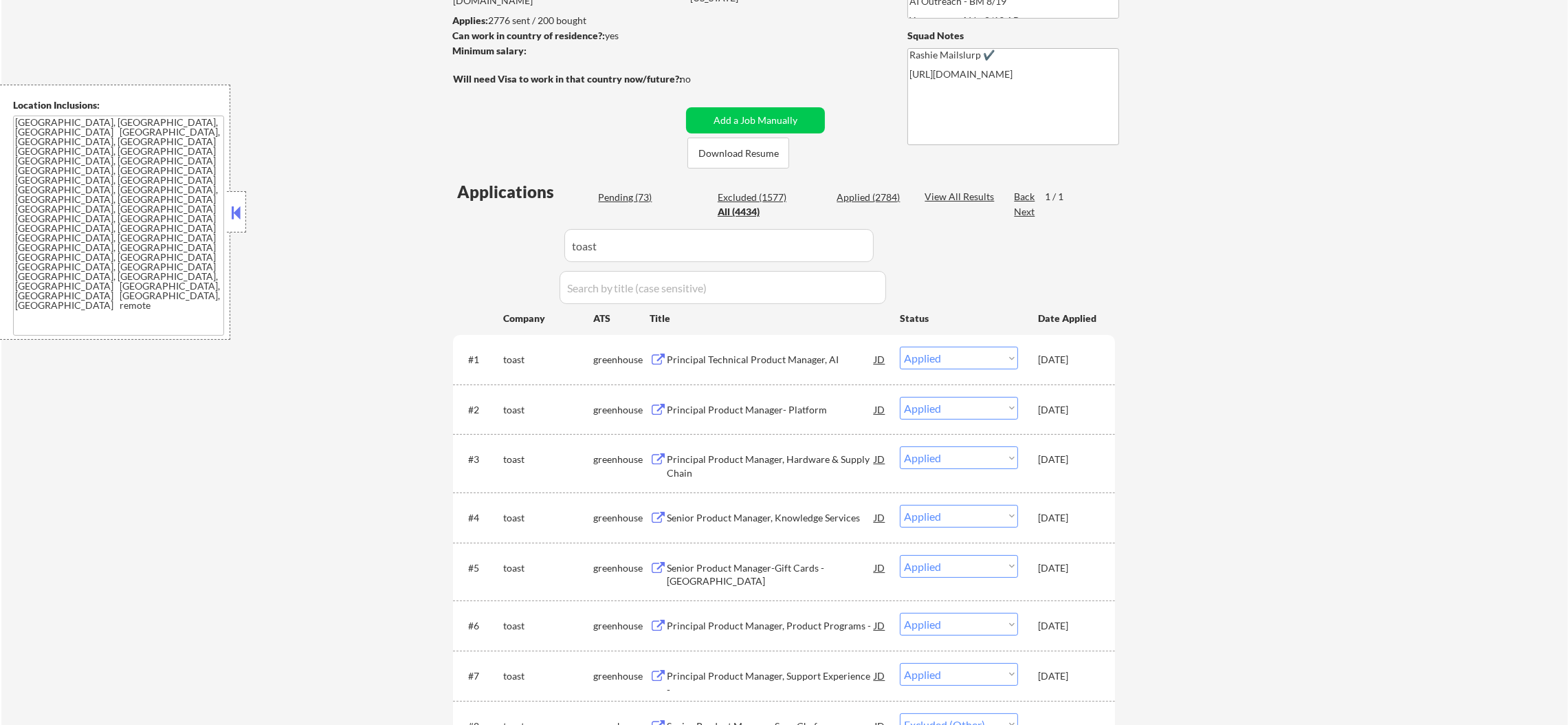
scroll to position [73, 0]
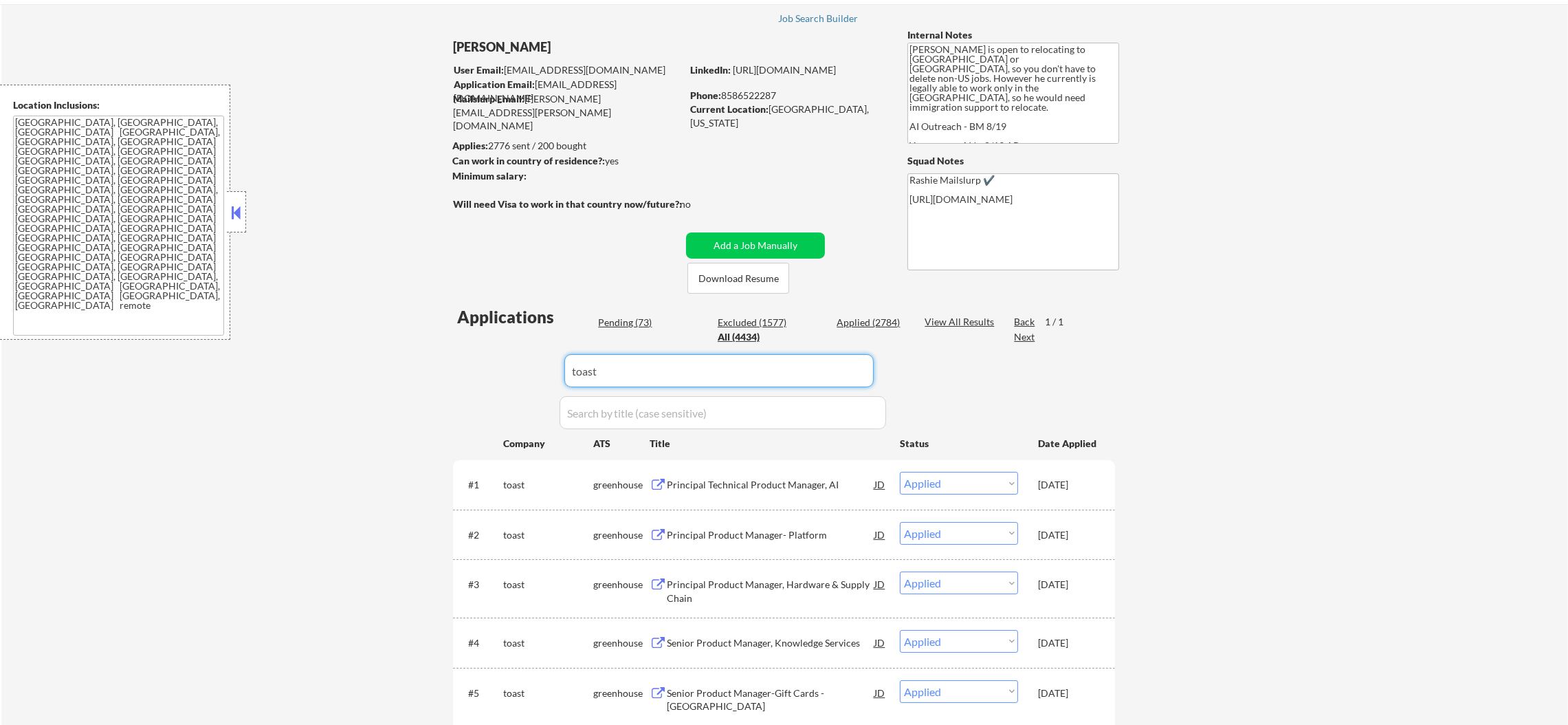
drag, startPoint x: 649, startPoint y: 380, endPoint x: 525, endPoint y: 367, distance: 124.7
click at [525, 367] on div "Applications Pending (73) Excluded (1577) Applied (2784) All (4434) View All Re…" at bounding box center [784, 731] width 662 height 852
paste input "cointracker"
type input "cointracker"
click at [440, 379] on div "← Return to /applysquad Mailslurp Inbox Job Search Builder Gabriel Wilensky Use…" at bounding box center [785, 582] width 1566 height 1202
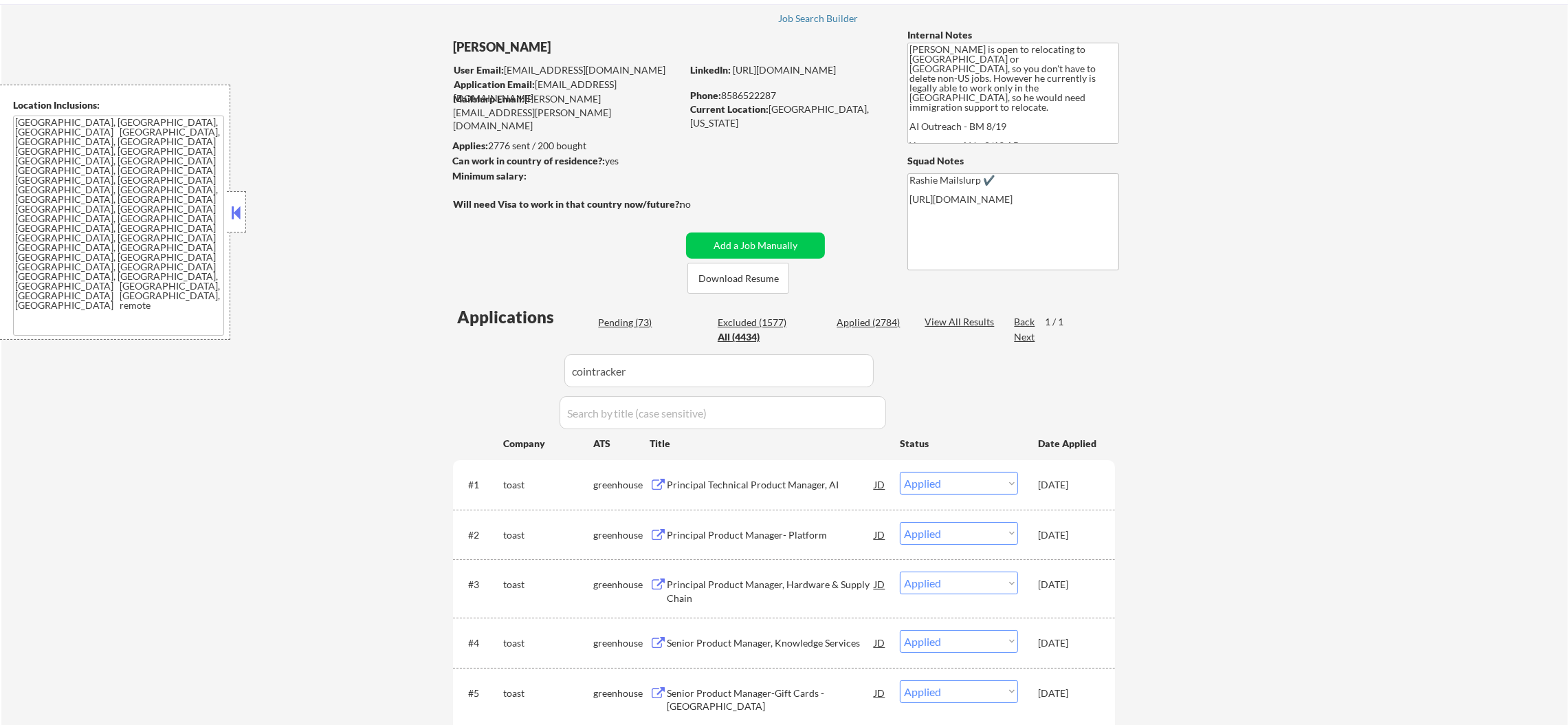
select select ""excluded""
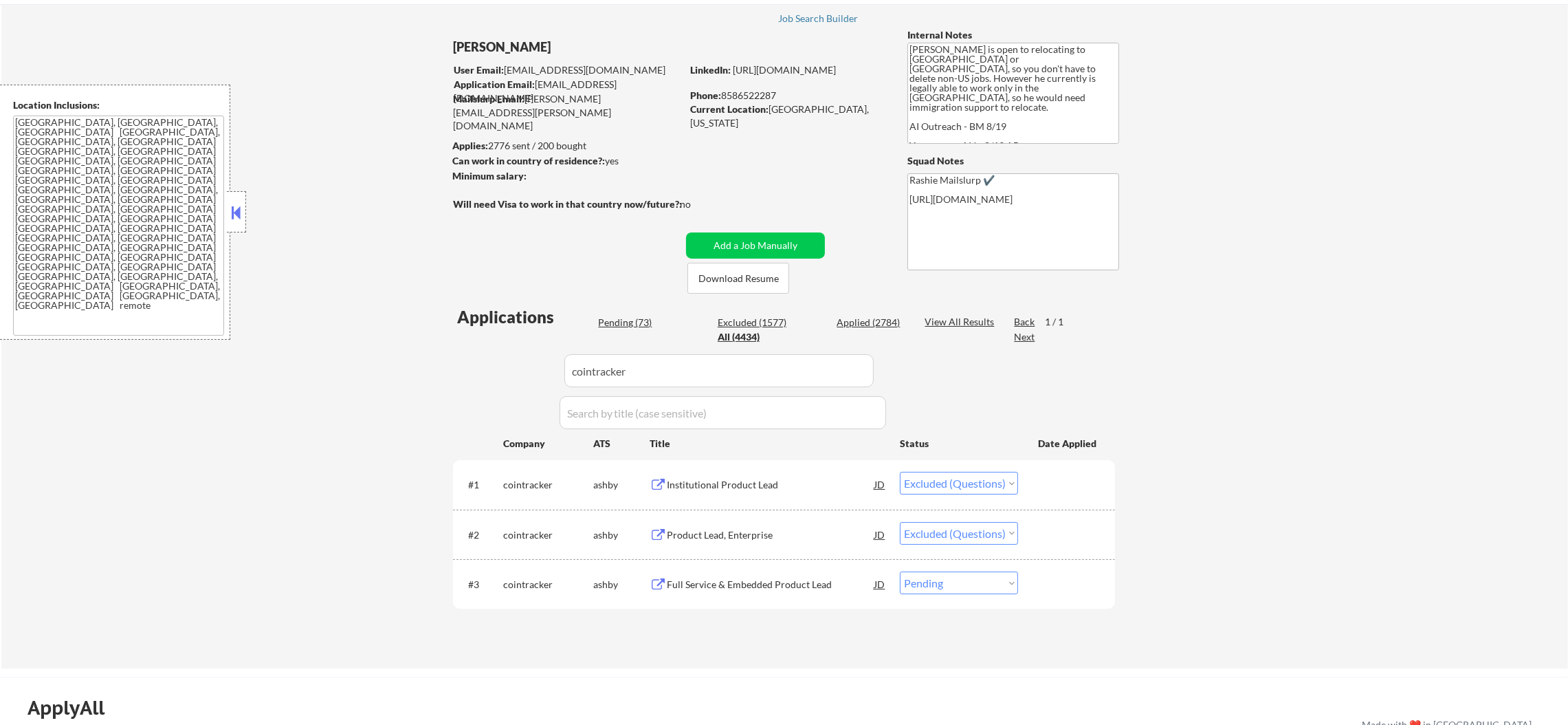
click at [833, 578] on div "Full Service & Embedded Product Lead" at bounding box center [770, 585] width 208 height 14
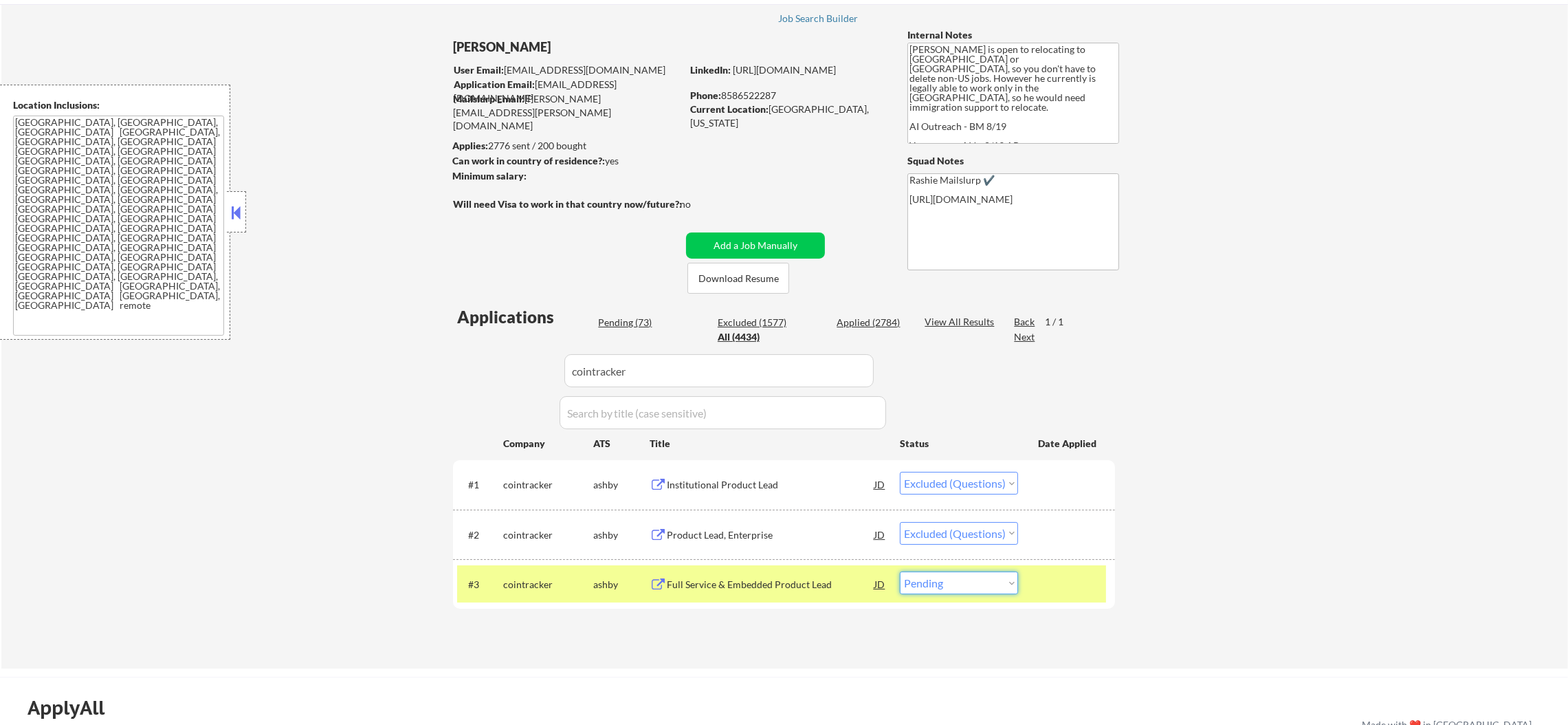
click at [980, 584] on select "Choose an option... Pending Applied Excluded (Questions) Excluded (Expired) Exc…" at bounding box center [959, 583] width 119 height 23
select select ""excluded__other_""
click at [900, 572] on select "Choose an option... Pending Applied Excluded (Questions) Excluded (Expired) Exc…" at bounding box center [959, 583] width 119 height 23
click at [563, 574] on div "cointracker" at bounding box center [549, 584] width 90 height 25
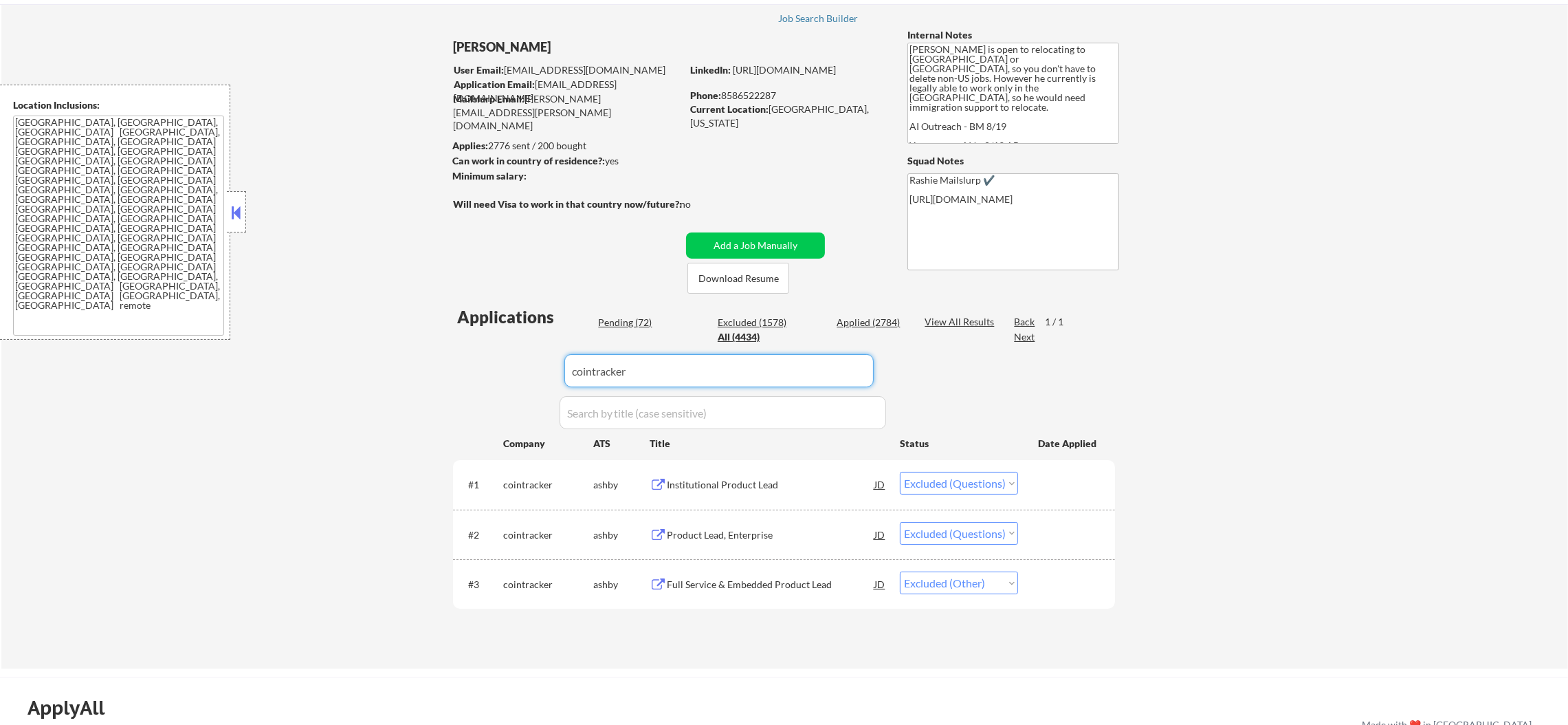
paste input "digitalocean98"
drag, startPoint x: 627, startPoint y: 366, endPoint x: 374, endPoint y: 366, distance: 253.0
click at [408, 366] on div "← Return to /applysquad Mailslurp Inbox Job Search Builder Gabriel Wilensky Use…" at bounding box center [785, 325] width 1566 height 687
type input "digitalocean98"
click at [371, 366] on div "← Return to /applysquad Mailslurp Inbox Job Search Builder Gabriel Wilensky Use…" at bounding box center [785, 325] width 1566 height 687
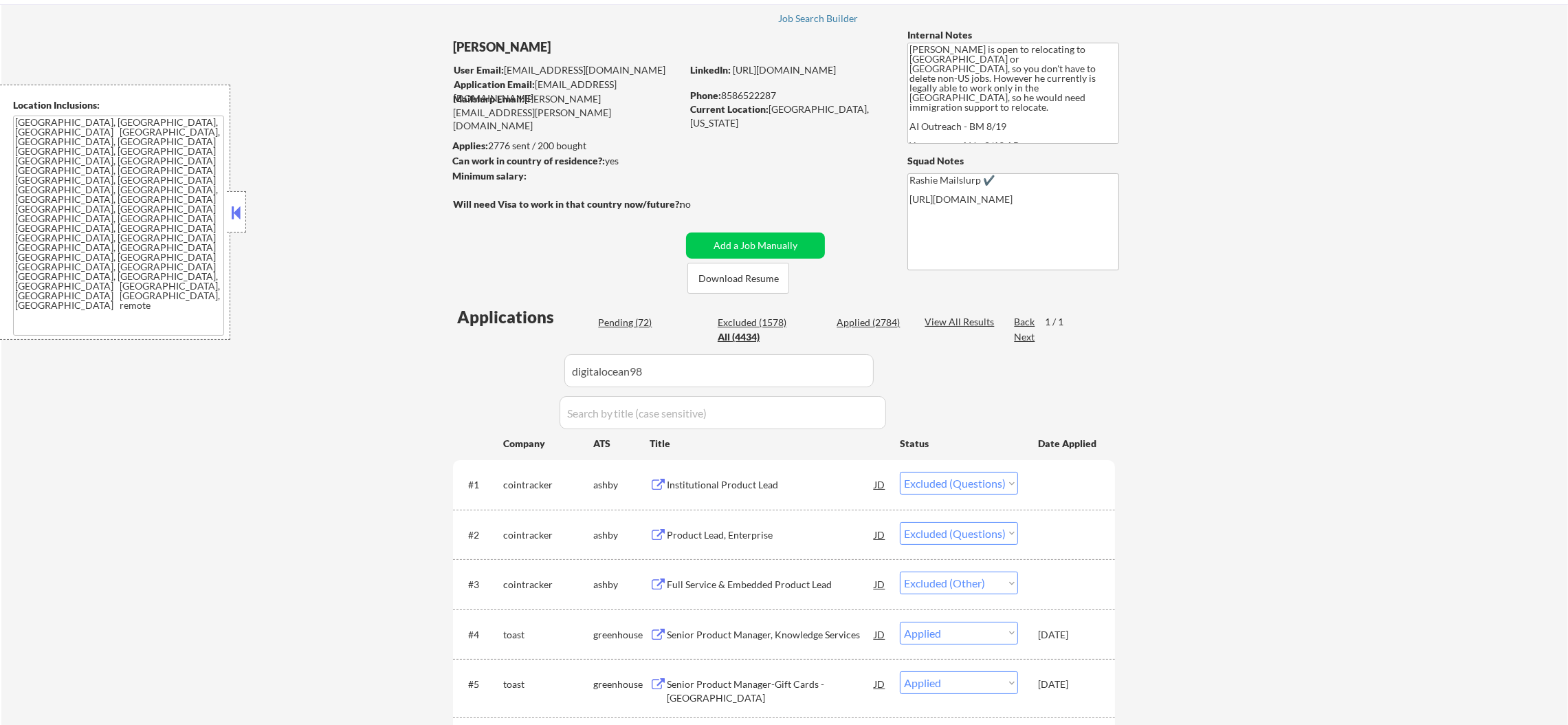
select select ""applied""
select select ""excluded__other_""
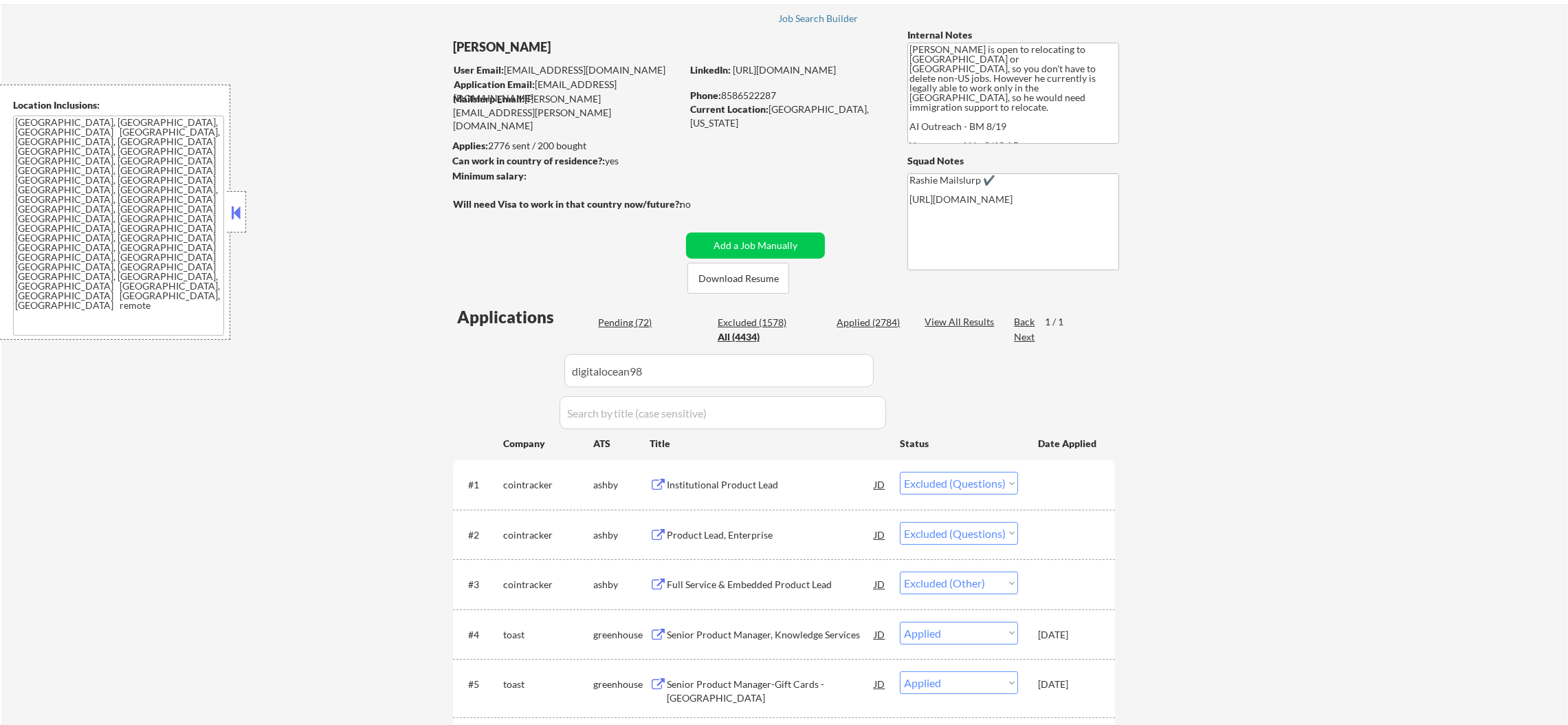
select select ""excluded__other_""
select select ""pending""
select select ""excluded__other_""
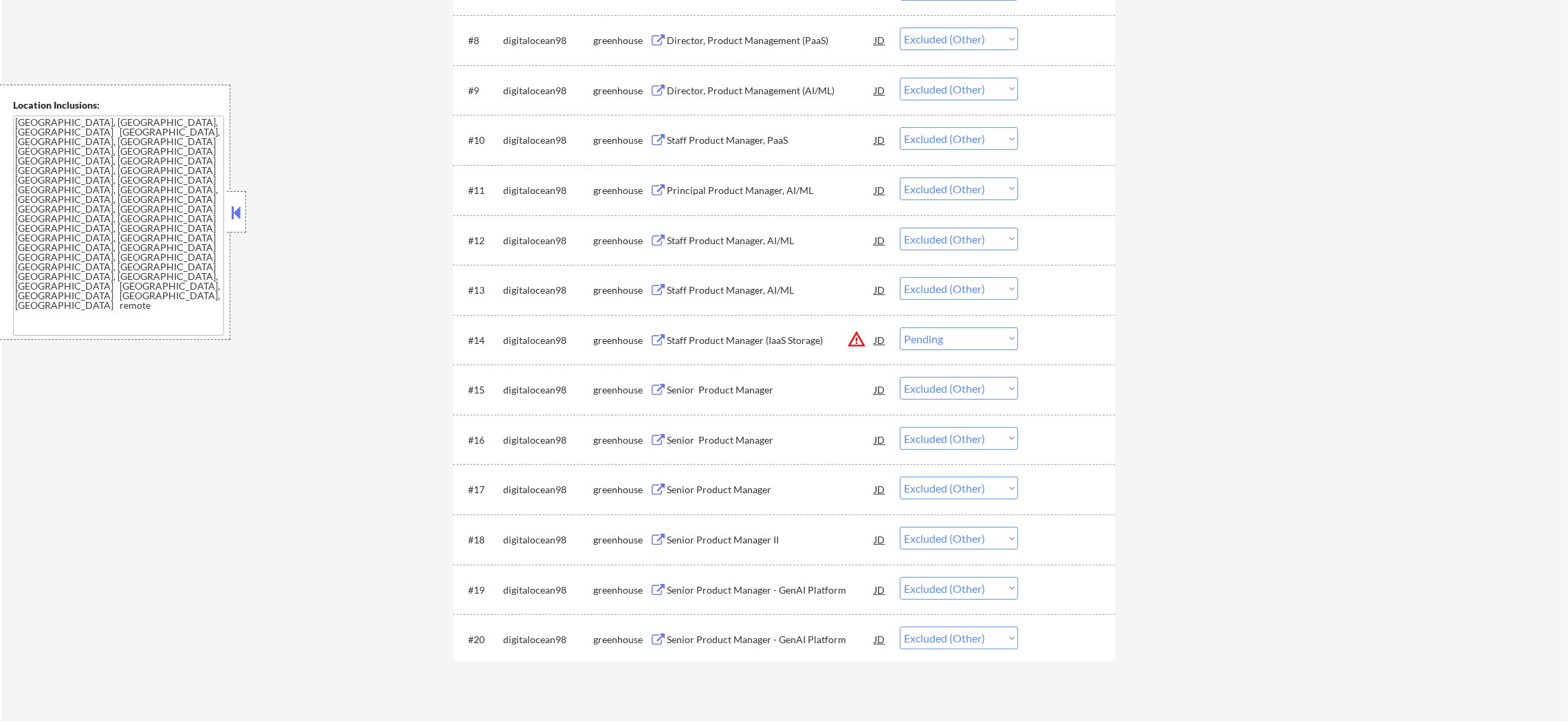
scroll to position [933, 0]
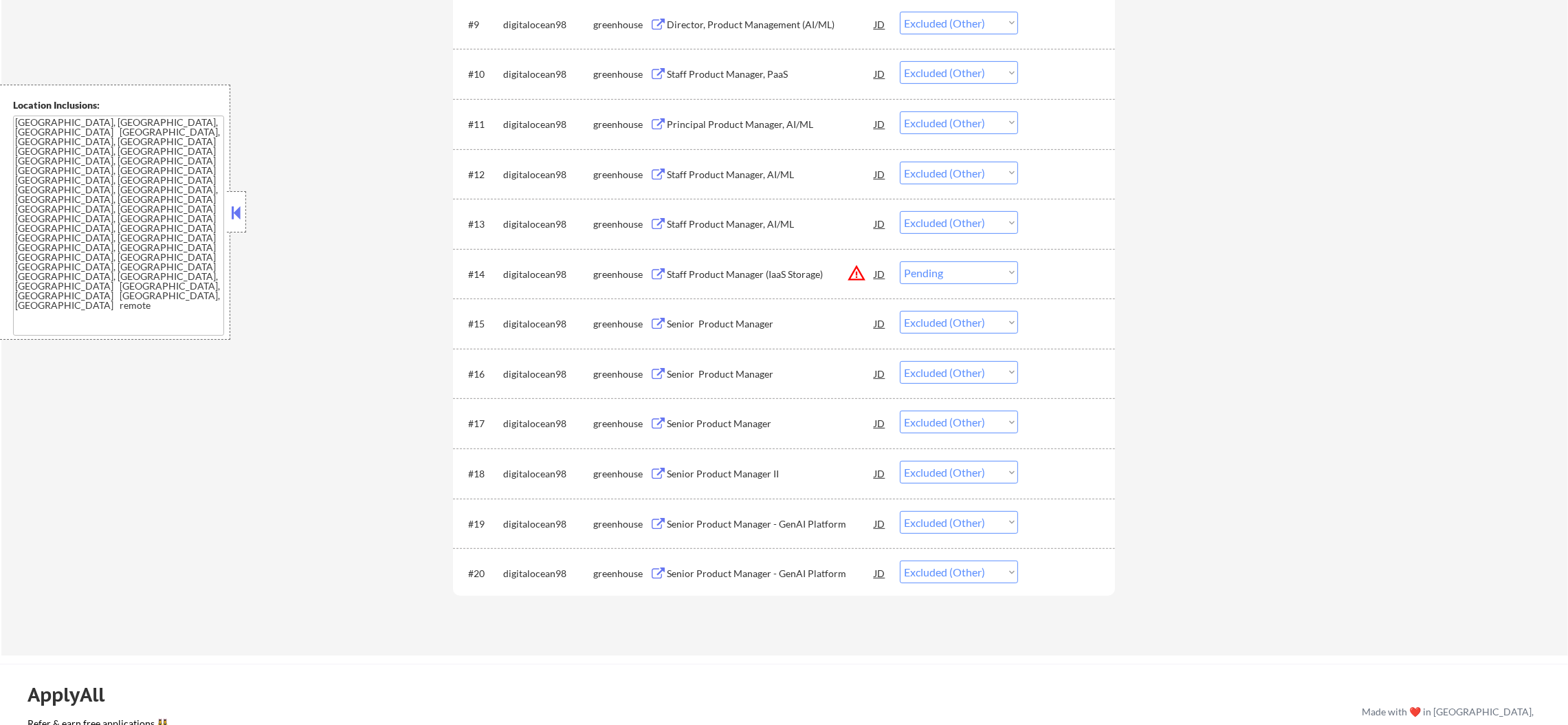
click at [1001, 286] on div "#14 digitalocean98 greenhouse Staff Product Manager (IaaS Storage) JD warning_a…" at bounding box center [781, 274] width 649 height 37
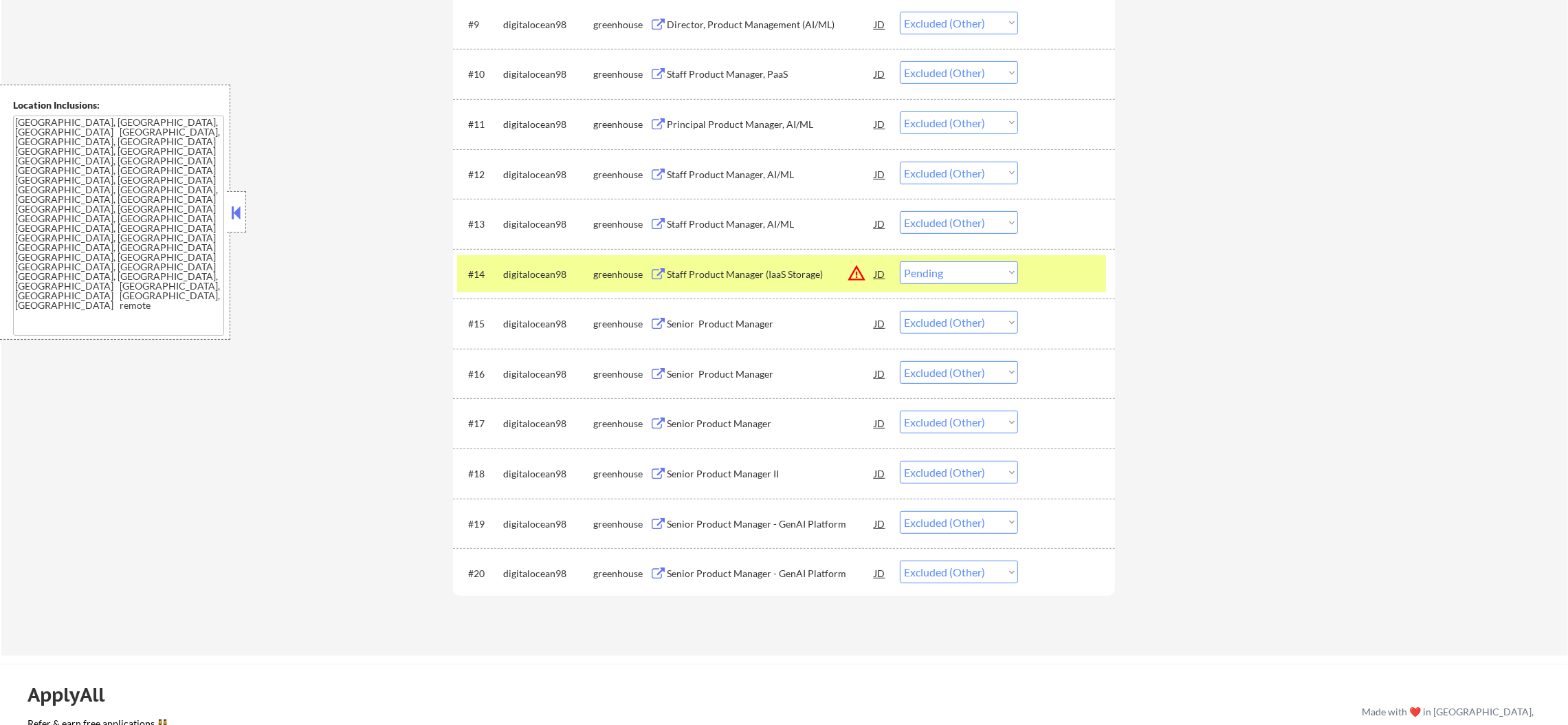
click at [1004, 275] on select "Choose an option... Pending Applied Excluded (Questions) Excluded (Expired) Exc…" at bounding box center [959, 273] width 119 height 23
select select ""excluded__other_""
click at [900, 261] on select "Choose an option... Pending Applied Excluded (Questions) Excluded (Expired) Exc…" at bounding box center [959, 273] width 119 height 23
click at [526, 270] on div "digitalocean98" at bounding box center [549, 274] width 90 height 14
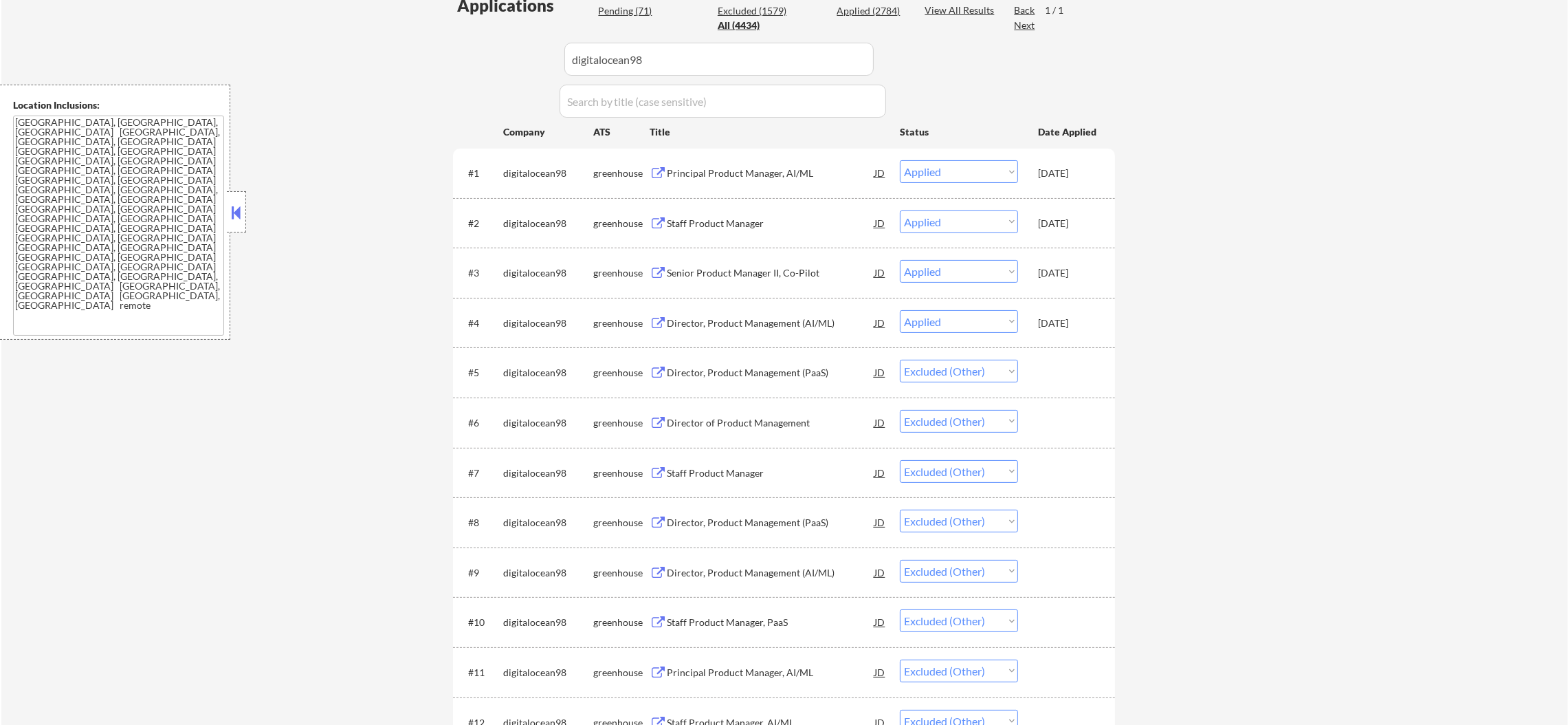
scroll to position [25, 0]
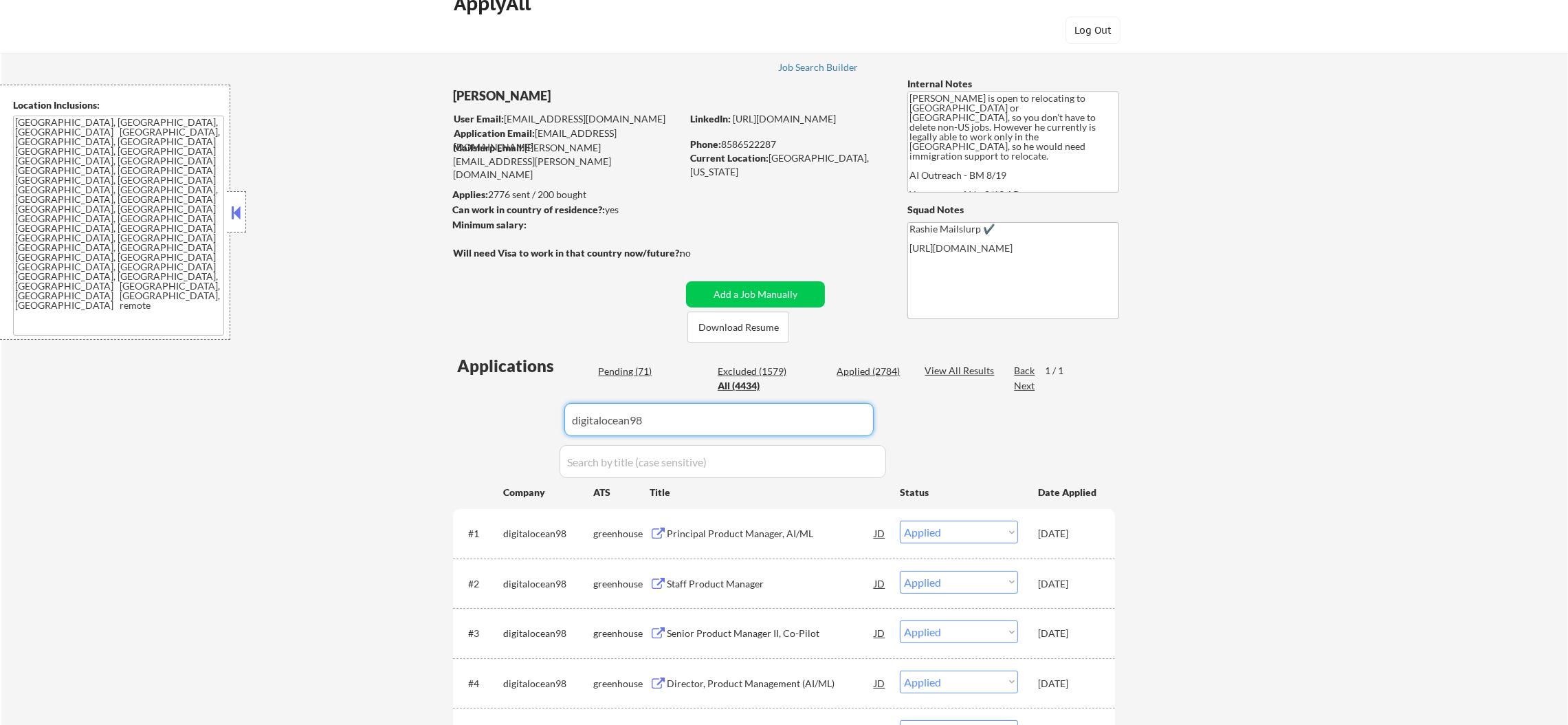
paste input "qualified"
drag, startPoint x: 667, startPoint y: 408, endPoint x: 454, endPoint y: 408, distance: 213.0
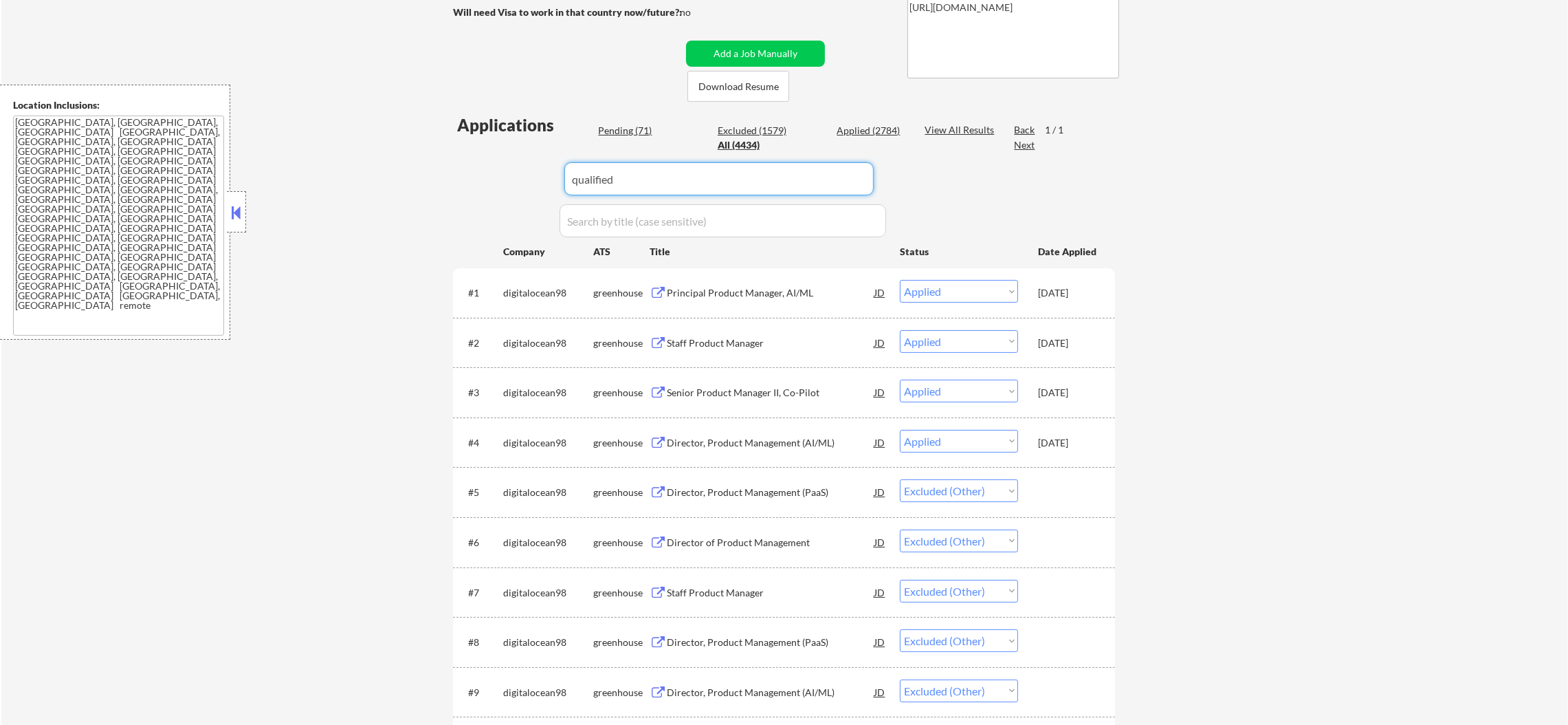
type input "qualified"
click at [362, 354] on div "← Return to /applysquad Mailslurp Inbox Job Search Builder Gabriel Wilensky Use…" at bounding box center [785, 556] width 1566 height 1533
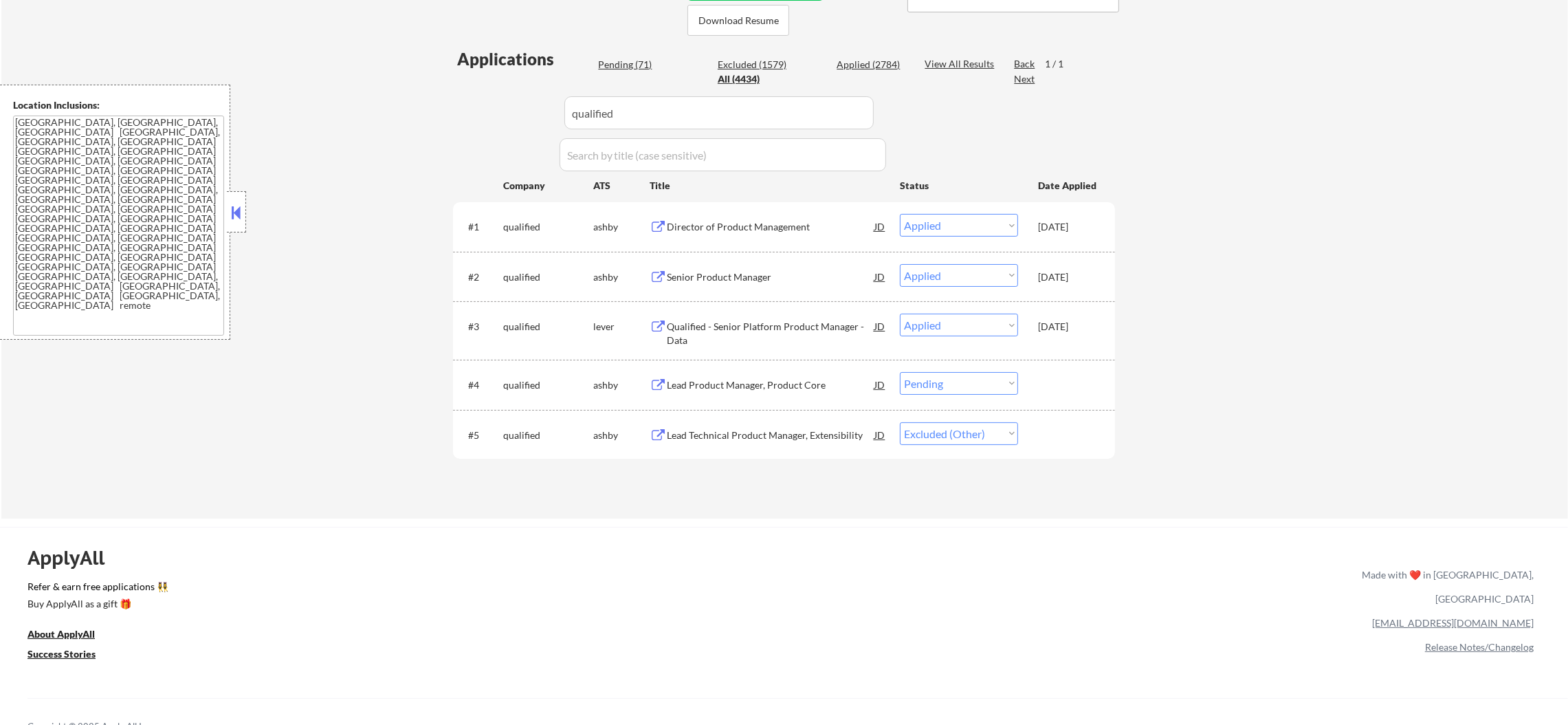
scroll to position [368, 0]
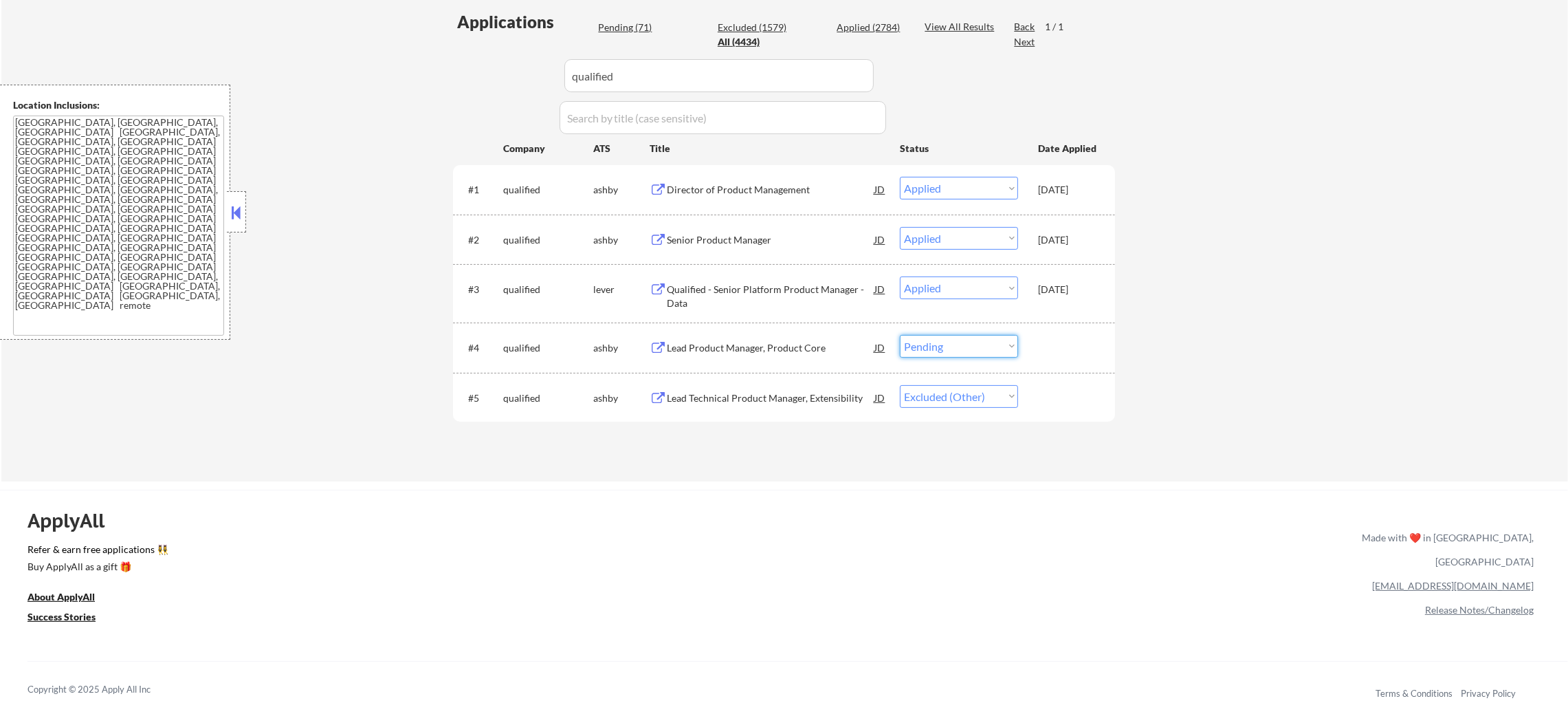
click at [989, 351] on select "Choose an option... Pending Applied Excluded (Questions) Excluded (Expired) Exc…" at bounding box center [959, 346] width 119 height 23
select select ""excluded__other_""
click at [900, 335] on select "Choose an option... Pending Applied Excluded (Questions) Excluded (Expired) Exc…" at bounding box center [959, 346] width 119 height 23
paste input "dave"
drag, startPoint x: 625, startPoint y: 75, endPoint x: 449, endPoint y: 67, distance: 176.2
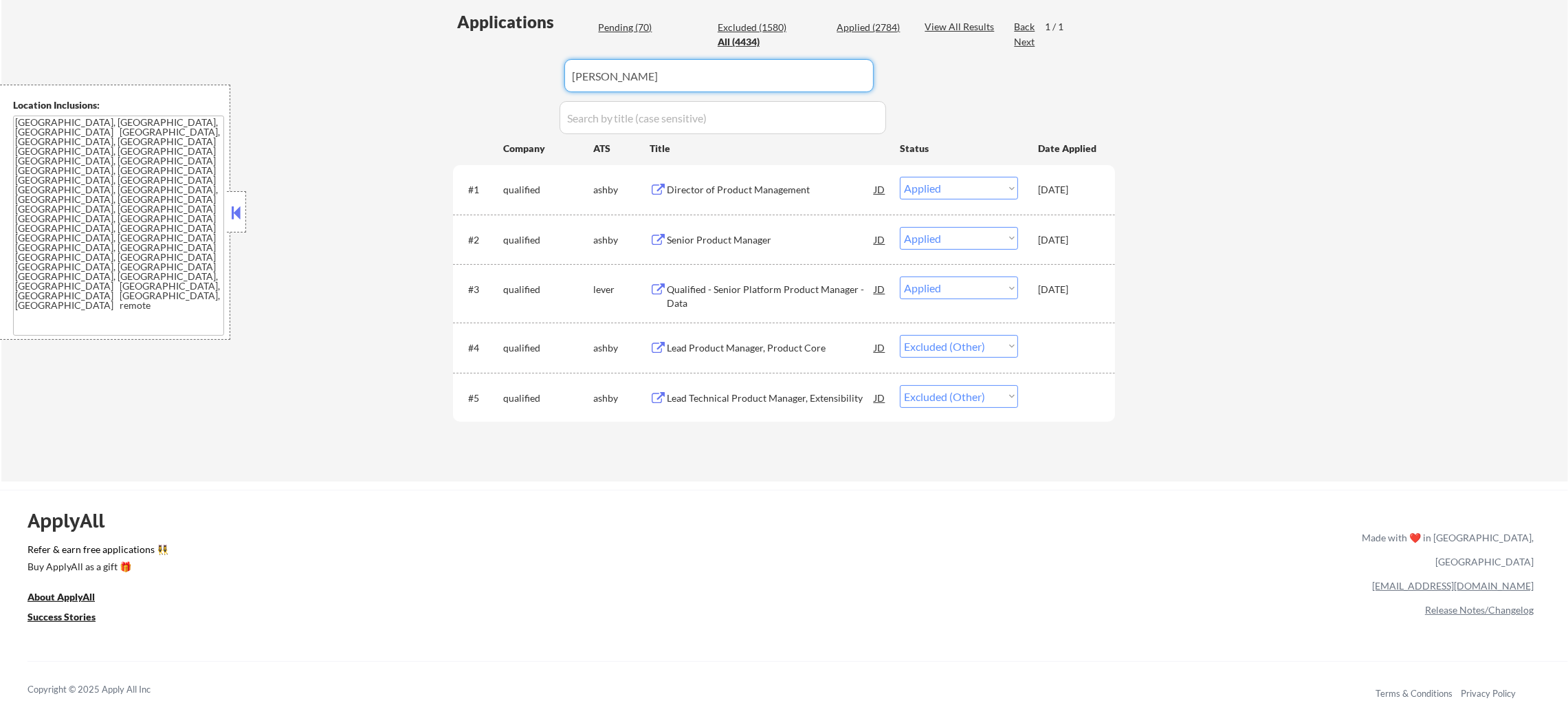
click at [449, 67] on div "← Return to /applysquad Mailslurp Inbox Job Search Builder Gabriel Wilensky Use…" at bounding box center [784, 79] width 686 height 784
type input "dave"
click at [449, 67] on div "← Return to /applysquad Mailslurp Inbox Job Search Builder Gabriel Wilensky Use…" at bounding box center [784, 79] width 686 height 784
select select ""pending""
select select ""excluded__salary_""
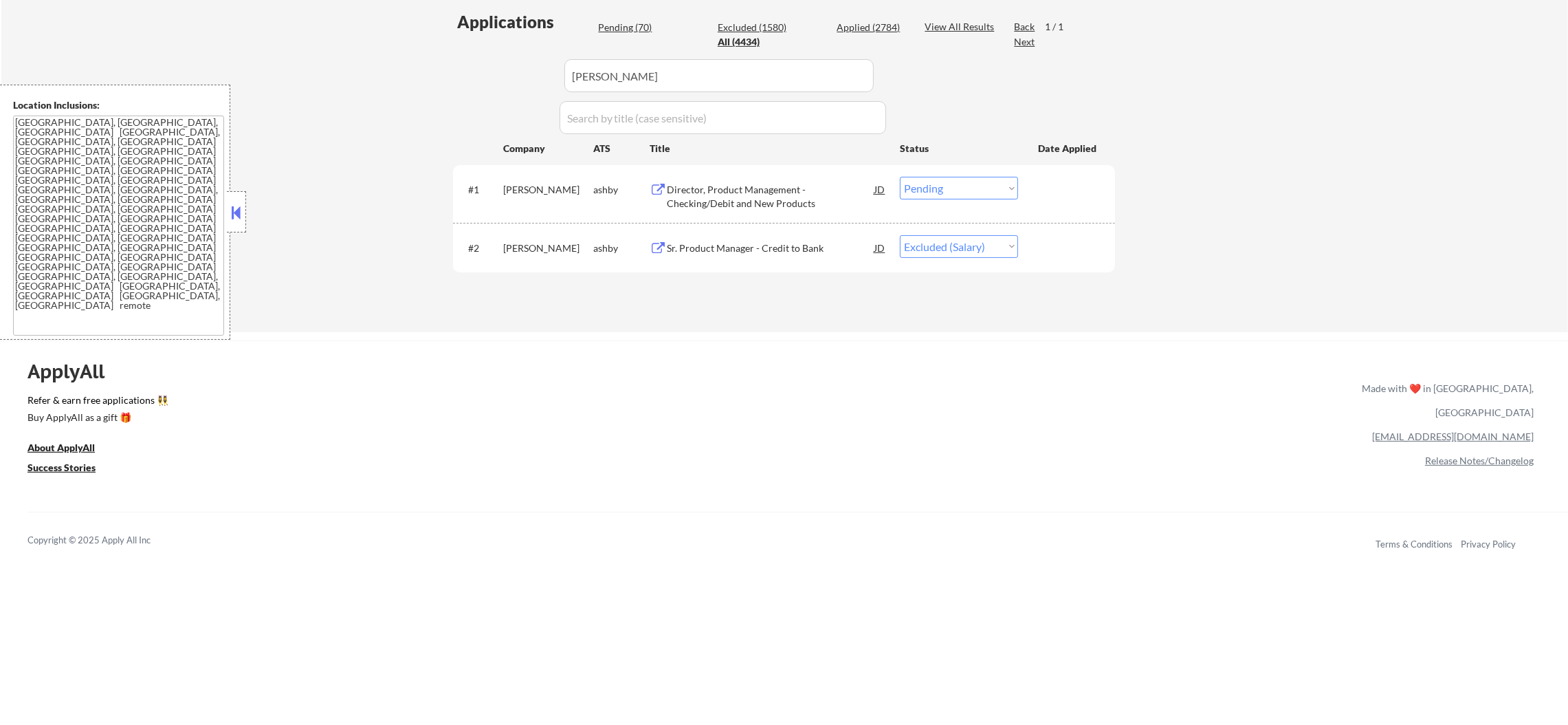
click at [852, 226] on div "#2 dave ashby Sr. Product Manager - Credit to Bank JD Choose an option... Pendi…" at bounding box center [784, 248] width 662 height 50
click at [843, 197] on div "Director, Product Management - Checking/Debit and New Products" at bounding box center [770, 197] width 208 height 27
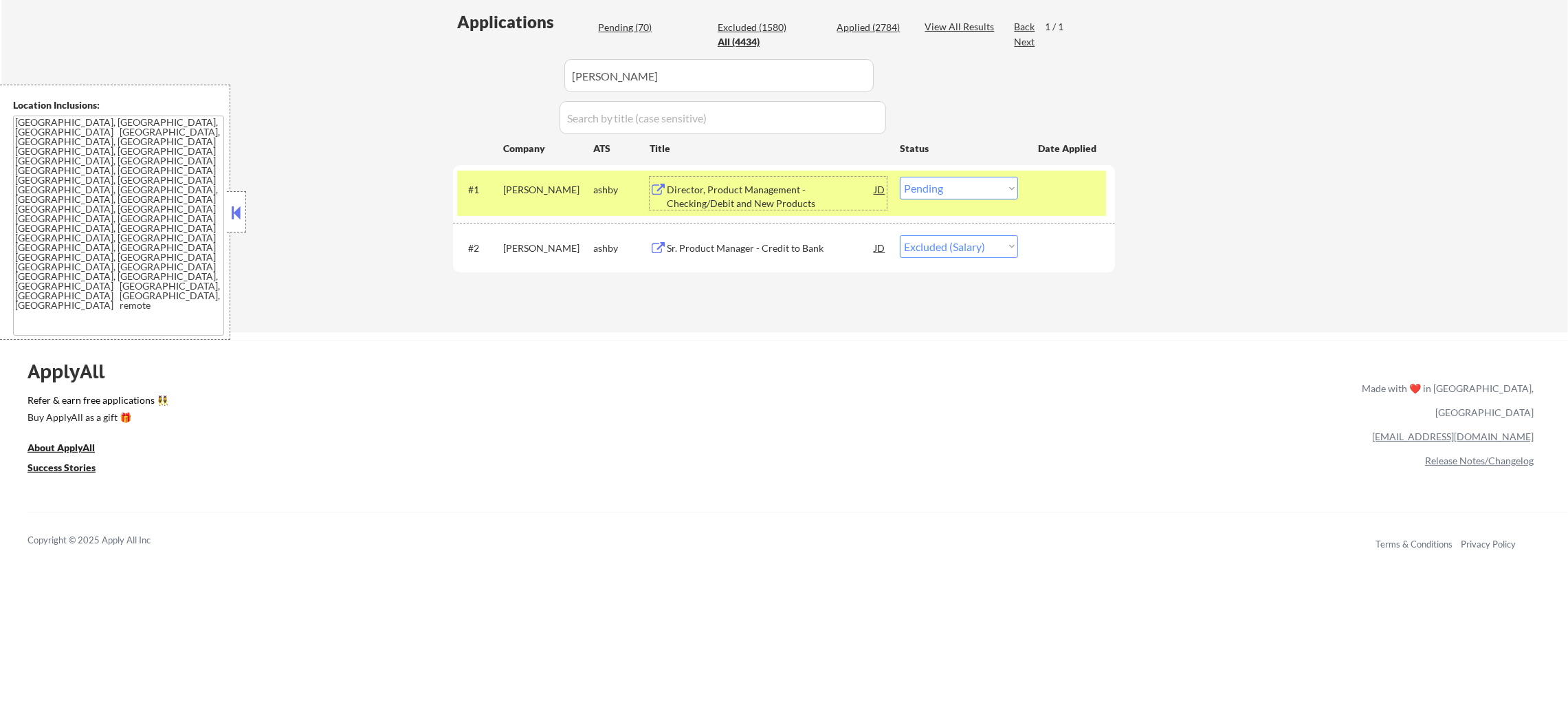
click at [971, 181] on select "Choose an option... Pending Applied Excluded (Questions) Excluded (Expired) Exc…" at bounding box center [959, 189] width 119 height 23
select select ""excluded__other_""
click at [900, 177] on select "Choose an option... Pending Applied Excluded (Questions) Excluded (Expired) Exc…" at bounding box center [959, 189] width 119 height 23
click at [542, 160] on div "Applications Pending (70) Excluded (1580) Applied (2784) All (4434) View All Re…" at bounding box center [784, 158] width 662 height 296
click at [539, 177] on div "dave" at bounding box center [549, 189] width 90 height 25
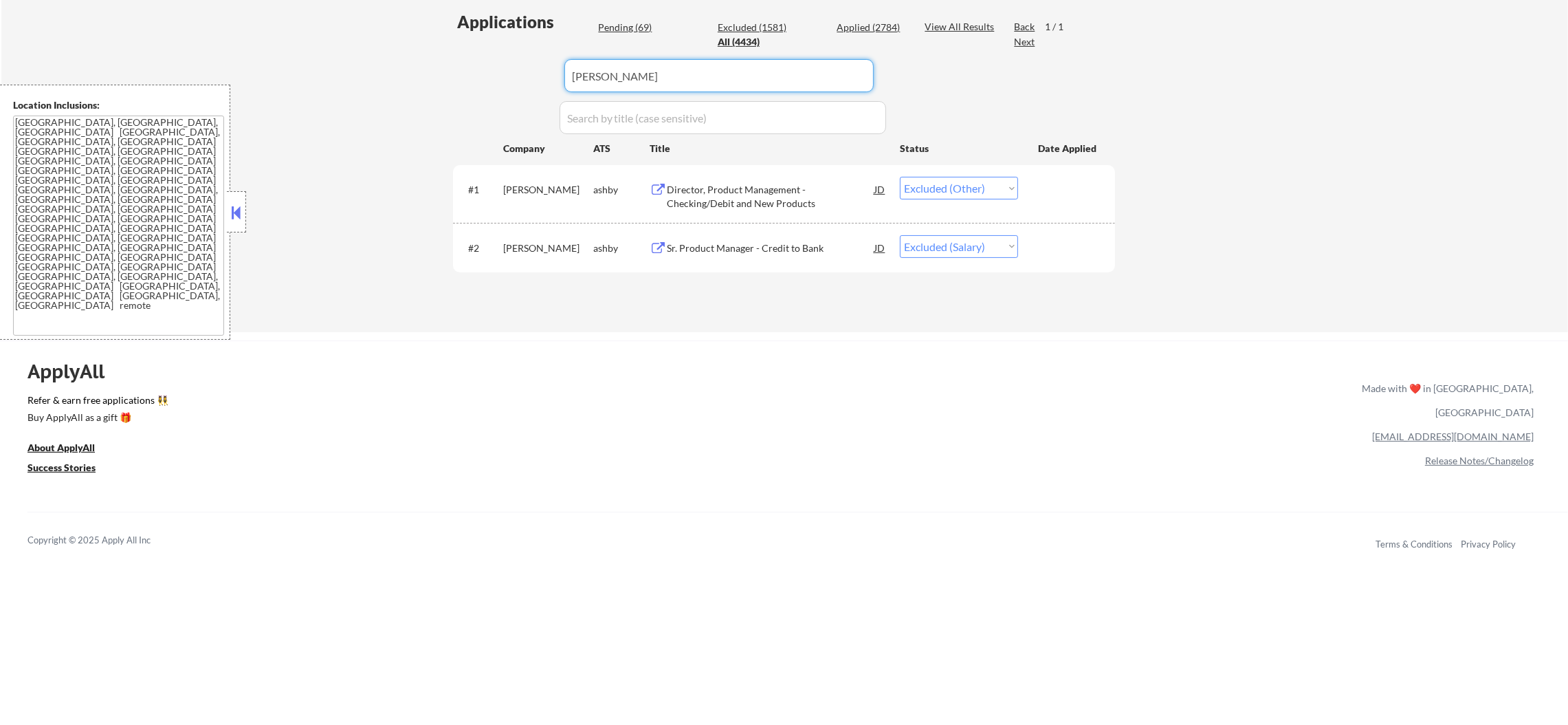
drag, startPoint x: 444, startPoint y: 63, endPoint x: 426, endPoint y: 63, distance: 18.0
click at [427, 63] on div "← Return to /applysquad Mailslurp Inbox Job Search Builder Gabriel Wilensky Use…" at bounding box center [785, 9] width 1566 height 645
paste input "bounteous"
type input "bounteous"
click at [424, 63] on div "← Return to /applysquad Mailslurp Inbox Job Search Builder Gabriel Wilensky Use…" at bounding box center [785, 9] width 1566 height 645
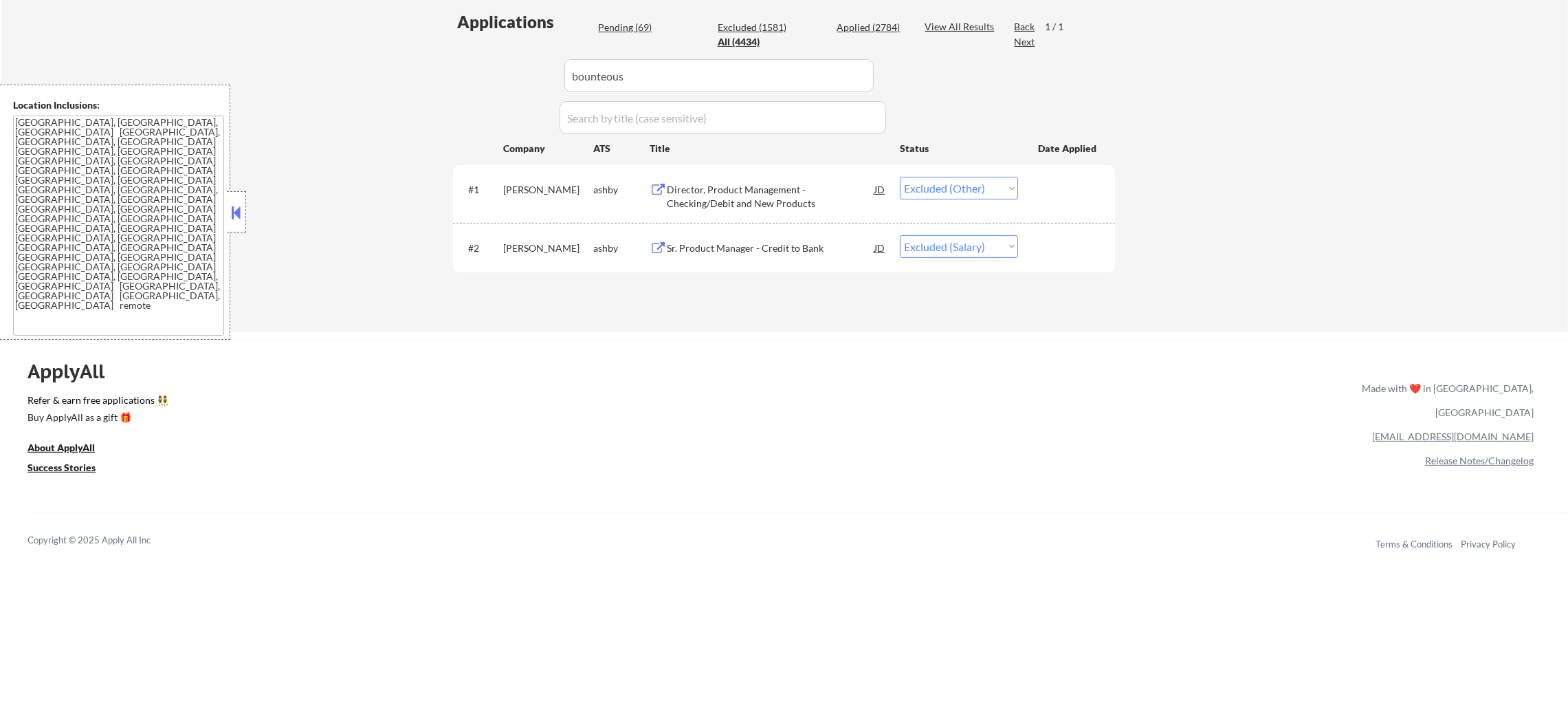
select select ""applied""
select select ""pending""
select select ""excluded""
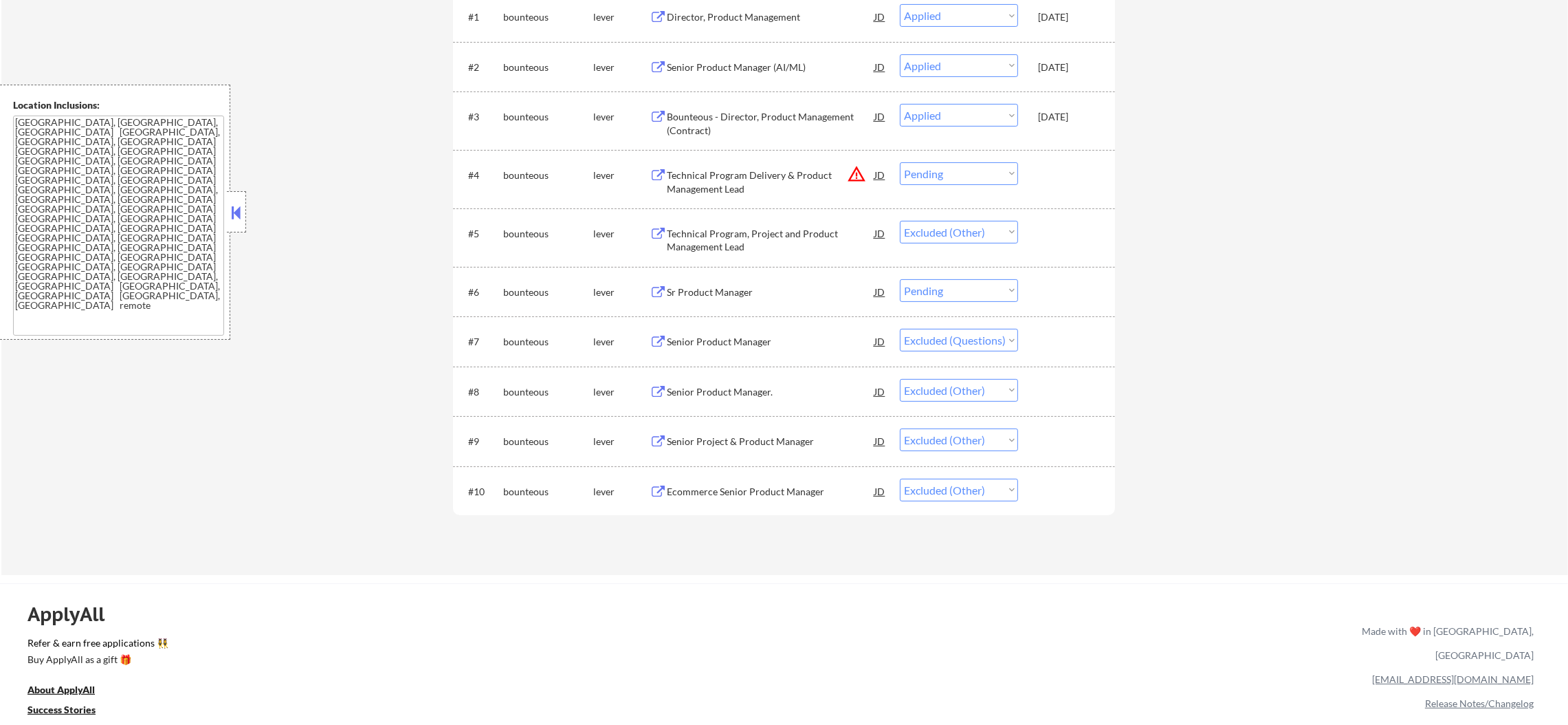
scroll to position [506, 0]
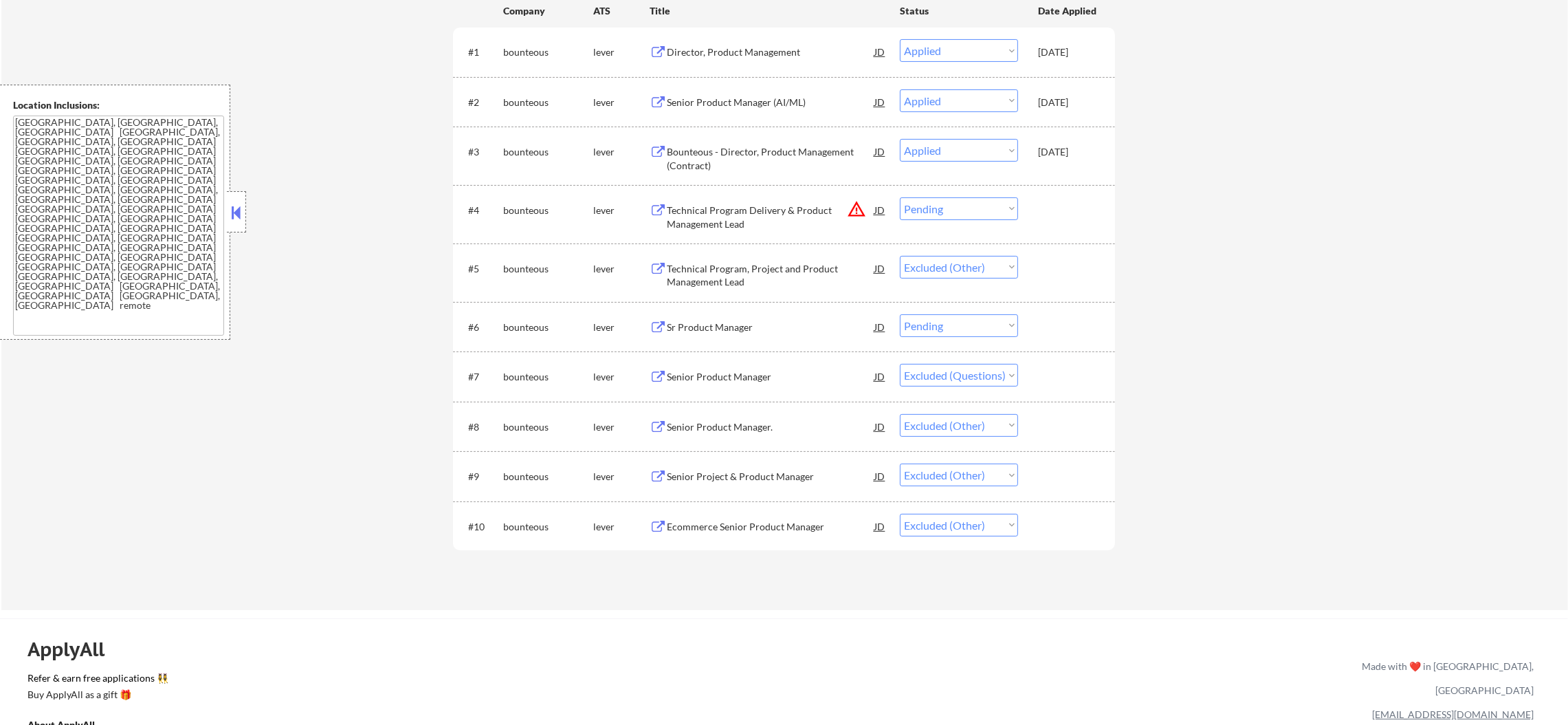
click at [980, 212] on select "Choose an option... Pending Applied Excluded (Questions) Excluded (Expired) Exc…" at bounding box center [959, 209] width 119 height 23
select select ""excluded__other_""
click at [900, 197] on select "Choose an option... Pending Applied Excluded (Questions) Excluded (Expired) Exc…" at bounding box center [959, 209] width 119 height 23
click at [980, 323] on select "Choose an option... Pending Applied Excluded (Questions) Excluded (Expired) Exc…" at bounding box center [959, 326] width 119 height 23
select select ""excluded__salary_""
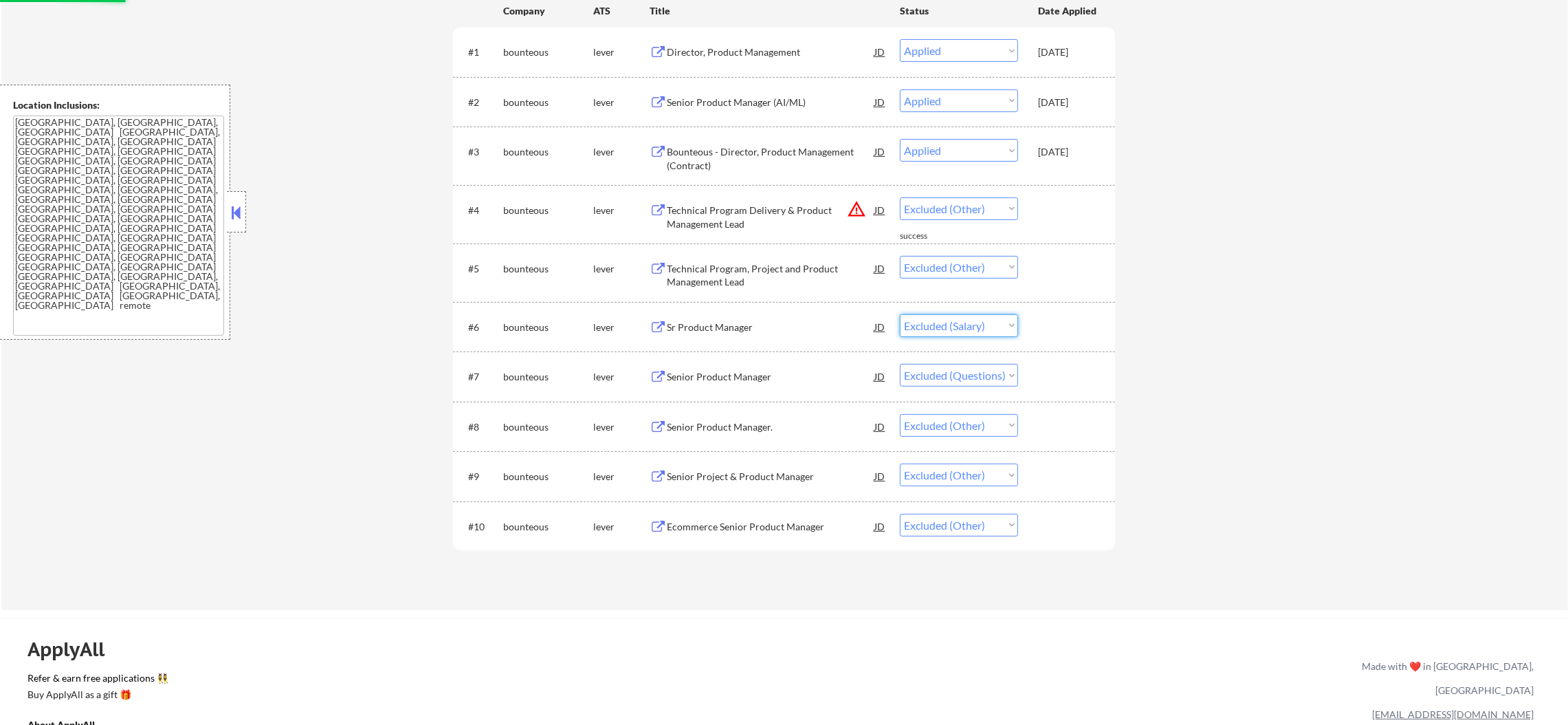
click at [900, 314] on select "Choose an option... Pending Applied Excluded (Questions) Excluded (Expired) Exc…" at bounding box center [959, 326] width 119 height 23
click at [952, 535] on select "Choose an option... Pending Applied Excluded (Questions) Excluded (Expired) Exc…" at bounding box center [959, 525] width 119 height 23
click at [438, 134] on div "← Return to /applysquad Mailslurp Inbox Job Search Builder Gabriel Wilensky Use…" at bounding box center [785, 79] width 1566 height 1061
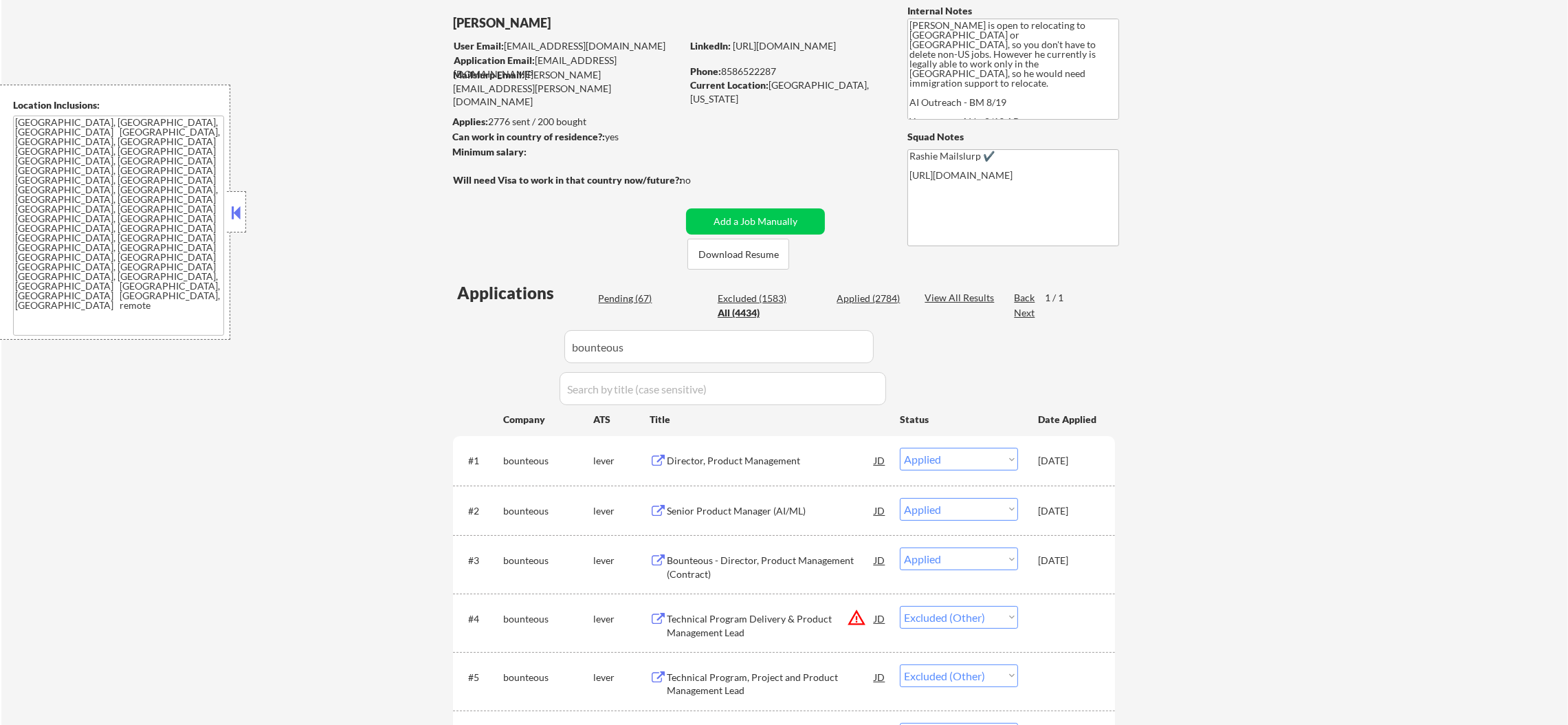
scroll to position [96, 0]
paste input "wing"
drag, startPoint x: 642, startPoint y: 354, endPoint x: 319, endPoint y: 317, distance: 325.1
click at [353, 312] on div "← Return to /applysquad Mailslurp Inbox Job Search Builder Gabriel Wilensky Use…" at bounding box center [785, 490] width 1566 height 1061
type input "wing"
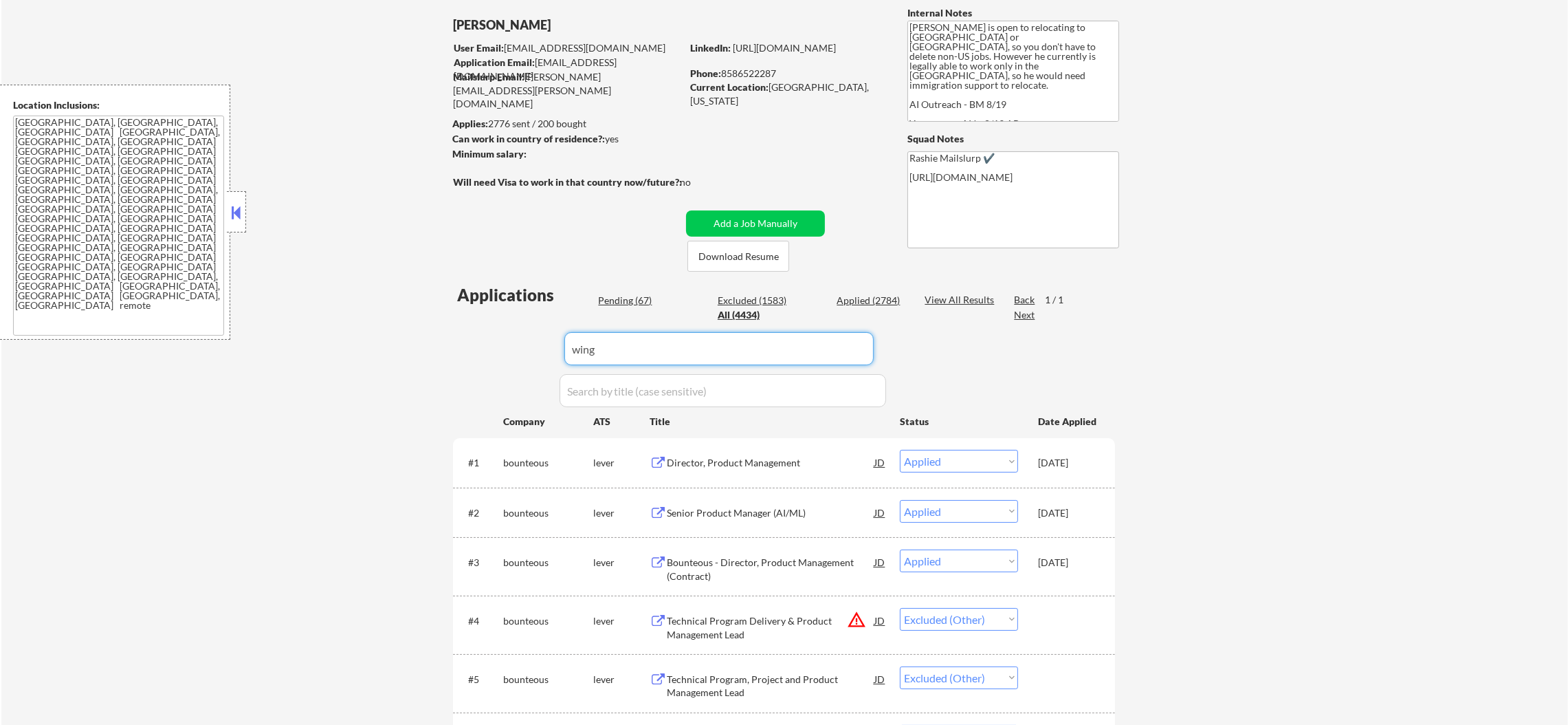
click at [319, 317] on div "← Return to /applysquad Mailslurp Inbox Job Search Builder Gabriel Wilensky Use…" at bounding box center [785, 490] width 1566 height 1061
select select ""pending""
select select ""excluded__other_""
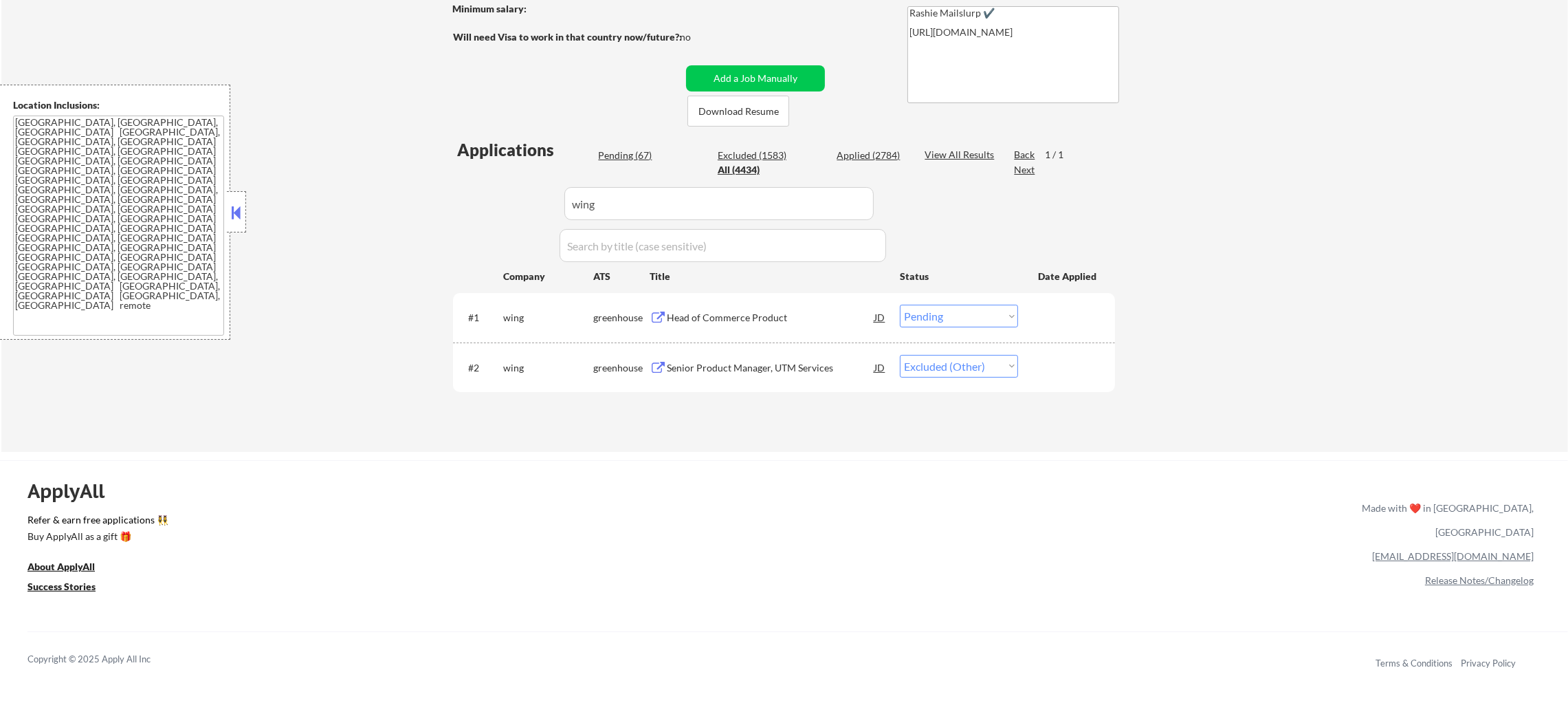
scroll to position [267, 0]
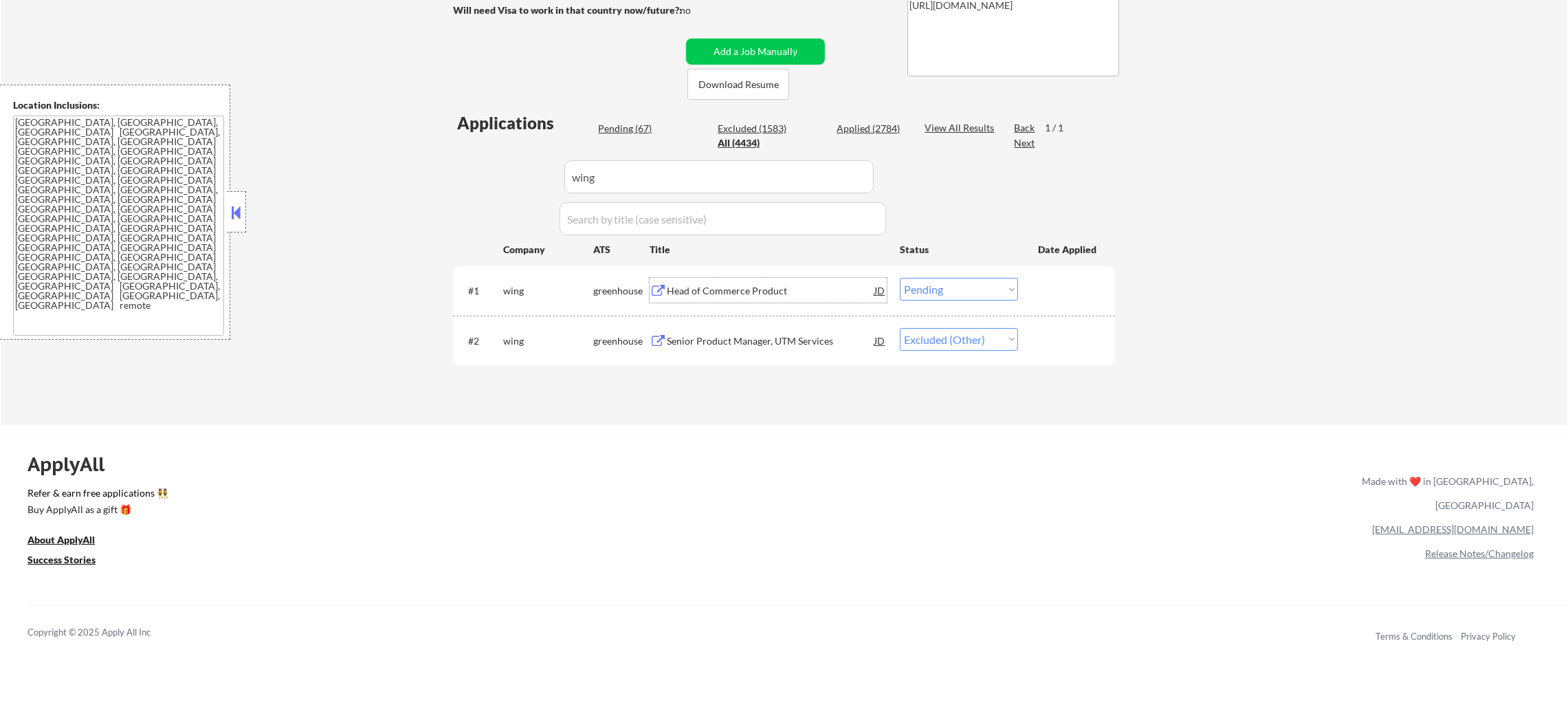
click at [799, 296] on div "Head of Commerce Product" at bounding box center [770, 291] width 208 height 14
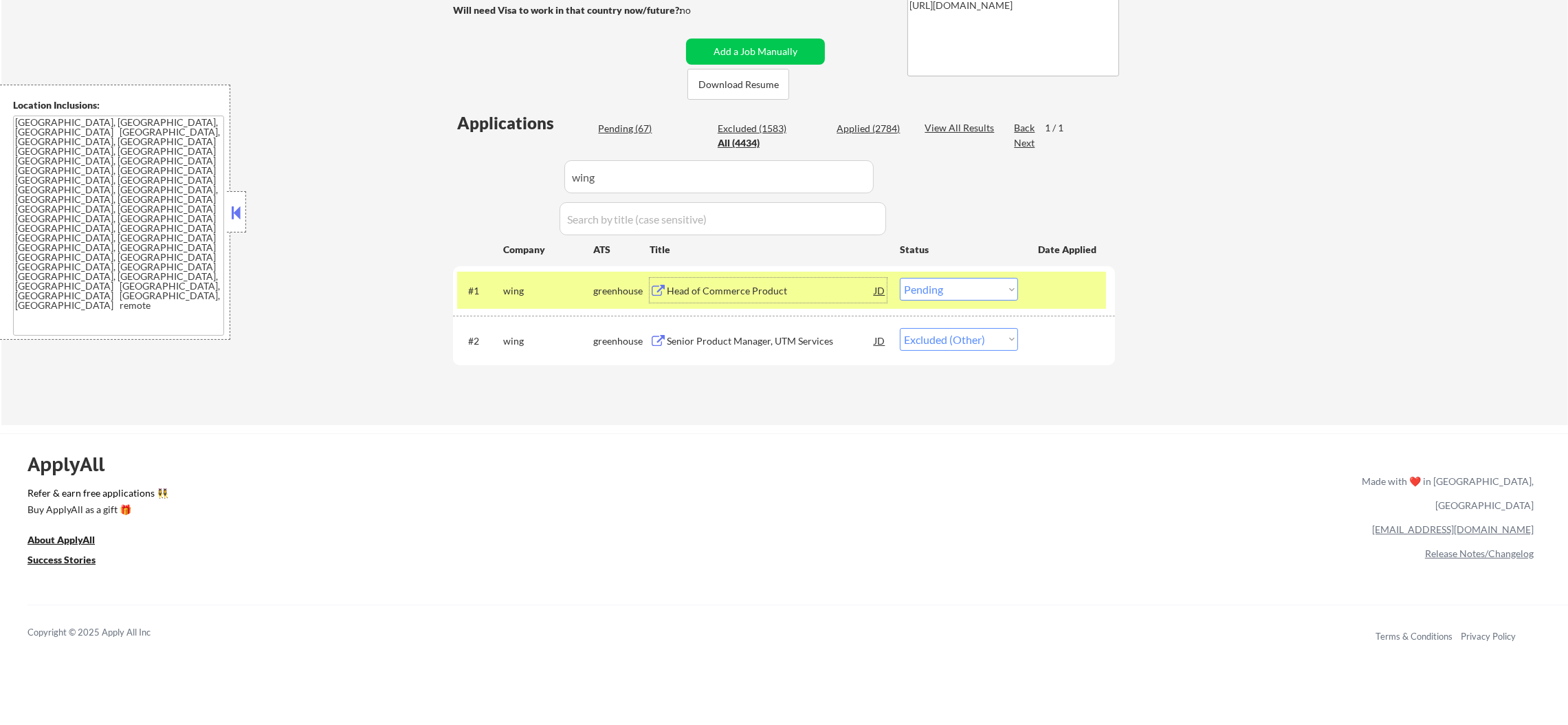
click at [938, 282] on select "Choose an option... Pending Applied Excluded (Questions) Excluded (Expired) Exc…" at bounding box center [959, 289] width 119 height 23
select select ""applied""
click at [900, 278] on select "Choose an option... Pending Applied Excluded (Questions) Excluded (Expired) Exc…" at bounding box center [959, 289] width 119 height 23
click at [516, 272] on div "#1 wing greenhouse Head of Commerce Product JD warning_amber Choose an option..…" at bounding box center [781, 290] width 649 height 37
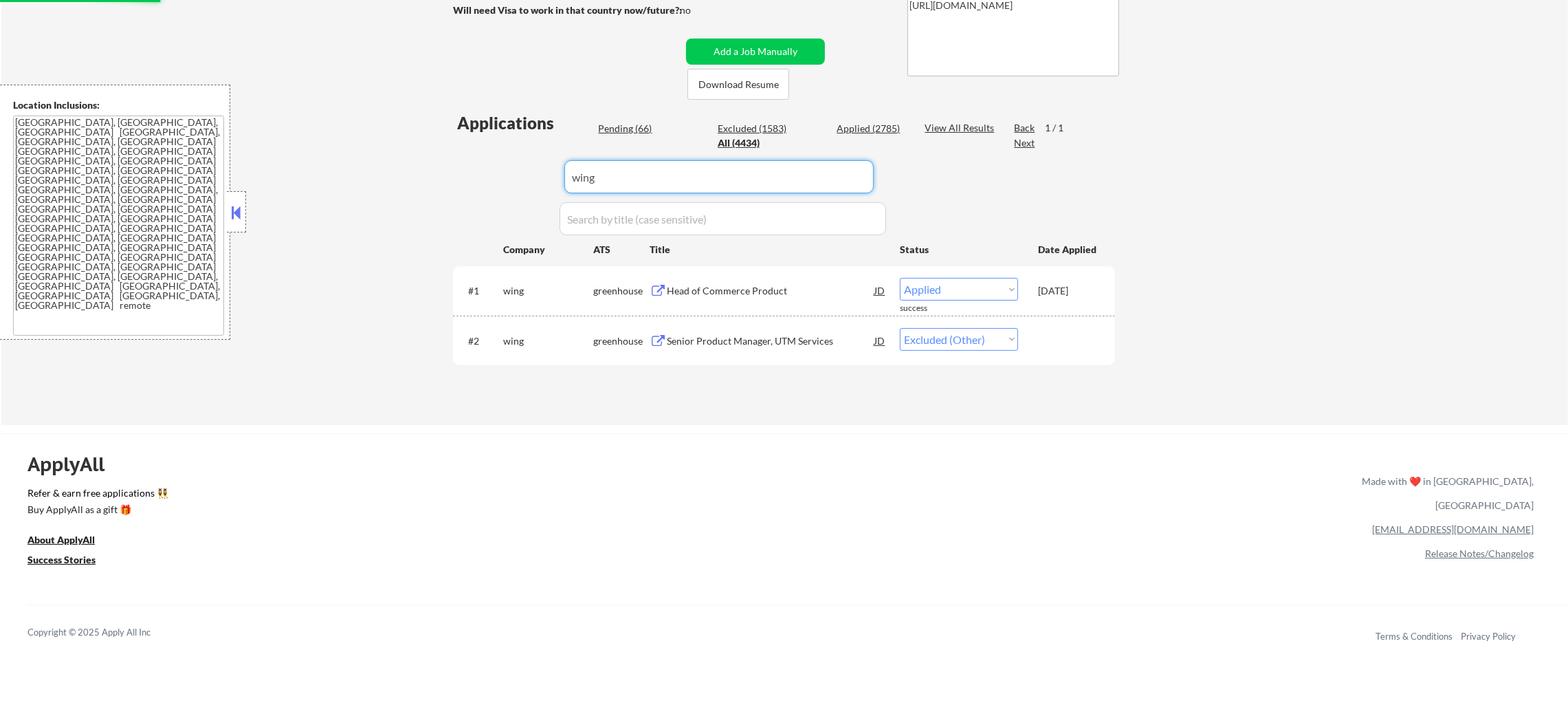
drag, startPoint x: 602, startPoint y: 181, endPoint x: 494, endPoint y: 159, distance: 110.2
click at [501, 158] on div "Applications Pending (66) Excluded (1583) Applied (2785) All (4434) View All Re…" at bounding box center [784, 255] width 662 height 288
click at [494, 159] on div "Applications Pending (66) Excluded (1583) Applied (2785) All (4434) View All Re…" at bounding box center [784, 255] width 662 height 288
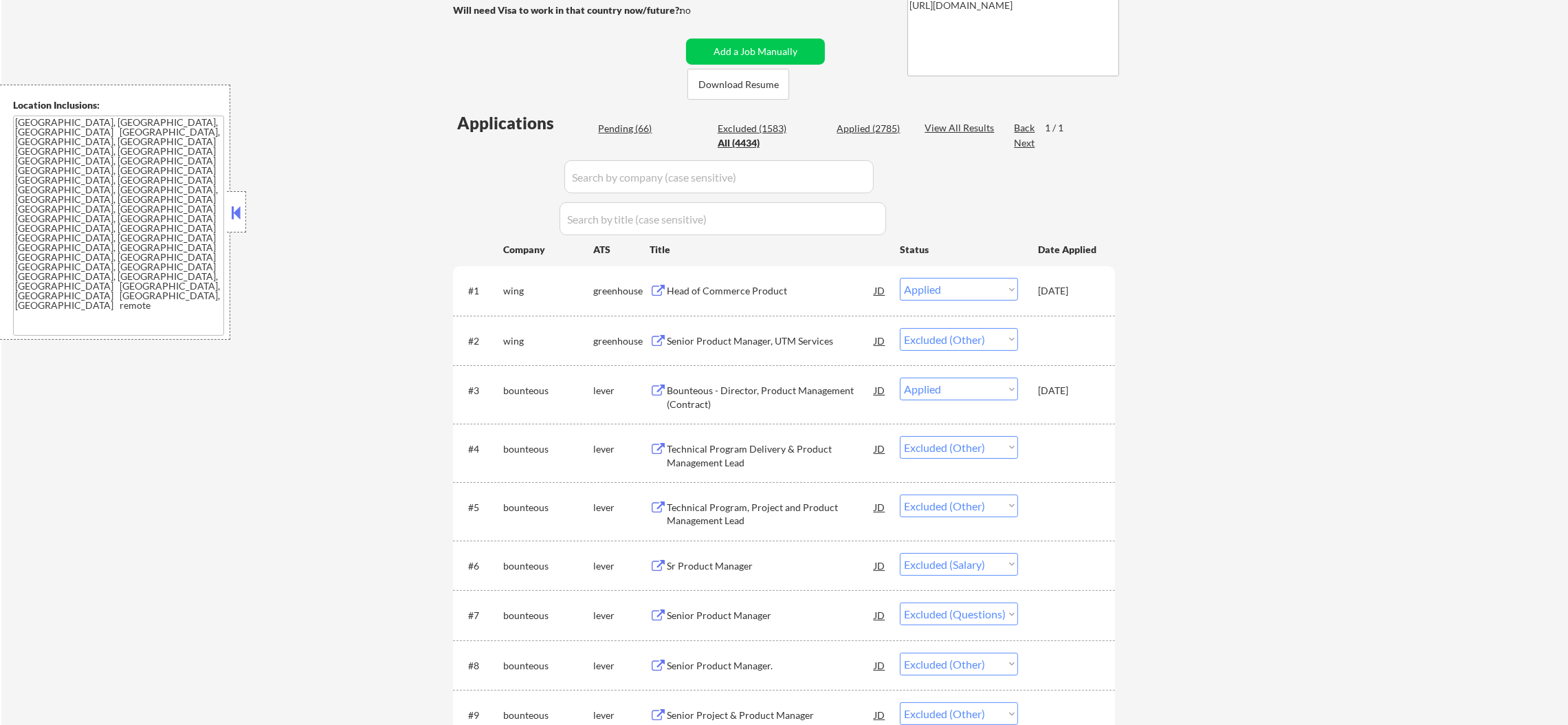
select select ""applied""
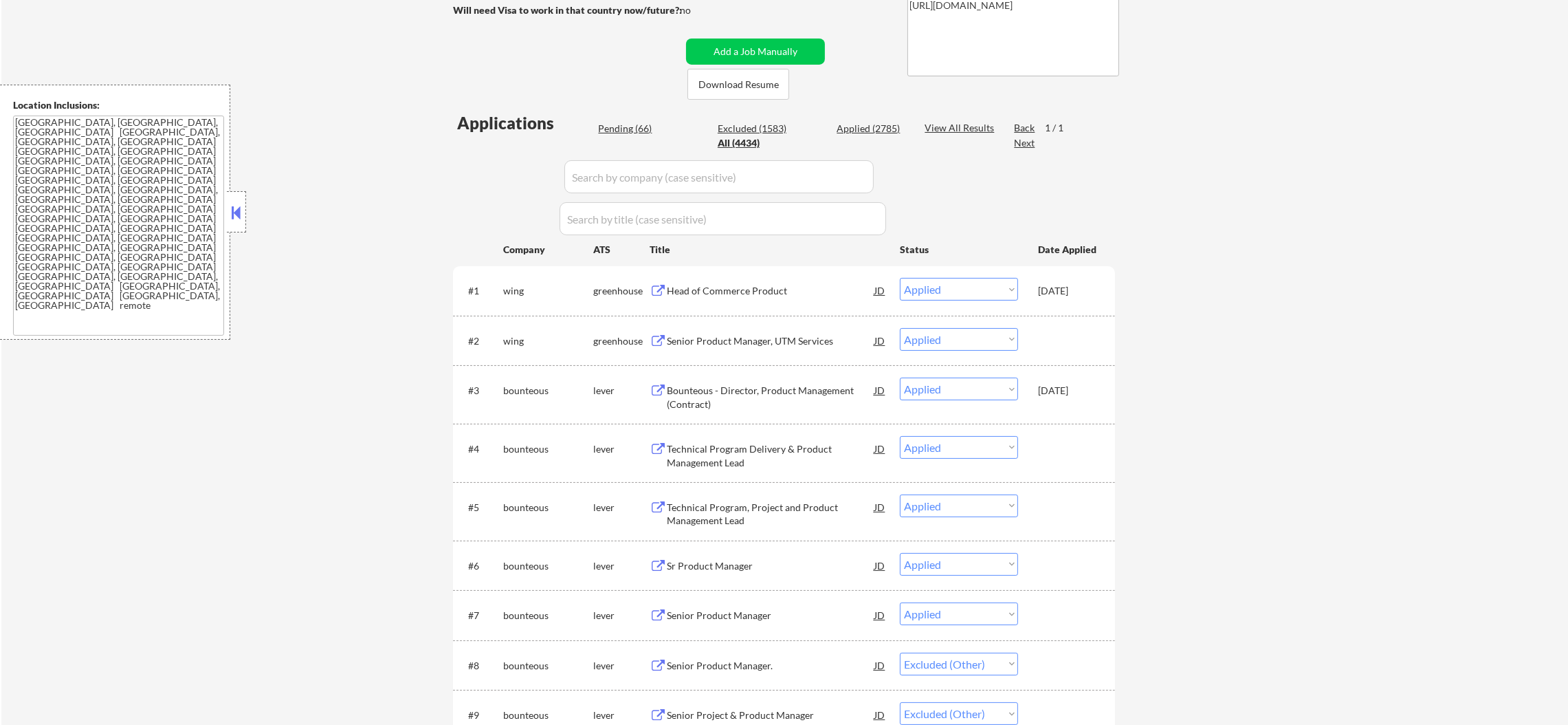
select select ""applied""
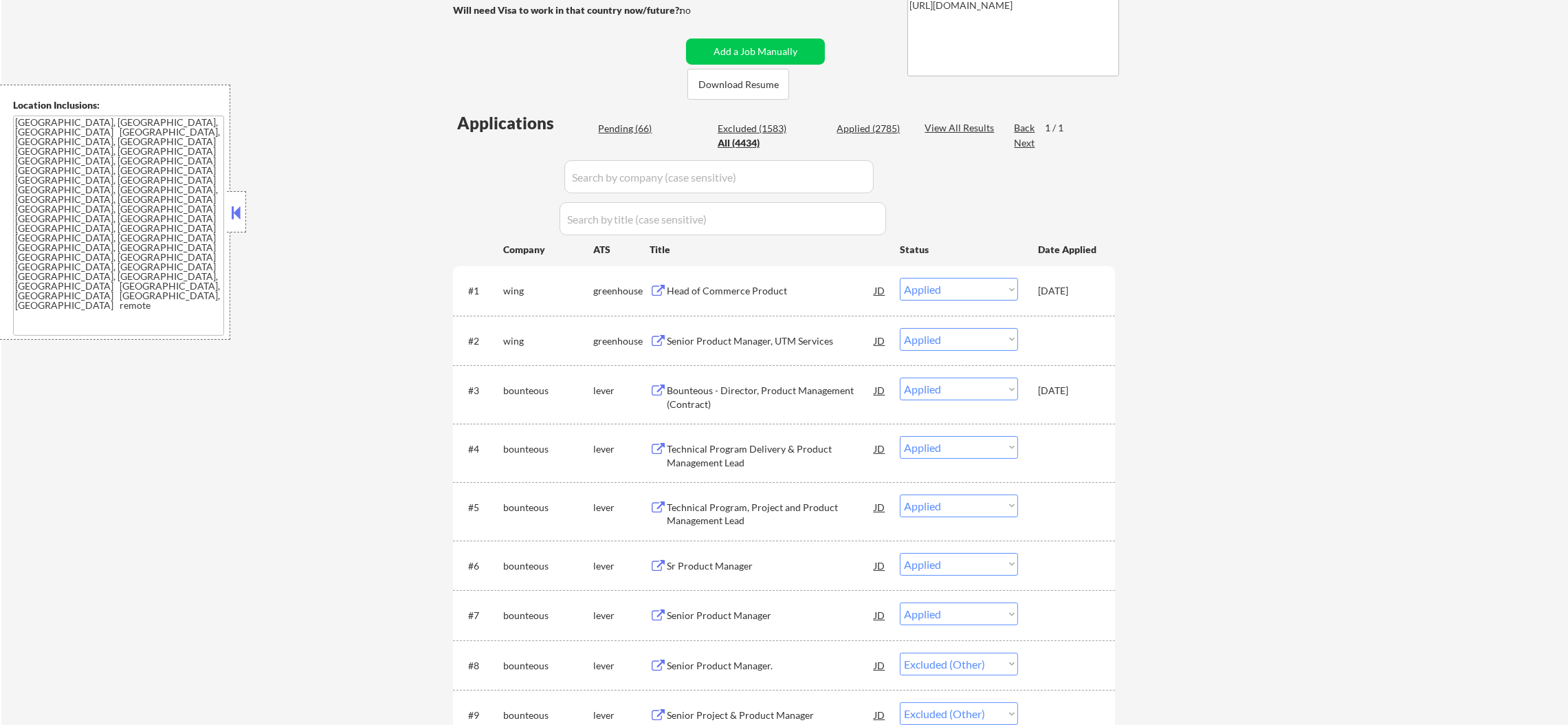
select select ""applied""
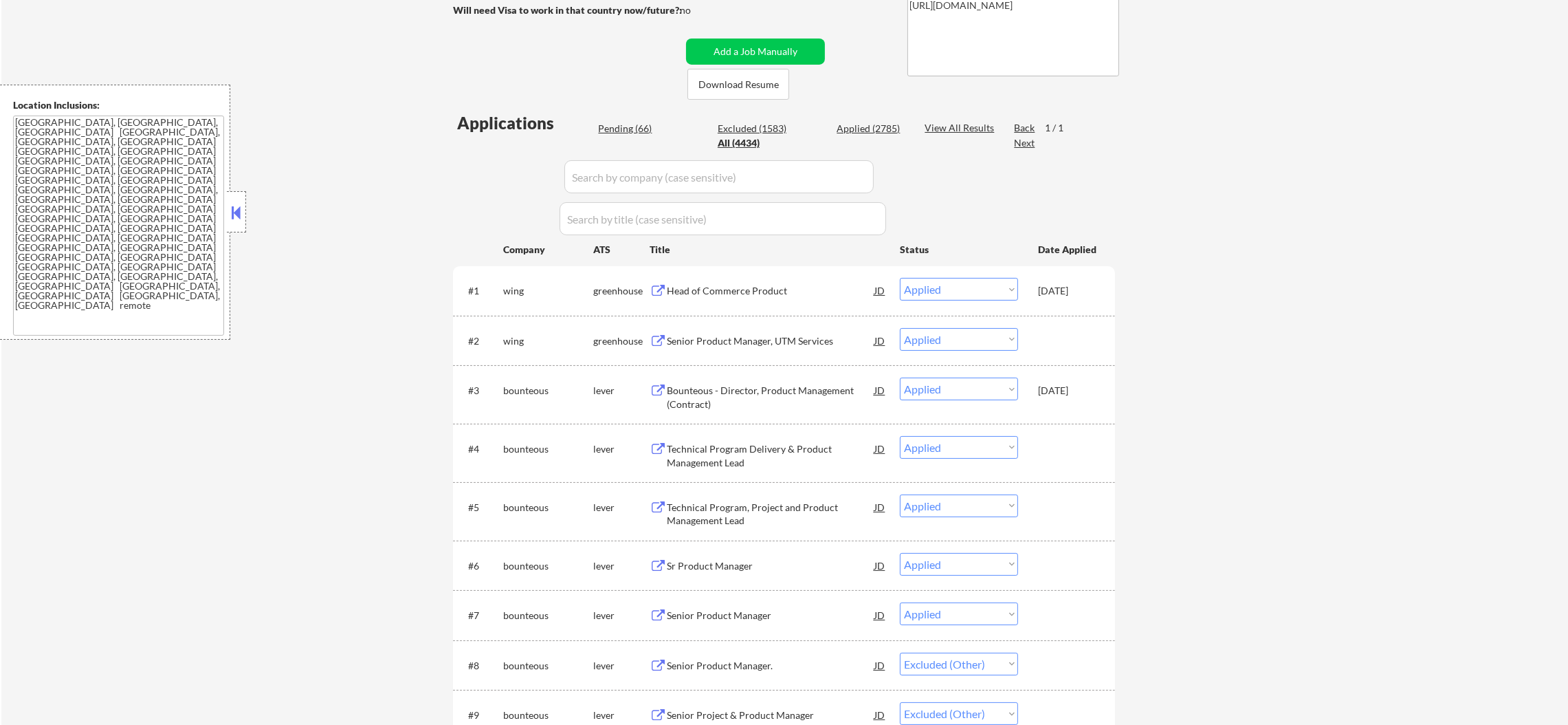
select select ""applied""
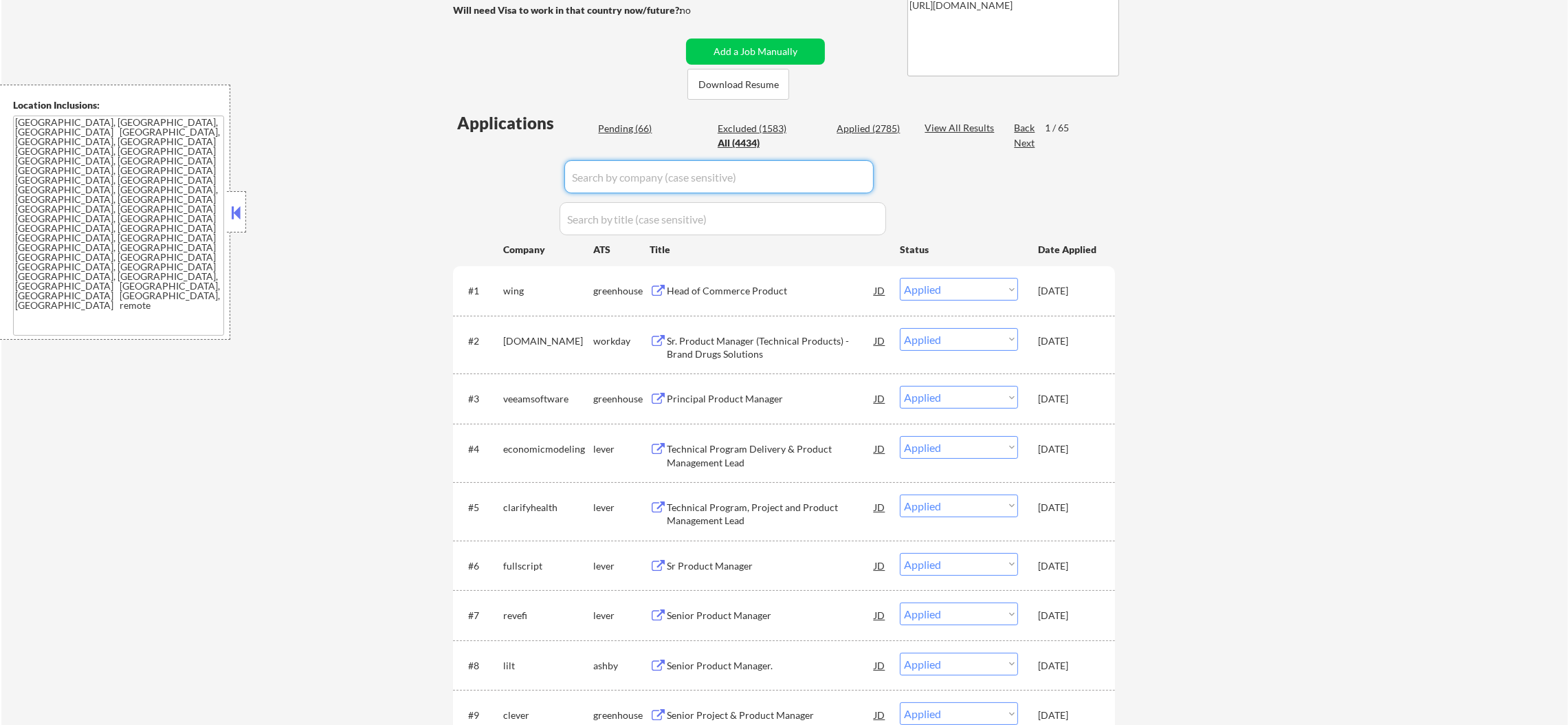
click at [572, 177] on input "input" at bounding box center [719, 176] width 310 height 33
paste input "method"
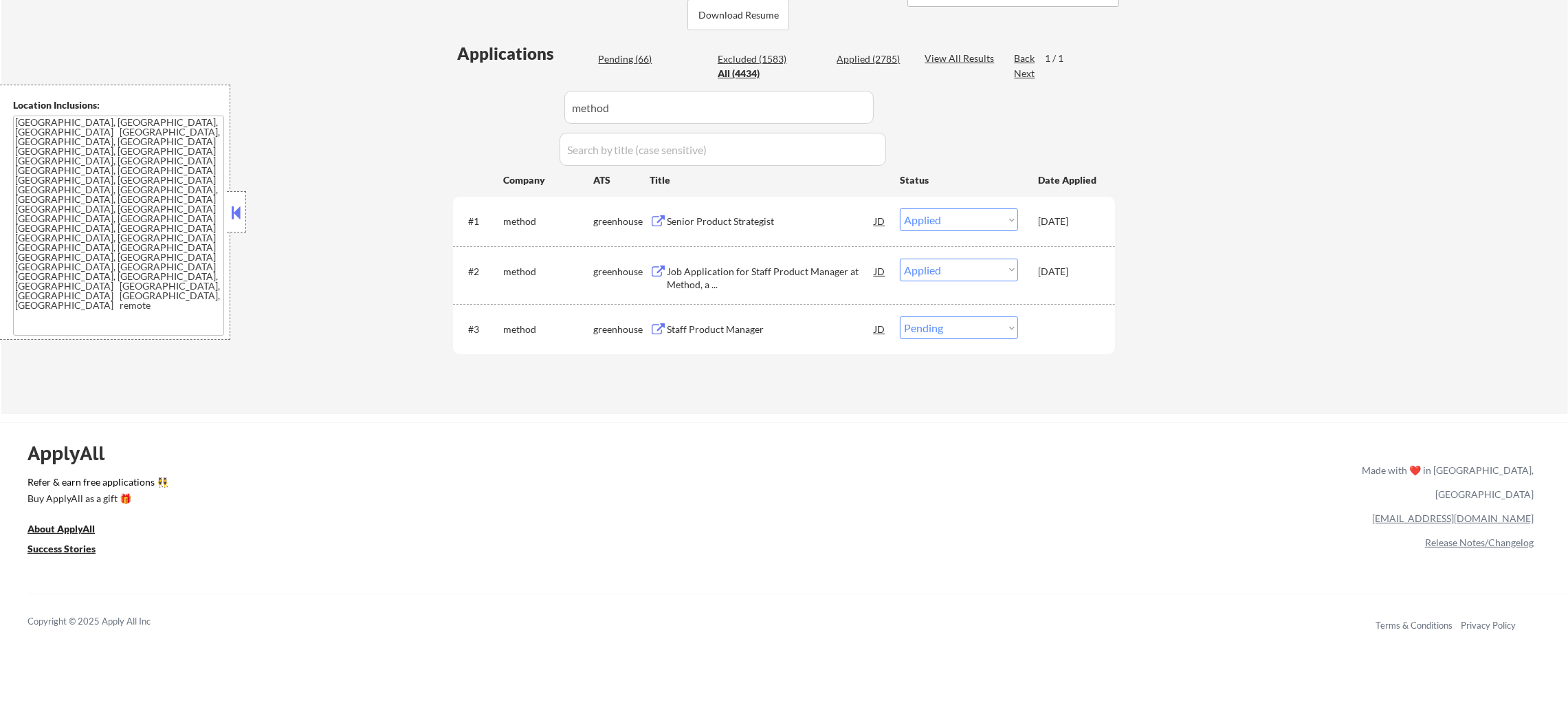
scroll to position [439, 0]
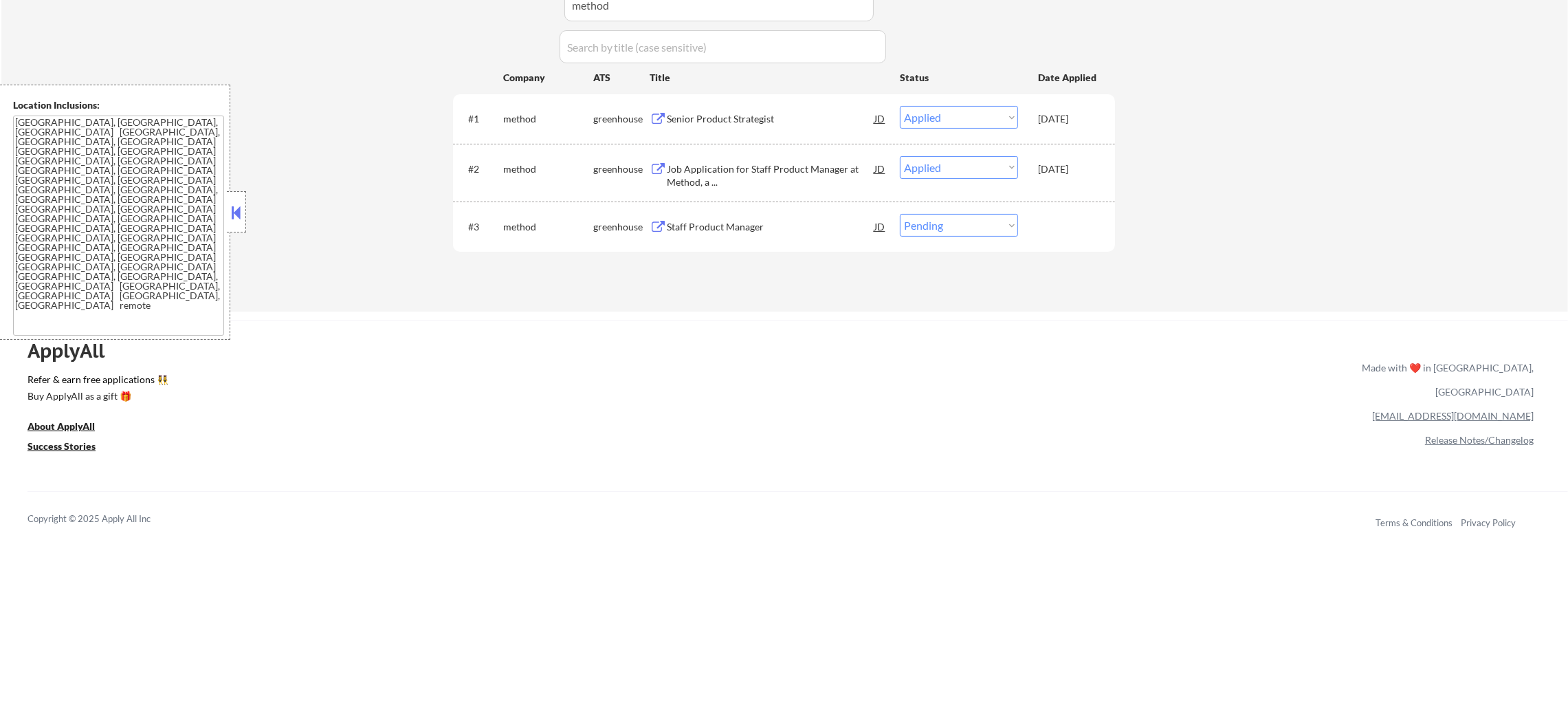
click at [806, 224] on div "Staff Product Manager" at bounding box center [770, 228] width 208 height 14
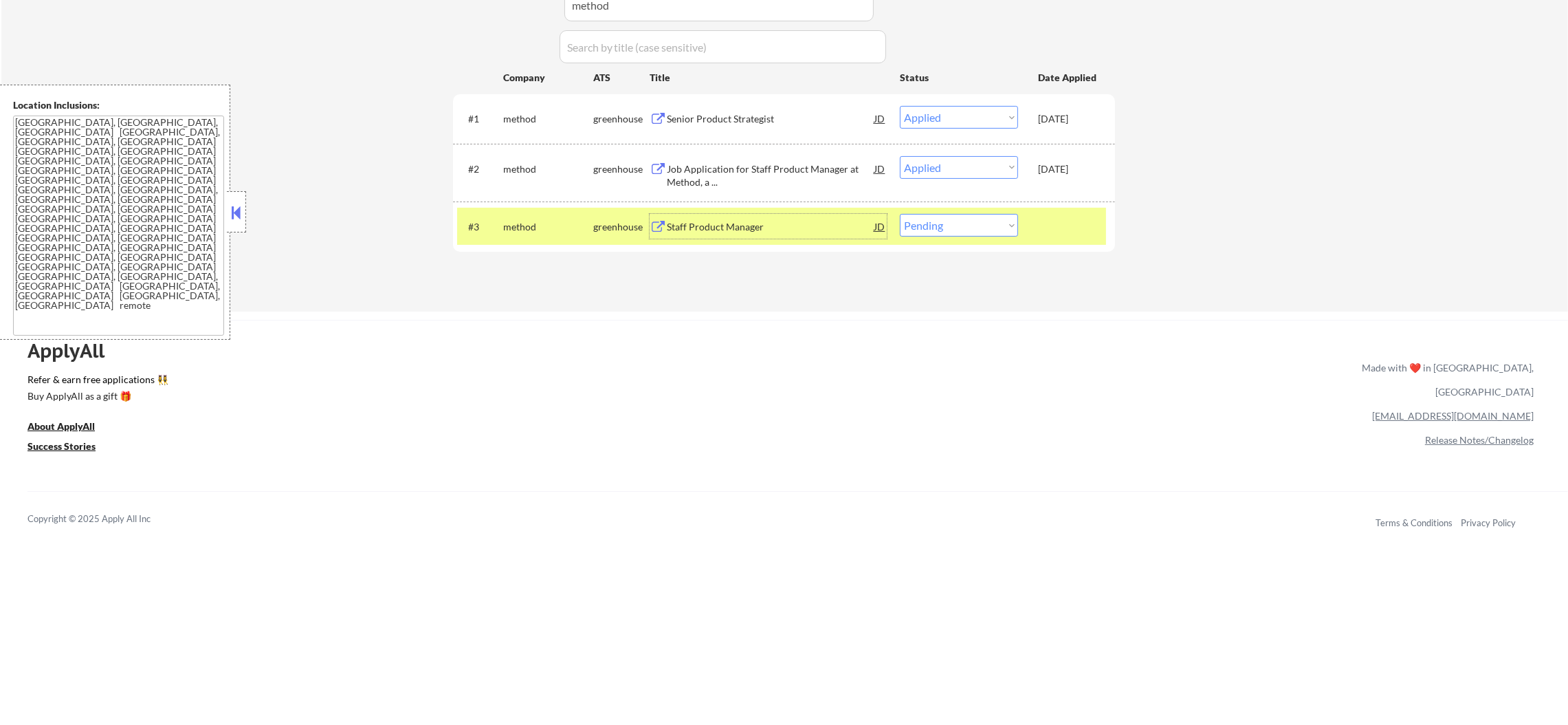
click at [938, 233] on select "Choose an option... Pending Applied Excluded (Questions) Excluded (Expired) Exc…" at bounding box center [959, 226] width 119 height 23
click at [900, 214] on select "Choose an option... Pending Applied Excluded (Questions) Excluded (Expired) Exc…" at bounding box center [959, 226] width 119 height 23
click at [522, 214] on div "method" at bounding box center [549, 227] width 90 height 25
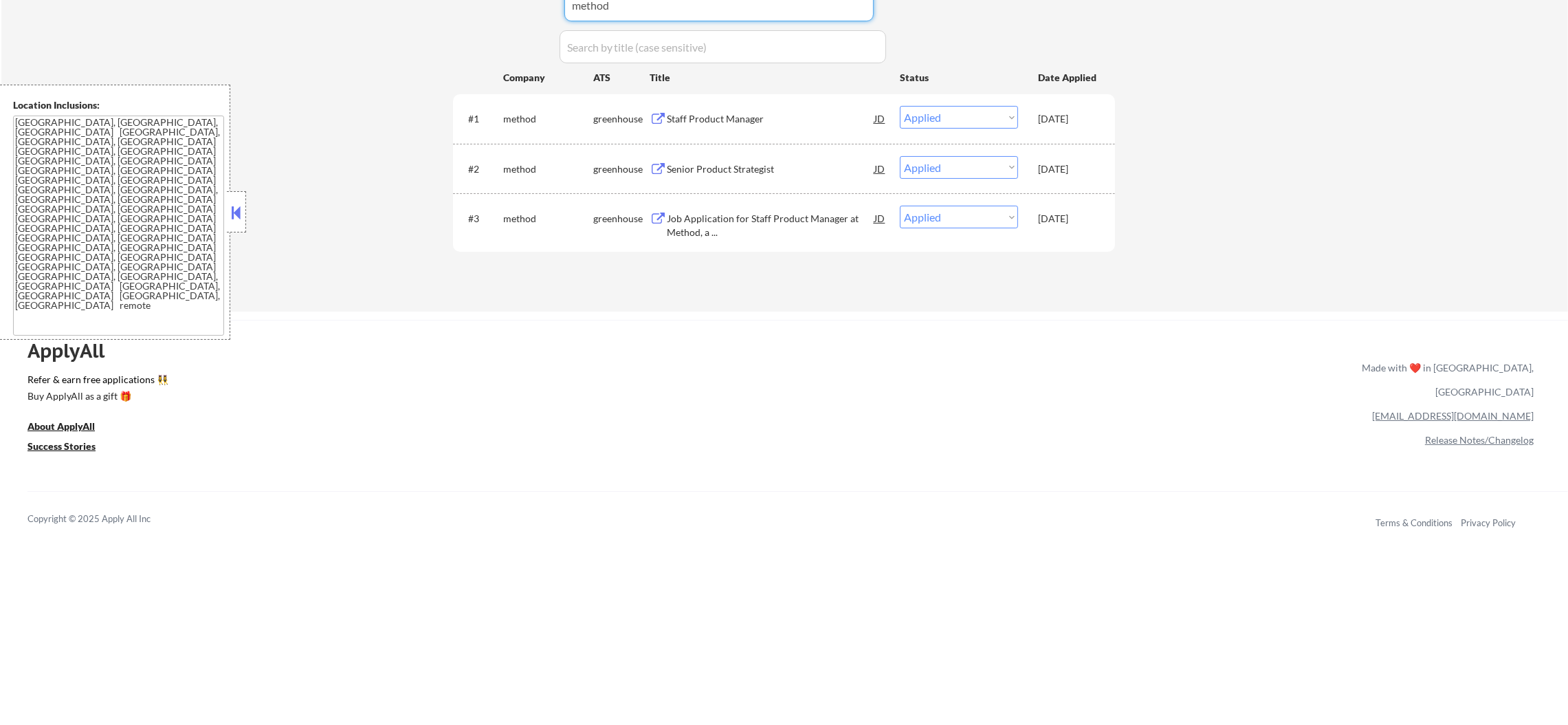
scroll to position [390, 0]
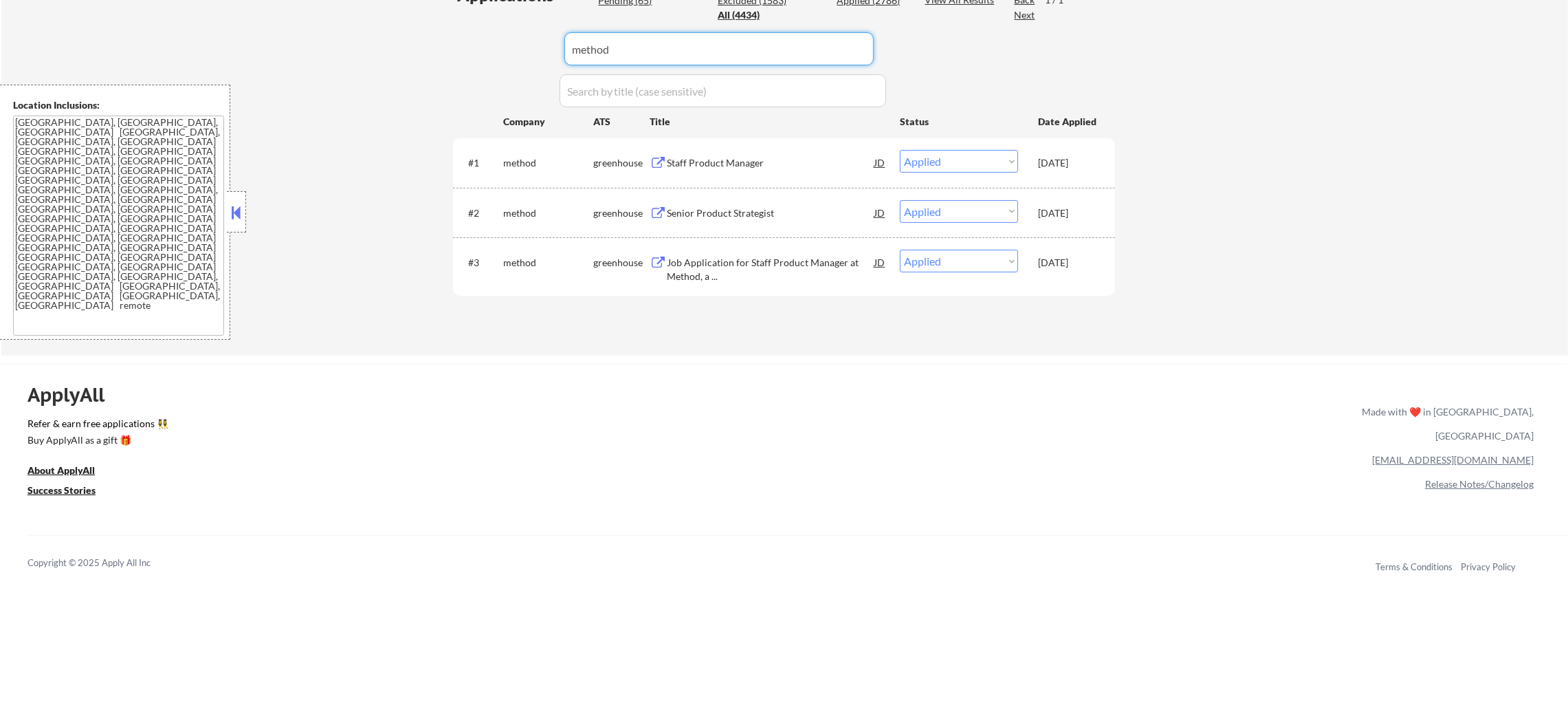
paste input "bastion"
drag, startPoint x: 688, startPoint y: 19, endPoint x: 497, endPoint y: 15, distance: 191.0
click at [511, 14] on div "Applications Pending (65) Excluded (1583) Applied (2786) All (4434) View All Re…" at bounding box center [784, 157] width 662 height 345
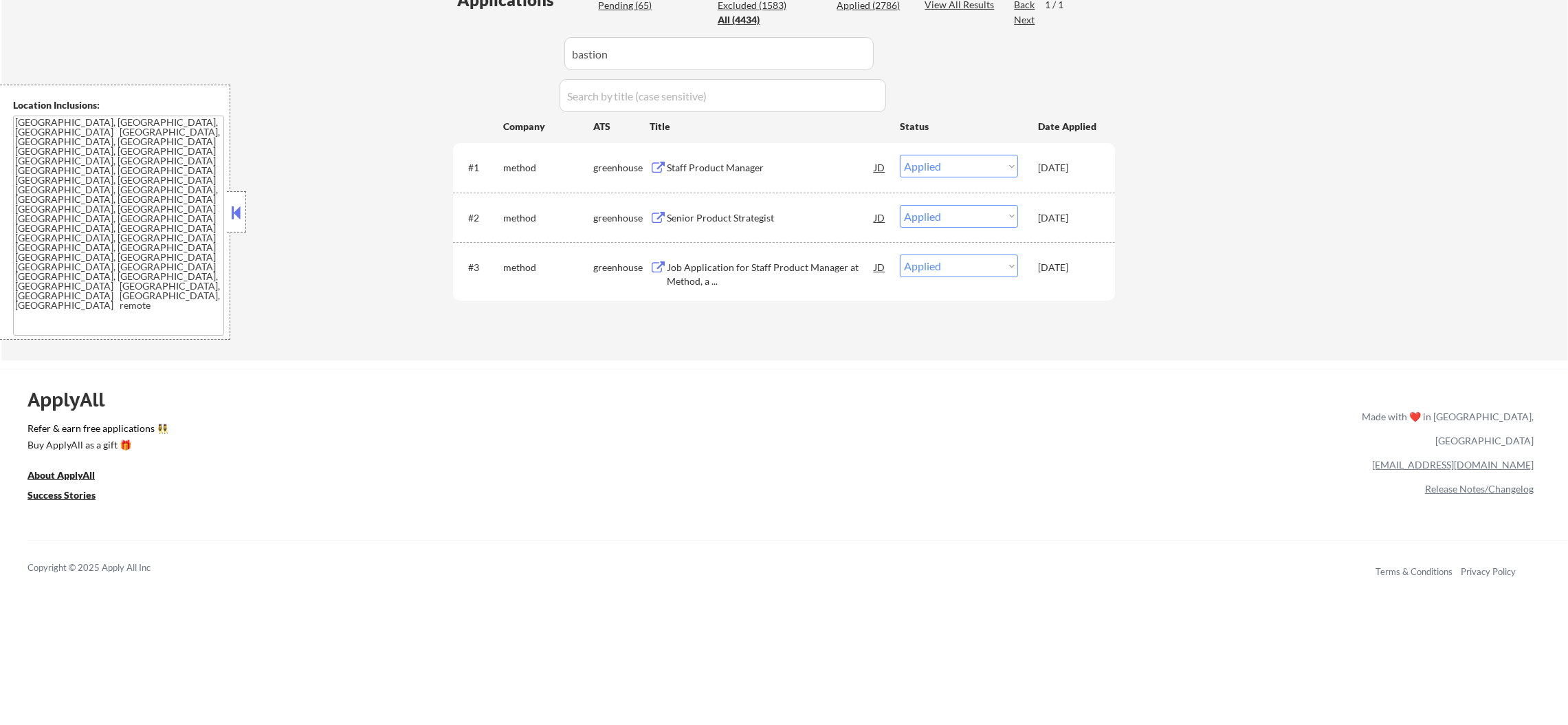
click at [419, 69] on div "← Return to /applysquad Mailslurp Inbox Job Search Builder Gabriel Wilensky Use…" at bounding box center [785, 12] width 1566 height 696
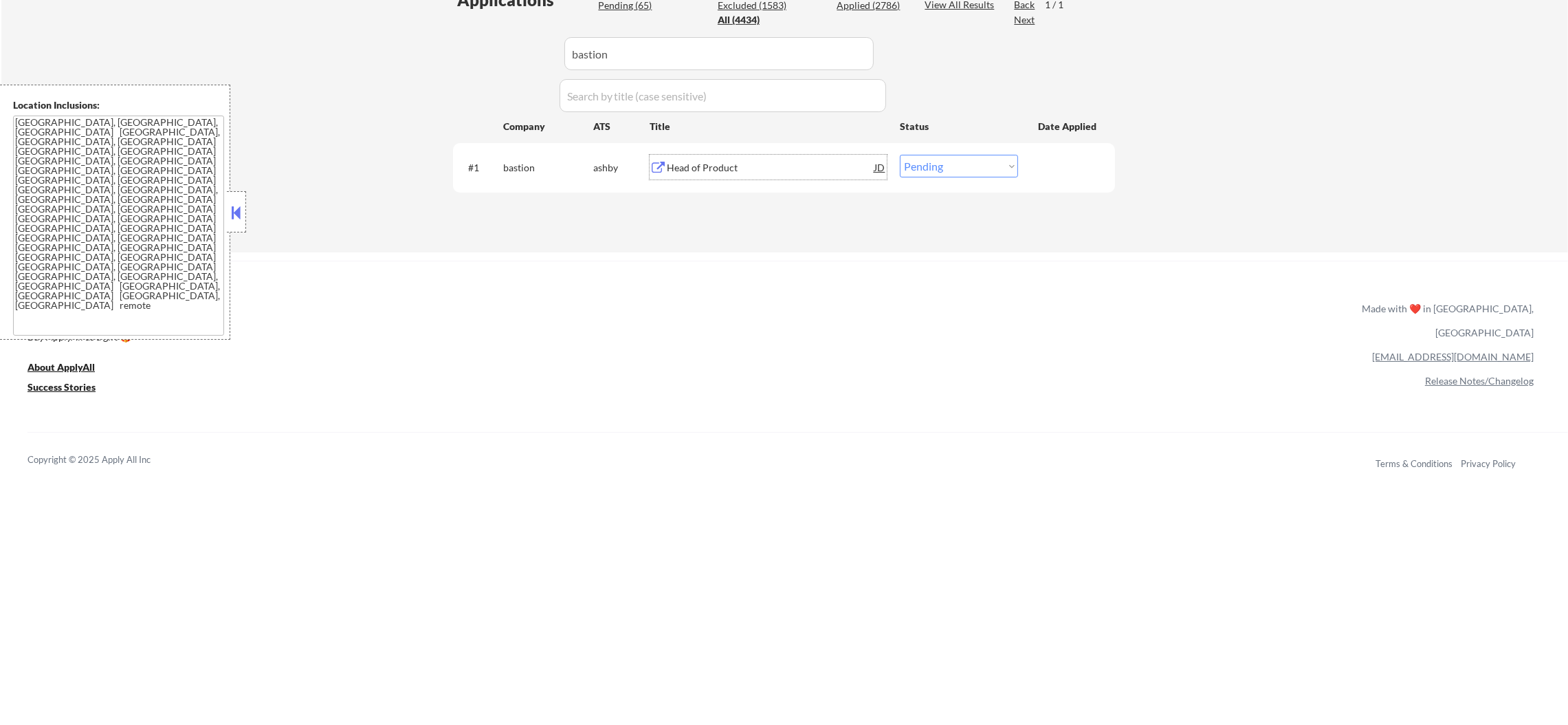
click at [820, 176] on div "Head of Product" at bounding box center [770, 167] width 208 height 25
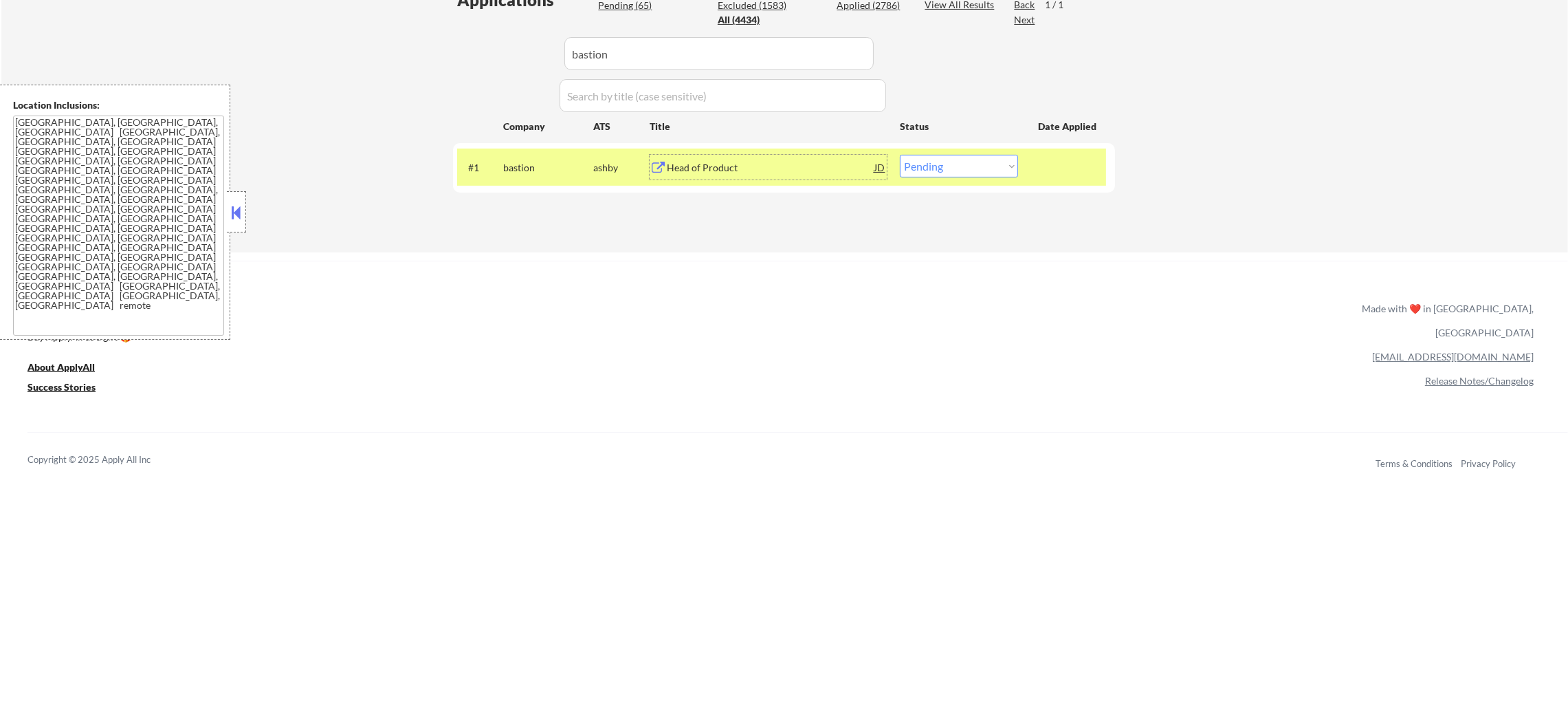
click at [995, 168] on select "Choose an option... Pending Applied Excluded (Questions) Excluded (Expired) Exc…" at bounding box center [959, 166] width 119 height 23
click at [900, 155] on select "Choose an option... Pending Applied Excluded (Questions) Excluded (Expired) Exc…" at bounding box center [959, 166] width 119 height 23
click at [518, 165] on div "bastion" at bounding box center [549, 168] width 90 height 14
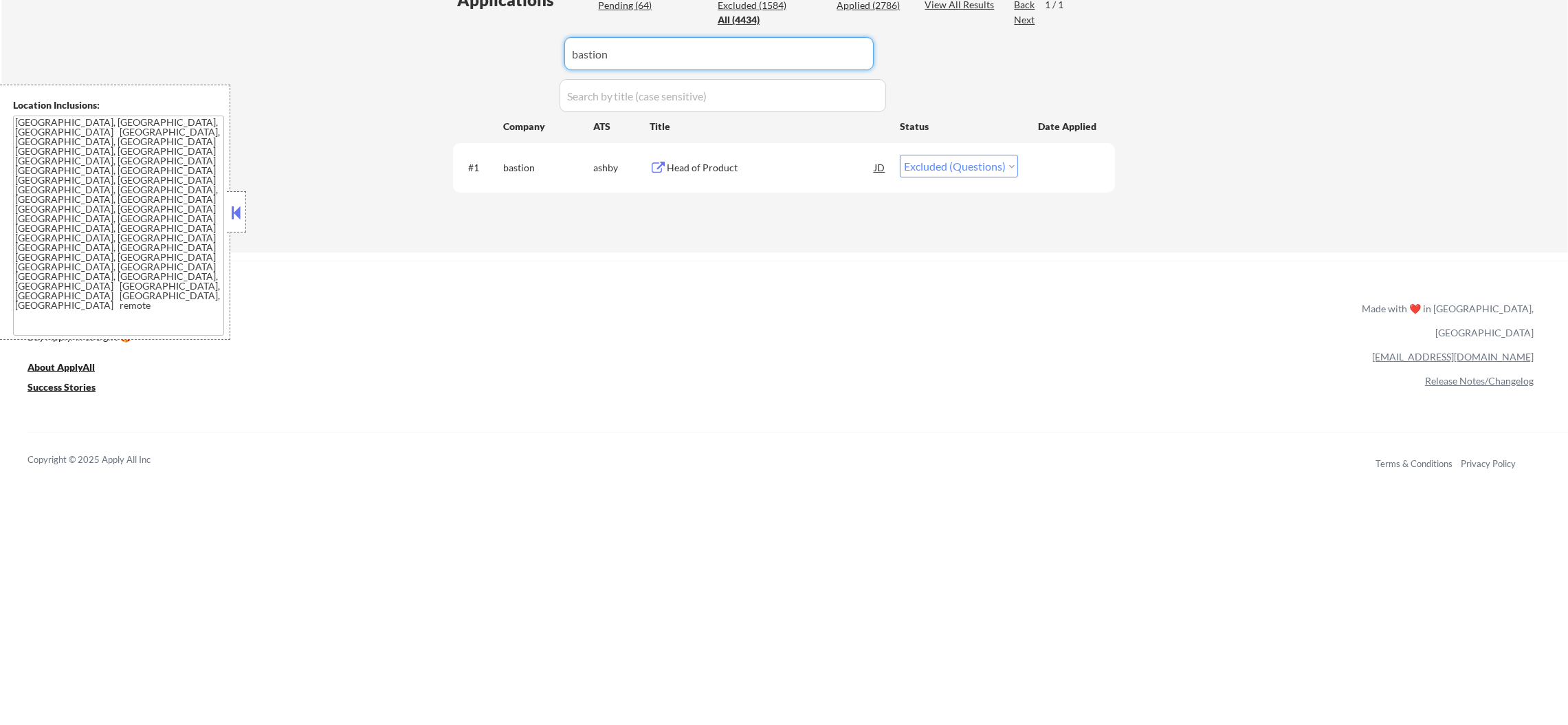
paste input "telnyx54"
drag, startPoint x: 657, startPoint y: 66, endPoint x: 418, endPoint y: 60, distance: 239.1
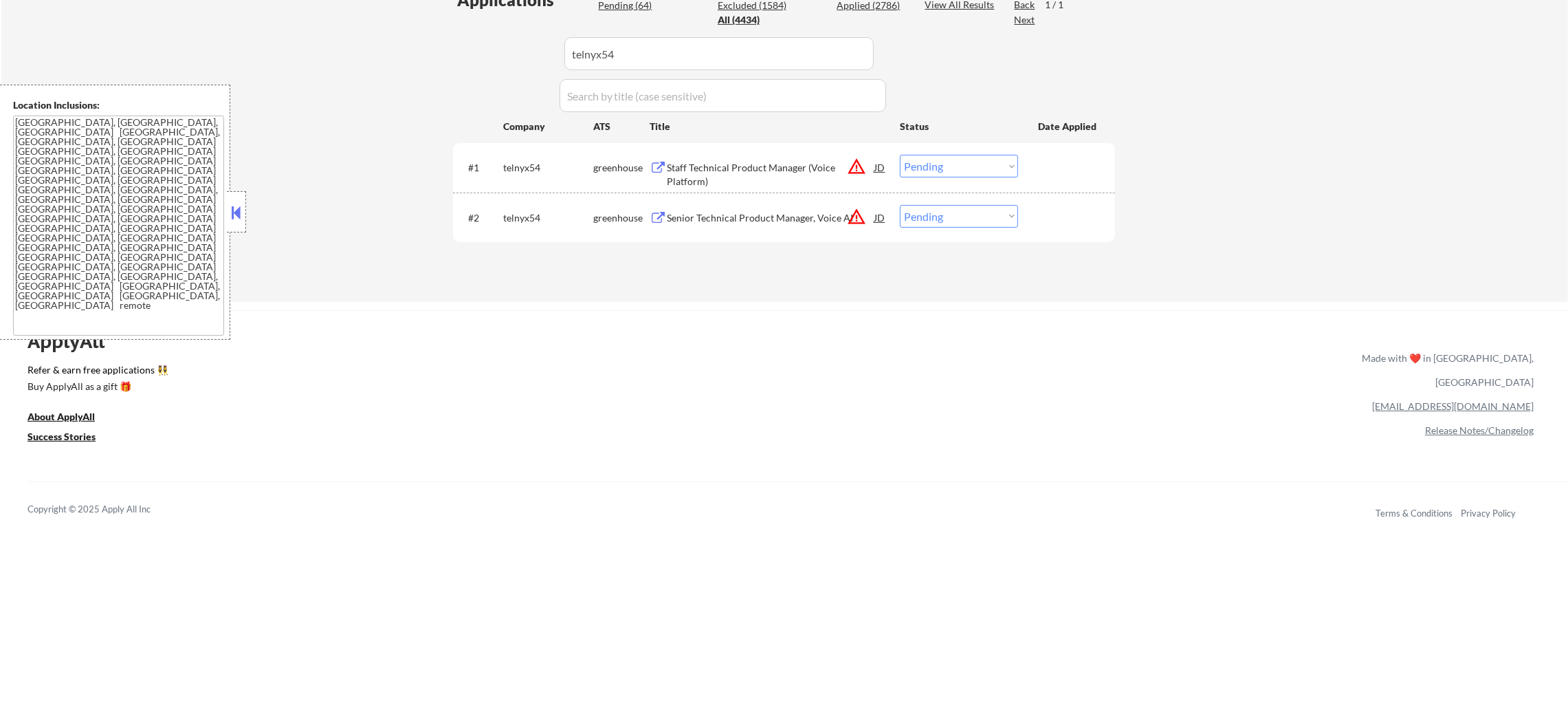
click at [725, 161] on div "Staff Technical Product Manager (Voice Platform)" at bounding box center [770, 174] width 208 height 27
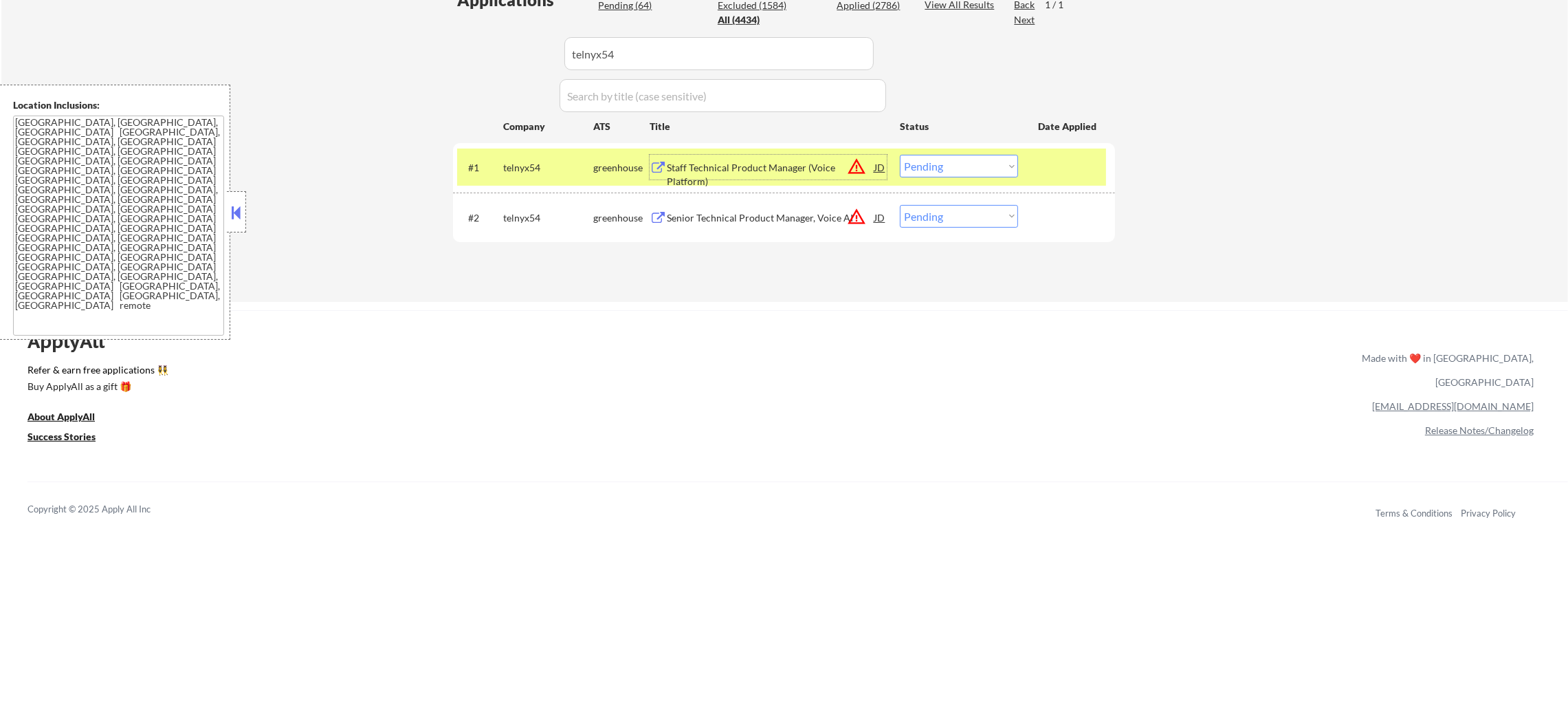
drag, startPoint x: 933, startPoint y: 168, endPoint x: 934, endPoint y: 175, distance: 7.1
click at [933, 168] on select "Choose an option... Pending Applied Excluded (Questions) Excluded (Expired) Exc…" at bounding box center [959, 166] width 119 height 23
click at [900, 155] on select "Choose an option... Pending Applied Excluded (Questions) Excluded (Expired) Exc…" at bounding box center [959, 166] width 119 height 23
click at [949, 223] on select "Choose an option... Pending Applied Excluded (Questions) Excluded (Expired) Exc…" at bounding box center [959, 216] width 119 height 23
click at [900, 204] on select "Choose an option... Pending Applied Excluded (Questions) Excluded (Expired) Exc…" at bounding box center [959, 216] width 119 height 23
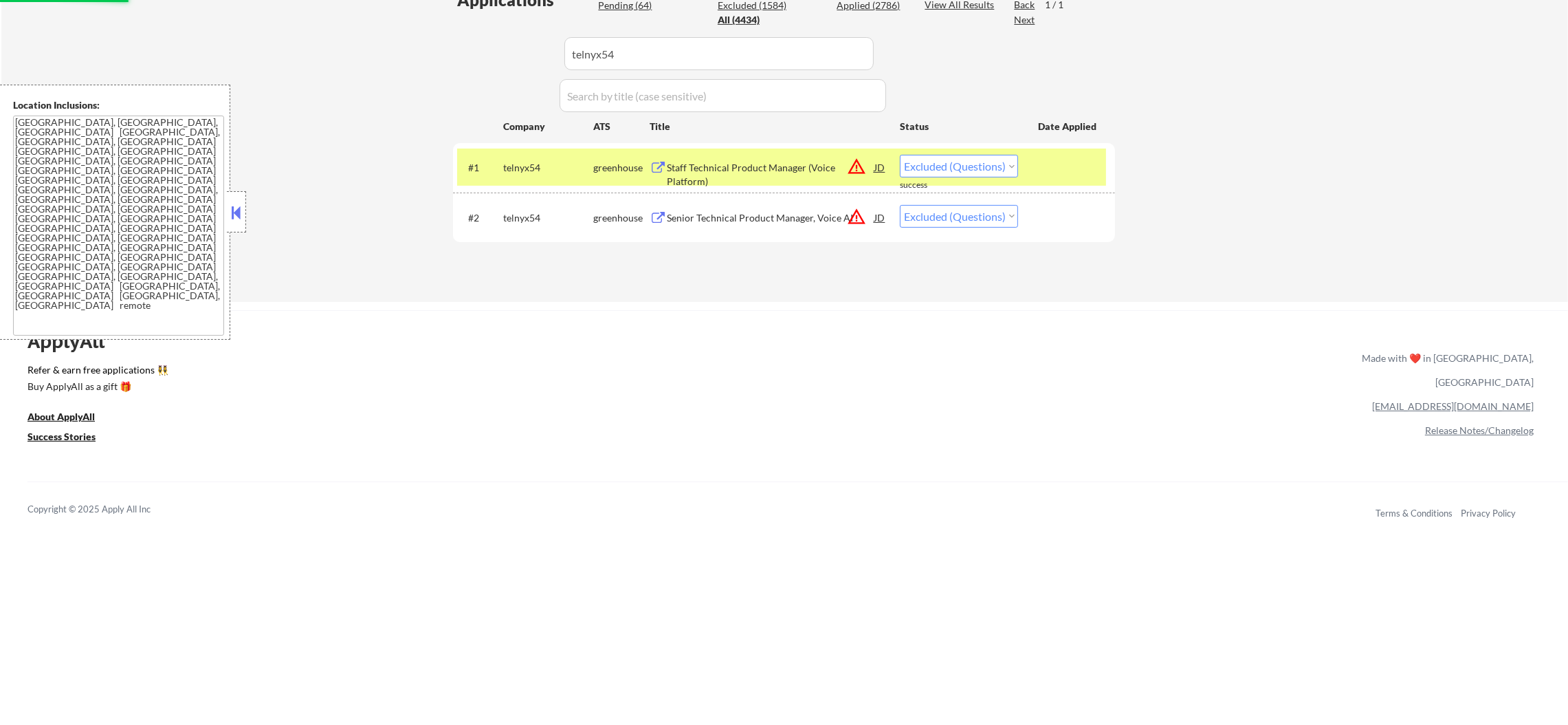
click at [537, 174] on div "telnyx54" at bounding box center [549, 167] width 90 height 25
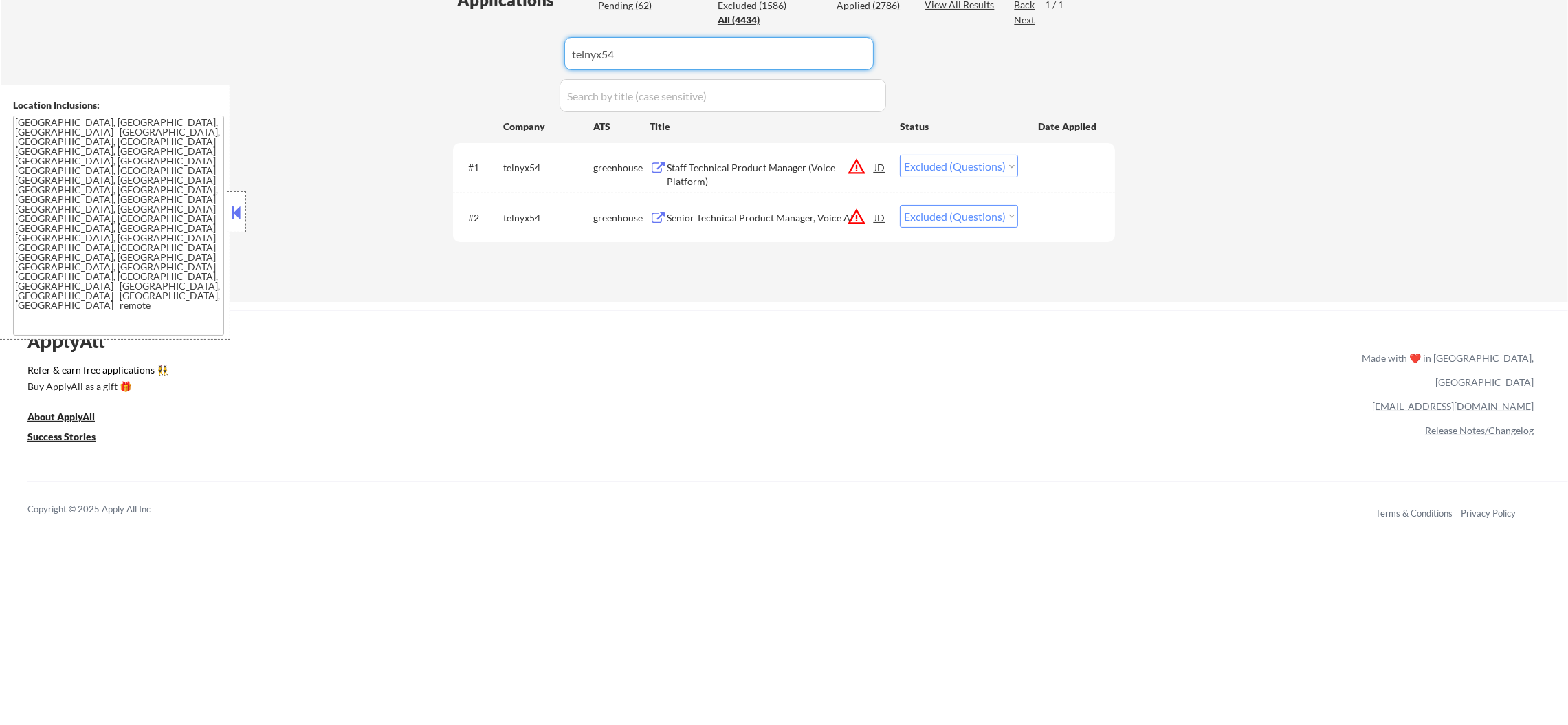
drag, startPoint x: 473, startPoint y: 51, endPoint x: 399, endPoint y: 41, distance: 74.7
paste input "automox"
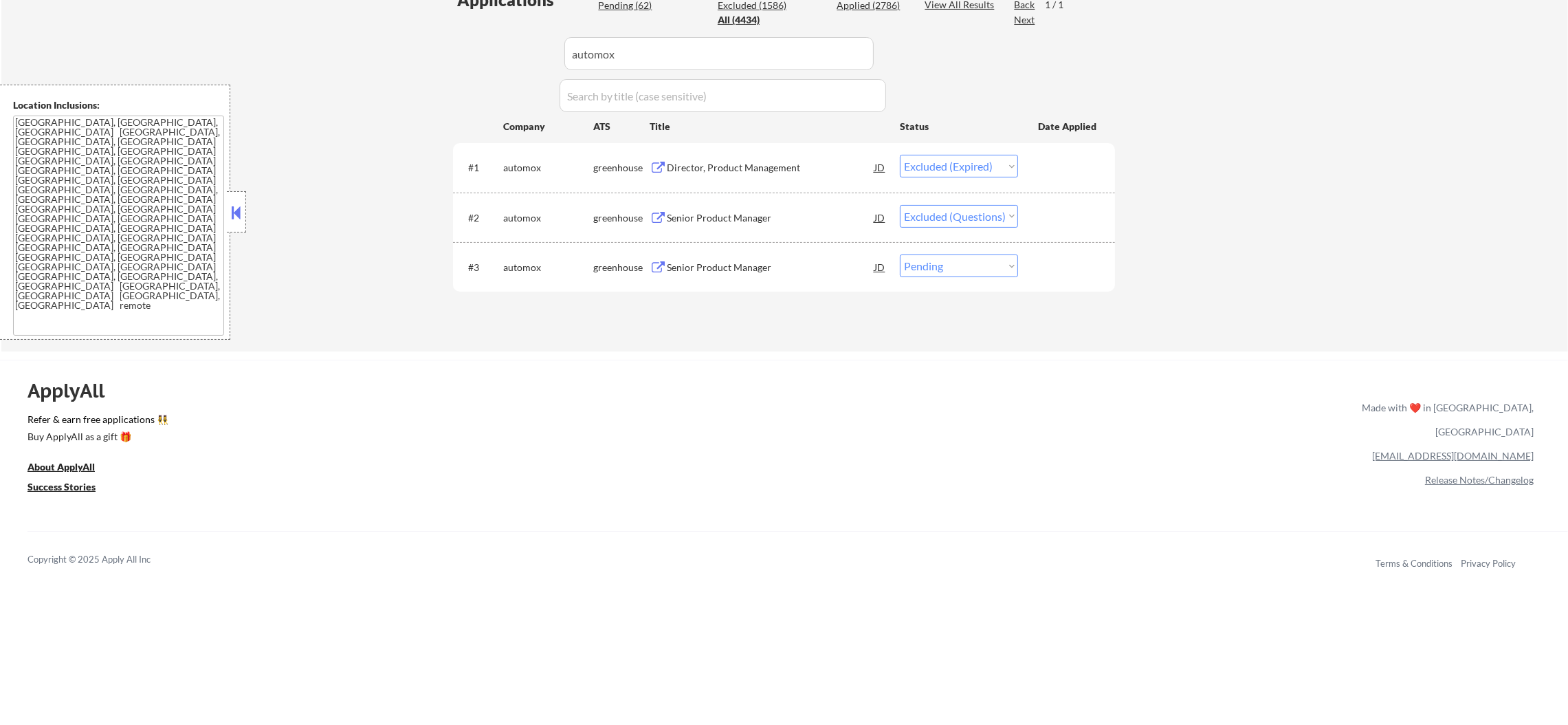
click at [690, 275] on div "Senior Product Manager" at bounding box center [770, 266] width 208 height 25
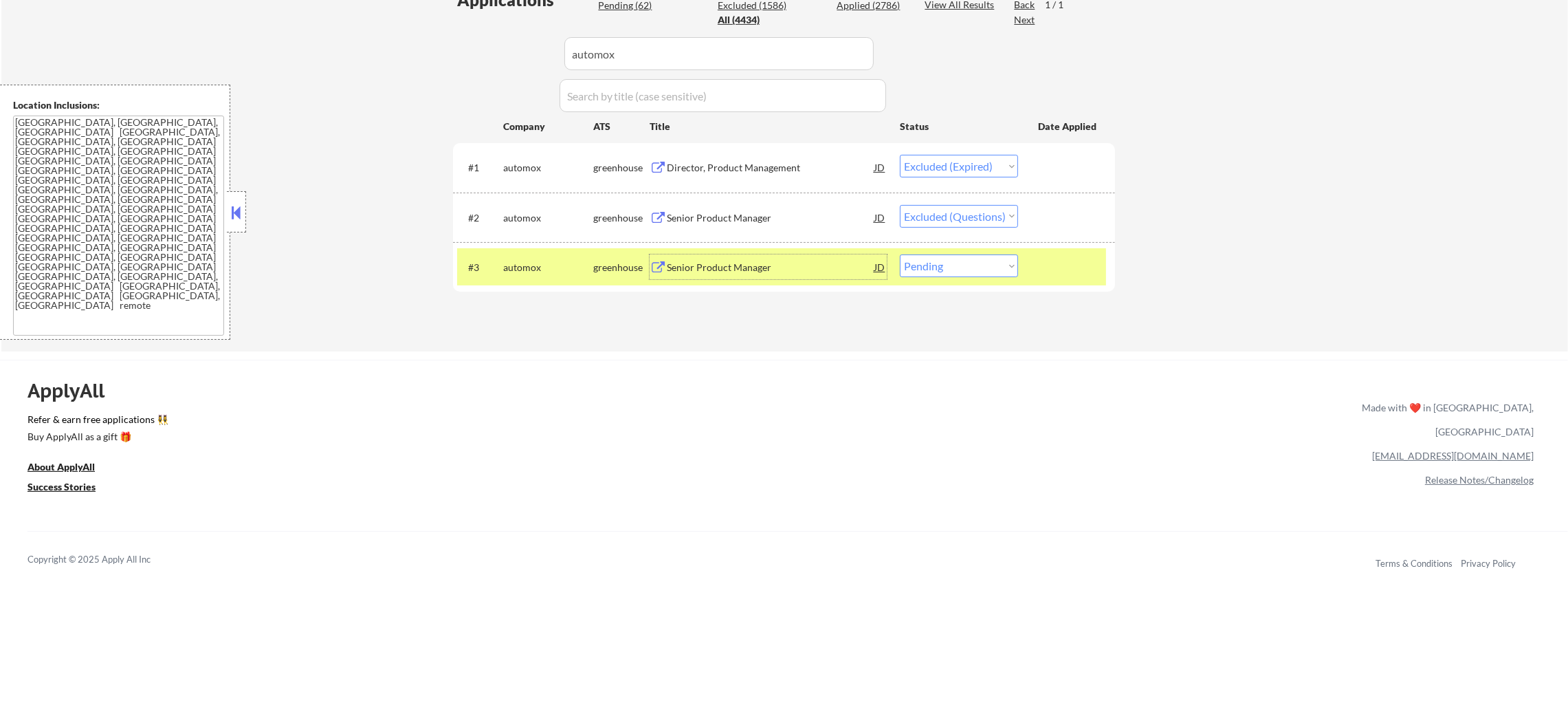
click at [980, 281] on div "#3 automox greenhouse Senior Product Manager JD Choose an option... Pending App…" at bounding box center [781, 266] width 649 height 37
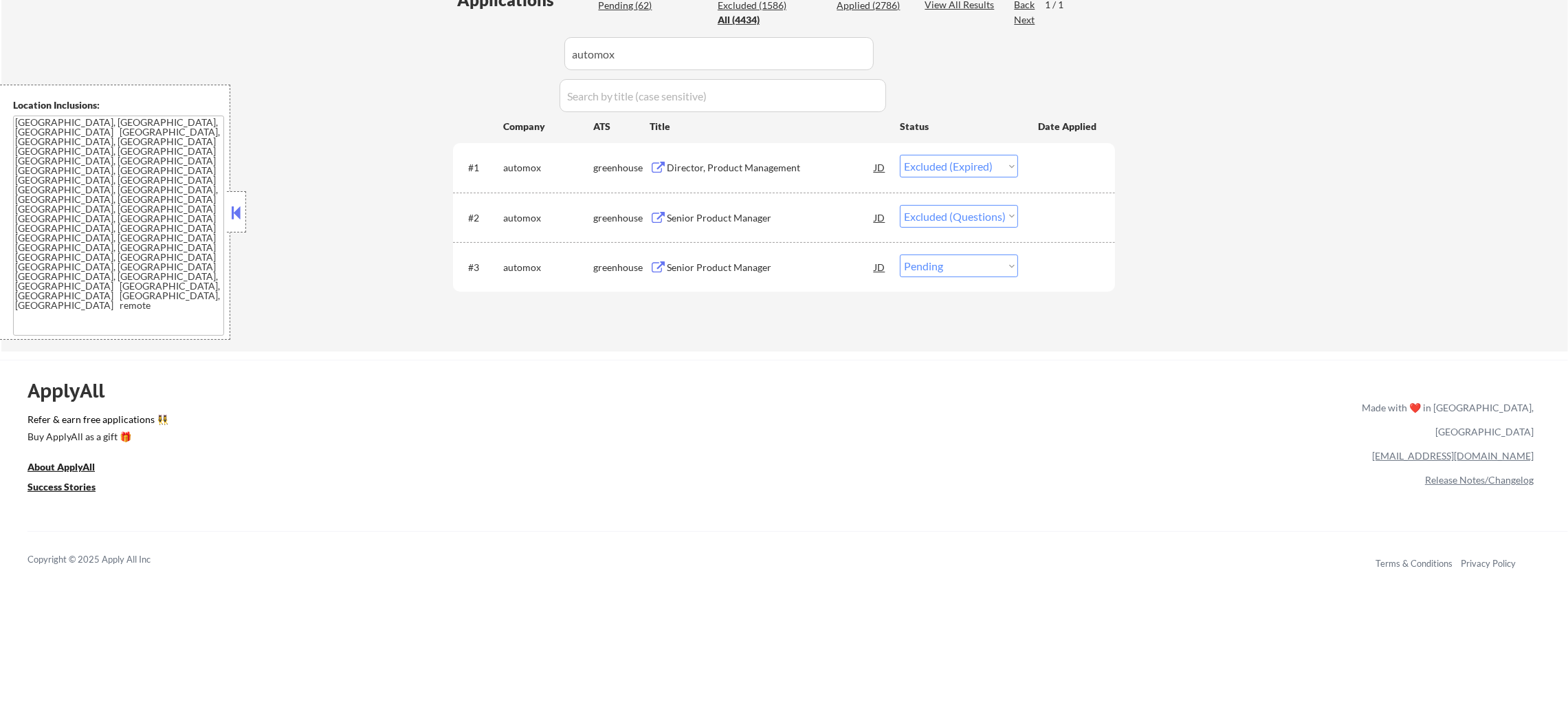
click at [990, 258] on select "Choose an option... Pending Applied Excluded (Questions) Excluded (Expired) Exc…" at bounding box center [959, 266] width 119 height 23
click at [900, 254] on select "Choose an option... Pending Applied Excluded (Questions) Excluded (Expired) Exc…" at bounding box center [959, 266] width 119 height 23
drag, startPoint x: 675, startPoint y: 49, endPoint x: 596, endPoint y: 61, distance: 79.9
click at [533, 50] on div "Applications Pending (61) Excluded (1587) Applied (2786) All (4434) View All Re…" at bounding box center [784, 157] width 662 height 337
paste input "later"
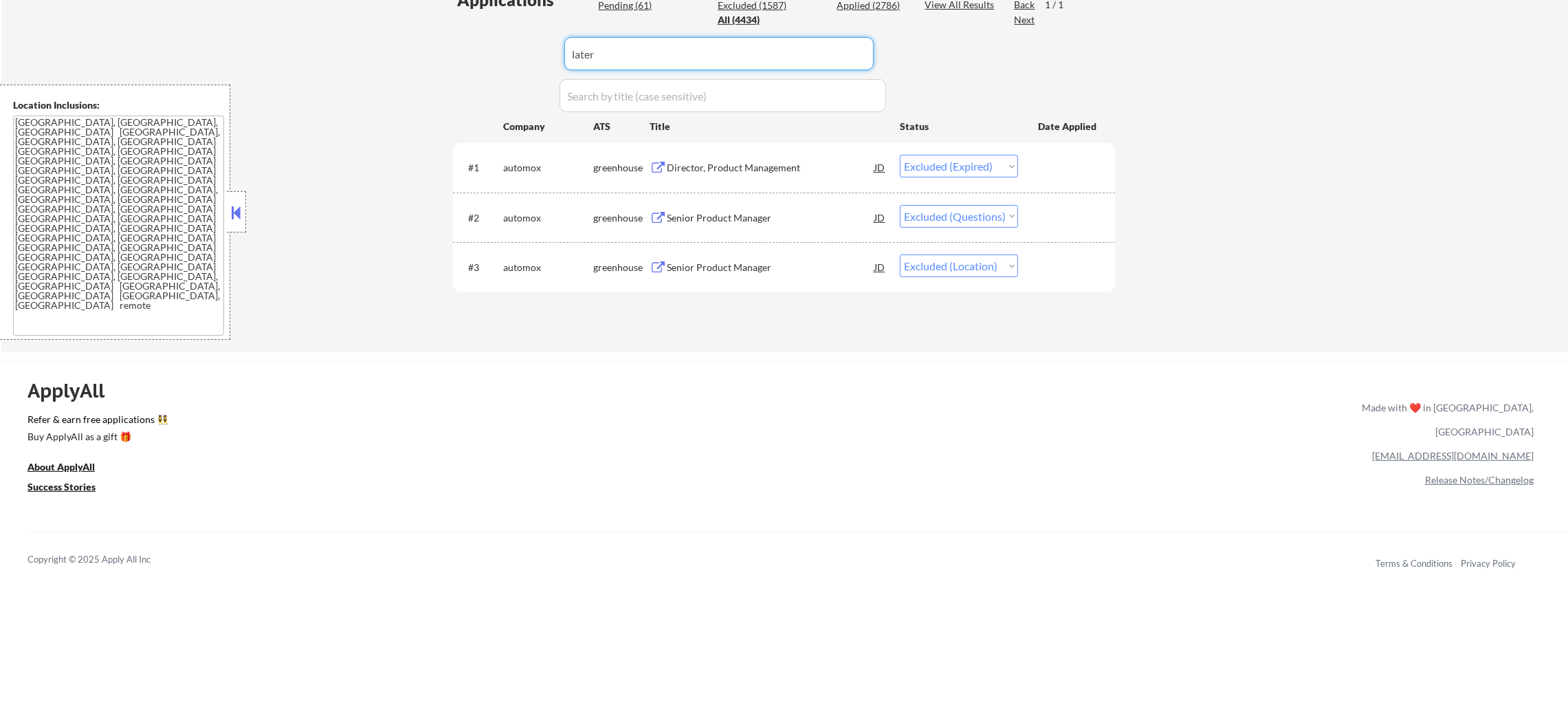
click at [374, 139] on div "← Return to /applysquad Mailslurp Inbox Job Search Builder Gabriel Wilensky Use…" at bounding box center [785, 8] width 1566 height 687
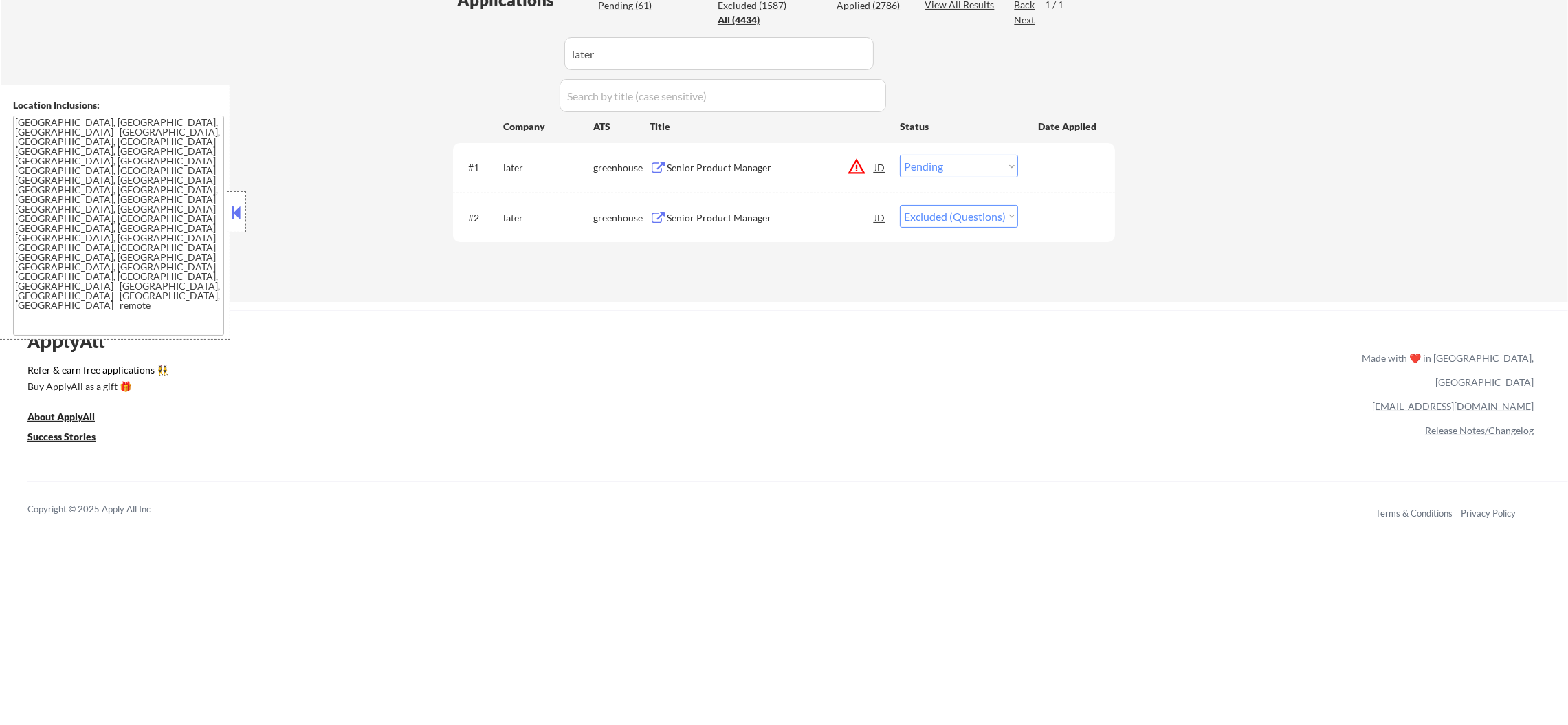
click at [781, 165] on div "Senior Product Manager" at bounding box center [770, 168] width 208 height 14
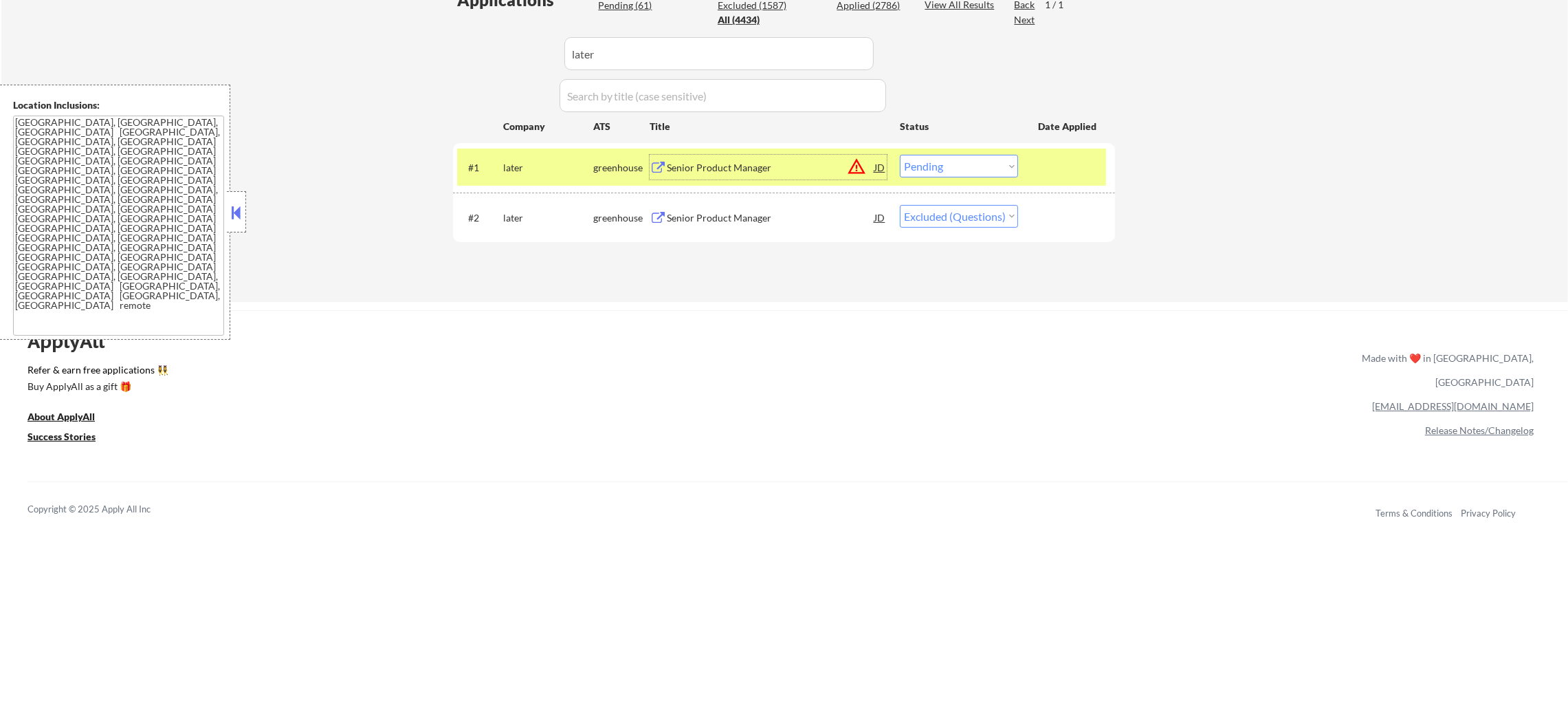
click at [965, 172] on select "Choose an option... Pending Applied Excluded (Questions) Excluded (Expired) Exc…" at bounding box center [959, 166] width 119 height 23
click at [900, 155] on select "Choose an option... Pending Applied Excluded (Questions) Excluded (Expired) Exc…" at bounding box center [959, 166] width 119 height 23
click at [516, 156] on div "later" at bounding box center [549, 167] width 90 height 25
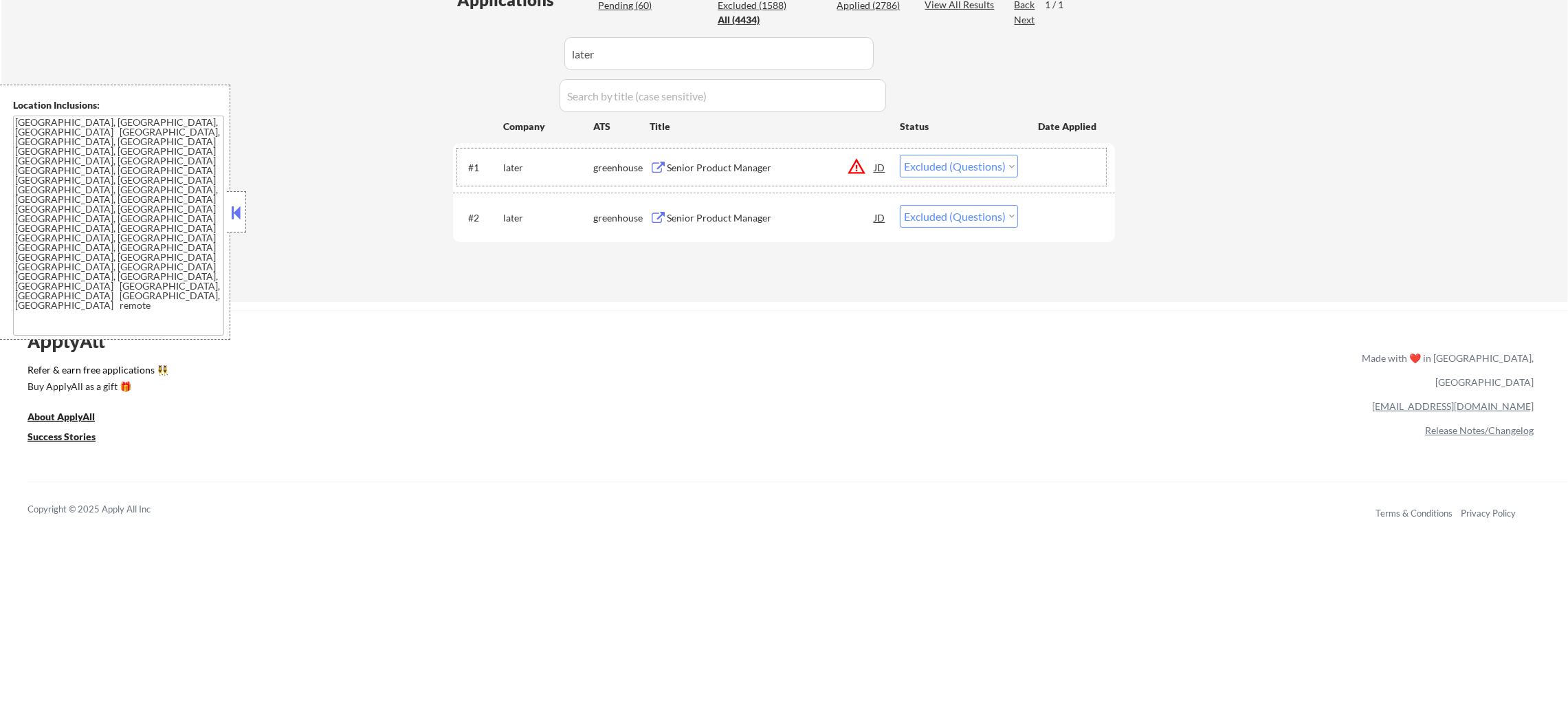
paste input "elitetechnology"
drag, startPoint x: 550, startPoint y: 42, endPoint x: 418, endPoint y: 45, distance: 132.0
click at [741, 212] on div "Senior Product Manager" at bounding box center [770, 218] width 208 height 14
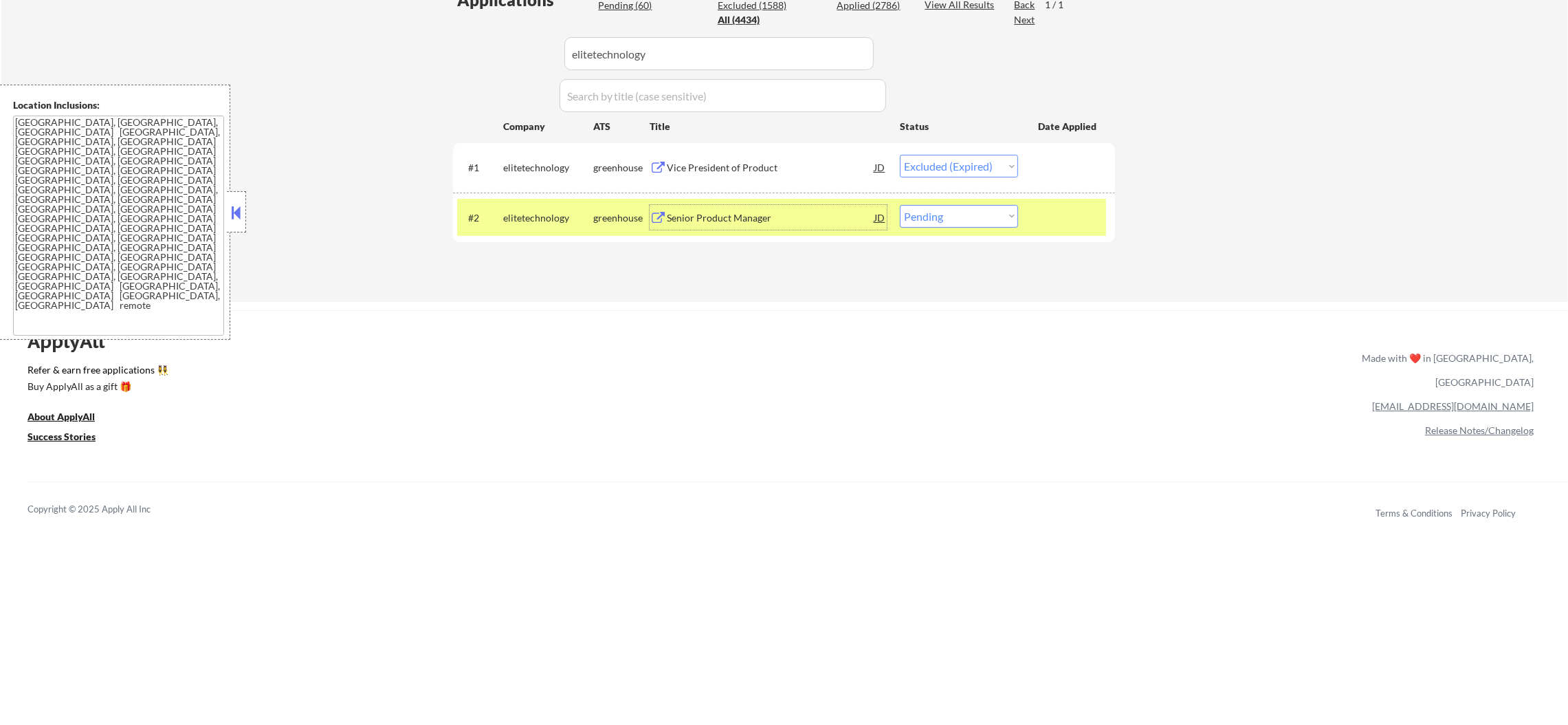
drag, startPoint x: 910, startPoint y: 204, endPoint x: 913, endPoint y: 221, distance: 17.3
click at [910, 204] on select "Choose an option... Pending Applied Excluded (Questions) Excluded (Expired) Exc…" at bounding box center [959, 216] width 119 height 23
click at [900, 204] on select "Choose an option... Pending Applied Excluded (Questions) Excluded (Expired) Exc…" at bounding box center [959, 216] width 119 height 23
click at [519, 226] on div "elitetechnology" at bounding box center [549, 217] width 90 height 25
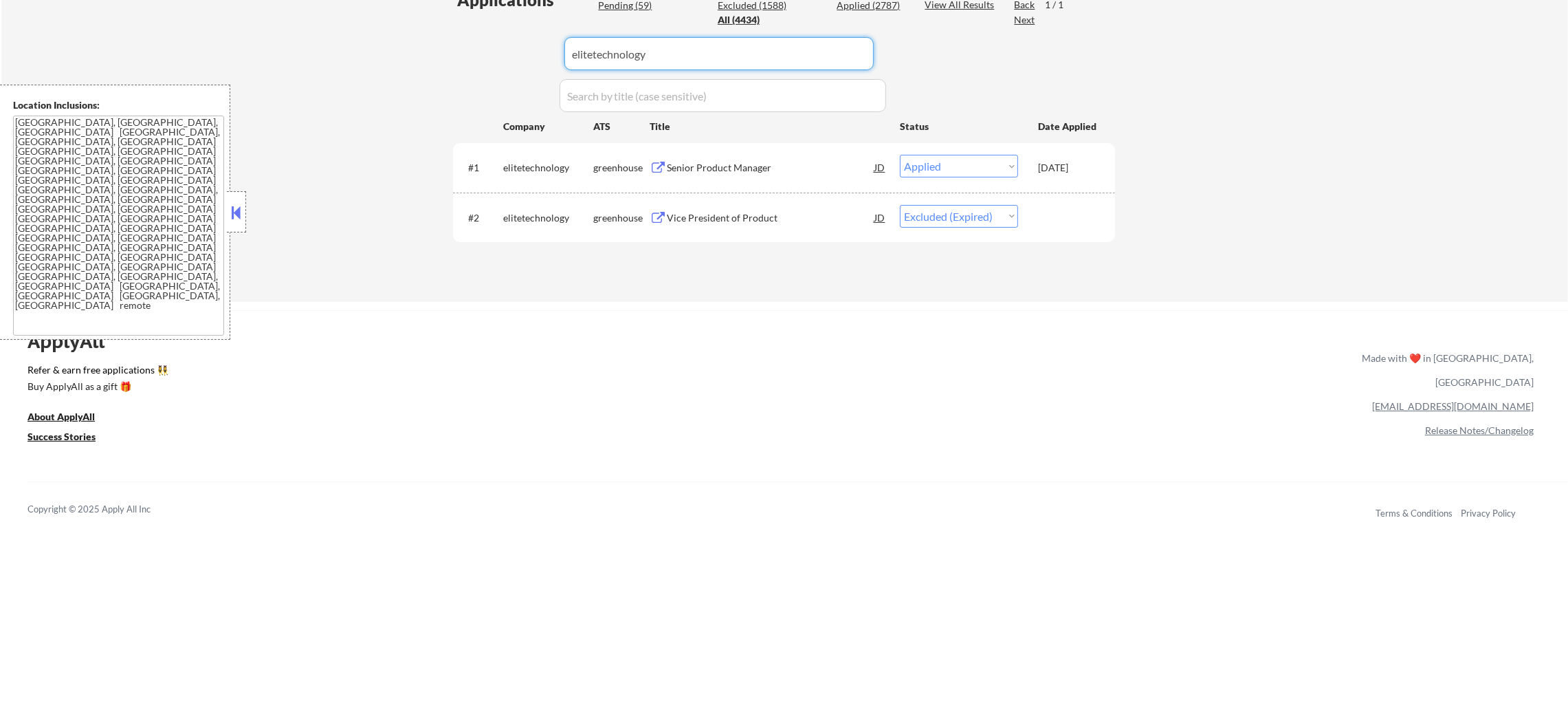
drag, startPoint x: 664, startPoint y: 52, endPoint x: 387, endPoint y: 36, distance: 277.5
paste input "trulioo"
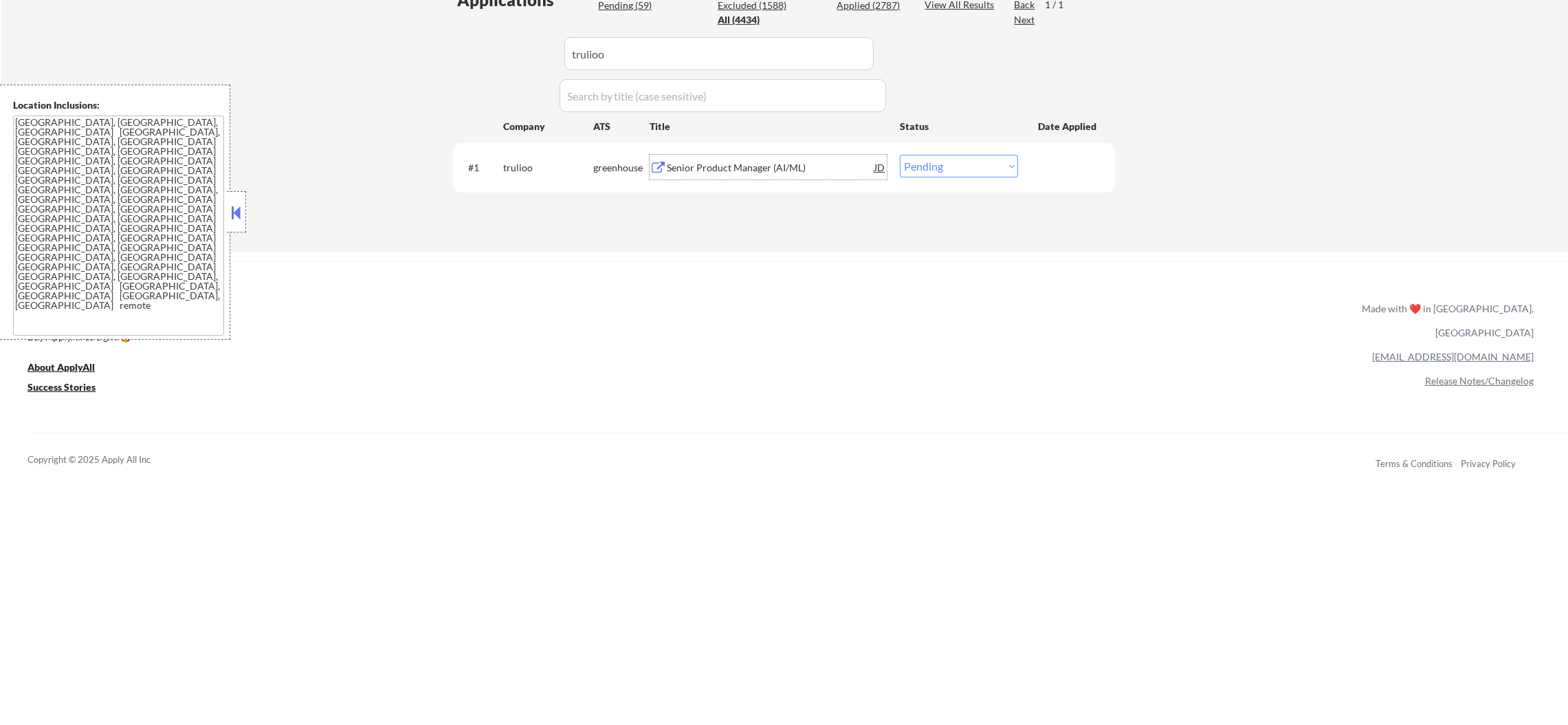
click at [768, 161] on div "Senior Product Manager (AI/ML)" at bounding box center [770, 168] width 208 height 14
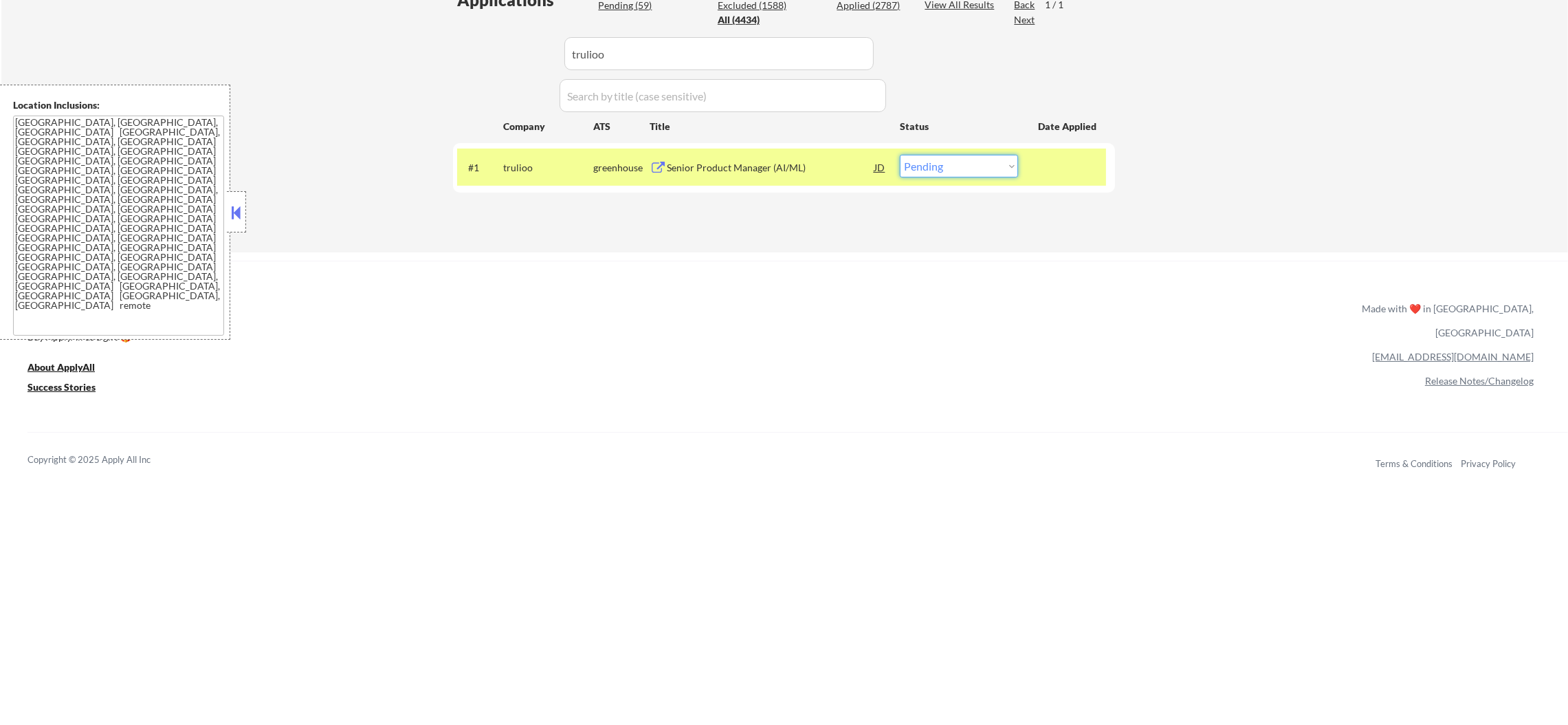
drag, startPoint x: 934, startPoint y: 159, endPoint x: 934, endPoint y: 171, distance: 12.0
click at [934, 160] on select "Choose an option... Pending Applied Excluded (Questions) Excluded (Expired) Exc…" at bounding box center [959, 166] width 119 height 23
click at [900, 155] on select "Choose an option... Pending Applied Excluded (Questions) Excluded (Expired) Exc…" at bounding box center [959, 166] width 119 height 23
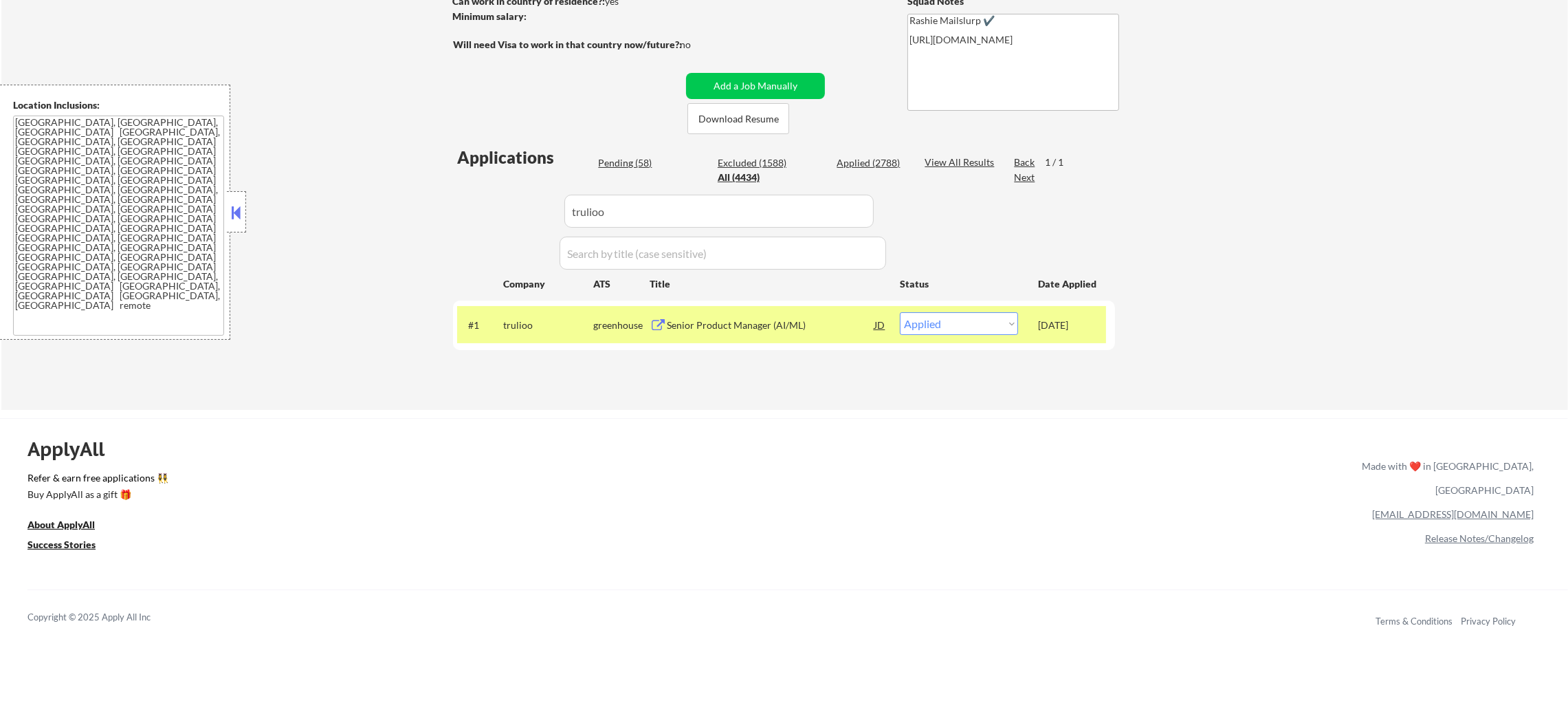
scroll to position [220, 0]
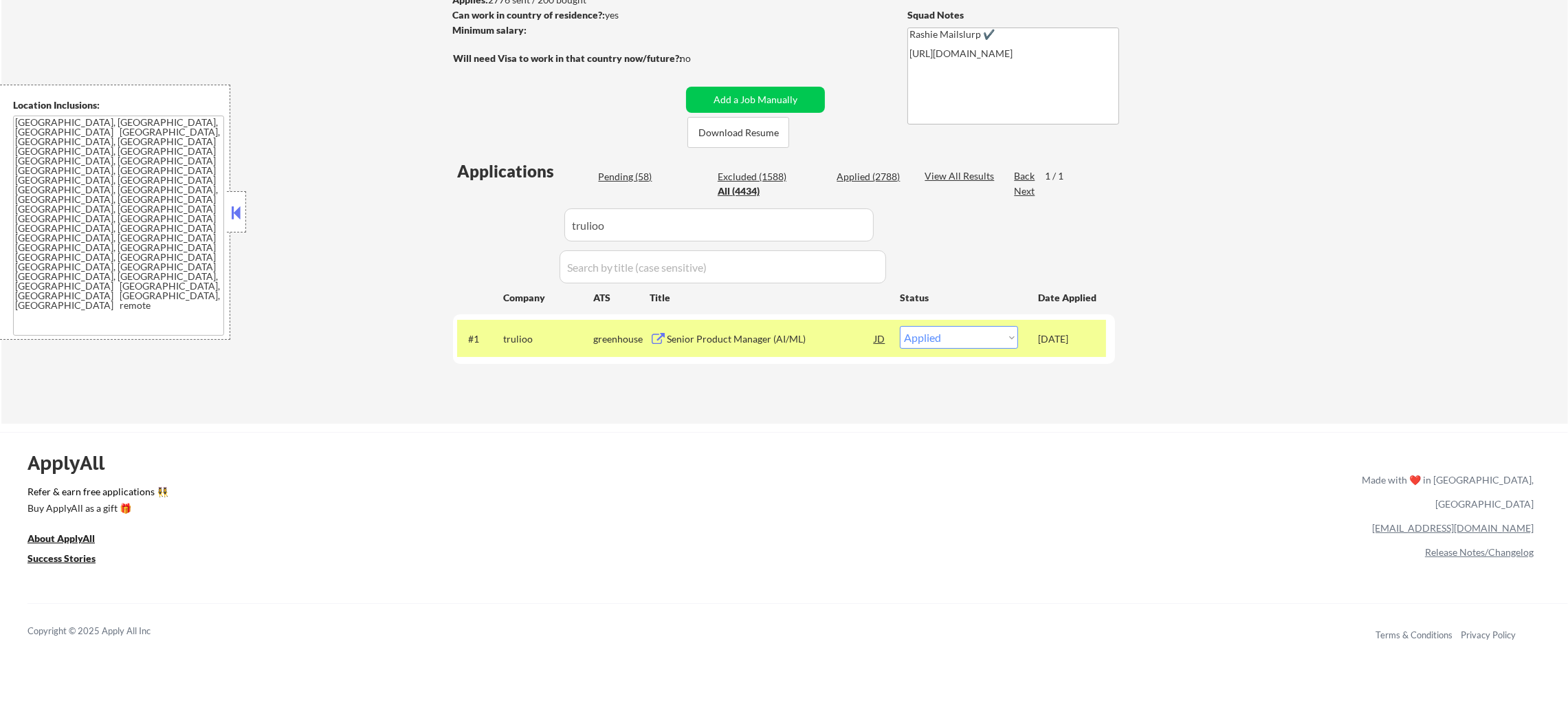
click at [510, 346] on div "trulioo" at bounding box center [549, 338] width 90 height 25
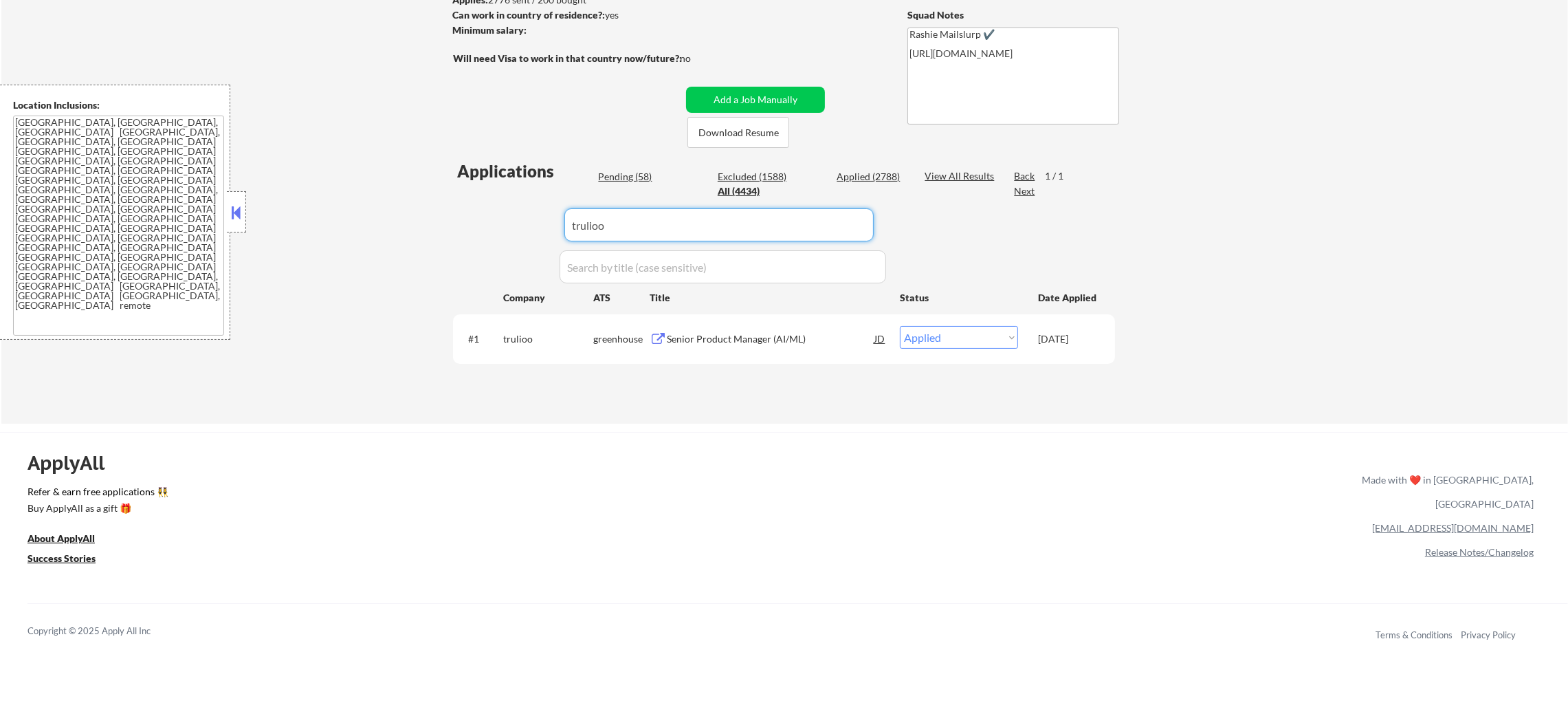
drag, startPoint x: 601, startPoint y: 227, endPoint x: 501, endPoint y: 243, distance: 101.3
click at [503, 243] on div "Applications Pending (58) Excluded (1588) Applied (2788) All (4434) View All Re…" at bounding box center [784, 278] width 662 height 237
click at [884, 177] on div "Applied (2788)" at bounding box center [871, 177] width 69 height 14
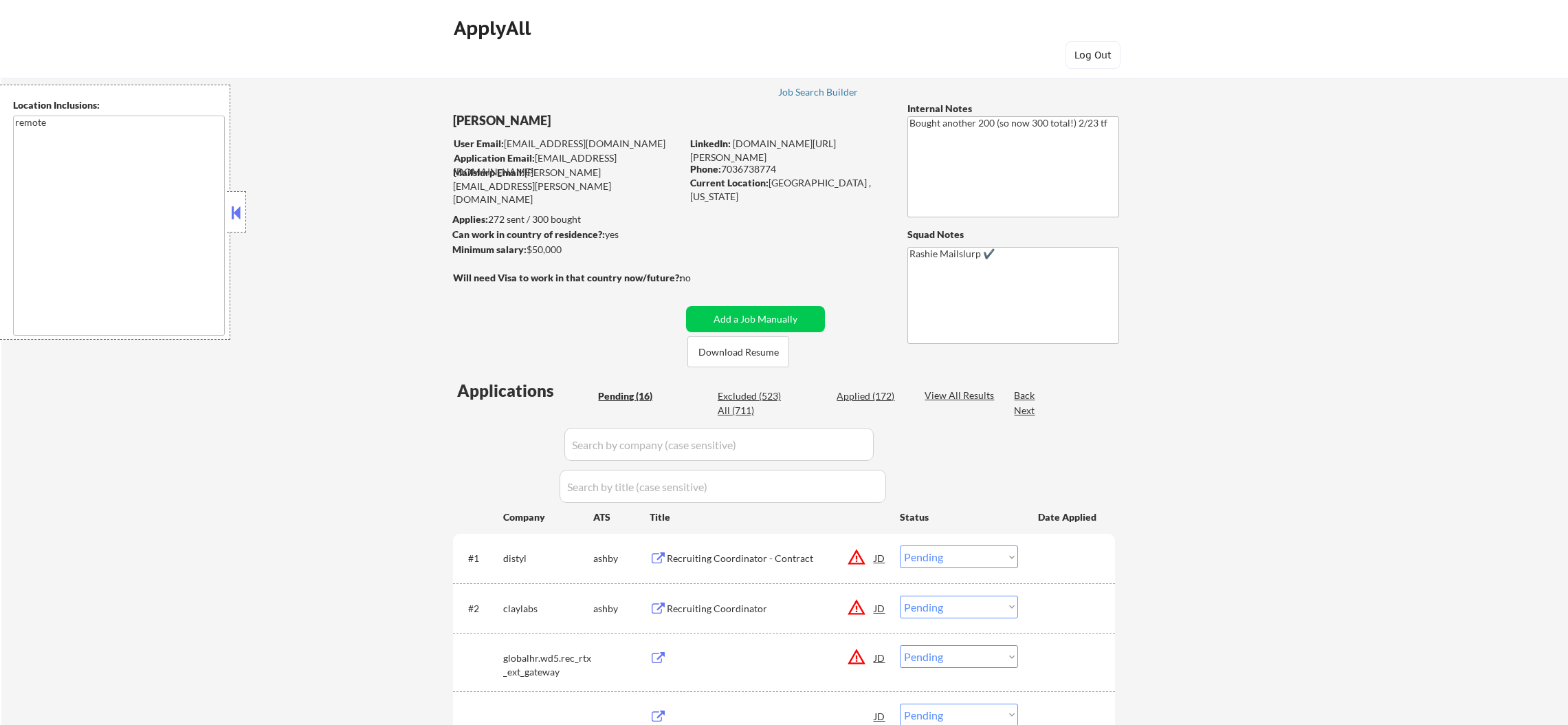
select select ""pending""
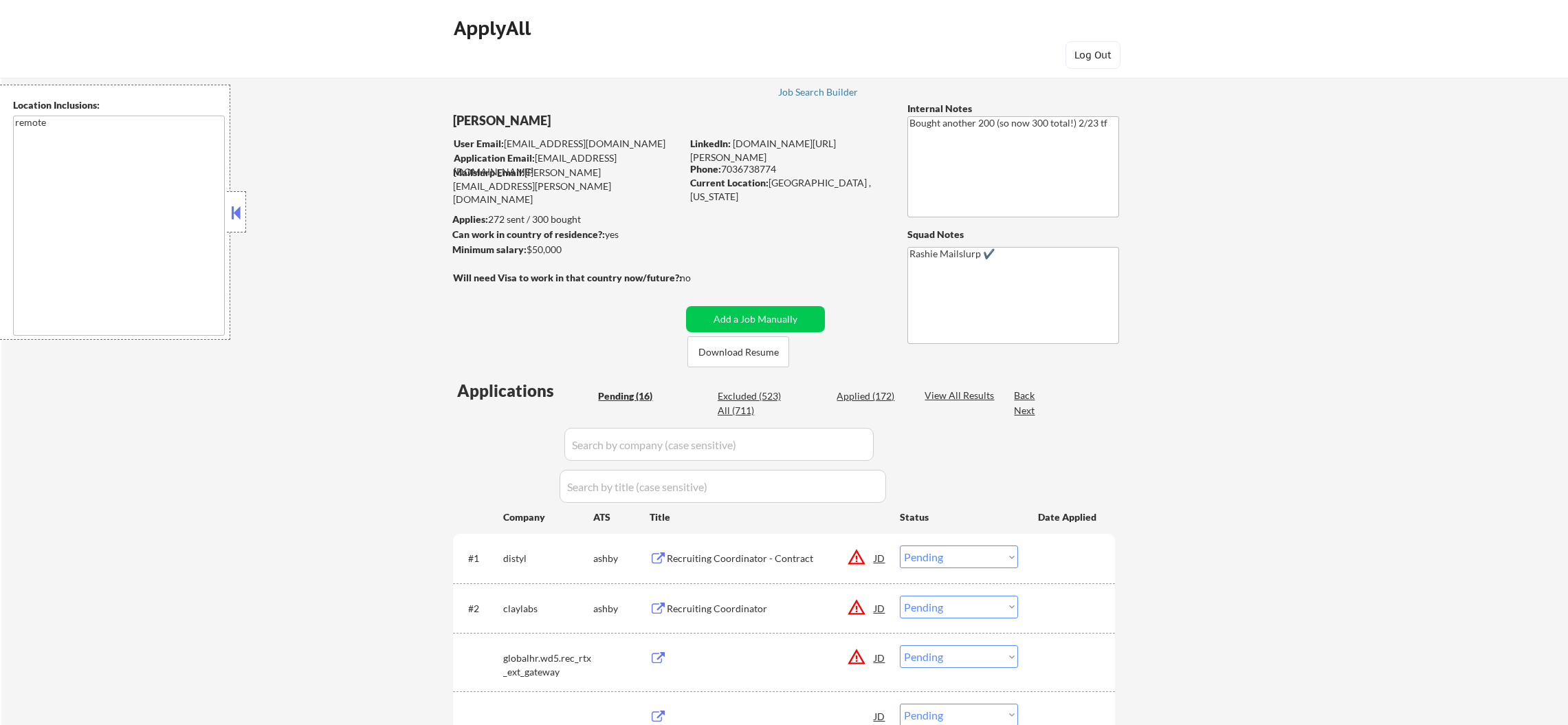
select select ""pending""
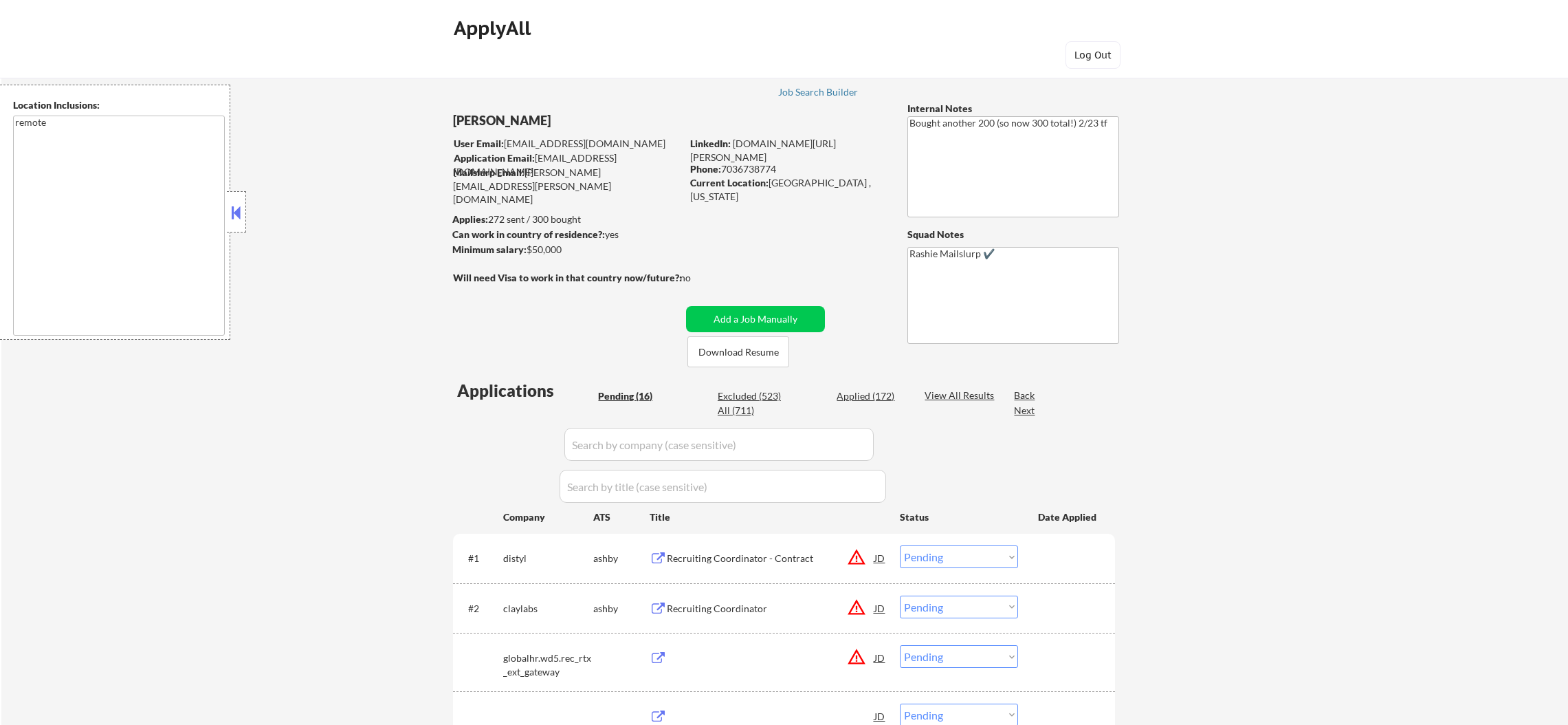
select select ""pending""
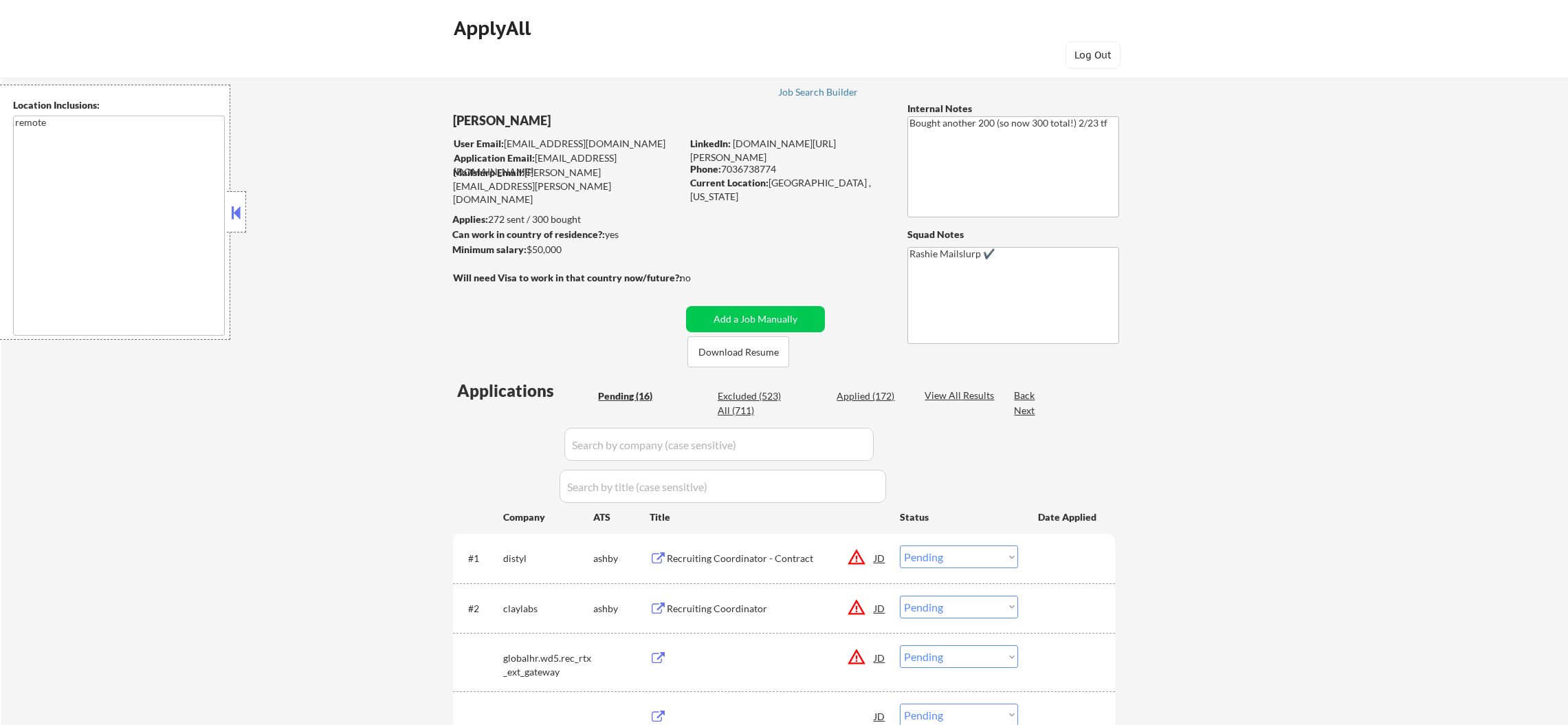
select select ""pending""
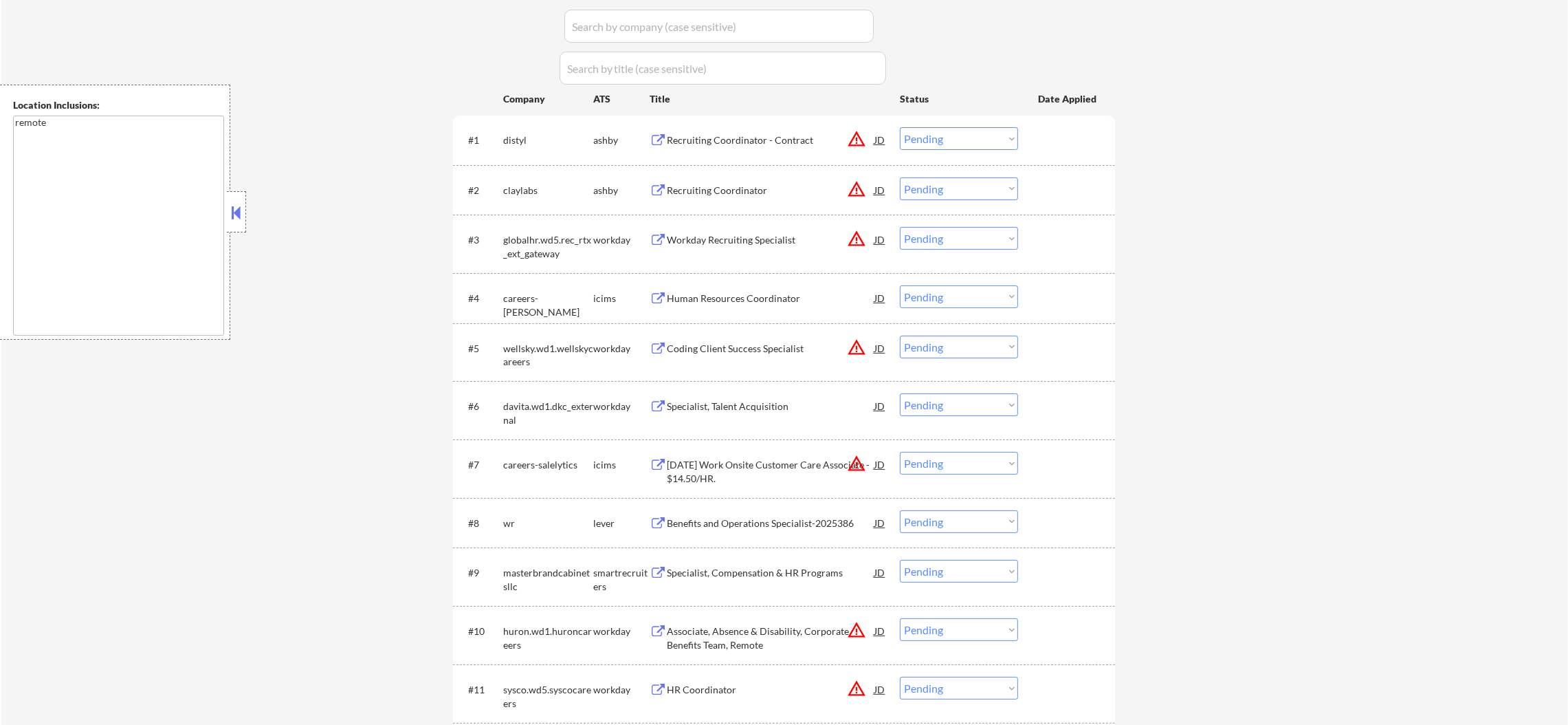
scroll to position [377, 0]
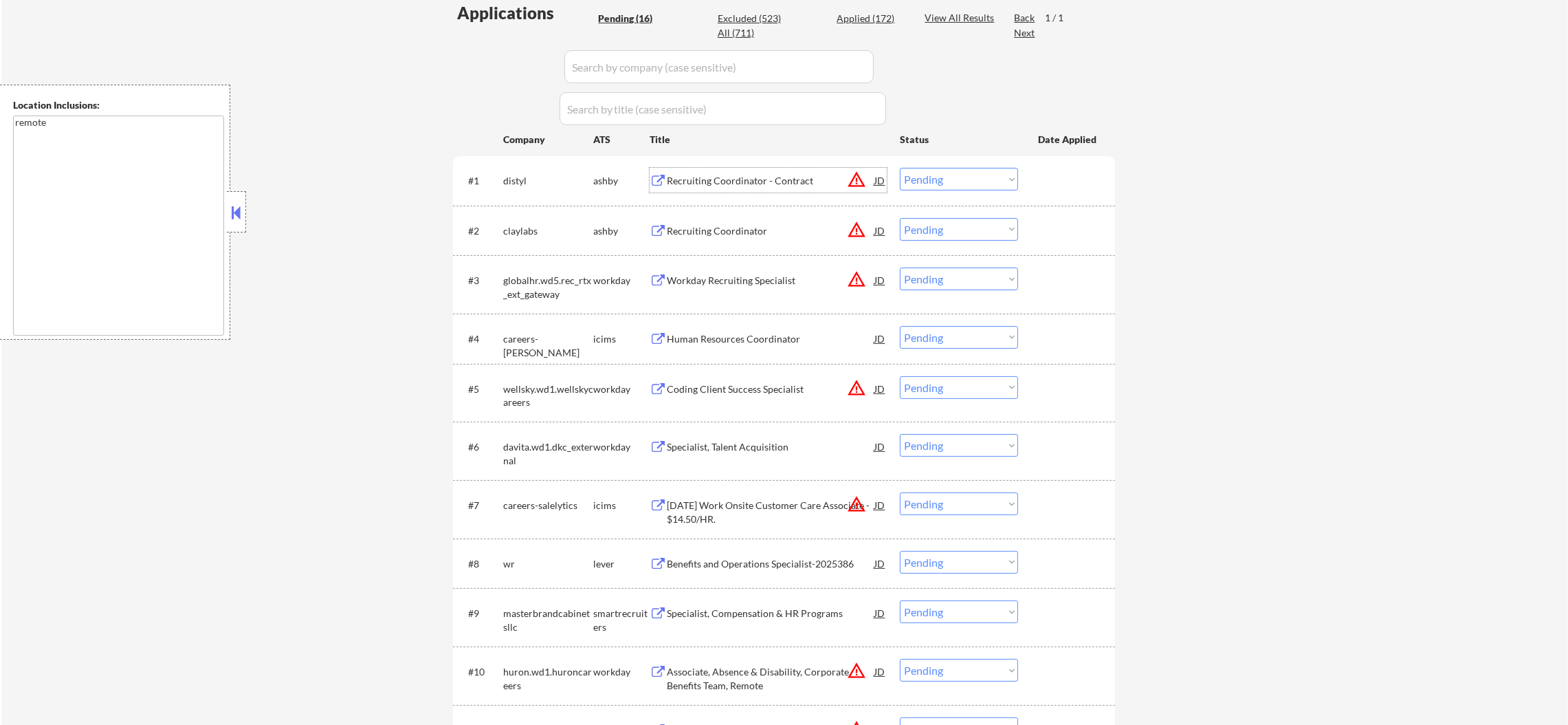
click at [787, 183] on div "Recruiting Coordinator - Contract" at bounding box center [770, 181] width 208 height 14
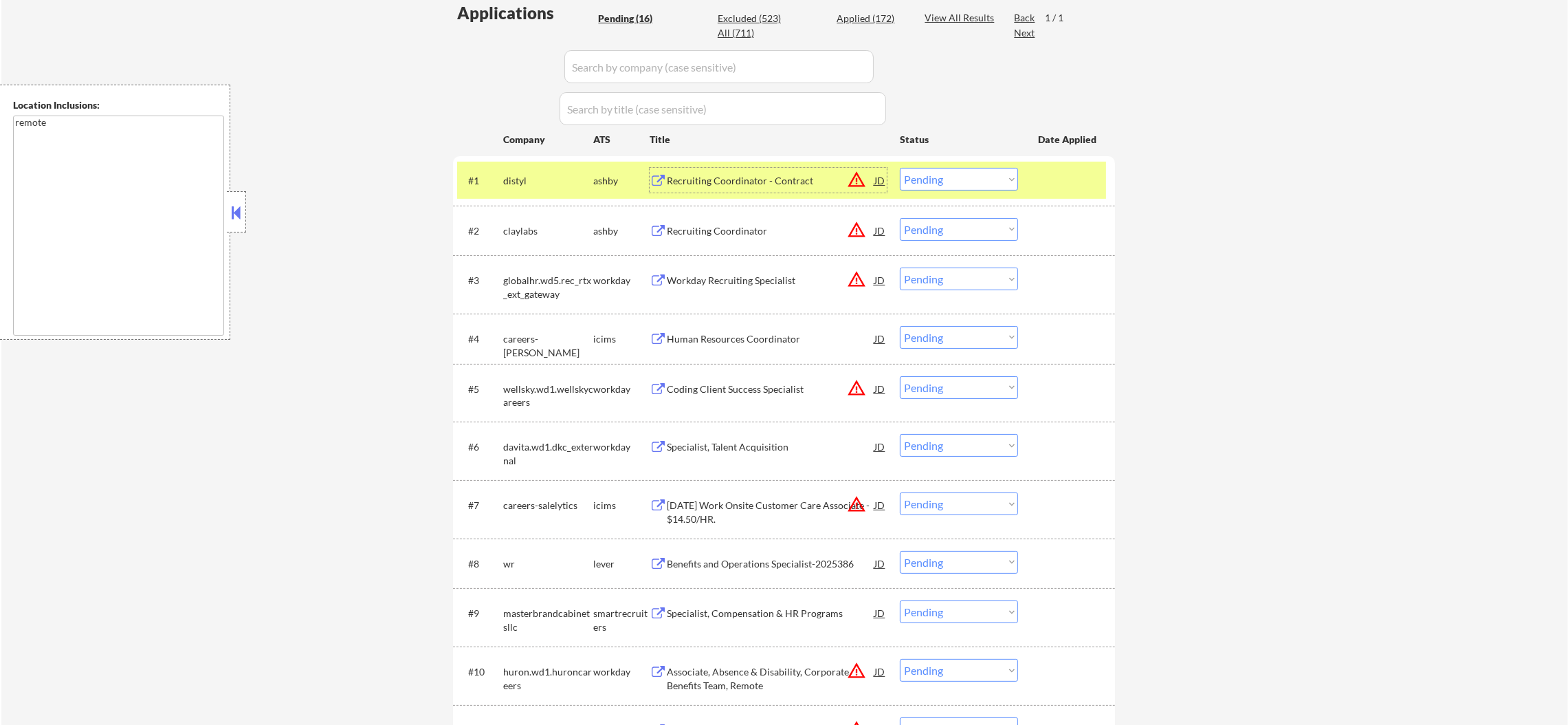
click at [910, 176] on select "Choose an option... Pending Applied Excluded (Questions) Excluded (Expired) Exc…" at bounding box center [959, 180] width 119 height 23
click at [900, 168] on select "Choose an option... Pending Applied Excluded (Questions) Excluded (Expired) Exc…" at bounding box center [959, 180] width 119 height 23
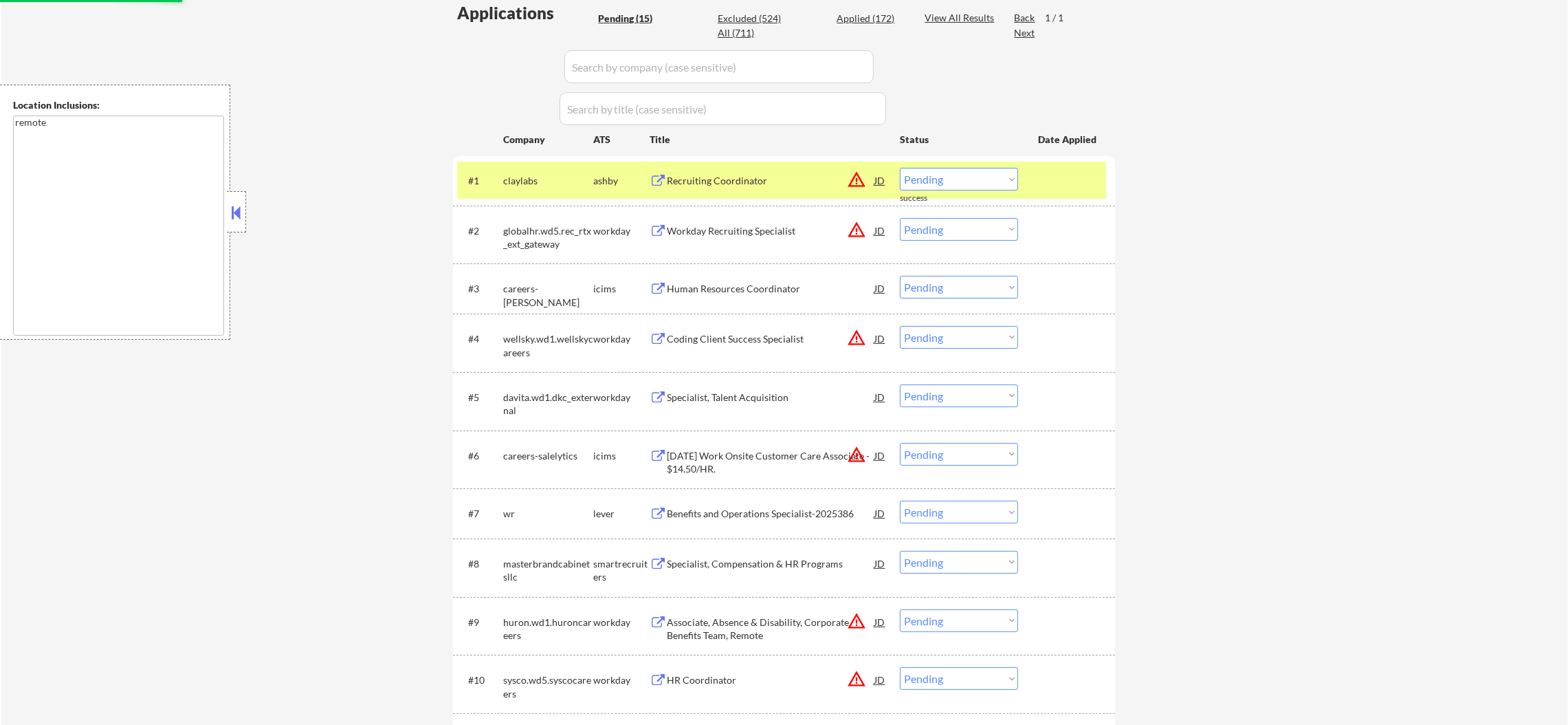
click at [541, 186] on div "claylabs" at bounding box center [549, 181] width 90 height 14
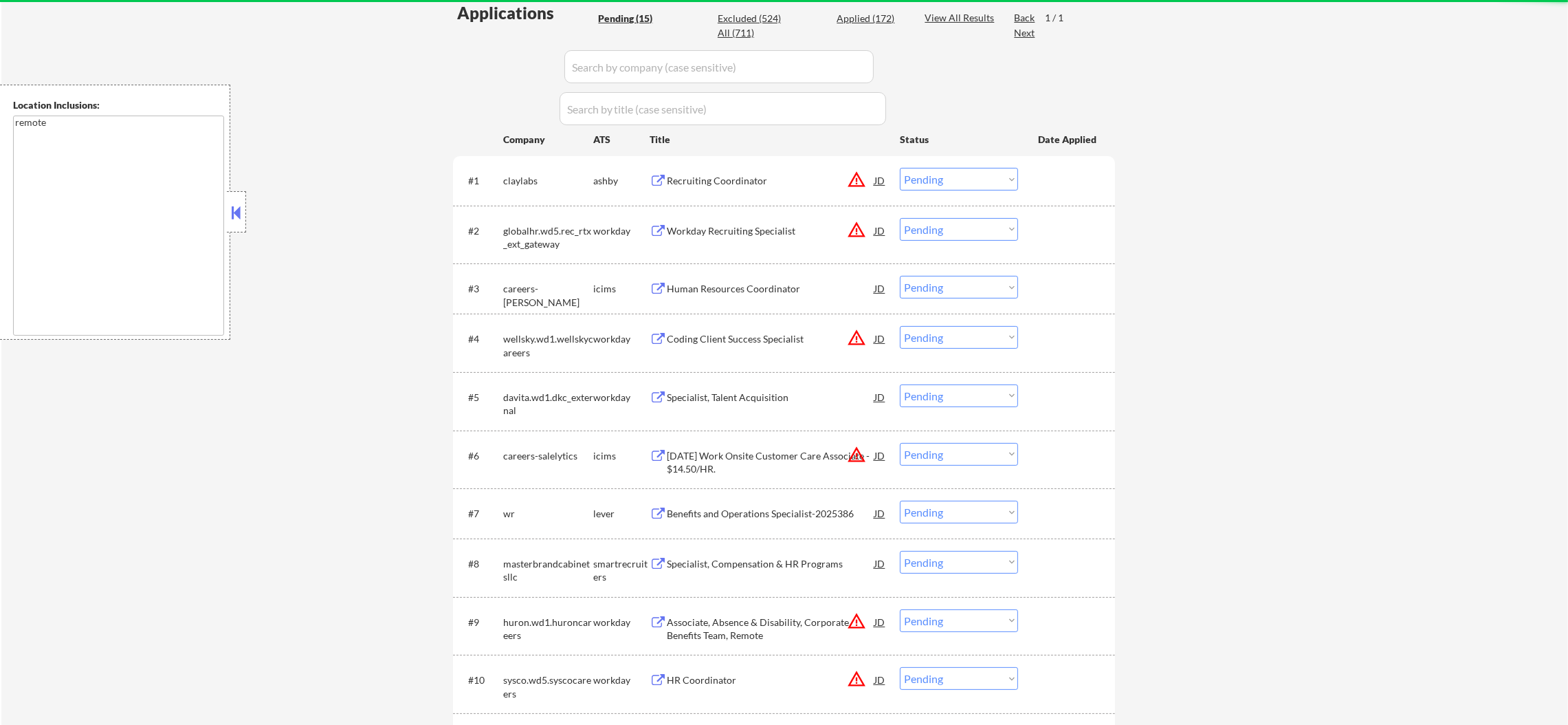
click at [716, 181] on div "Recruiting Coordinator" at bounding box center [770, 181] width 208 height 14
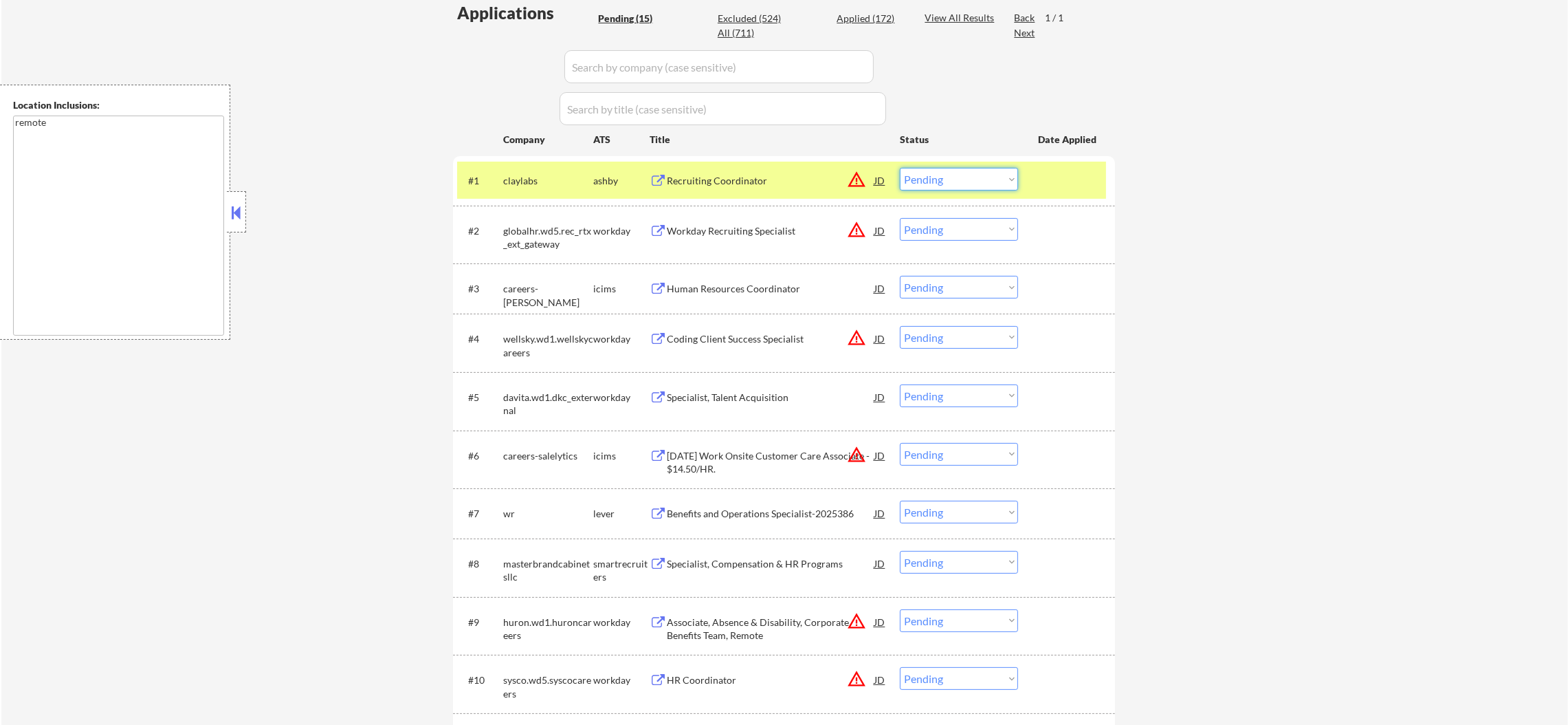
drag, startPoint x: 926, startPoint y: 171, endPoint x: 931, endPoint y: 180, distance: 10.3
click at [926, 171] on select "Choose an option... Pending Applied Excluded (Questions) Excluded (Expired) Exc…" at bounding box center [959, 180] width 119 height 23
click at [900, 168] on select "Choose an option... Pending Applied Excluded (Questions) Excluded (Expired) Exc…" at bounding box center [959, 180] width 119 height 23
click at [559, 191] on div "claylabs" at bounding box center [549, 181] width 90 height 25
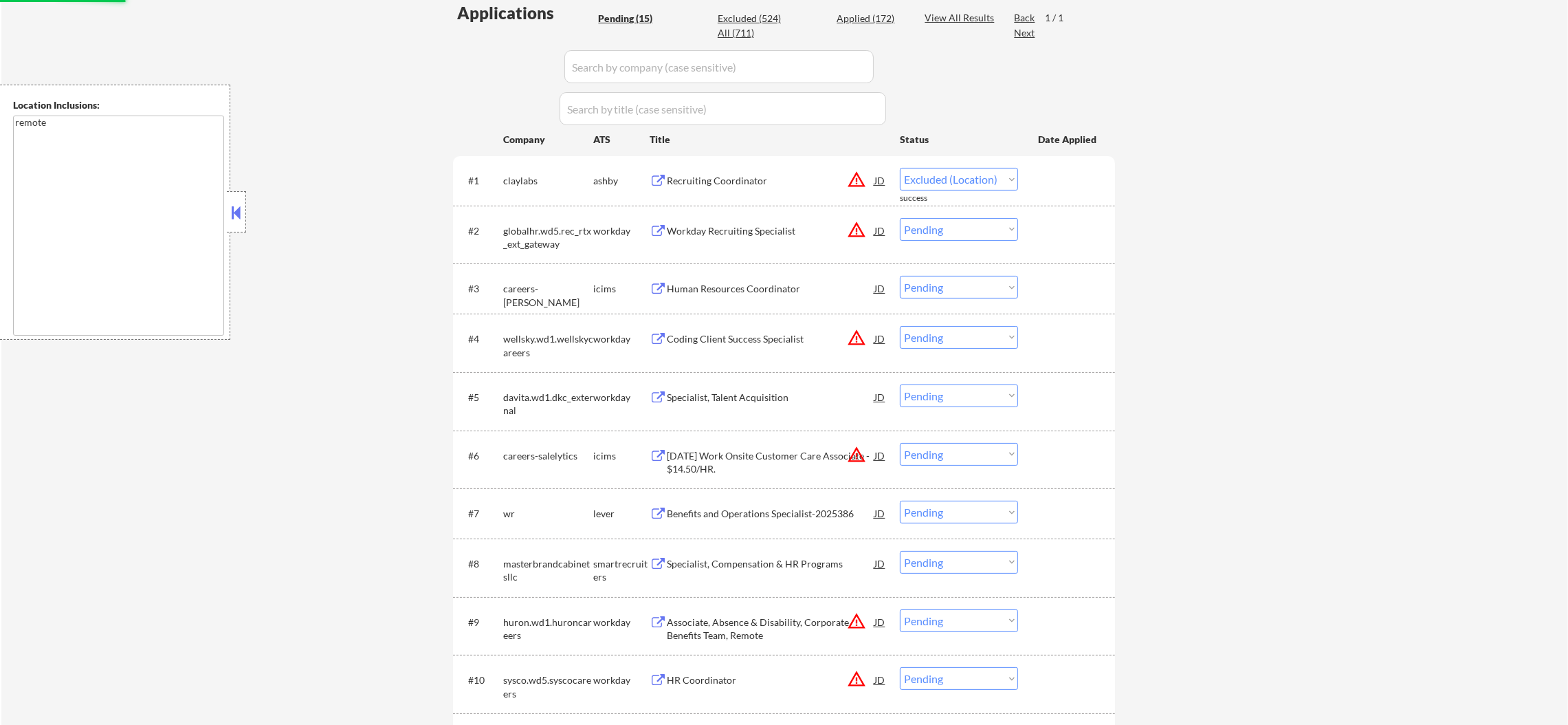
select select ""pending""
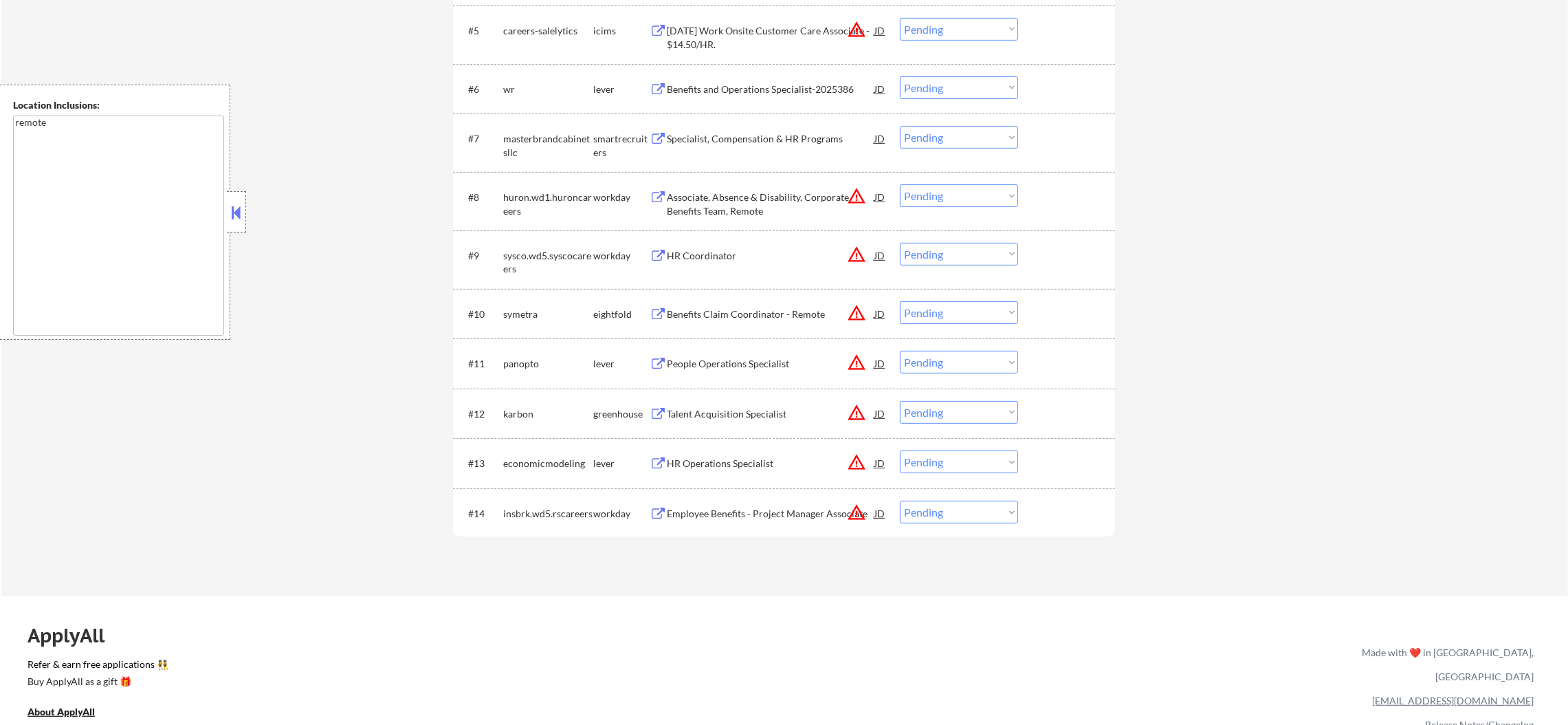
scroll to position [756, 0]
click at [780, 89] on div "Benefits and Operations Specialist-2025386" at bounding box center [770, 86] width 208 height 14
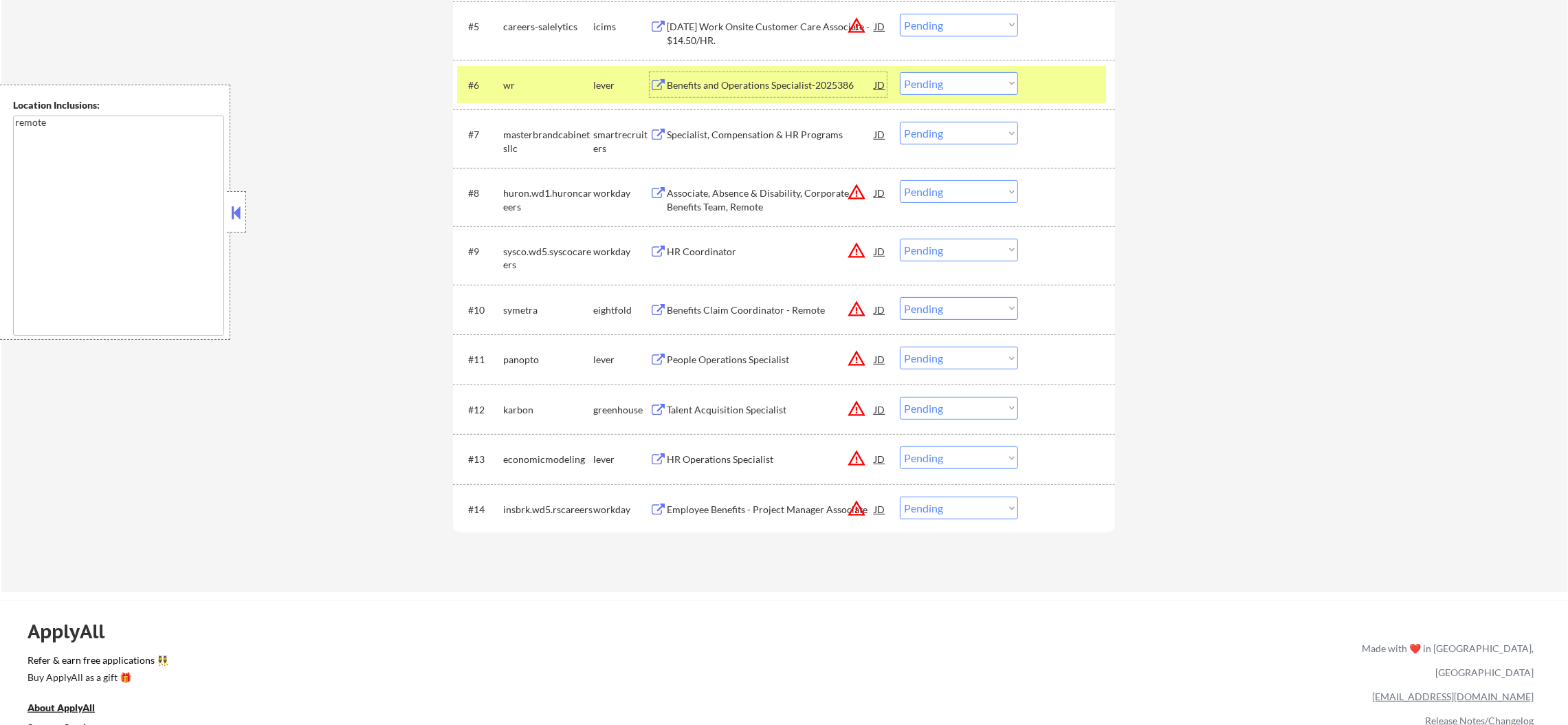
click at [918, 73] on select "Choose an option... Pending Applied Excluded (Questions) Excluded (Expired) Exc…" at bounding box center [959, 84] width 119 height 23
click at [900, 73] on select "Choose an option... Pending Applied Excluded (Questions) Excluded (Expired) Exc…" at bounding box center [959, 84] width 119 height 23
click at [578, 88] on div "wr" at bounding box center [549, 86] width 90 height 14
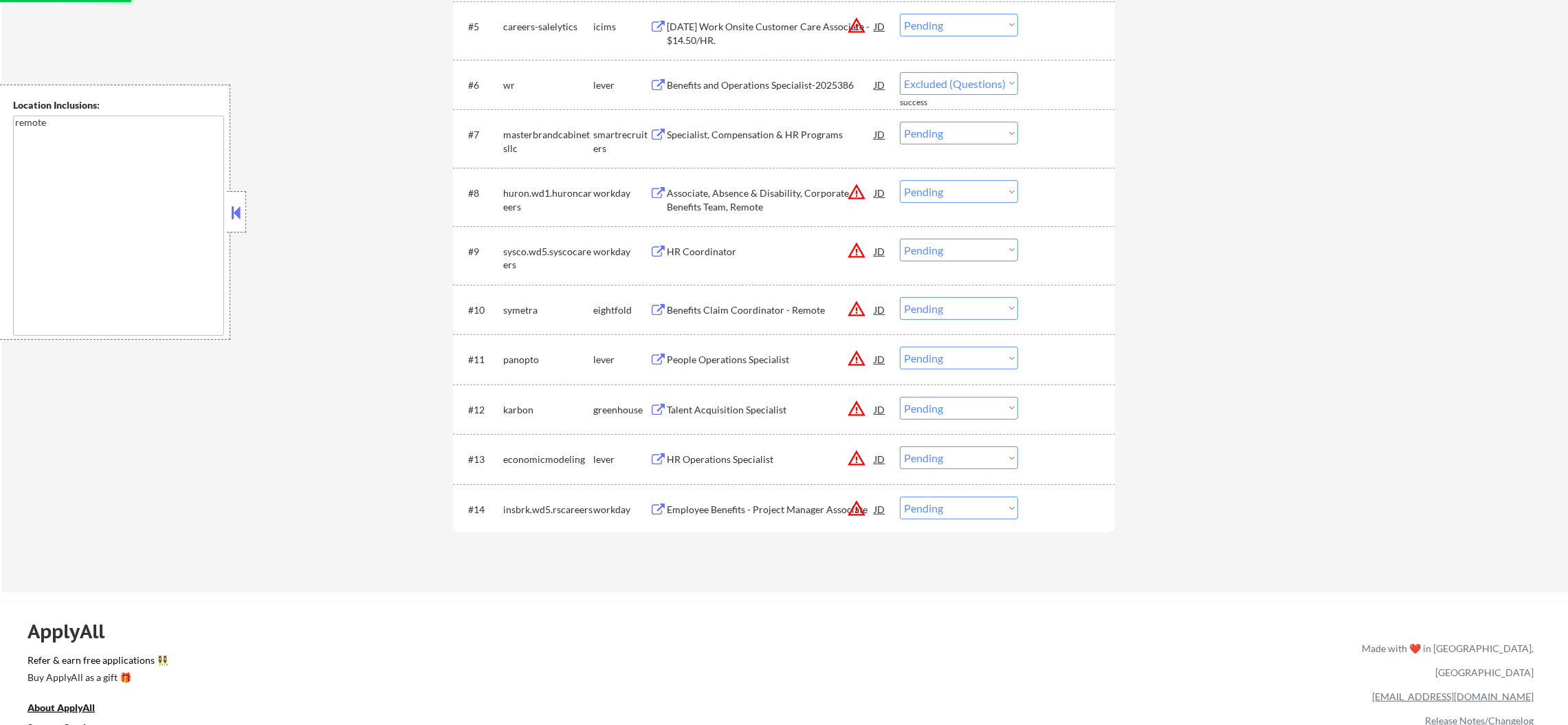
select select ""pending""
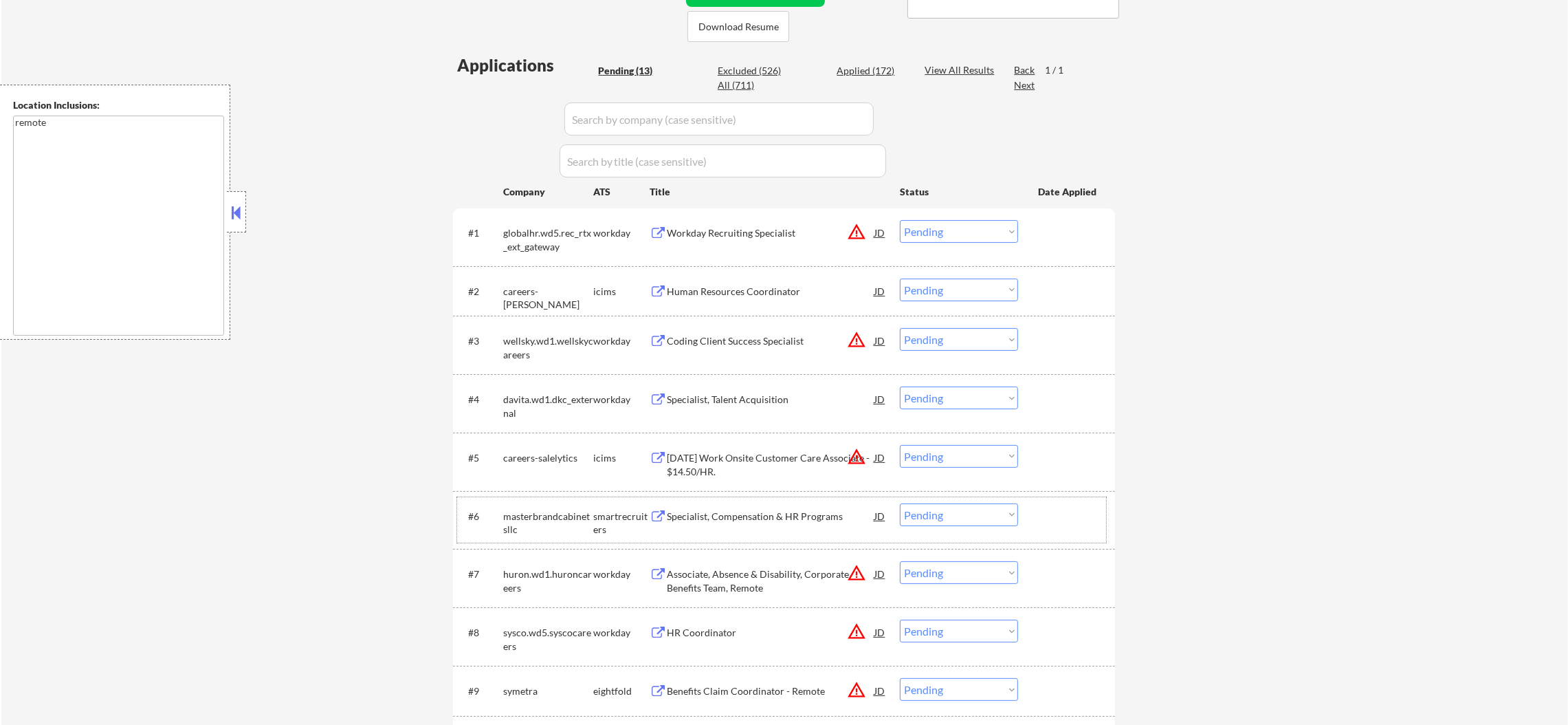
scroll to position [309, 0]
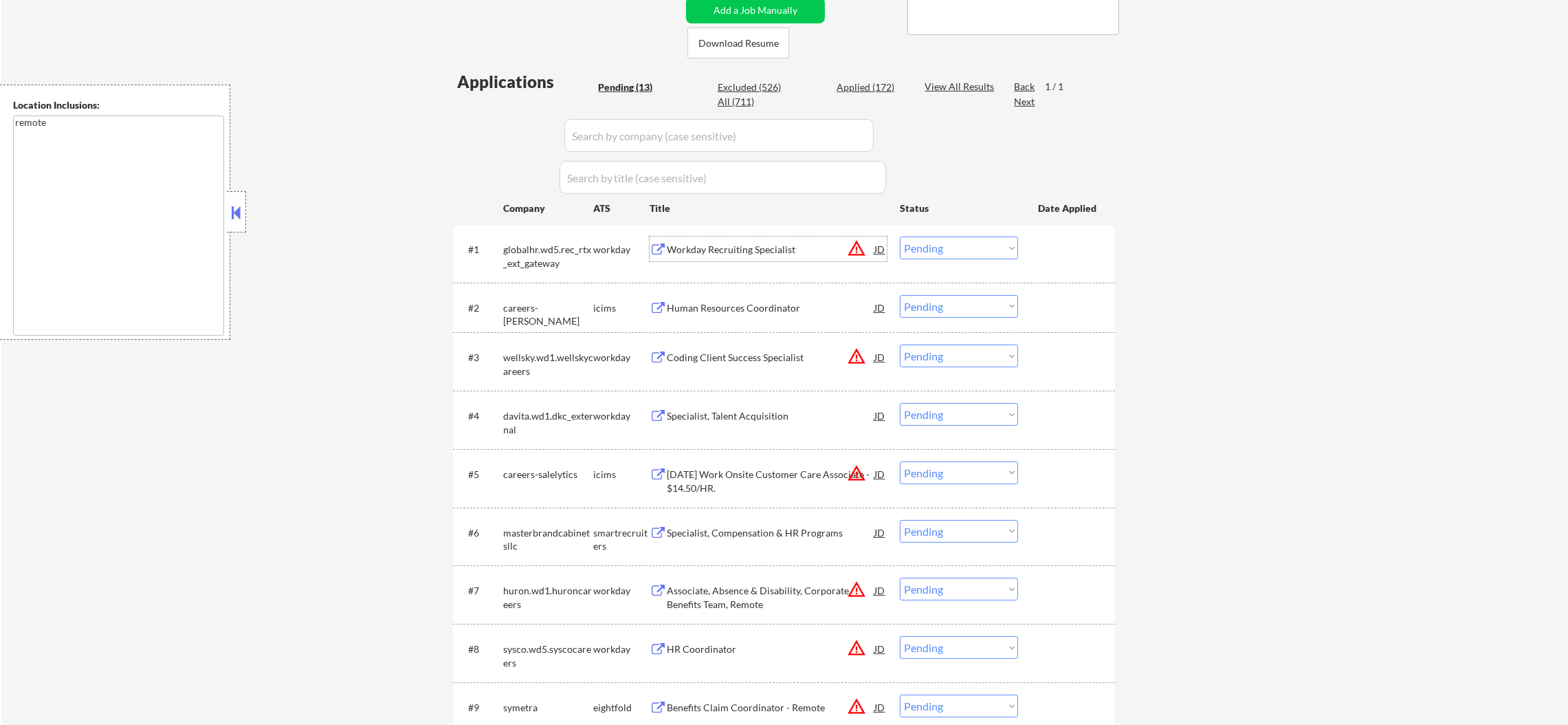
click at [861, 236] on div "Workday Recruiting Specialist" at bounding box center [770, 249] width 208 height 25
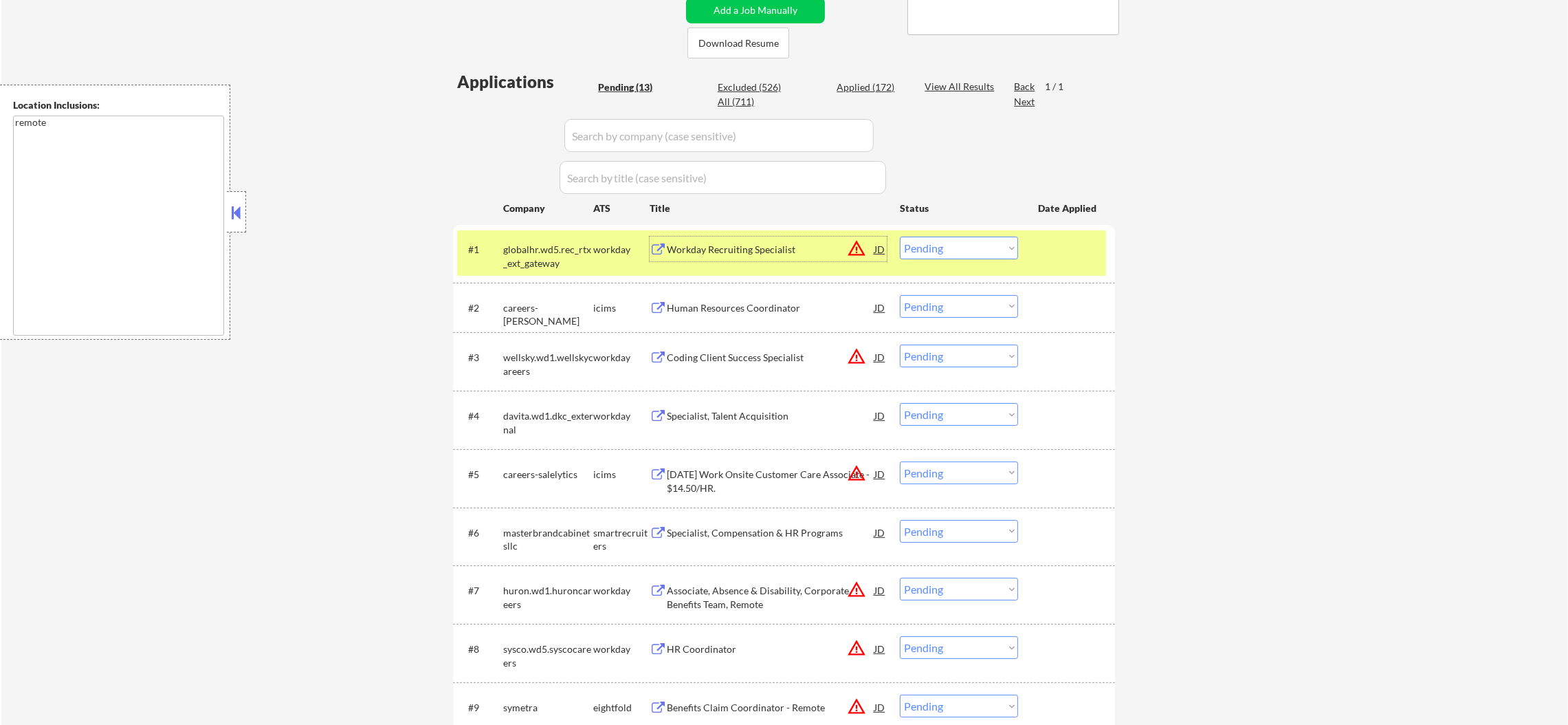
click at [927, 258] on div "#1 globalhr.wd5.rec_rtx_ext_gateway workday Workday Recruiting Specialist JD wa…" at bounding box center [781, 252] width 649 height 45
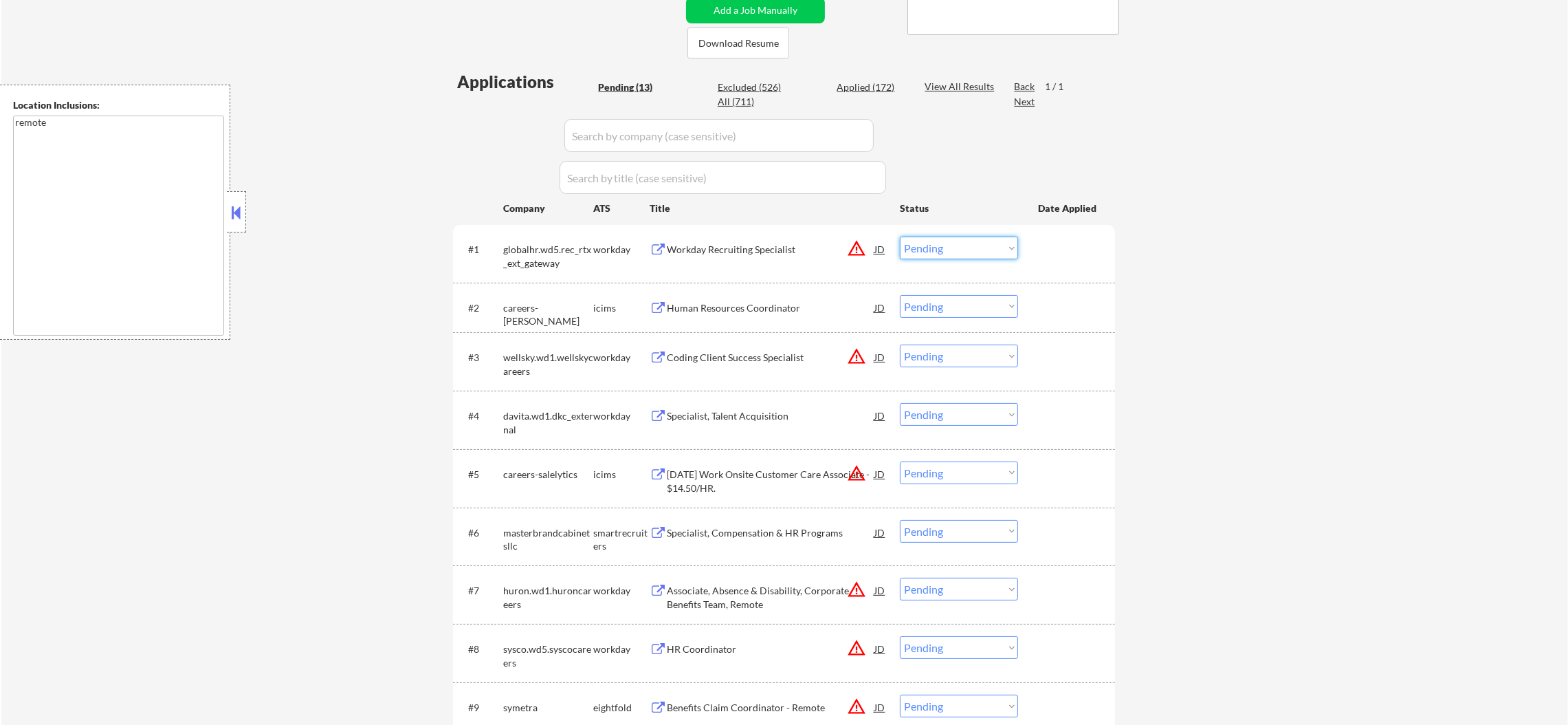
click at [939, 246] on select "Choose an option... Pending Applied Excluded (Questions) Excluded (Expired) Exc…" at bounding box center [959, 248] width 119 height 23
click at [900, 236] on select "Choose an option... Pending Applied Excluded (Questions) Excluded (Expired) Exc…" at bounding box center [959, 248] width 119 height 23
select select ""pending""
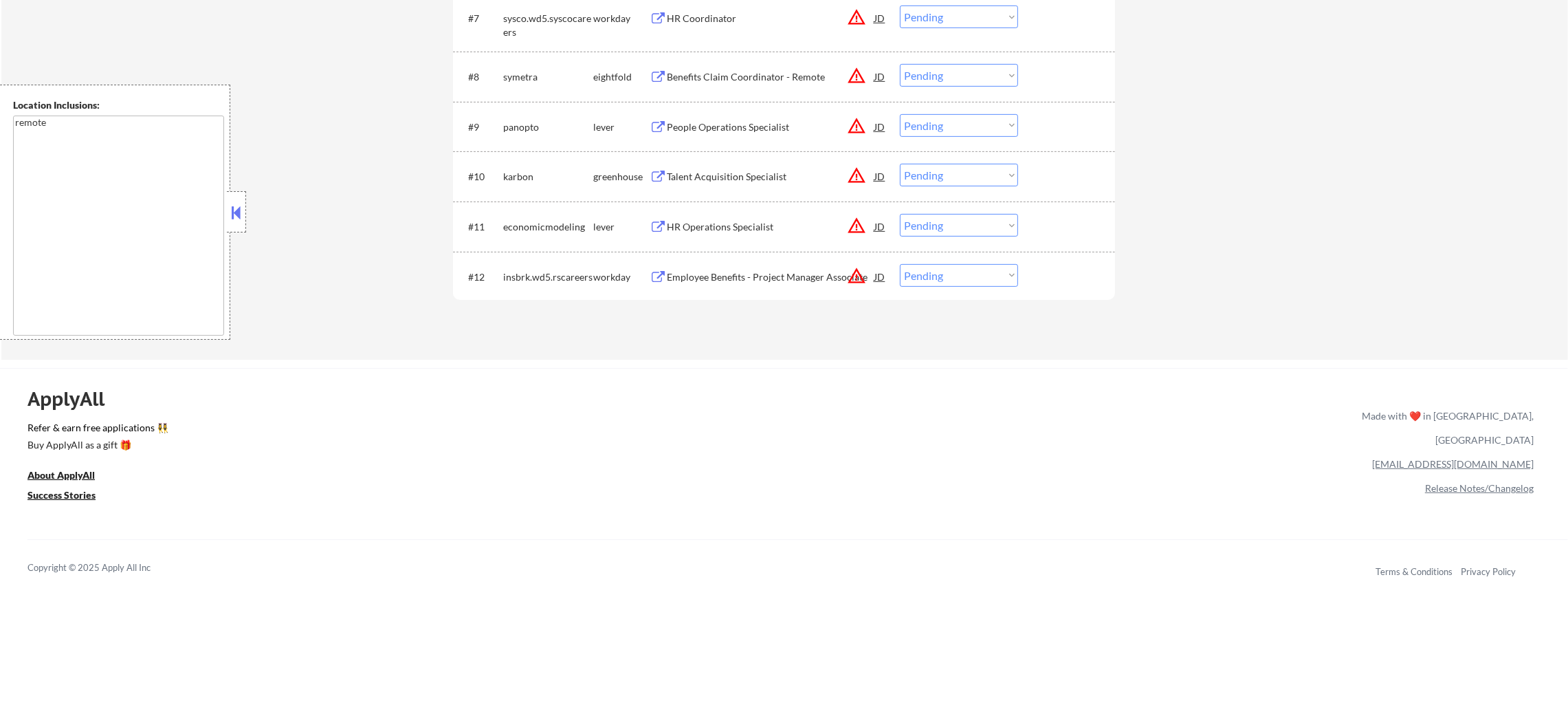
scroll to position [893, 0]
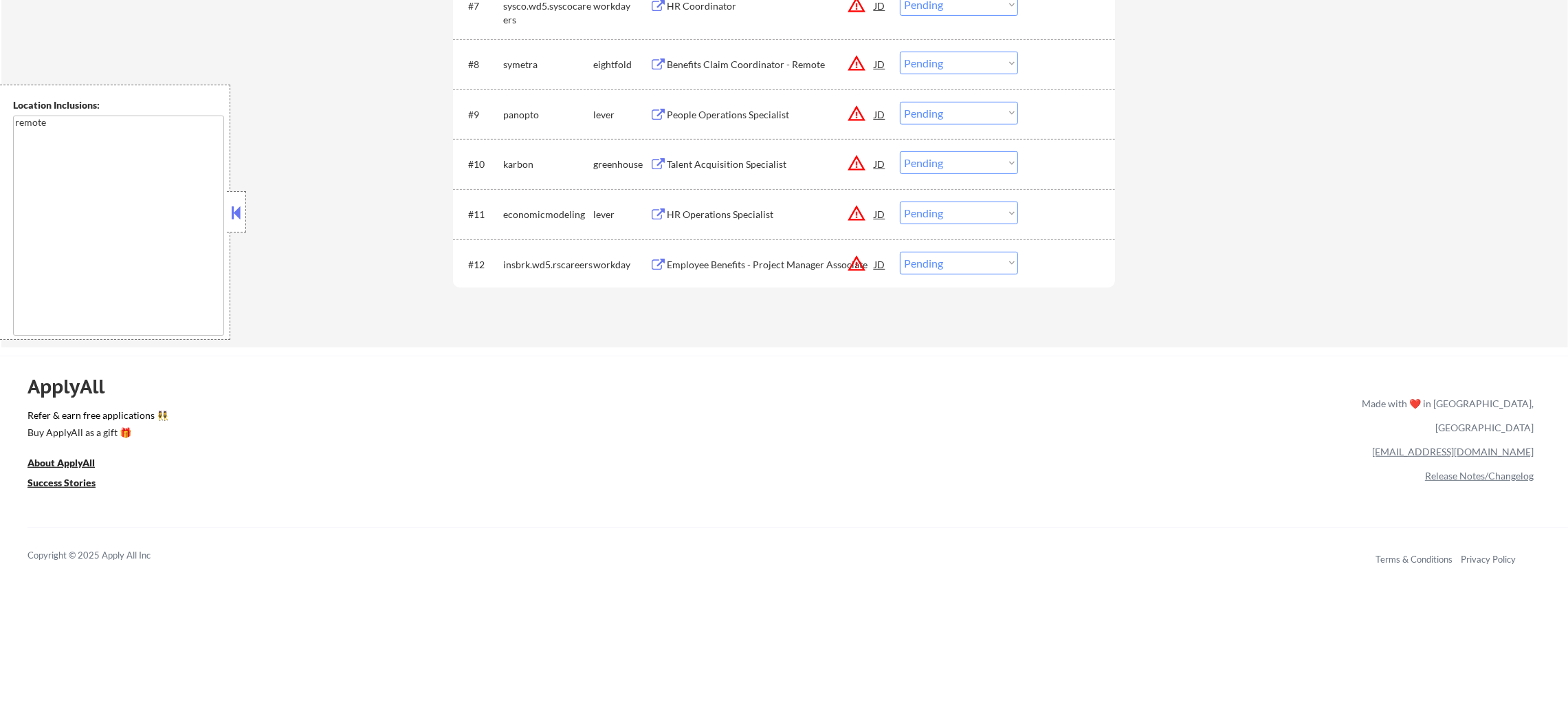
click at [855, 258] on button "warning_amber" at bounding box center [857, 264] width 19 height 19
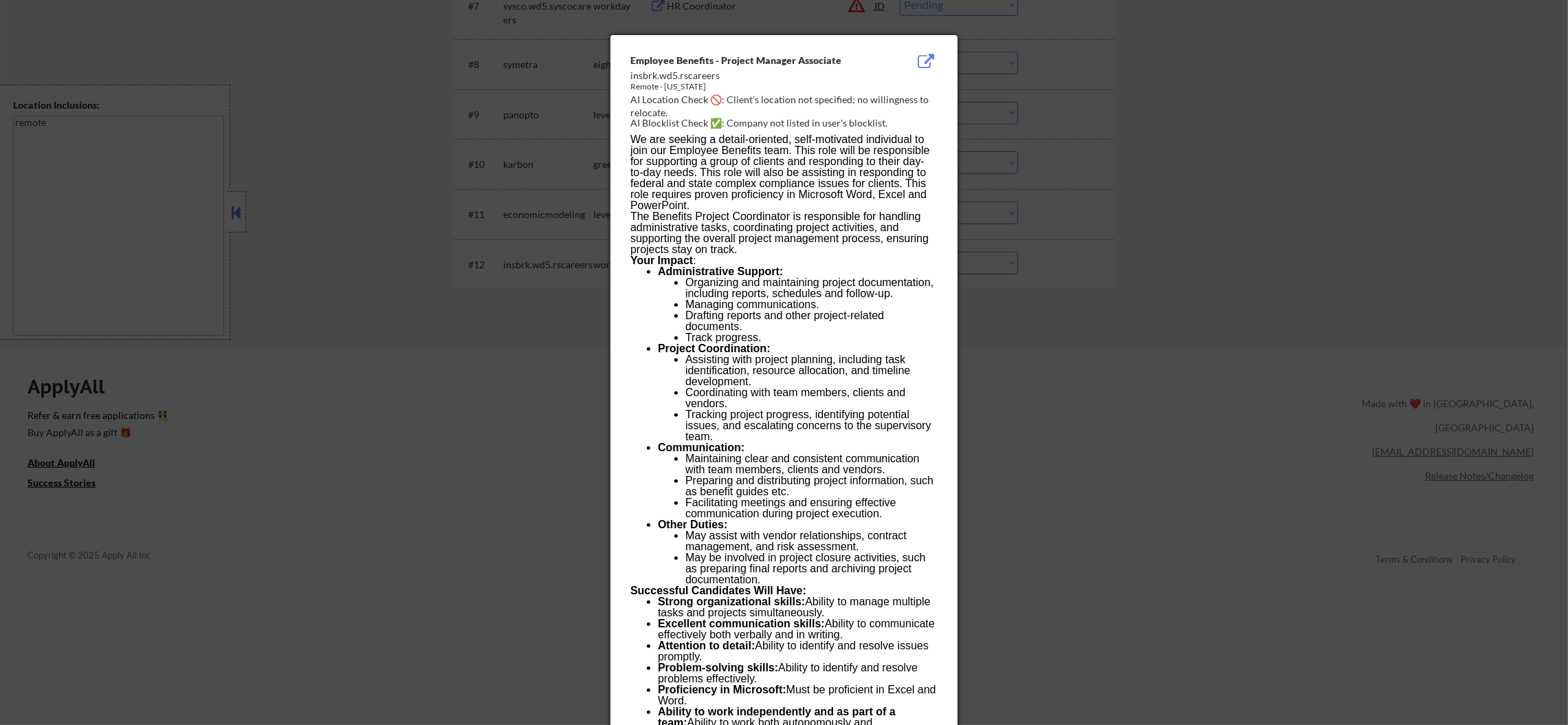
click at [1069, 238] on div at bounding box center [784, 362] width 1568 height 725
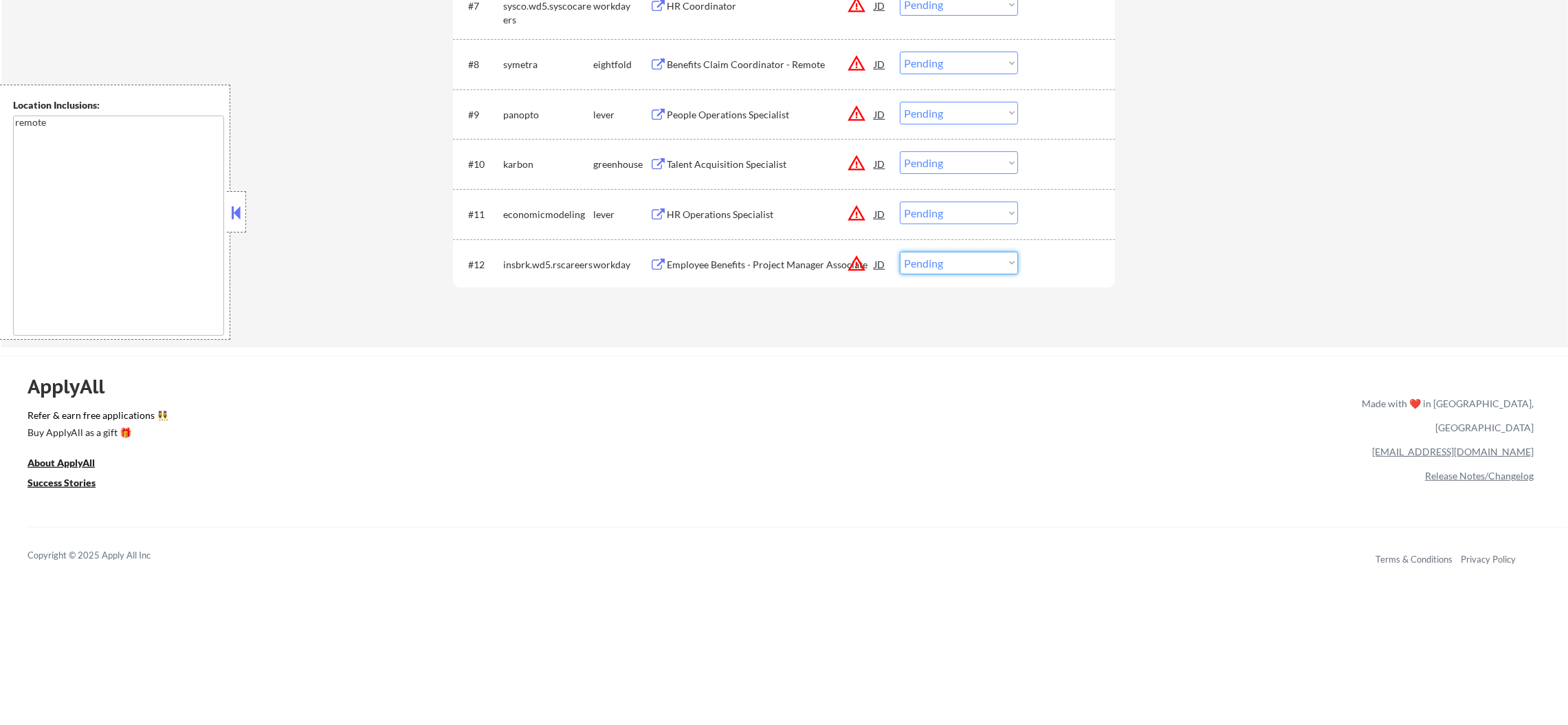
click at [940, 266] on select "Choose an option... Pending Applied Excluded (Questions) Excluded (Expired) Exc…" at bounding box center [959, 263] width 119 height 23
select select ""excluded__location_""
click at [900, 251] on select "Choose an option... Pending Applied Excluded (Questions) Excluded (Expired) Exc…" at bounding box center [959, 263] width 119 height 23
click at [852, 214] on button "warning_amber" at bounding box center [857, 213] width 19 height 19
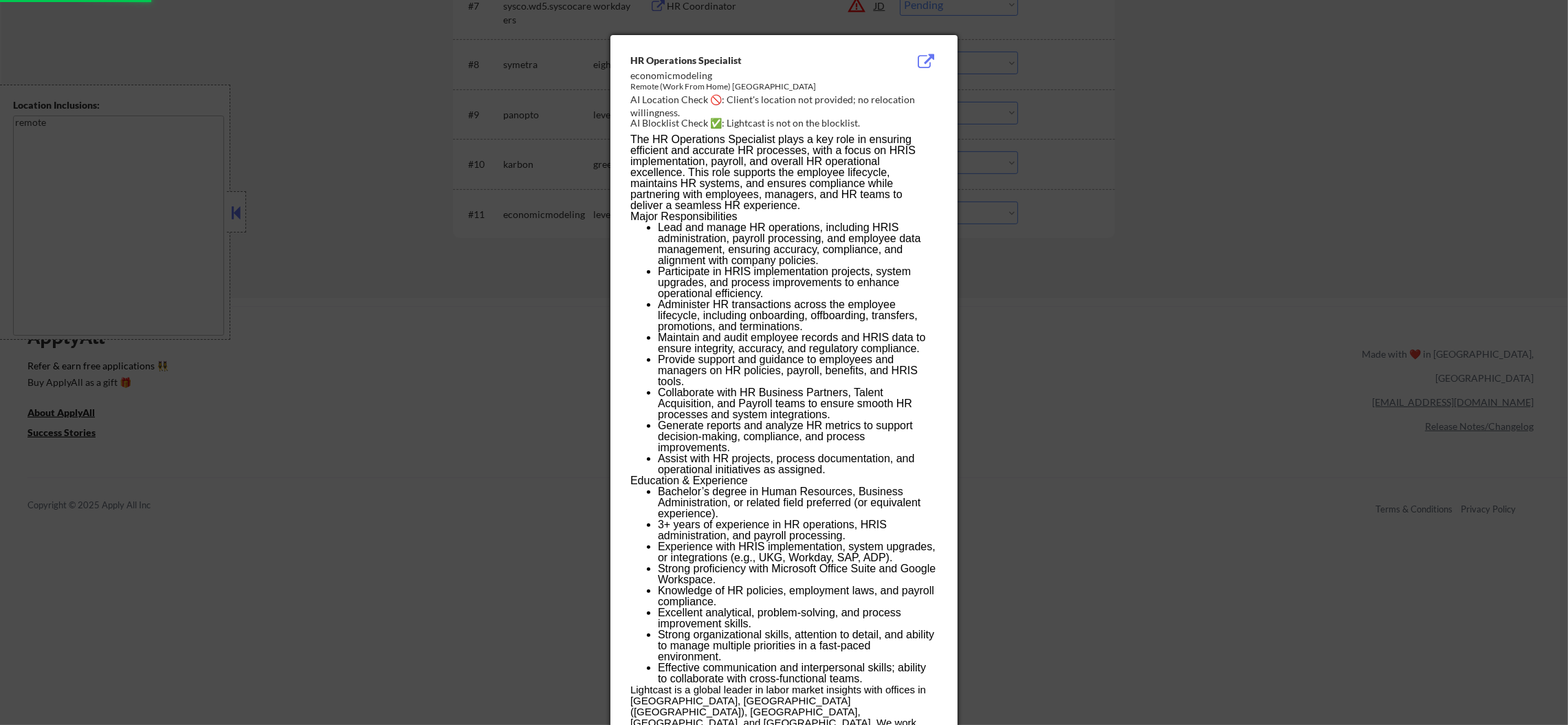
click at [1212, 200] on div at bounding box center [784, 362] width 1568 height 725
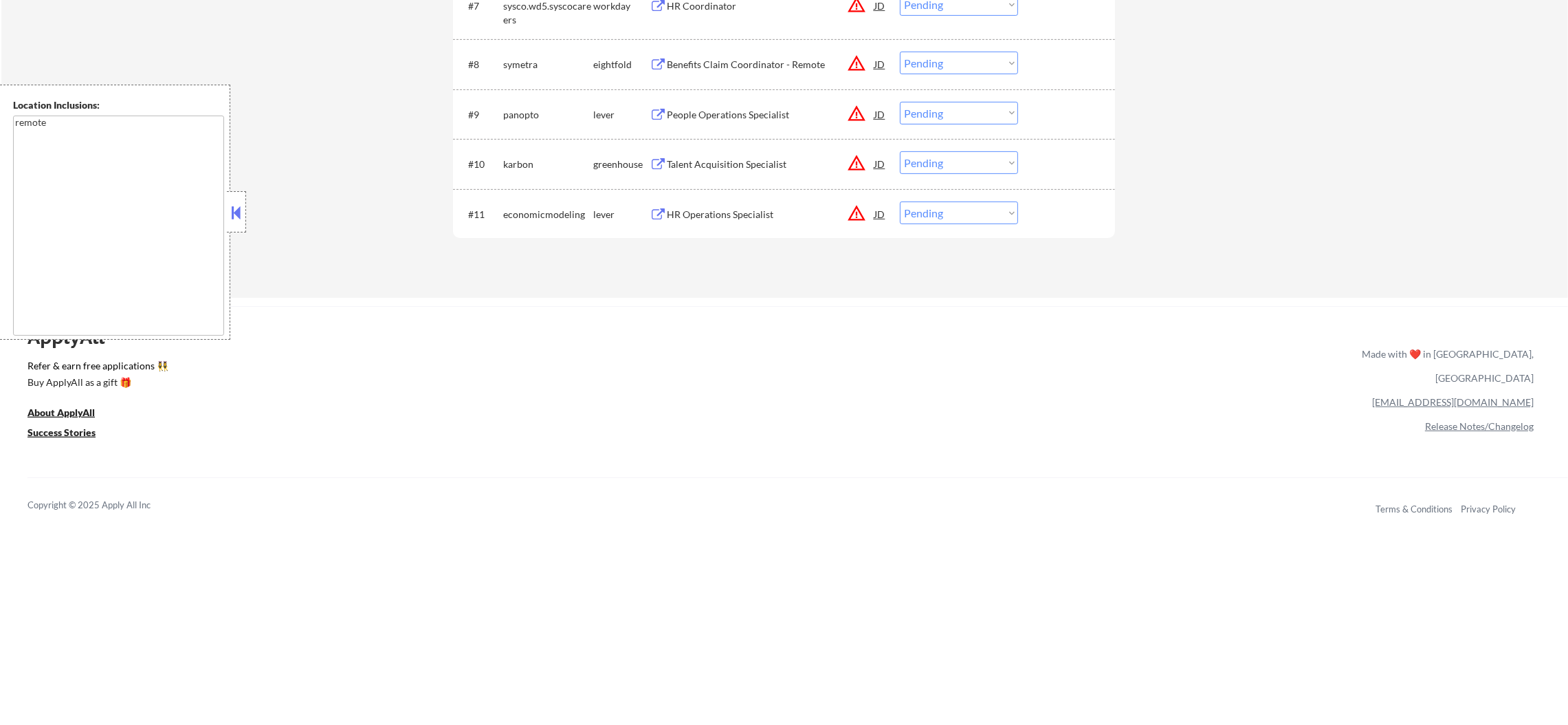
click at [753, 208] on div "HR Operations Specialist" at bounding box center [770, 215] width 208 height 14
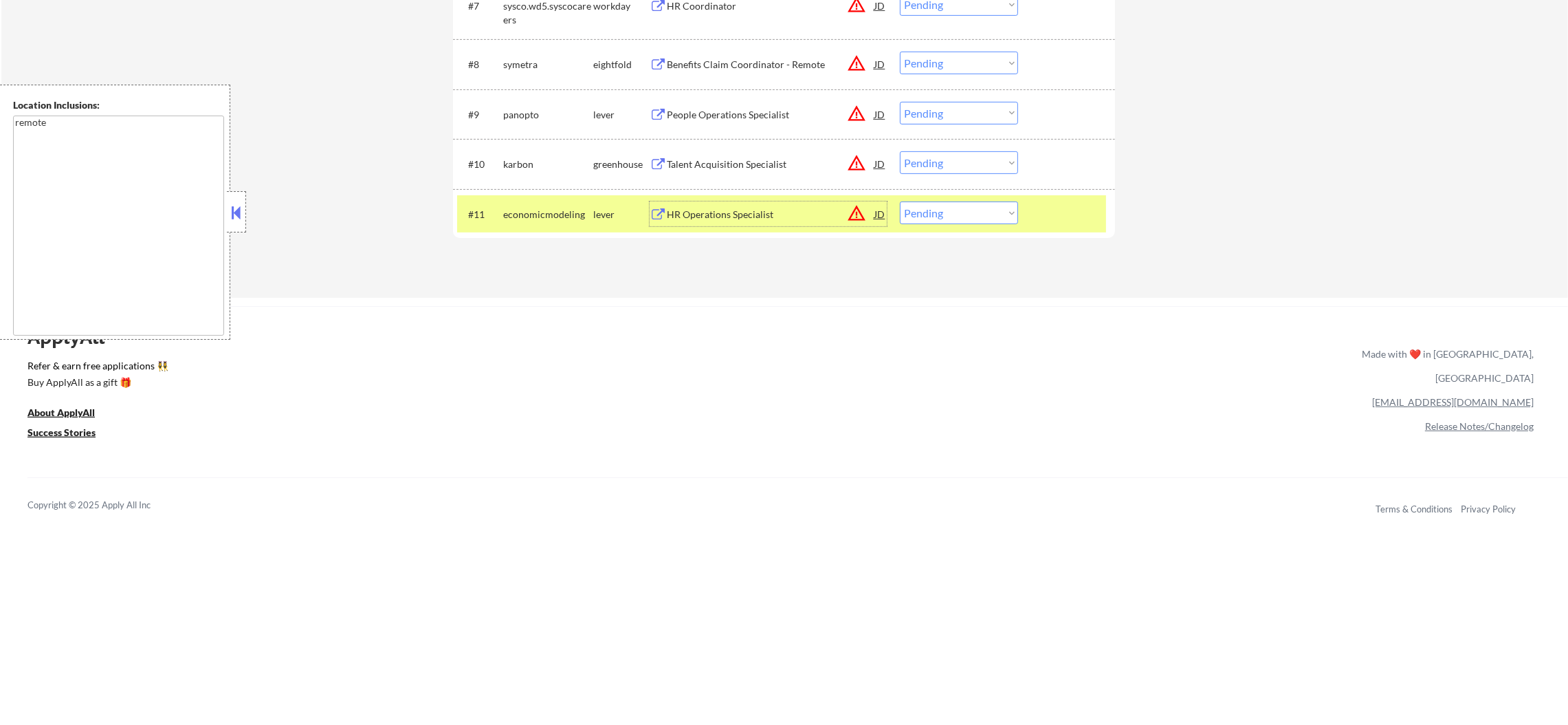
click at [910, 210] on select "Choose an option... Pending Applied Excluded (Questions) Excluded (Expired) Exc…" at bounding box center [959, 213] width 119 height 23
select select ""excluded""
click at [900, 202] on select "Choose an option... Pending Applied Excluded (Questions) Excluded (Expired) Exc…" at bounding box center [959, 213] width 119 height 23
drag, startPoint x: 611, startPoint y: 220, endPoint x: 600, endPoint y: 220, distance: 11.0
click at [602, 220] on div "lever" at bounding box center [621, 215] width 57 height 14
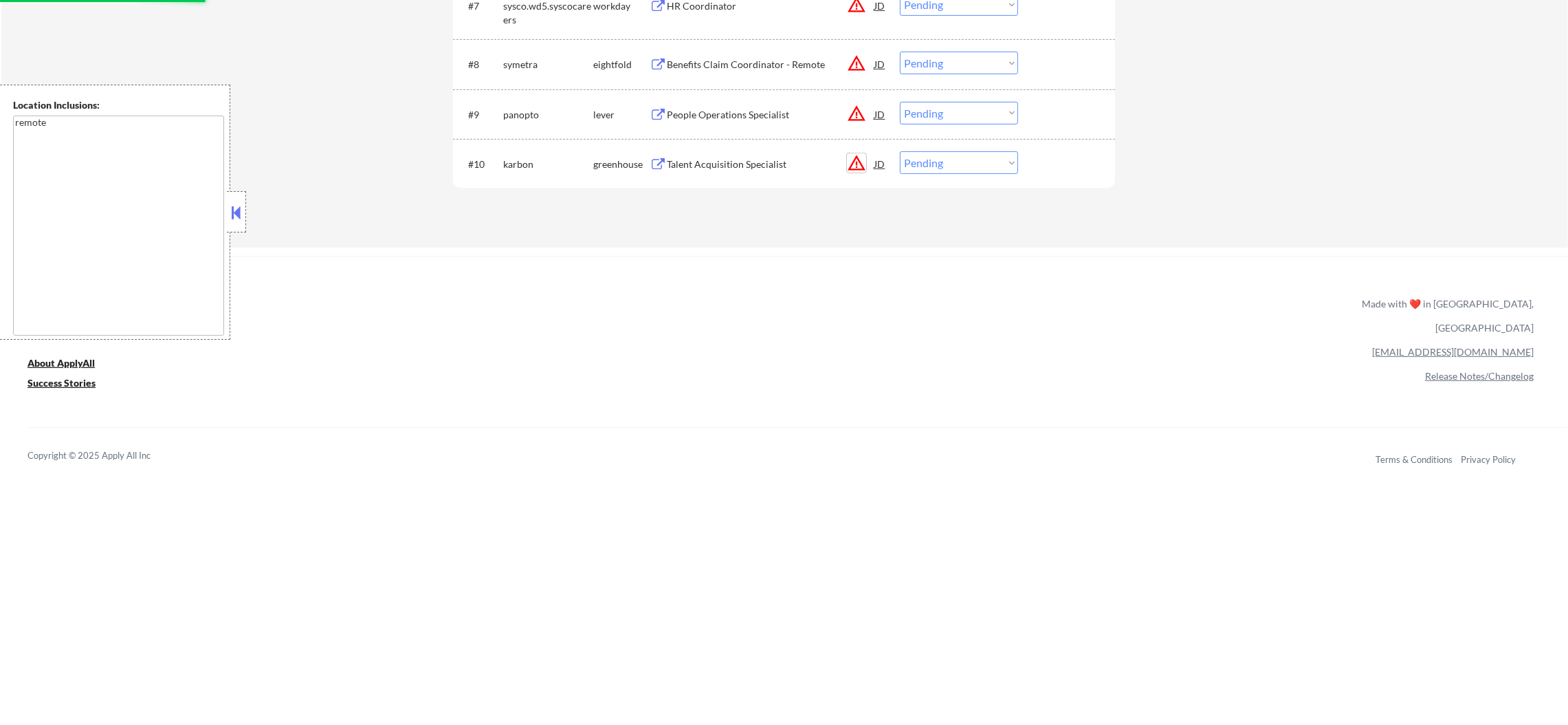
click at [864, 159] on button "warning_amber" at bounding box center [857, 163] width 19 height 19
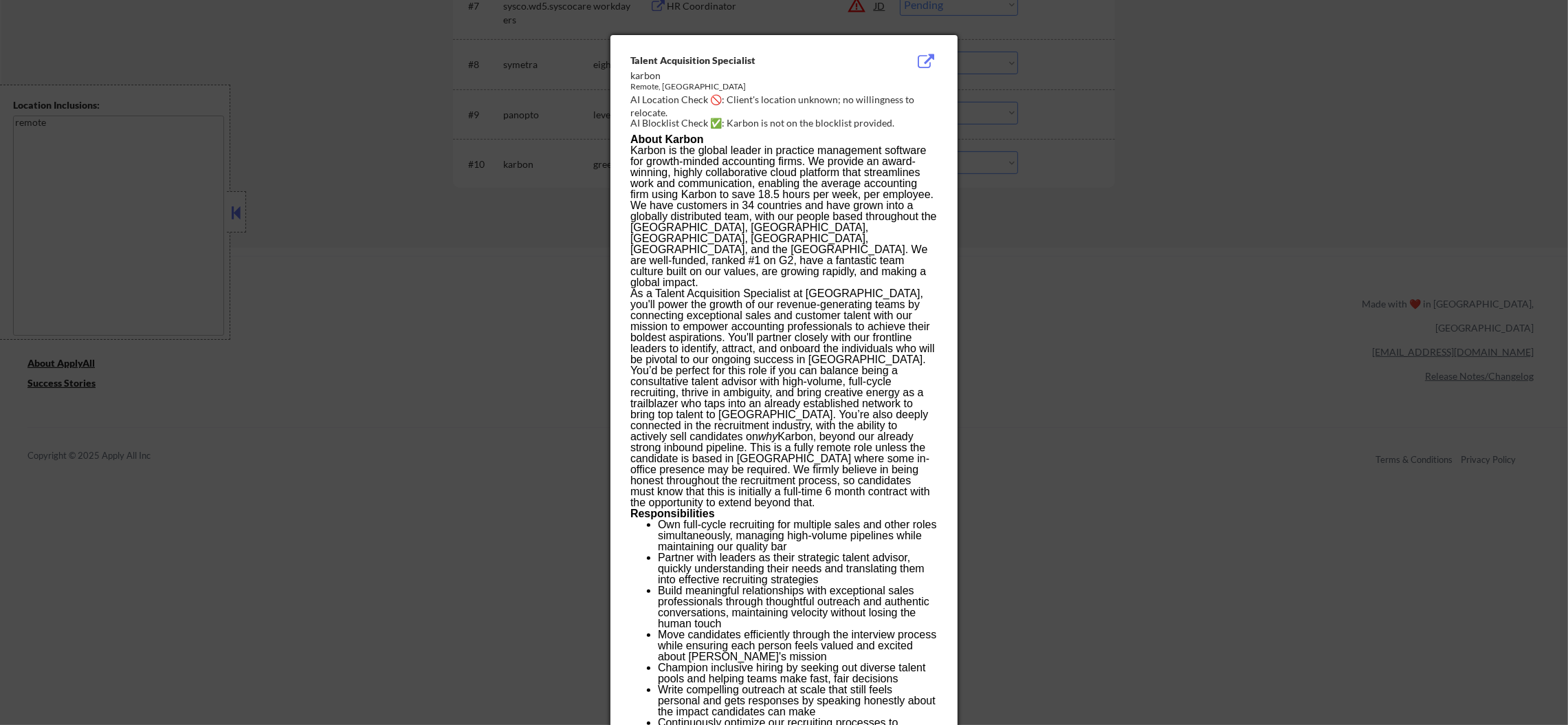
click at [1036, 158] on div at bounding box center [784, 362] width 1568 height 725
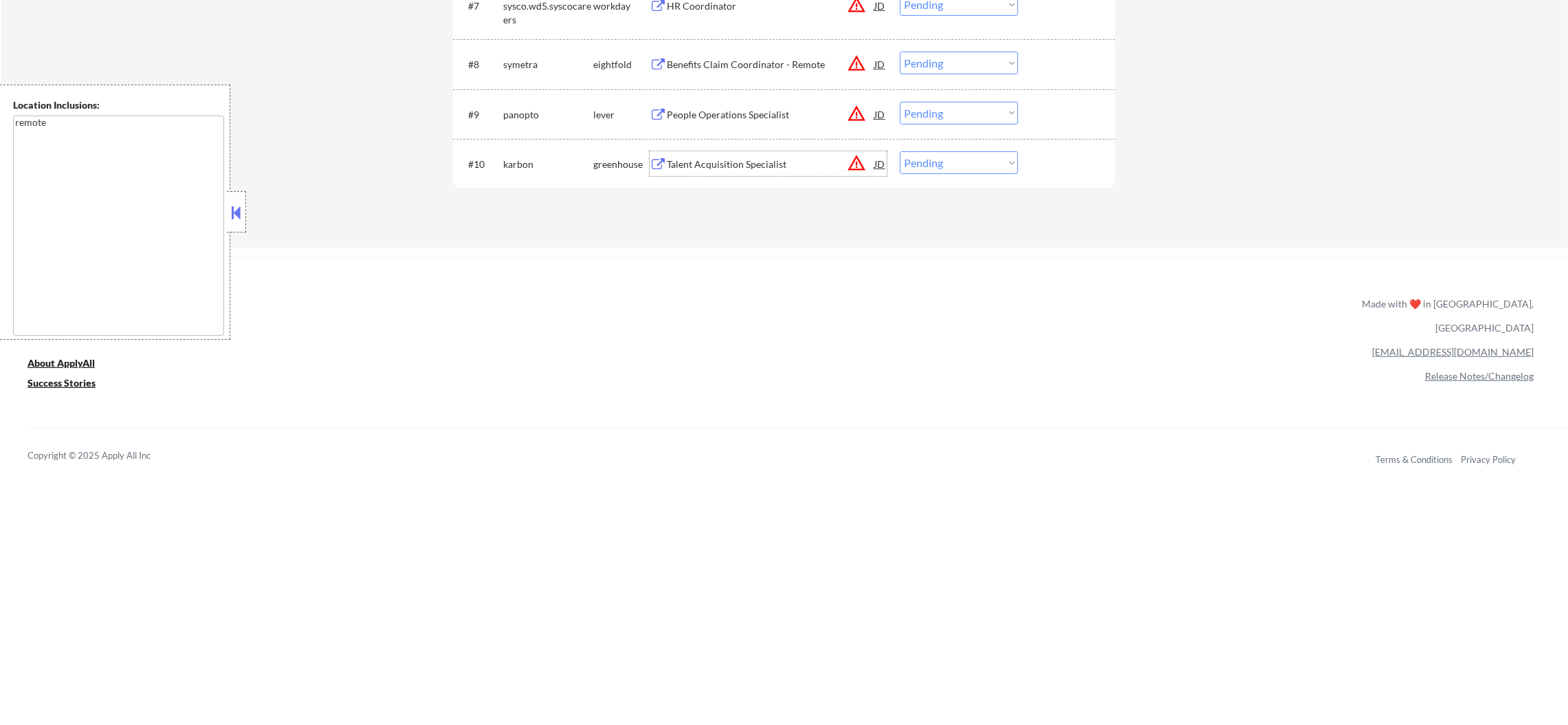
click at [815, 162] on div "Talent Acquisition Specialist" at bounding box center [770, 165] width 208 height 14
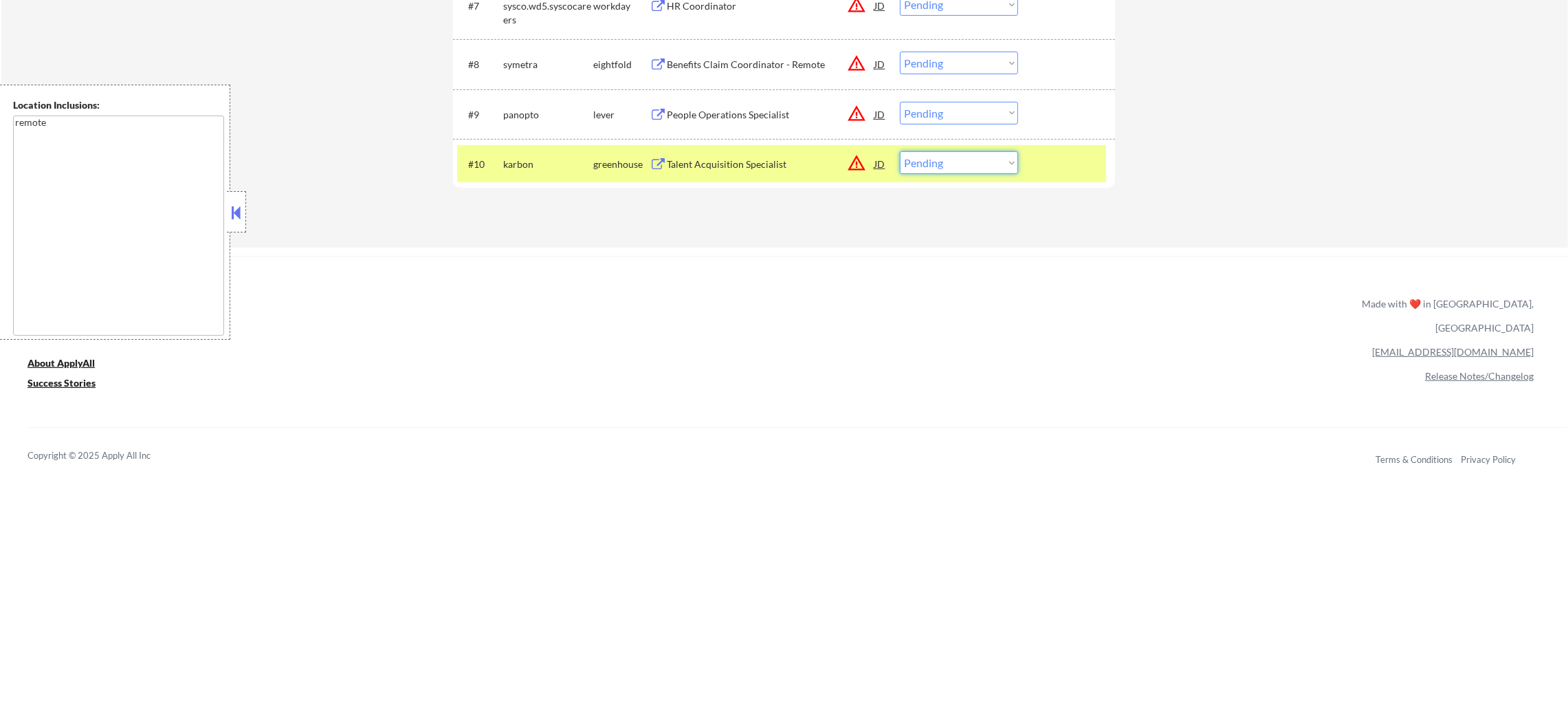
drag, startPoint x: 947, startPoint y: 159, endPoint x: 947, endPoint y: 169, distance: 10.0
click at [947, 159] on select "Choose an option... Pending Applied Excluded (Questions) Excluded (Expired) Exc…" at bounding box center [959, 163] width 119 height 23
select select ""excluded""
click at [900, 151] on select "Choose an option... Pending Applied Excluded (Questions) Excluded (Expired) Exc…" at bounding box center [959, 163] width 119 height 23
click at [550, 156] on div "karbon" at bounding box center [549, 164] width 90 height 25
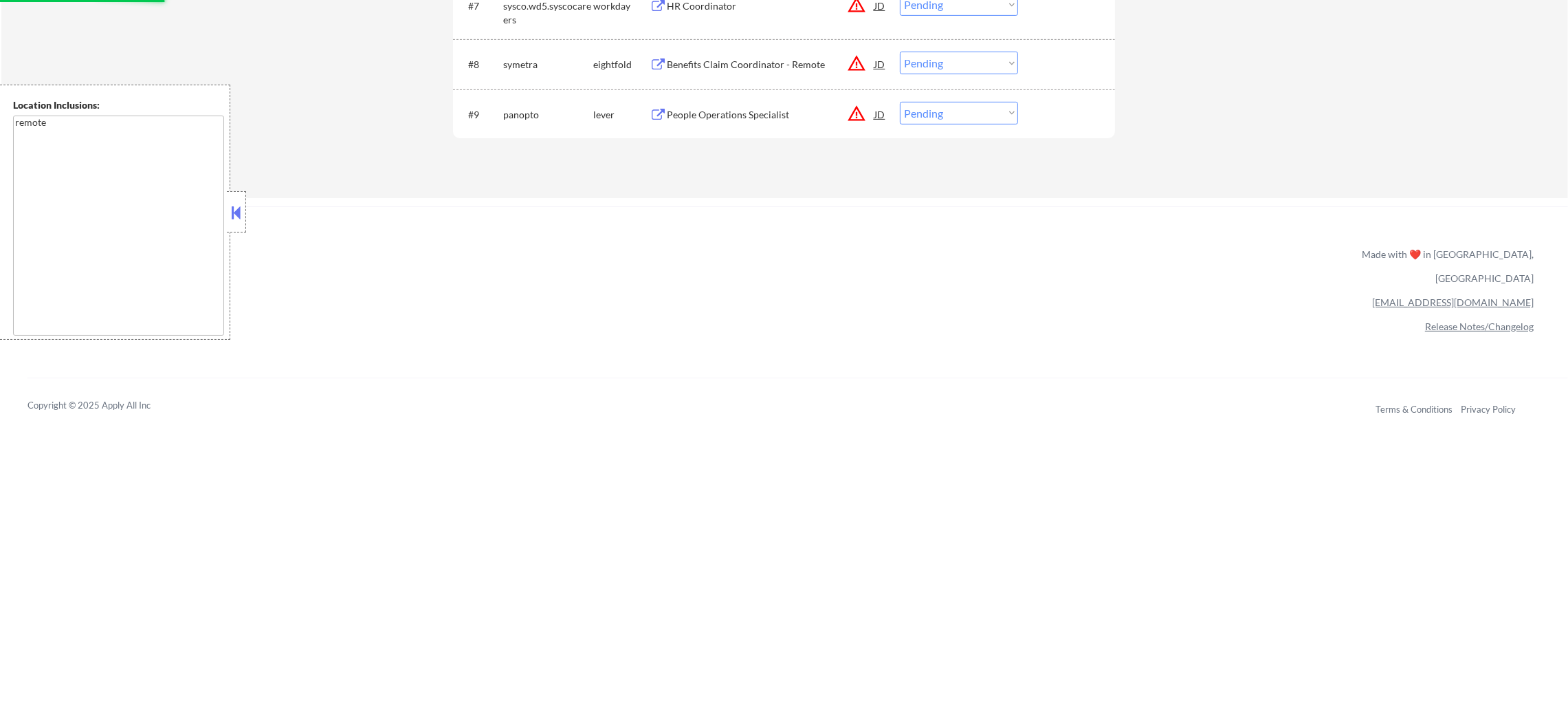
click at [754, 97] on div "#9 panopto lever People Operations Specialist JD warning_amber Choose an option…" at bounding box center [781, 114] width 649 height 37
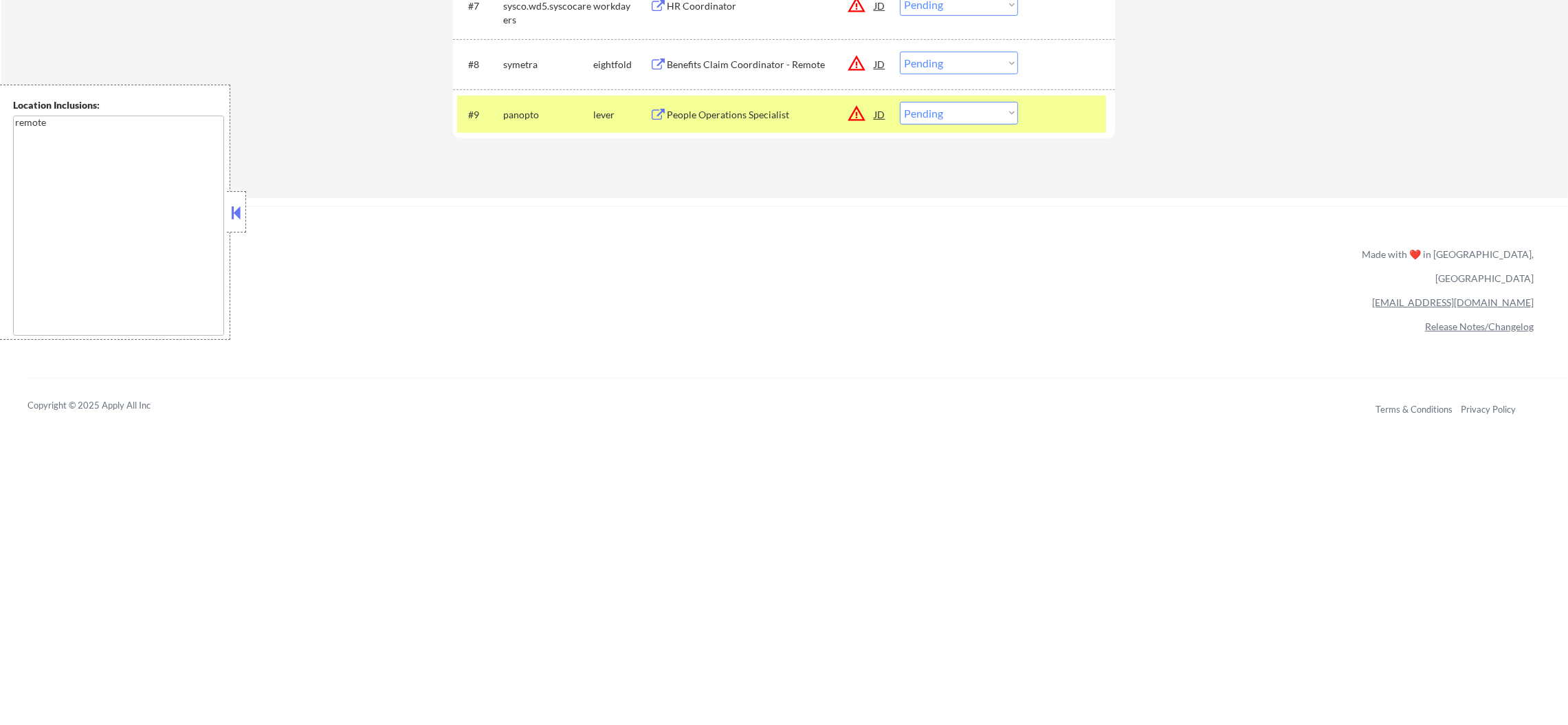
click at [754, 127] on div "#9 panopto lever People Operations Specialist JD warning_amber Choose an option…" at bounding box center [781, 114] width 649 height 37
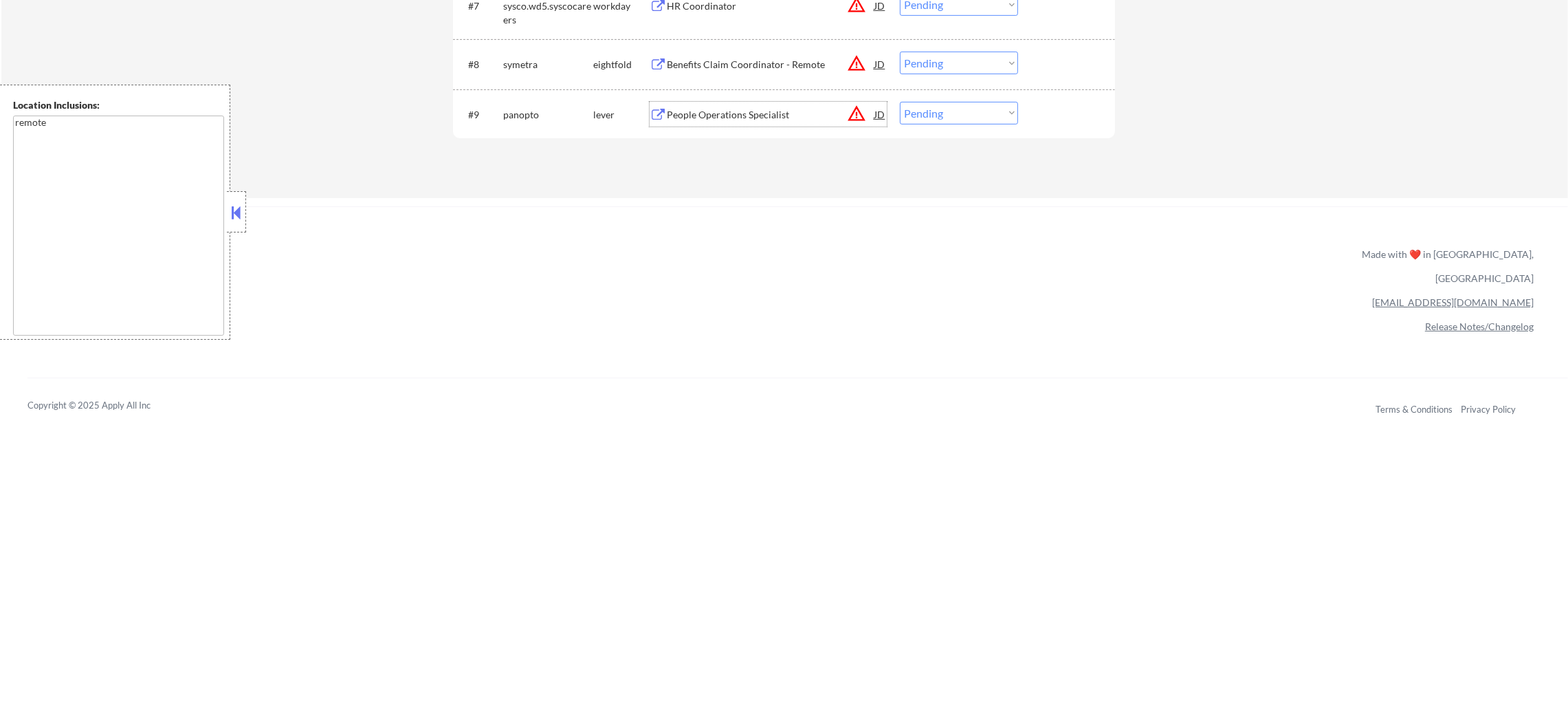
click at [760, 115] on div "People Operations Specialist" at bounding box center [770, 115] width 208 height 14
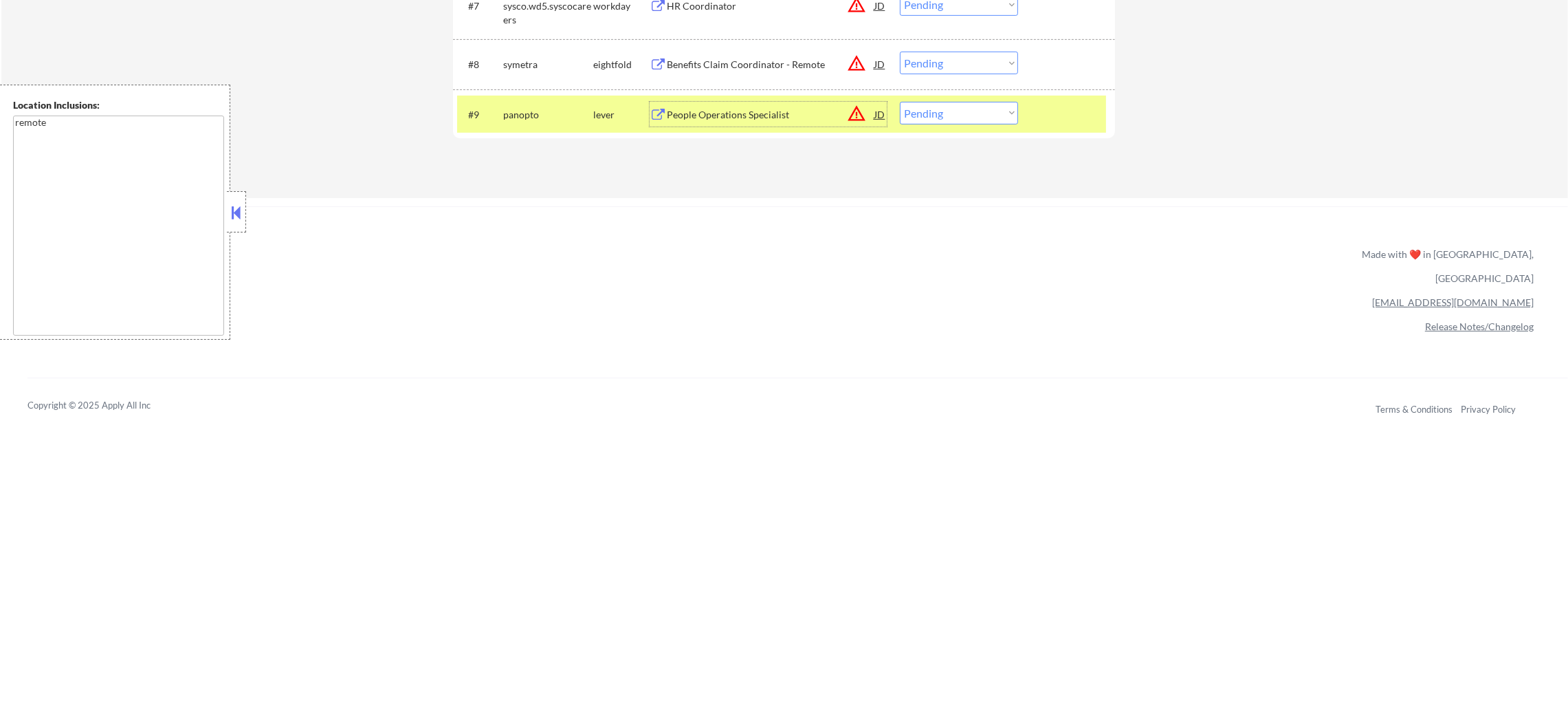
click at [911, 93] on div "#9 panopto lever People Operations Specialist JD warning_amber Choose an option…" at bounding box center [784, 114] width 662 height 50
click at [913, 106] on select "Choose an option... Pending Applied Excluded (Questions) Excluded (Expired) Exc…" at bounding box center [959, 113] width 119 height 23
select select ""excluded""
click at [900, 102] on select "Choose an option... Pending Applied Excluded (Questions) Excluded (Expired) Exc…" at bounding box center [959, 113] width 119 height 23
click at [572, 121] on div "panopto" at bounding box center [549, 114] width 90 height 25
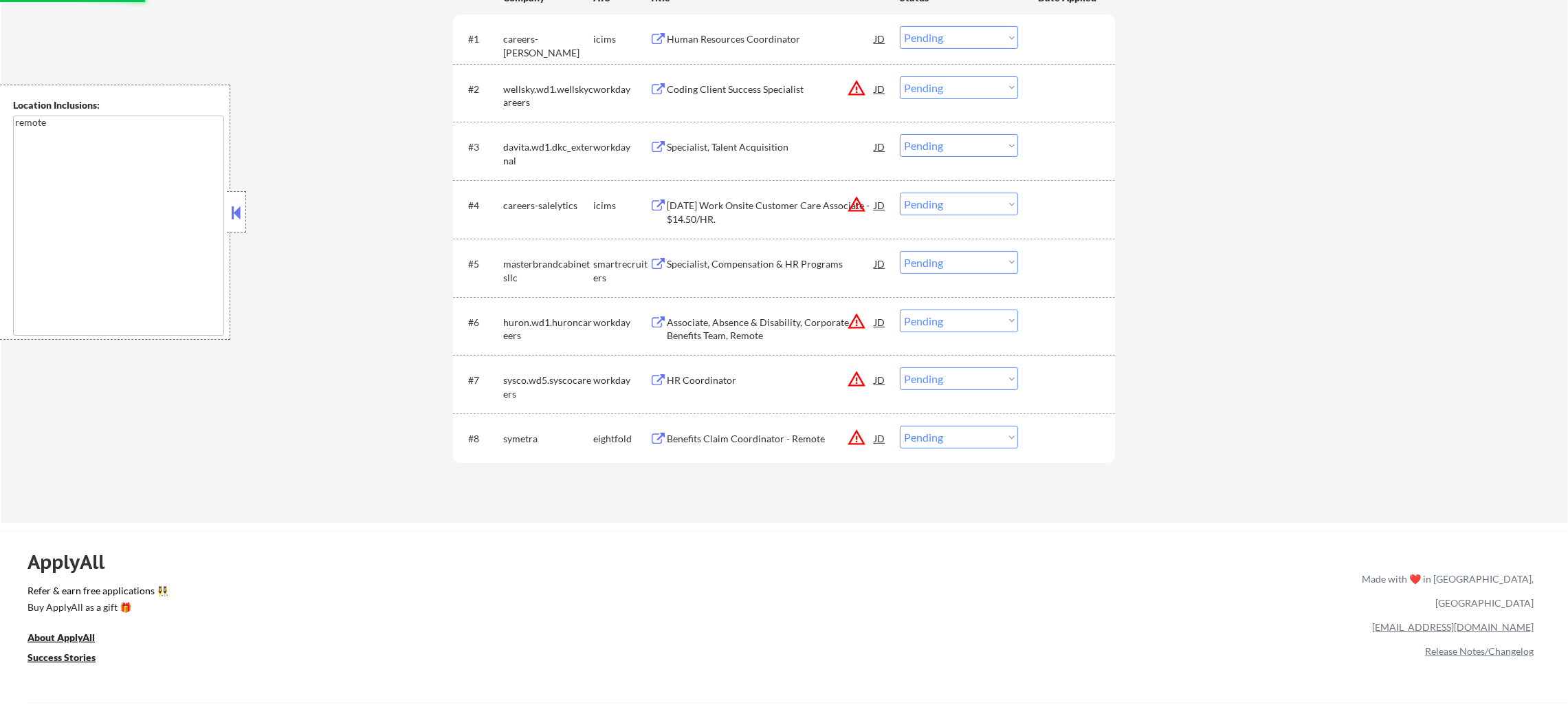
scroll to position [515, 0]
click at [790, 266] on div "Specialist, Compensation & HR Programs" at bounding box center [770, 268] width 208 height 14
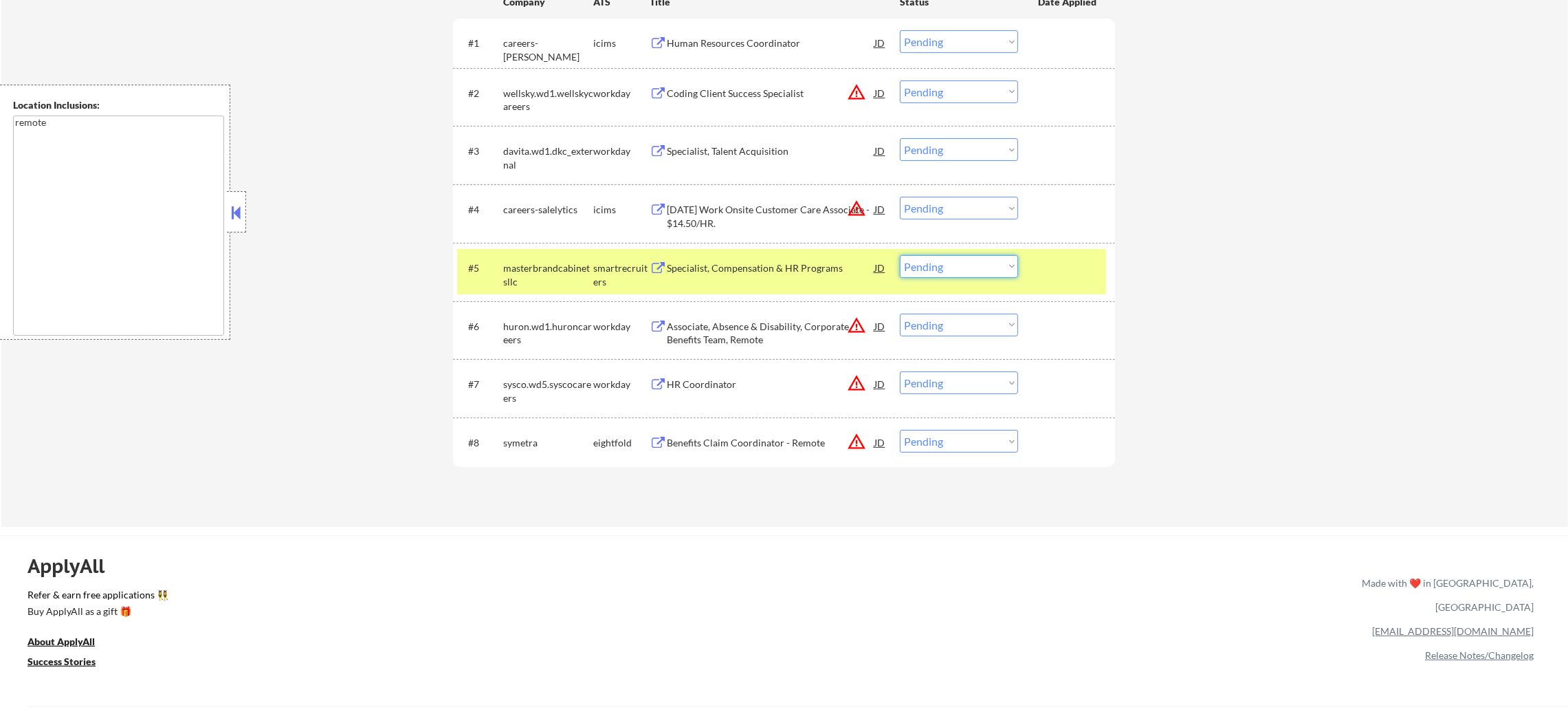
click at [913, 267] on select "Choose an option... Pending Applied Excluded (Questions) Excluded (Expired) Exc…" at bounding box center [959, 266] width 119 height 23
click at [900, 255] on select "Choose an option... Pending Applied Excluded (Questions) Excluded (Expired) Exc…" at bounding box center [959, 266] width 119 height 23
click at [580, 281] on div "masterbrandcabinetsllc" at bounding box center [549, 274] width 90 height 27
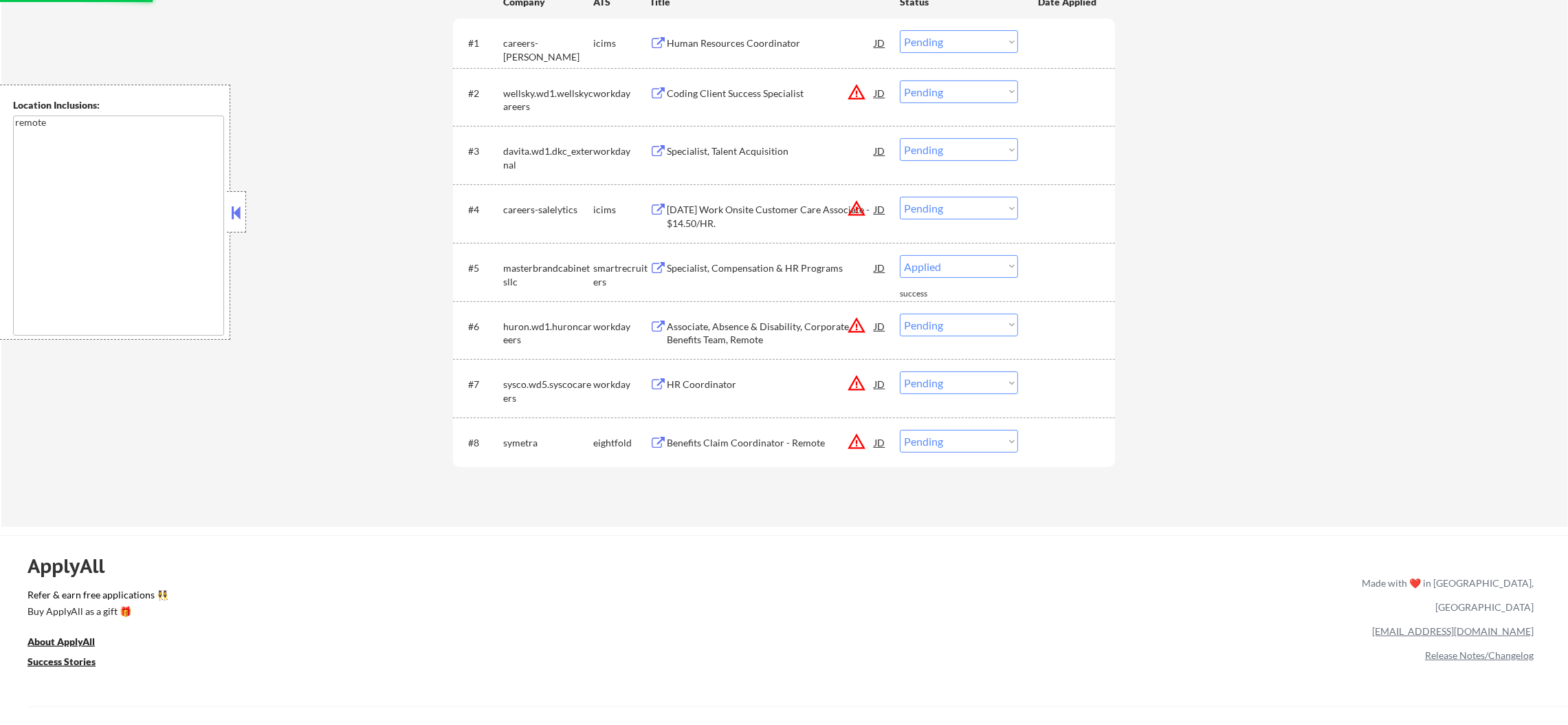
select select ""pending""
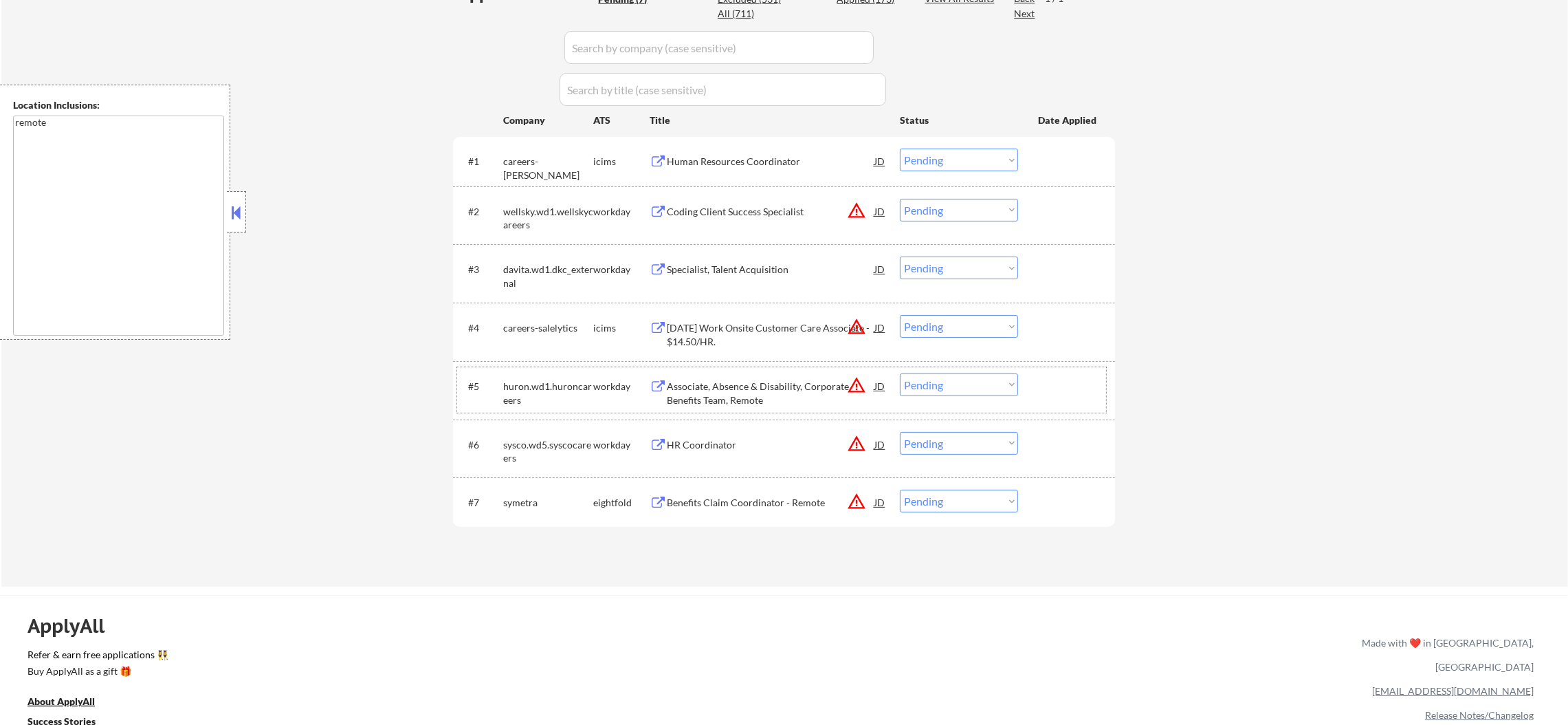
scroll to position [377, 0]
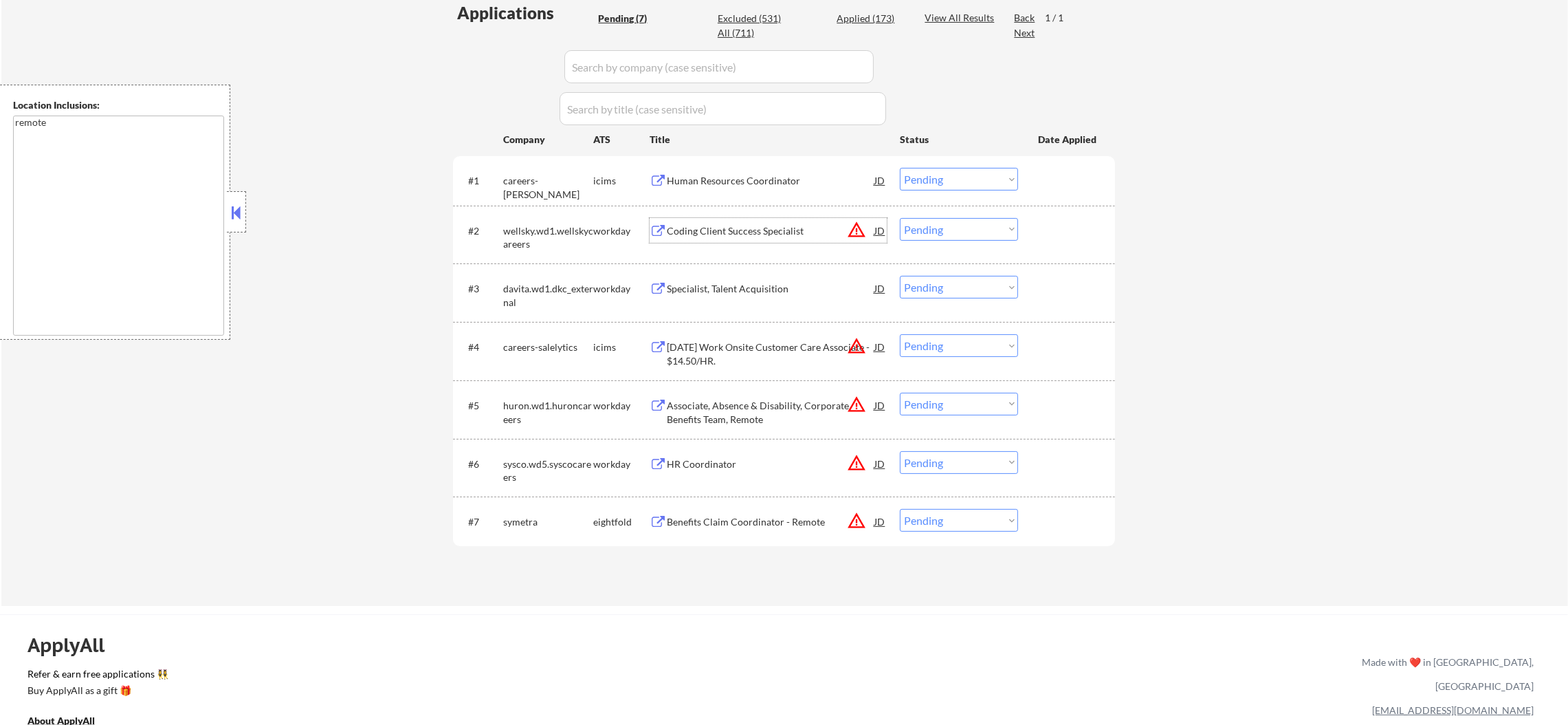
click at [799, 224] on div "Coding Client Success Specialist" at bounding box center [770, 231] width 208 height 14
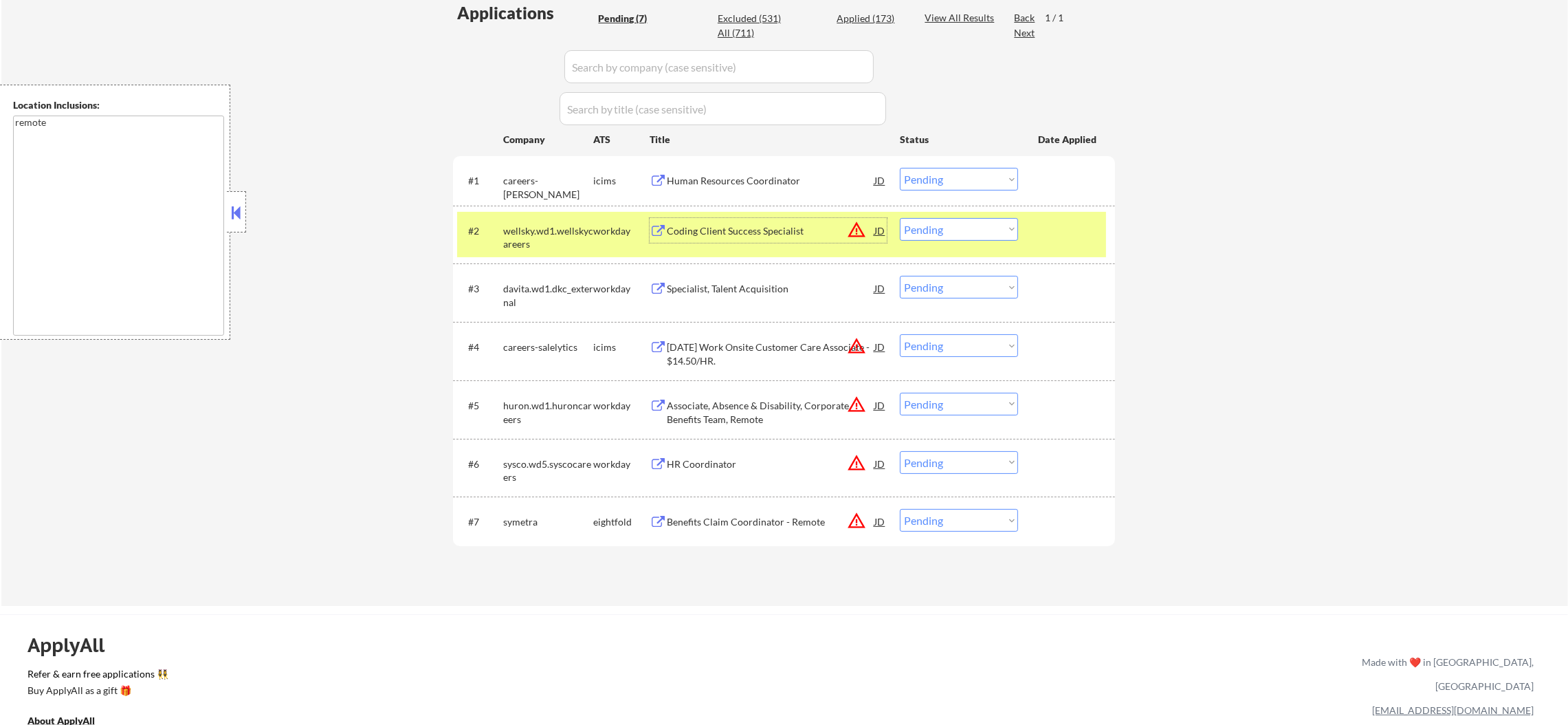
click at [851, 229] on button "warning_amber" at bounding box center [857, 230] width 19 height 19
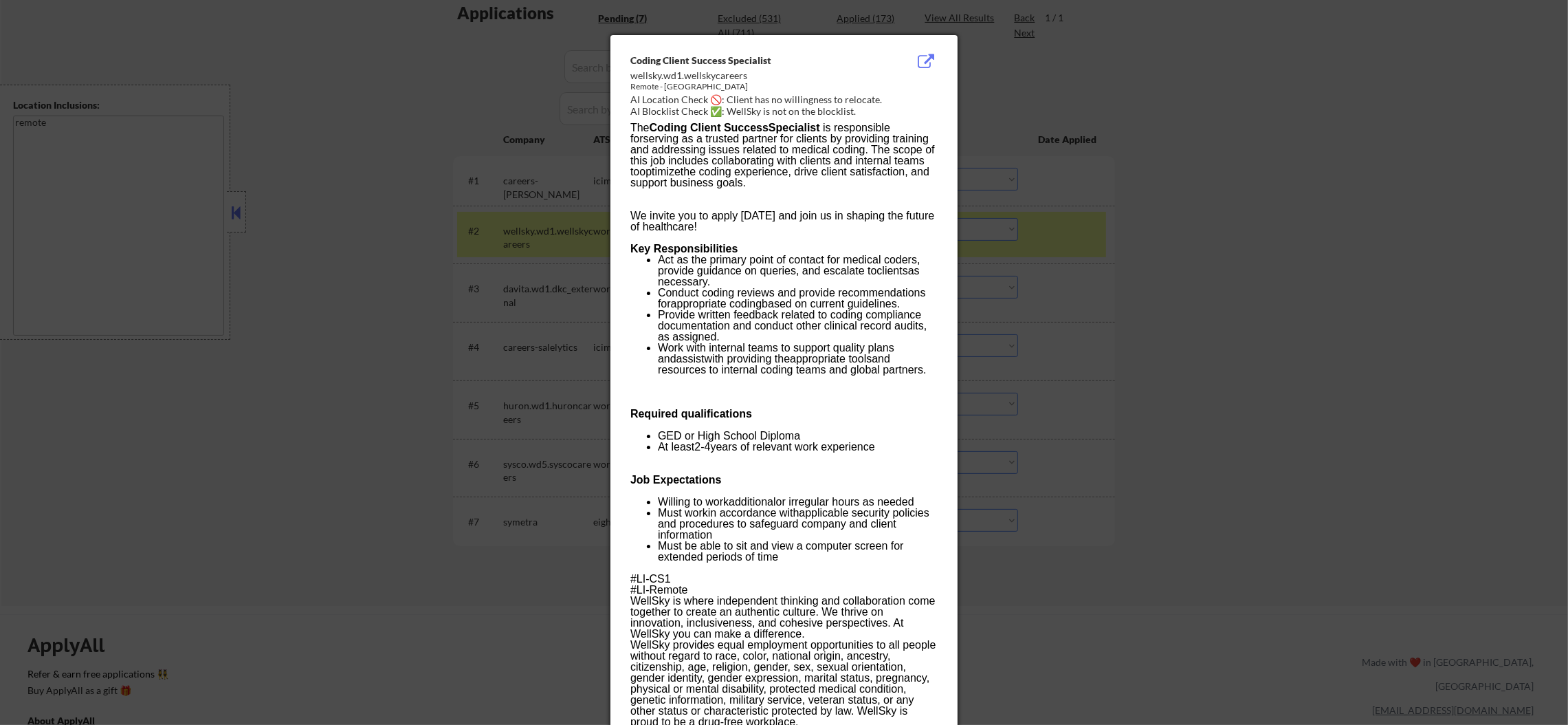
click at [1154, 222] on div at bounding box center [784, 362] width 1568 height 725
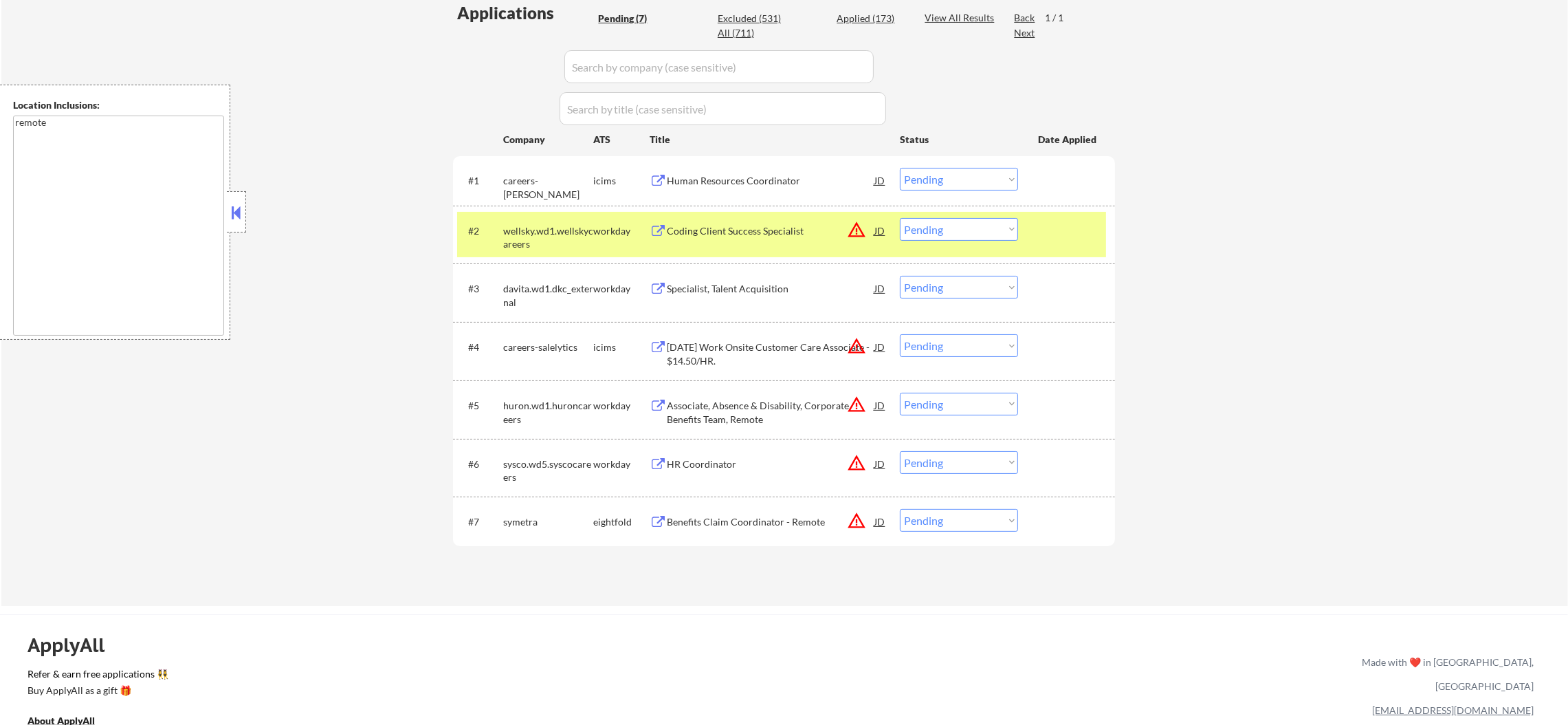
click at [952, 229] on select "Choose an option... Pending Applied Excluded (Questions) Excluded (Expired) Exc…" at bounding box center [959, 229] width 119 height 23
click at [900, 218] on select "Choose an option... Pending Applied Excluded (Questions) Excluded (Expired) Exc…" at bounding box center [959, 229] width 119 height 23
click at [559, 214] on div "#2 wellsky.wd1.wellskycareers workday Coding Client Success Specialist JD warni…" at bounding box center [781, 234] width 649 height 45
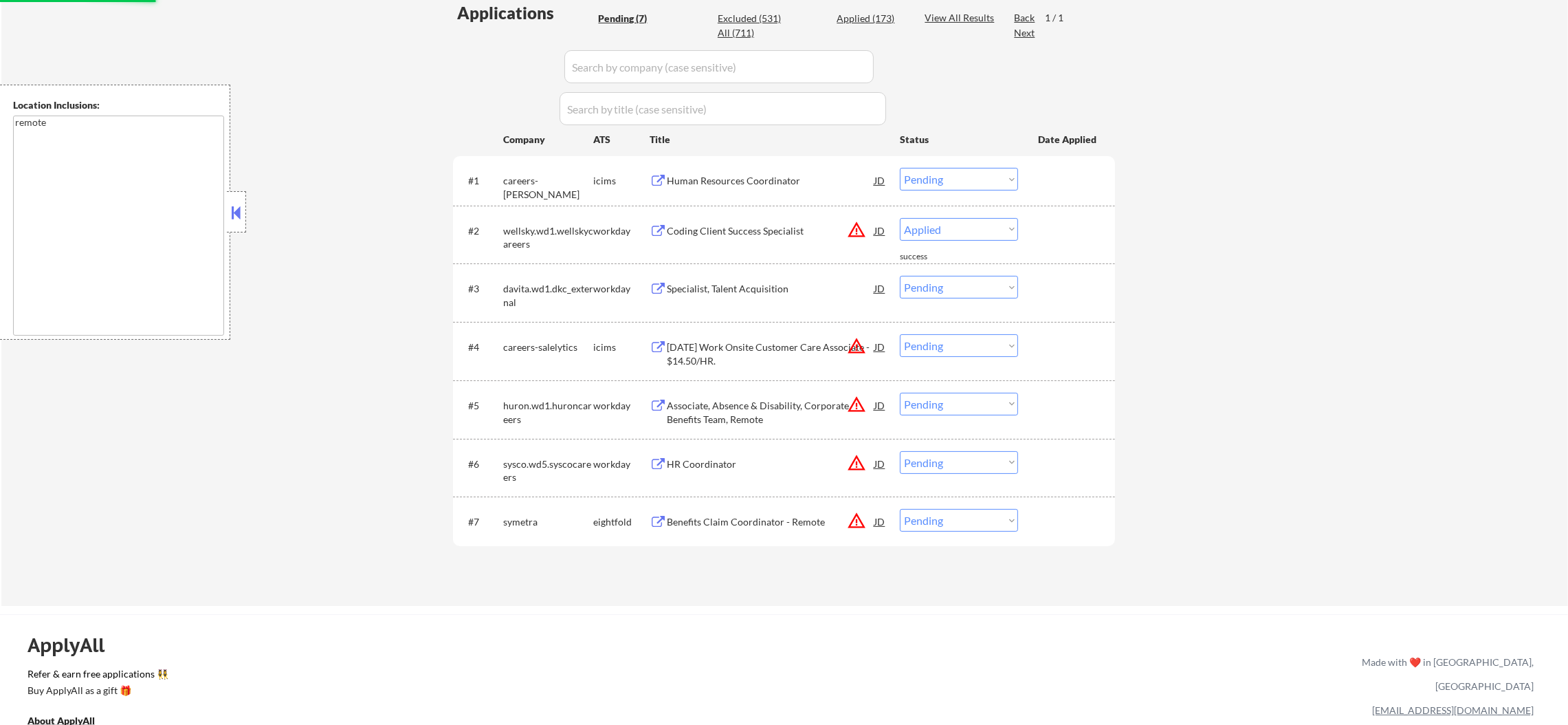
select select ""pending""
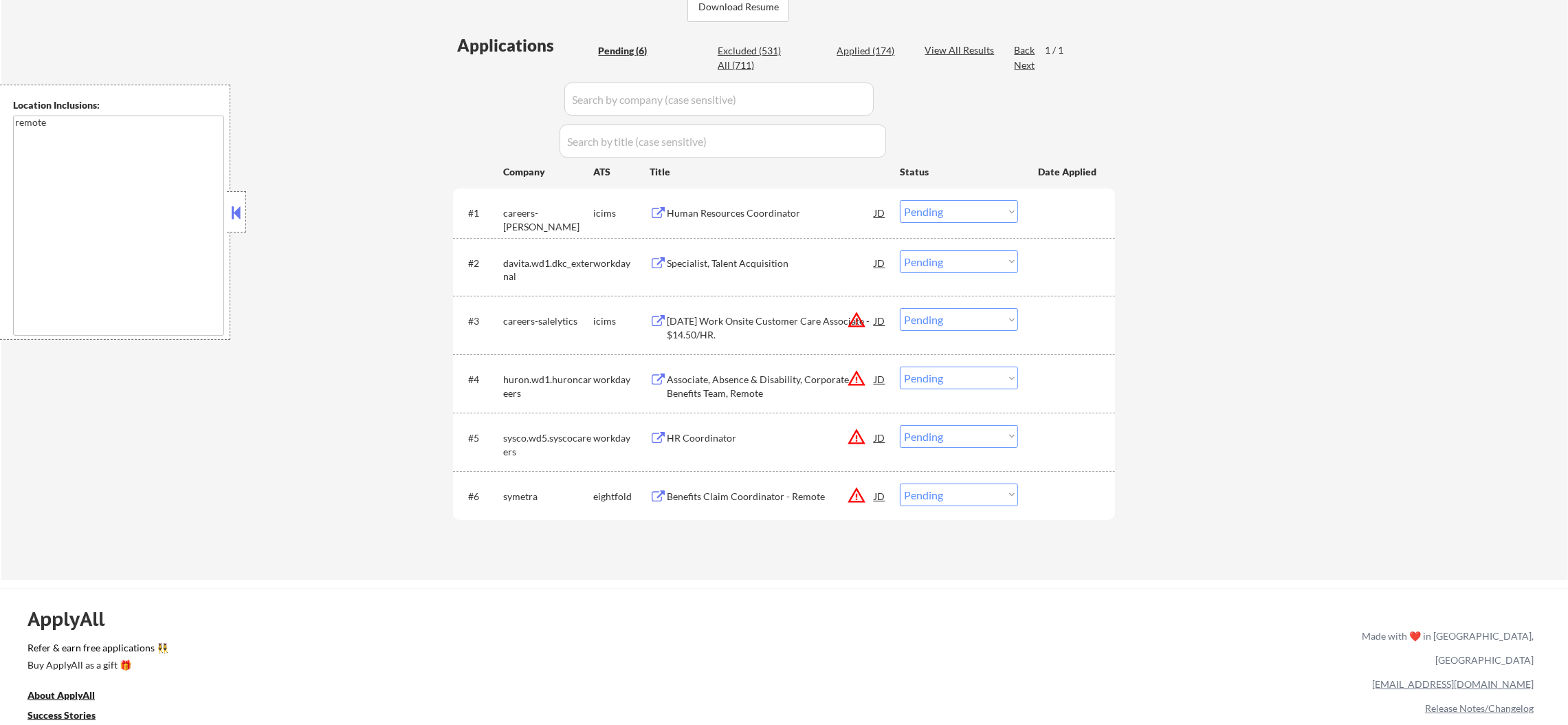
scroll to position [343, 0]
click at [855, 377] on button "warning_amber" at bounding box center [857, 380] width 19 height 19
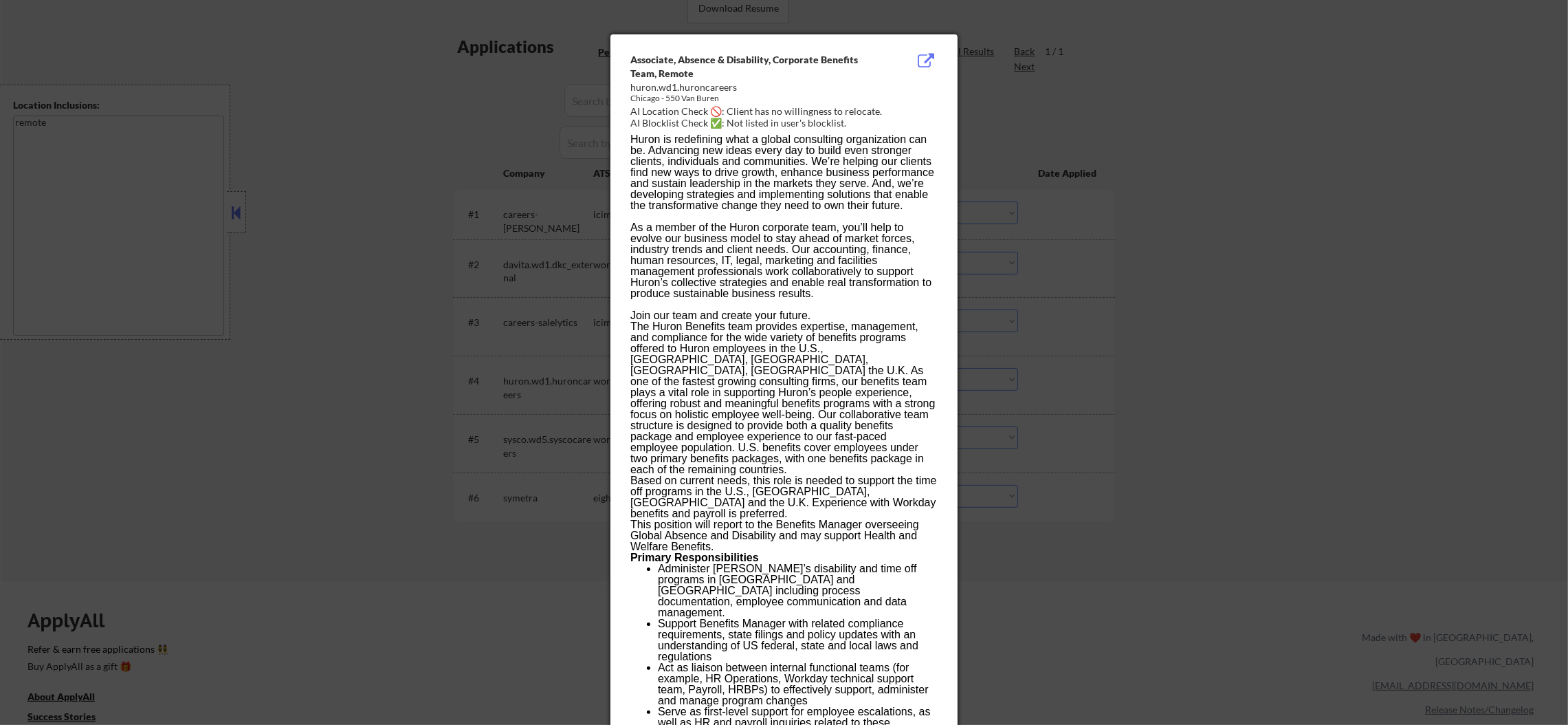
click at [1075, 358] on div at bounding box center [784, 362] width 1568 height 725
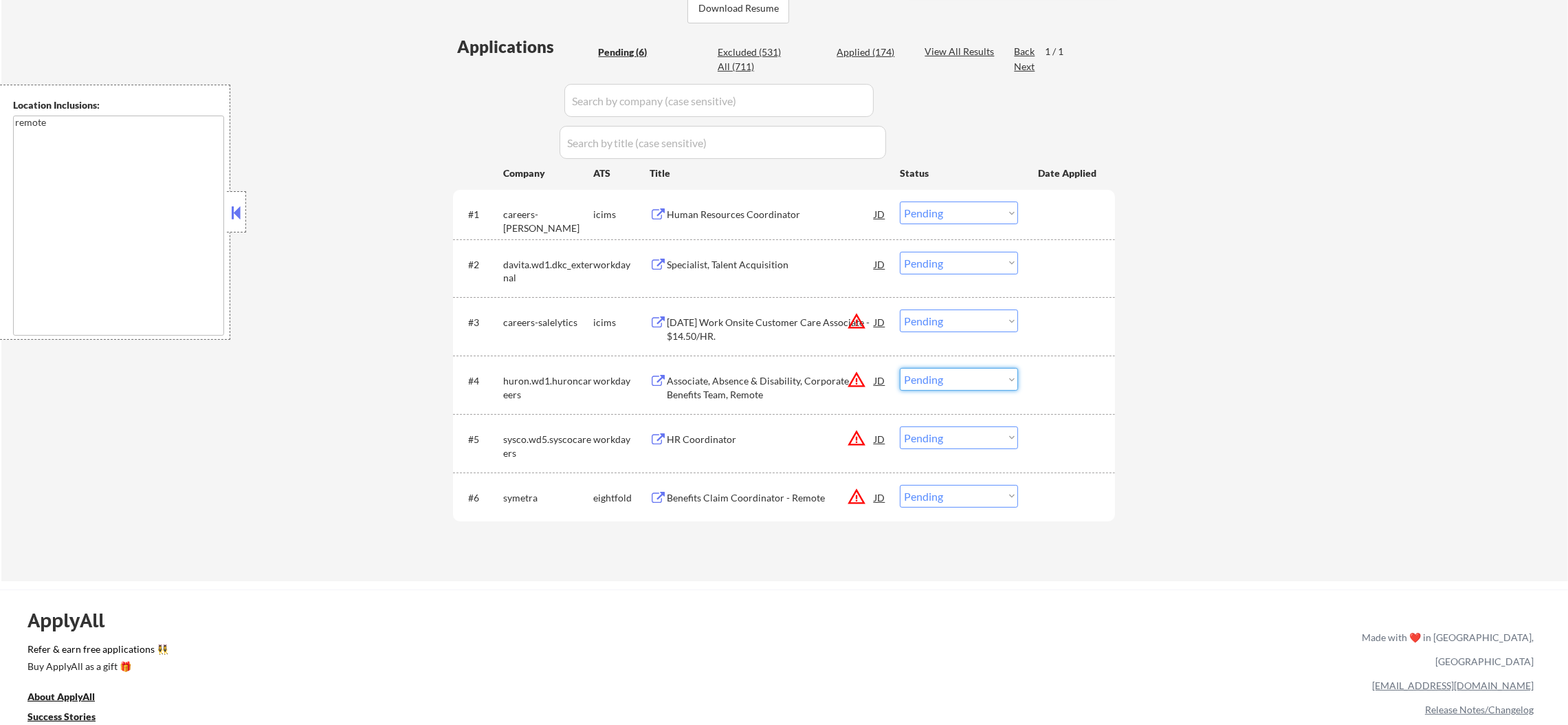
click at [980, 374] on select "Choose an option... Pending Applied Excluded (Questions) Excluded (Expired) Exc…" at bounding box center [959, 380] width 119 height 23
click at [900, 368] on select "Choose an option... Pending Applied Excluded (Questions) Excluded (Expired) Exc…" at bounding box center [959, 380] width 119 height 23
click at [857, 321] on button "warning_amber" at bounding box center [857, 321] width 19 height 19
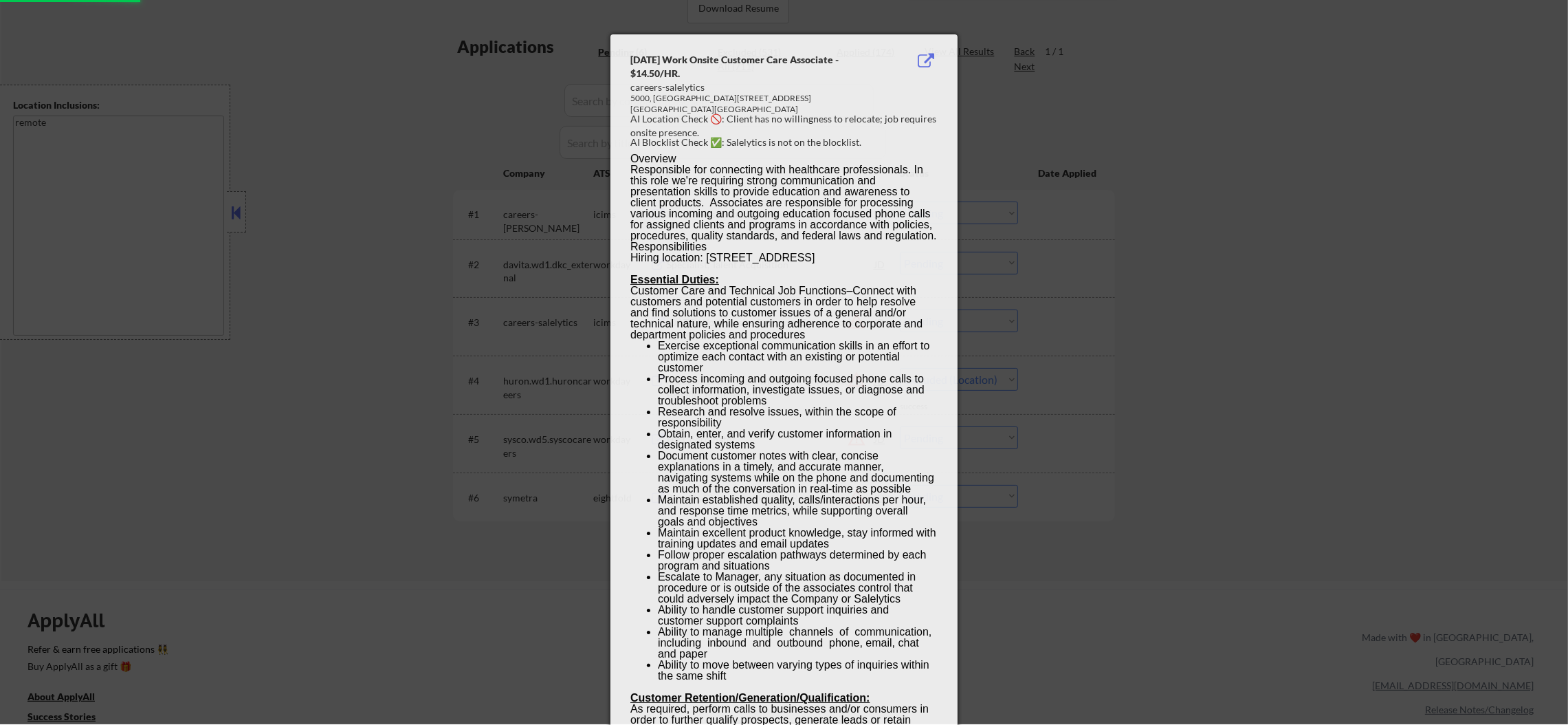
select select ""pending""
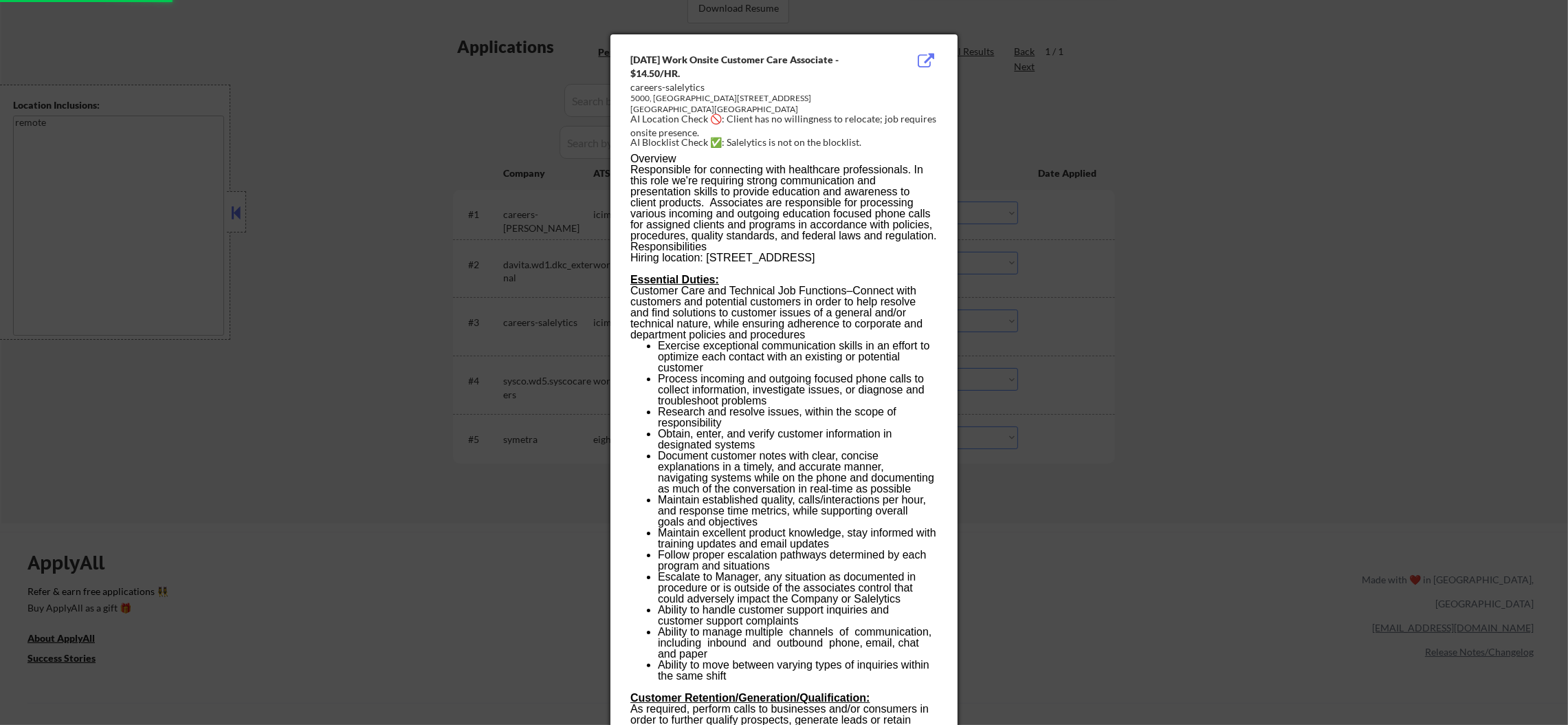
click at [1011, 291] on div at bounding box center [784, 362] width 1568 height 725
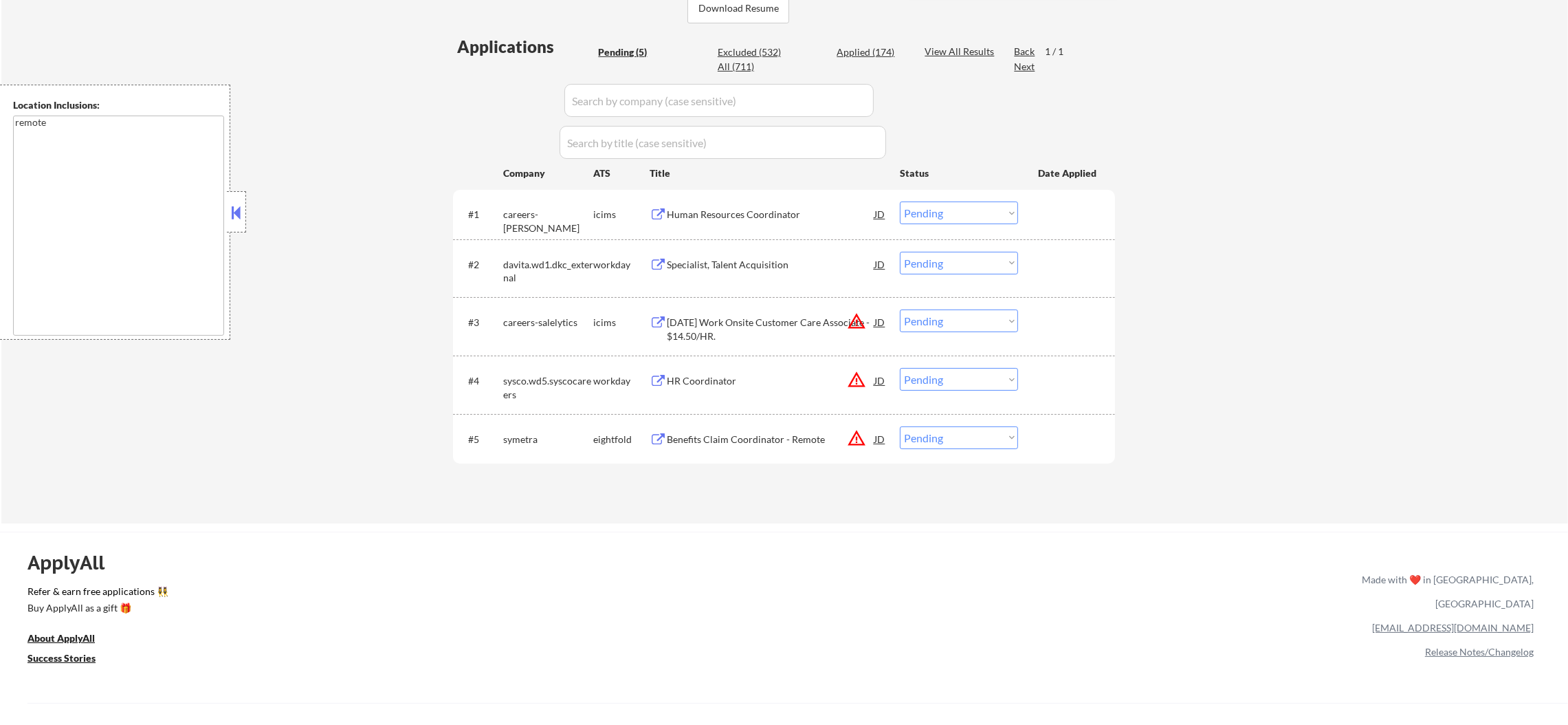
click at [965, 316] on select "Choose an option... Pending Applied Excluded (Questions) Excluded (Expired) Exc…" at bounding box center [959, 321] width 119 height 23
click at [900, 310] on select "Choose an option... Pending Applied Excluded (Questions) Excluded (Expired) Exc…" at bounding box center [959, 321] width 119 height 23
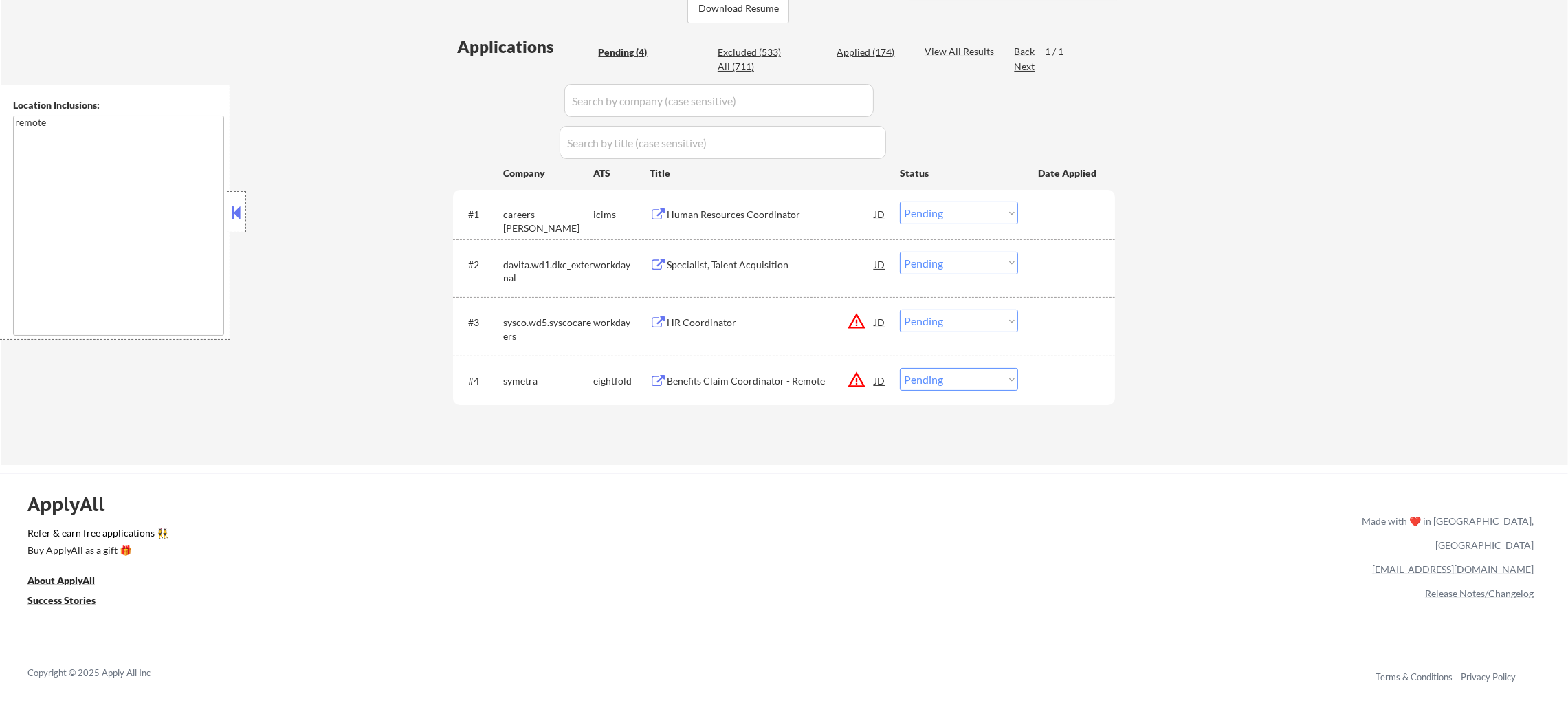
click at [855, 316] on button "warning_amber" at bounding box center [857, 321] width 19 height 19
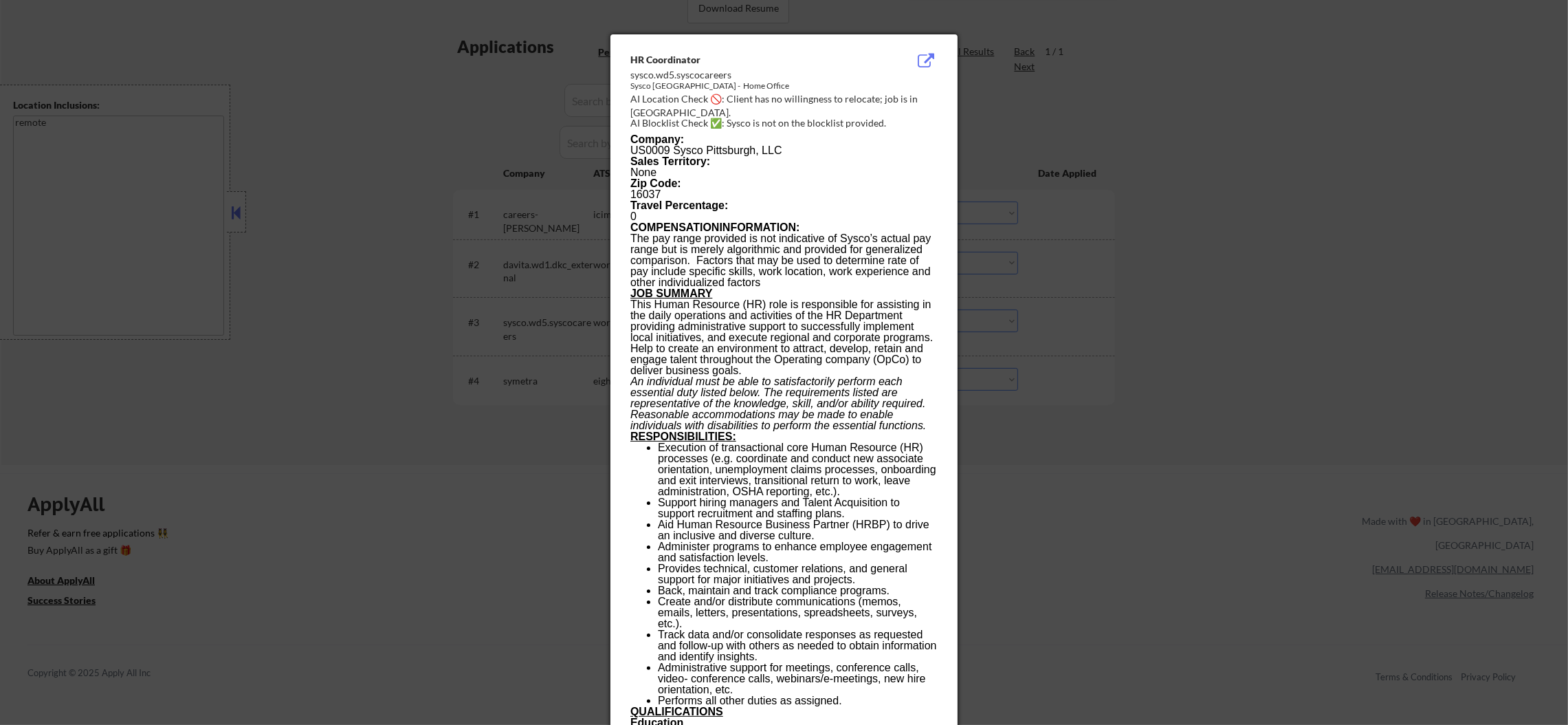
click at [1083, 313] on div at bounding box center [784, 362] width 1568 height 725
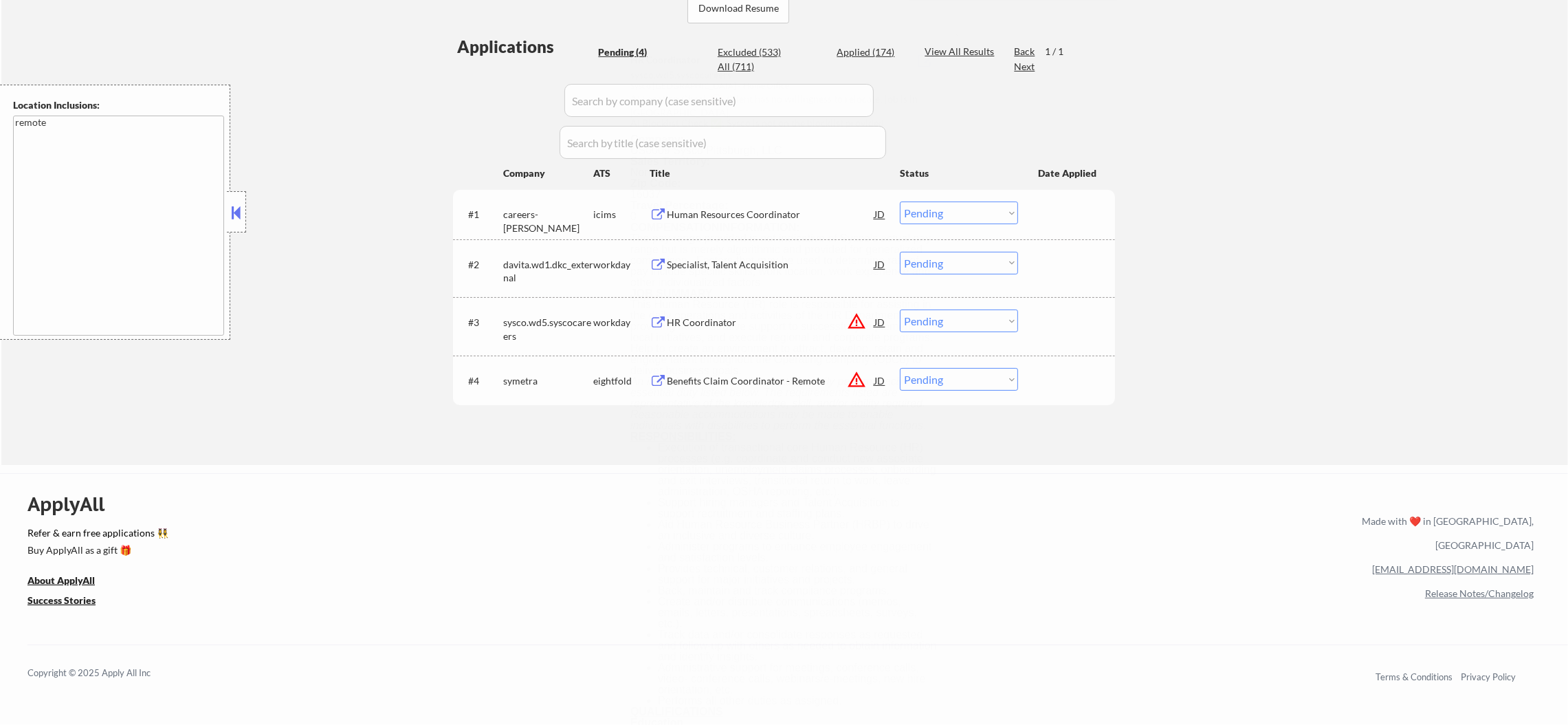
click at [989, 317] on select "Choose an option... Pending Applied Excluded (Questions) Excluded (Expired) Exc…" at bounding box center [959, 321] width 119 height 23
click at [900, 310] on select "Choose an option... Pending Applied Excluded (Questions) Excluded (Expired) Exc…" at bounding box center [959, 321] width 119 height 23
select select ""pending""
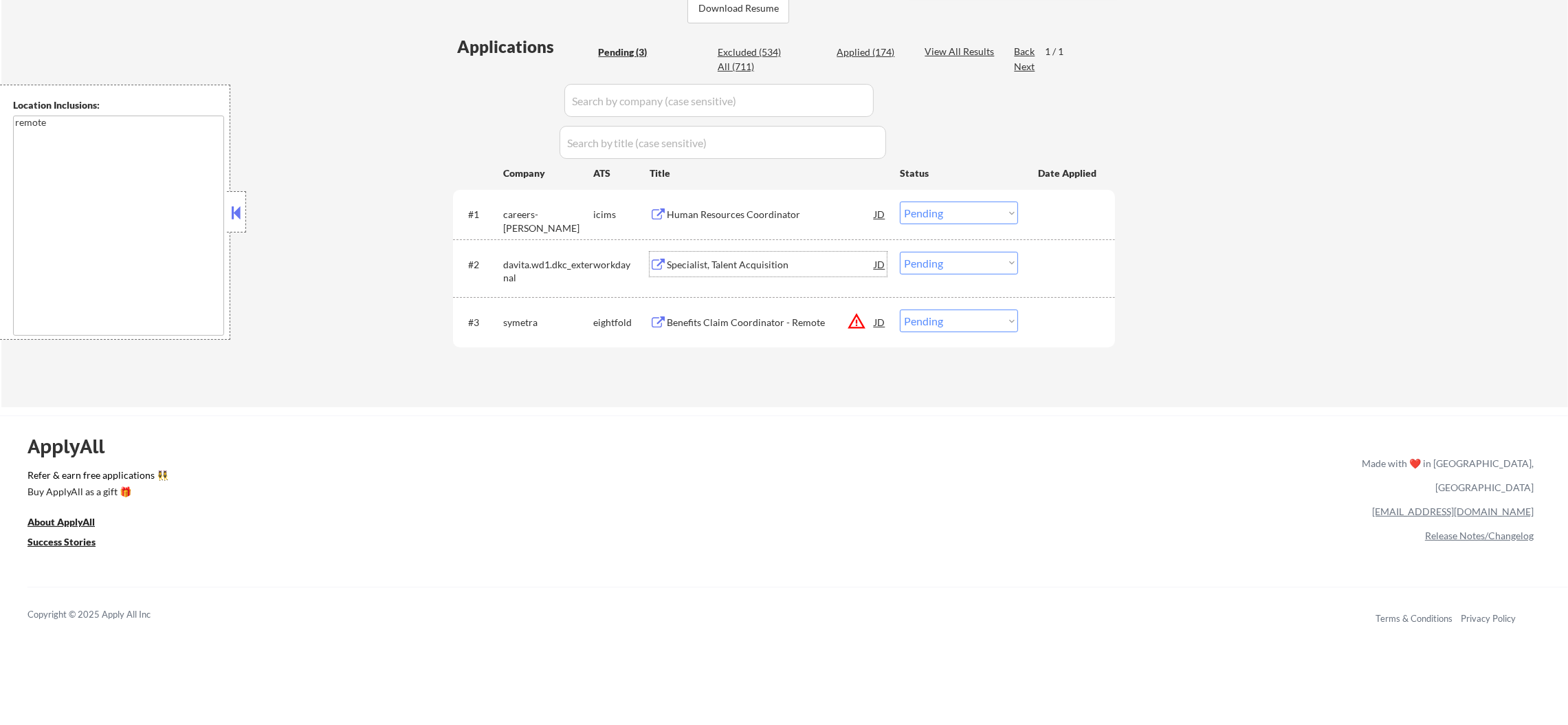
click at [753, 264] on div "Specialist, Talent Acquisition" at bounding box center [770, 265] width 208 height 14
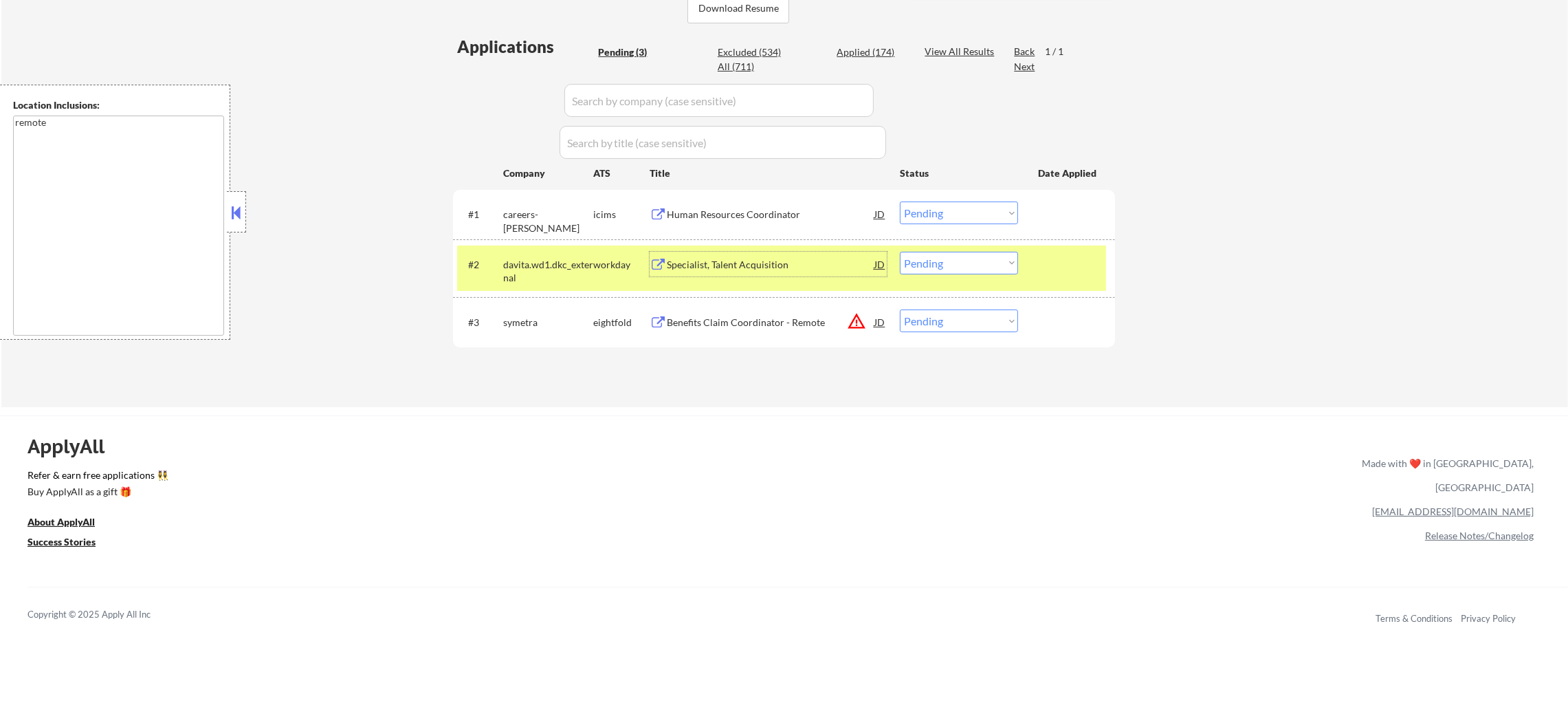
click at [915, 261] on select "Choose an option... Pending Applied Excluded (Questions) Excluded (Expired) Exc…" at bounding box center [959, 263] width 119 height 23
click at [900, 251] on select "Choose an option... Pending Applied Excluded (Questions) Excluded (Expired) Exc…" at bounding box center [959, 263] width 119 height 23
click at [558, 262] on div "davita.wd1.dkc_external" at bounding box center [549, 271] width 90 height 27
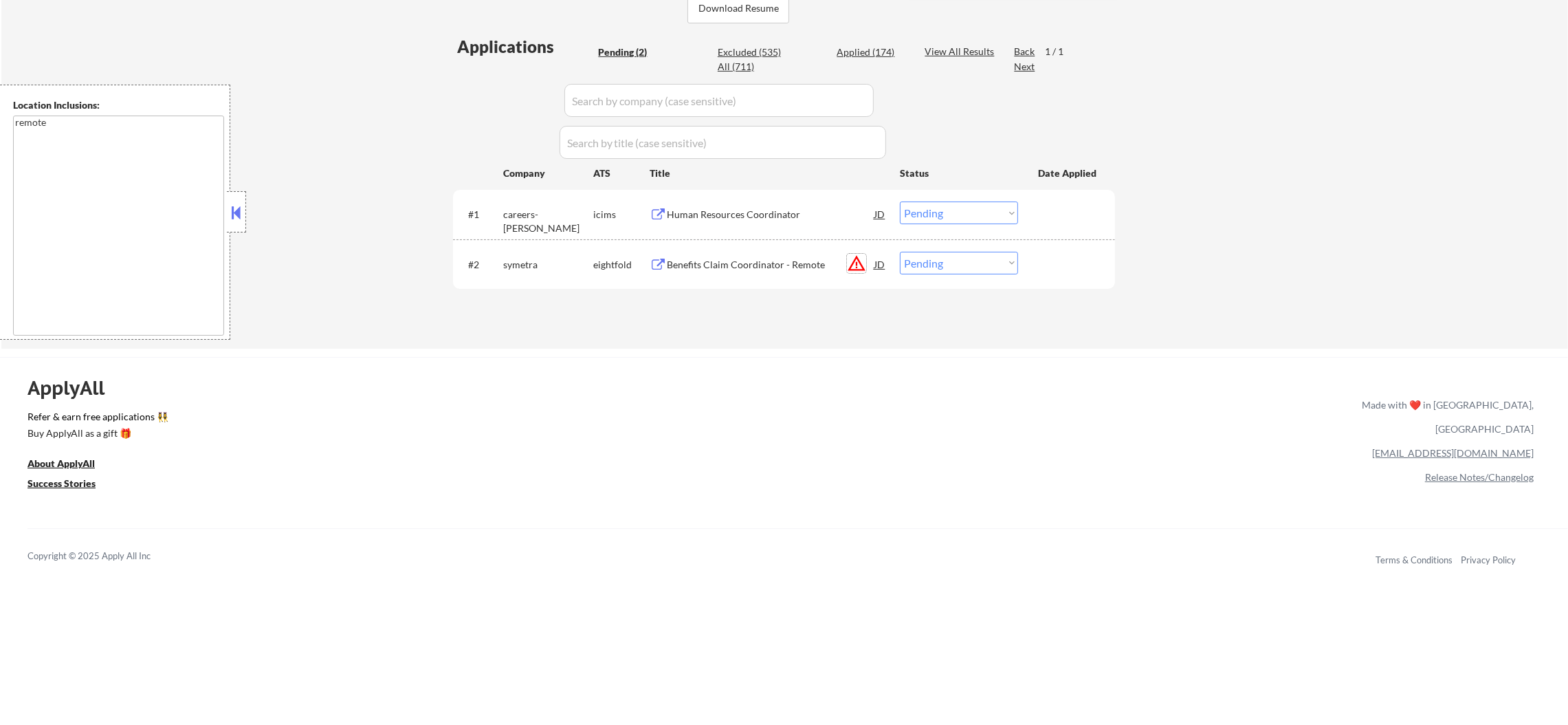
click at [855, 260] on button "warning_amber" at bounding box center [857, 264] width 19 height 19
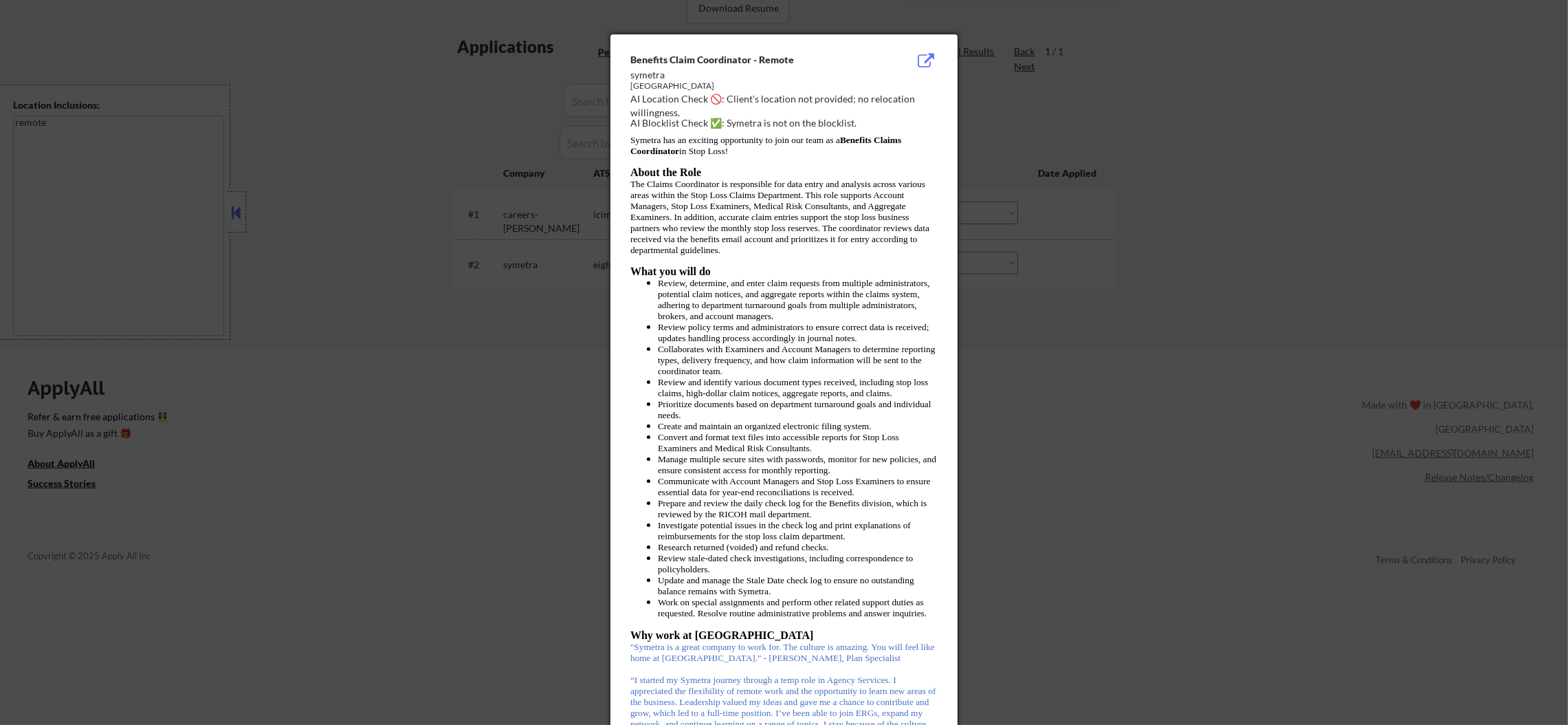
click at [1053, 283] on div at bounding box center [784, 362] width 1568 height 725
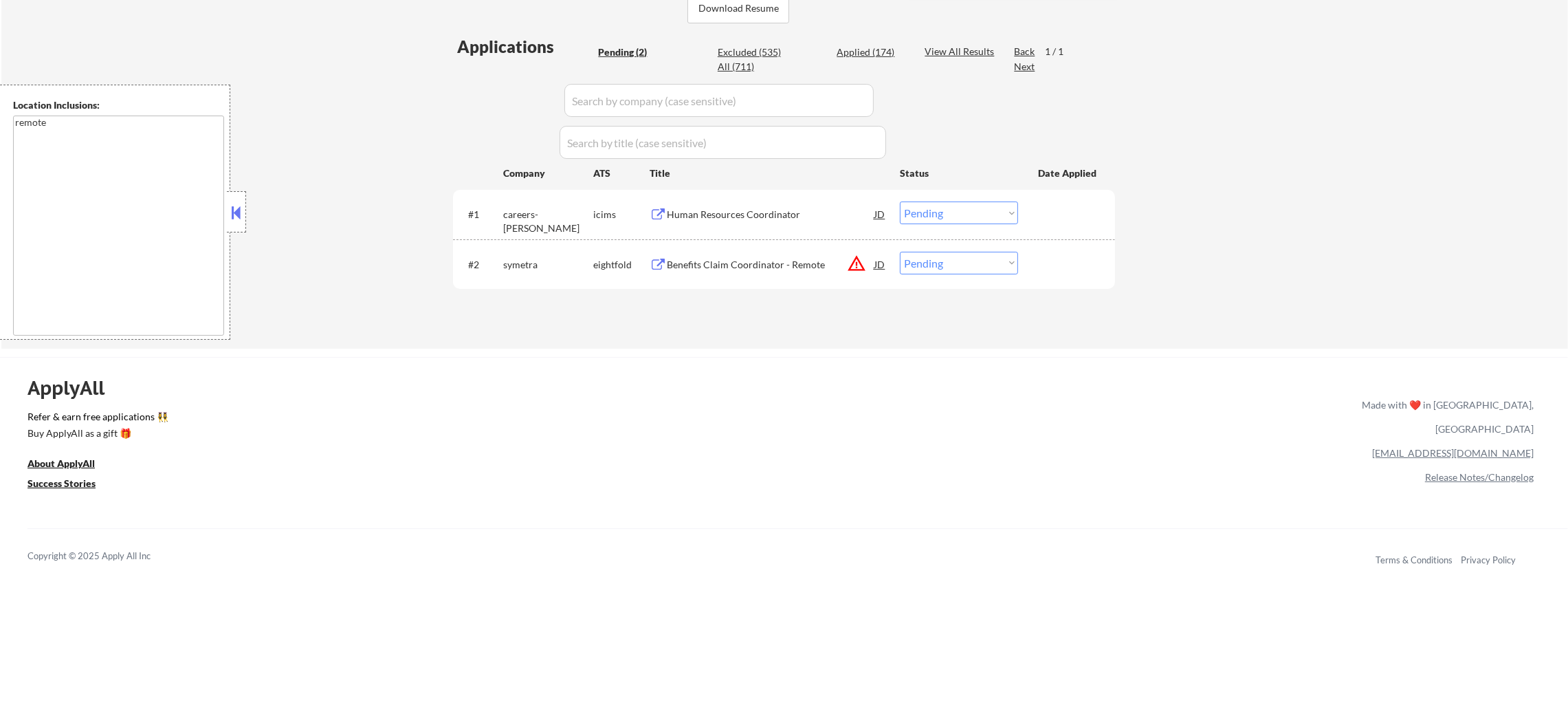
click at [768, 258] on div "Benefits Claim Coordinator - Remote" at bounding box center [770, 265] width 208 height 14
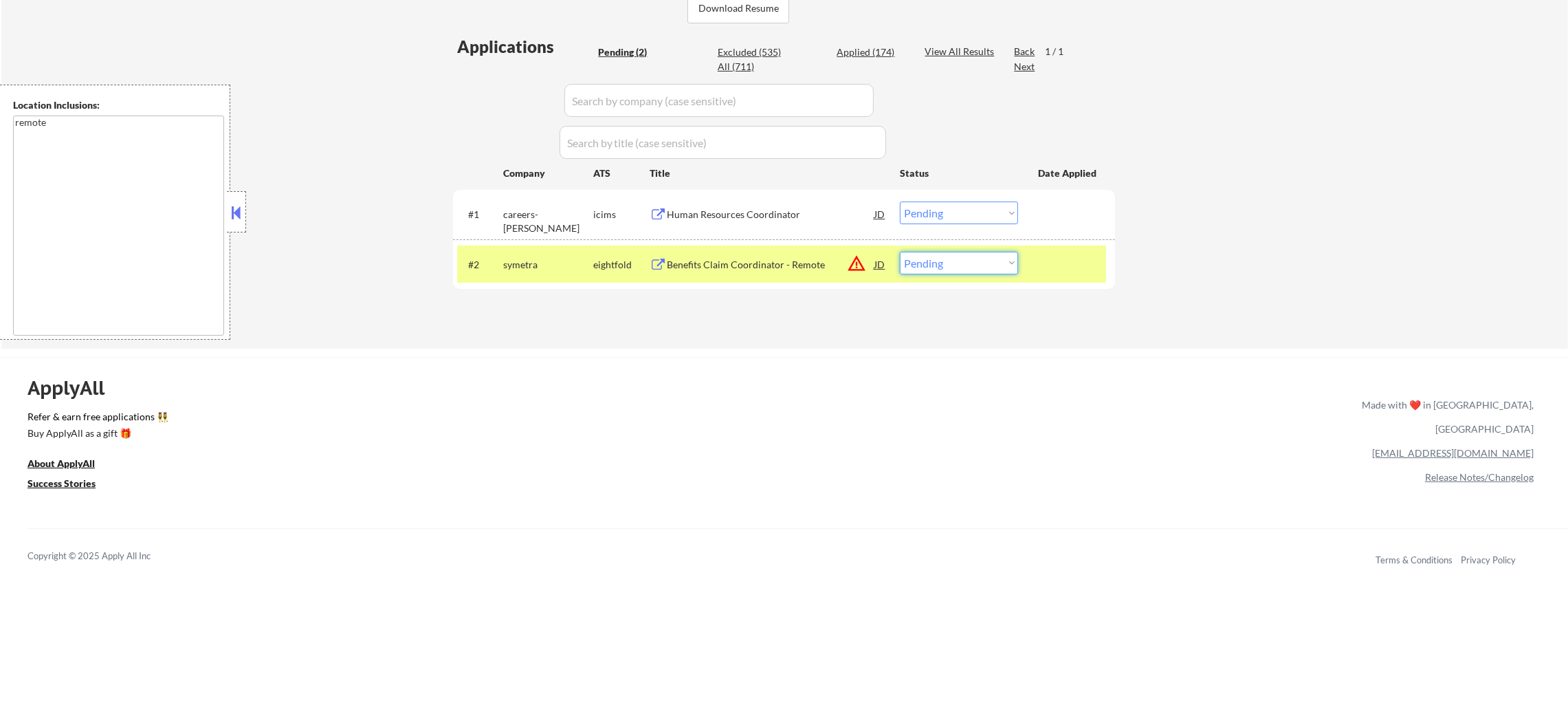
click at [957, 256] on select "Choose an option... Pending Applied Excluded (Questions) Excluded (Expired) Exc…" at bounding box center [959, 263] width 119 height 23
select select ""excluded""
click at [900, 251] on select "Choose an option... Pending Applied Excluded (Questions) Excluded (Expired) Exc…" at bounding box center [959, 263] width 119 height 23
click at [534, 263] on div "symetra" at bounding box center [549, 265] width 90 height 14
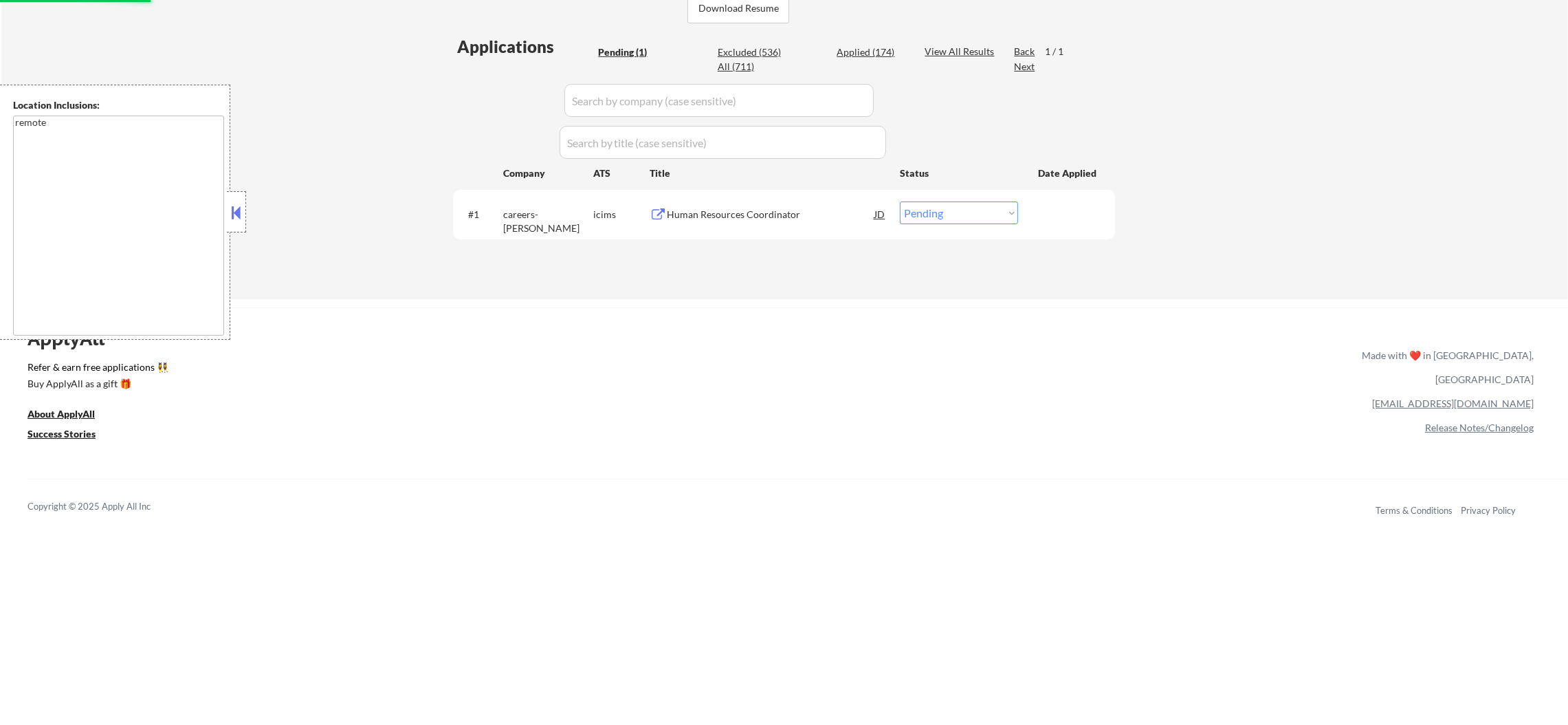
click at [765, 200] on div "#1 careers-vanir icims Human Resources Coordinator JD warning_amber Choose an o…" at bounding box center [781, 214] width 649 height 37
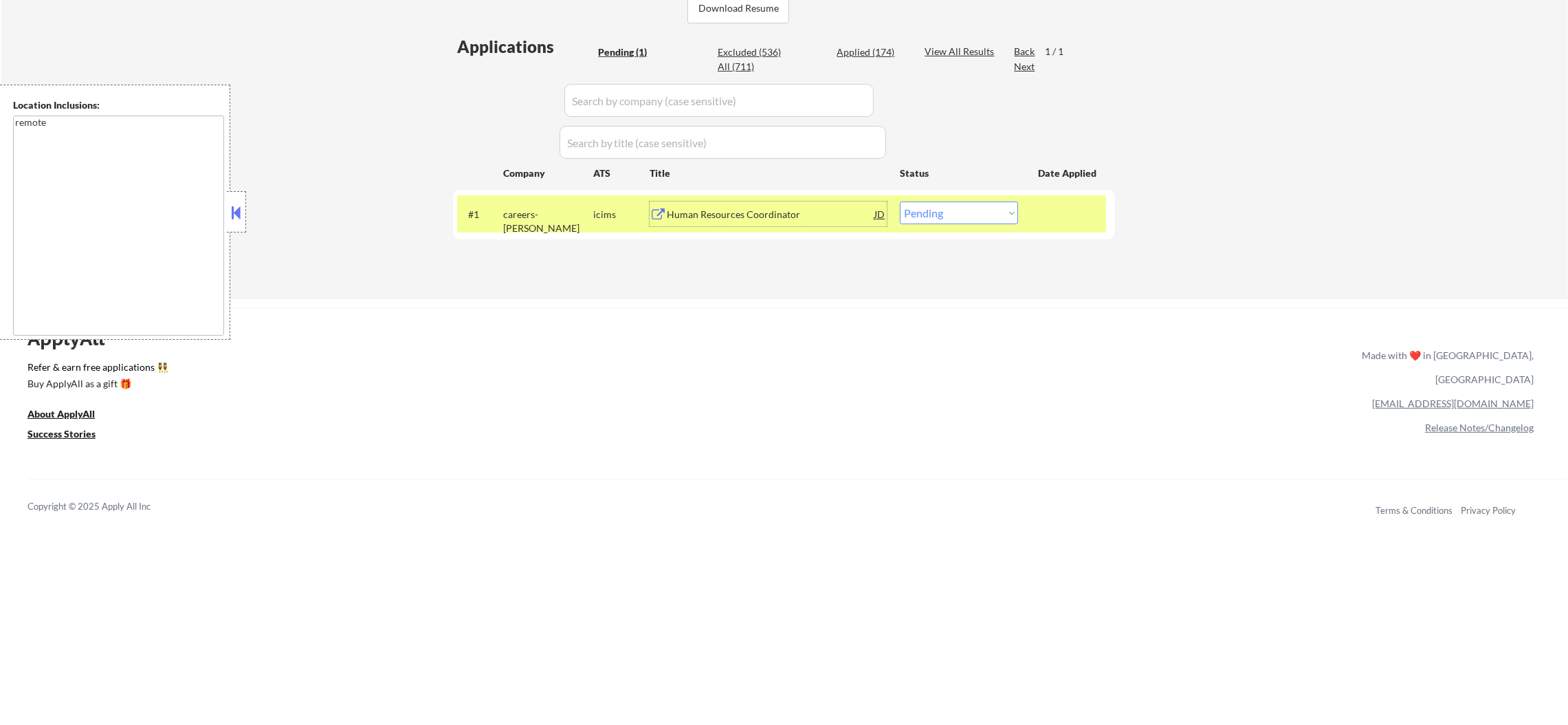
click at [761, 208] on div "Human Resources Coordinator" at bounding box center [770, 215] width 208 height 14
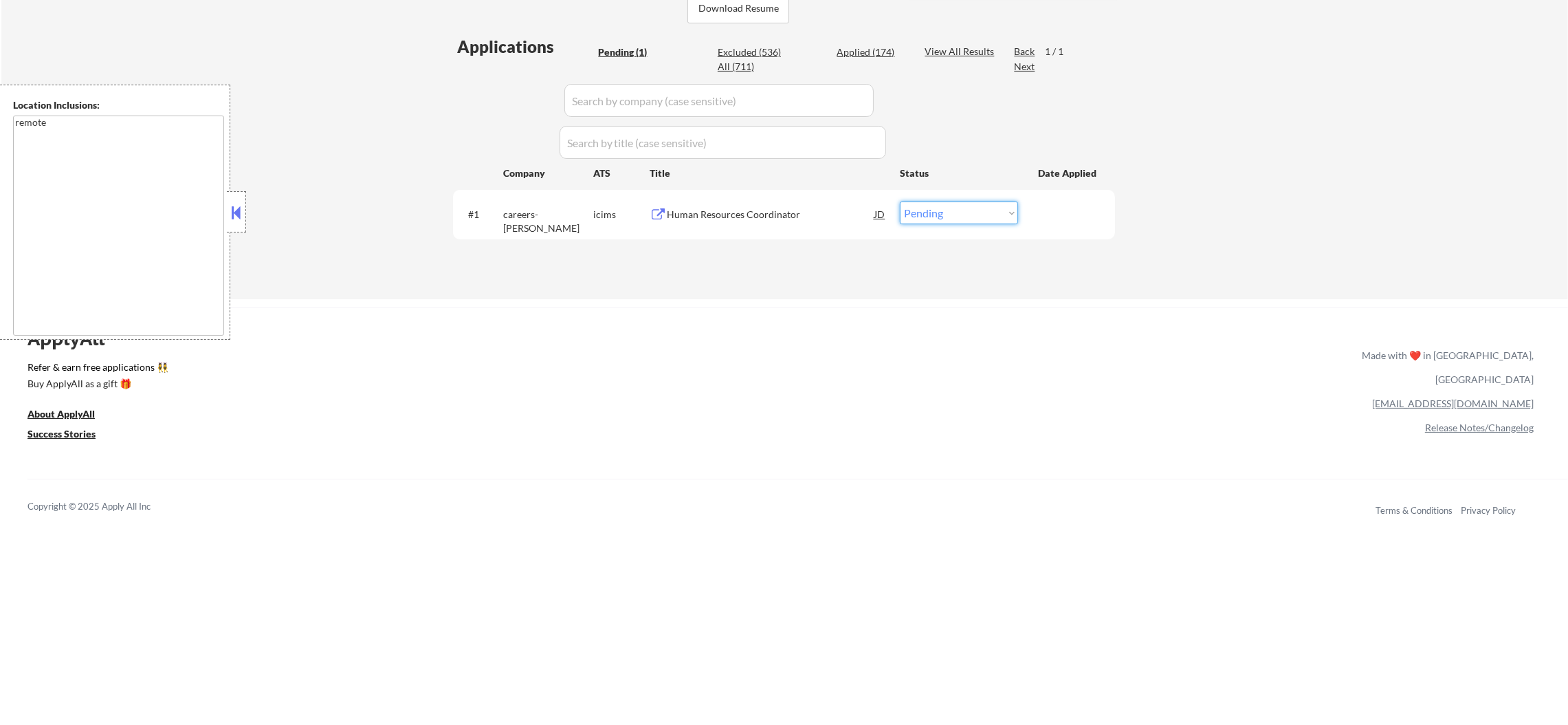
click at [985, 221] on select "Choose an option... Pending Applied Excluded (Questions) Excluded (Expired) Exc…" at bounding box center [959, 213] width 119 height 23
click at [900, 202] on select "Choose an option... Pending Applied Excluded (Questions) Excluded (Expired) Exc…" at bounding box center [959, 213] width 119 height 23
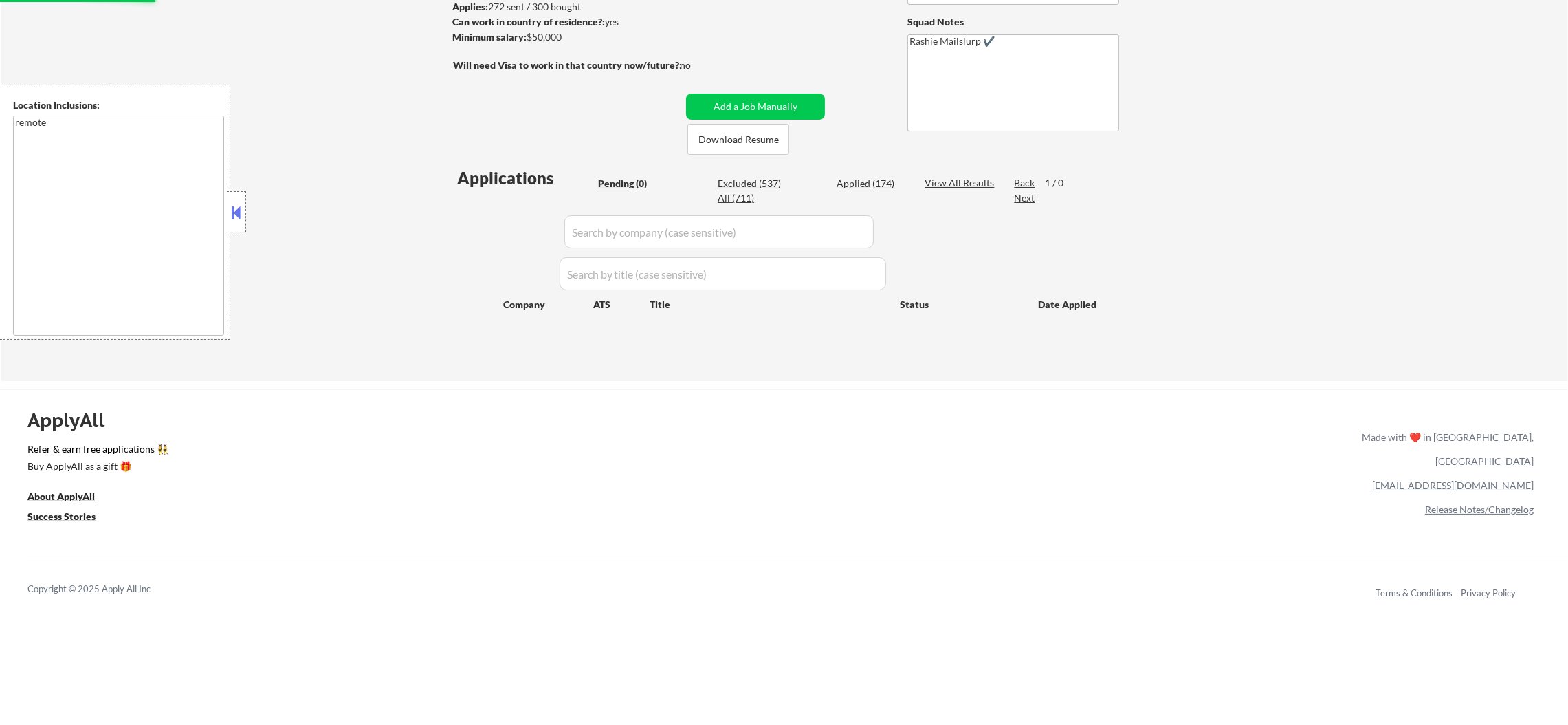
scroll to position [206, 0]
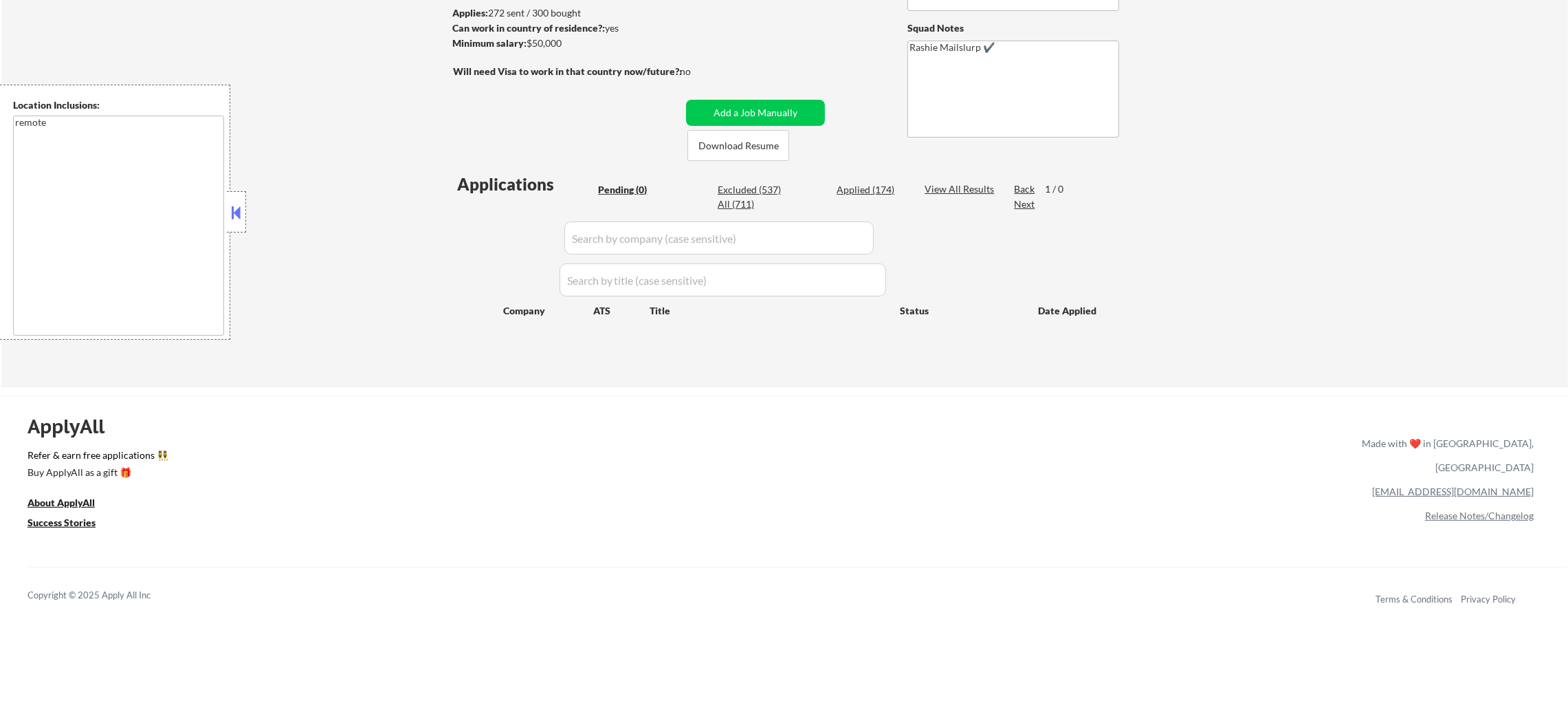
click at [876, 189] on div "Applied (174)" at bounding box center [871, 190] width 69 height 14
select select ""applied""
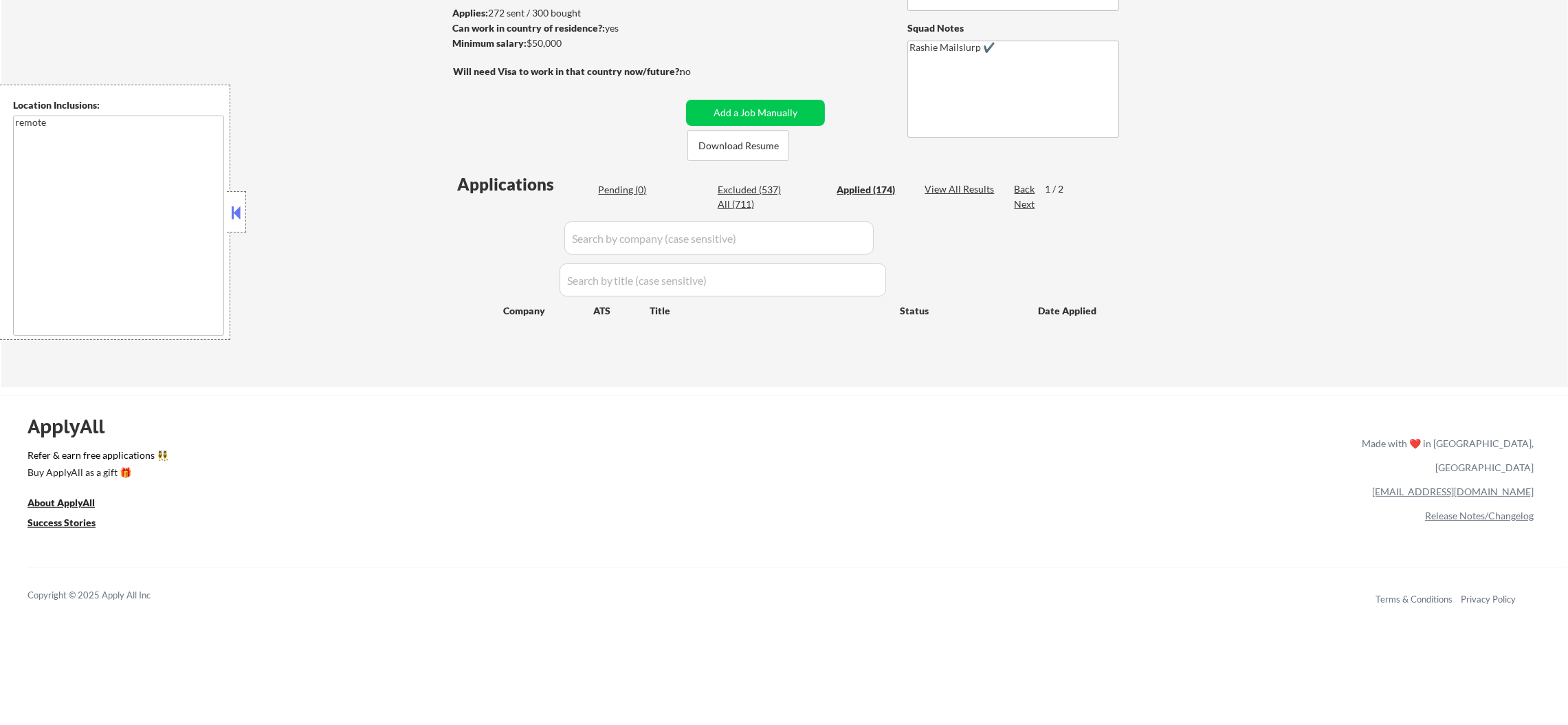
select select ""applied""
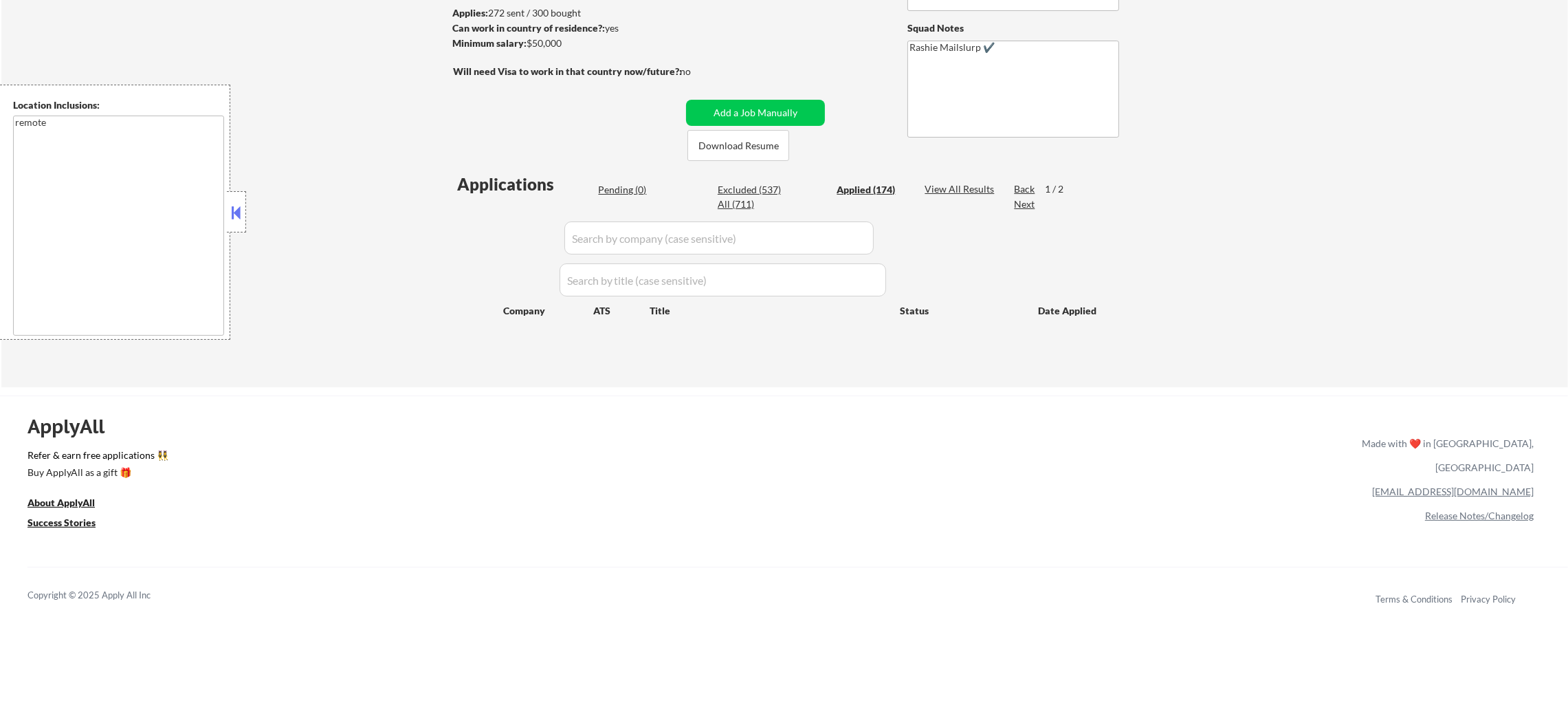
select select ""applied""
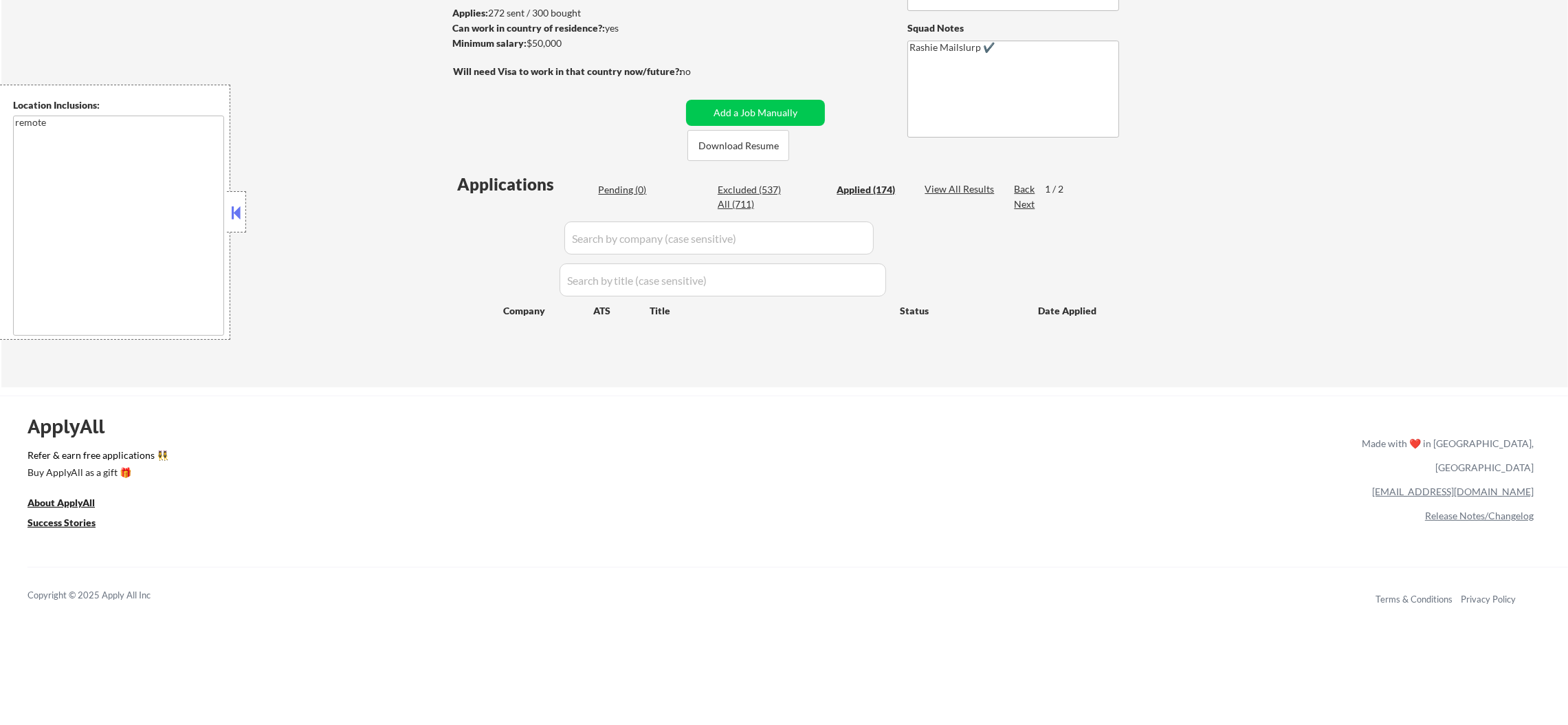
select select ""applied""
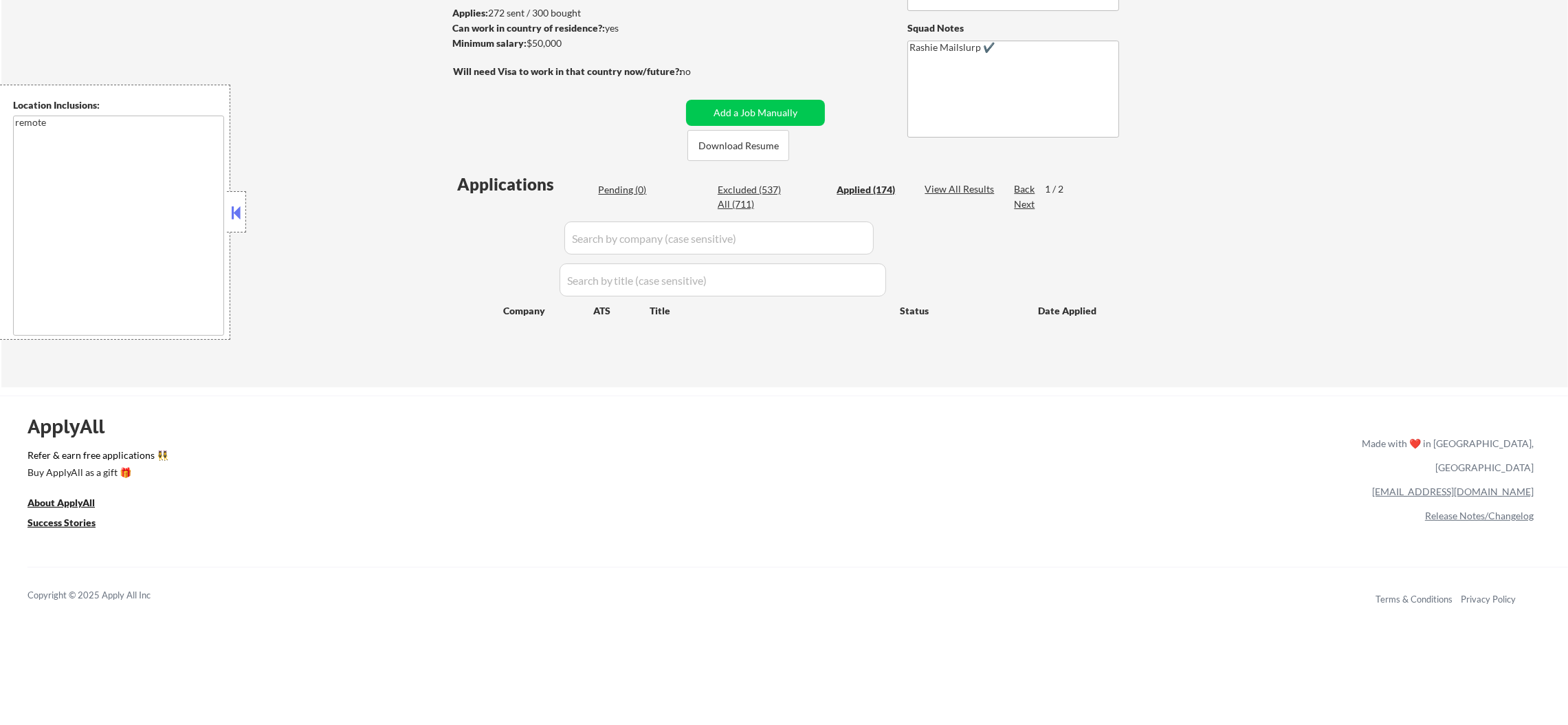
select select ""applied""
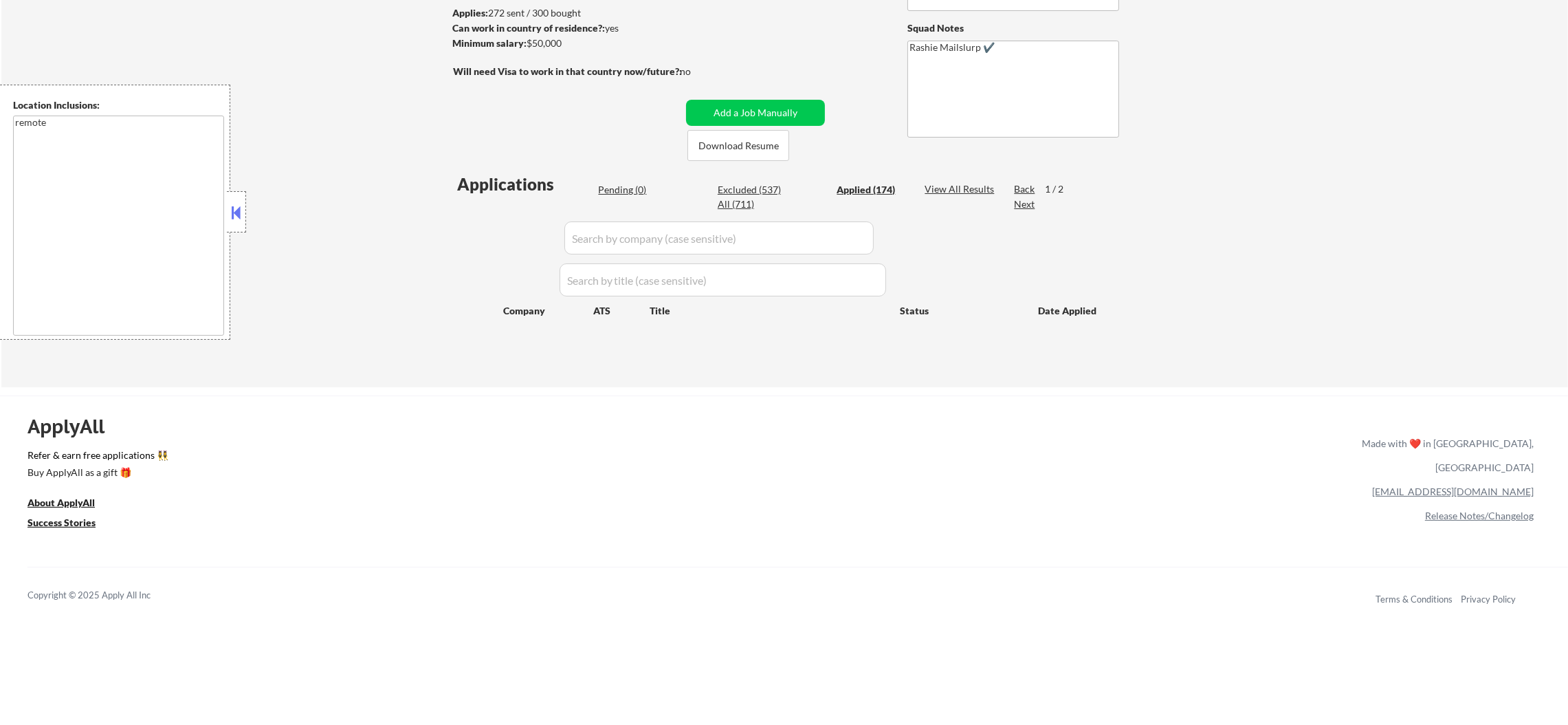
select select ""applied""
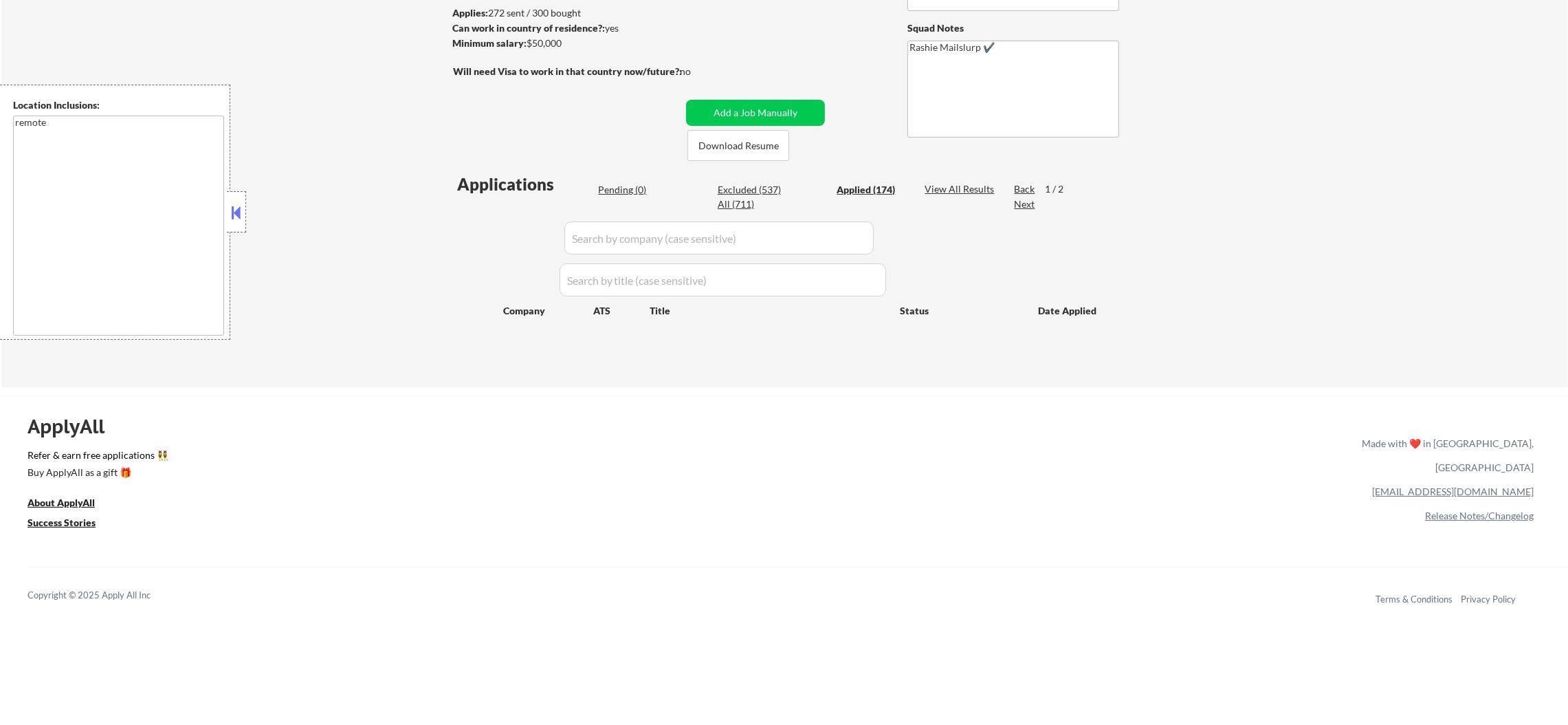
select select ""applied""
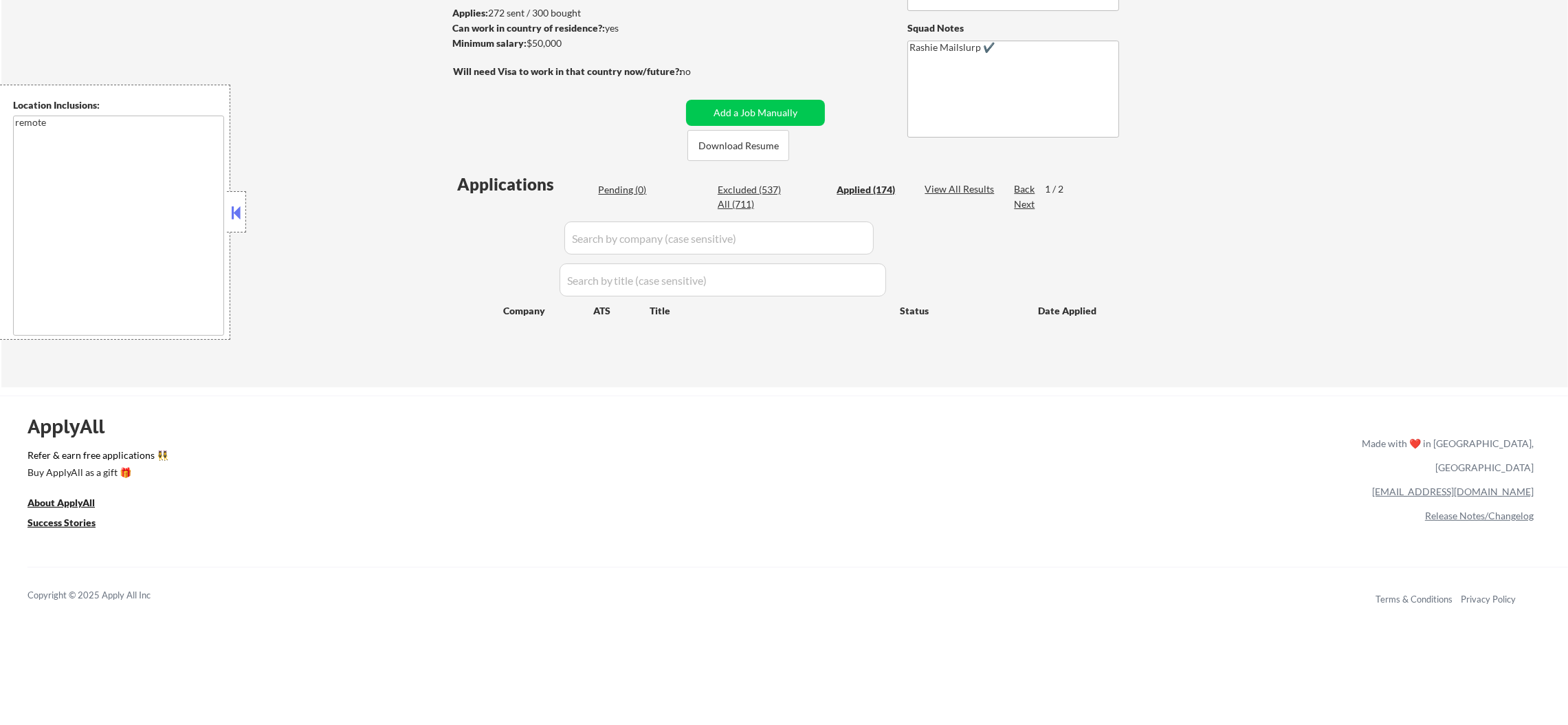
select select ""applied""
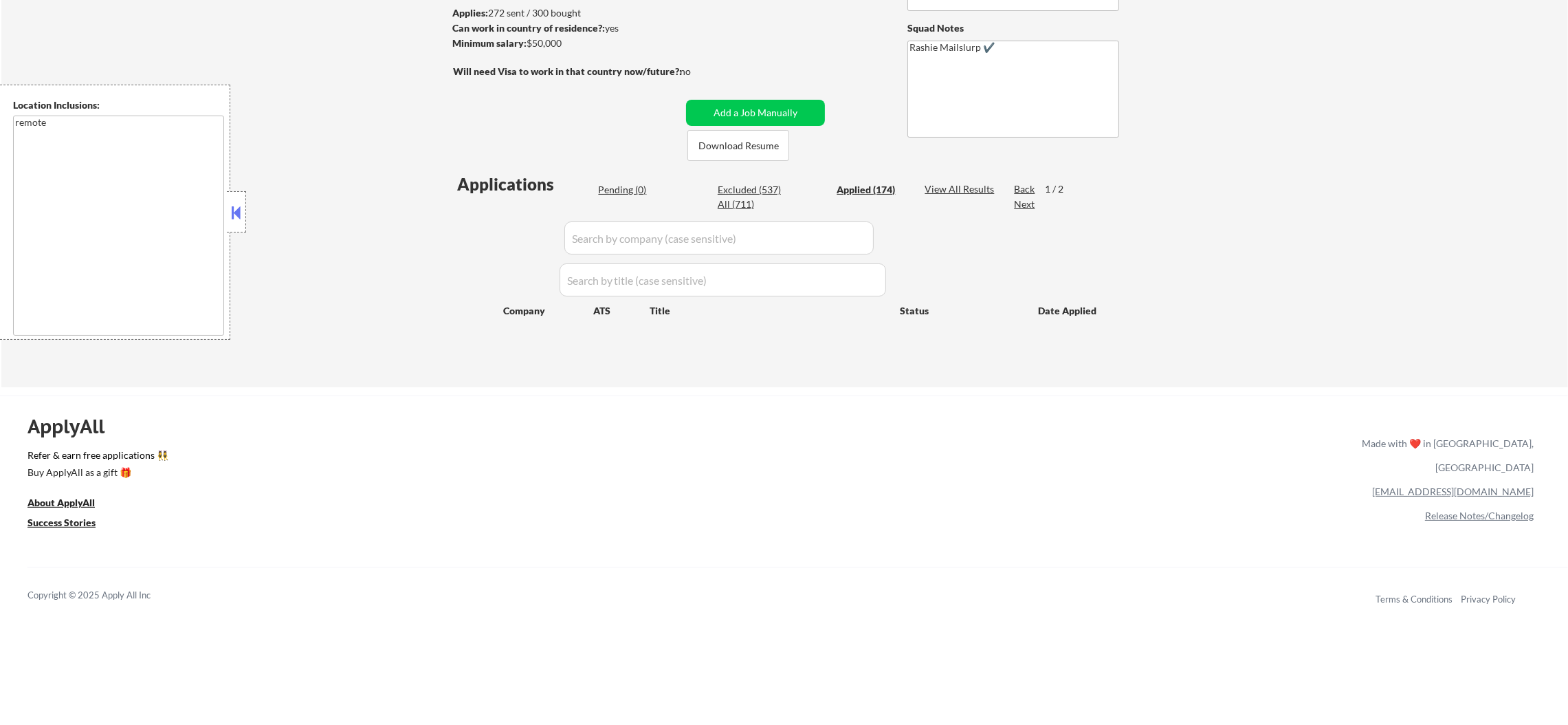
select select ""applied""
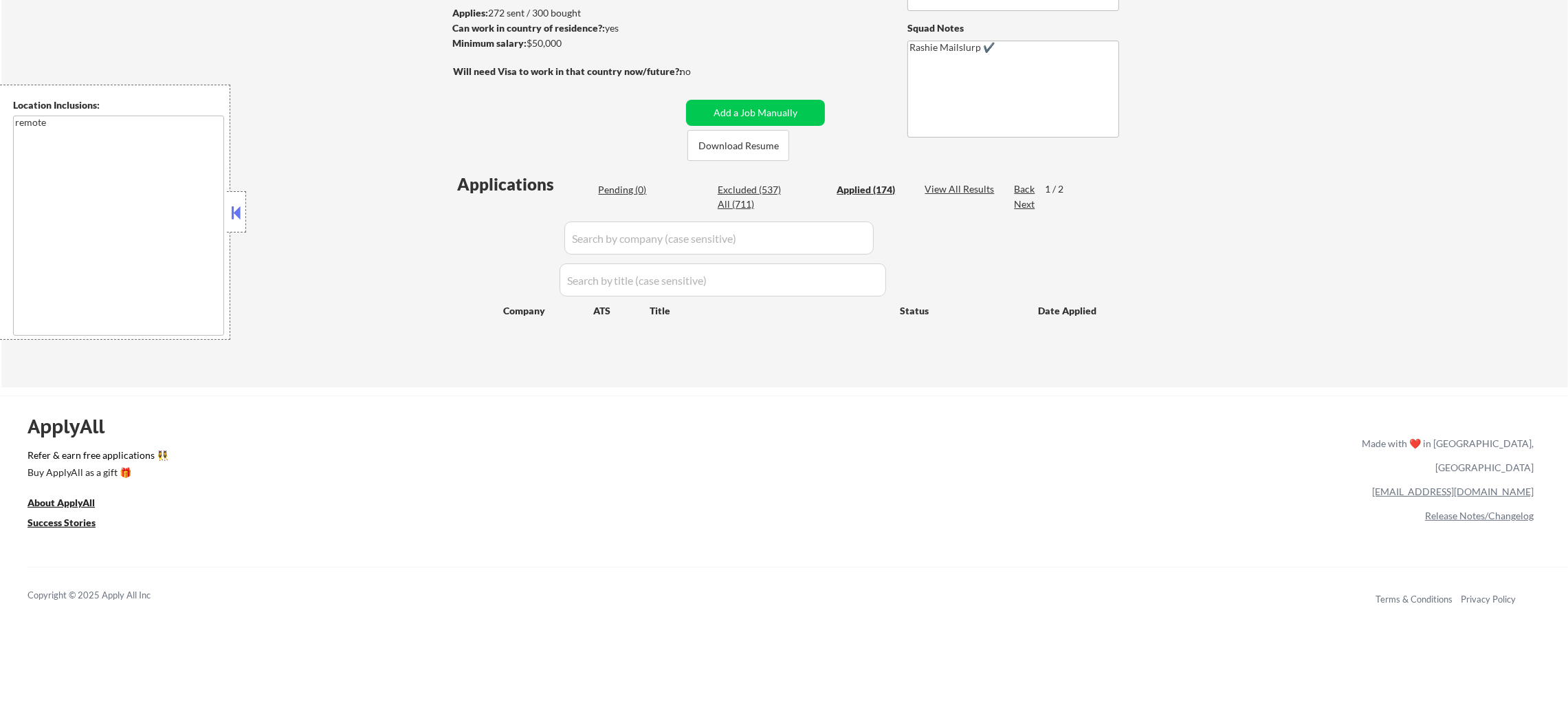
select select ""applied""
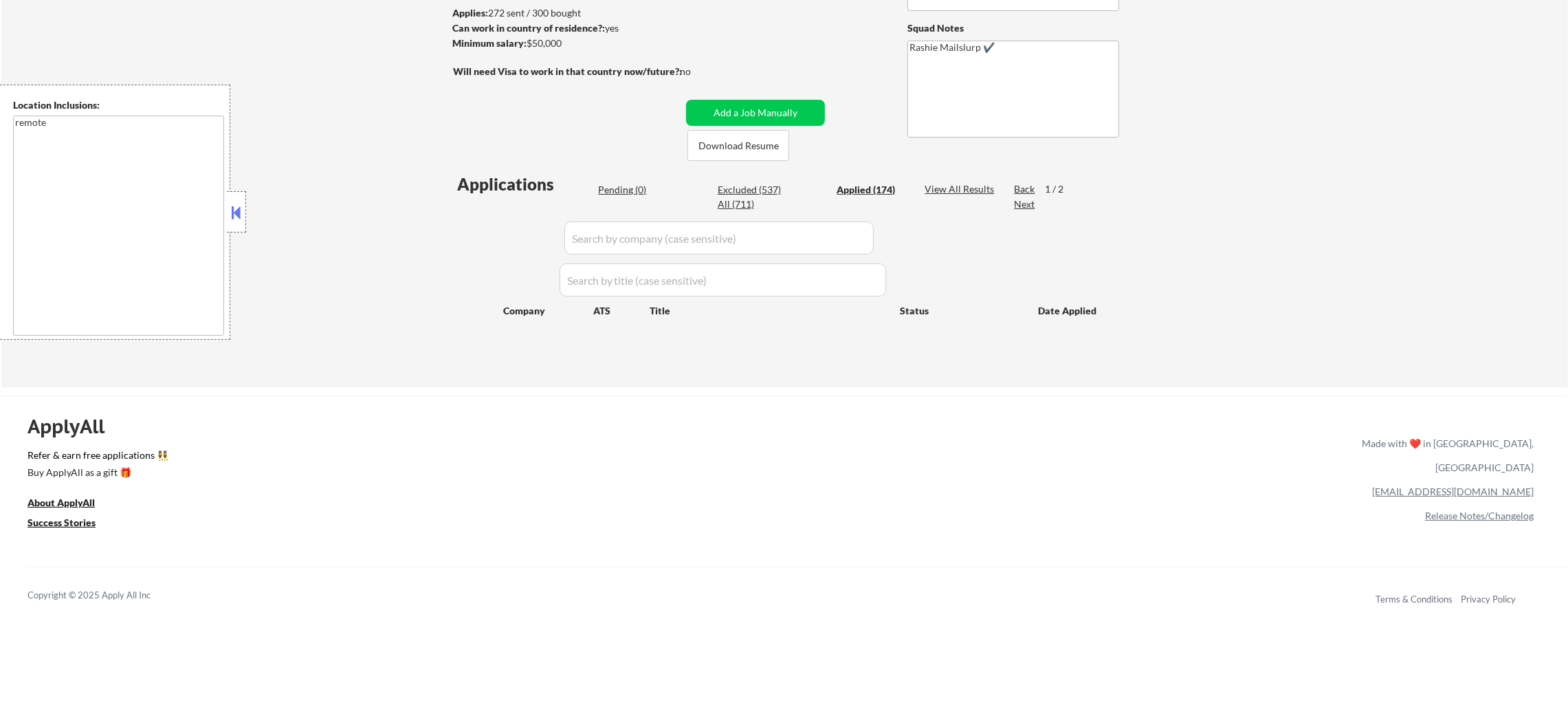
select select ""applied""
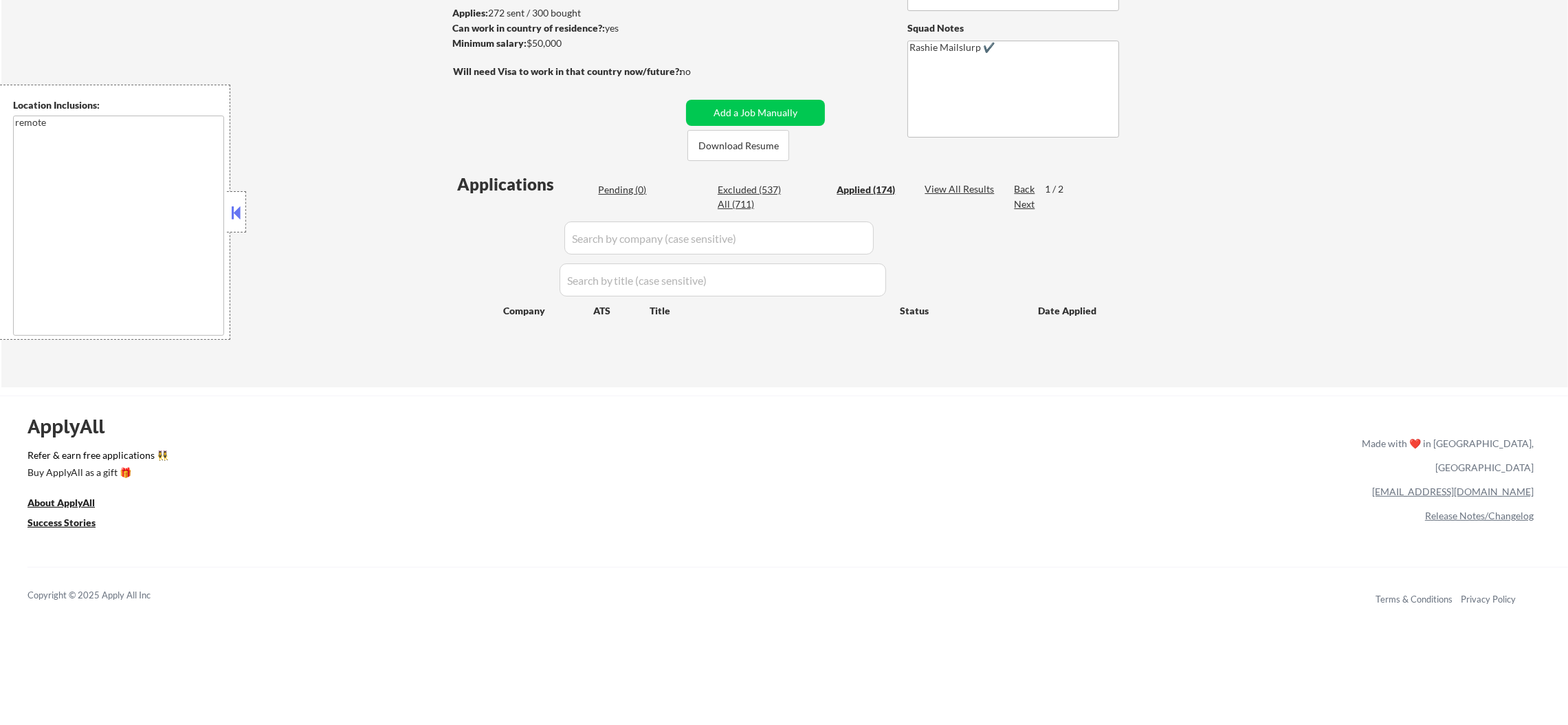
select select ""applied""
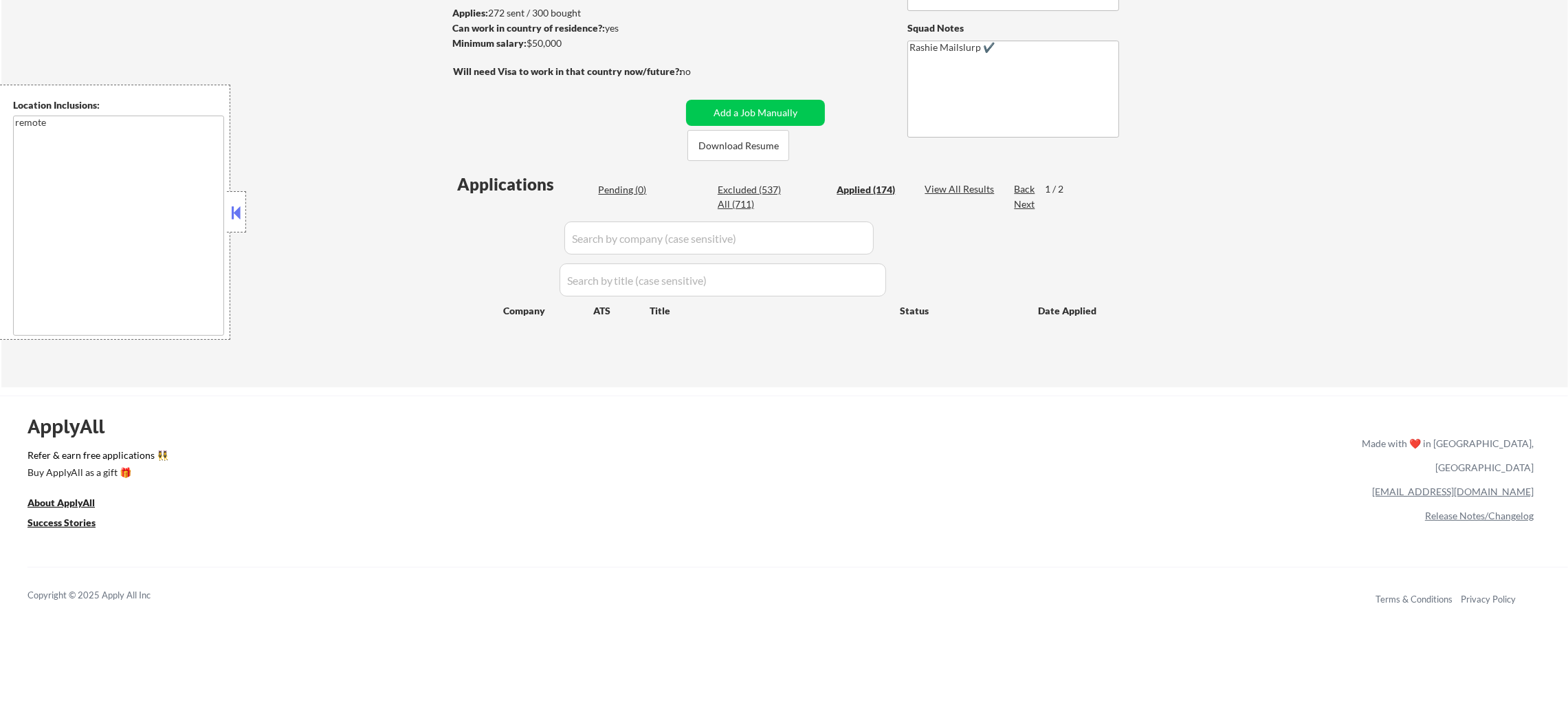
select select ""applied""
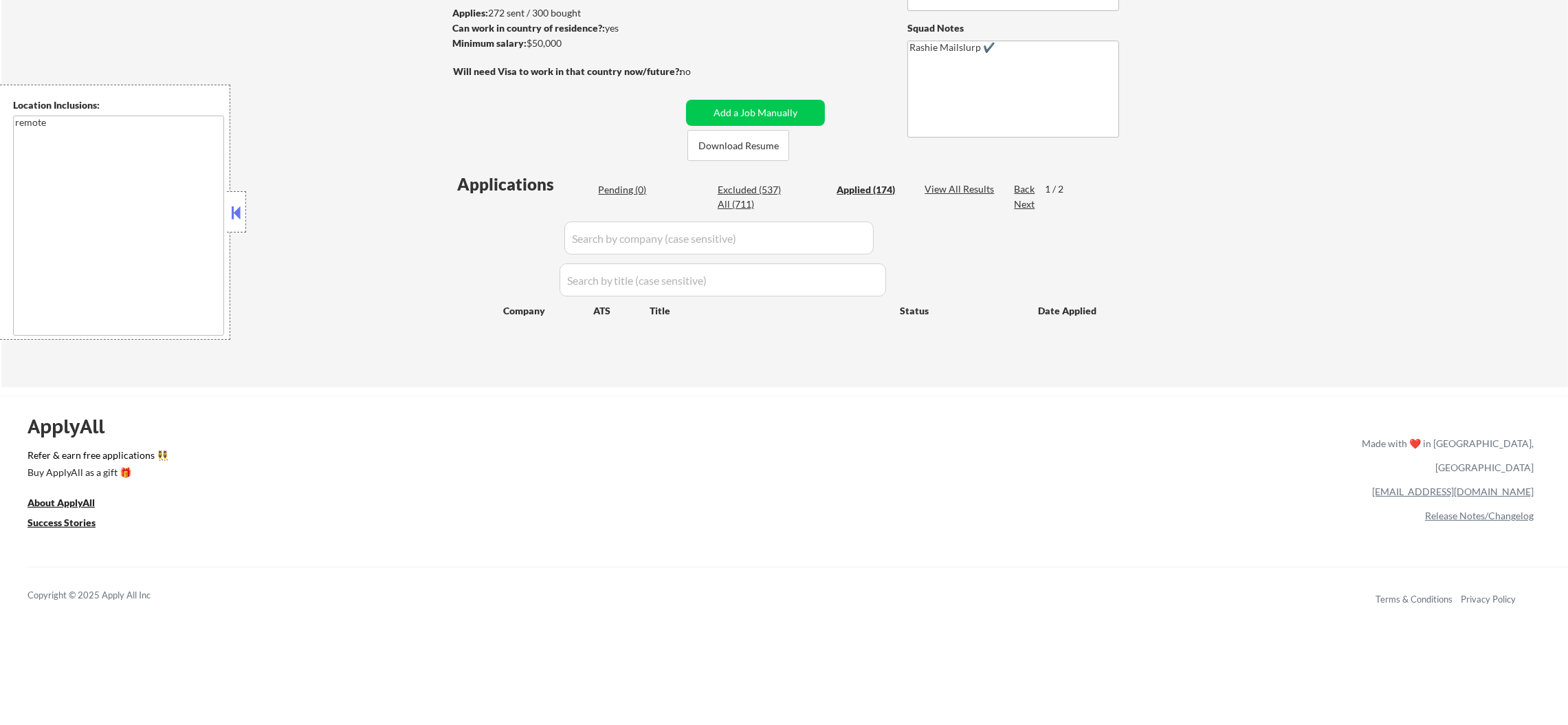
select select ""applied""
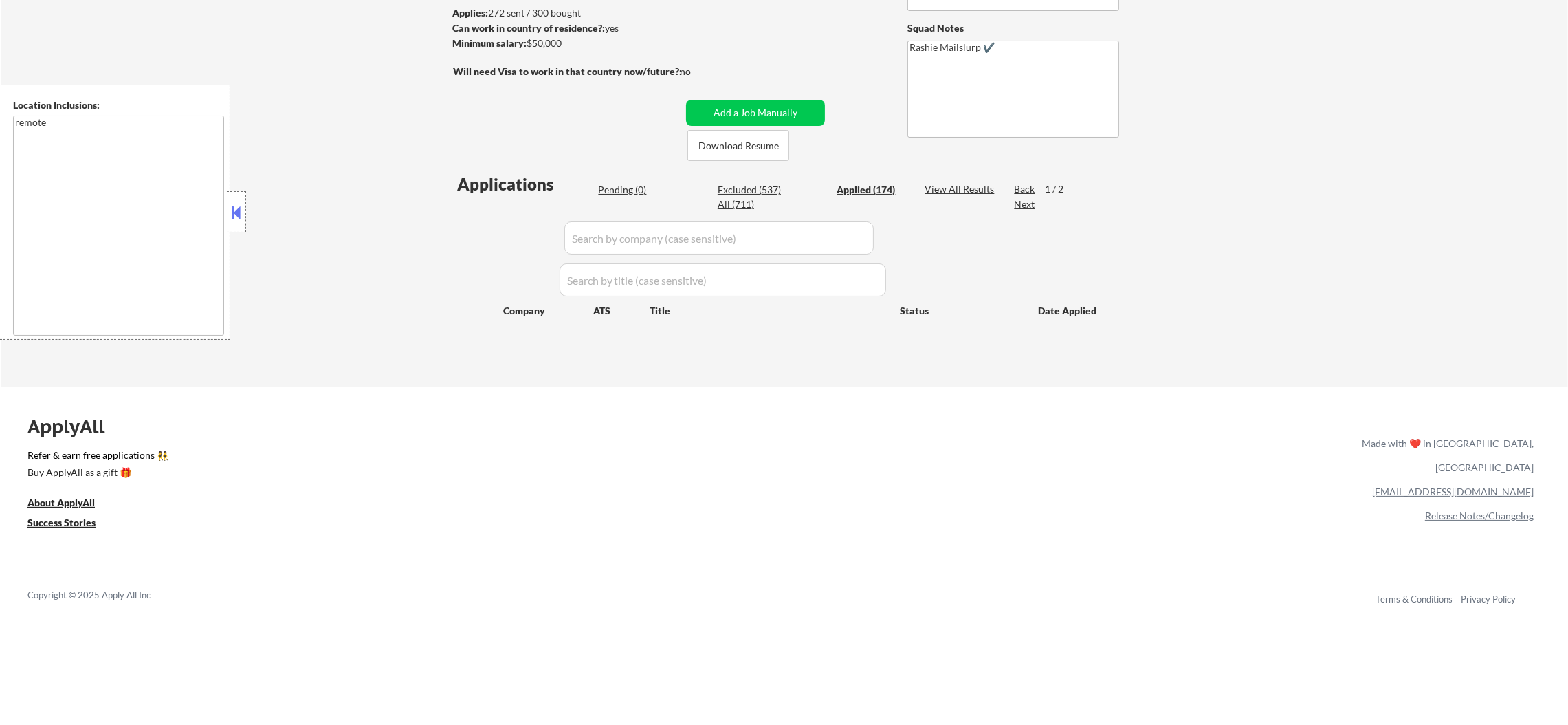
select select ""applied""
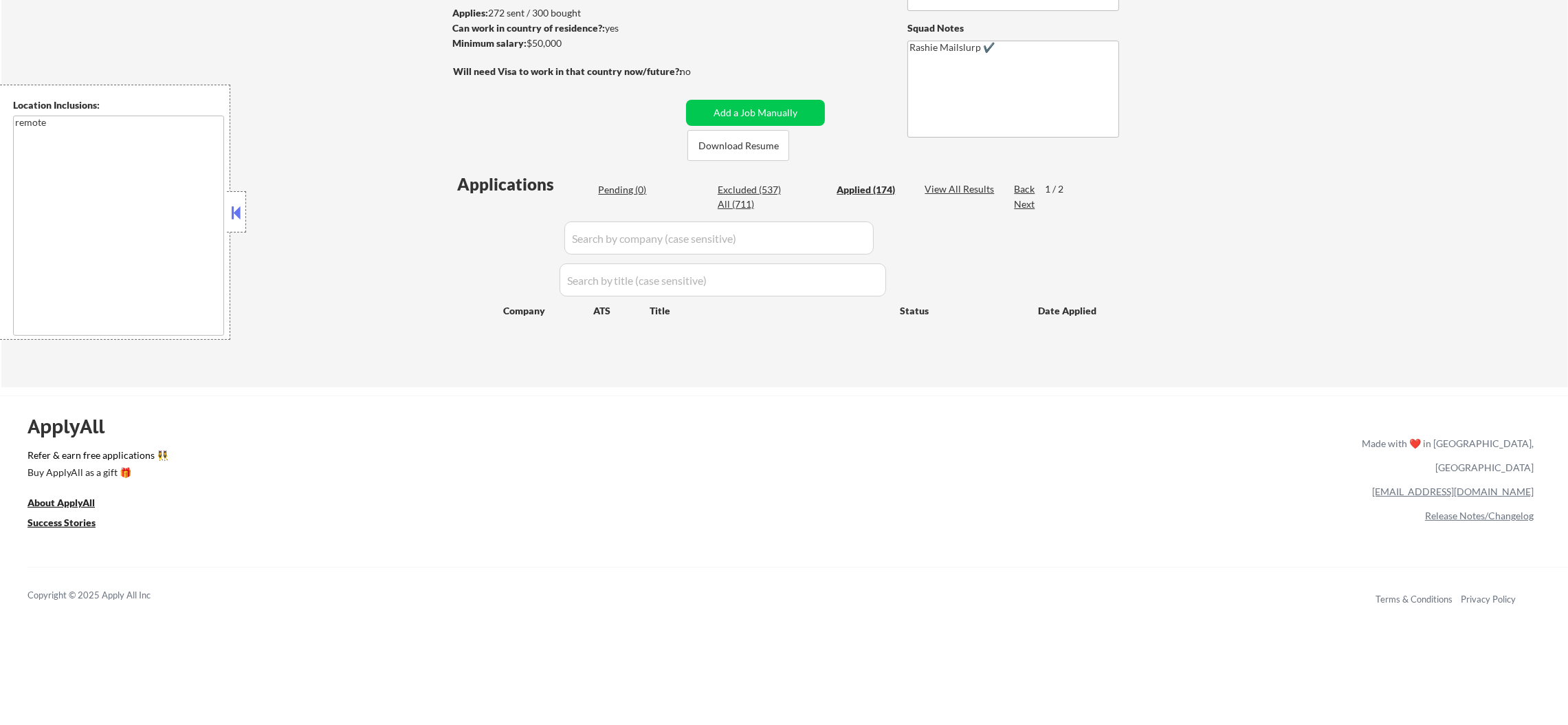
select select ""applied""
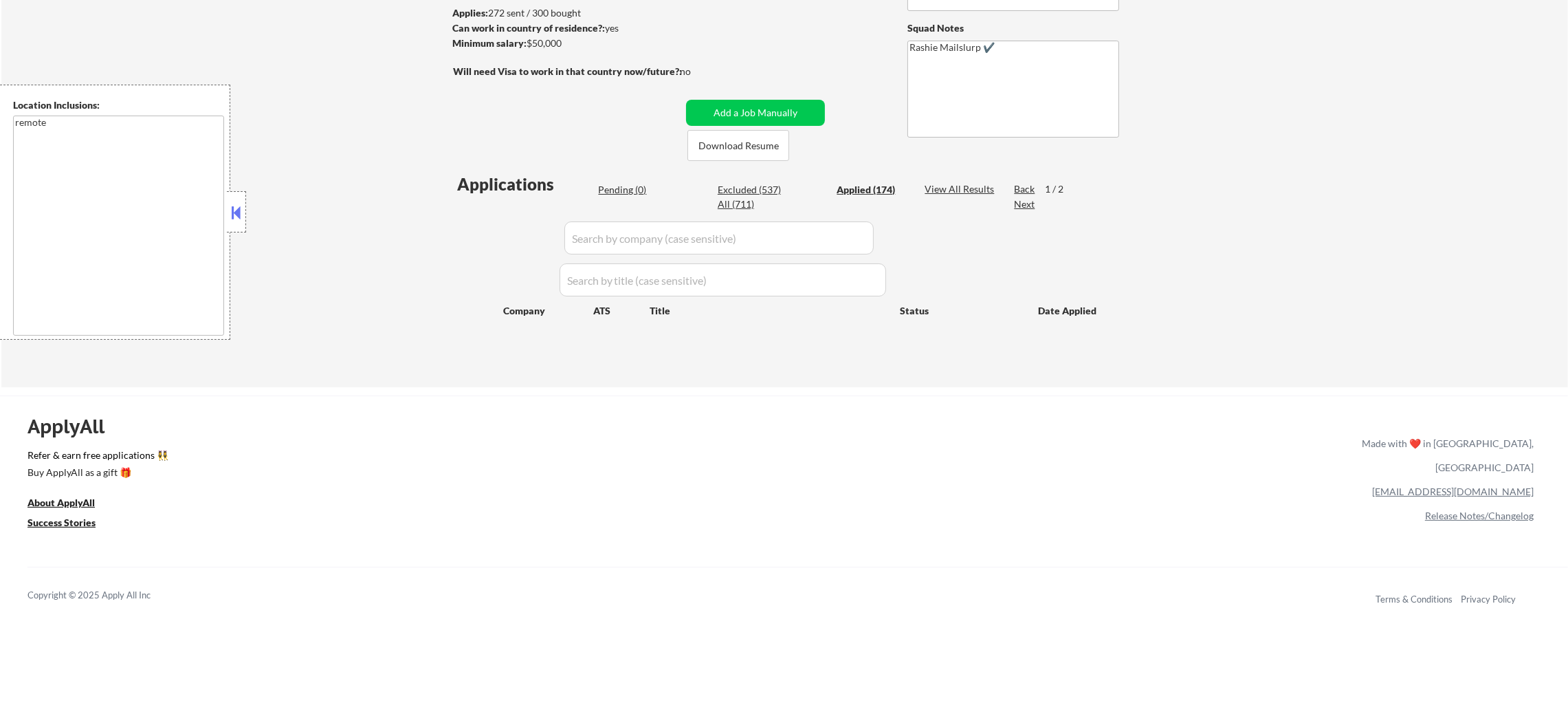
select select ""applied""
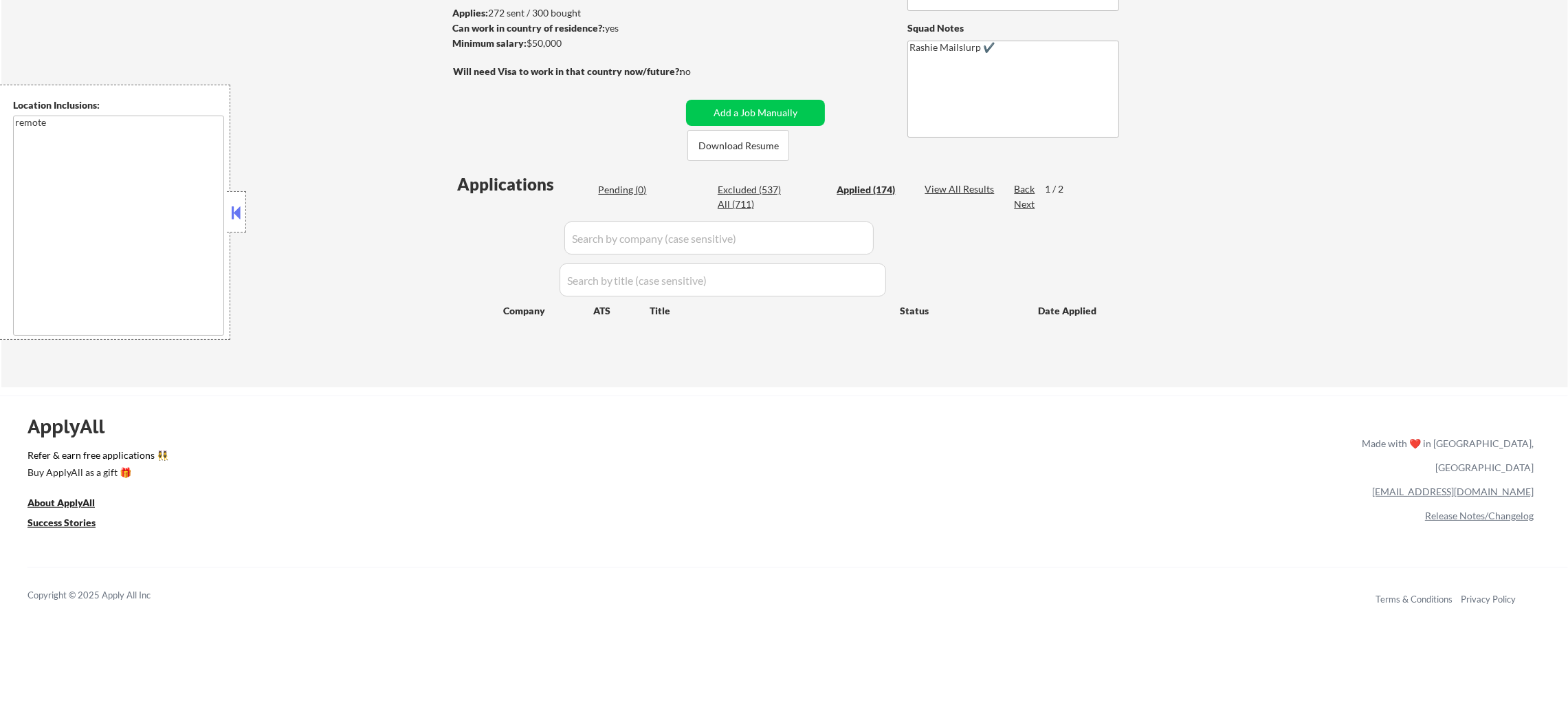
select select ""applied""
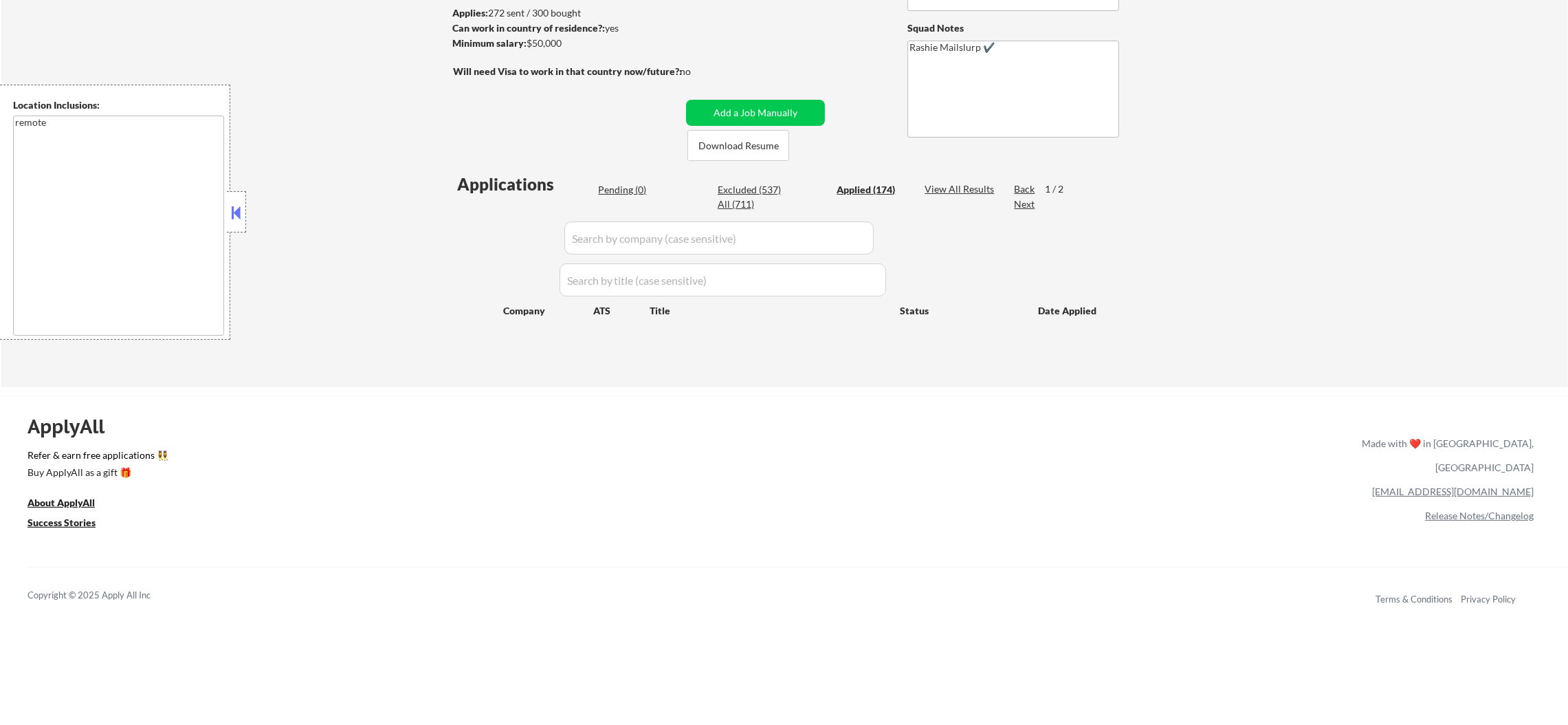
select select ""applied""
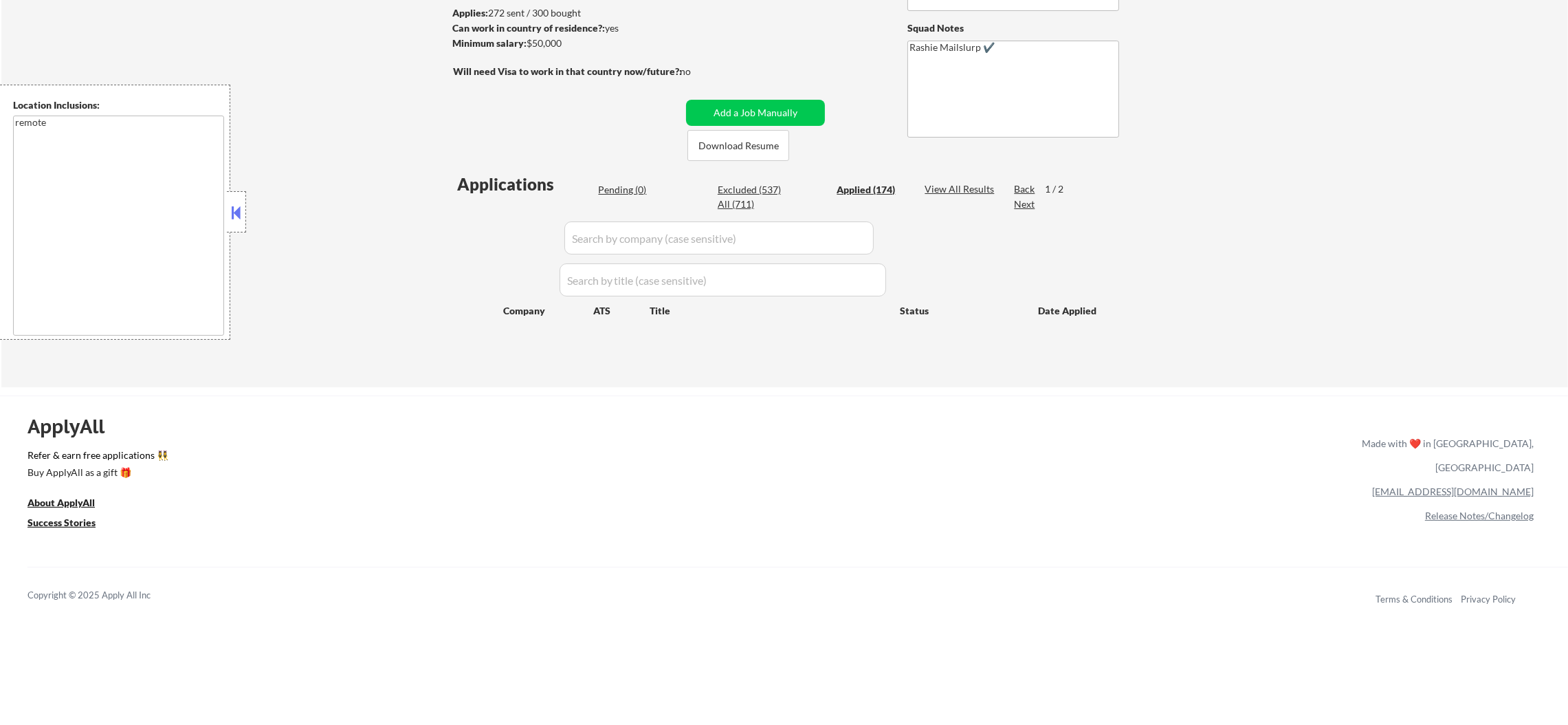
select select ""applied""
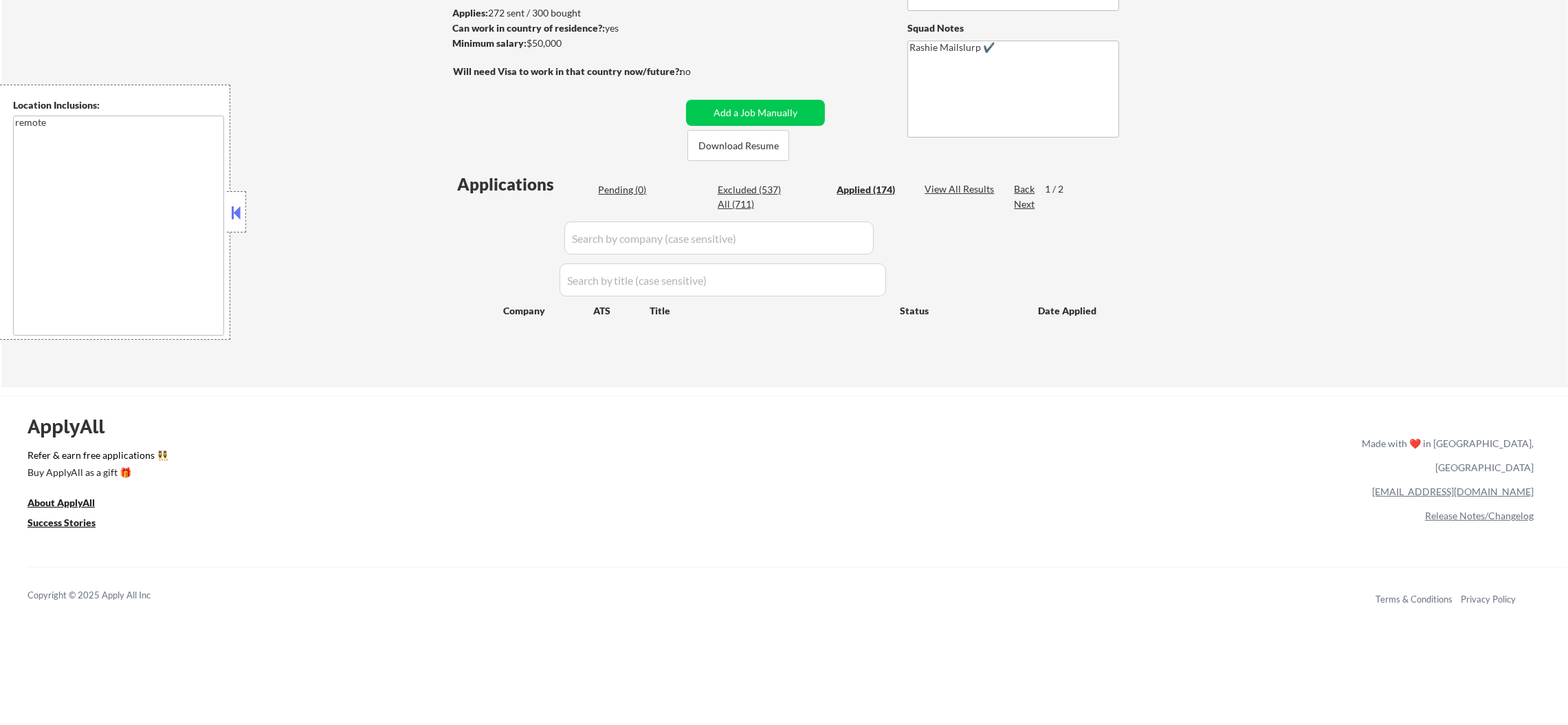
select select ""applied""
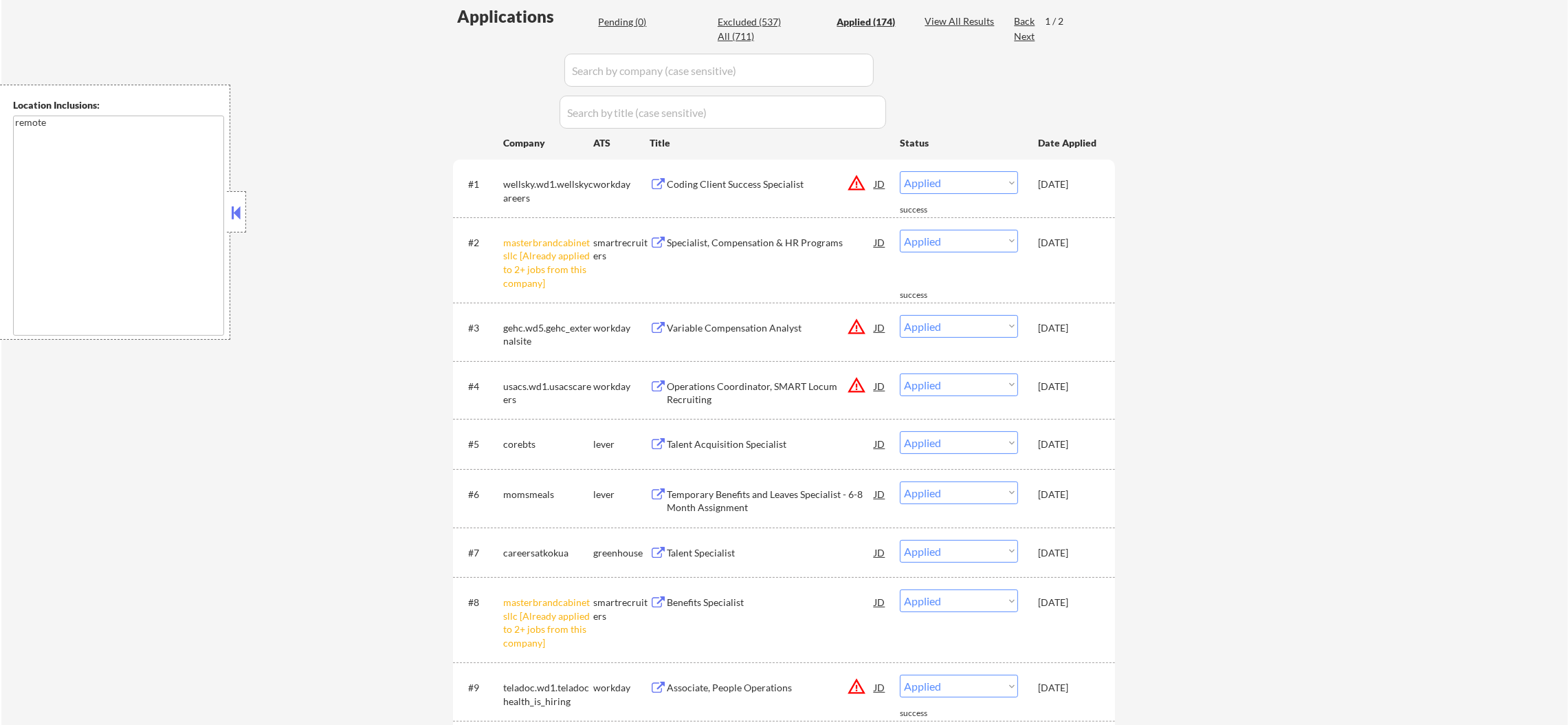
scroll to position [377, 0]
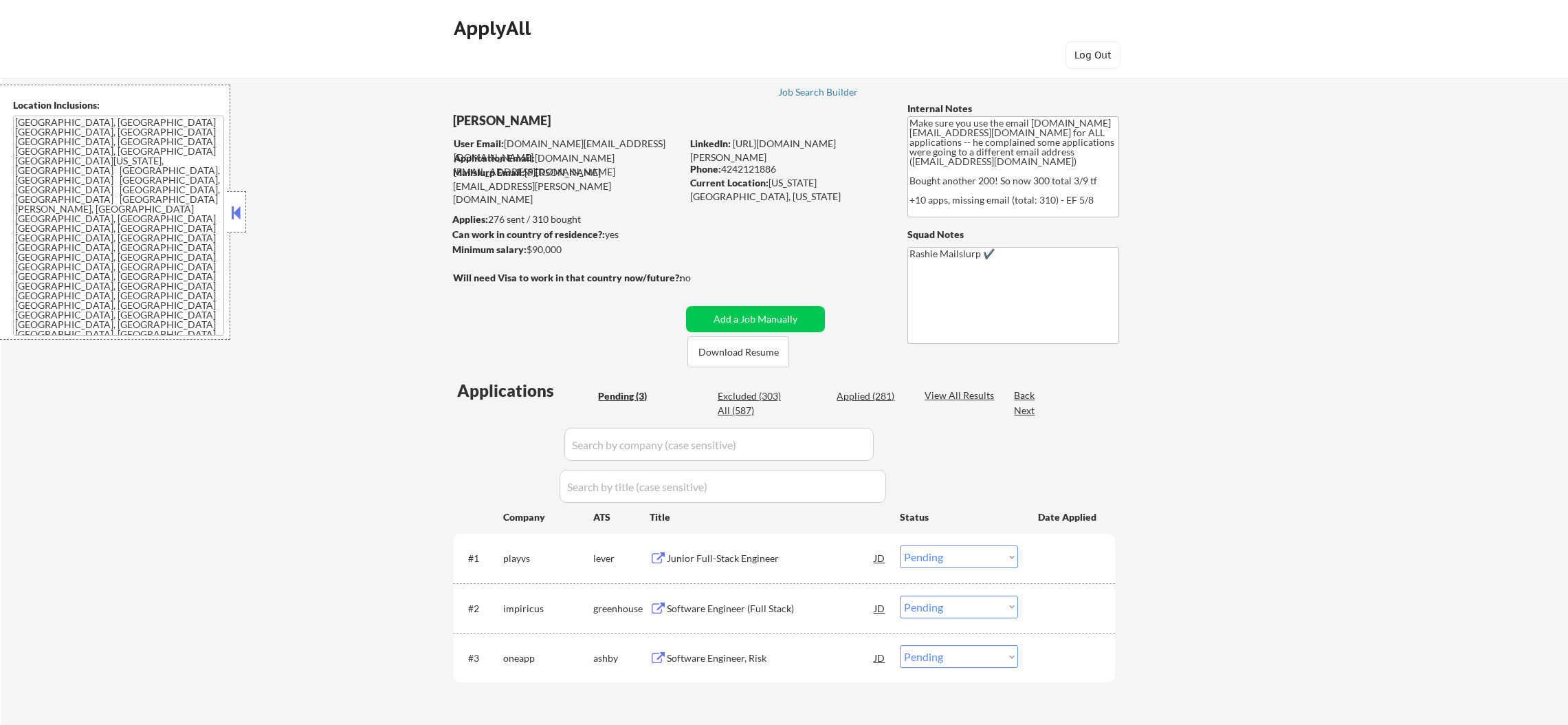
select select ""pending""
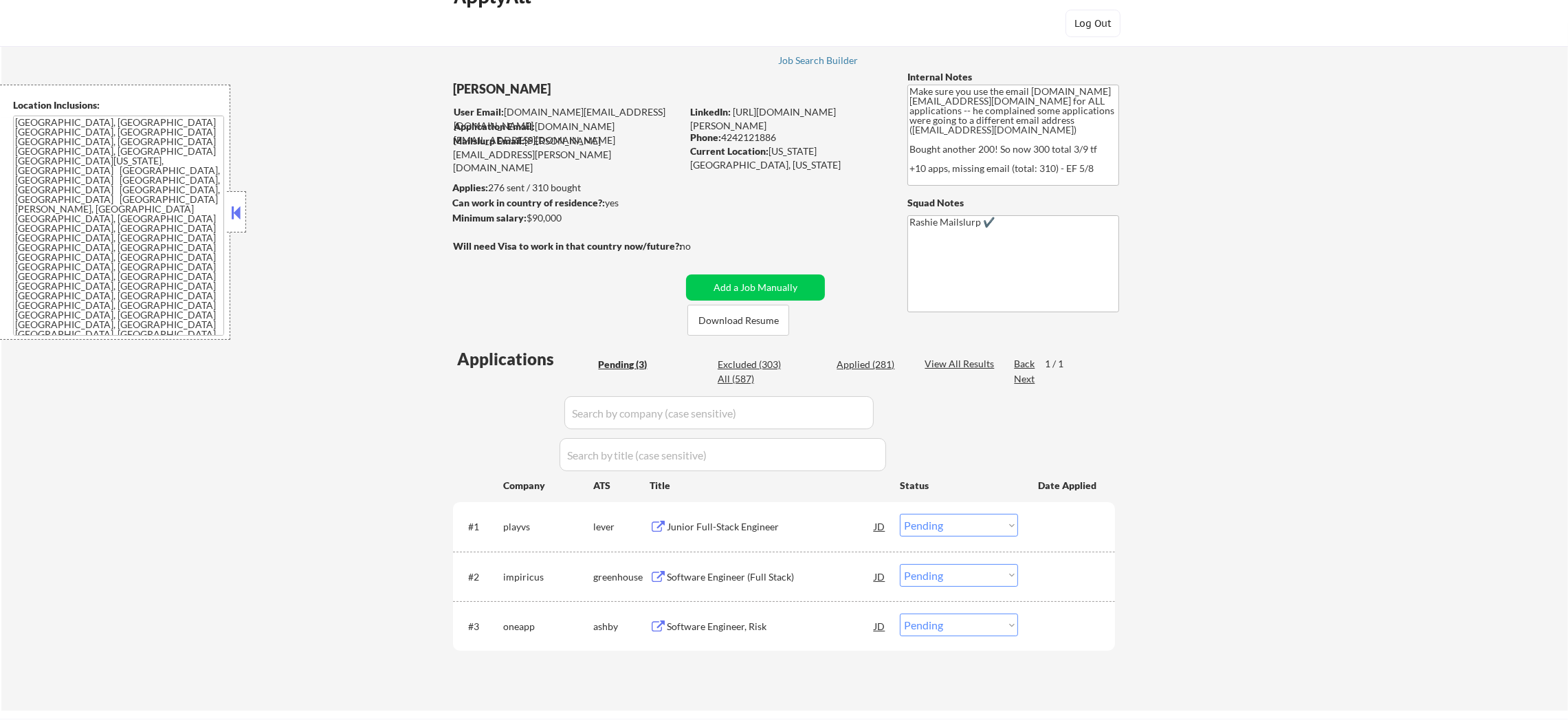
scroll to position [241, 0]
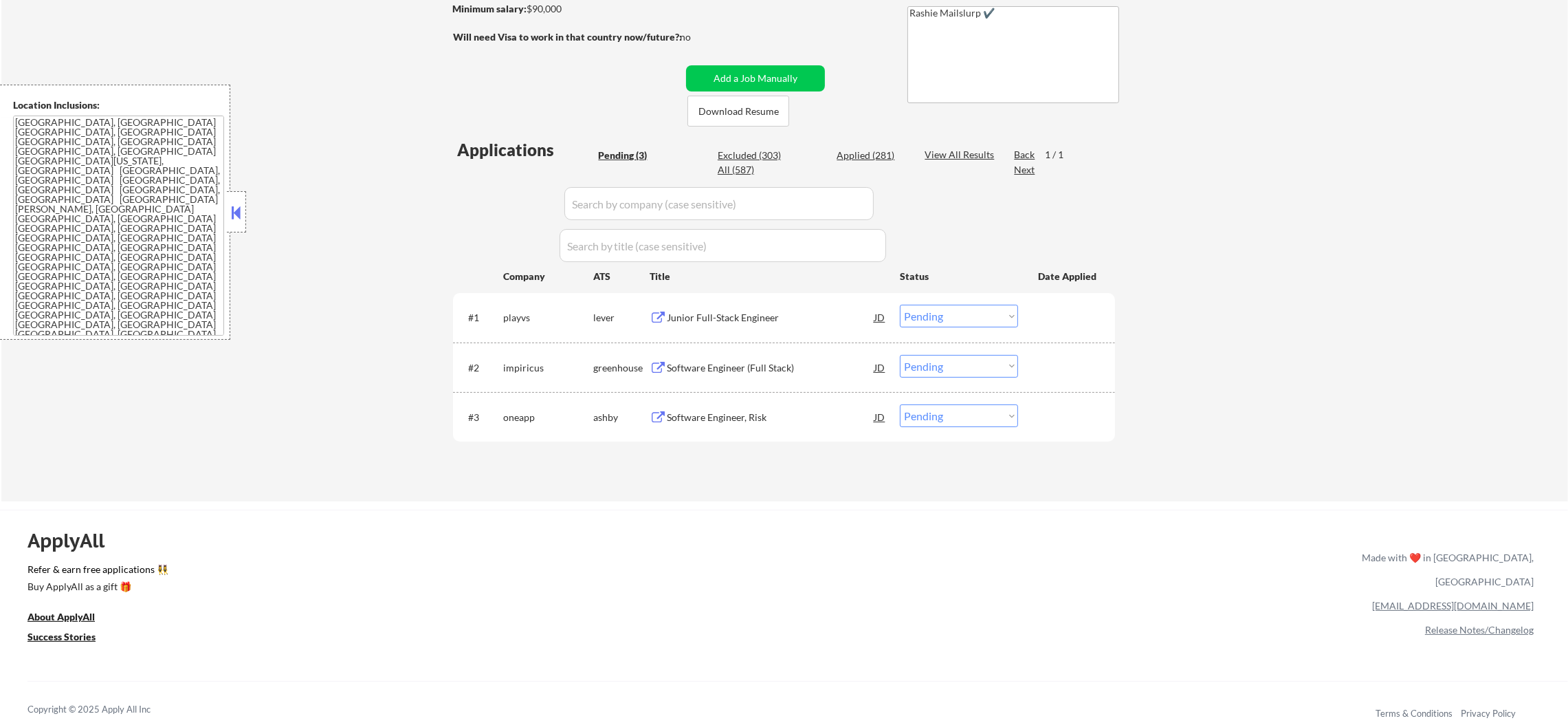
click at [749, 317] on div "Junior Full-Stack Engineer" at bounding box center [770, 318] width 208 height 14
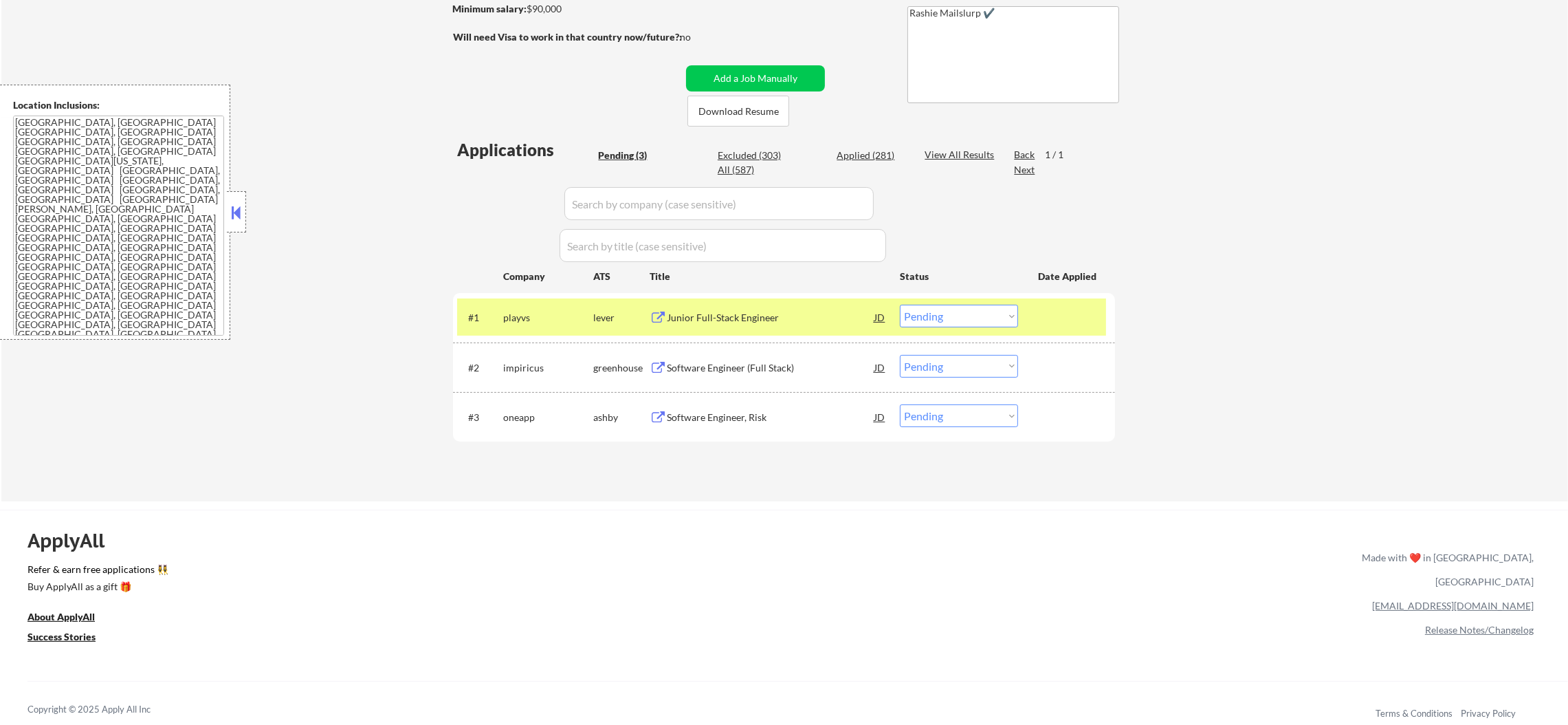
click at [550, 296] on div "#1 playvs lever Junior Full-Stack Engineer JD Choose an option... Pending Appli…" at bounding box center [784, 317] width 662 height 49
click at [529, 315] on div "playvs" at bounding box center [549, 318] width 90 height 14
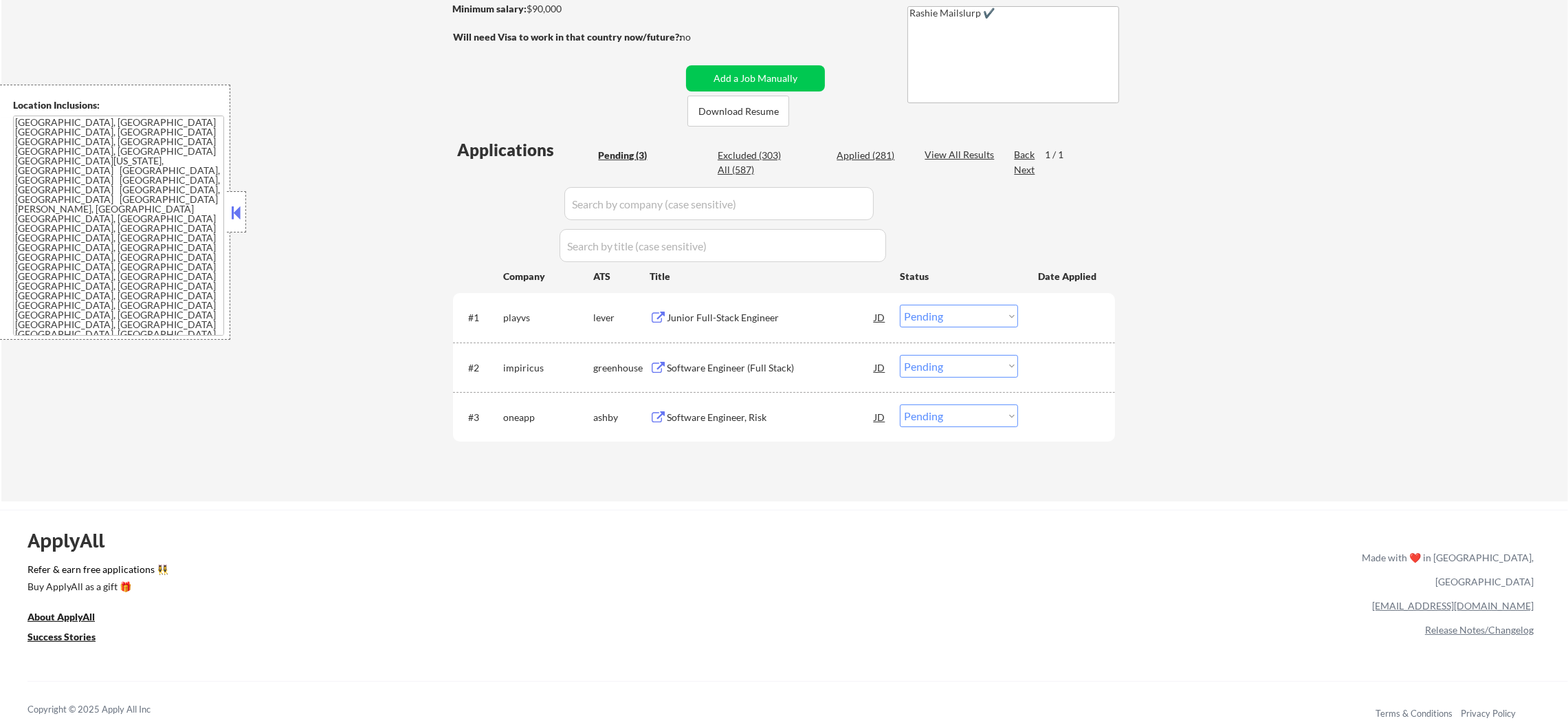
click at [747, 320] on div "Junior Full-Stack Engineer" at bounding box center [770, 318] width 208 height 14
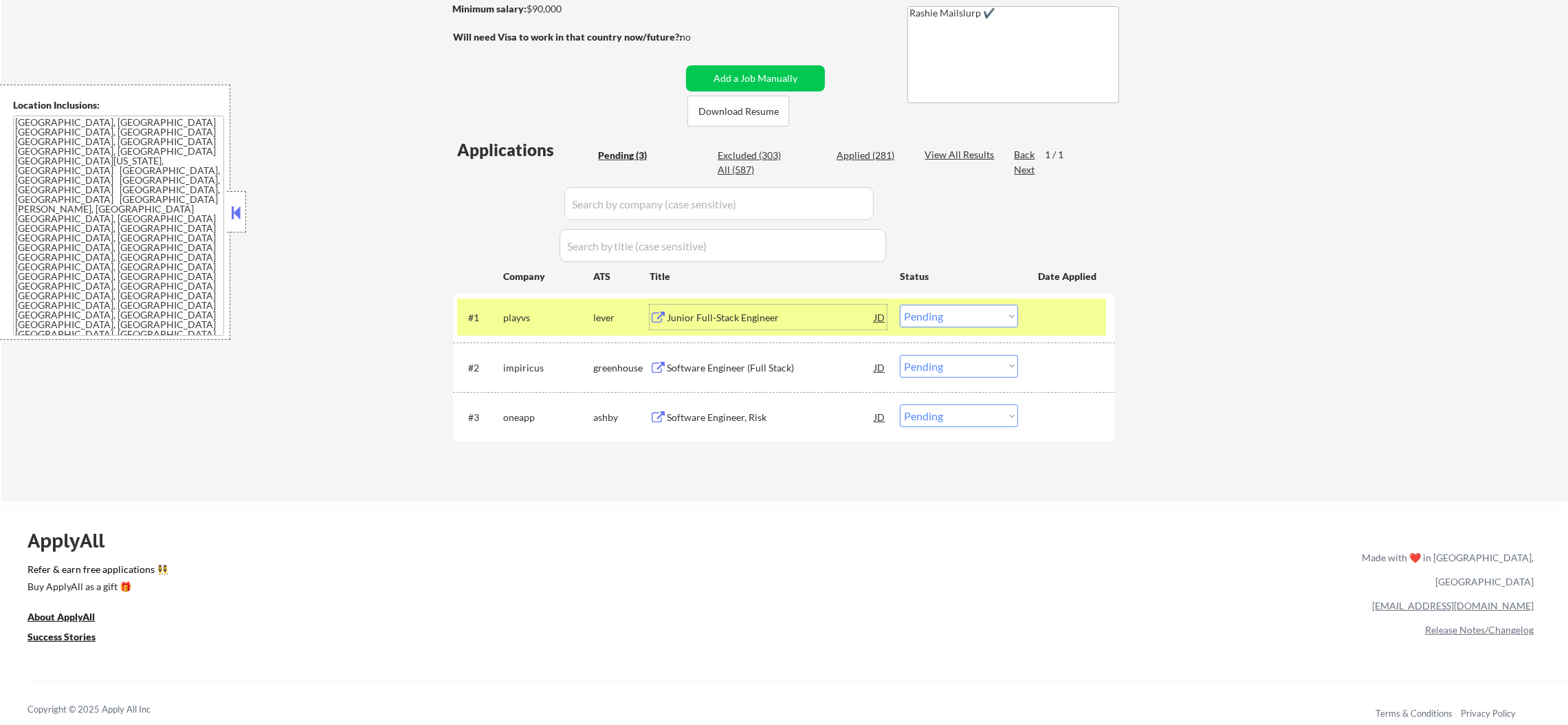
click at [918, 315] on select "Choose an option... Pending Applied Excluded (Questions) Excluded (Expired) Exc…" at bounding box center [959, 316] width 119 height 23
click at [900, 305] on select "Choose an option... Pending Applied Excluded (Questions) Excluded (Expired) Exc…" at bounding box center [959, 316] width 119 height 23
click at [542, 315] on div "playvs" at bounding box center [549, 318] width 90 height 14
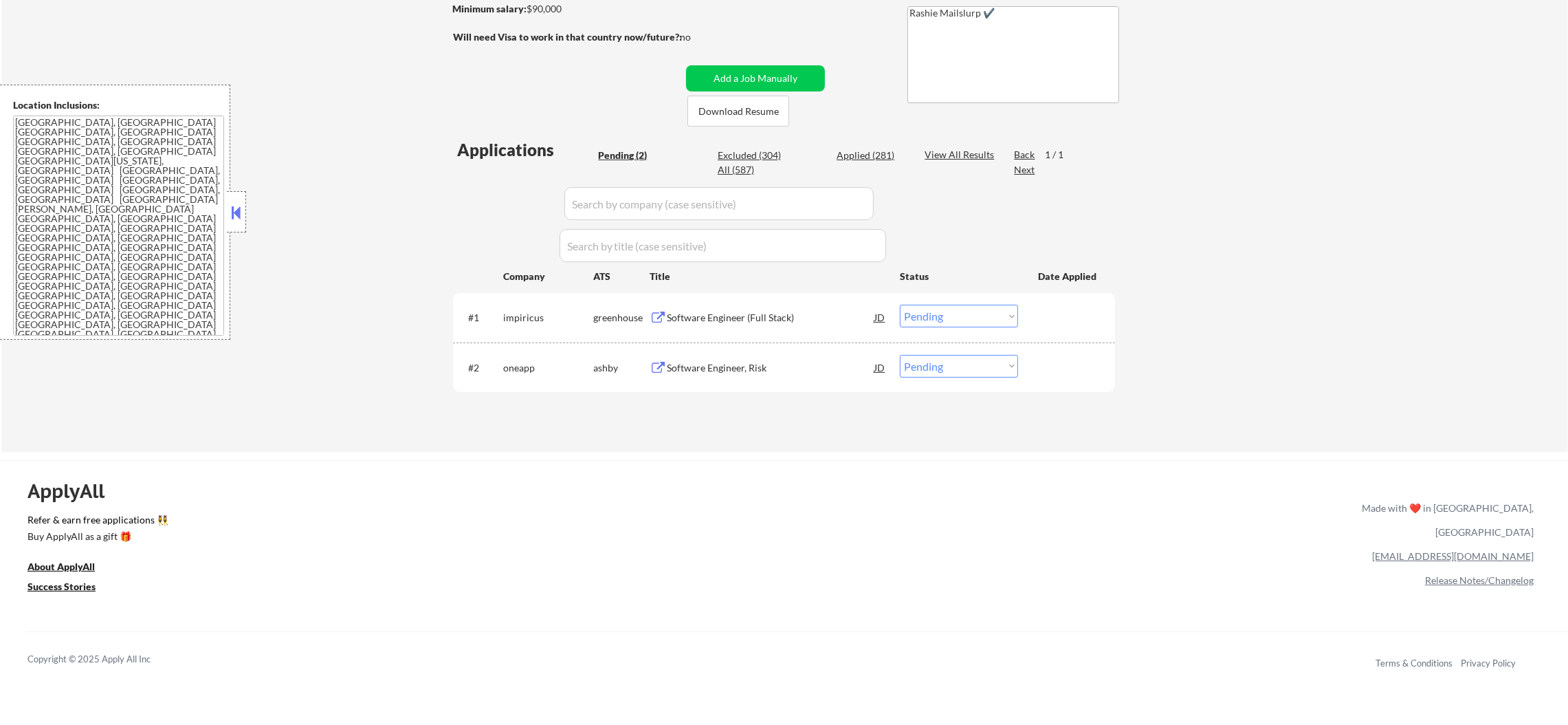
click at [768, 293] on div "#1 impiricus greenhouse Software Engineer (Full Stack) JD Choose an option... P…" at bounding box center [784, 317] width 662 height 49
click at [757, 321] on div "Software Engineer (Full Stack)" at bounding box center [770, 318] width 208 height 14
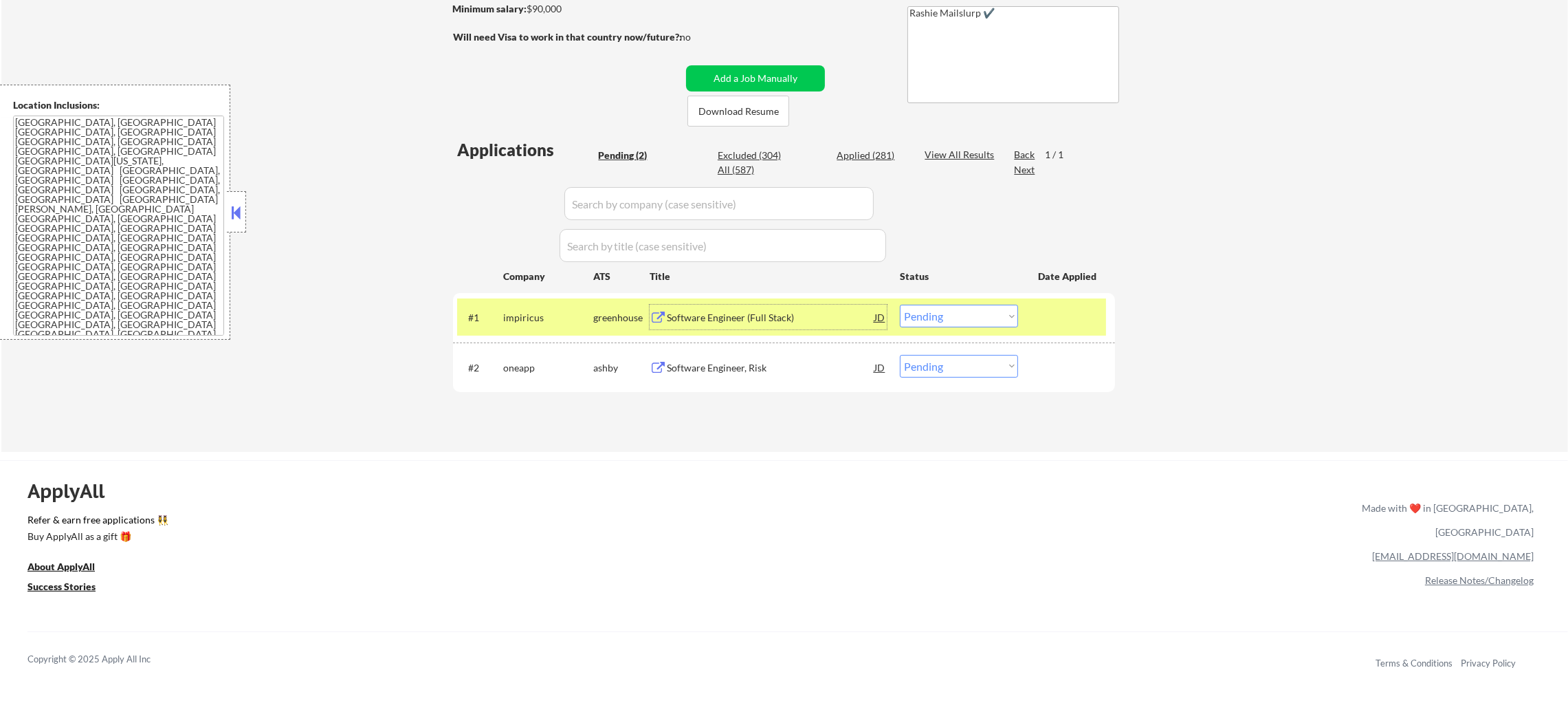
click at [950, 316] on select "Choose an option... Pending Applied Excluded (Questions) Excluded (Expired) Exc…" at bounding box center [959, 316] width 119 height 23
click at [900, 305] on select "Choose an option... Pending Applied Excluded (Questions) Excluded (Expired) Exc…" at bounding box center [959, 316] width 119 height 23
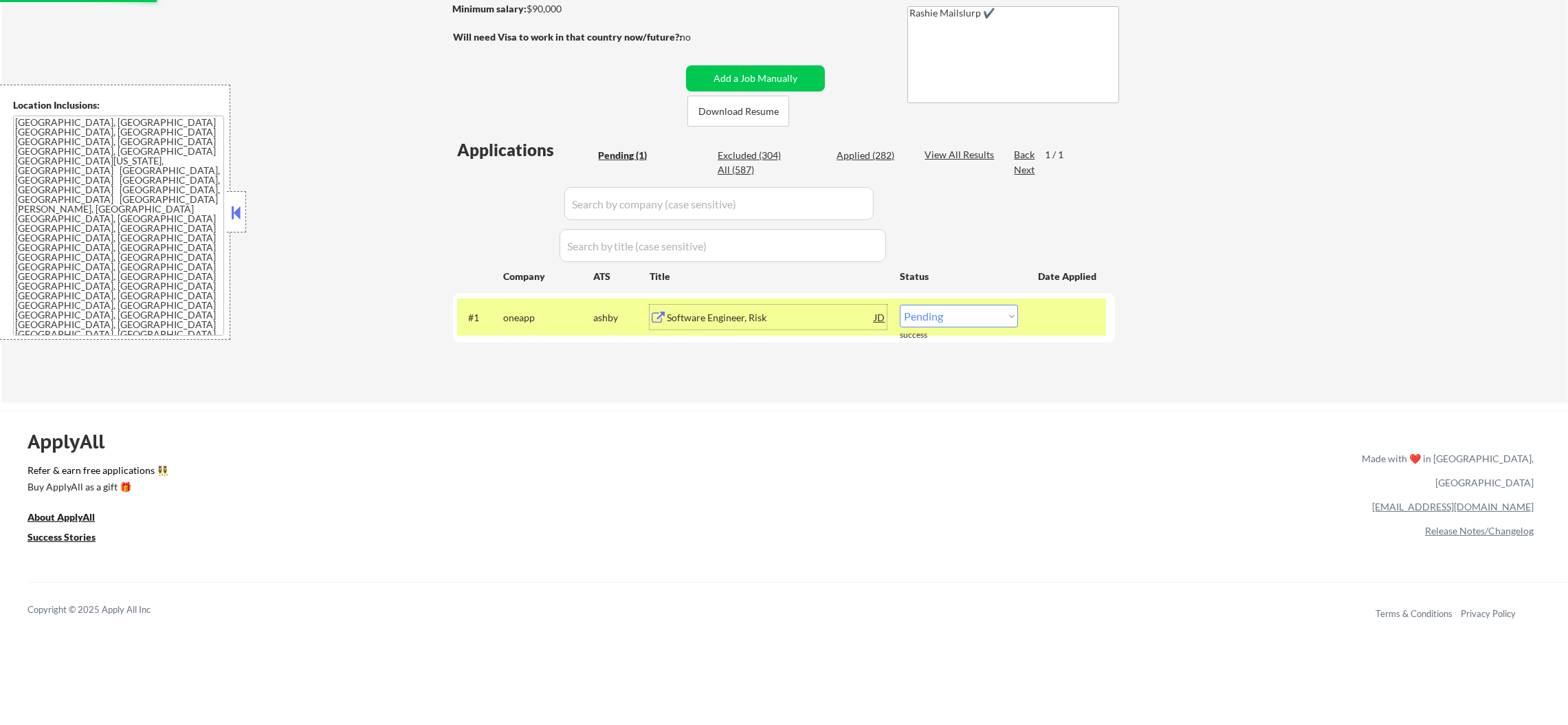
click at [776, 309] on div "Software Engineer, Risk" at bounding box center [770, 317] width 208 height 25
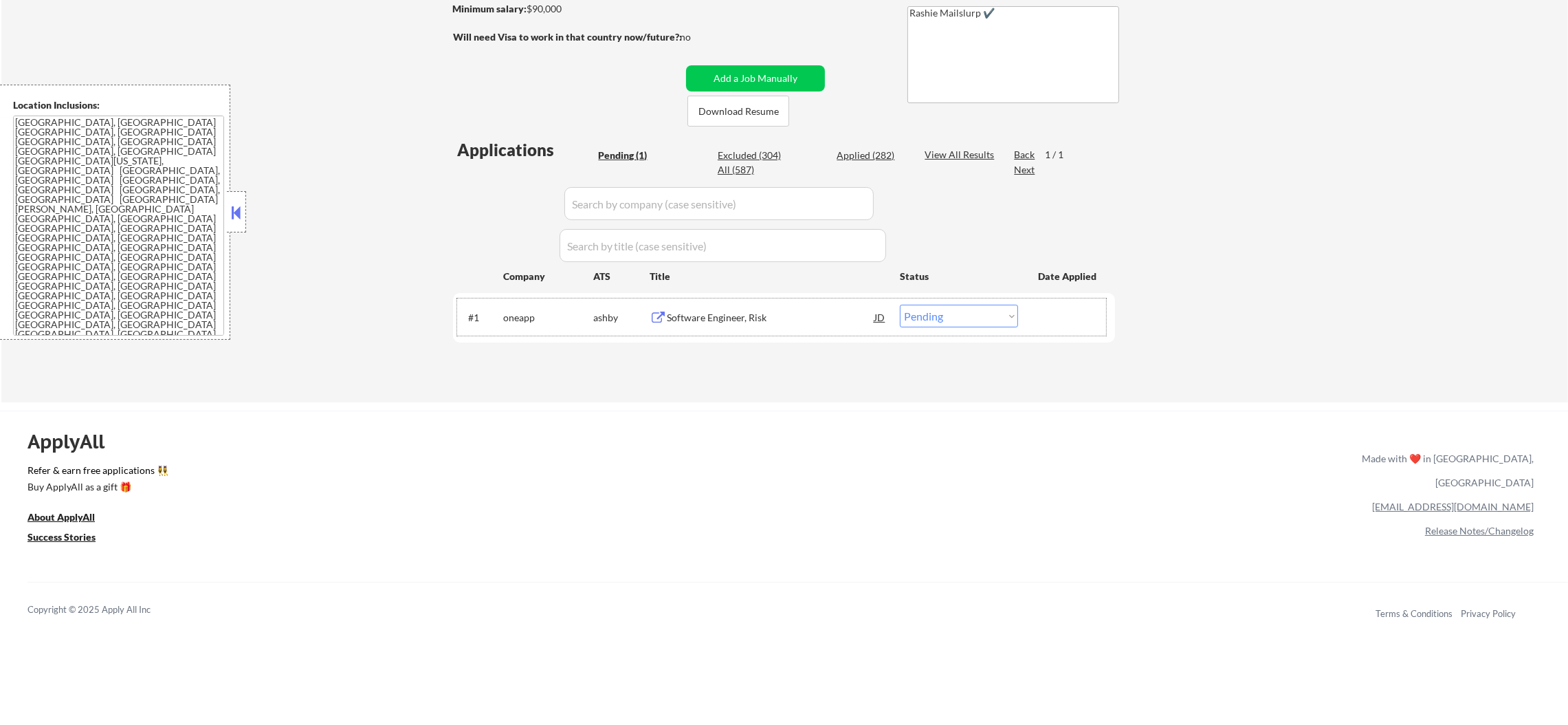
click at [928, 332] on div "#1 oneapp ashby Software Engineer, Risk JD Choose an option... Pending Applied …" at bounding box center [781, 317] width 649 height 37
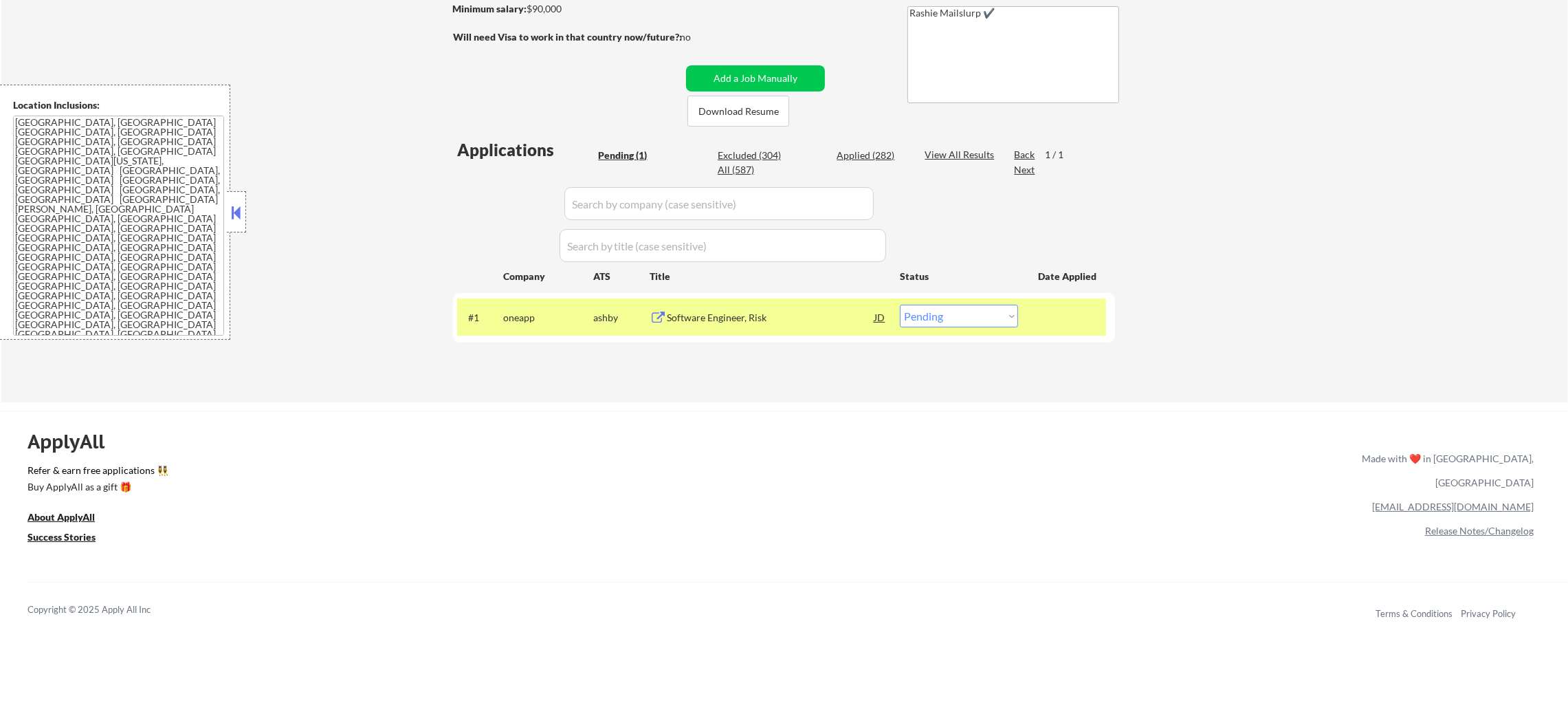
click at [938, 318] on select "Choose an option... Pending Applied Excluded (Questions) Excluded (Expired) Exc…" at bounding box center [959, 316] width 119 height 23
select select ""applied""
click at [900, 305] on select "Choose an option... Pending Applied Excluded (Questions) Excluded (Expired) Exc…" at bounding box center [959, 316] width 119 height 23
click at [547, 300] on div "#1 oneapp ashby Software Engineer, Risk JD Choose an option... Pending Applied …" at bounding box center [781, 317] width 649 height 37
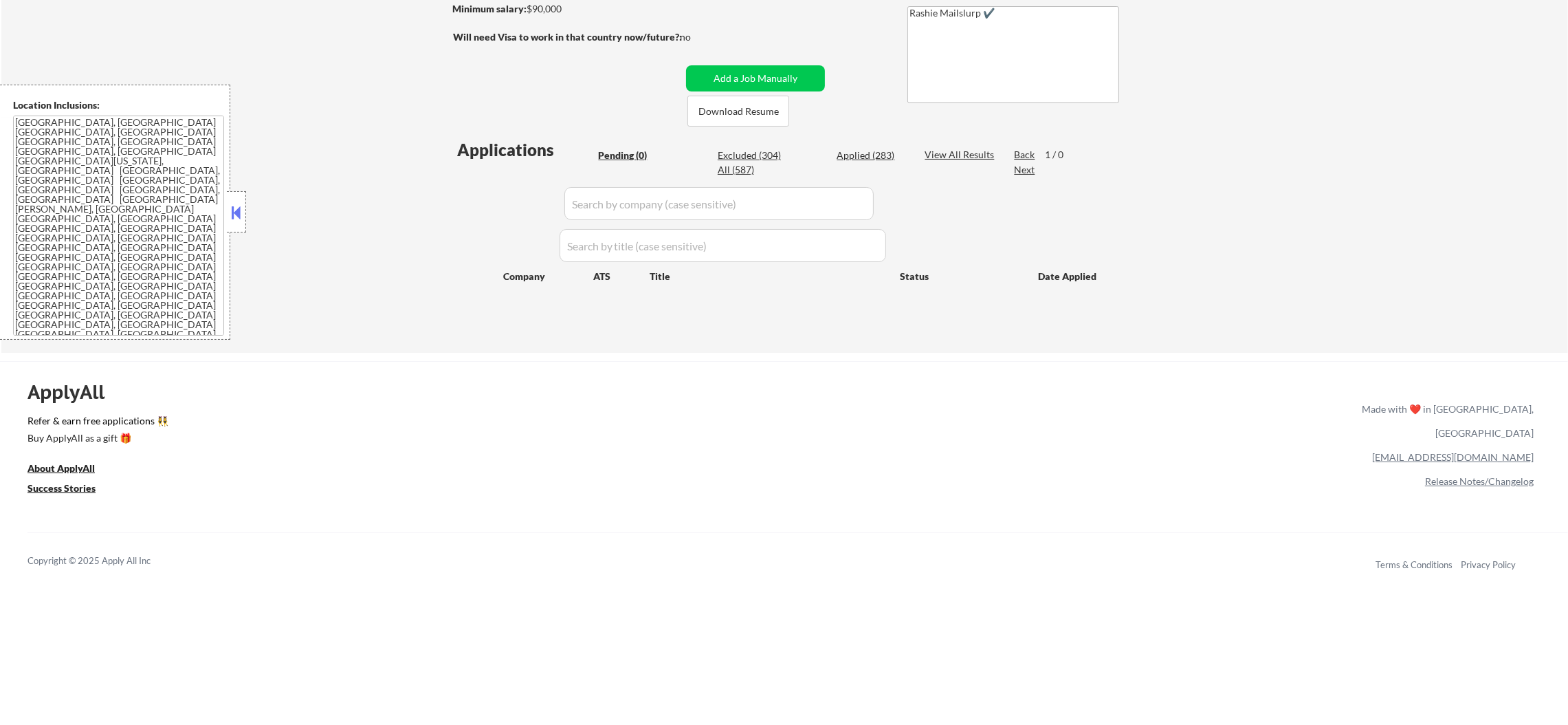
click at [888, 149] on div "Applied (283)" at bounding box center [871, 156] width 69 height 14
select select ""applied""
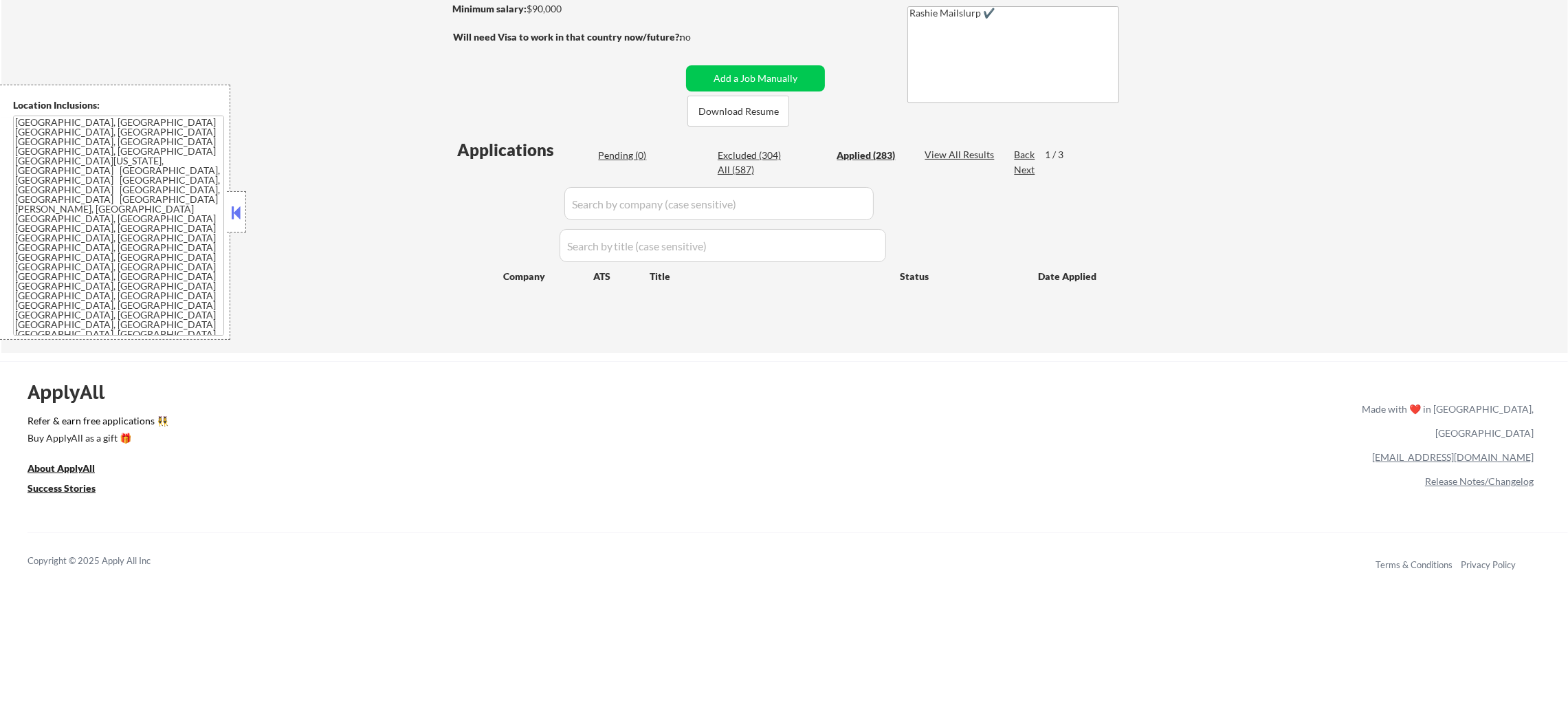
select select ""applied""
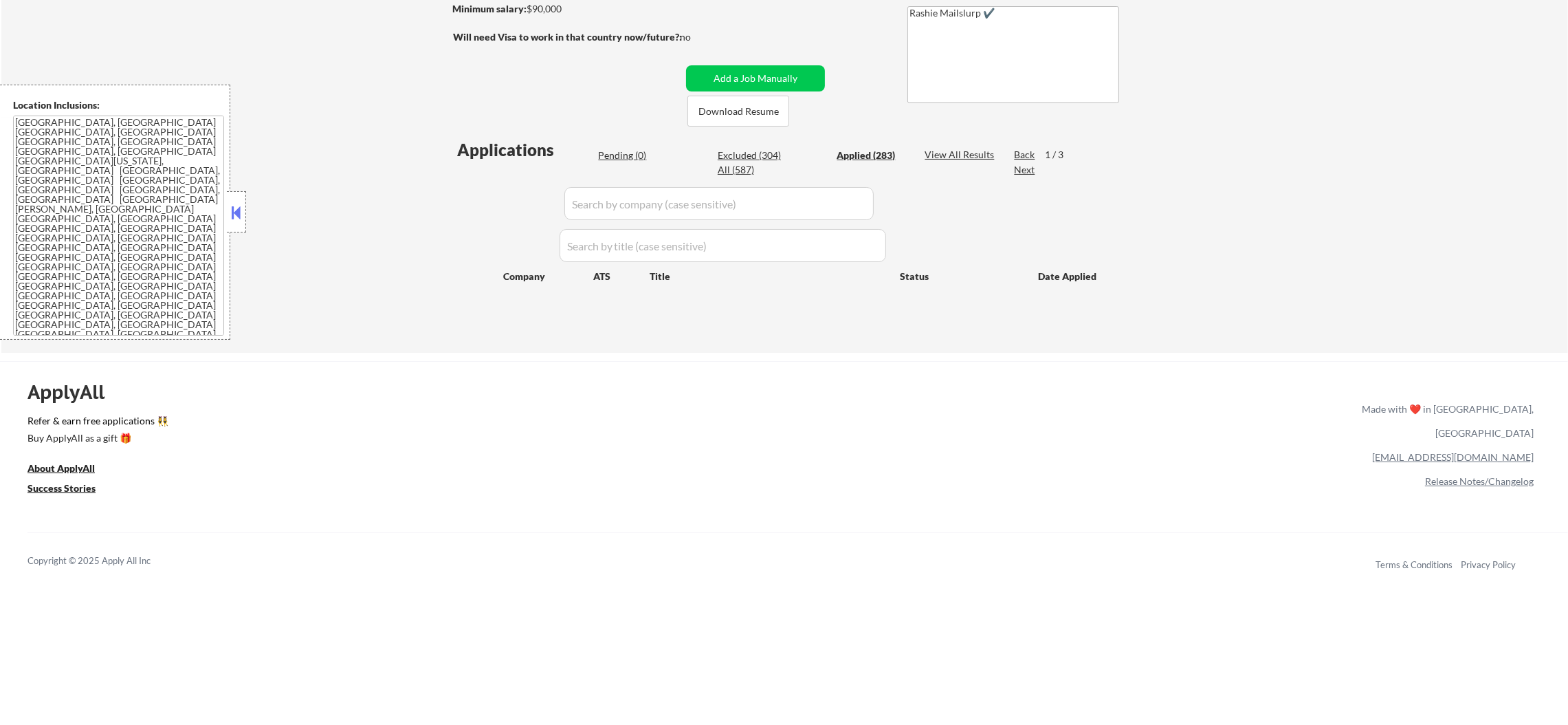
select select ""applied""
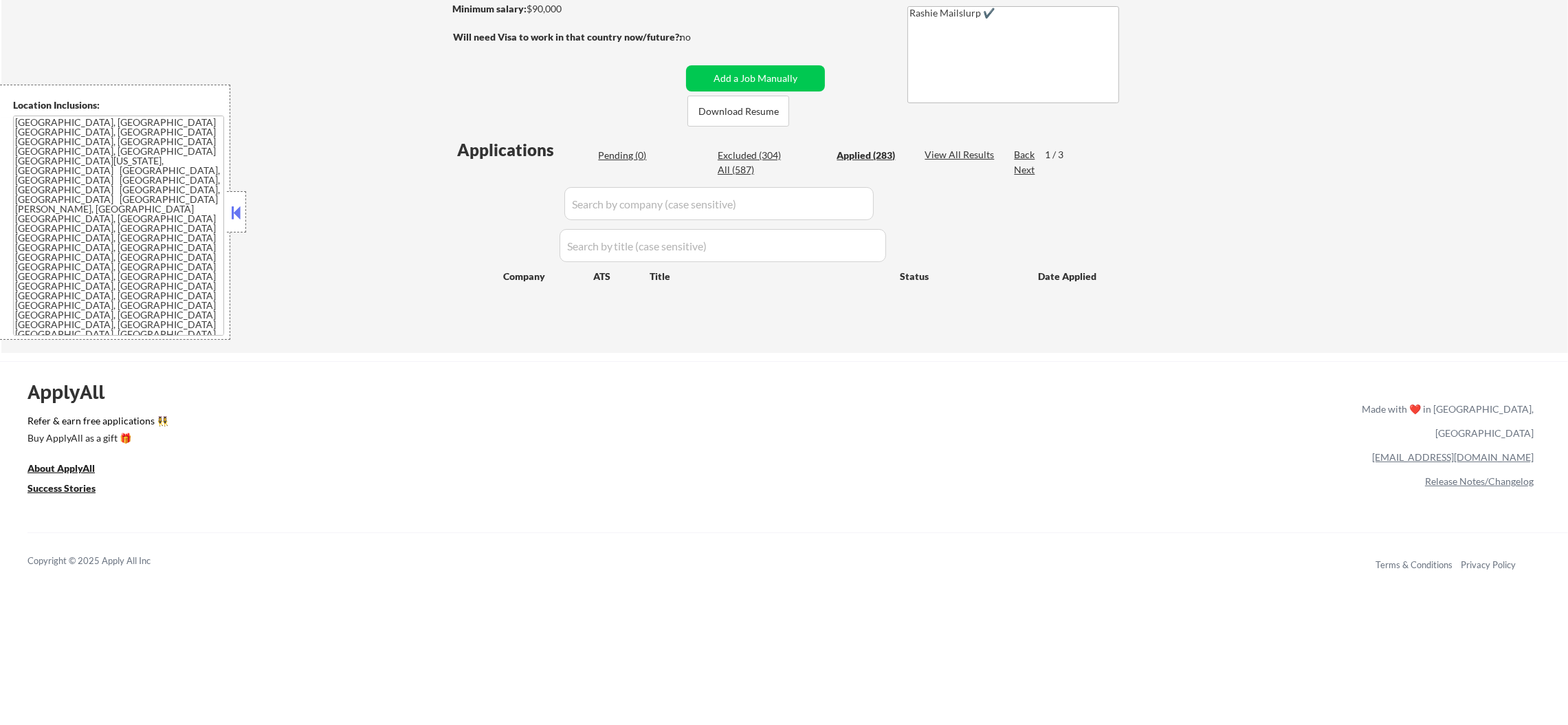
select select ""applied""
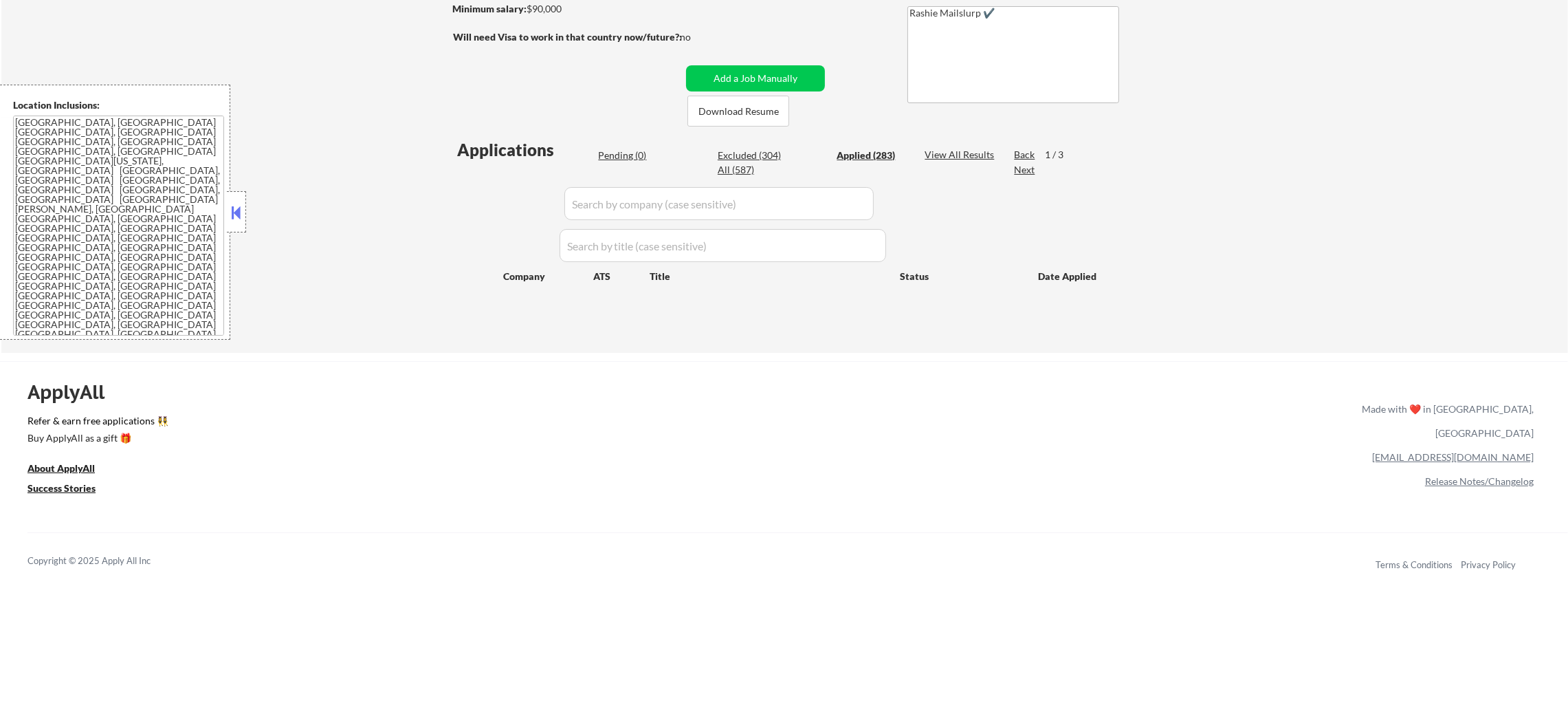
select select ""applied""
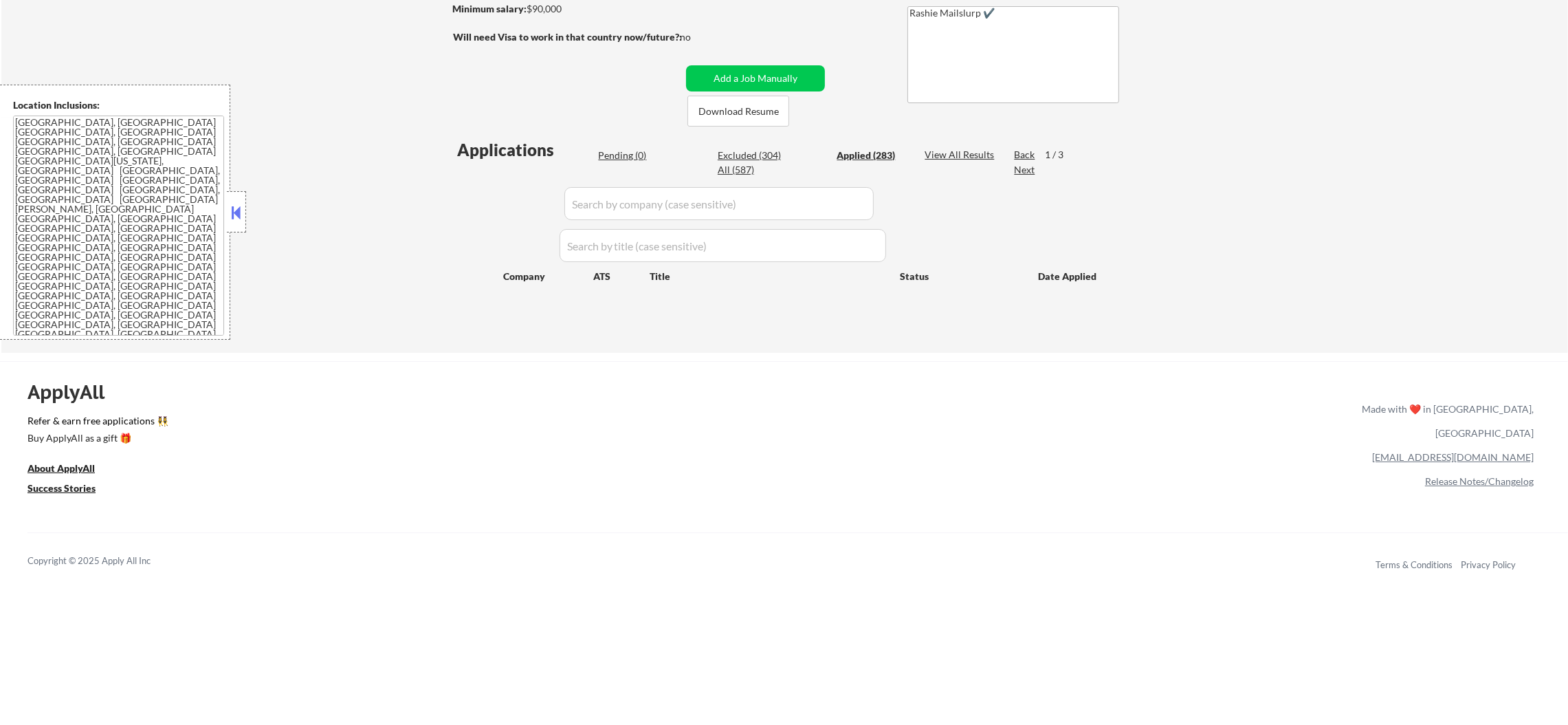
select select ""applied""
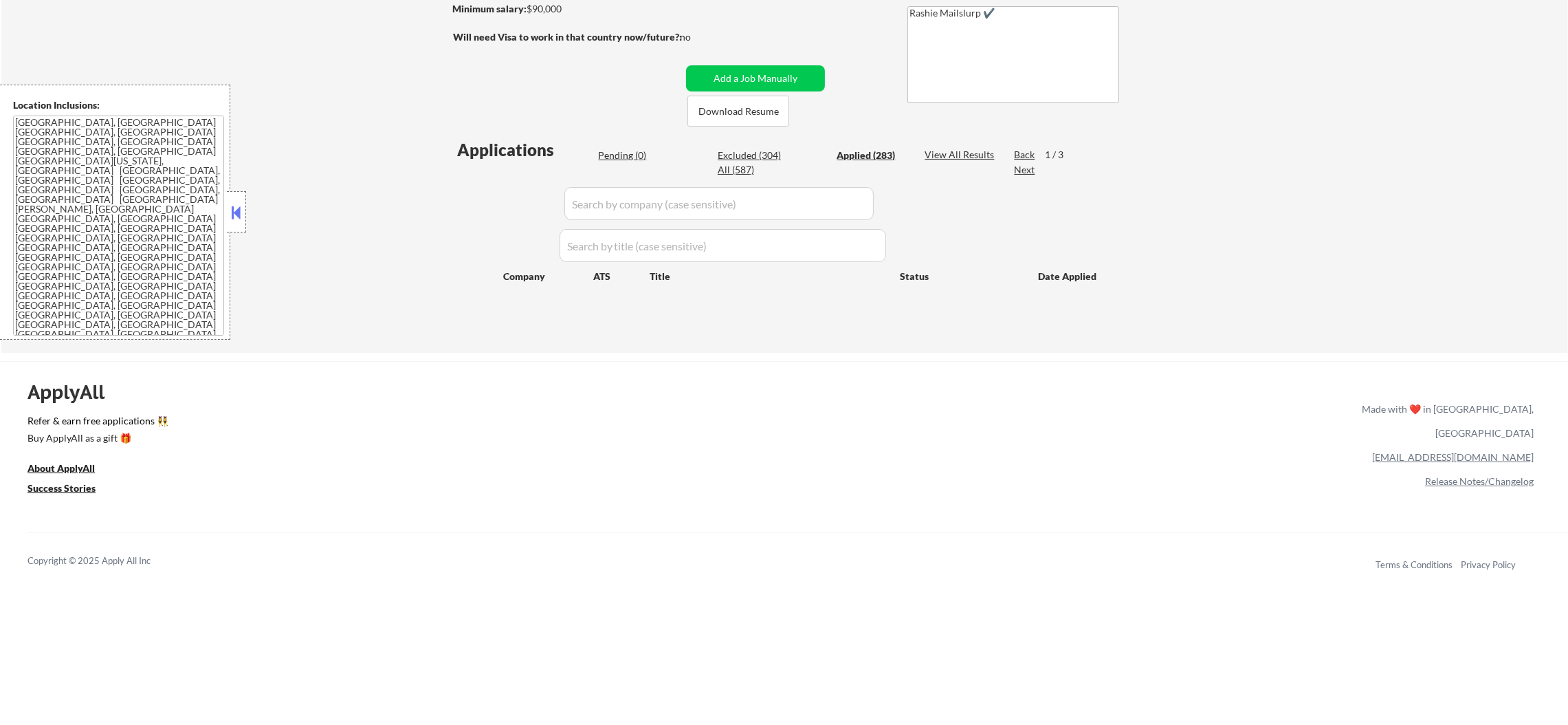
select select ""applied""
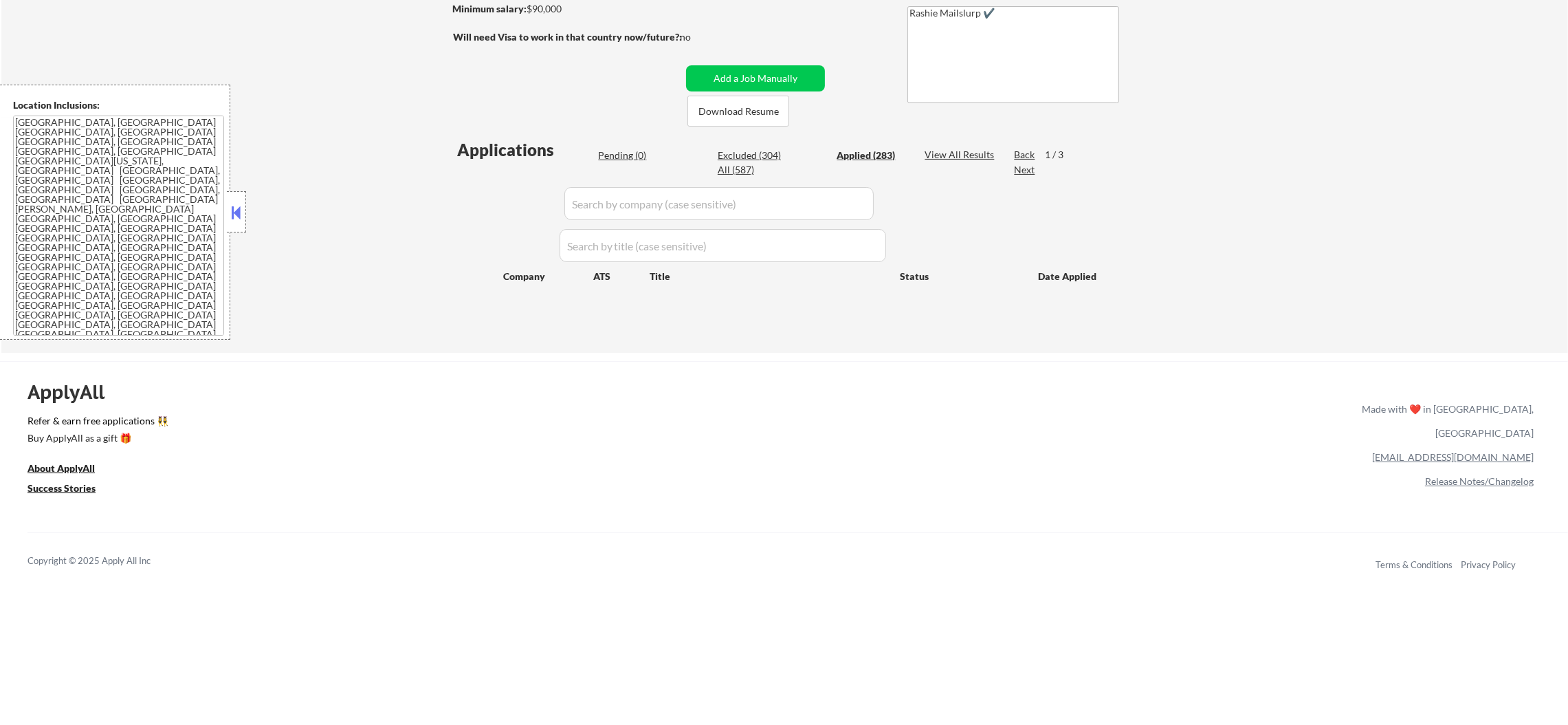
select select ""applied""
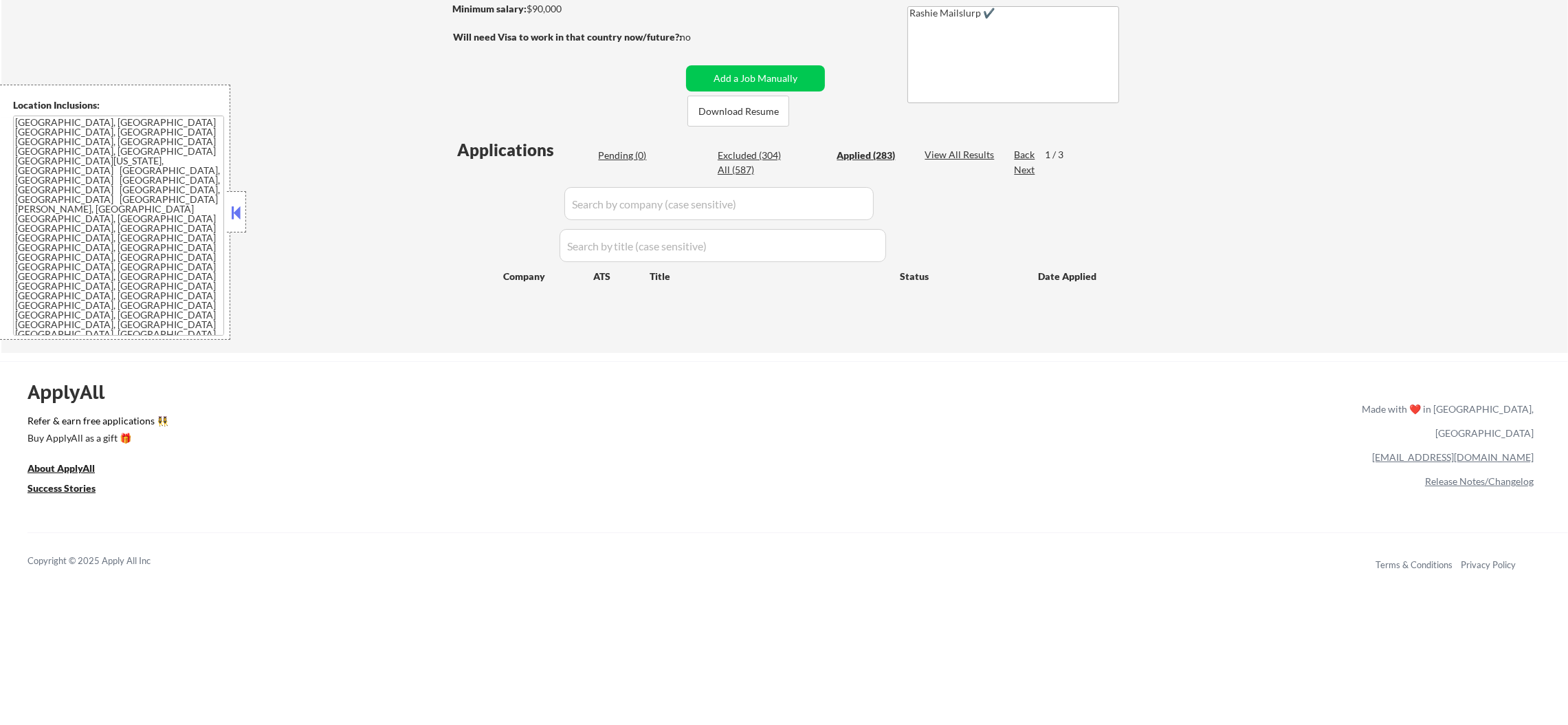
select select ""applied""
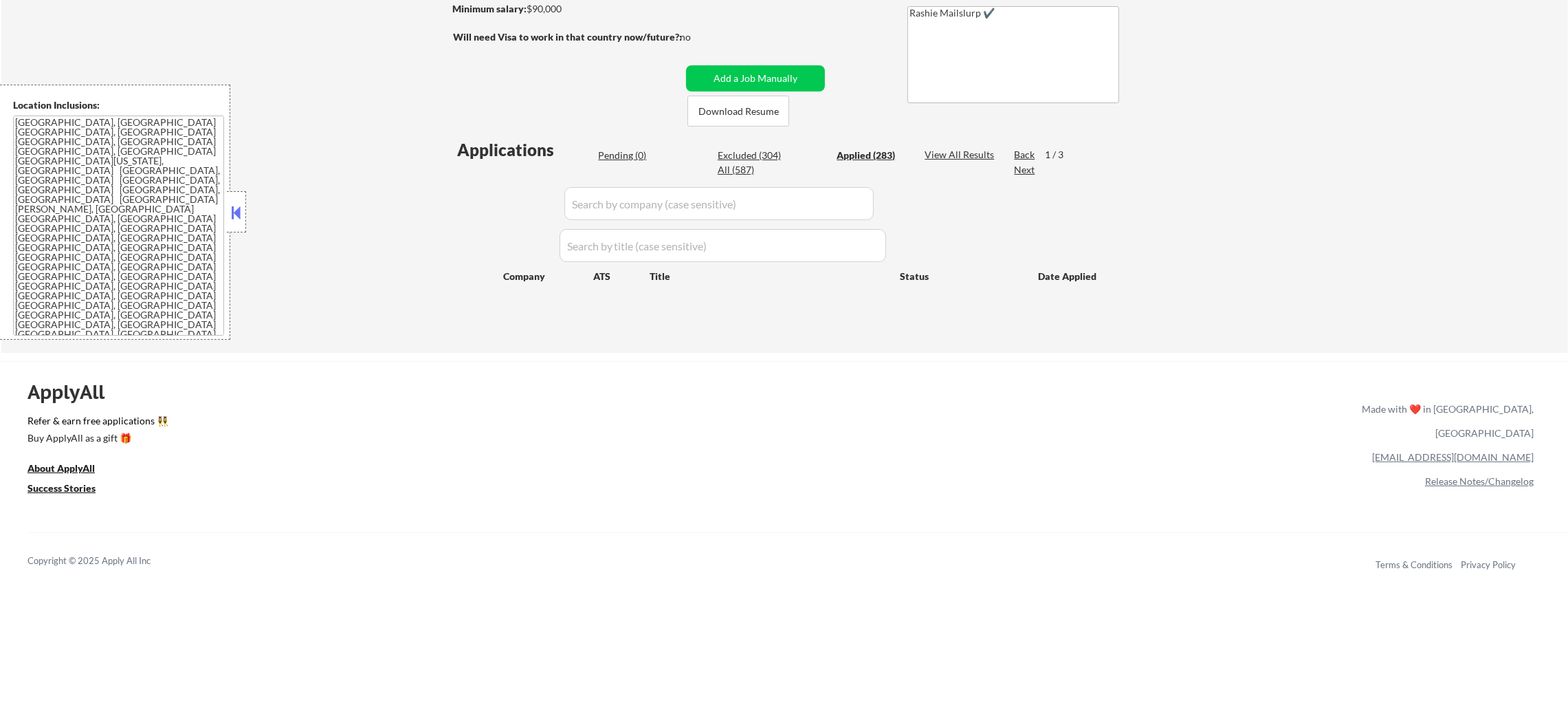
select select ""applied""
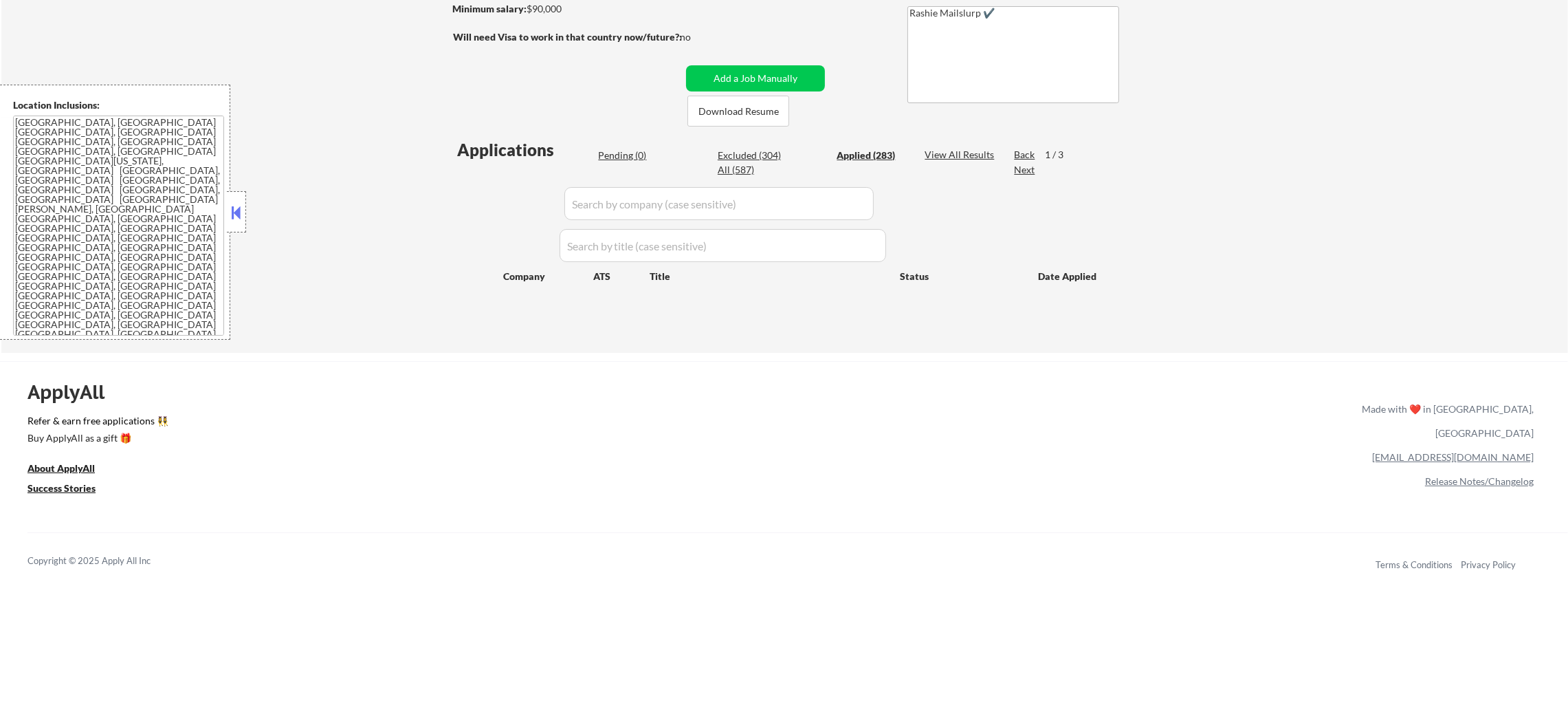
select select ""applied""
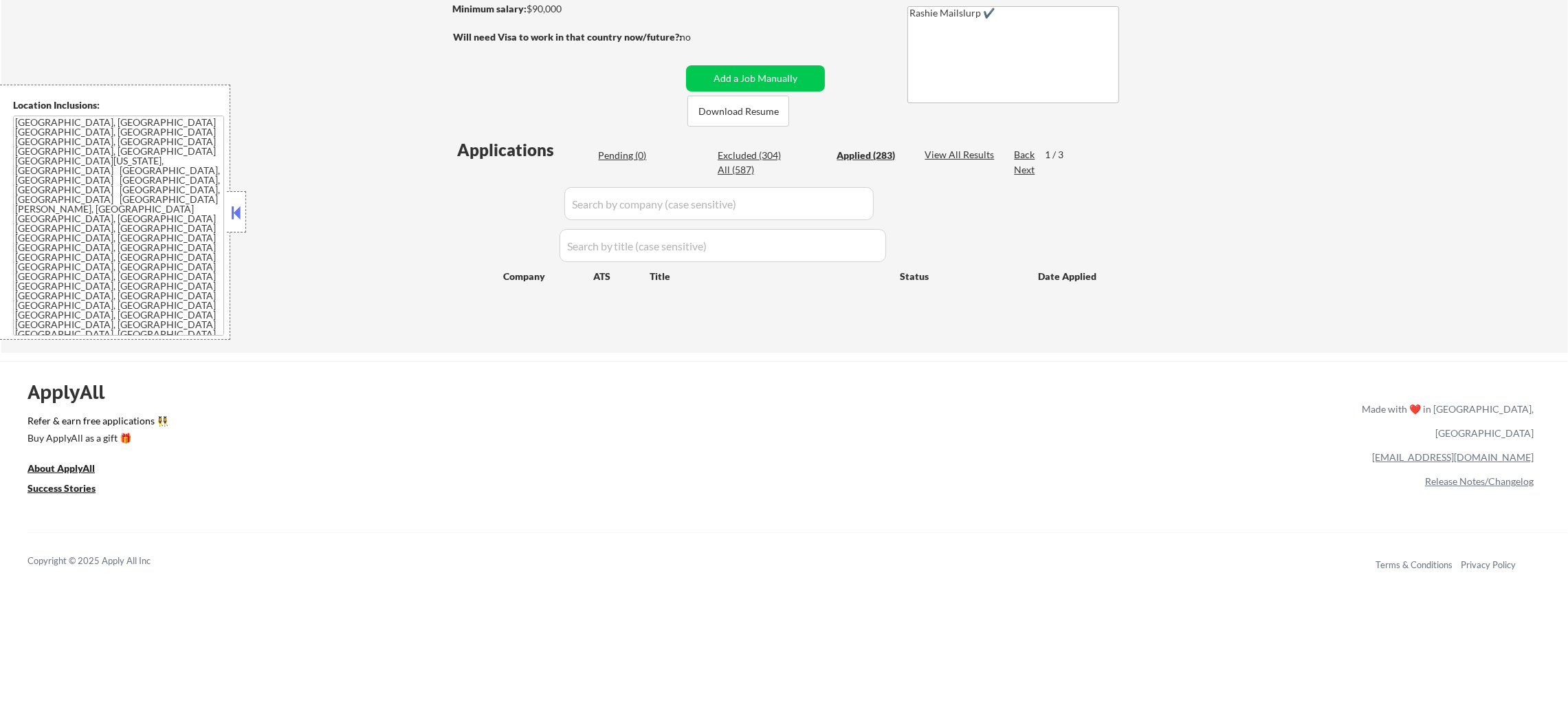
select select ""applied""
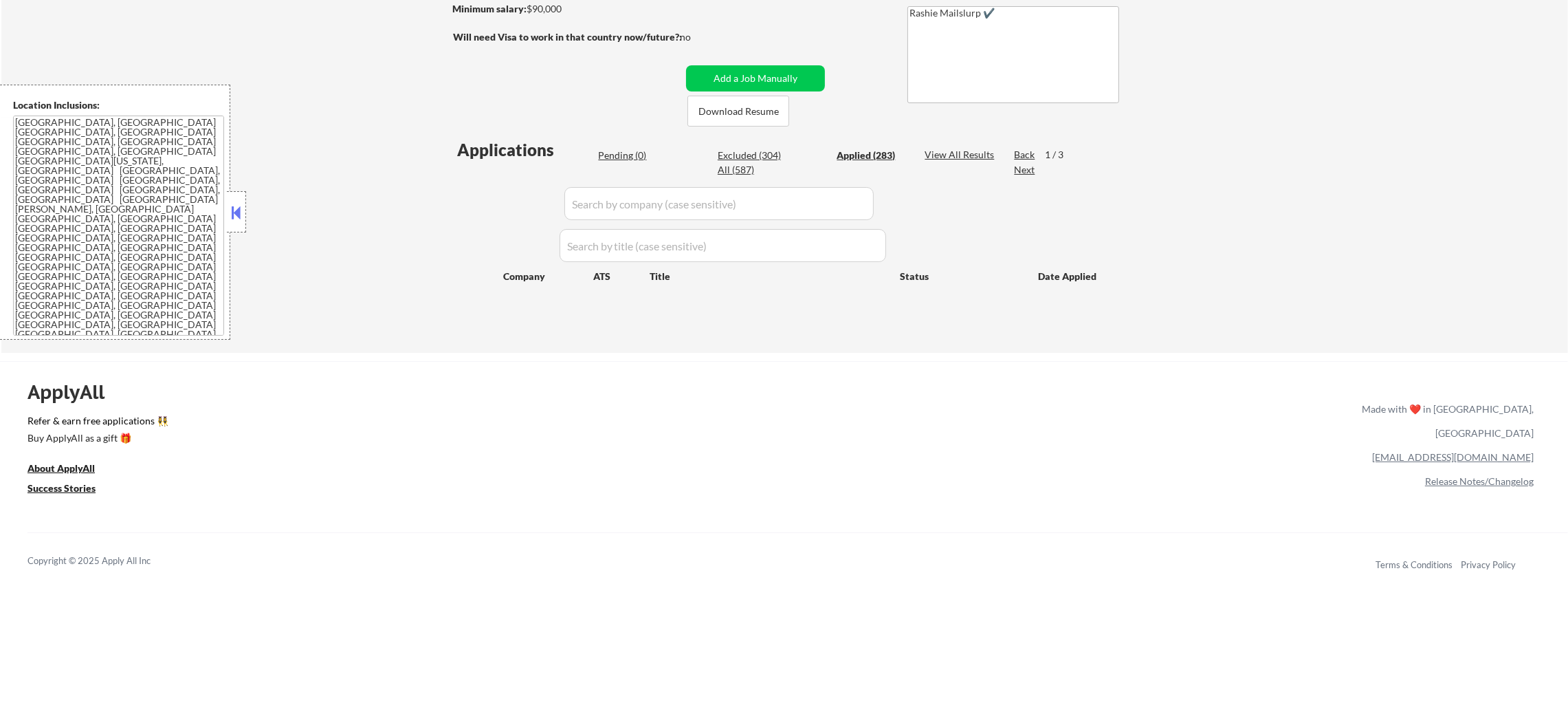
select select ""applied""
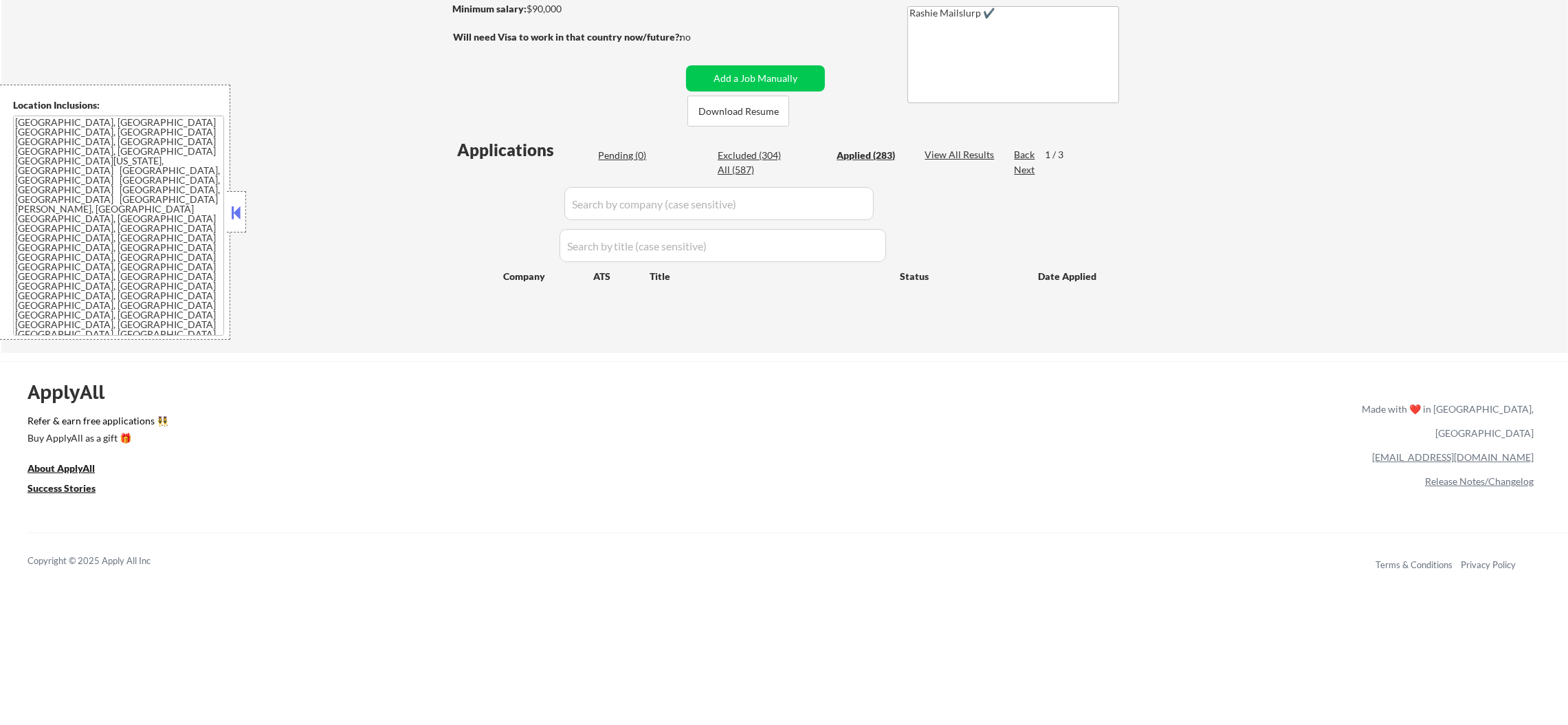
select select ""applied""
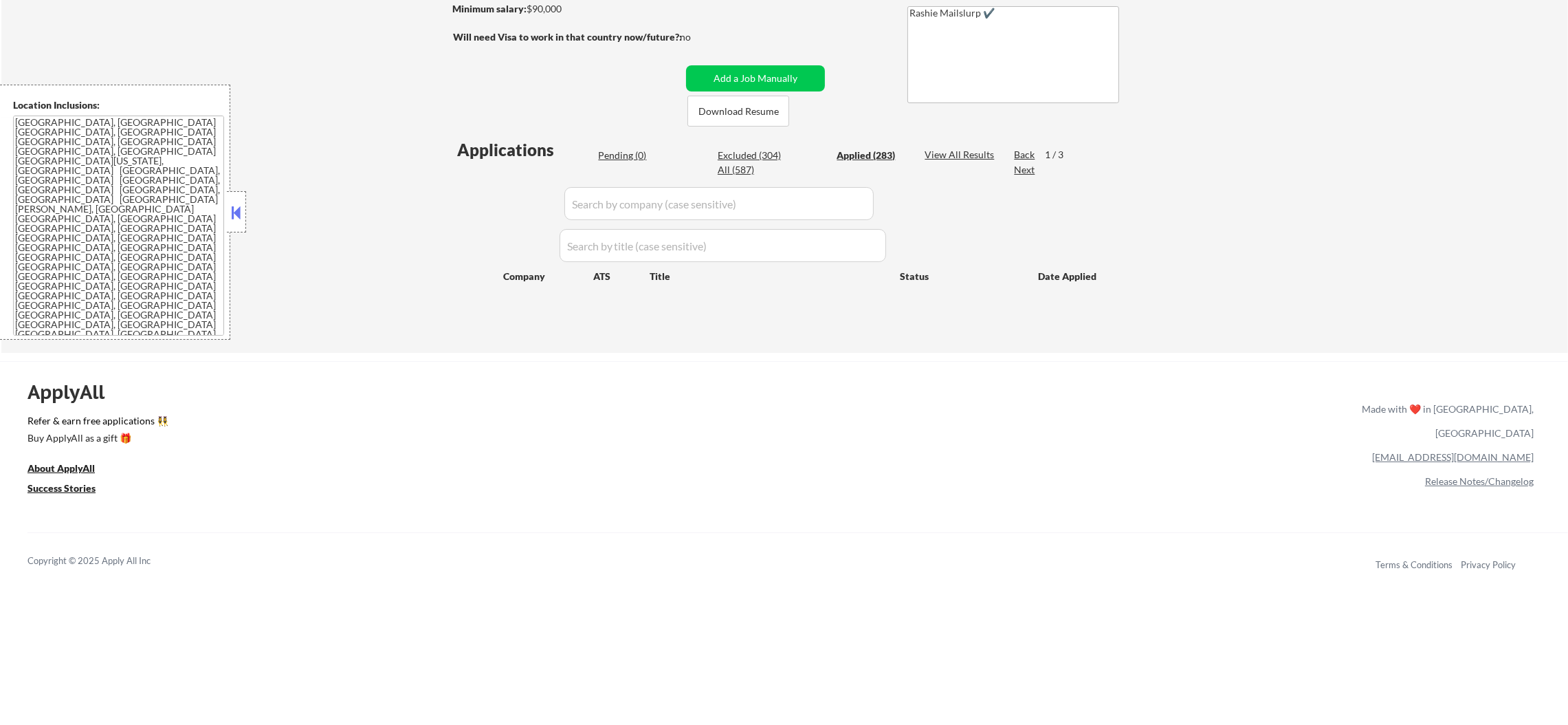
select select ""applied""
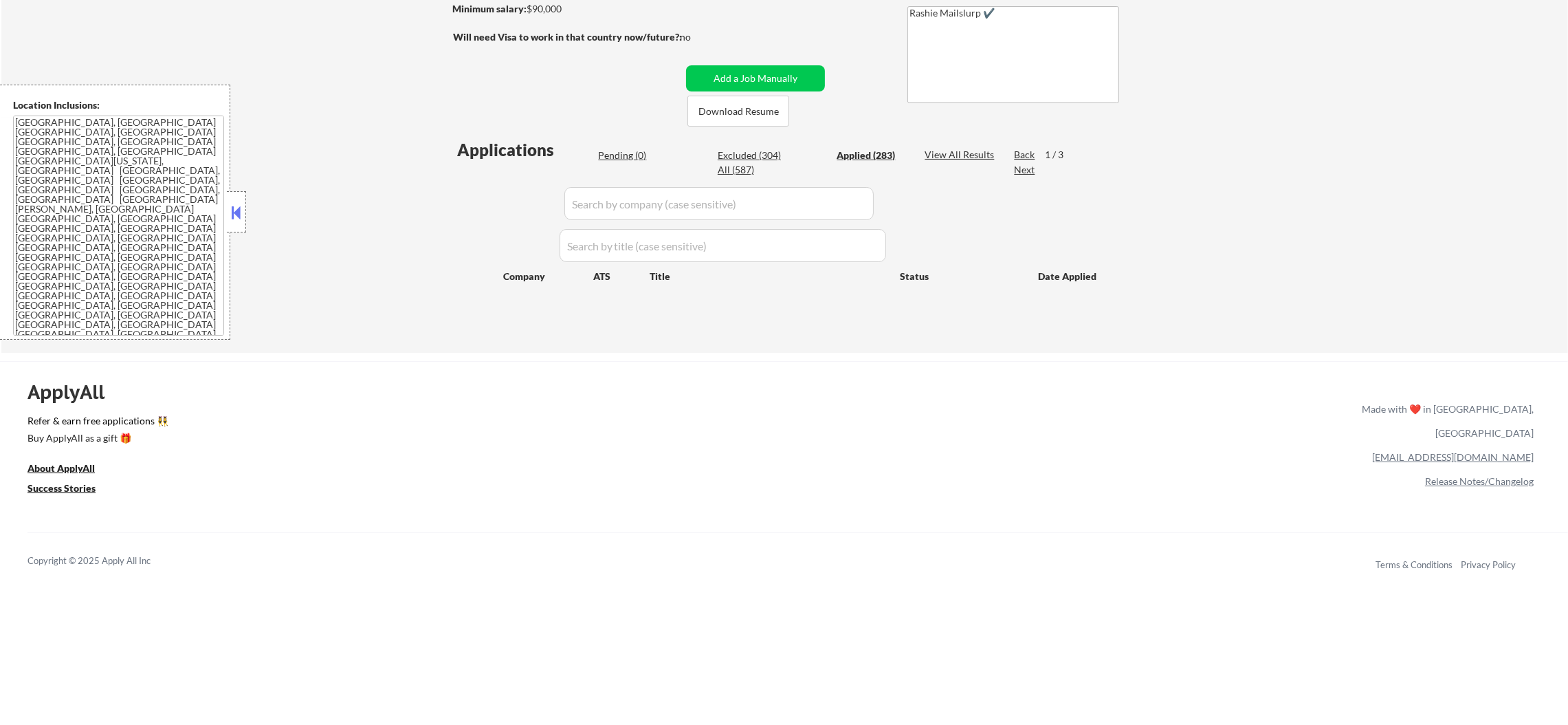
select select ""applied""
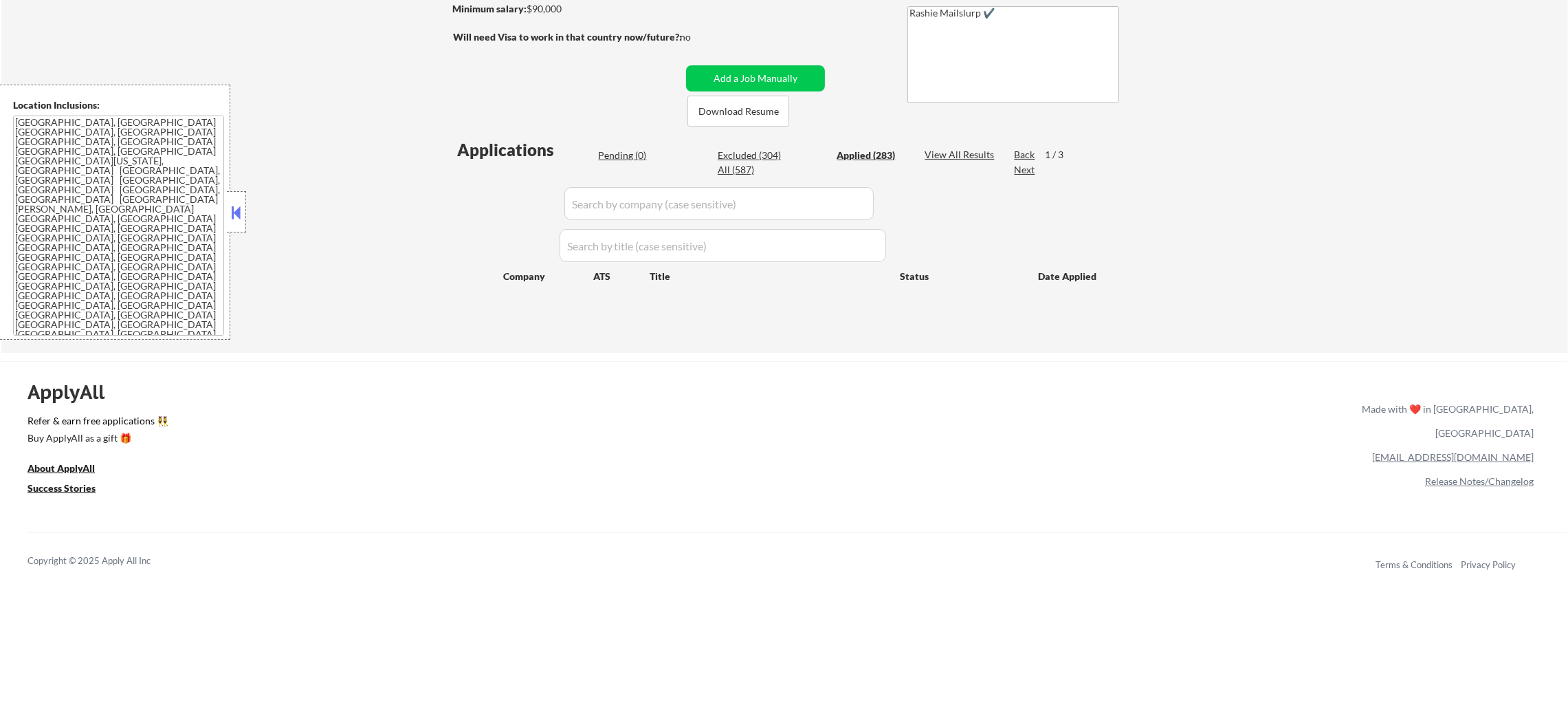
select select ""applied""
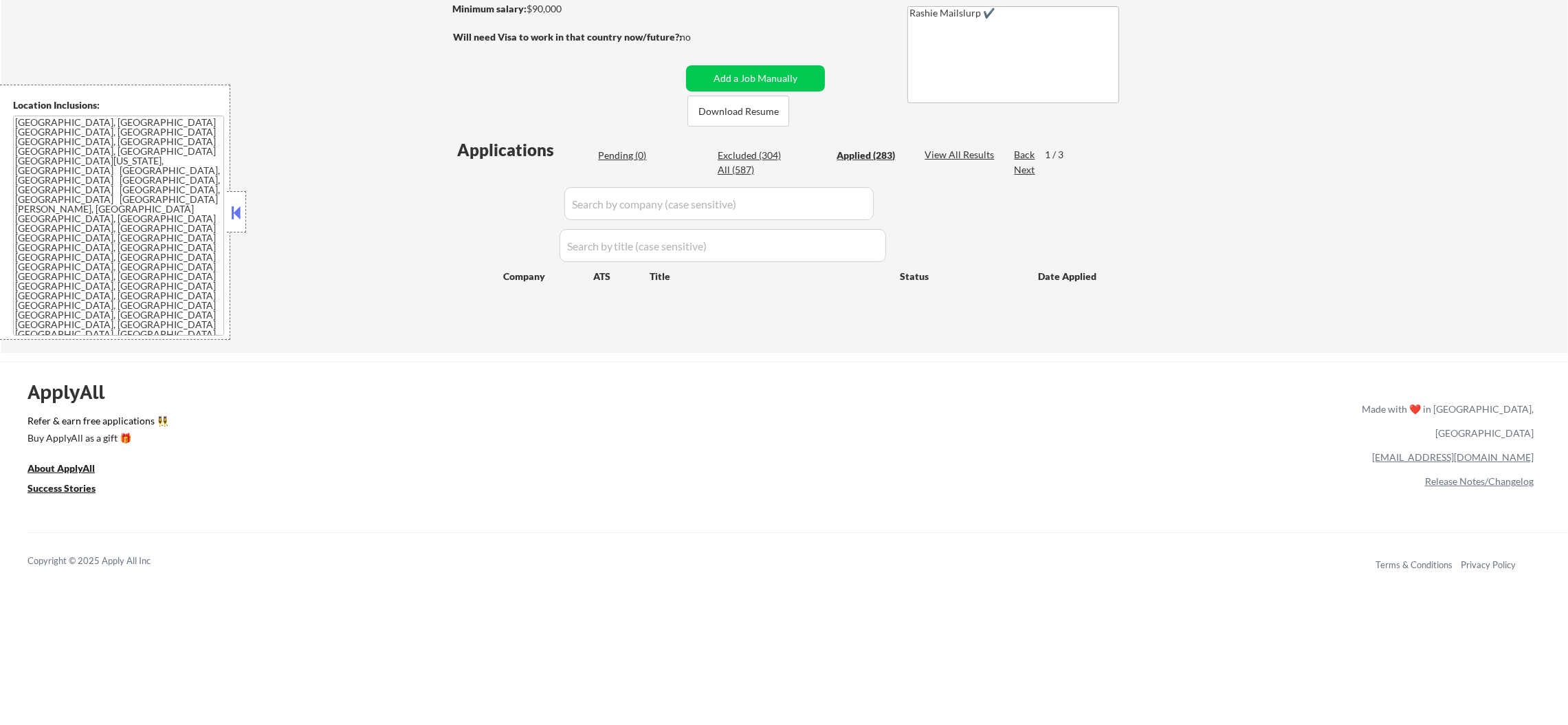
select select ""applied""
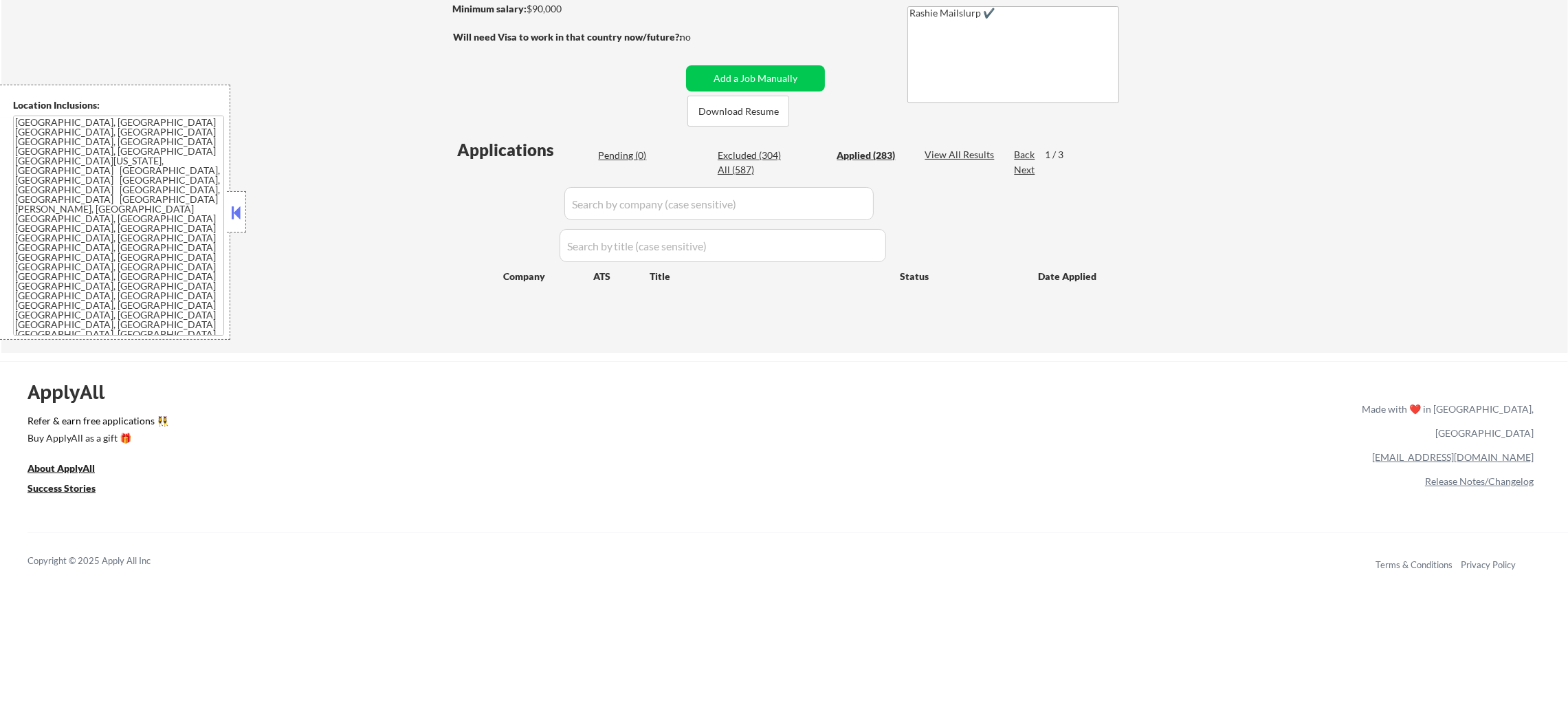
select select ""applied""
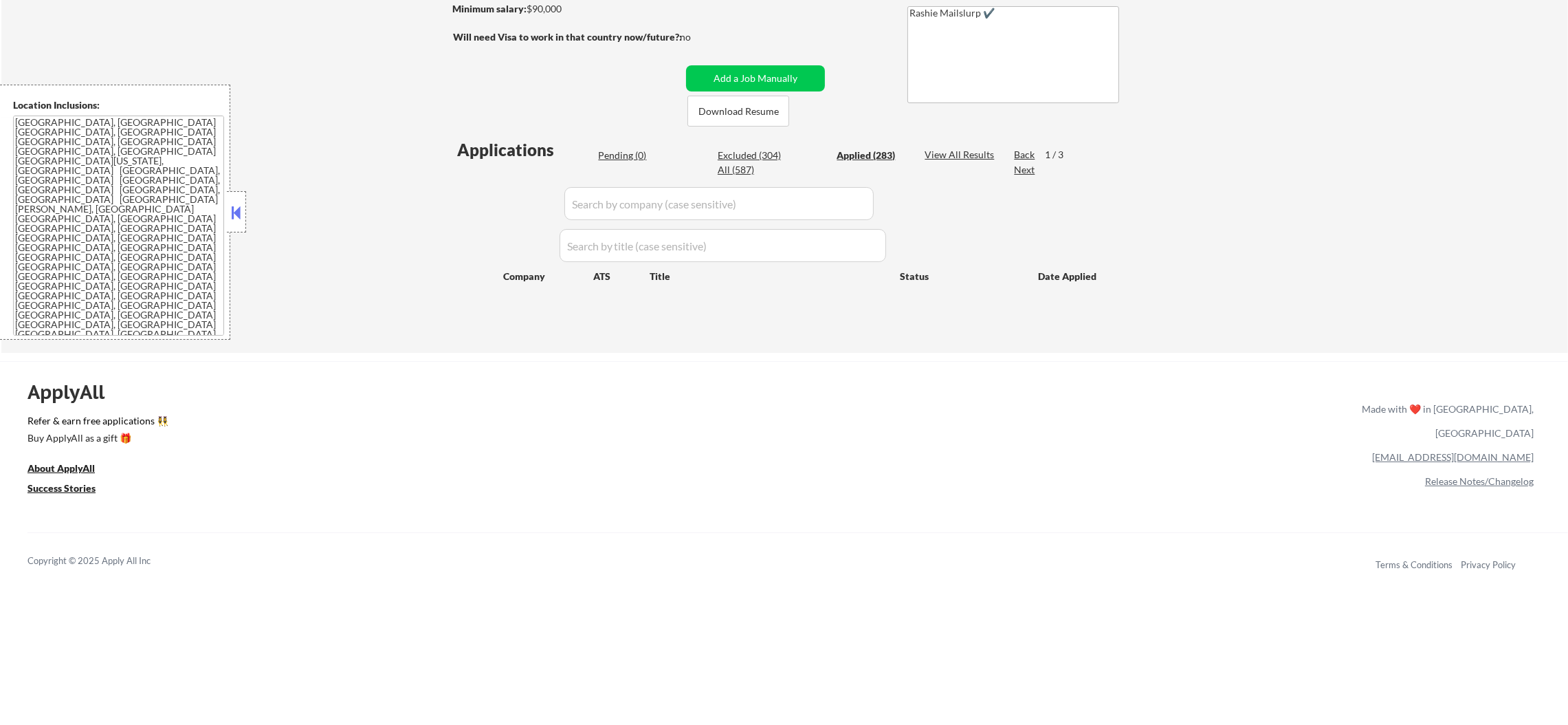
select select ""applied""
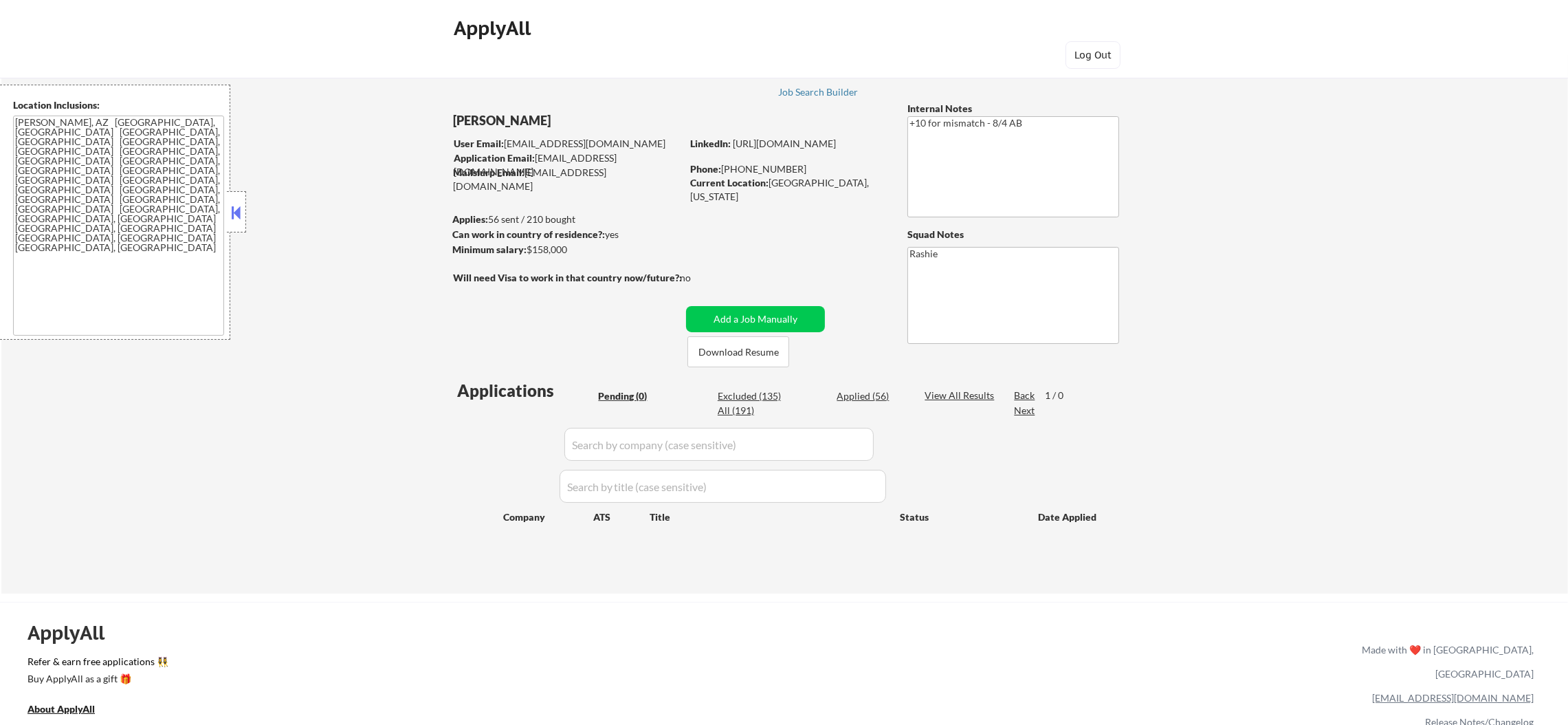
scroll to position [68, 0]
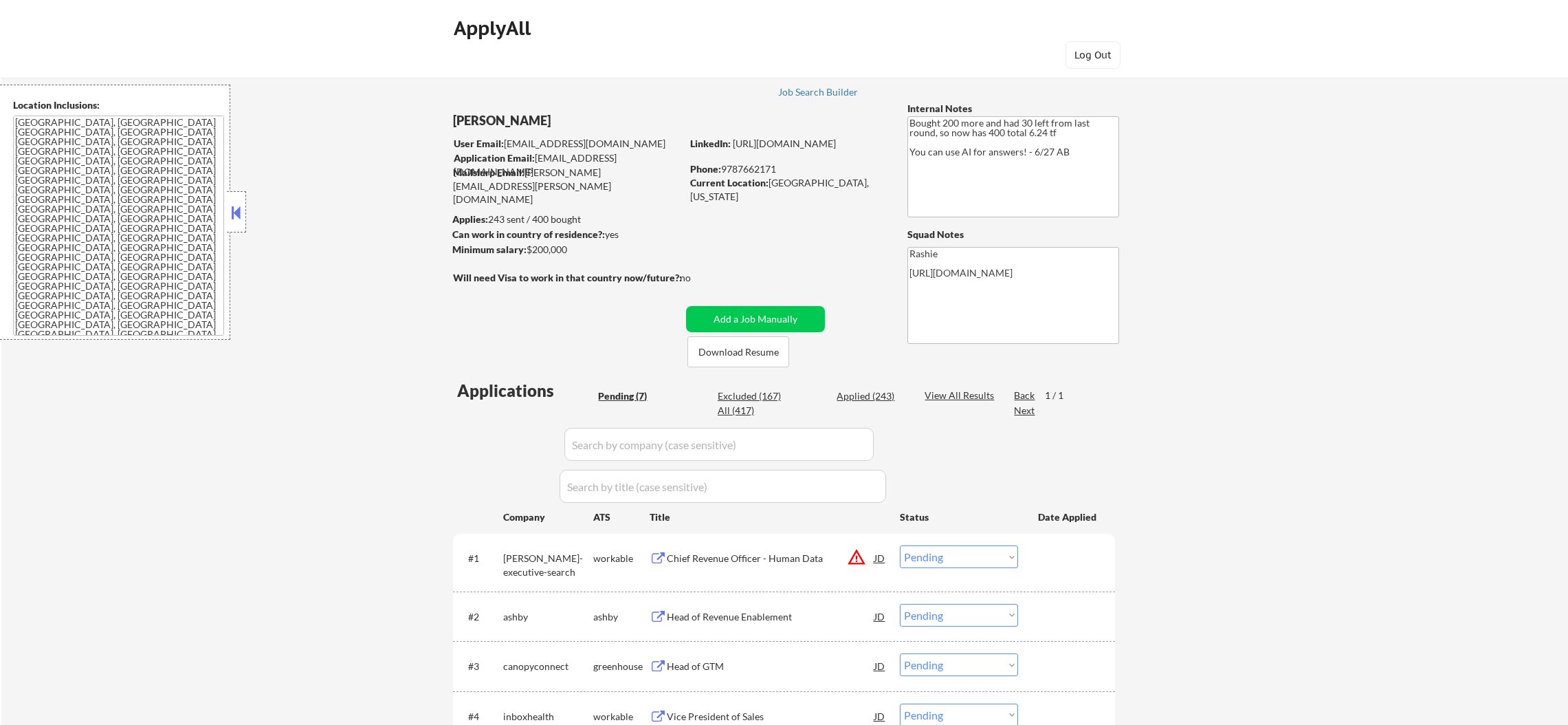
select select ""pending""
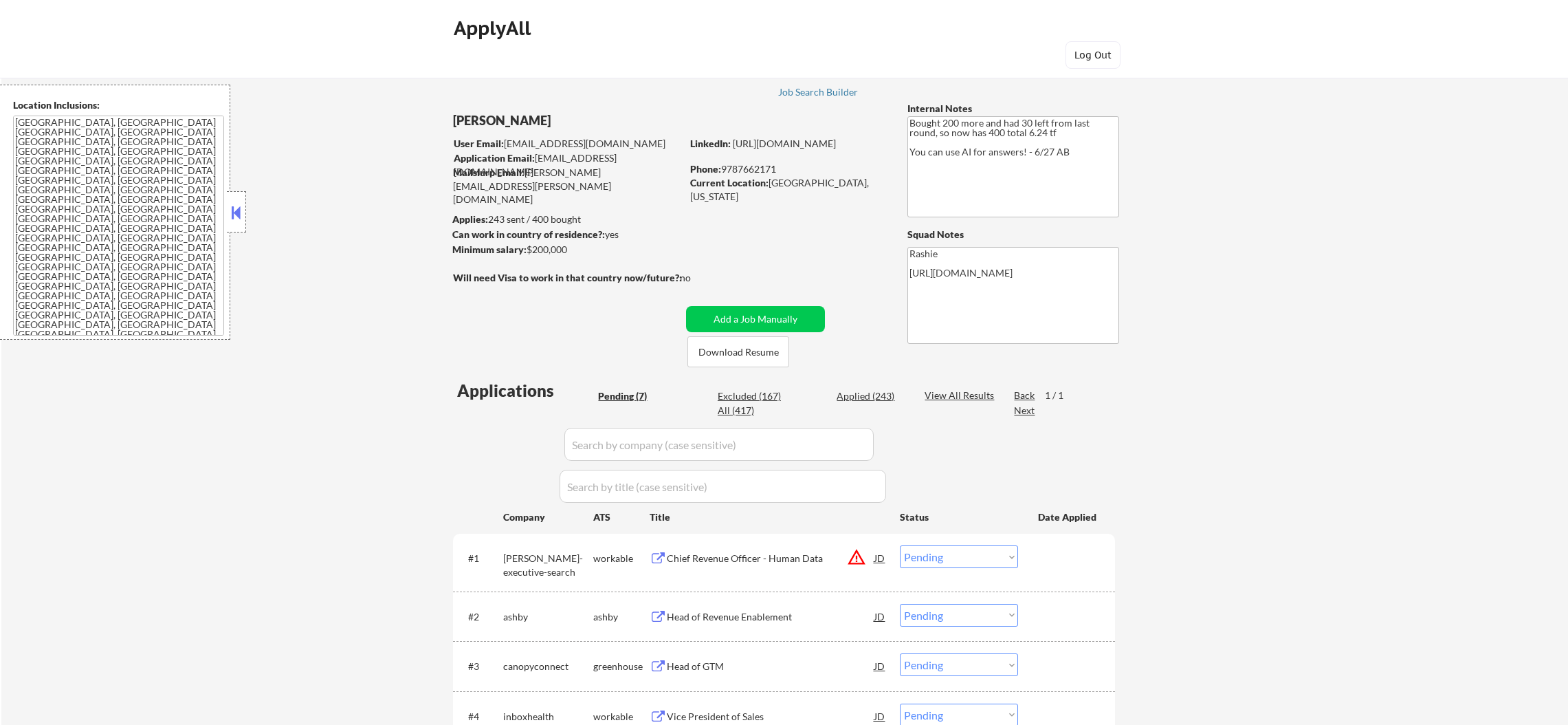
select select ""pending""
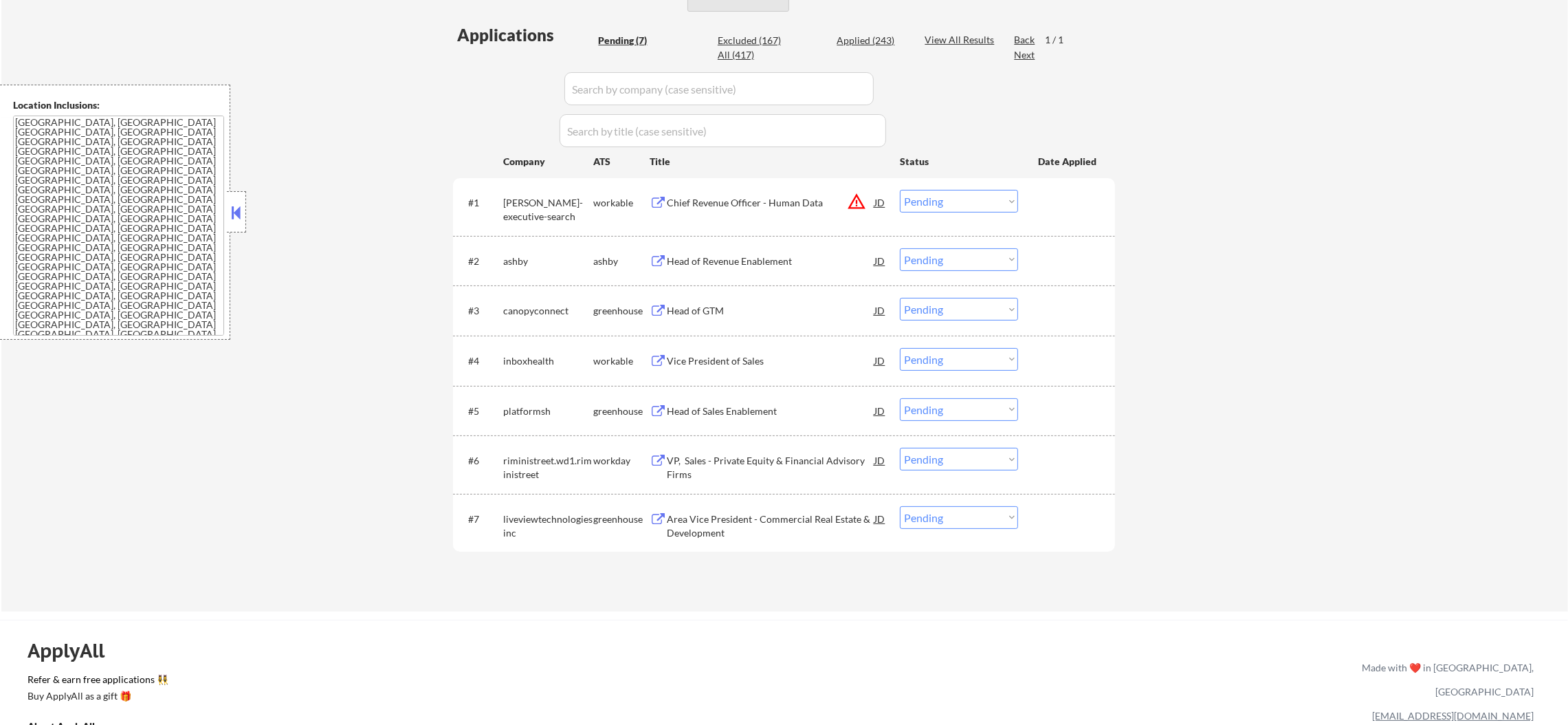
scroll to position [377, 0]
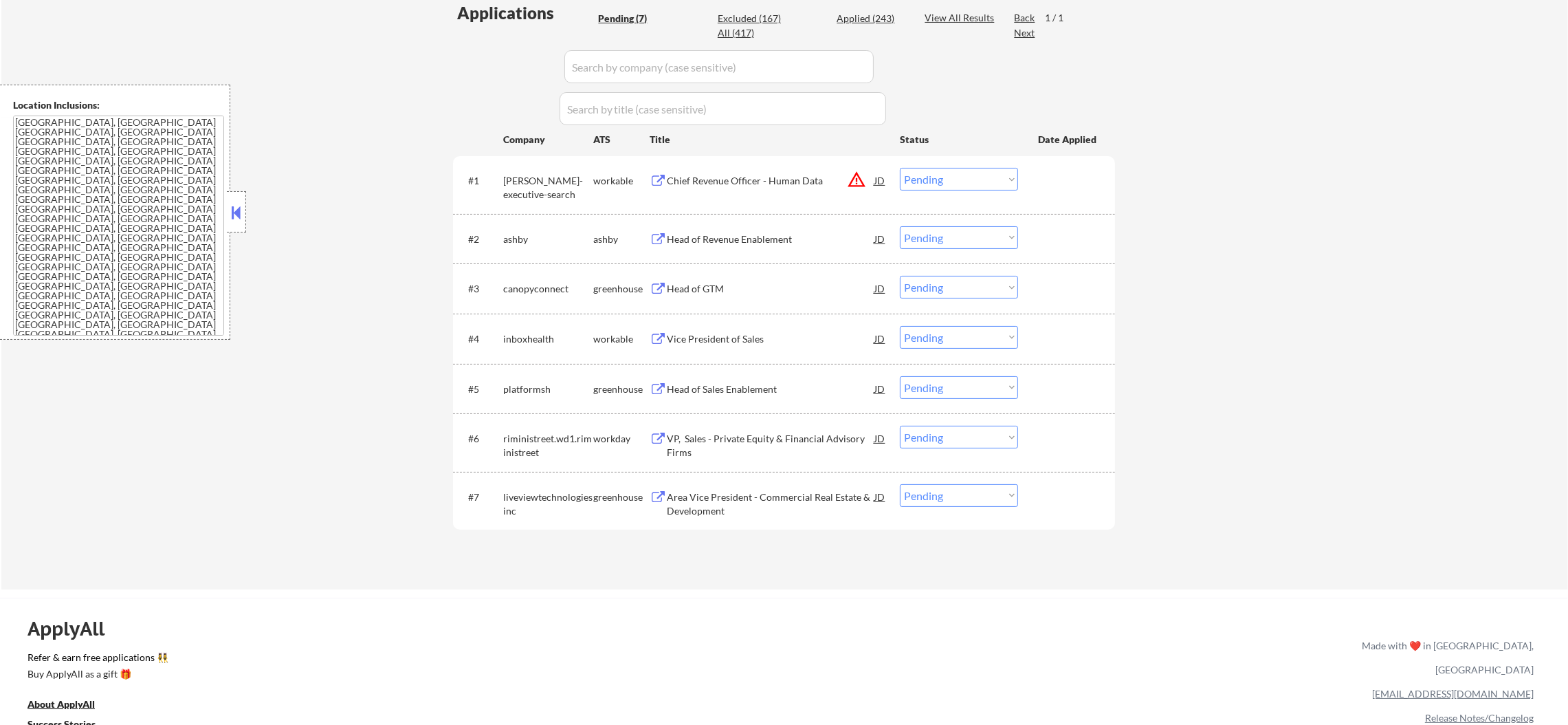
click at [857, 177] on button "warning_amber" at bounding box center [857, 180] width 19 height 19
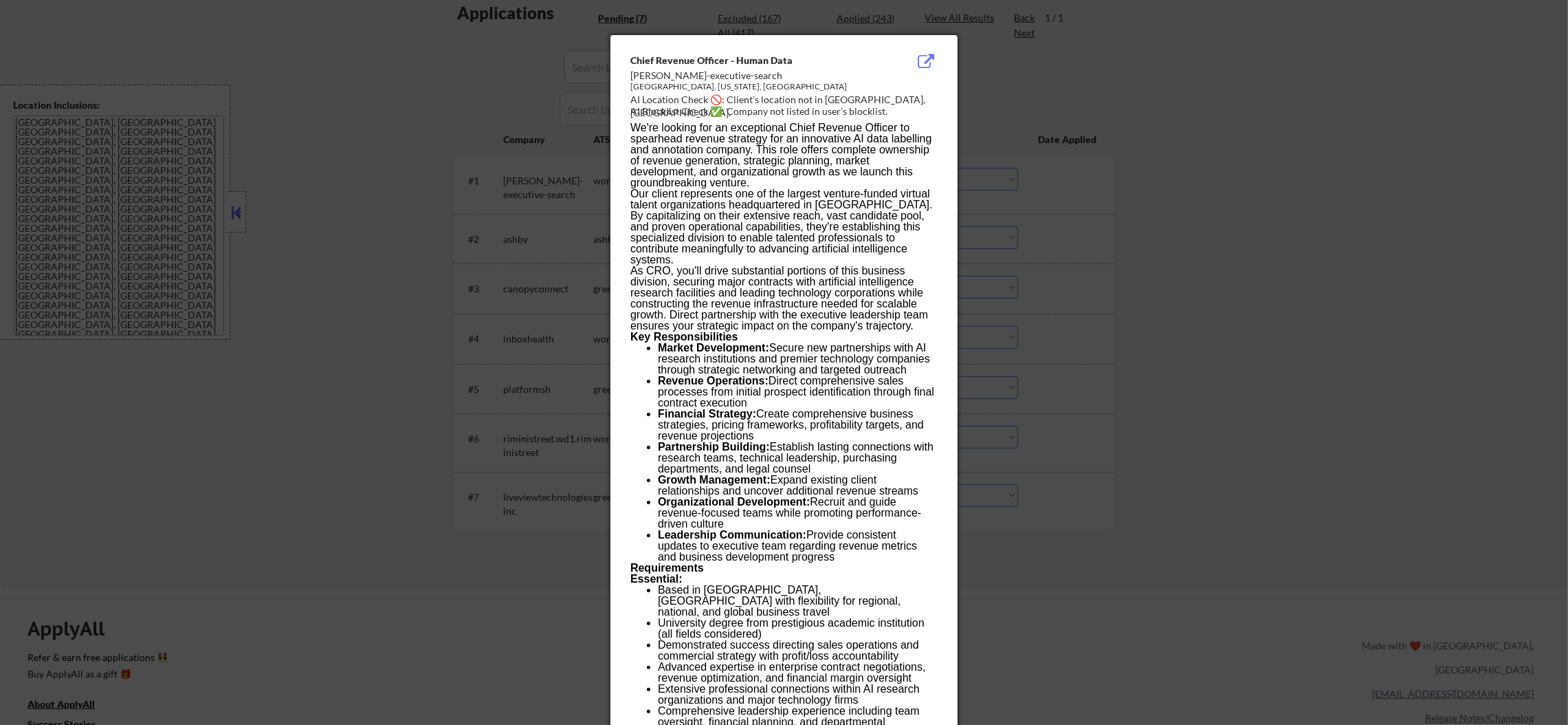
click at [1153, 298] on div at bounding box center [784, 362] width 1568 height 725
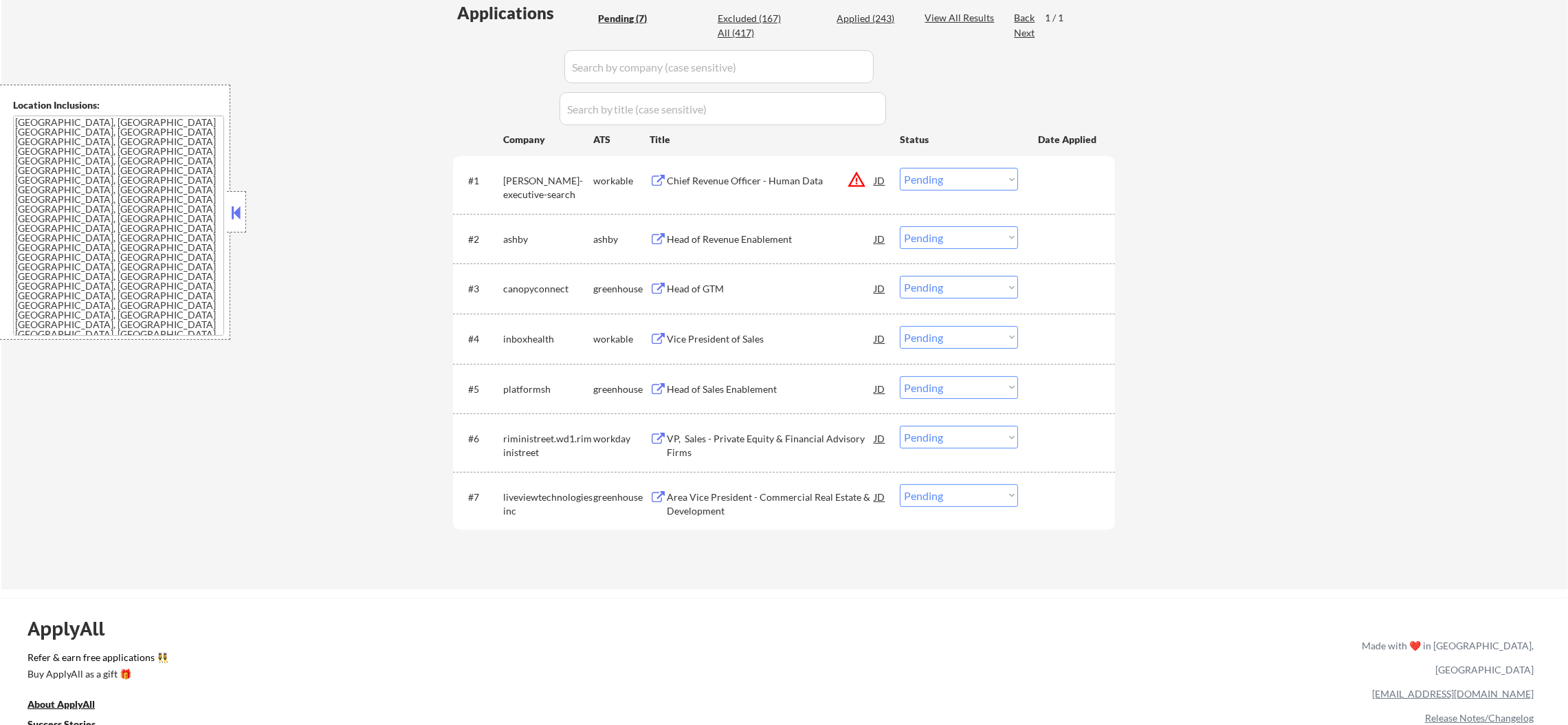
click at [1025, 162] on div "#1 [PERSON_NAME]-executive-search workable Chief Revenue Officer - Human Data J…" at bounding box center [781, 184] width 649 height 45
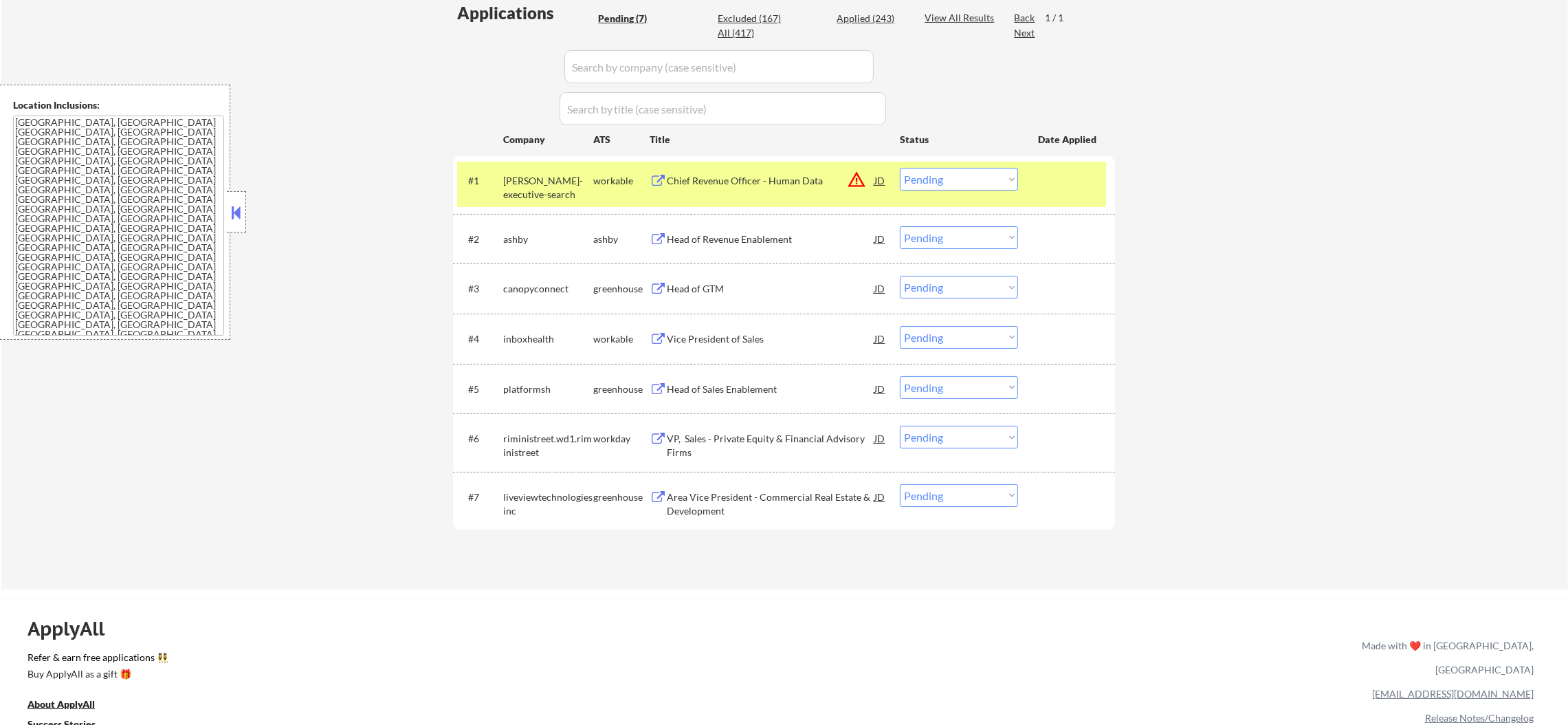
click at [1011, 169] on select "Choose an option... Pending Applied Excluded (Questions) Excluded (Expired) Exc…" at bounding box center [959, 180] width 119 height 23
click at [900, 168] on select "Choose an option... Pending Applied Excluded (Questions) Excluded (Expired) Exc…" at bounding box center [959, 180] width 119 height 23
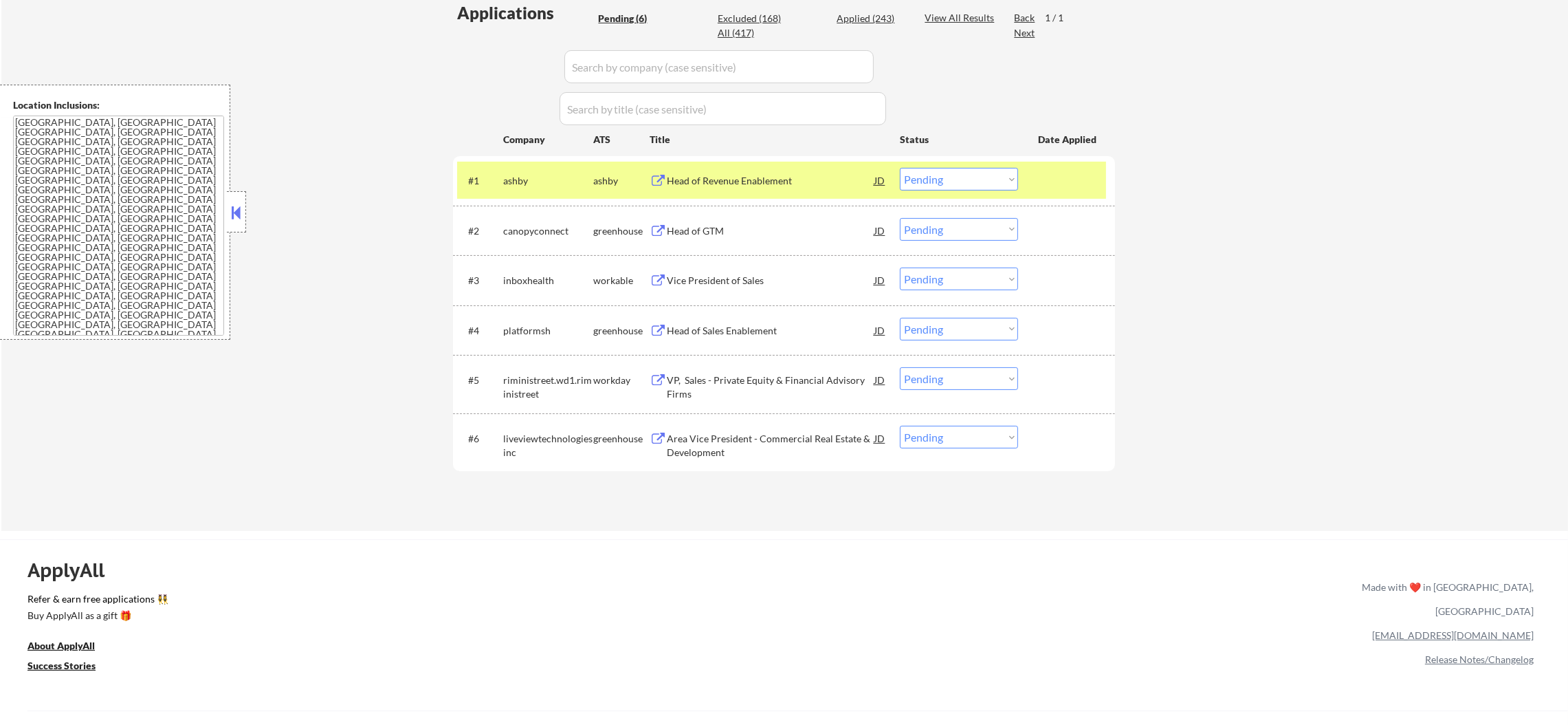
click at [515, 162] on div "#1 [PERSON_NAME] Head of Revenue Enablement JD warning_amber Choose an option..…" at bounding box center [781, 181] width 649 height 37
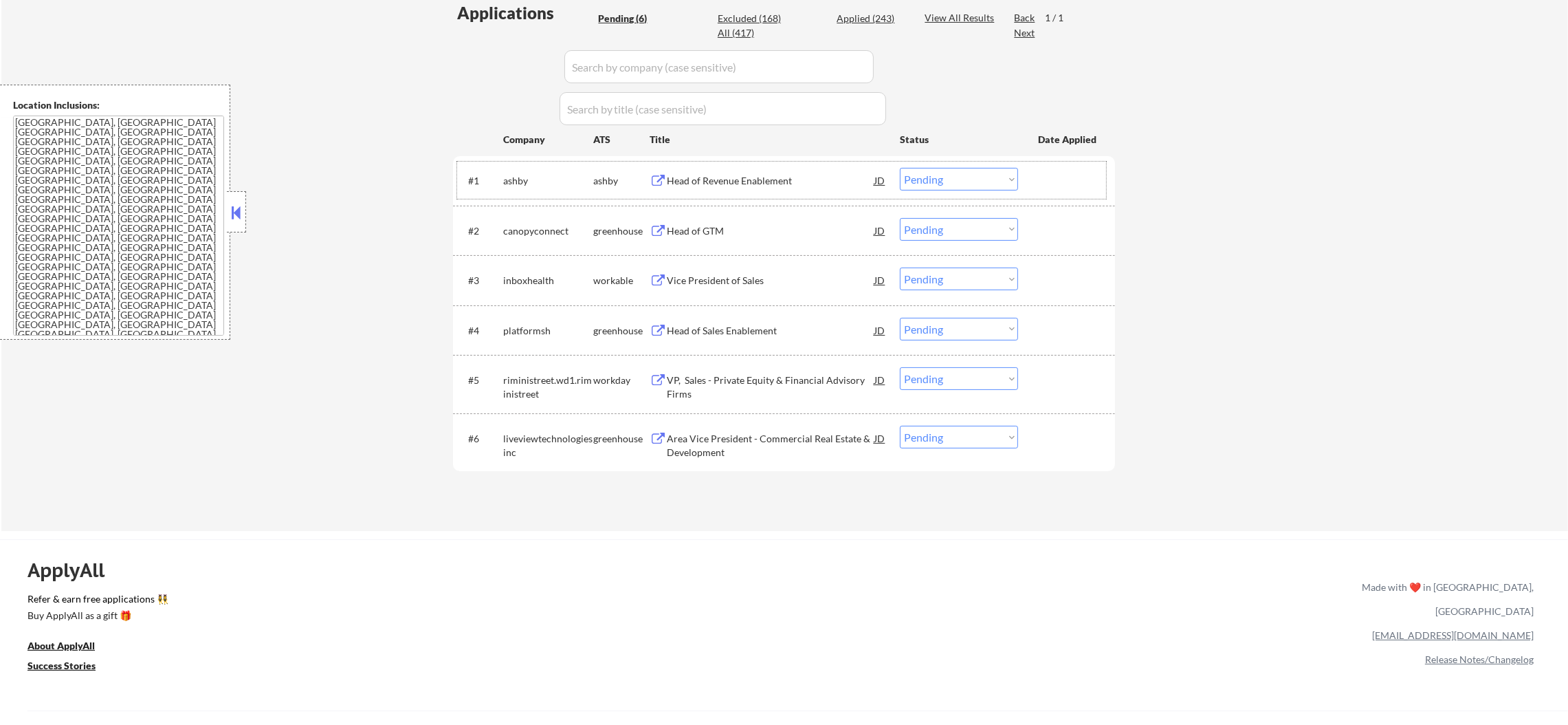
click at [1096, 184] on div at bounding box center [1068, 181] width 60 height 25
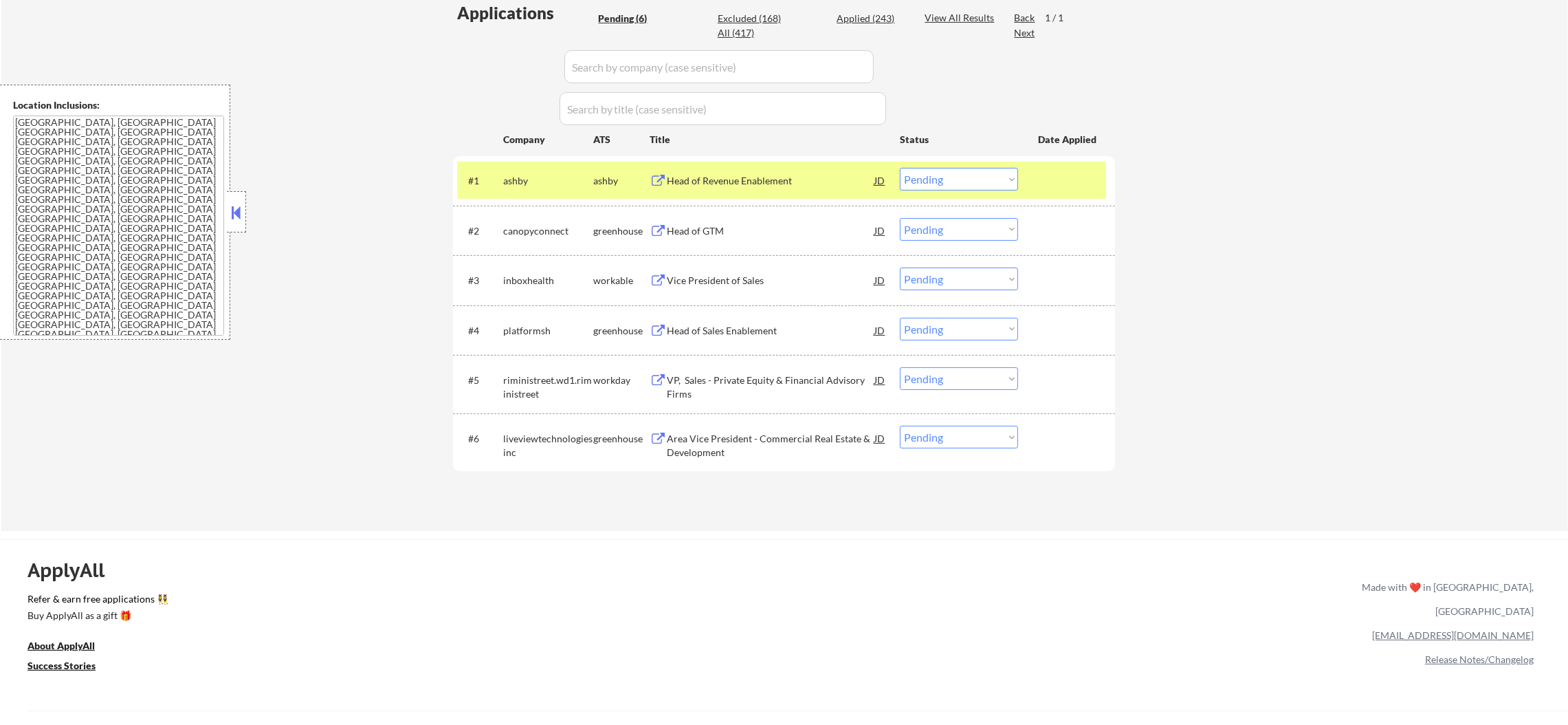
click at [494, 189] on div "#1 [PERSON_NAME] Head of Revenue Enablement JD warning_amber Choose an option..…" at bounding box center [781, 181] width 649 height 37
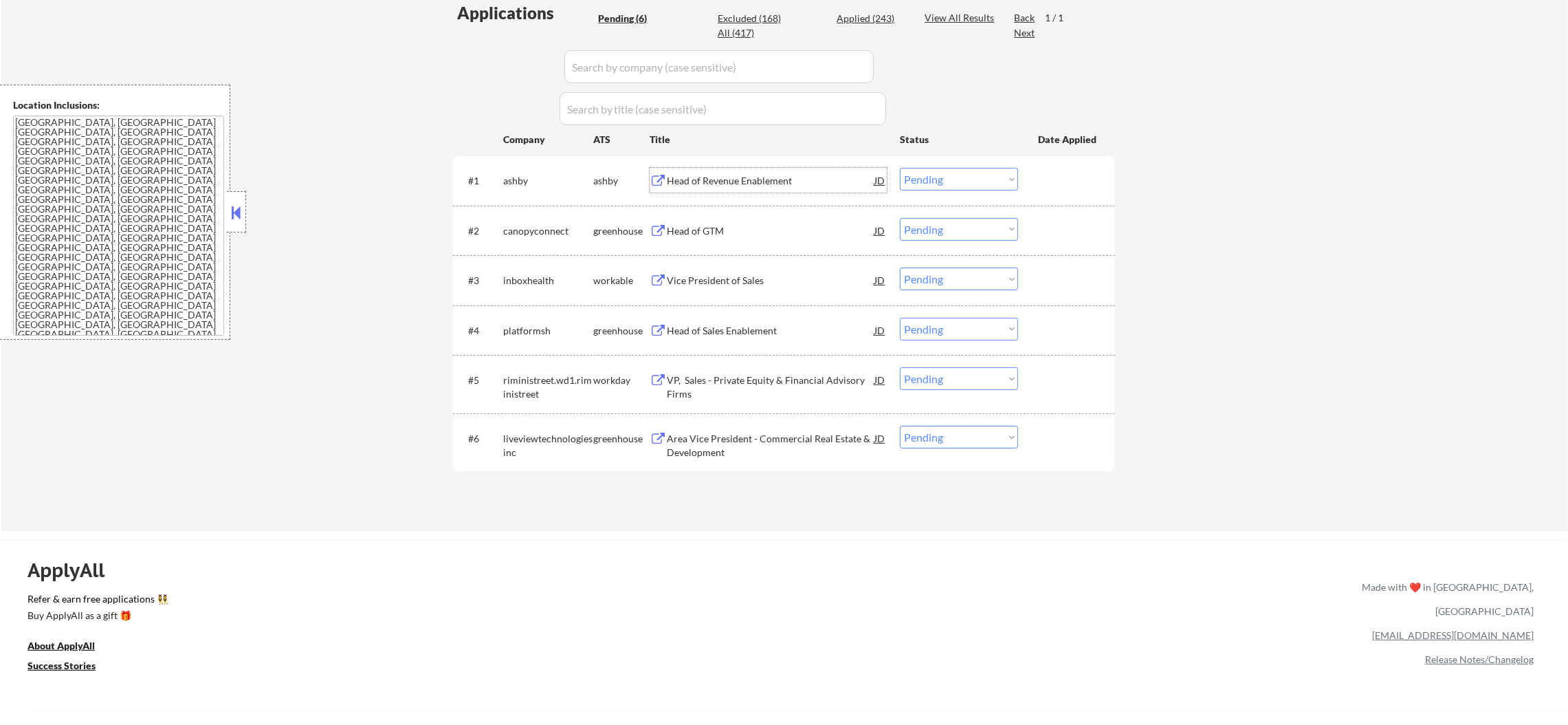
click at [737, 179] on div "Head of Revenue Enablement" at bounding box center [770, 181] width 208 height 14
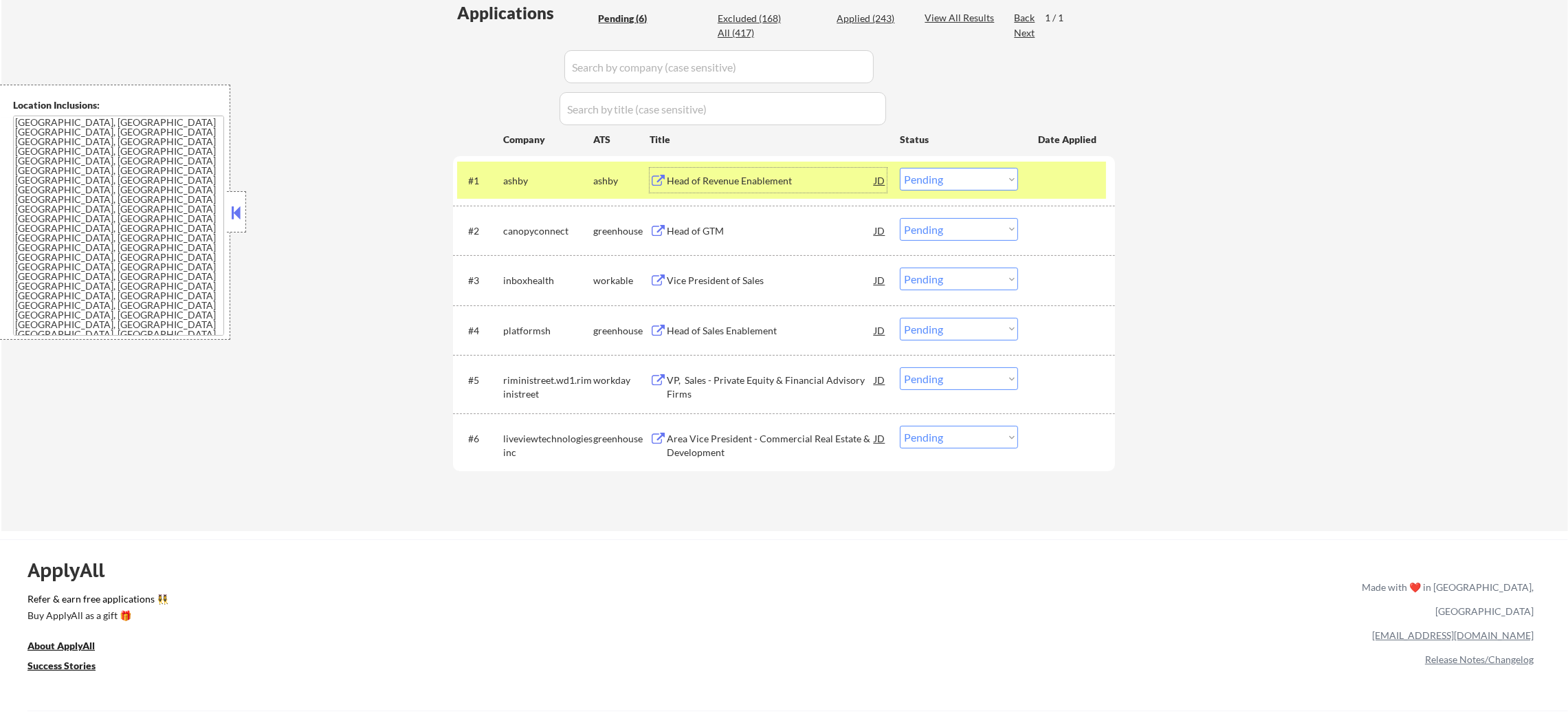
click at [939, 180] on select "Choose an option... Pending Applied Excluded (Questions) Excluded (Expired) Exc…" at bounding box center [959, 180] width 119 height 23
click at [900, 168] on select "Choose an option... Pending Applied Excluded (Questions) Excluded (Expired) Exc…" at bounding box center [959, 180] width 119 height 23
click at [534, 174] on div "ashby" at bounding box center [549, 181] width 90 height 14
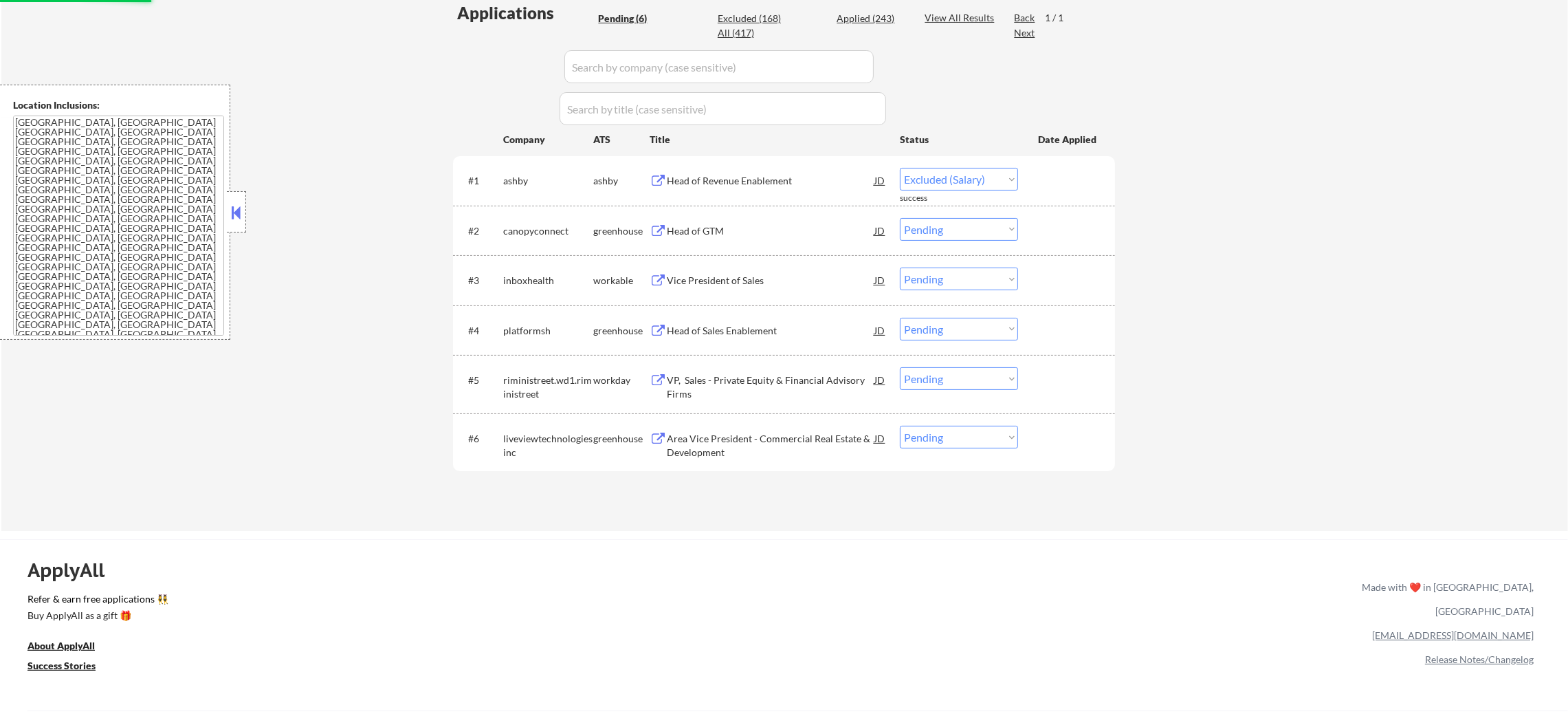
select select ""pending""
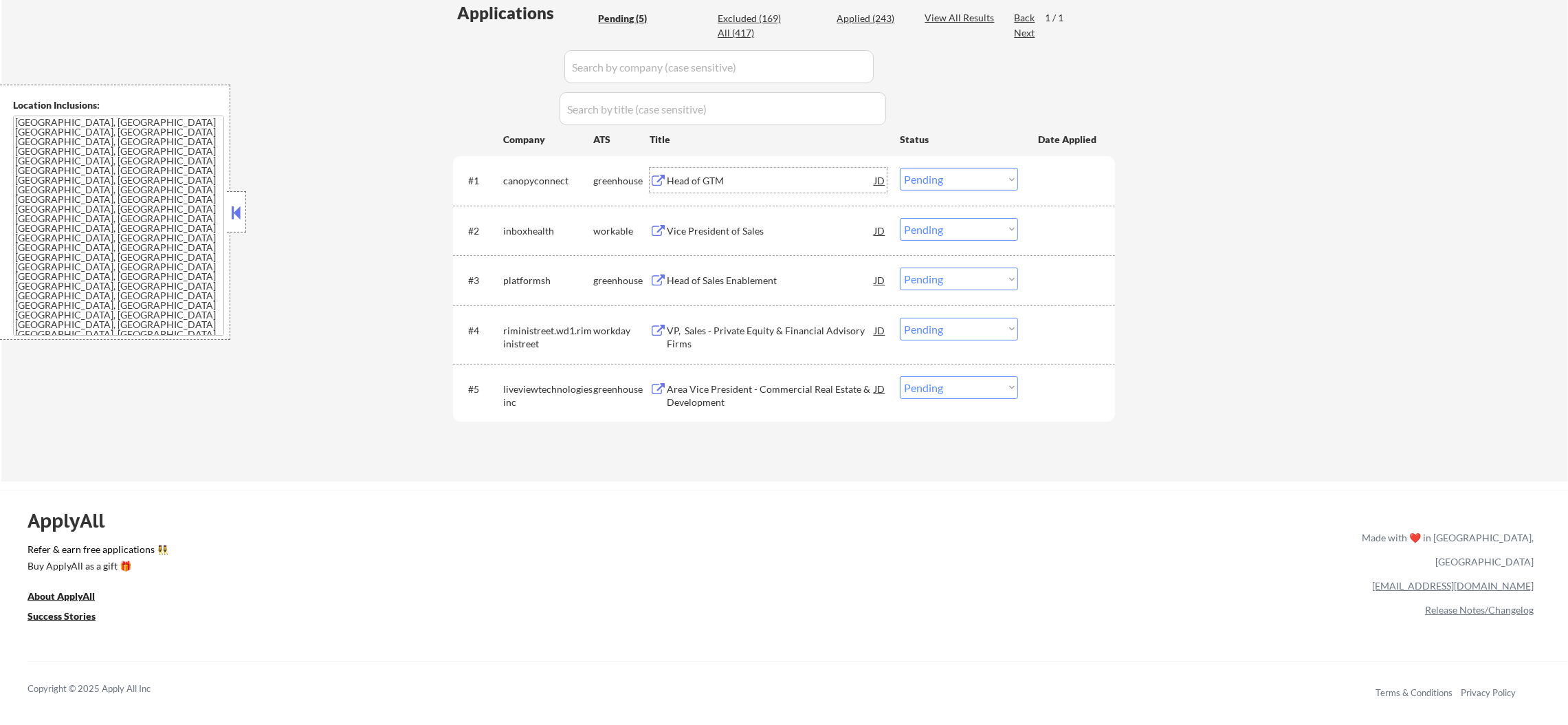
click at [757, 168] on div "Head of GTM" at bounding box center [770, 181] width 208 height 25
